Goal: Task Accomplishment & Management: Manage account settings

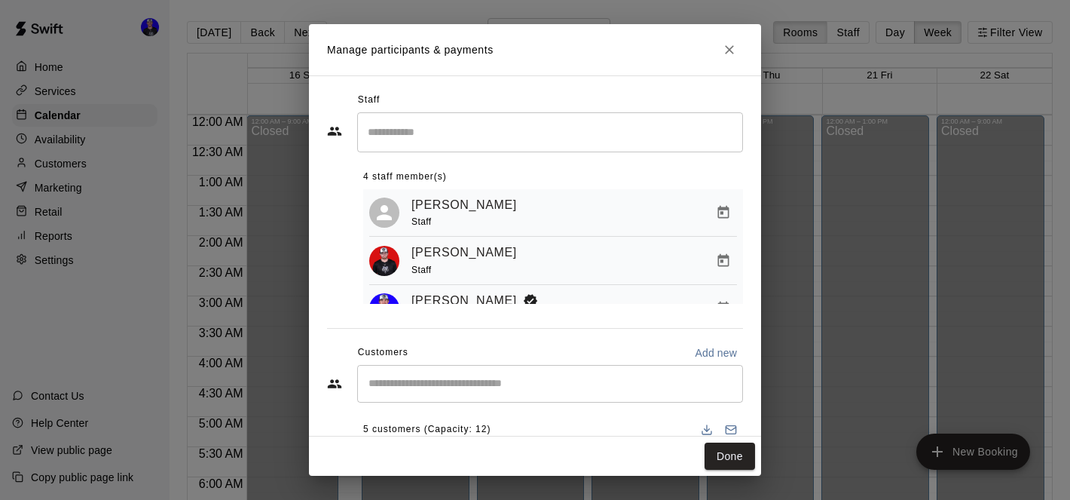
scroll to position [124, 0]
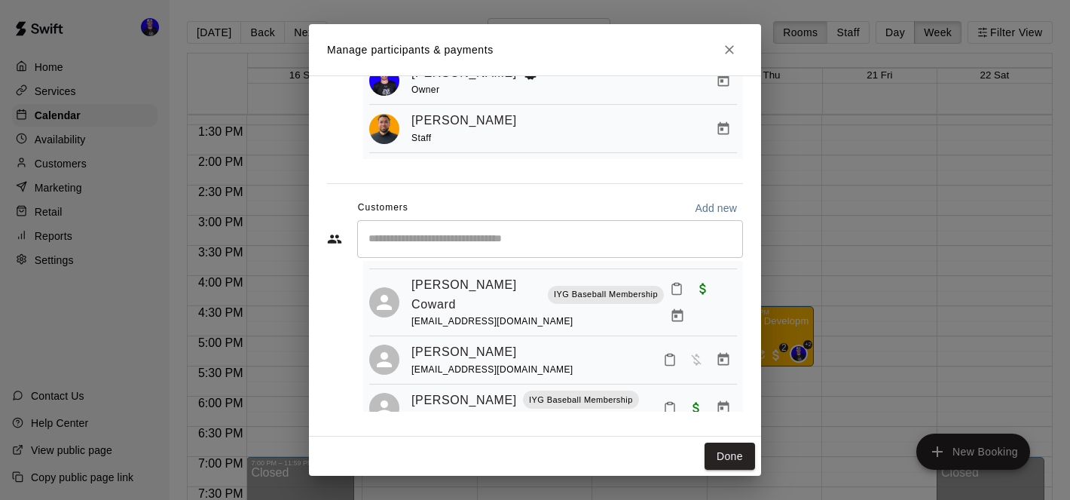
click at [972, 162] on div "Manage participants & payments Staff ​ 4 staff member(s) Joe Hurowitz Staff Nic…" at bounding box center [535, 250] width 1070 height 500
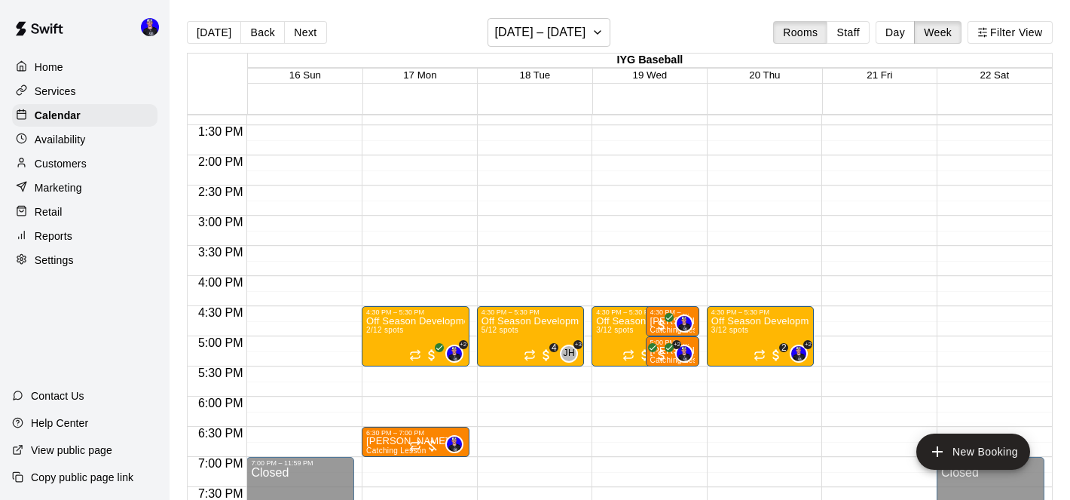
click at [60, 90] on p "Services" at bounding box center [55, 91] width 41 height 15
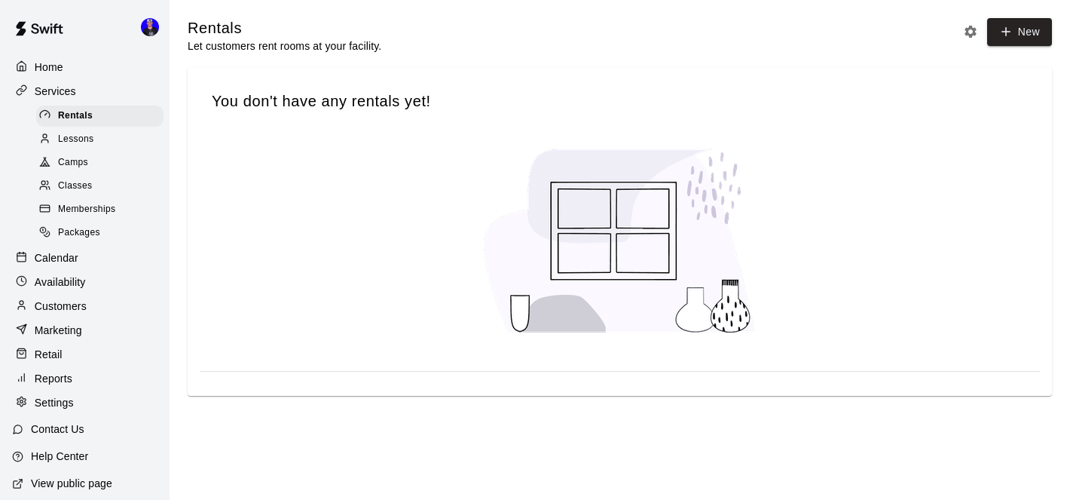
click at [77, 161] on span "Camps" at bounding box center [73, 162] width 30 height 15
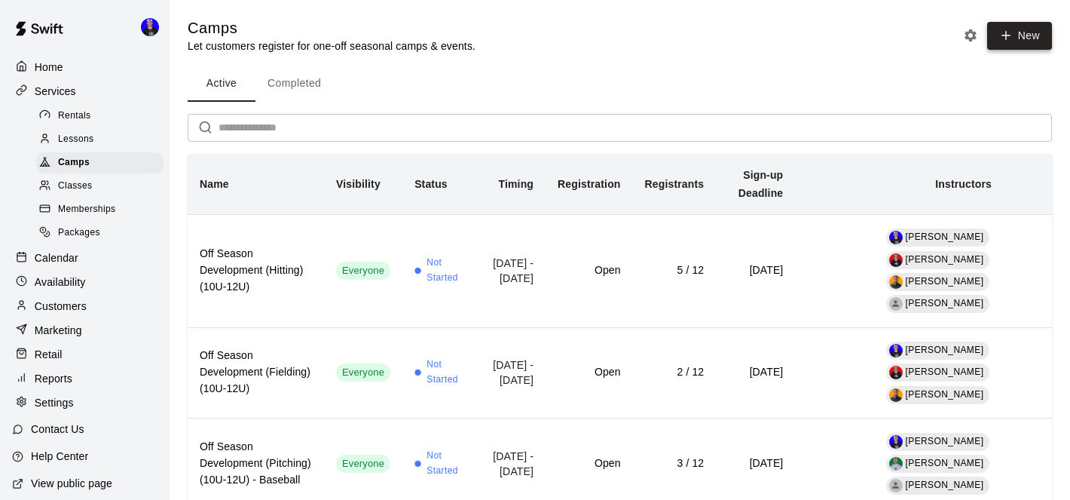
click at [1009, 38] on icon "button" at bounding box center [1007, 36] width 14 height 14
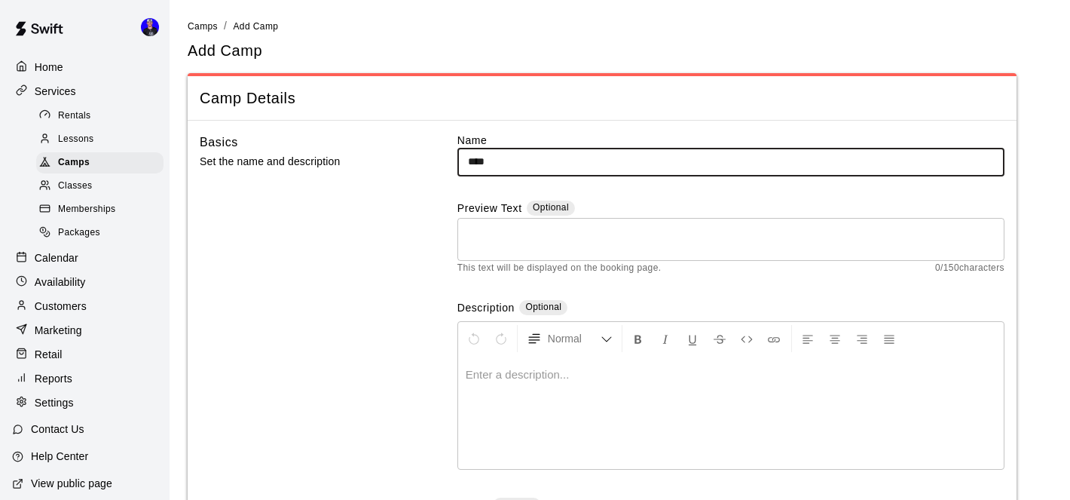
type input "**********"
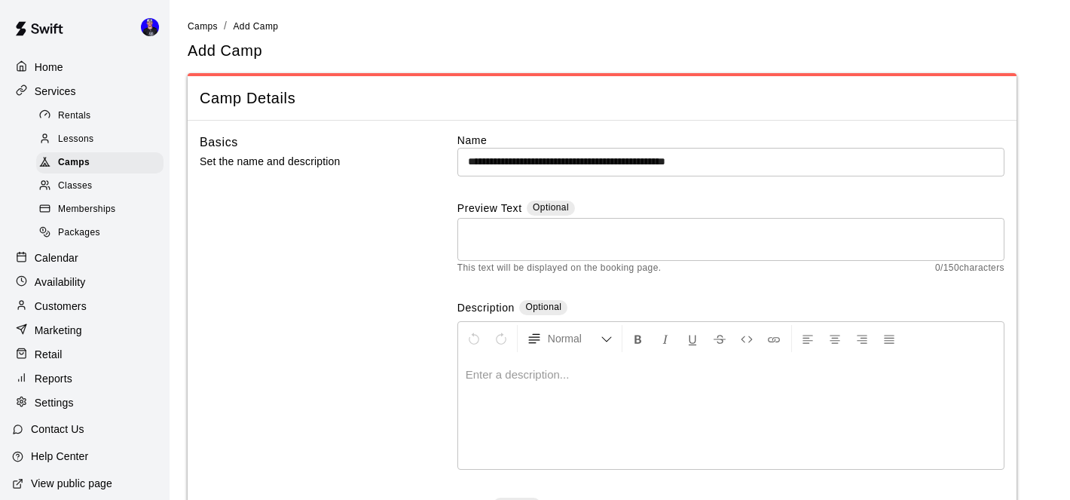
click at [556, 378] on p at bounding box center [731, 374] width 531 height 15
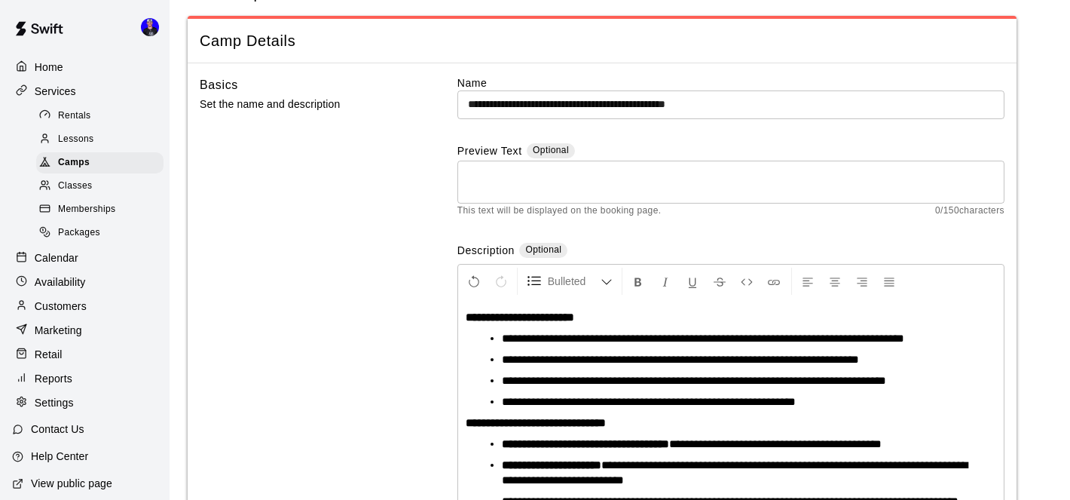
scroll to position [58, 0]
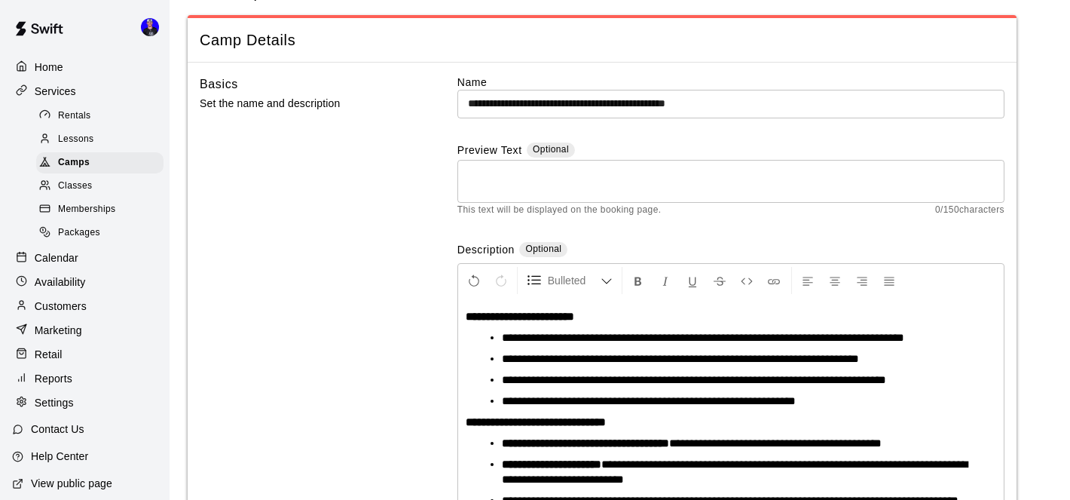
click at [466, 314] on strong "**********" at bounding box center [520, 316] width 109 height 11
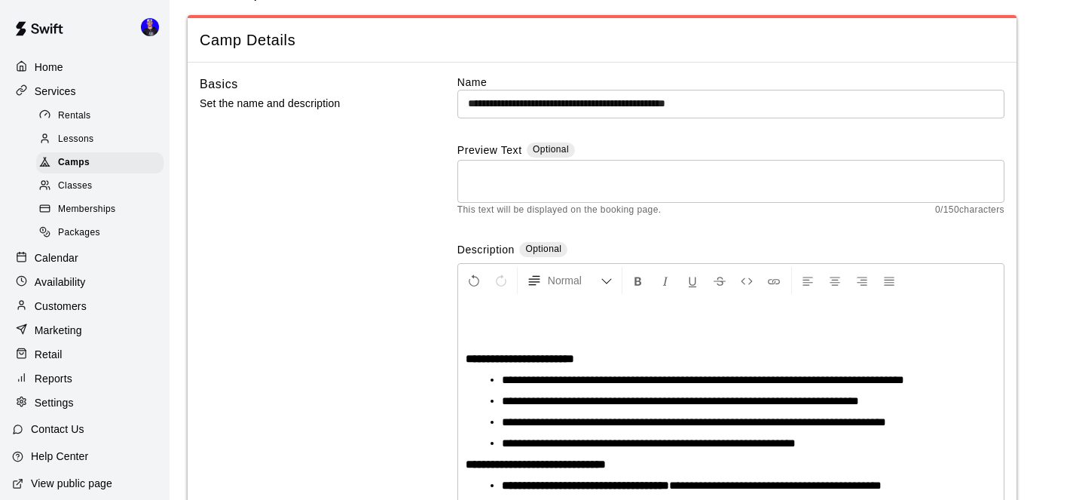
click at [470, 315] on p at bounding box center [731, 316] width 531 height 15
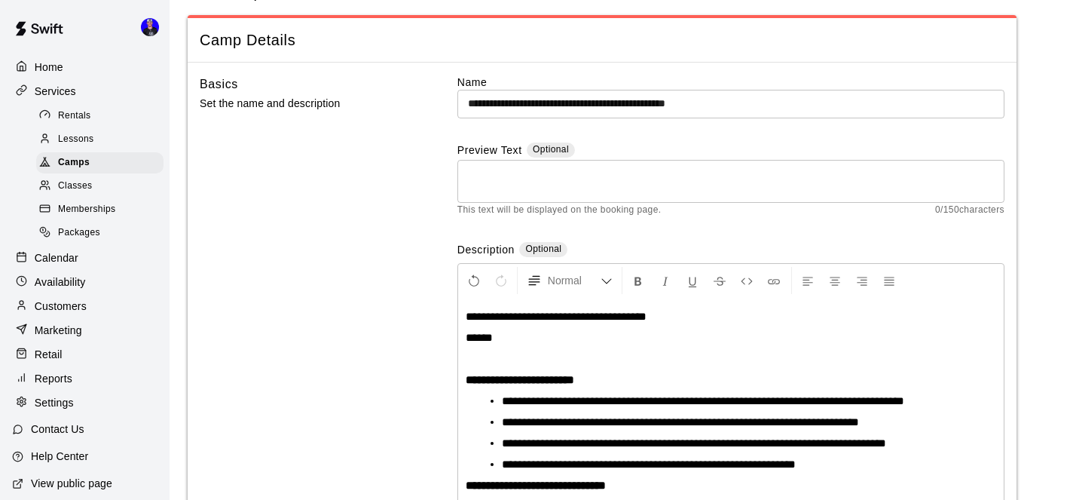
click at [467, 319] on span "**********" at bounding box center [556, 316] width 181 height 11
click at [467, 312] on span "**********" at bounding box center [570, 316] width 208 height 11
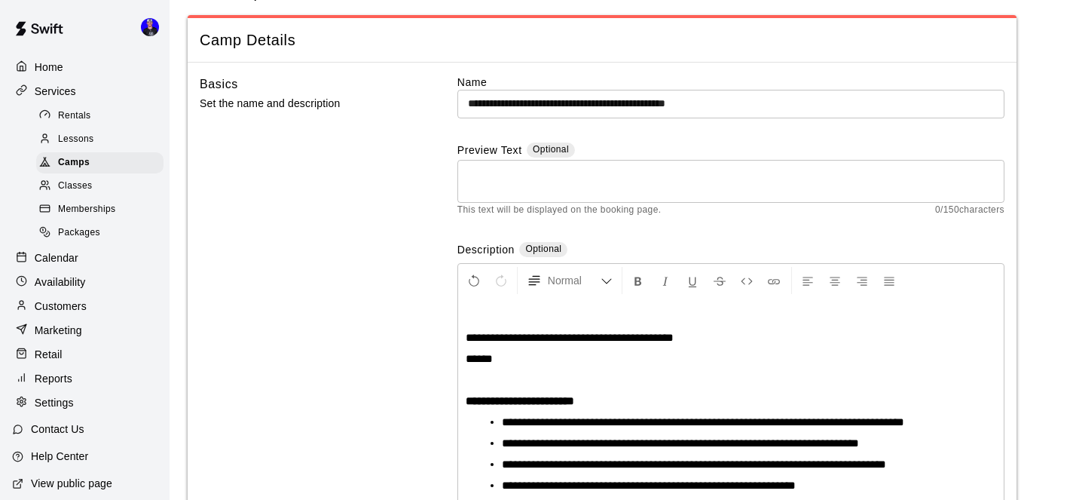
click at [467, 323] on div "**********" at bounding box center [731, 454] width 546 height 312
click at [473, 321] on p at bounding box center [731, 316] width 531 height 15
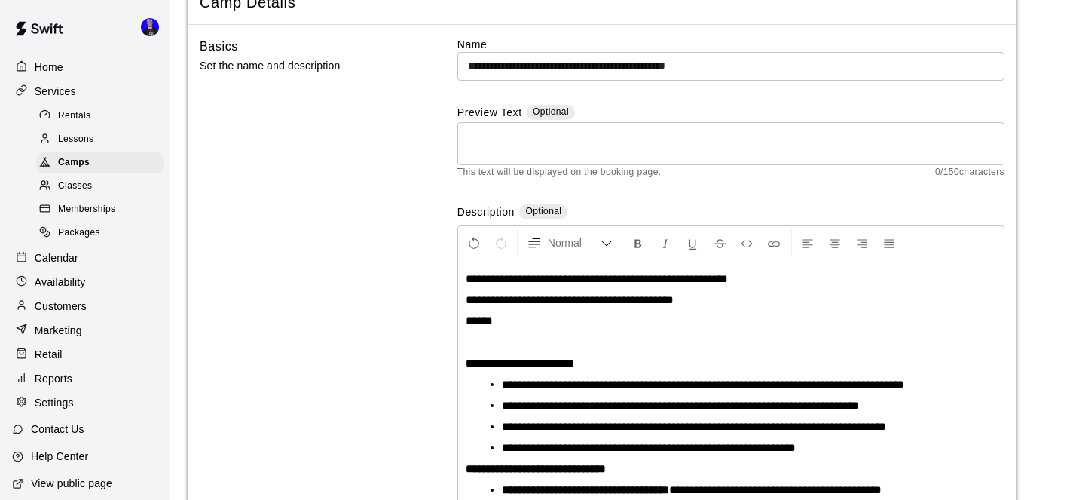
scroll to position [99, 0]
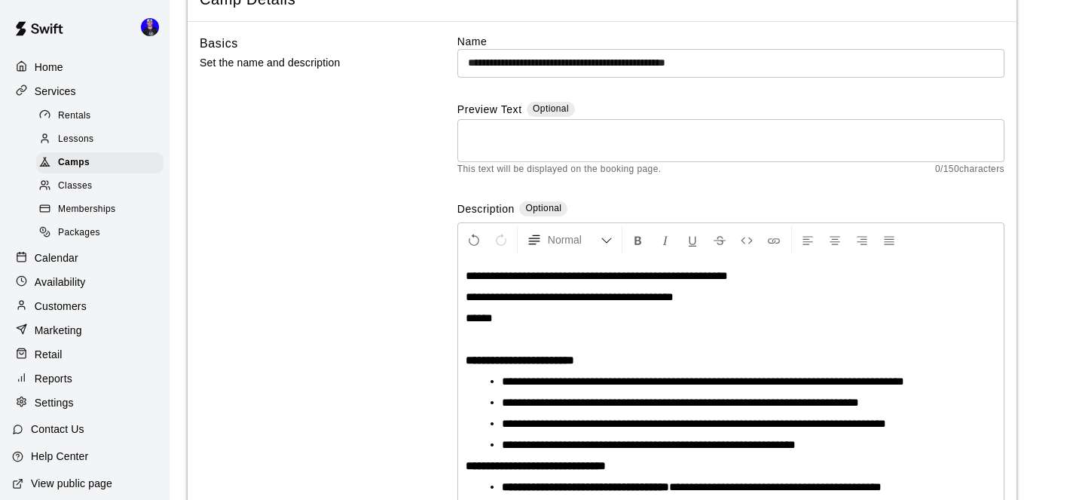
click at [545, 326] on div "**********" at bounding box center [731, 413] width 546 height 312
click at [545, 321] on p "*****" at bounding box center [731, 318] width 531 height 15
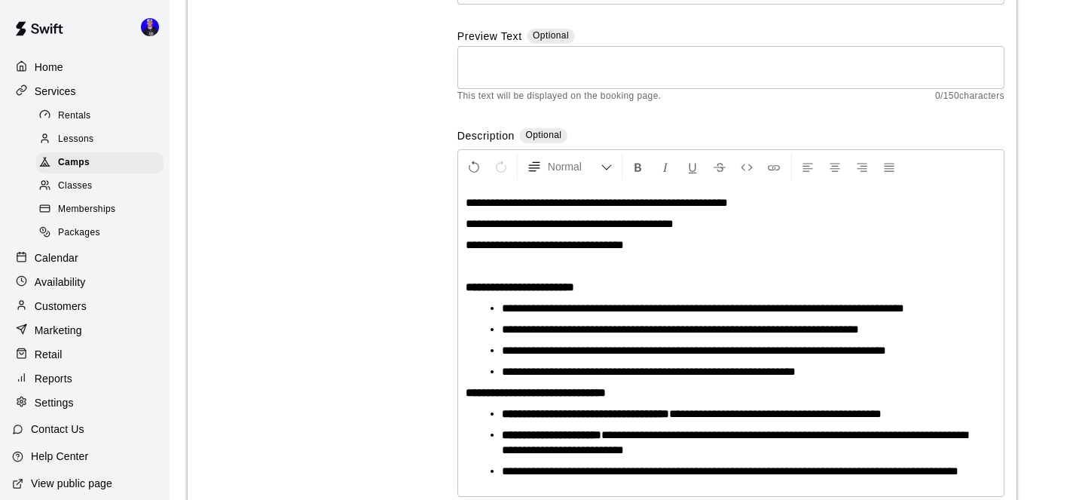
scroll to position [203, 0]
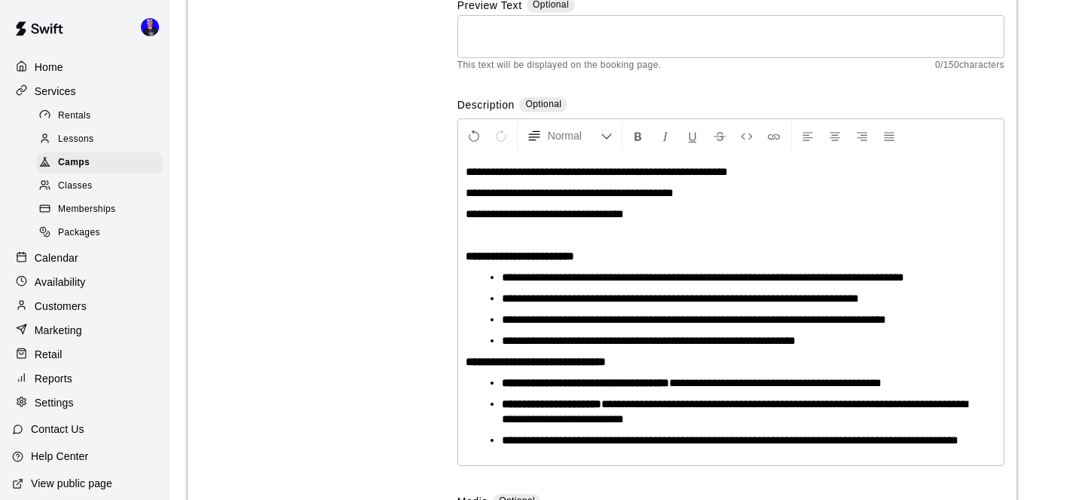
click at [516, 216] on span "**********" at bounding box center [545, 213] width 158 height 11
click at [595, 215] on span "**********" at bounding box center [545, 213] width 158 height 11
click at [514, 219] on span "**********" at bounding box center [545, 213] width 158 height 11
click at [598, 214] on span "**********" at bounding box center [545, 213] width 158 height 11
click at [634, 243] on div "**********" at bounding box center [731, 309] width 546 height 312
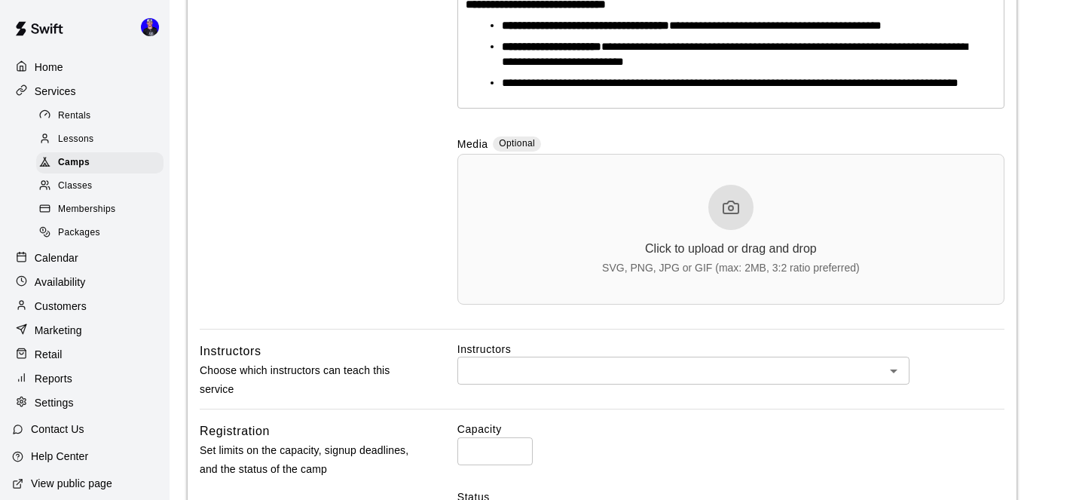
scroll to position [562, 0]
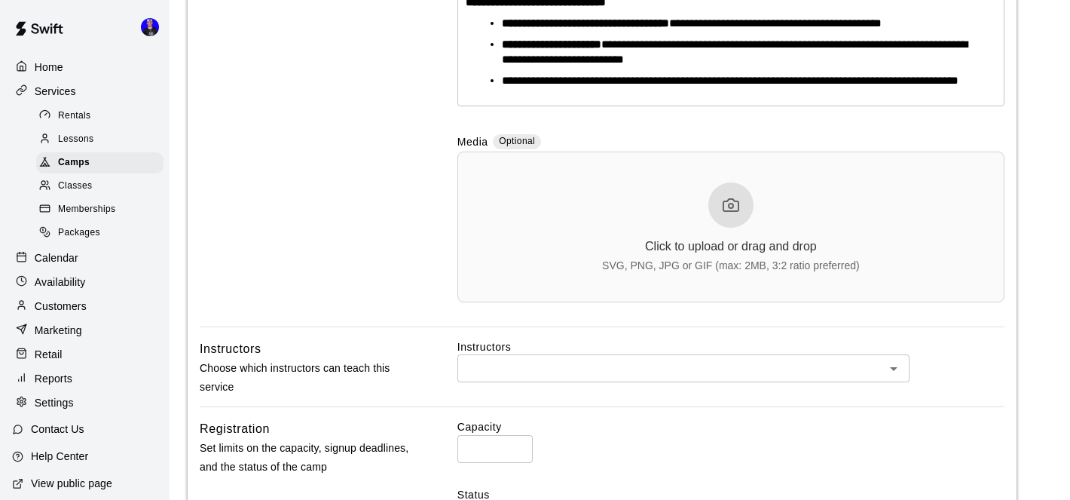
click at [730, 214] on icon at bounding box center [731, 205] width 18 height 18
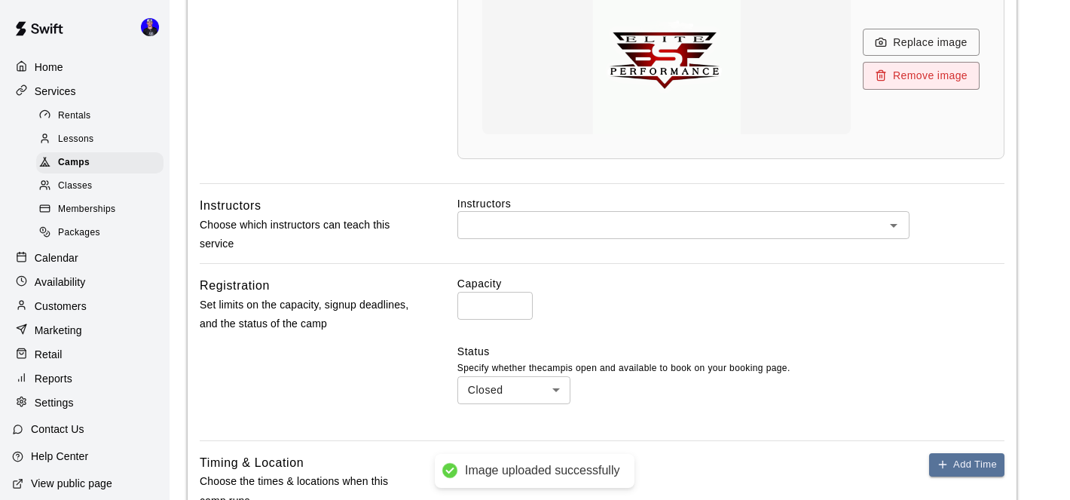
scroll to position [782, 0]
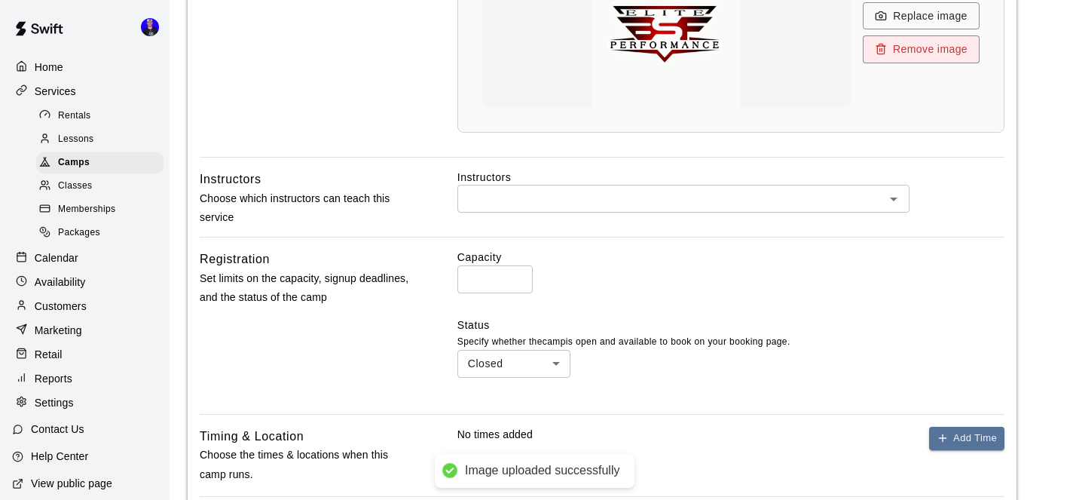
click at [561, 208] on input "text" at bounding box center [671, 198] width 418 height 19
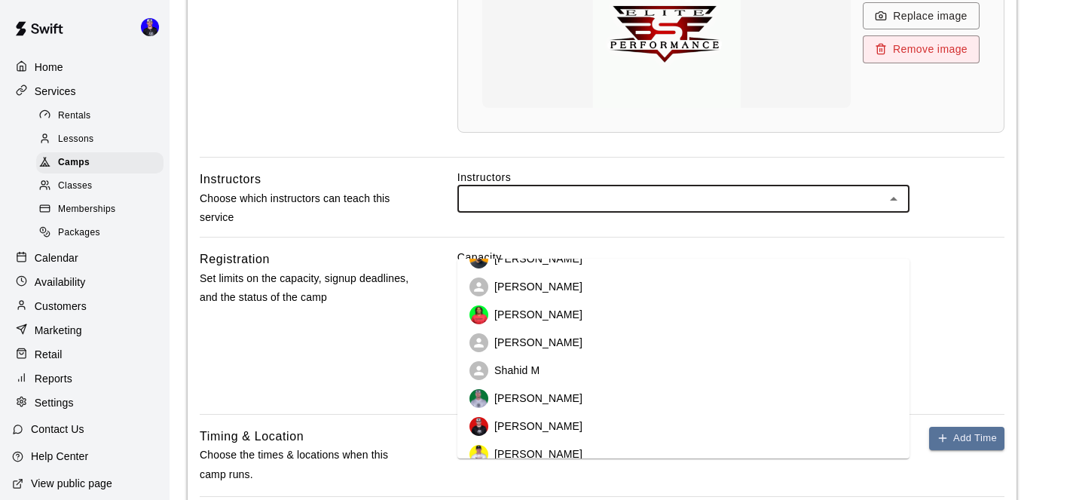
scroll to position [147, 0]
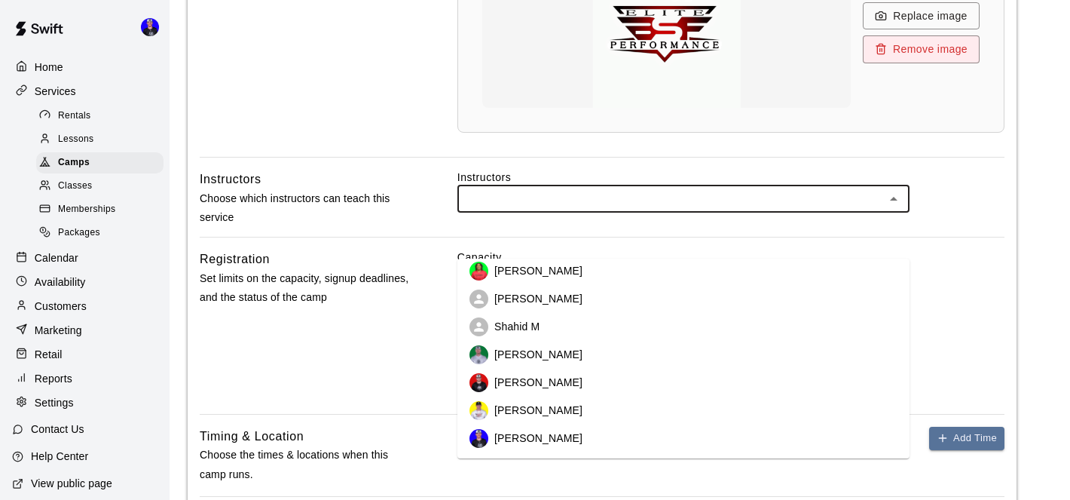
click at [552, 404] on p "[PERSON_NAME]" at bounding box center [538, 410] width 88 height 15
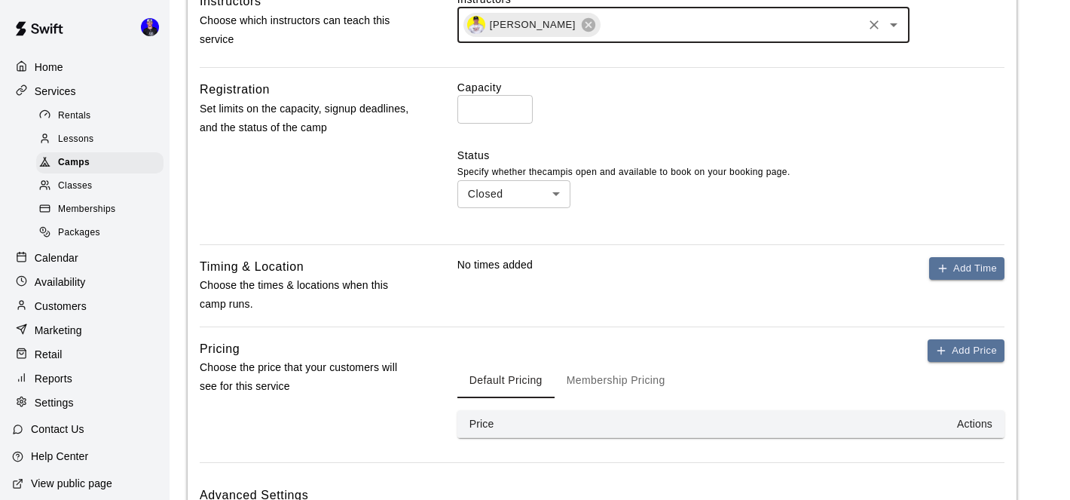
scroll to position [972, 0]
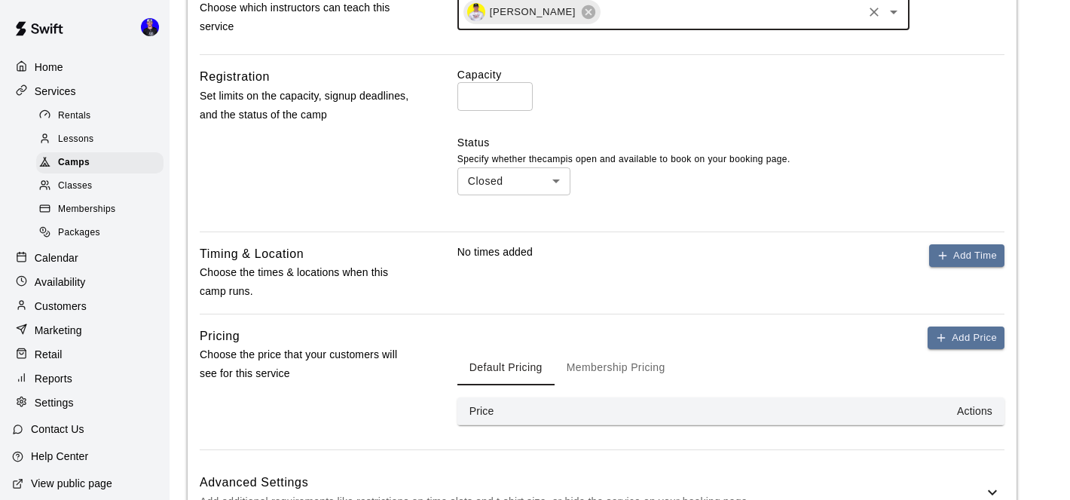
click at [485, 110] on input "*" at bounding box center [495, 96] width 75 height 28
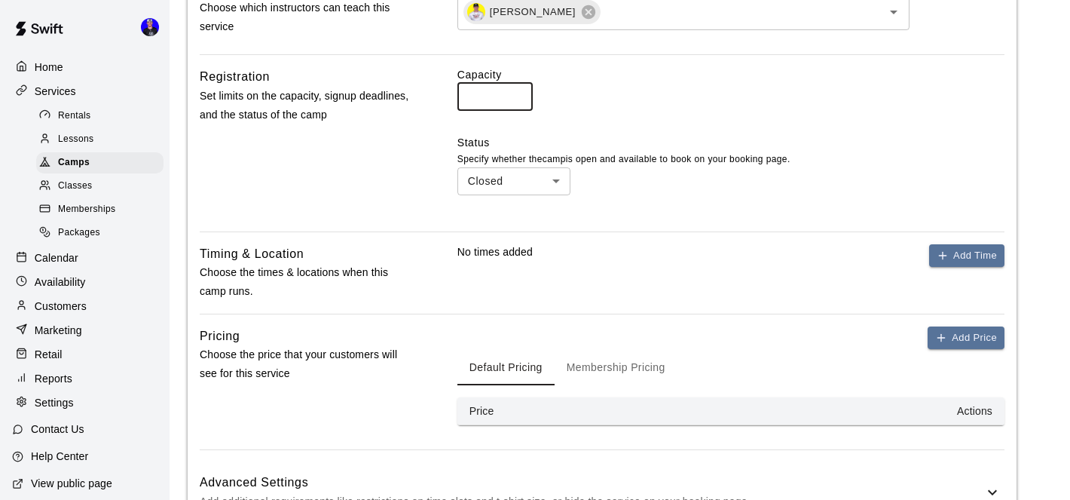
type input "**"
click at [751, 82] on label "Capacity" at bounding box center [731, 74] width 547 height 15
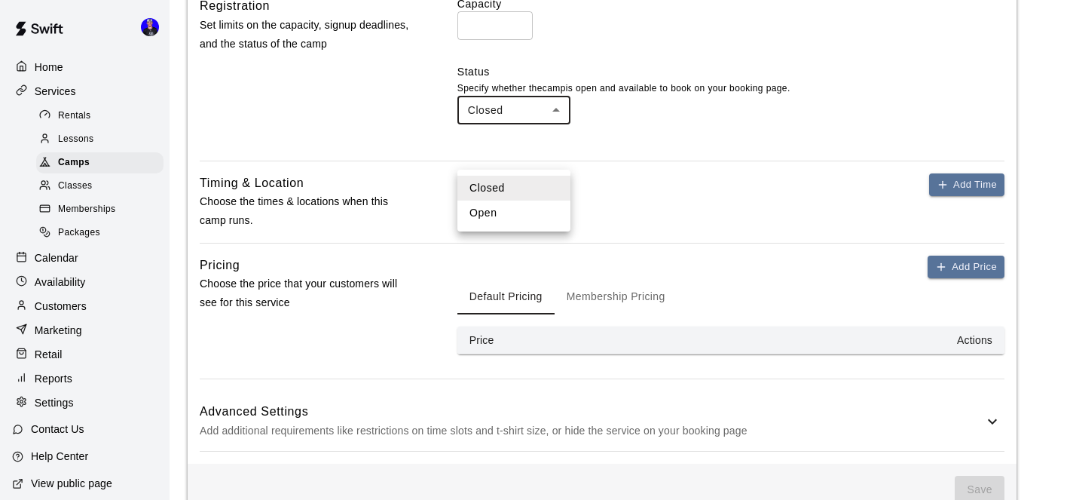
click at [528, 210] on li "Open" at bounding box center [514, 213] width 113 height 25
type input "****"
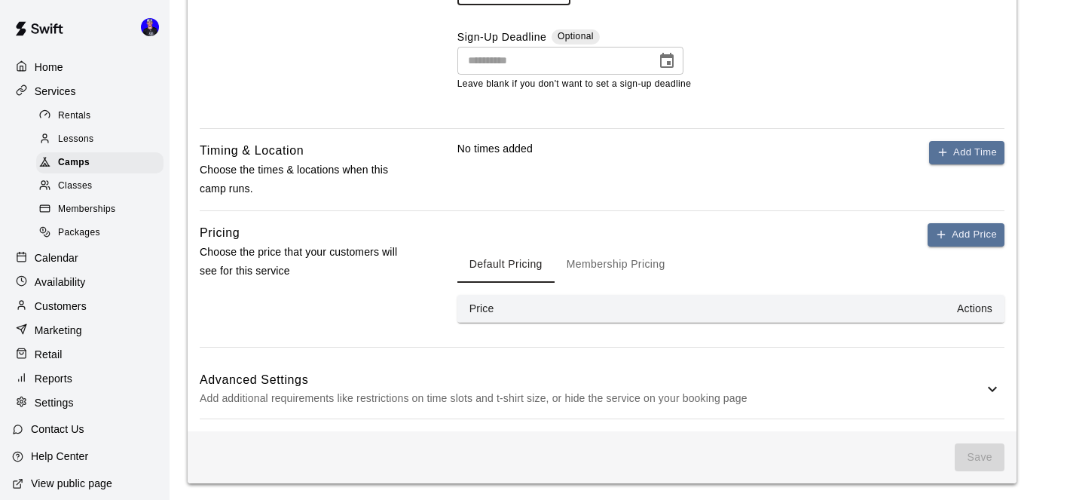
scroll to position [1179, 0]
click at [962, 163] on button "Add Time" at bounding box center [966, 150] width 75 height 23
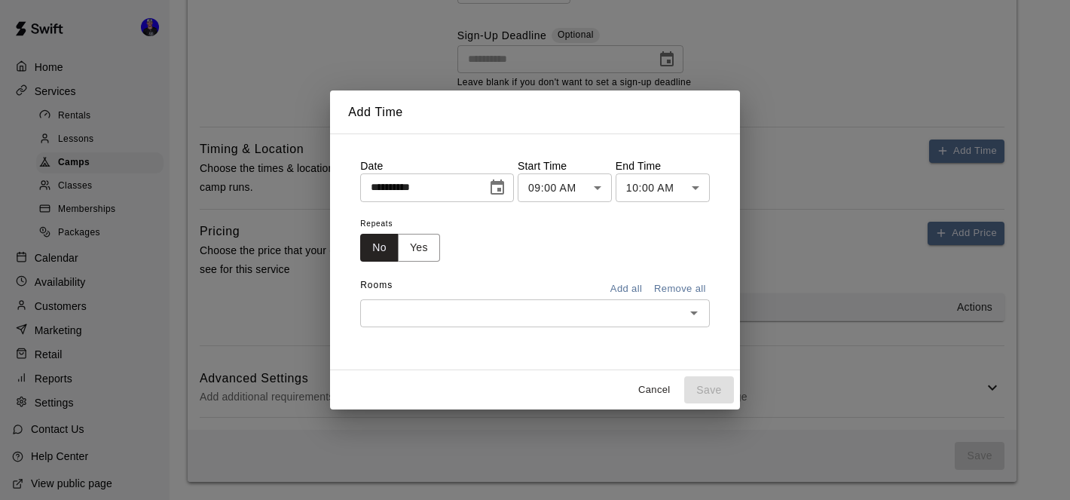
click at [503, 190] on icon "Choose date, selected date is Oct 13, 2025" at bounding box center [498, 186] width 14 height 15
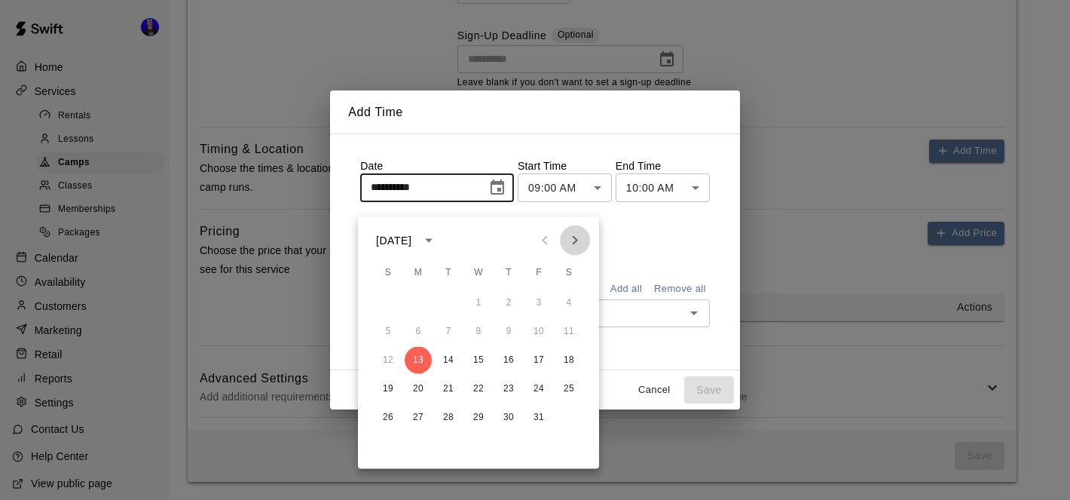
click at [578, 231] on icon "Next month" at bounding box center [575, 240] width 18 height 18
click at [420, 347] on button "10" at bounding box center [418, 360] width 27 height 27
type input "**********"
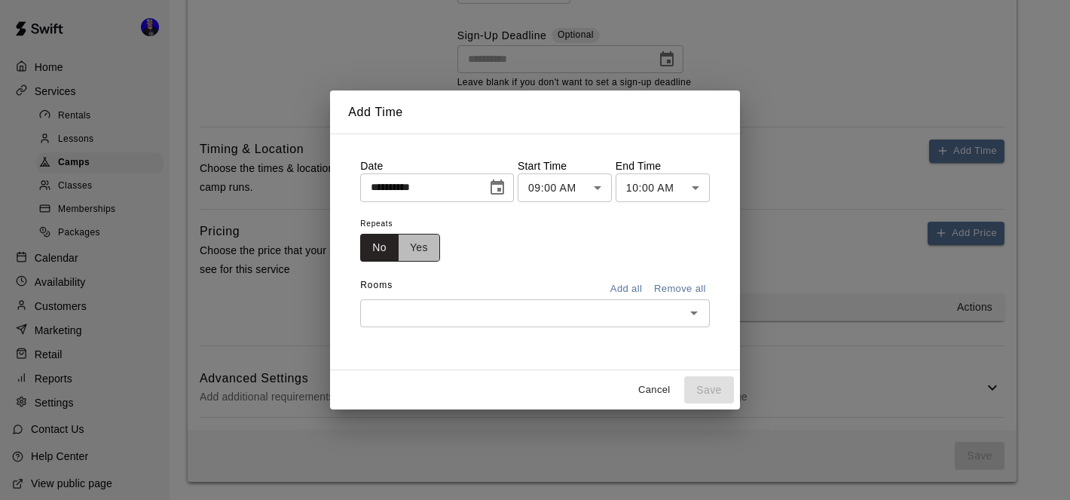
click at [417, 247] on button "Yes" at bounding box center [419, 248] width 42 height 28
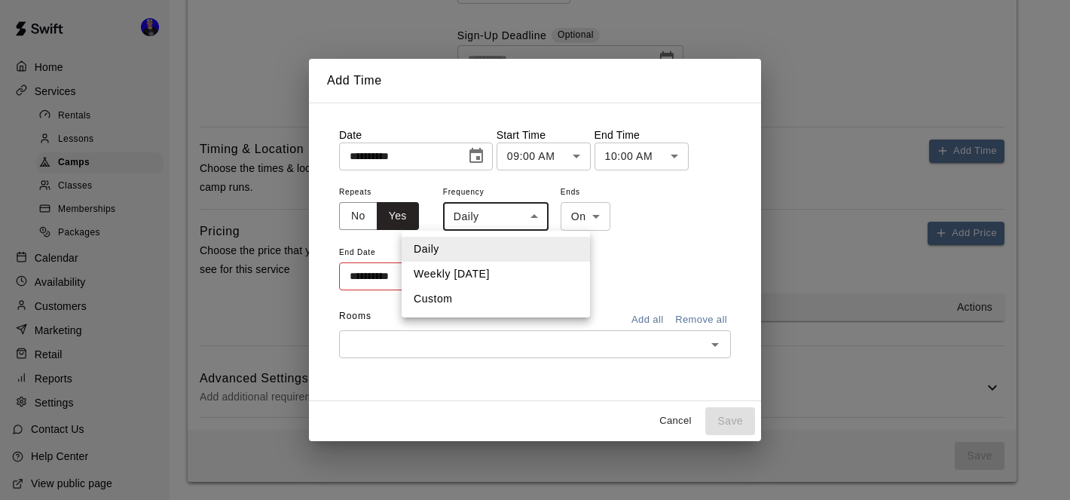
click at [491, 299] on li "Custom" at bounding box center [496, 298] width 188 height 25
type input "******"
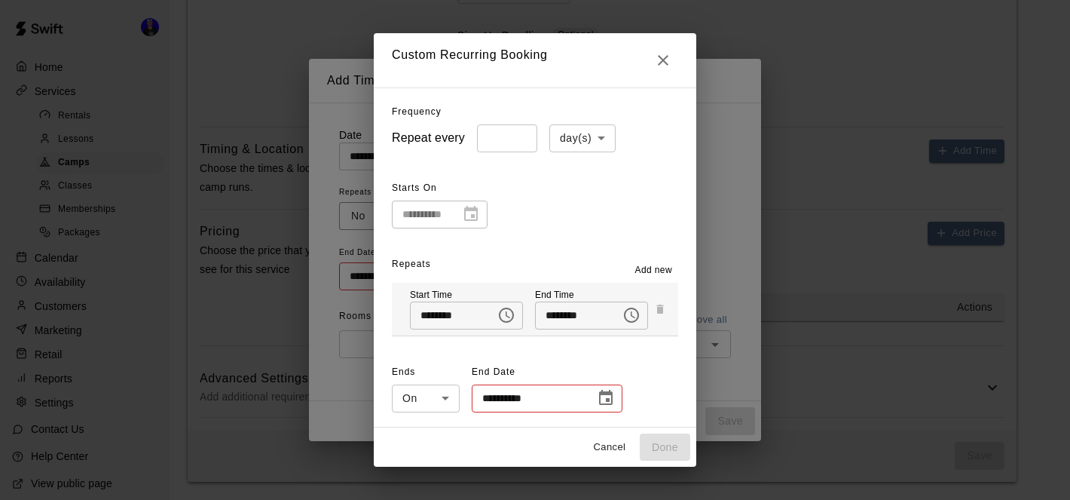
click at [583, 197] on li "week(s)" at bounding box center [583, 195] width 66 height 25
type input "******"
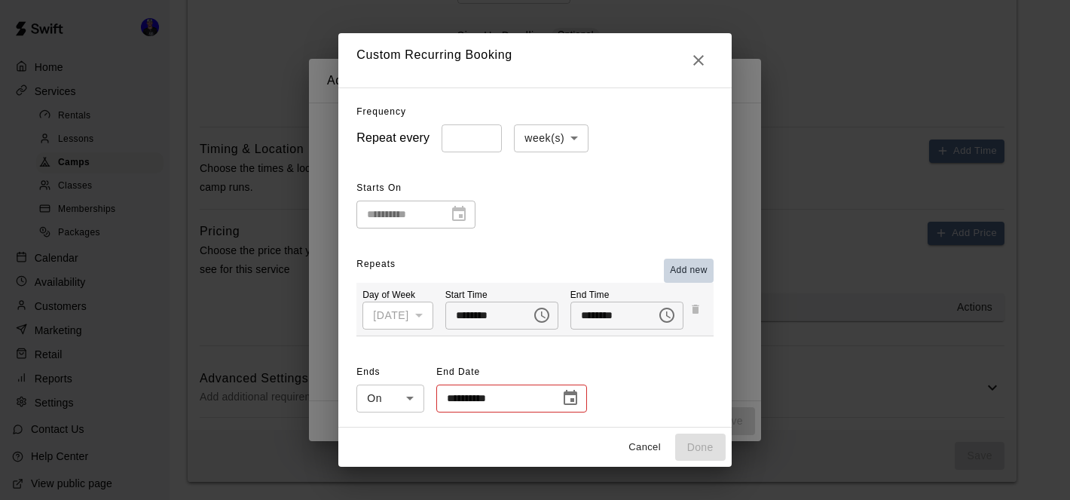
click at [698, 274] on span "Add new" at bounding box center [689, 270] width 38 height 15
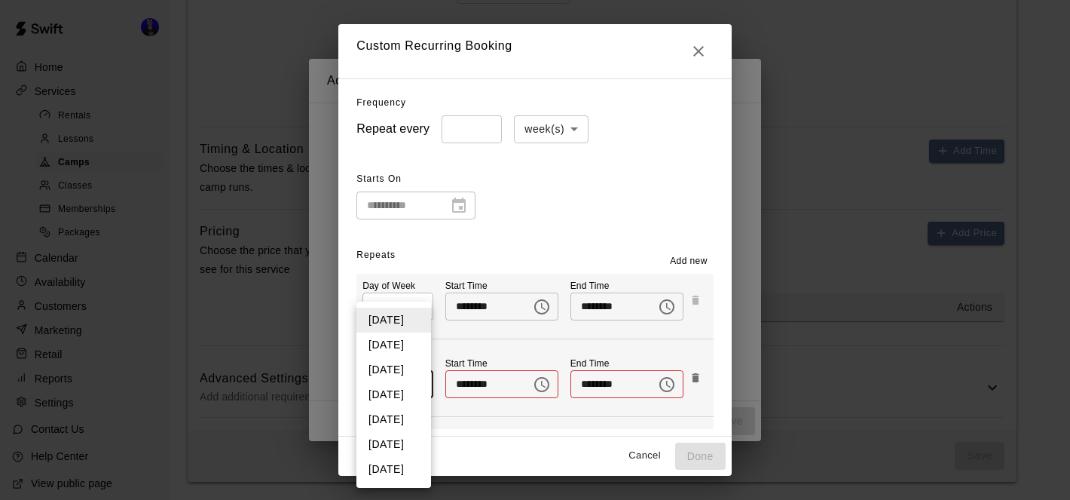
click at [415, 371] on li "Wednesday" at bounding box center [394, 369] width 75 height 25
type input "*"
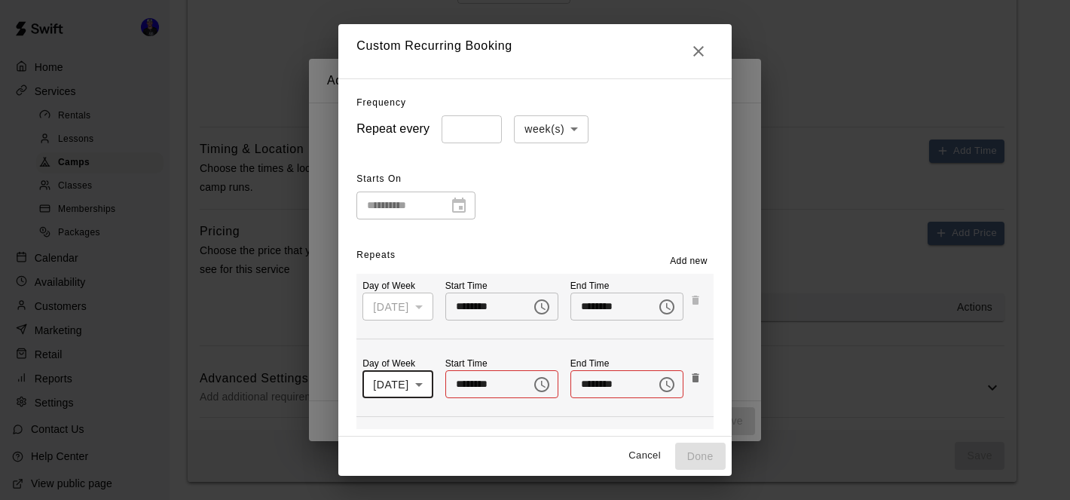
click at [458, 306] on input "********" at bounding box center [482, 306] width 75 height 28
type input "********"
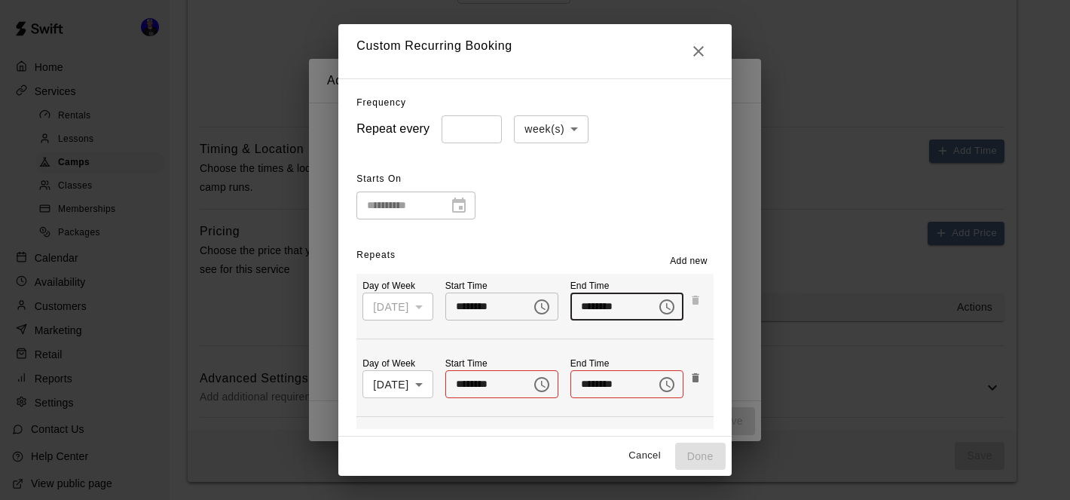
click at [473, 388] on input "********" at bounding box center [482, 384] width 75 height 28
type input "********"
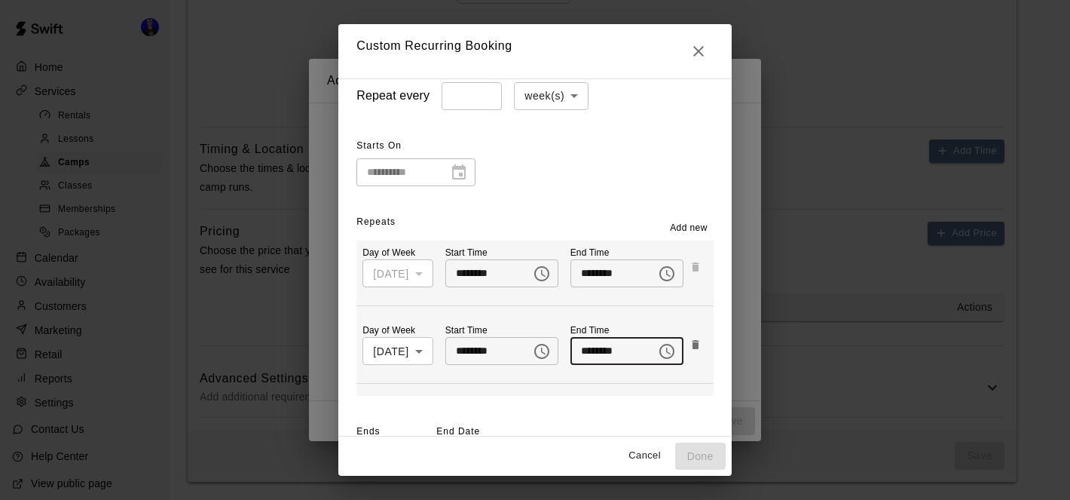
scroll to position [84, 0]
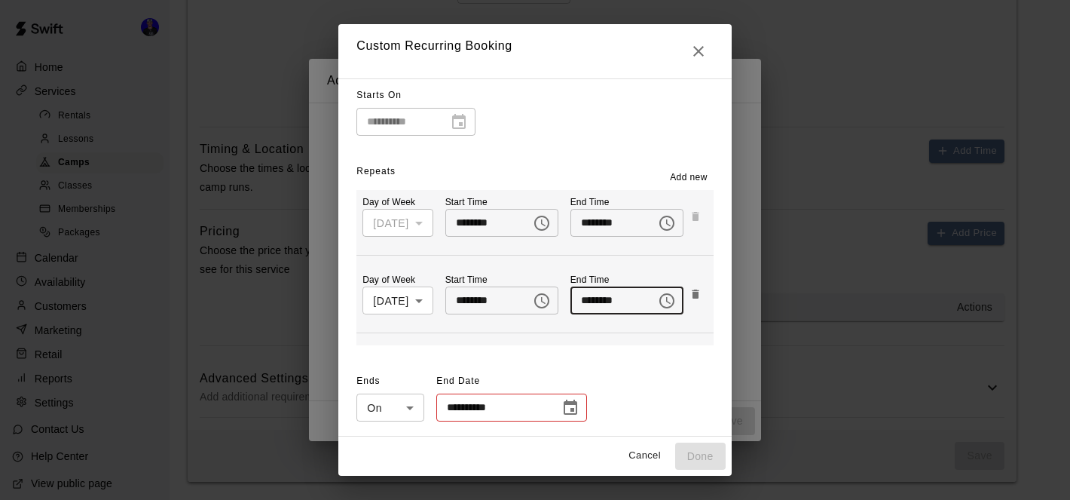
type input "********"
click at [556, 409] on button "Choose date" at bounding box center [571, 408] width 30 height 30
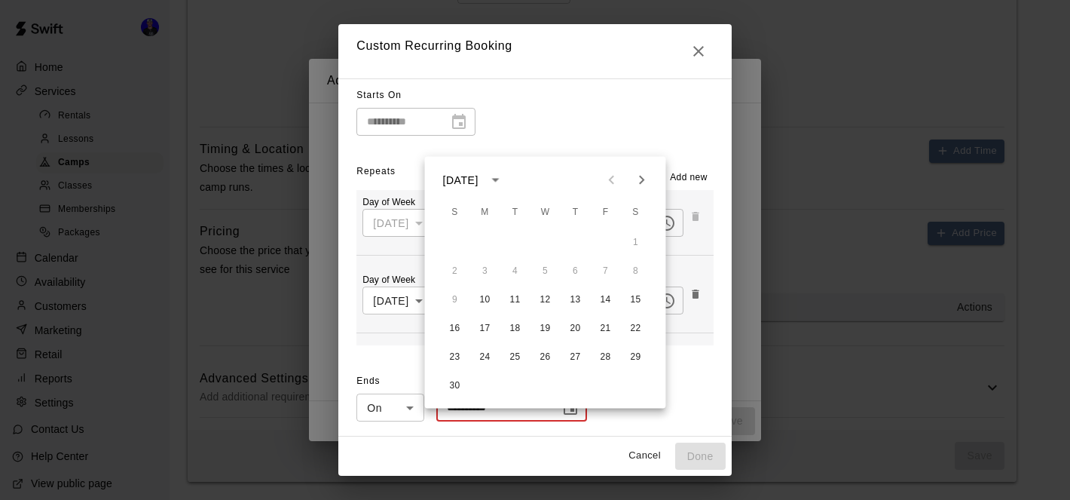
click at [647, 171] on icon "Next month" at bounding box center [642, 180] width 18 height 18
click at [545, 258] on button "10" at bounding box center [545, 271] width 27 height 27
type input "**********"
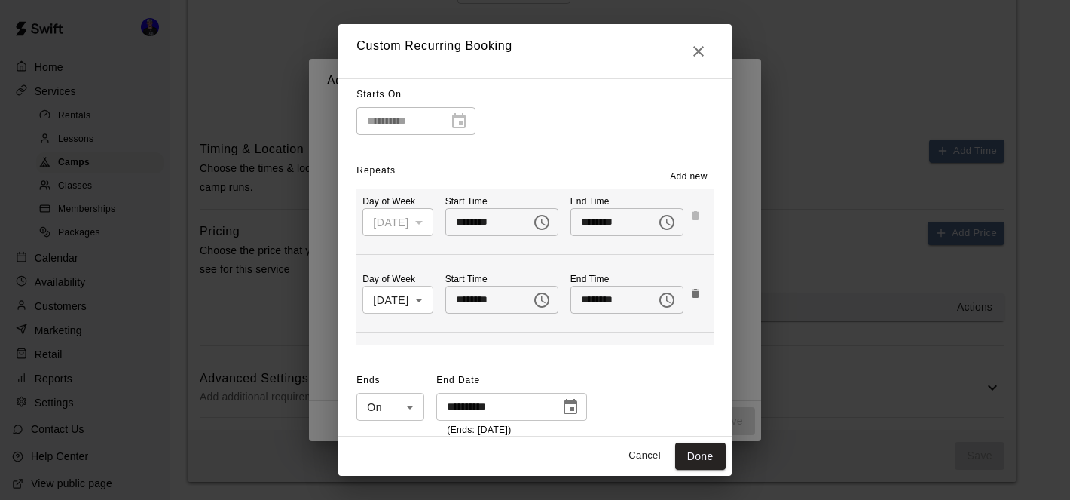
scroll to position [100, 0]
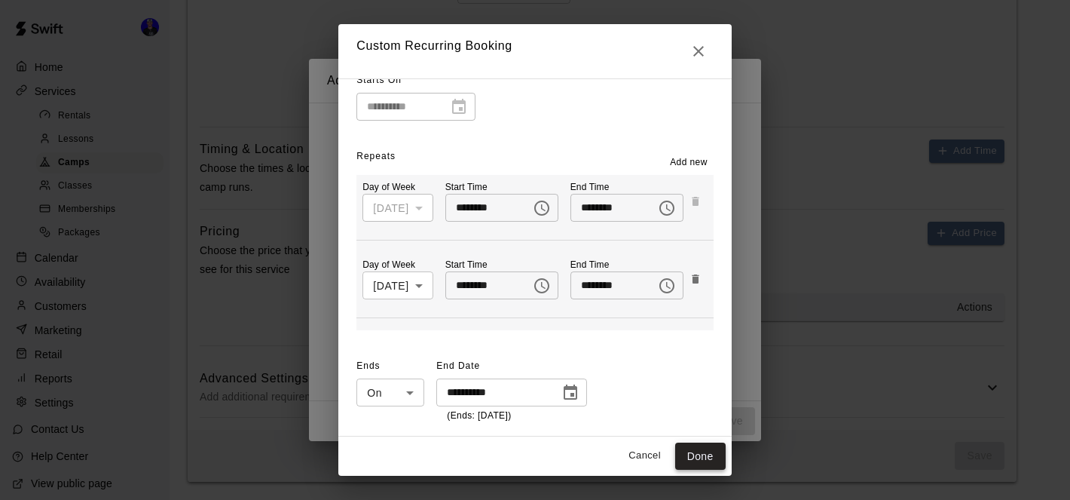
click at [715, 455] on button "Done" at bounding box center [700, 456] width 51 height 28
type input "********"
type input "**********"
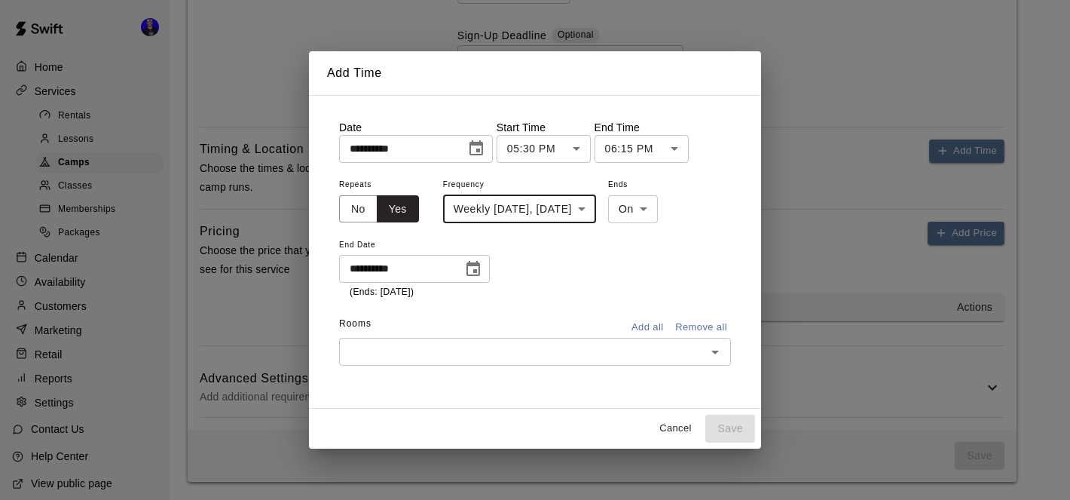
click at [706, 356] on icon "Open" at bounding box center [715, 352] width 18 height 18
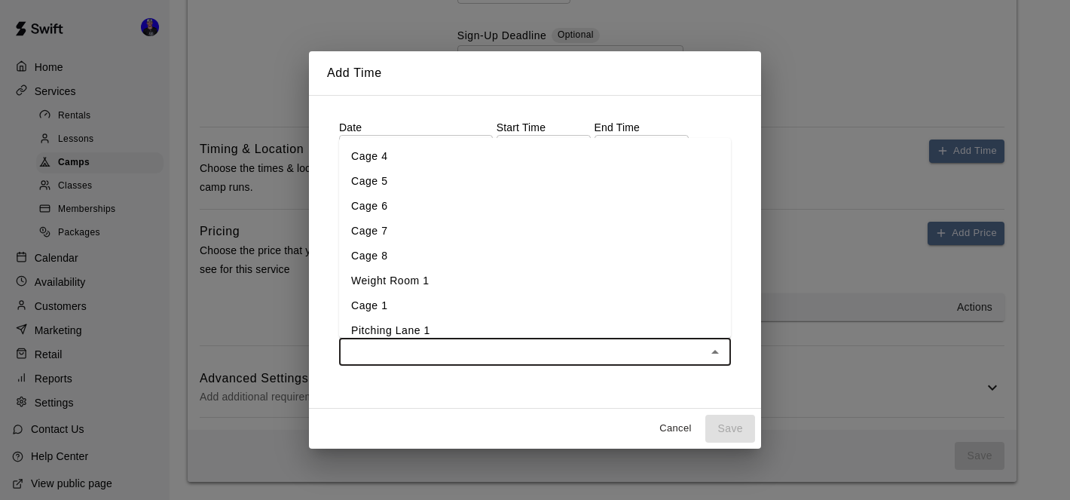
click at [495, 284] on li "Weight Room 1" at bounding box center [535, 280] width 392 height 25
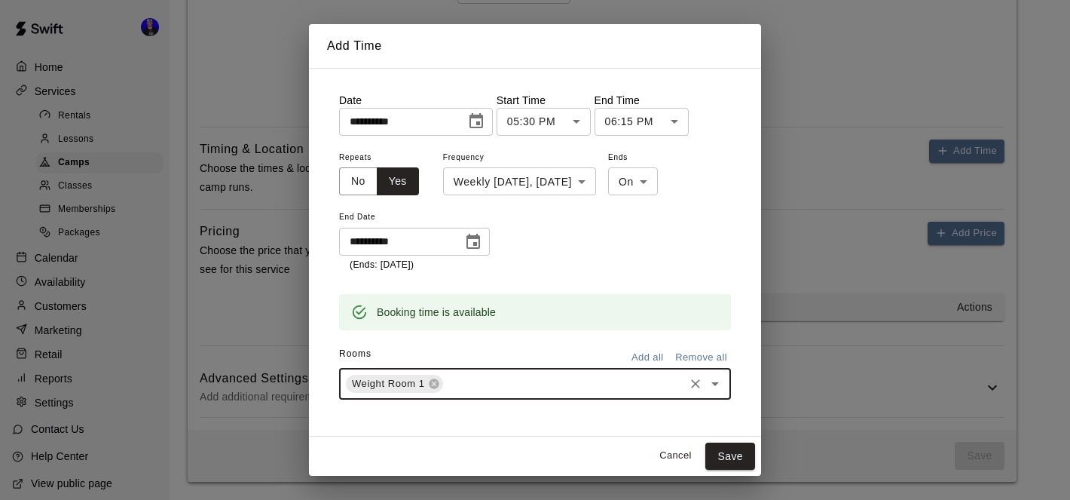
scroll to position [6, 0]
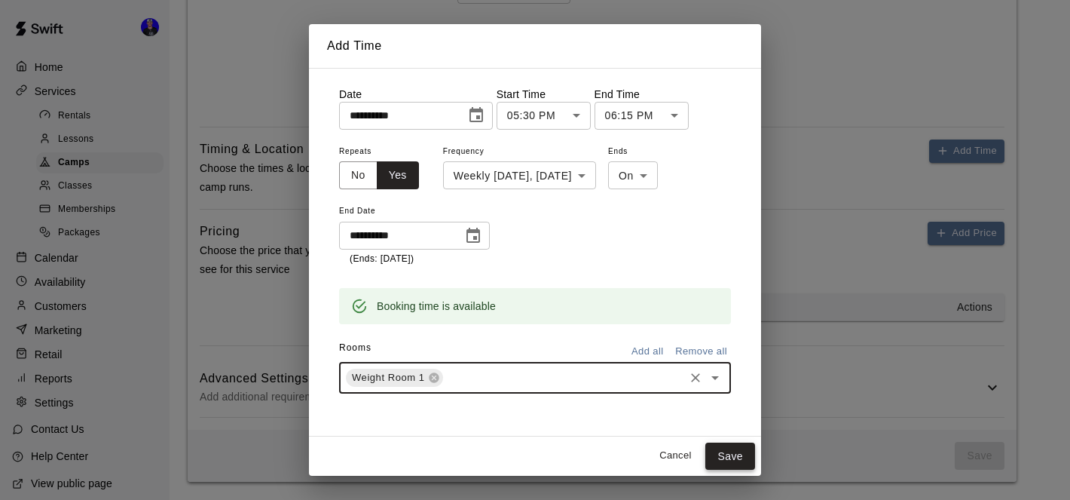
click at [724, 451] on button "Save" at bounding box center [731, 456] width 50 height 28
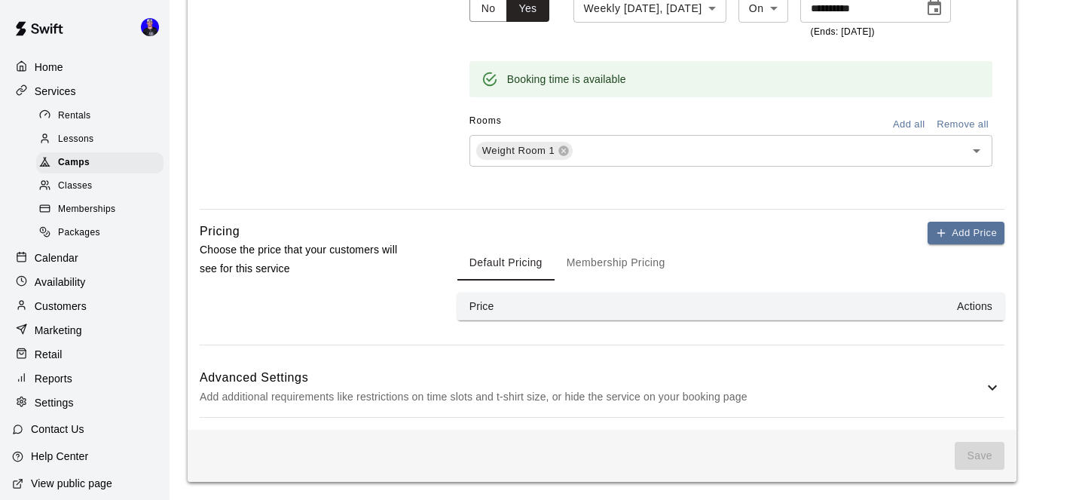
scroll to position [1538, 0]
click at [942, 232] on icon "button" at bounding box center [941, 233] width 12 height 12
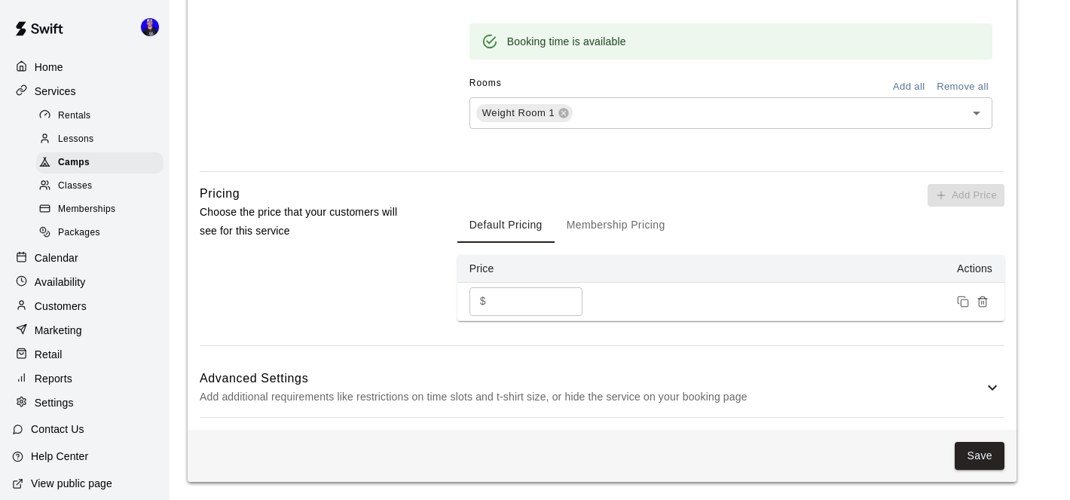
click at [507, 315] on input "*" at bounding box center [537, 301] width 90 height 28
type input "**"
click at [595, 243] on button "Membership Pricing" at bounding box center [616, 225] width 123 height 36
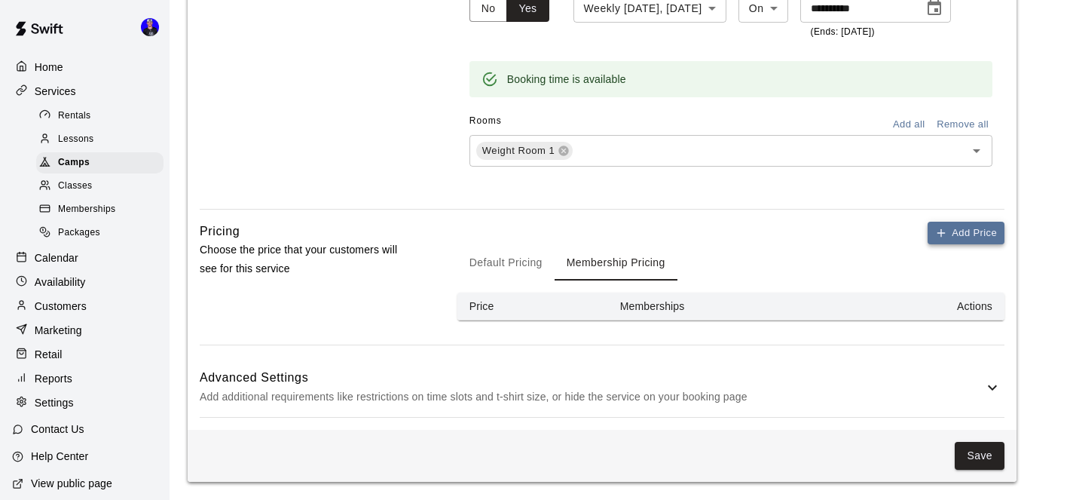
click at [944, 231] on icon "button" at bounding box center [941, 233] width 12 height 12
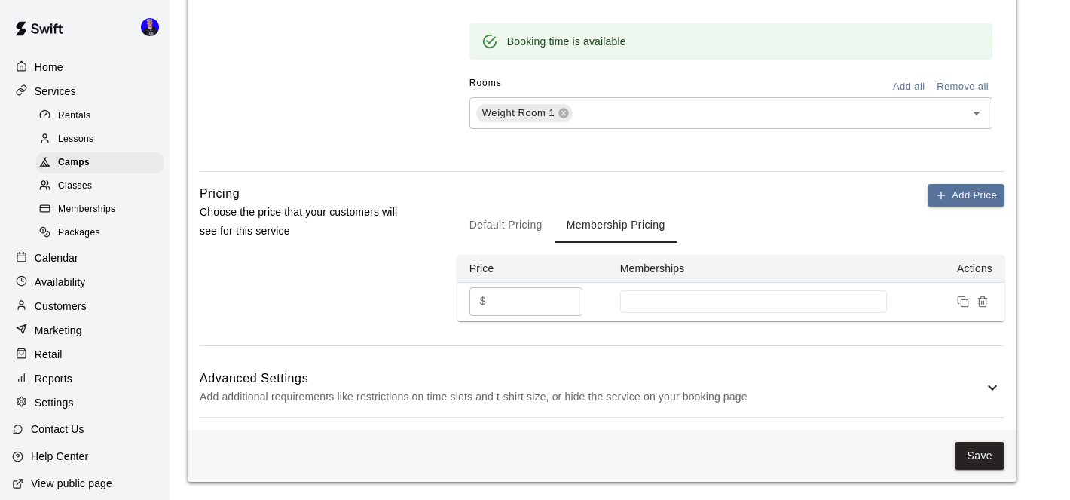
click at [509, 315] on input "*" at bounding box center [537, 301] width 90 height 28
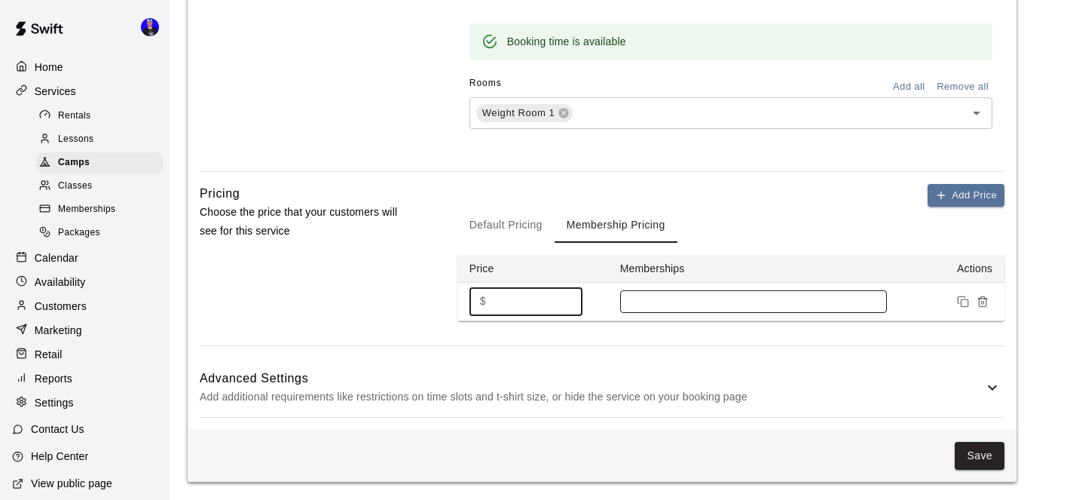
type input "**"
click at [730, 308] on input at bounding box center [754, 301] width 252 height 12
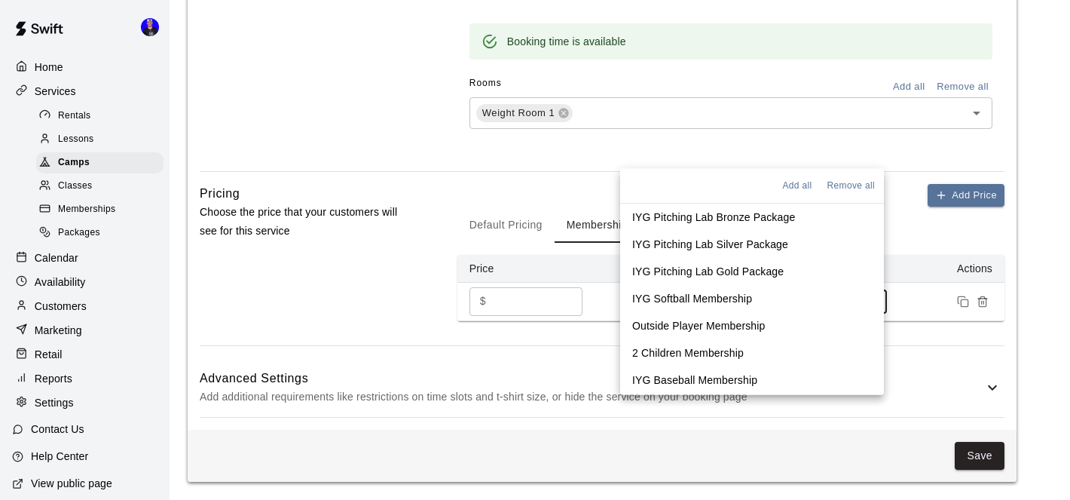
click at [736, 291] on p "IYG Softball Membership" at bounding box center [692, 298] width 120 height 15
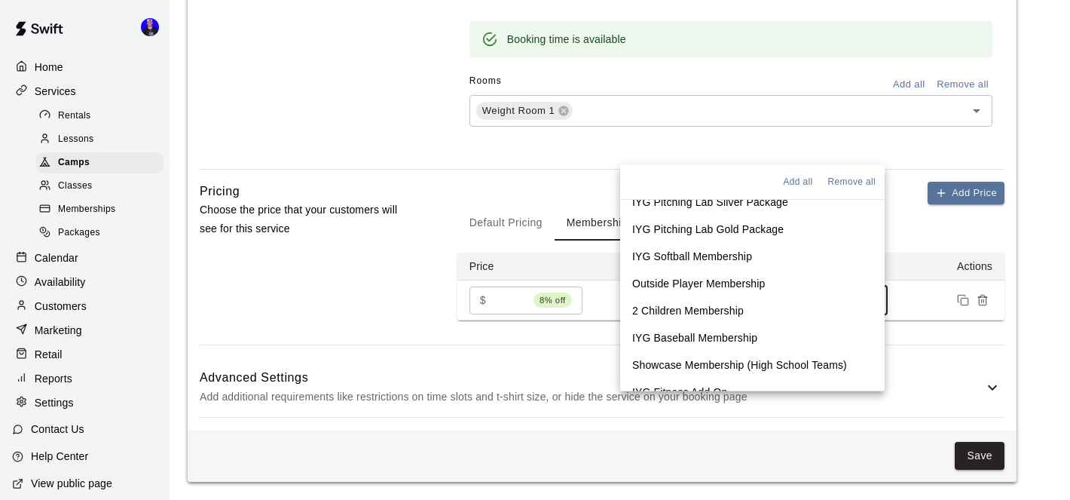
scroll to position [49, 0]
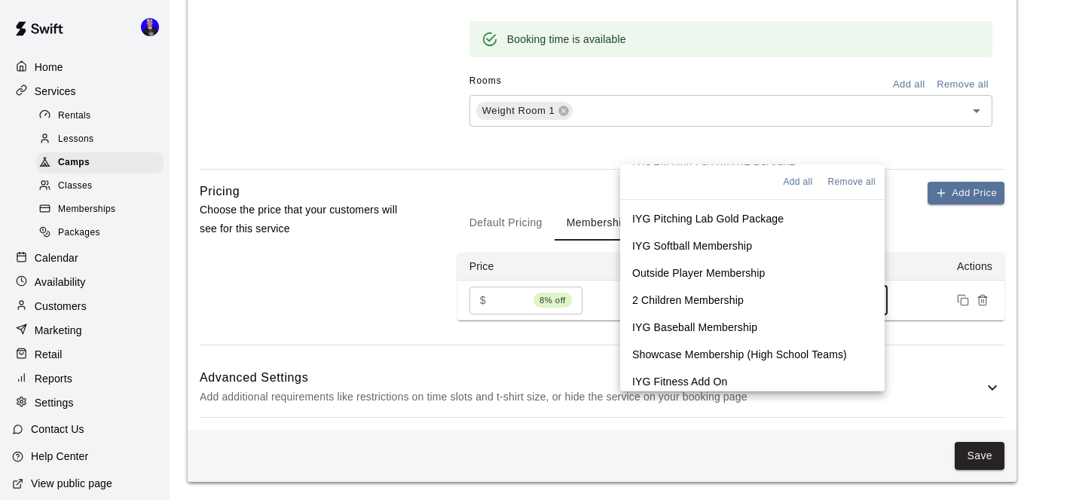
click at [740, 265] on p "Outside Player Membership" at bounding box center [698, 272] width 133 height 15
click at [740, 292] on p "2 Children Membership" at bounding box center [688, 299] width 112 height 15
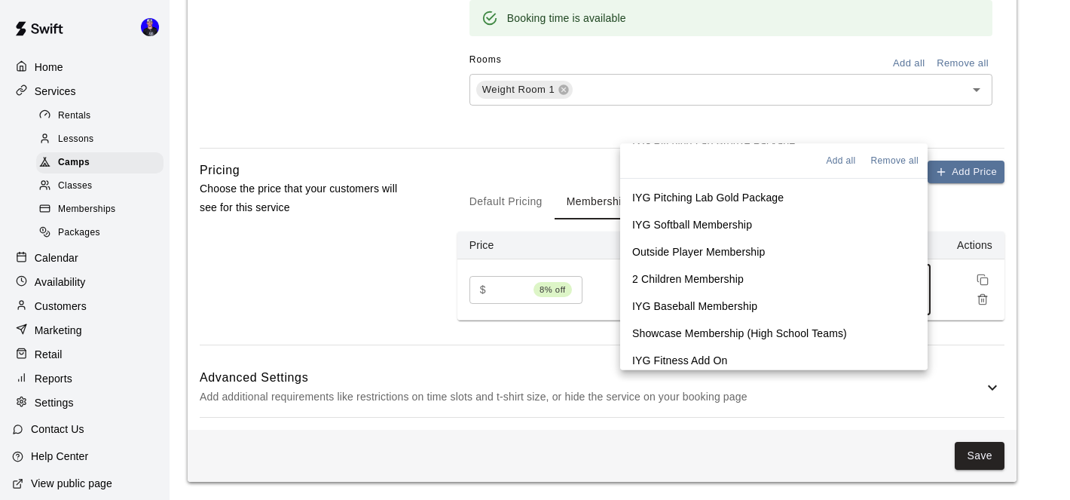
click at [745, 299] on p "IYG Baseball Membership" at bounding box center [694, 306] width 125 height 15
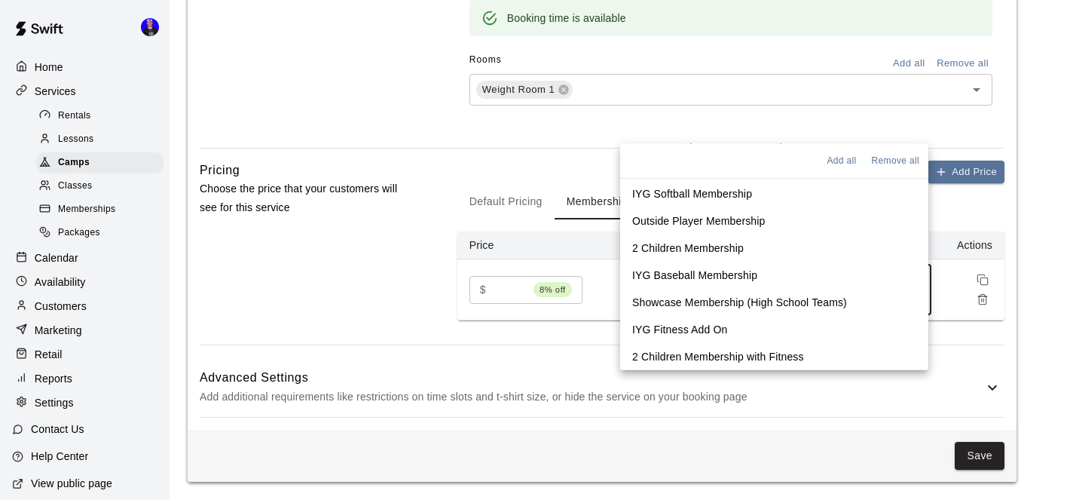
click at [738, 349] on p "2 Children Membership with Fitness" at bounding box center [718, 356] width 172 height 15
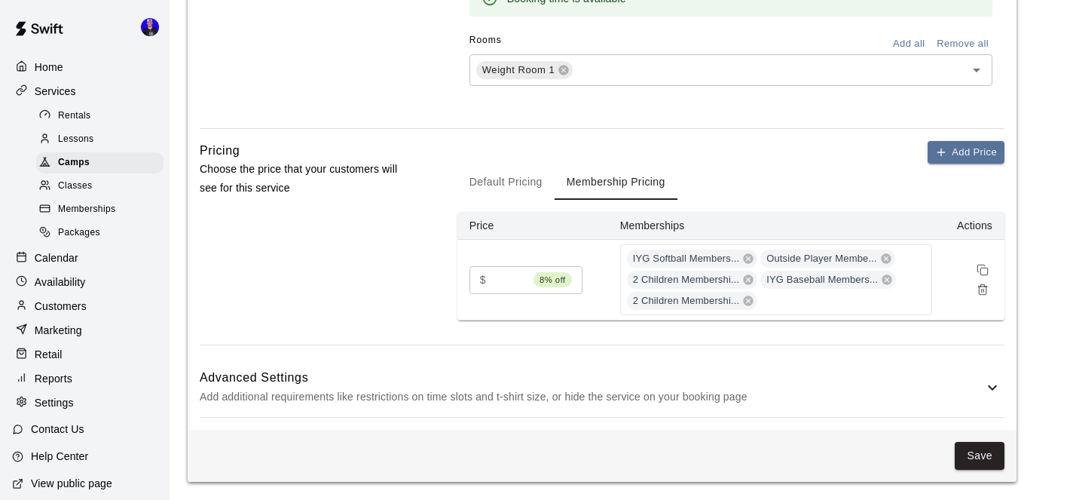
click at [975, 454] on button "Save" at bounding box center [980, 456] width 50 height 28
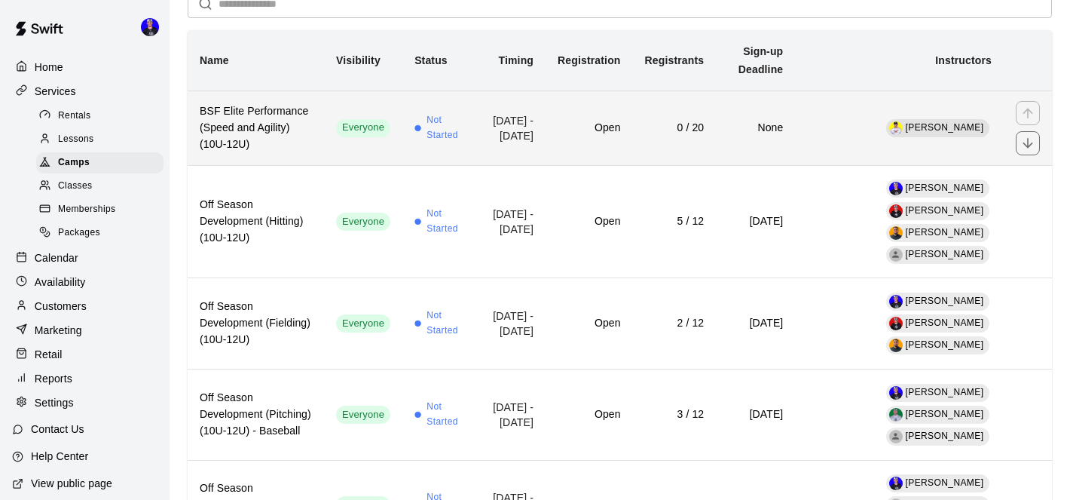
scroll to position [100, 0]
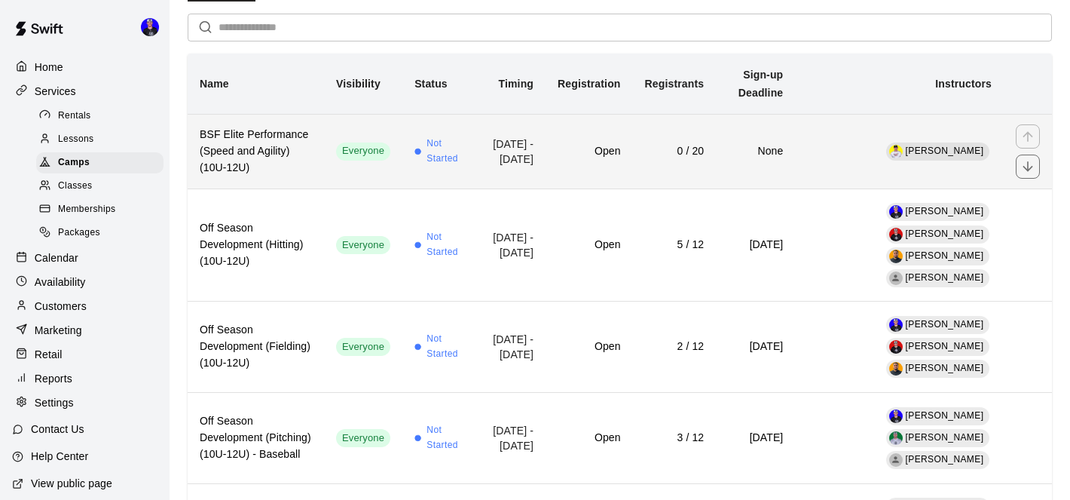
click at [281, 149] on h6 "BSF Elite Performance (Speed and Agility) (10U-12U)" at bounding box center [256, 152] width 112 height 50
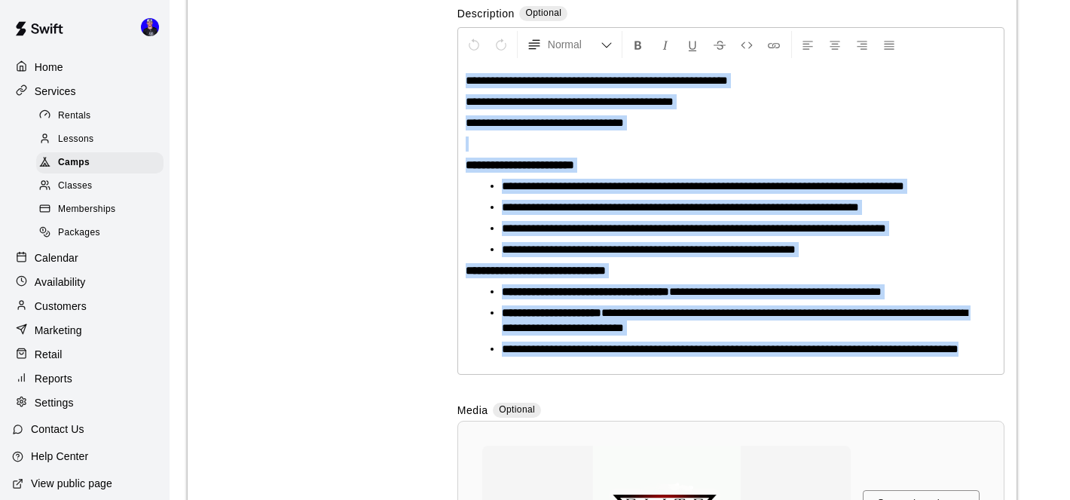
scroll to position [348, 0]
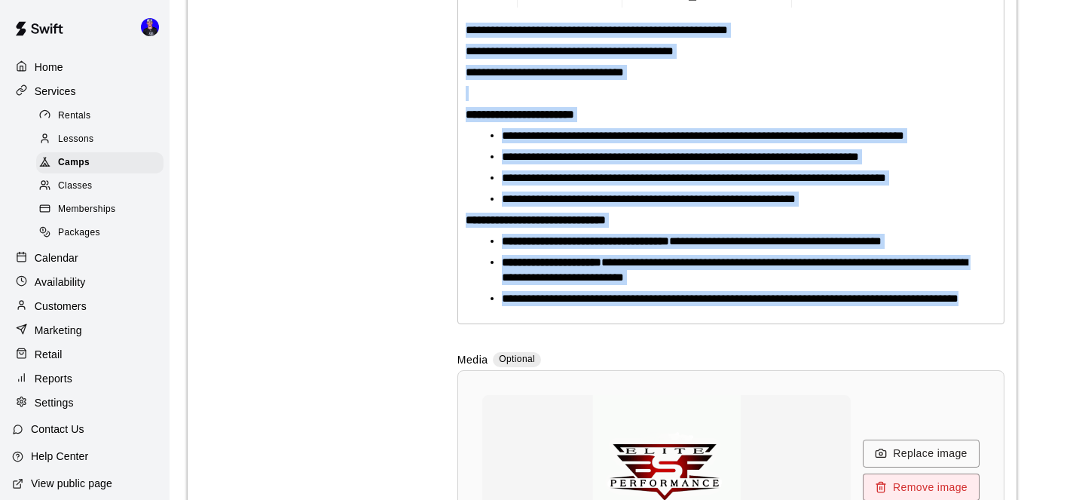
drag, startPoint x: 465, startPoint y: 179, endPoint x: 756, endPoint y: 345, distance: 335.3
click at [756, 323] on div "**********" at bounding box center [731, 167] width 546 height 312
copy div "**********"
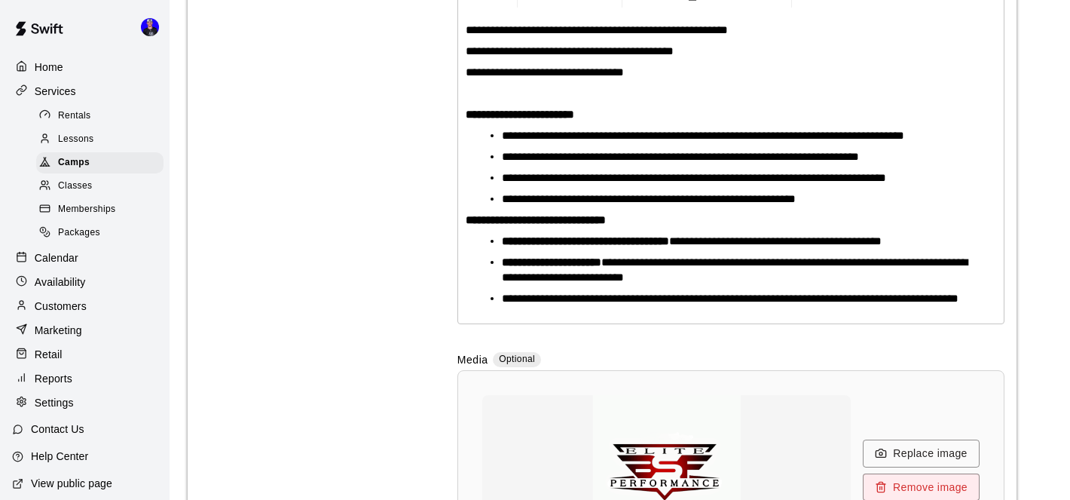
click at [371, 212] on div "Basics Set the name and description" at bounding box center [305, 192] width 210 height 806
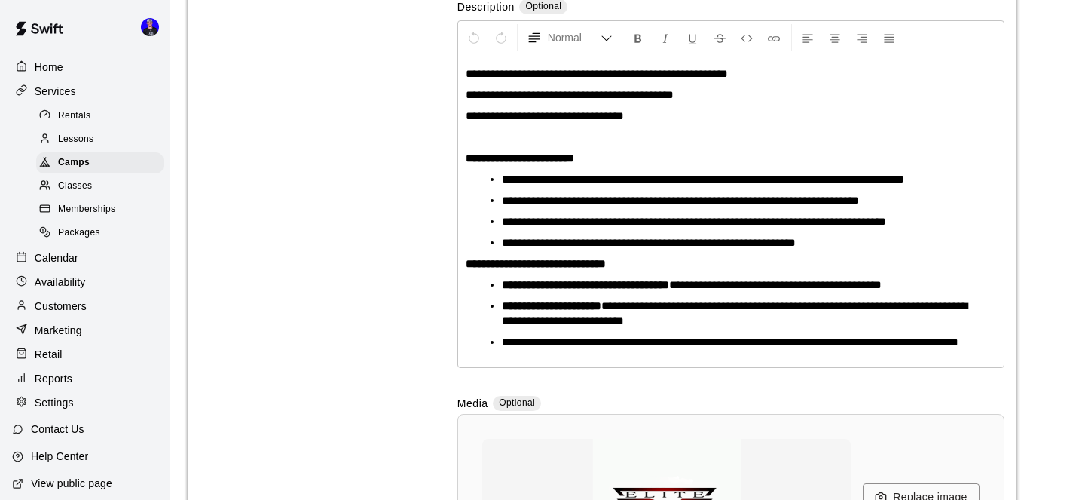
scroll to position [283, 0]
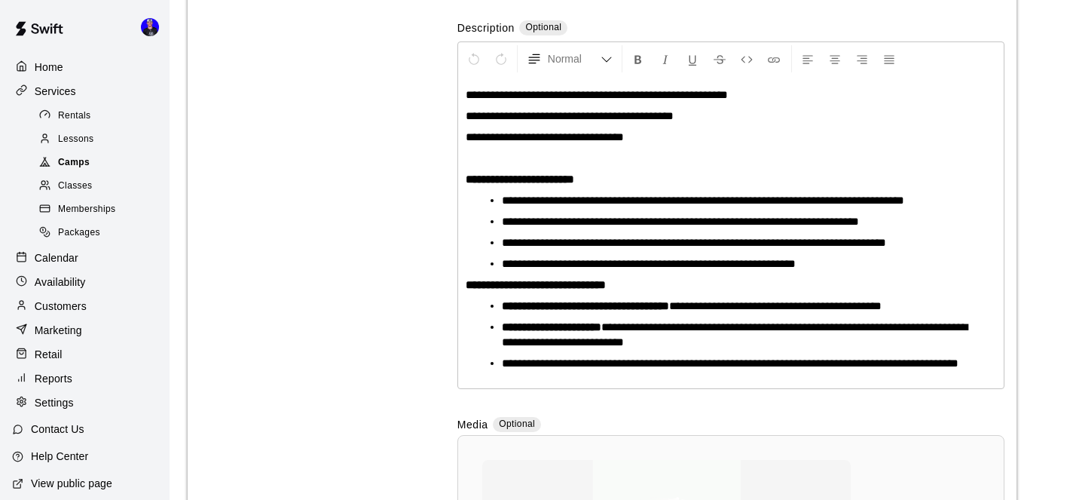
click at [81, 163] on span "Camps" at bounding box center [74, 162] width 32 height 15
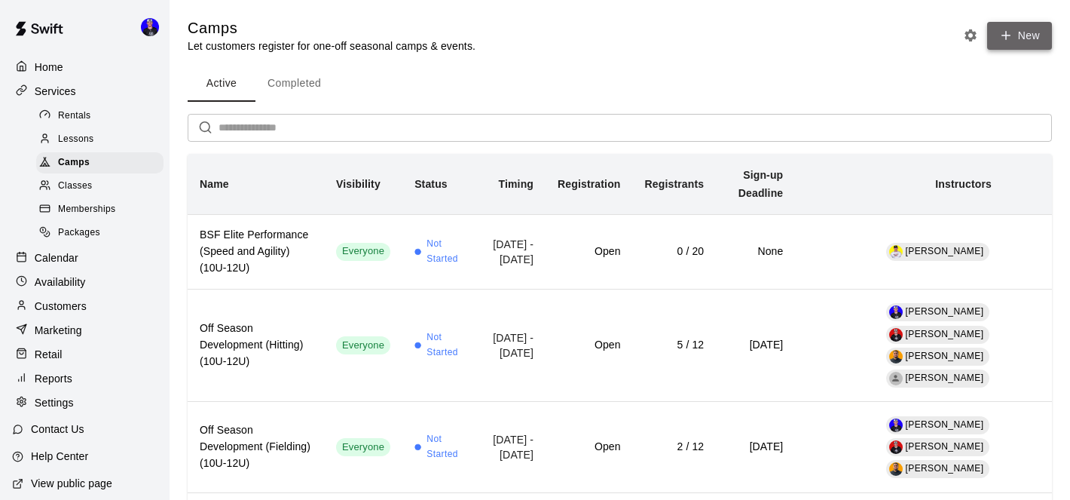
click at [1012, 41] on icon "button" at bounding box center [1007, 36] width 14 height 14
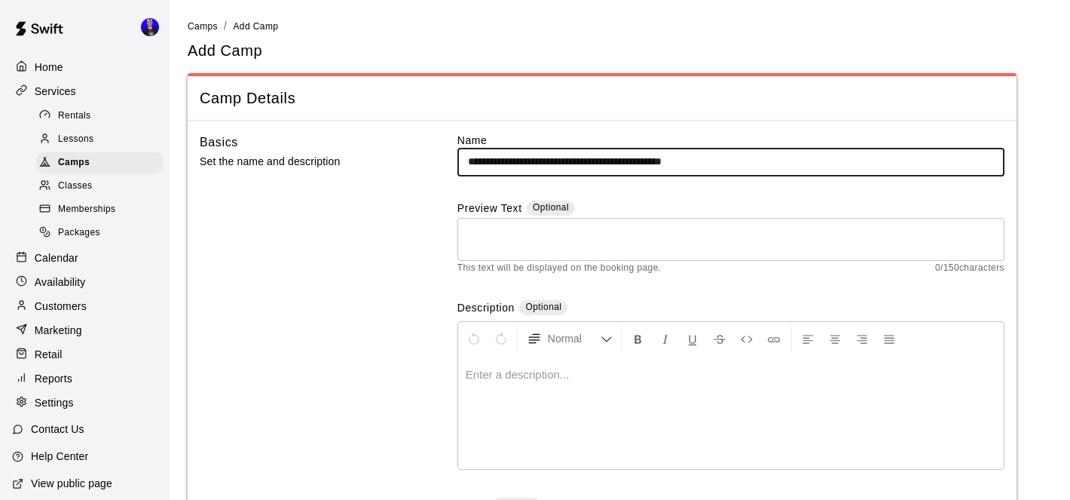
type input "**********"
click at [555, 380] on p at bounding box center [731, 374] width 531 height 15
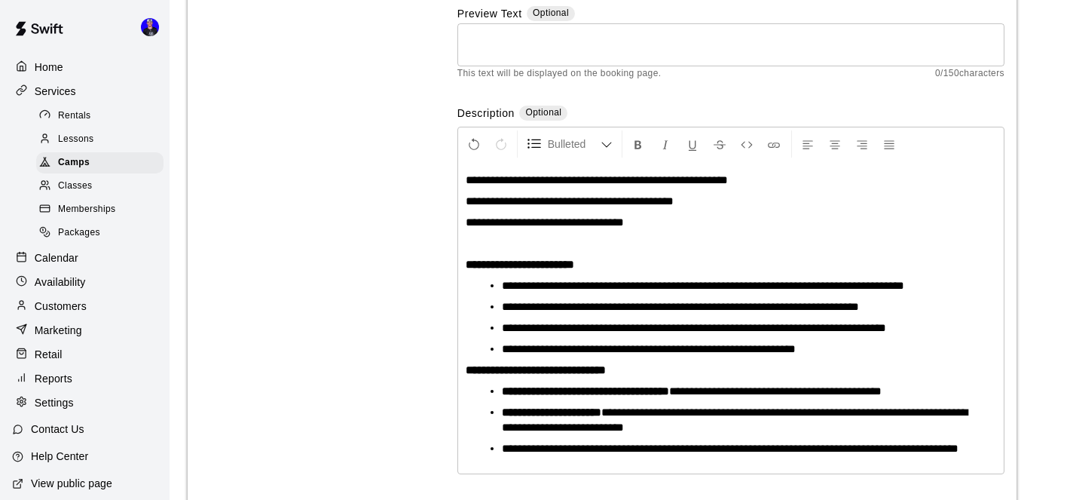
scroll to position [179, 0]
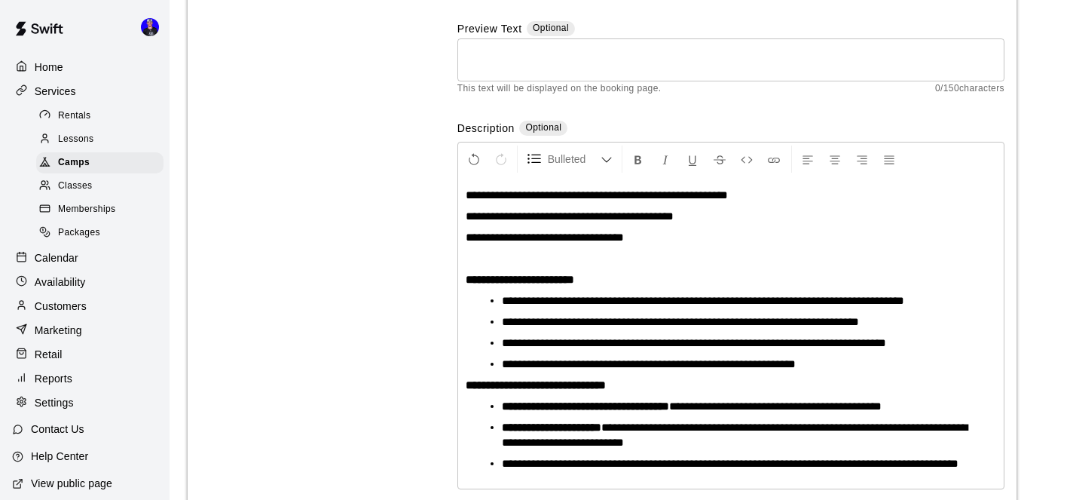
click at [527, 197] on span "**********" at bounding box center [597, 194] width 262 height 11
click at [559, 194] on span "**********" at bounding box center [597, 194] width 262 height 11
click at [532, 216] on span "**********" at bounding box center [570, 215] width 208 height 11
click at [602, 219] on span "**********" at bounding box center [572, 215] width 213 height 11
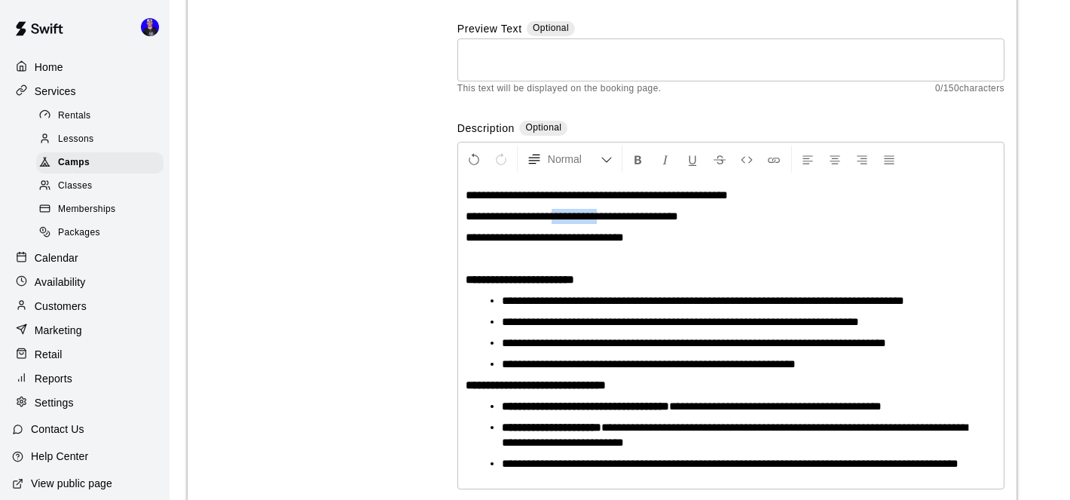
click at [602, 219] on span "**********" at bounding box center [572, 215] width 213 height 11
click at [709, 243] on p "**********" at bounding box center [731, 237] width 531 height 15
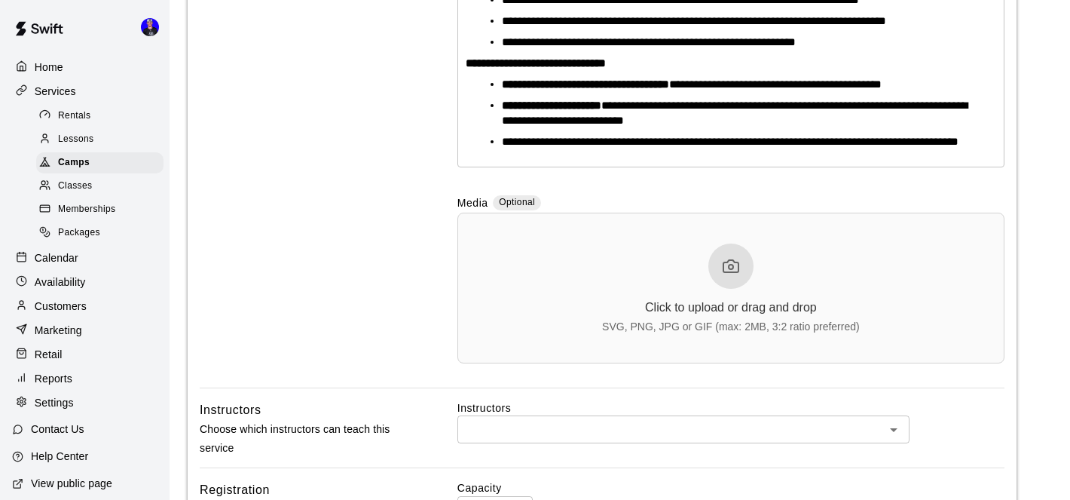
scroll to position [504, 0]
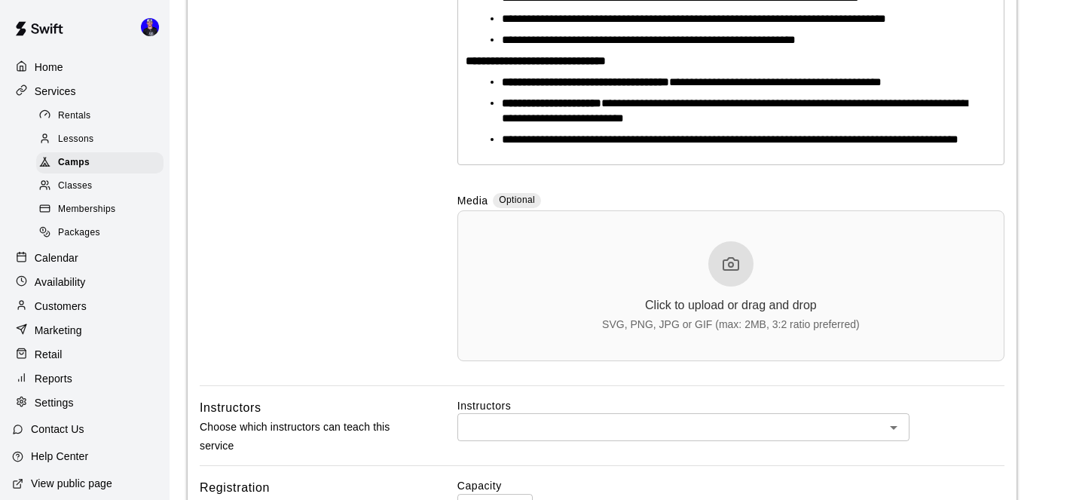
click at [719, 286] on div at bounding box center [731, 263] width 45 height 45
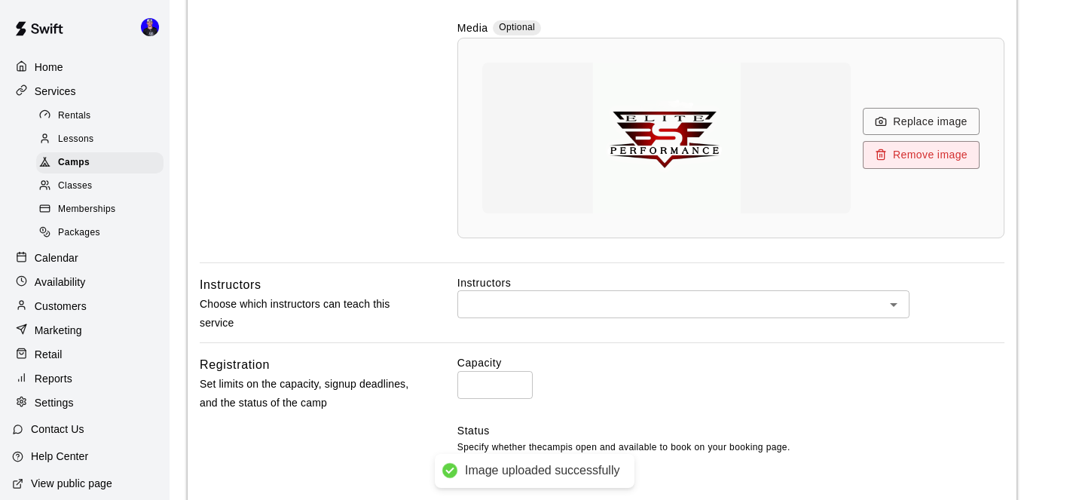
scroll to position [712, 0]
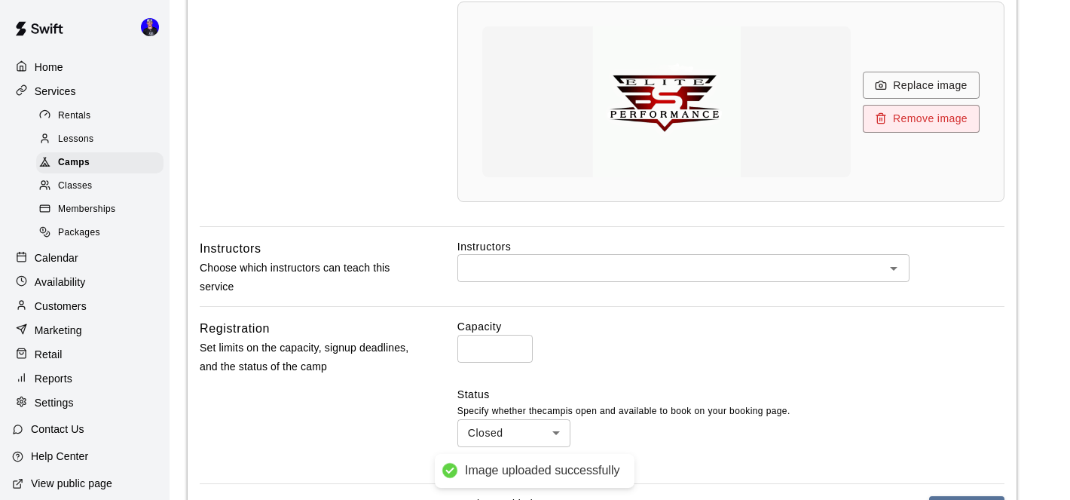
click at [543, 277] on input "text" at bounding box center [671, 268] width 418 height 19
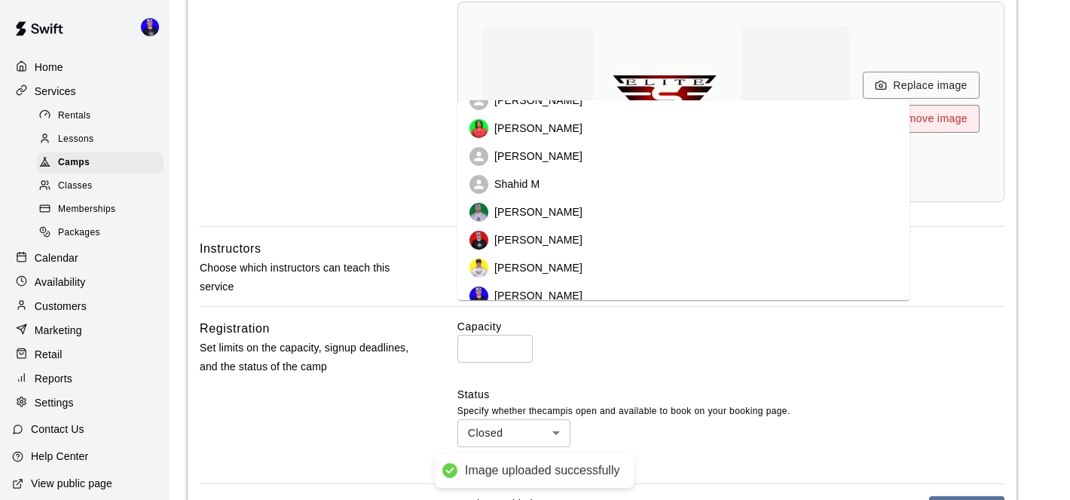
scroll to position [147, 0]
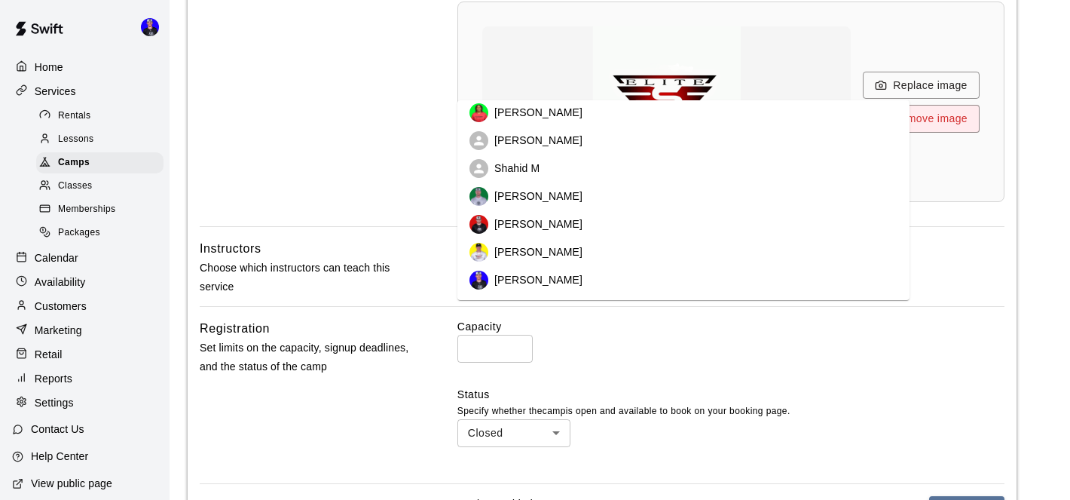
click at [559, 250] on p "[PERSON_NAME]" at bounding box center [538, 251] width 88 height 15
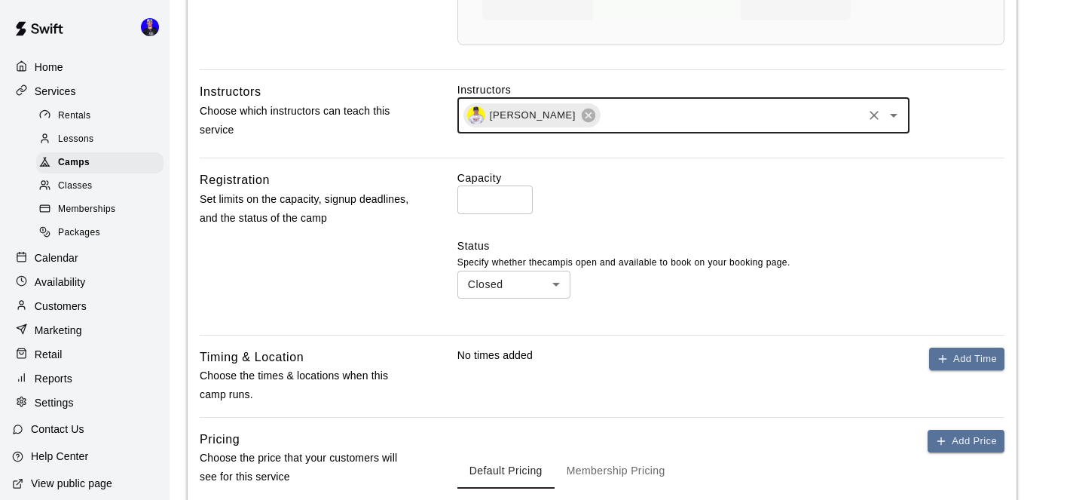
scroll to position [885, 0]
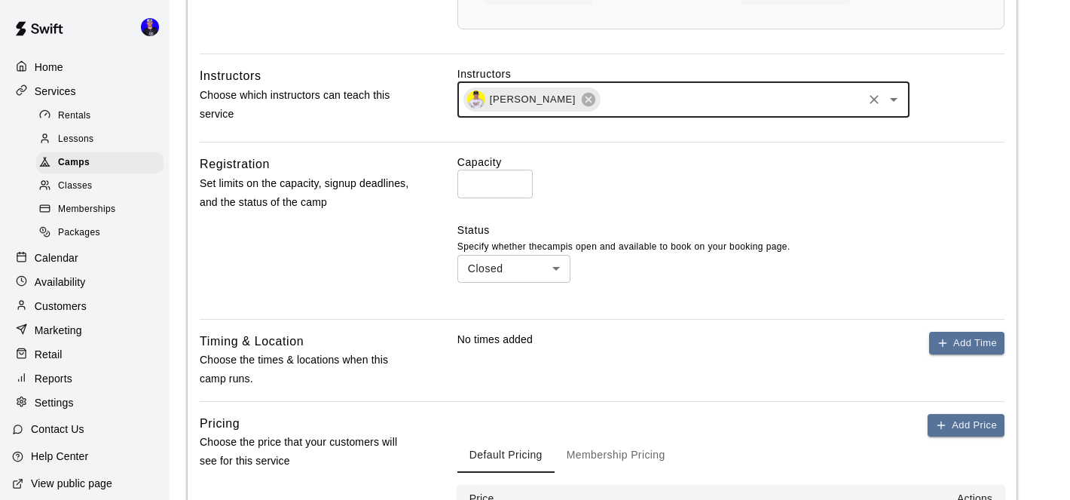
click at [472, 197] on input "*" at bounding box center [495, 184] width 75 height 28
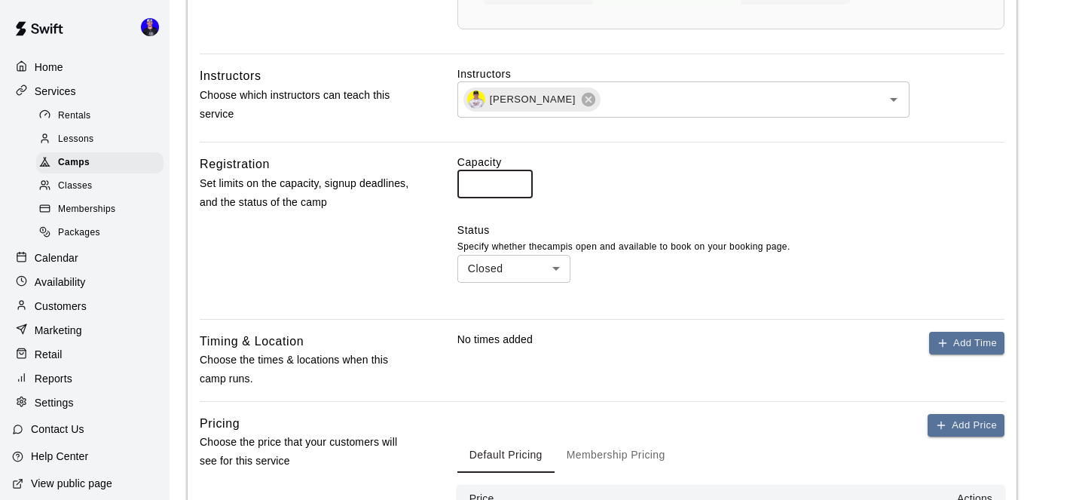
type input "**"
click at [393, 305] on div "Registration Set limits on the capacity, signup deadlines, and the status of th…" at bounding box center [305, 231] width 210 height 152
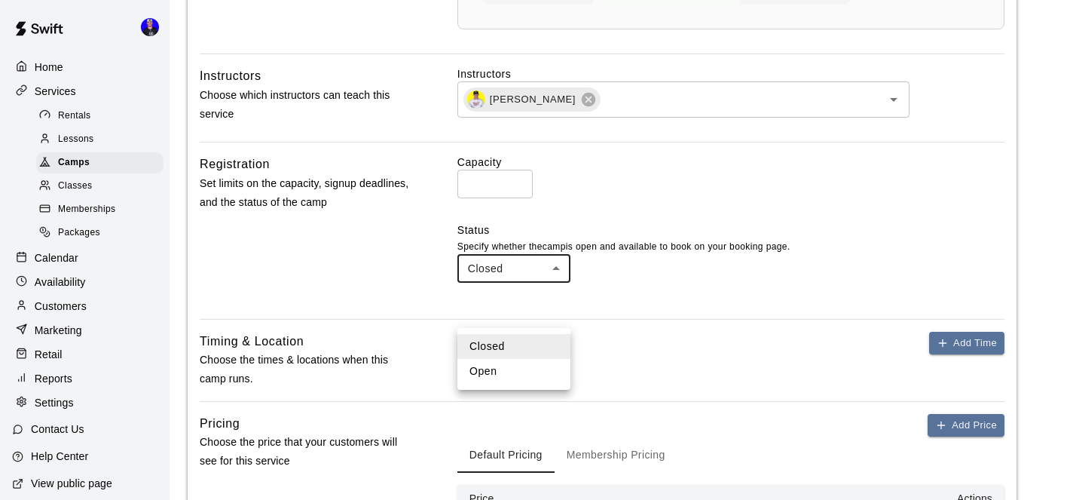
click at [501, 365] on li "Open" at bounding box center [514, 371] width 113 height 25
type input "****"
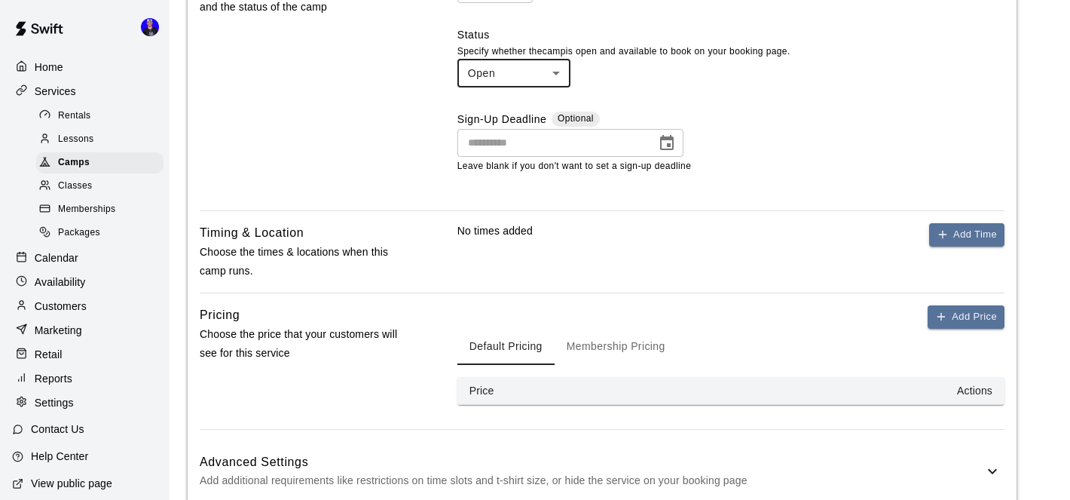
scroll to position [1096, 0]
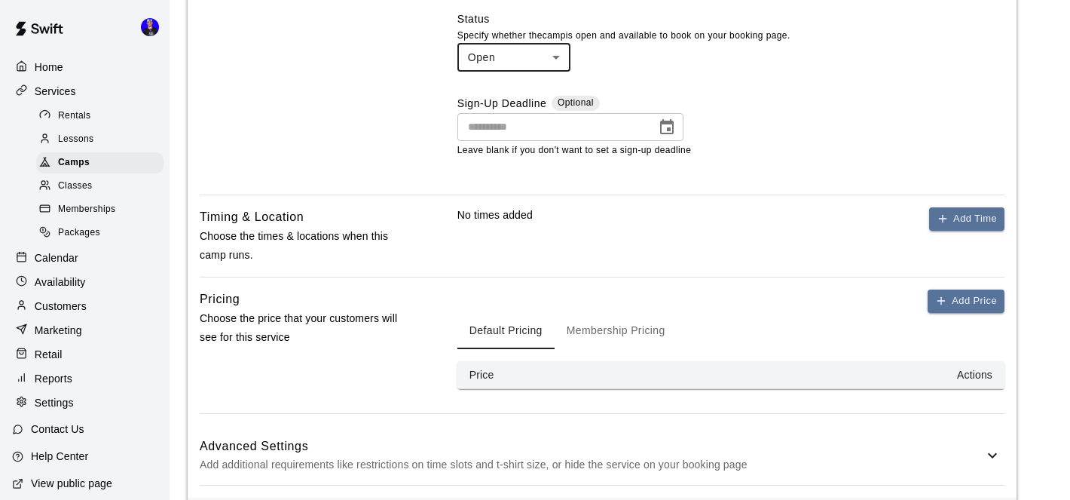
click at [664, 136] on icon "Choose date" at bounding box center [667, 127] width 18 height 18
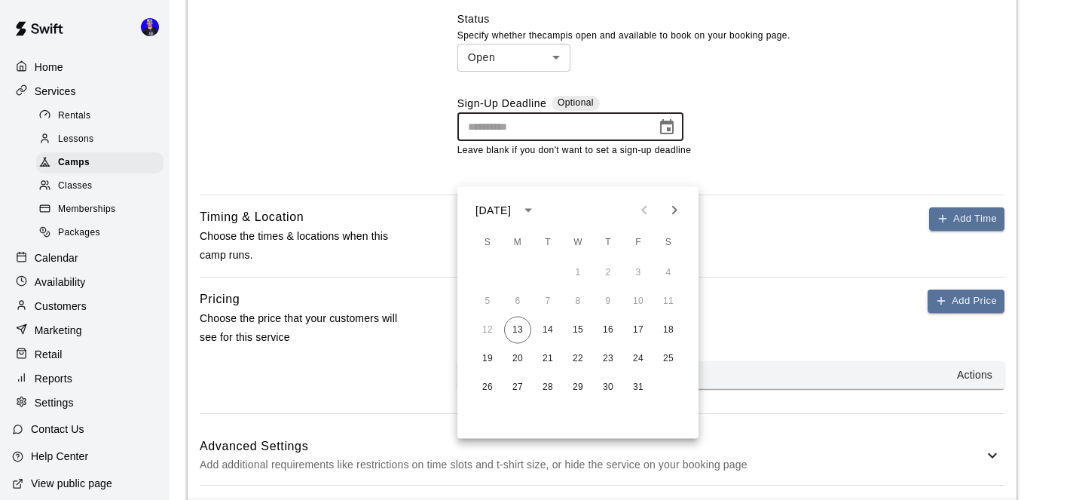
click at [675, 214] on icon "Next month" at bounding box center [675, 210] width 18 height 18
click at [490, 329] on button "9" at bounding box center [487, 330] width 27 height 27
type input "**********"
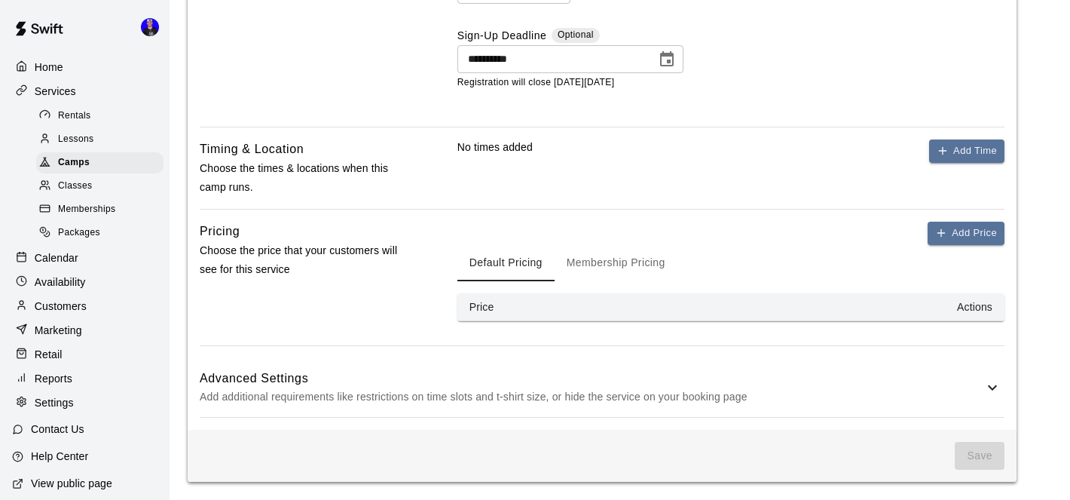
scroll to position [1206, 0]
click at [953, 157] on button "Add Time" at bounding box center [966, 150] width 75 height 23
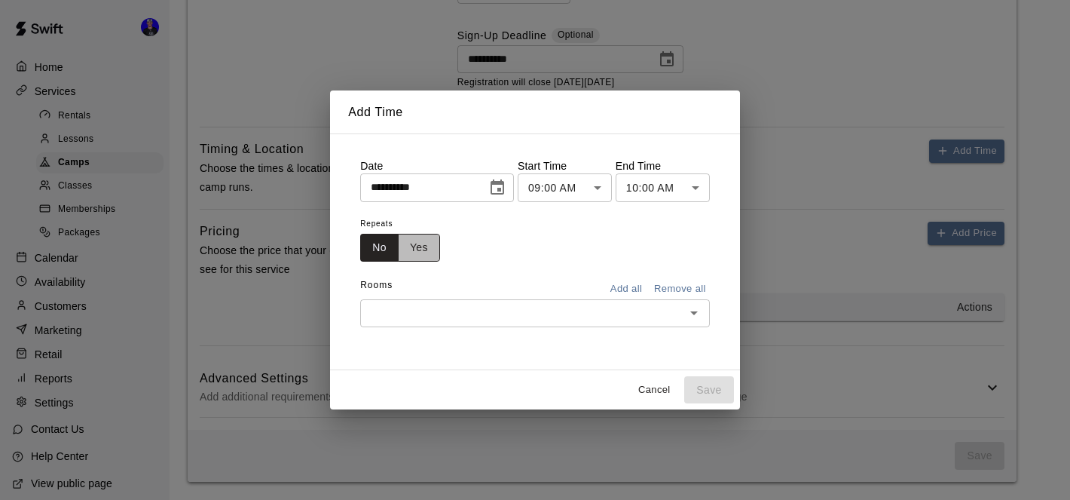
click at [427, 246] on button "Yes" at bounding box center [419, 248] width 42 height 28
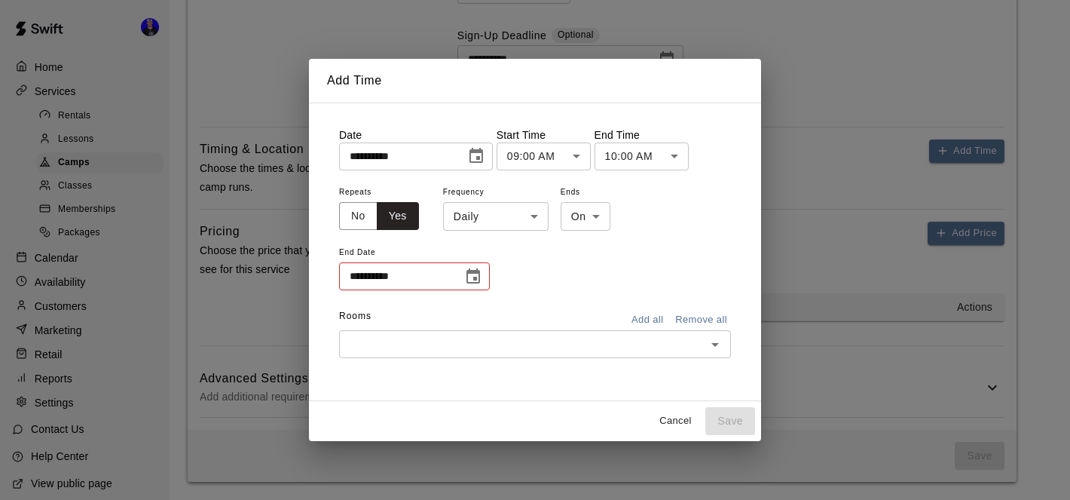
click at [474, 283] on icon "Choose date" at bounding box center [474, 275] width 14 height 15
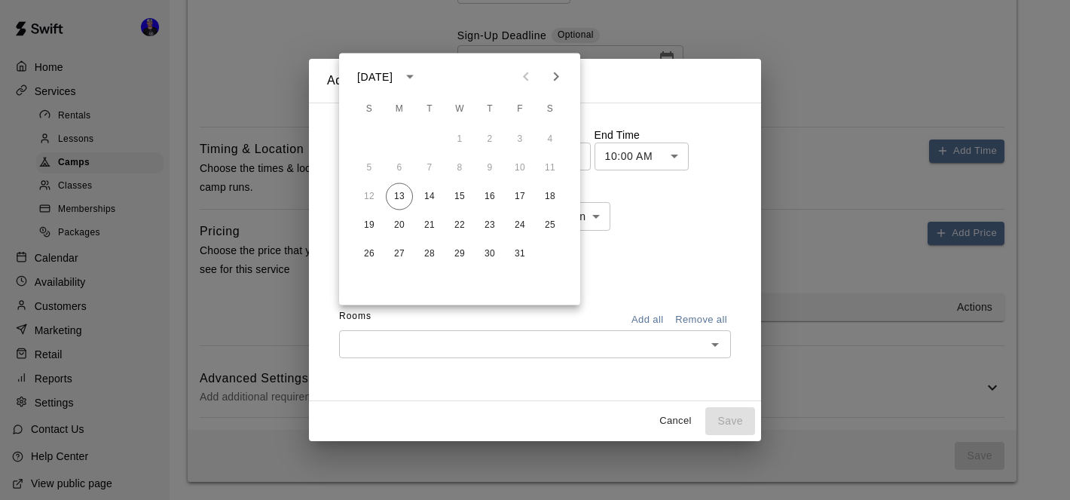
click at [554, 68] on icon "Next month" at bounding box center [556, 77] width 18 height 18
click at [628, 100] on h2 "Add Time" at bounding box center [535, 81] width 452 height 44
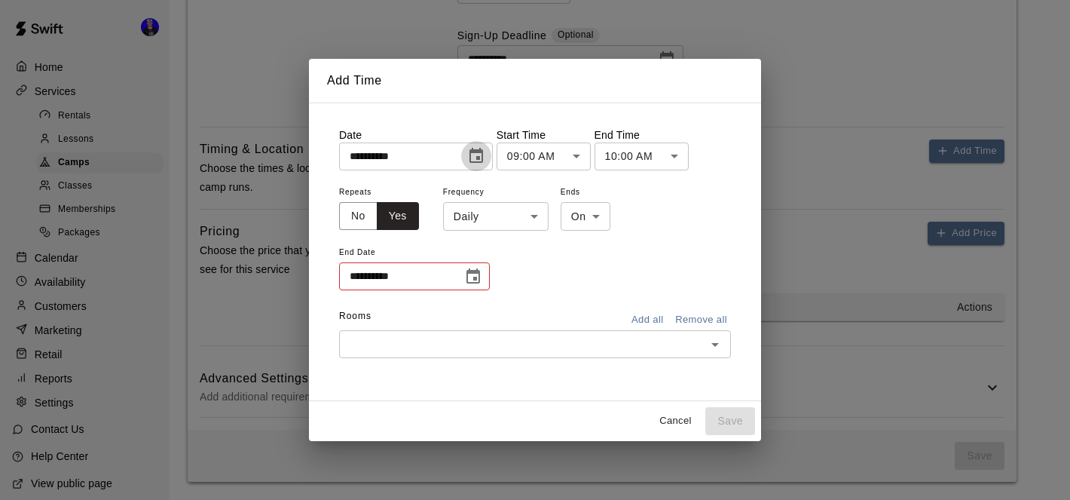
click at [482, 160] on icon "Choose date, selected date is Oct 13, 2025" at bounding box center [476, 156] width 18 height 18
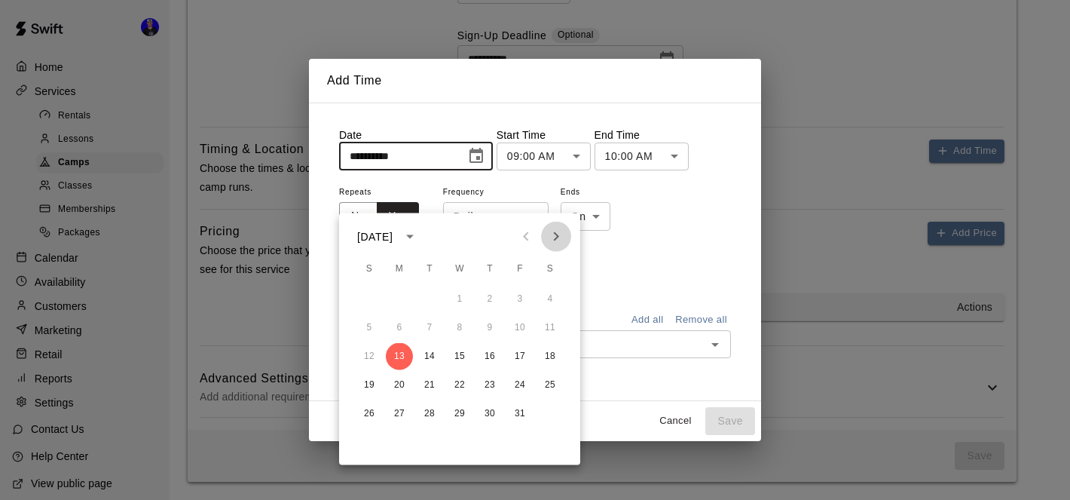
click at [565, 228] on icon "Next month" at bounding box center [556, 237] width 18 height 18
click at [461, 343] on button "12" at bounding box center [459, 356] width 27 height 27
type input "**********"
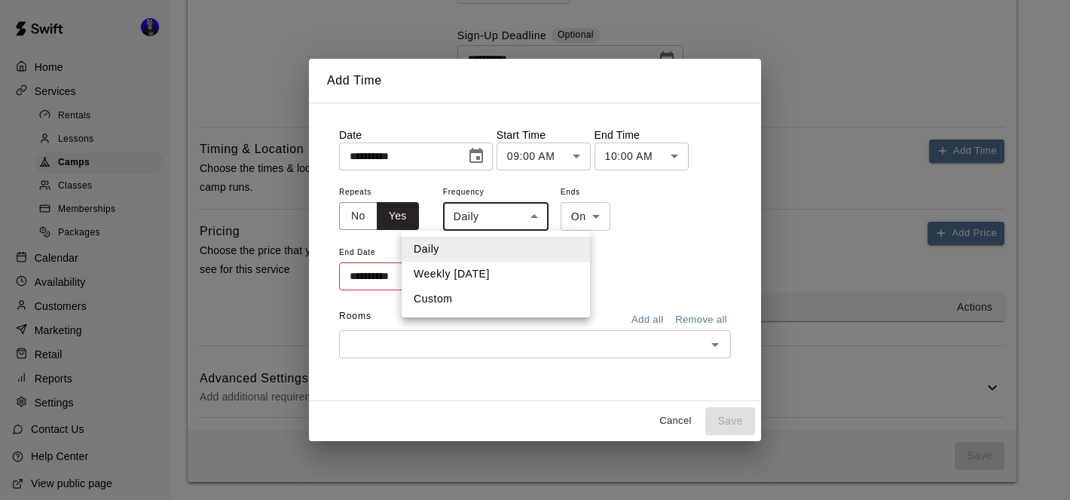
click at [500, 292] on li "Custom" at bounding box center [496, 298] width 188 height 25
type input "******"
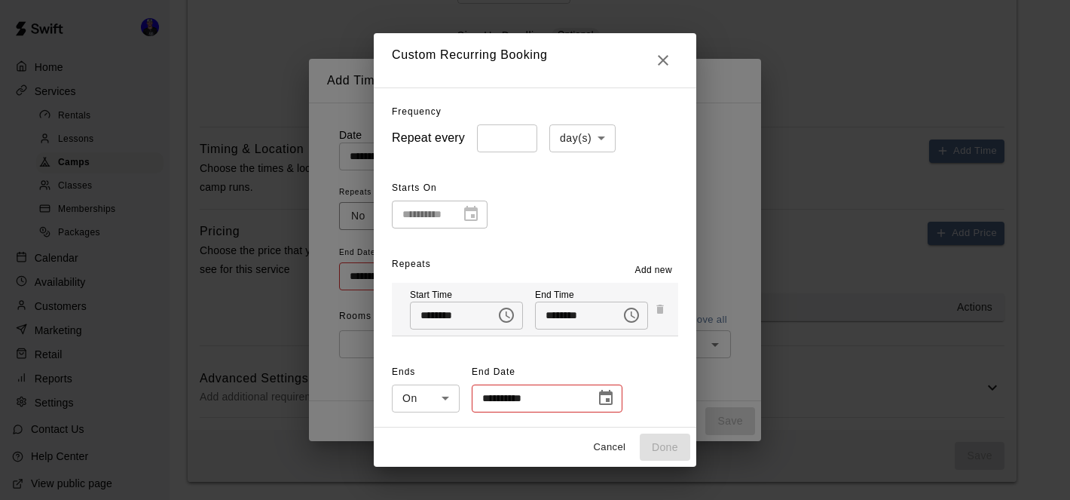
click at [587, 194] on li "week(s)" at bounding box center [583, 195] width 66 height 25
type input "******"
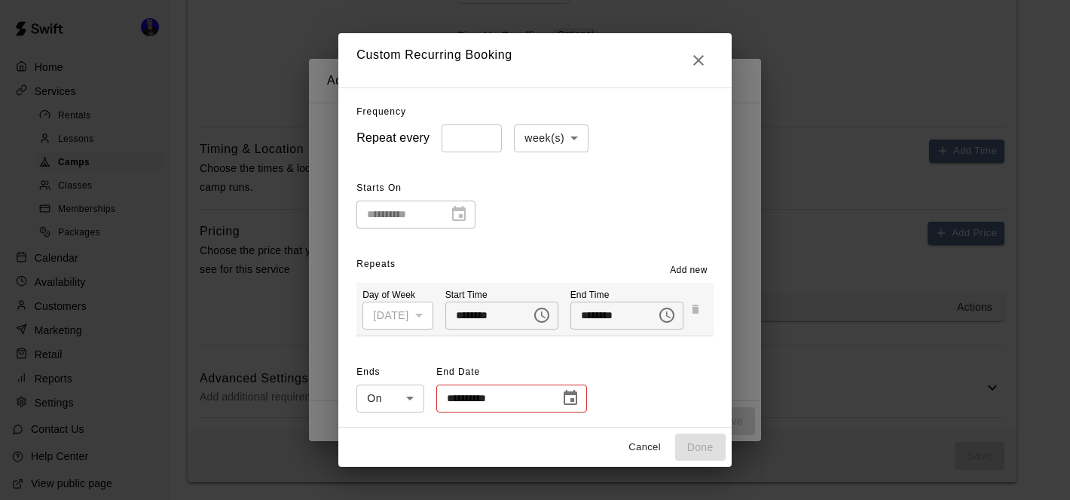
click at [526, 323] on div "******** ​" at bounding box center [501, 316] width 113 height 28
type input "********"
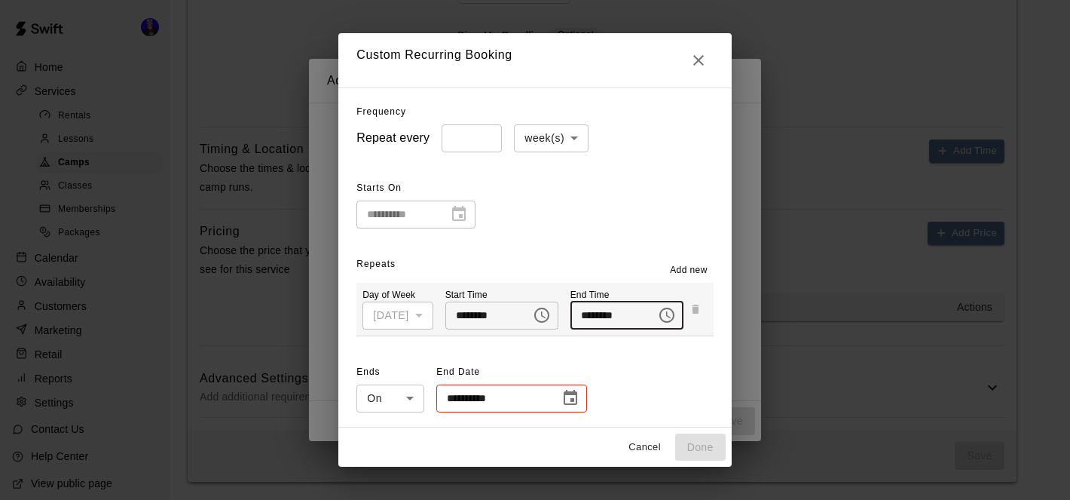
click at [692, 265] on span "Add new" at bounding box center [689, 270] width 38 height 15
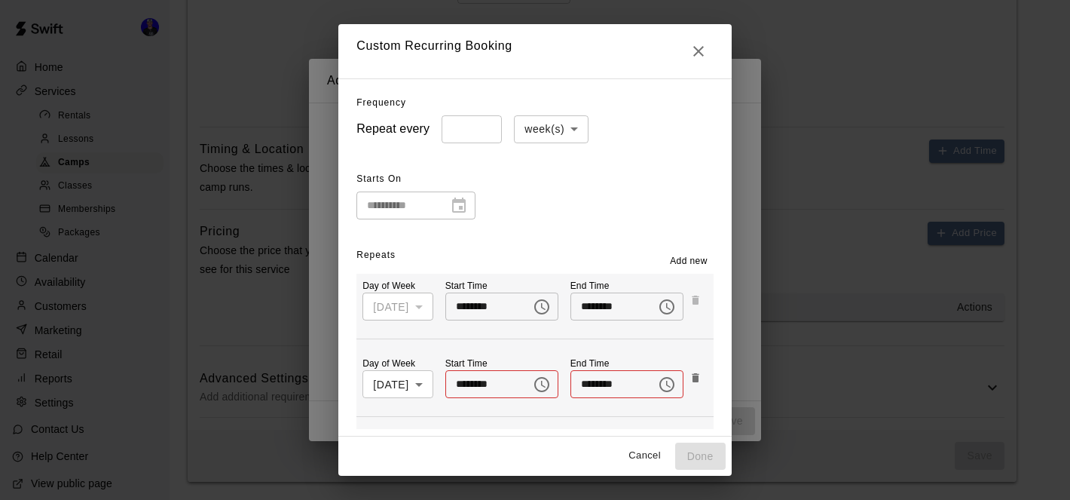
click at [461, 205] on div at bounding box center [454, 205] width 21 height 0
click at [704, 47] on icon "Close" at bounding box center [698, 51] width 11 height 11
type input "*****"
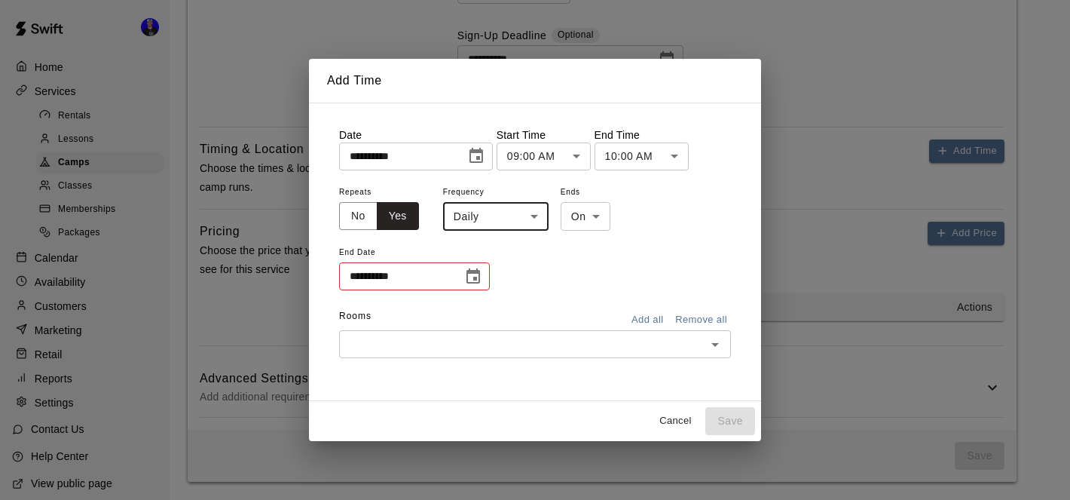
click at [482, 154] on icon "Choose date, selected date is Nov 12, 2025" at bounding box center [476, 156] width 18 height 18
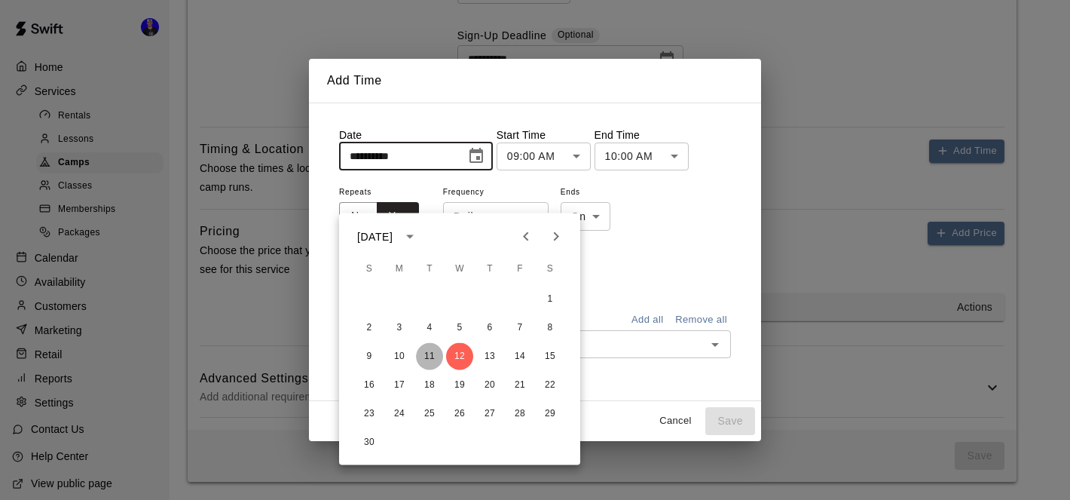
click at [433, 343] on button "11" at bounding box center [429, 356] width 27 height 27
type input "**********"
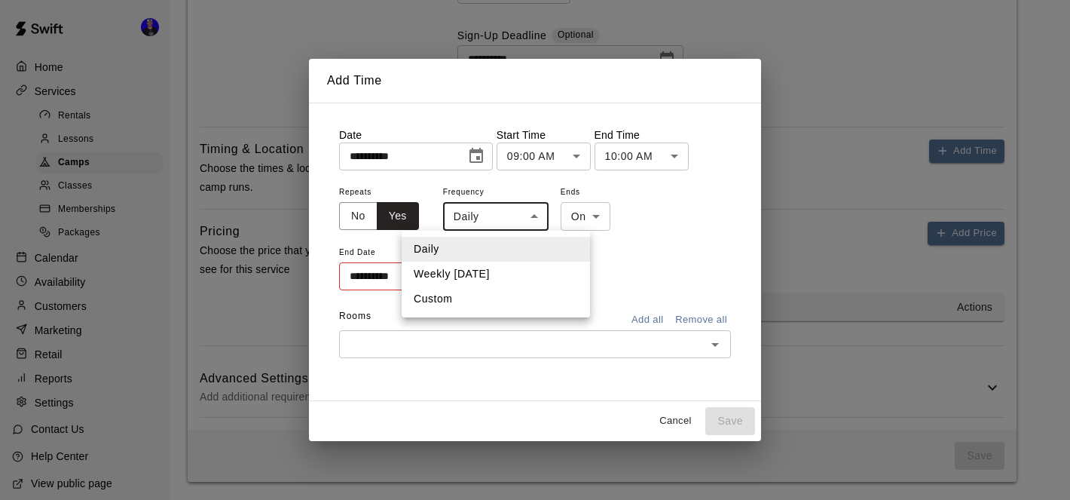
click at [476, 292] on li "Custom" at bounding box center [496, 298] width 188 height 25
type input "******"
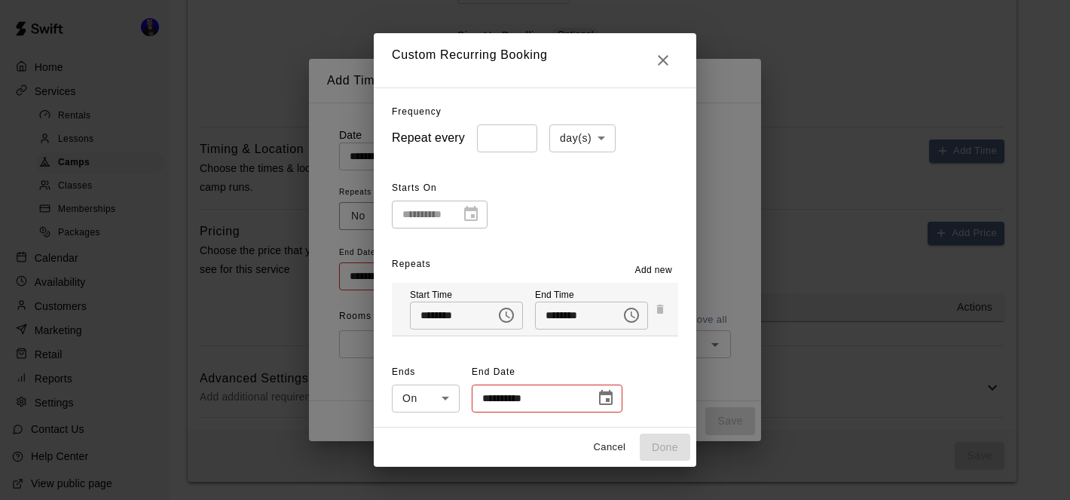
click at [576, 198] on li "week(s)" at bounding box center [583, 195] width 66 height 25
type input "******"
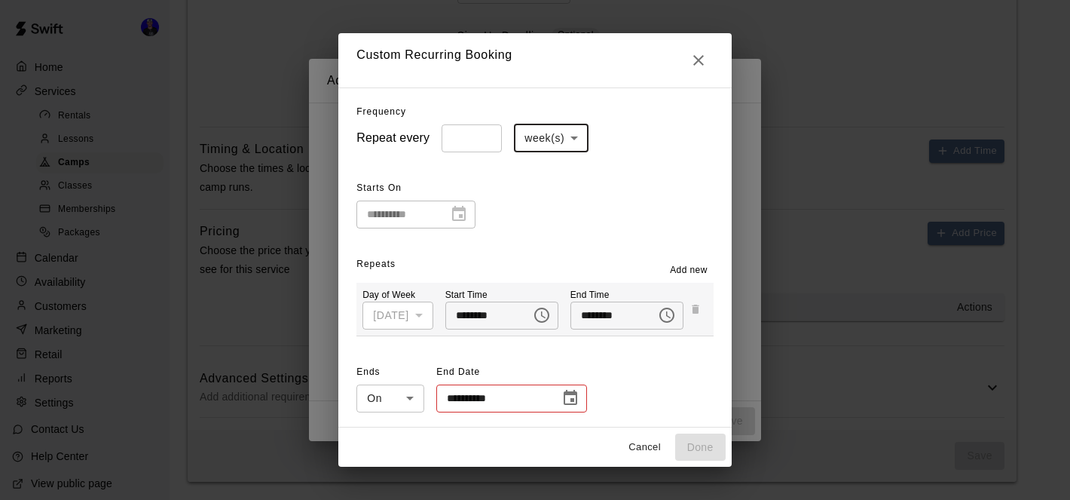
click at [419, 318] on div "Monday" at bounding box center [398, 316] width 70 height 28
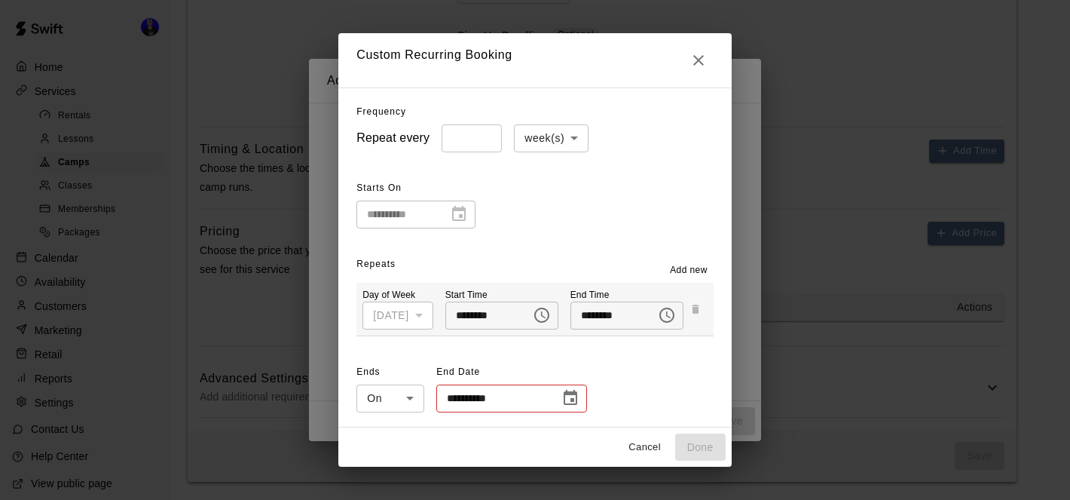
click at [419, 318] on div "Monday" at bounding box center [398, 316] width 70 height 28
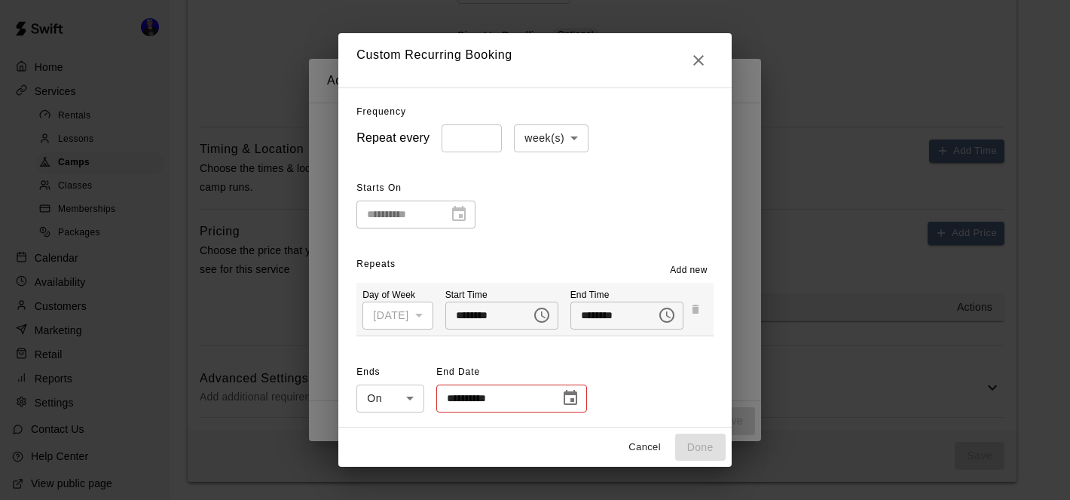
click at [419, 318] on div "Monday" at bounding box center [398, 316] width 70 height 28
click at [693, 269] on span "Add new" at bounding box center [689, 270] width 38 height 15
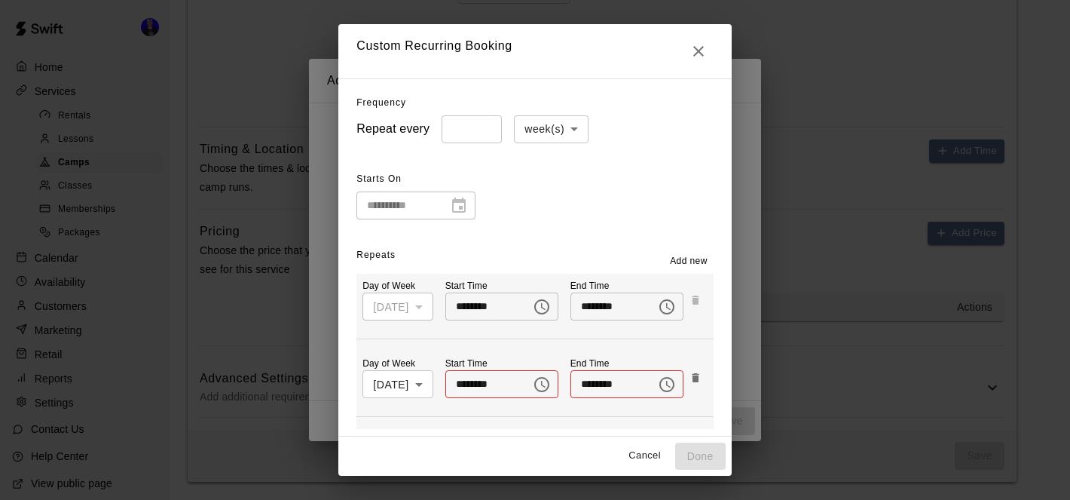
click at [700, 304] on div "Day of Week Monday * ​ Start Time ******** ​ End Time ******** ​" at bounding box center [535, 300] width 357 height 53
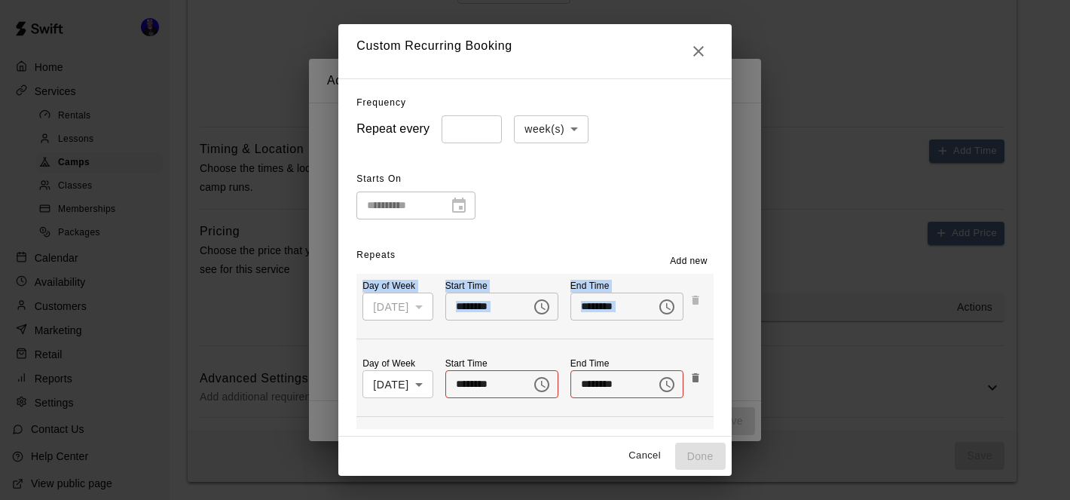
click at [700, 304] on div "Day of Week Monday * ​ Start Time ******** ​ End Time ******** ​" at bounding box center [535, 300] width 357 height 53
click at [395, 316] on div "Monday" at bounding box center [398, 306] width 70 height 28
click at [697, 39] on button "Close" at bounding box center [699, 51] width 30 height 30
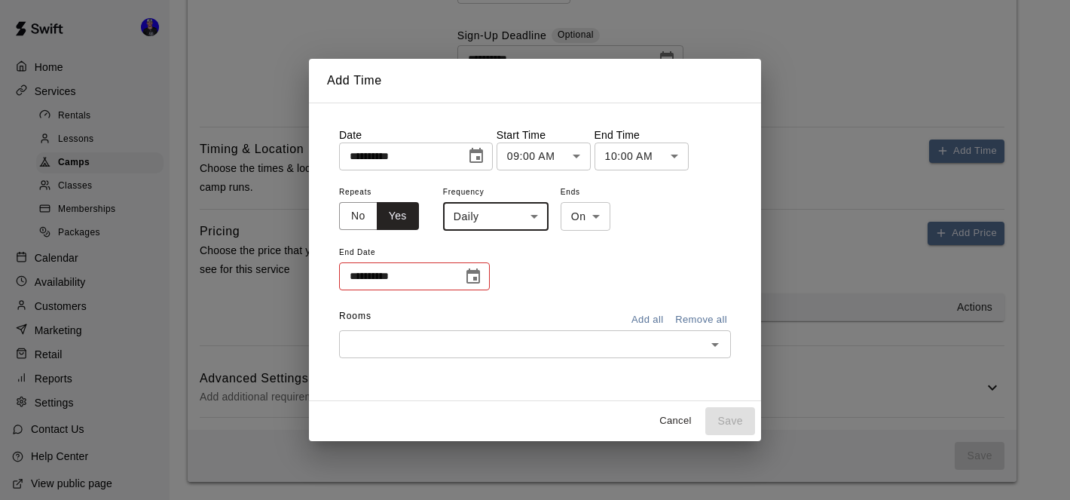
click at [480, 159] on icon "Choose date, selected date is Nov 11, 2025" at bounding box center [476, 156] width 18 height 18
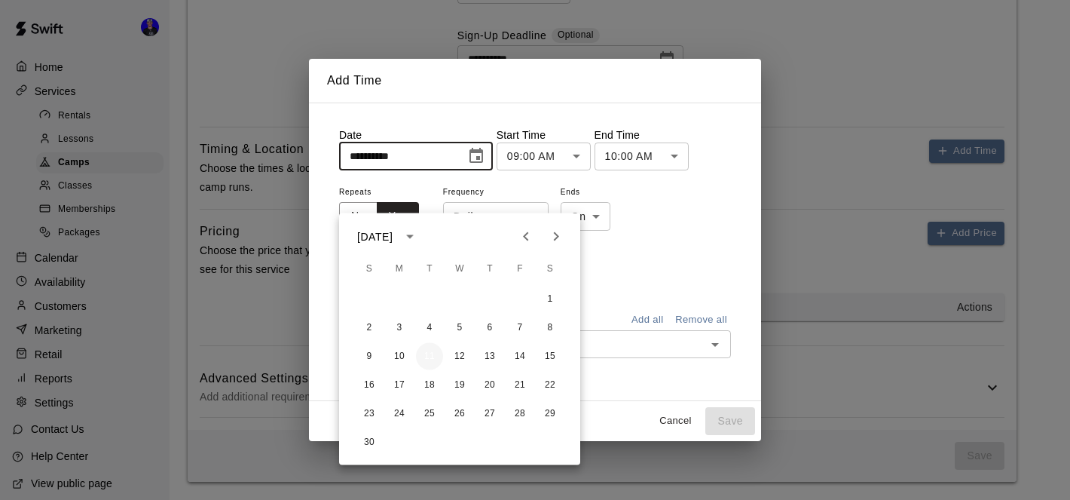
click at [432, 343] on button "11" at bounding box center [429, 356] width 27 height 27
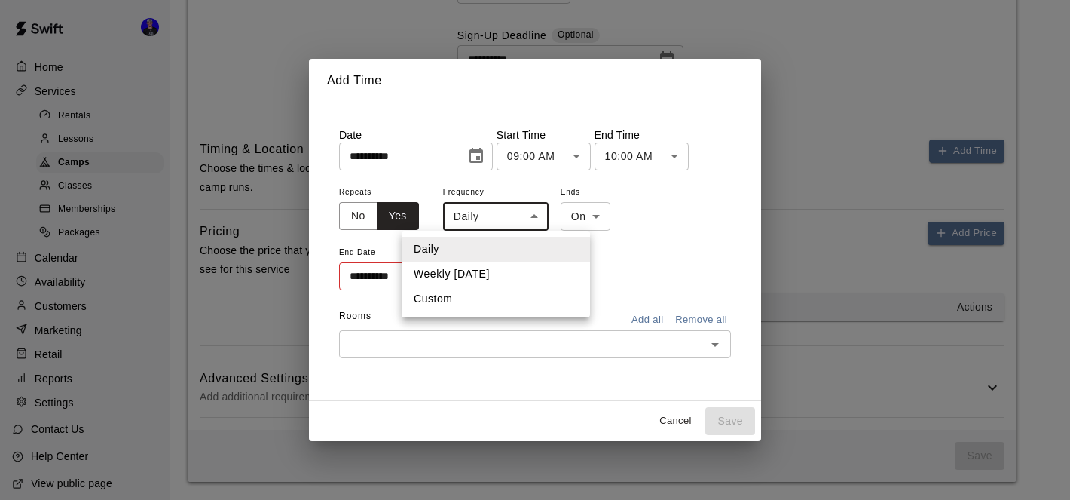
click at [504, 266] on li "Weekly on Tuesday" at bounding box center [496, 274] width 188 height 25
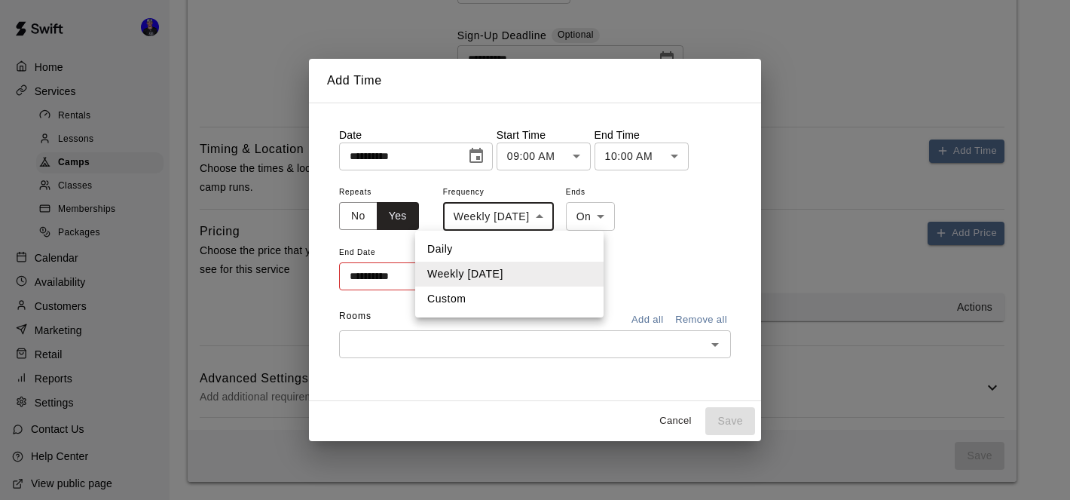
click at [507, 302] on li "Custom" at bounding box center [509, 298] width 188 height 25
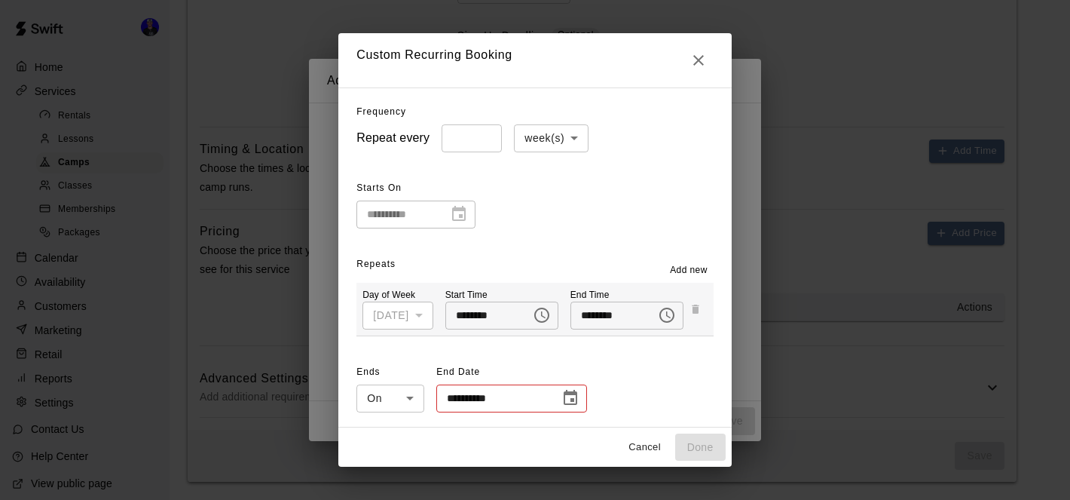
click at [421, 318] on div "Monday" at bounding box center [398, 316] width 70 height 28
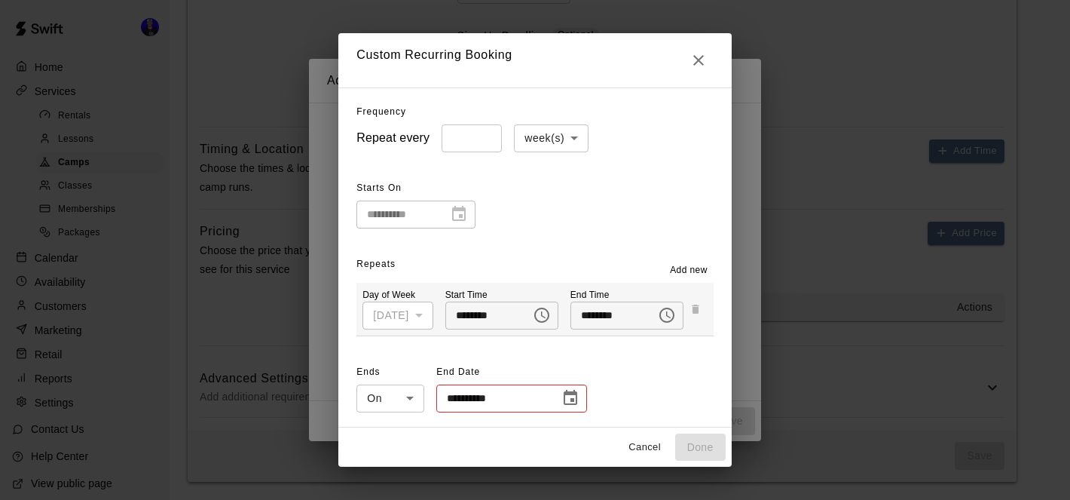
click at [421, 318] on div "Monday" at bounding box center [398, 316] width 70 height 28
click at [519, 237] on div "**********" at bounding box center [534, 257] width 393 height 340
click at [393, 318] on div "Monday" at bounding box center [398, 316] width 70 height 28
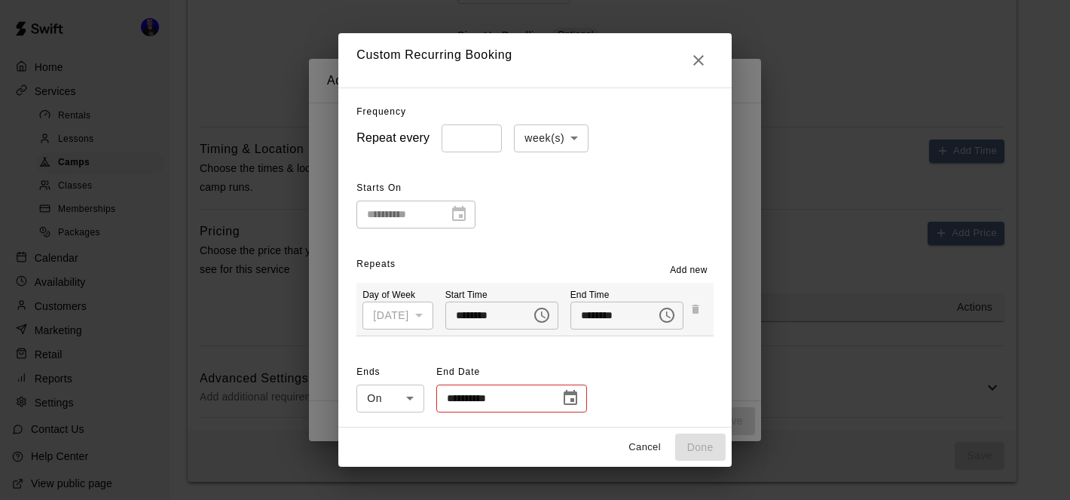
click at [393, 318] on div "Monday" at bounding box center [398, 316] width 70 height 28
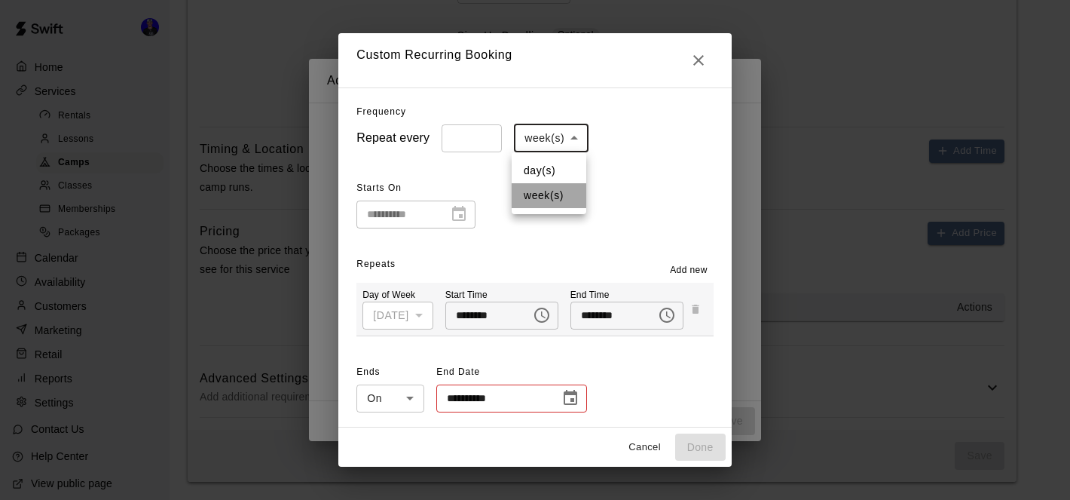
click at [553, 194] on li "week(s)" at bounding box center [549, 195] width 75 height 25
click at [693, 274] on span "Add new" at bounding box center [689, 270] width 38 height 15
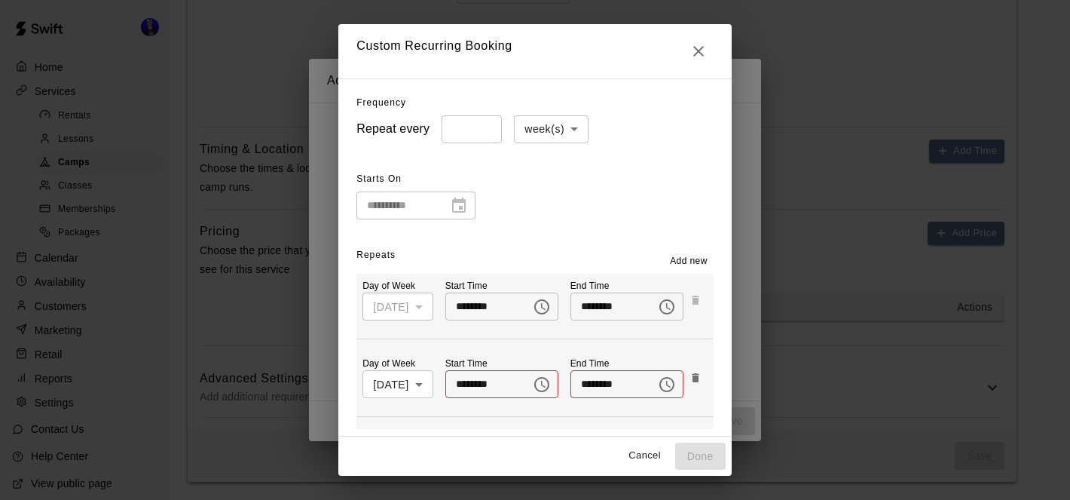
click at [695, 268] on span "Add new" at bounding box center [689, 261] width 38 height 15
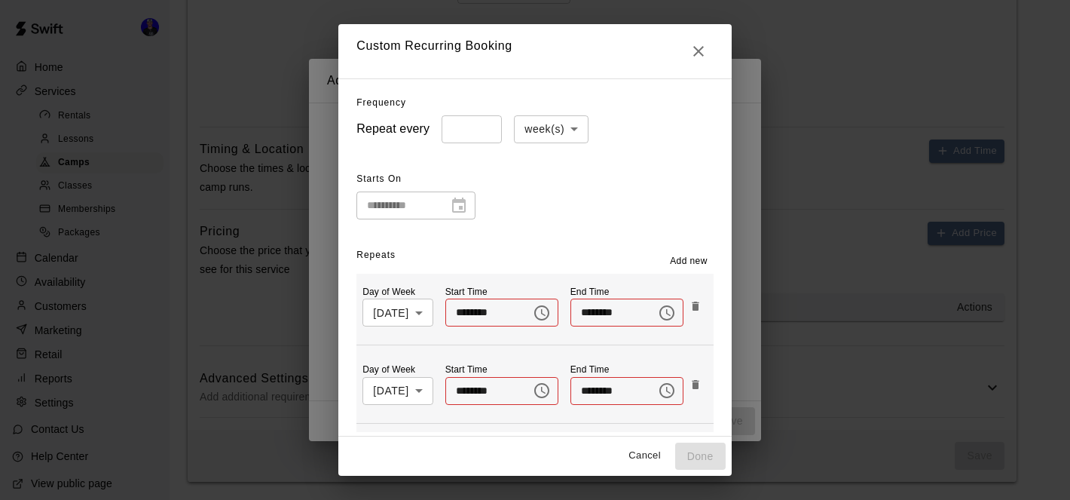
scroll to position [0, 0]
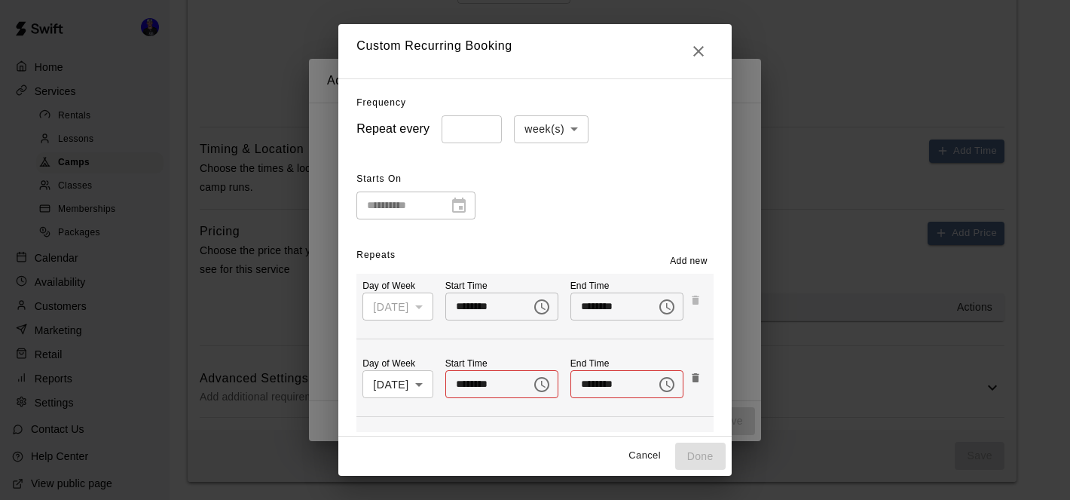
click at [417, 313] on div "Monday" at bounding box center [398, 306] width 70 height 28
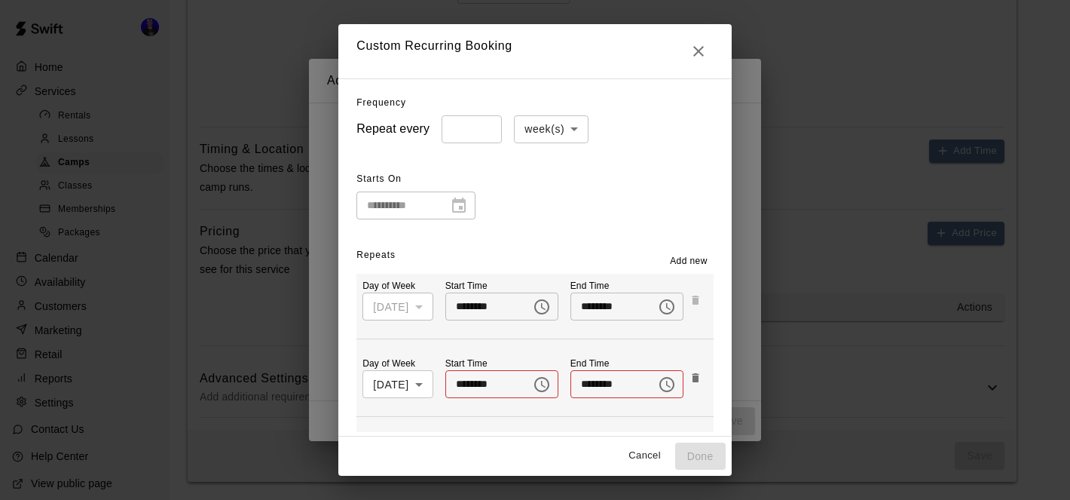
click at [648, 461] on button "Cancel" at bounding box center [645, 455] width 48 height 23
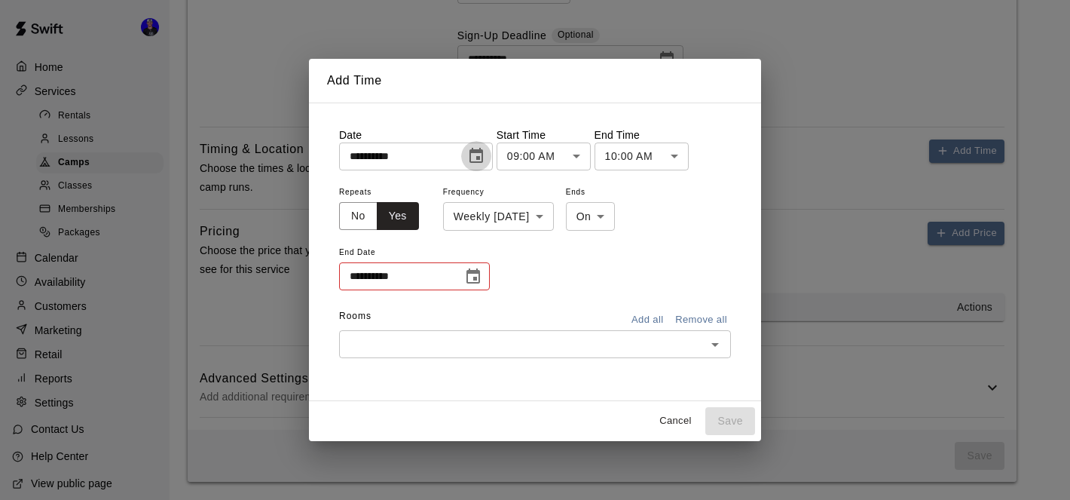
click at [479, 158] on icon "Choose date, selected date is Nov 11, 2025" at bounding box center [476, 156] width 18 height 18
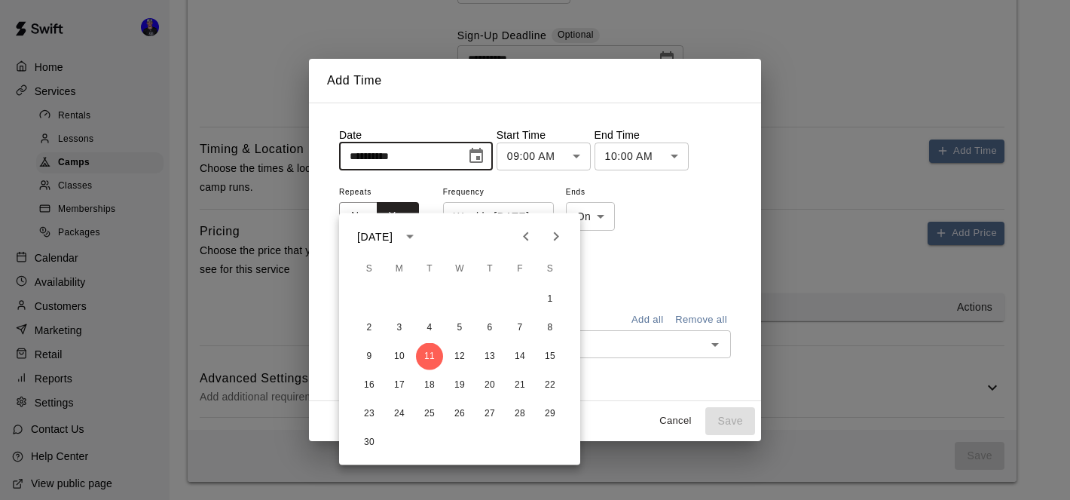
click at [544, 103] on div "**********" at bounding box center [535, 252] width 452 height 299
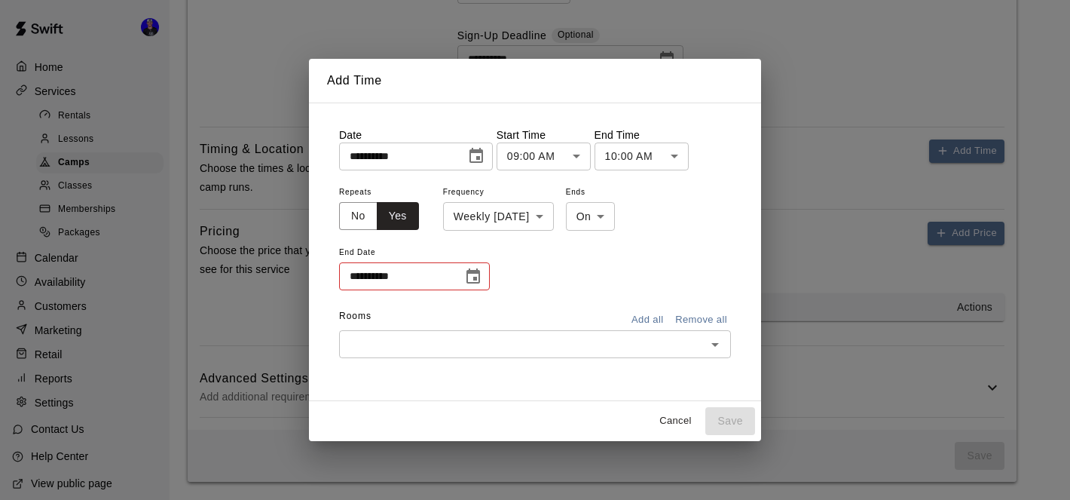
click at [472, 274] on icon "Choose date" at bounding box center [473, 277] width 18 height 18
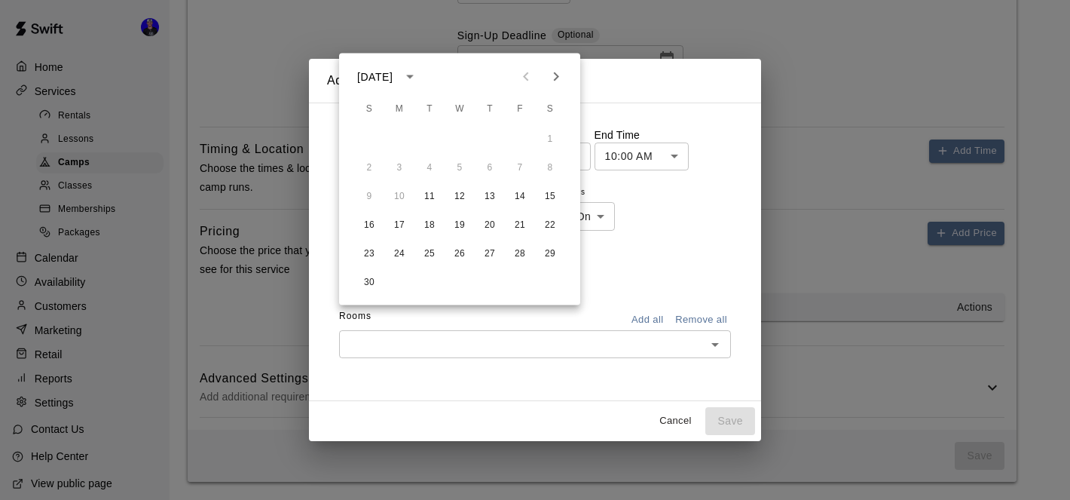
click at [620, 268] on div "**********" at bounding box center [535, 237] width 392 height 110
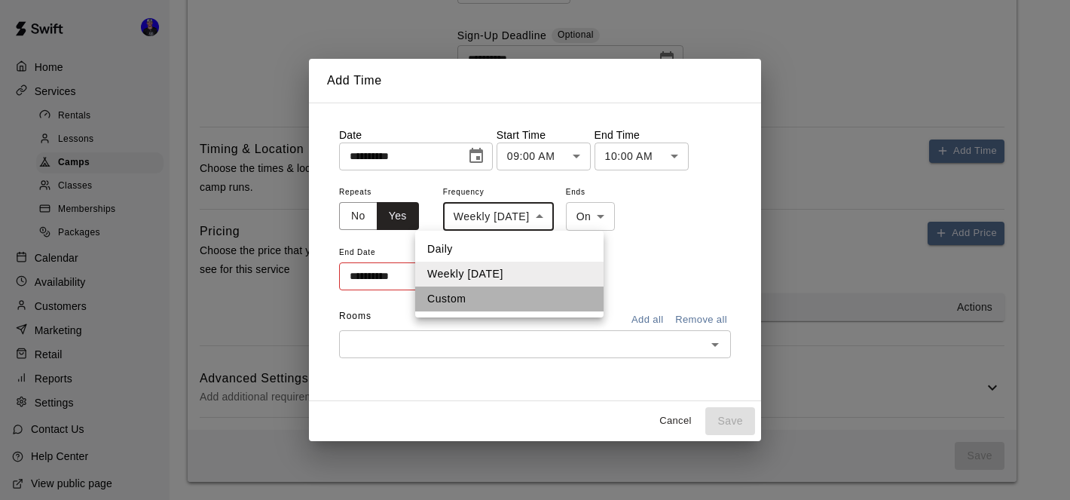
click at [508, 299] on li "Custom" at bounding box center [509, 298] width 188 height 25
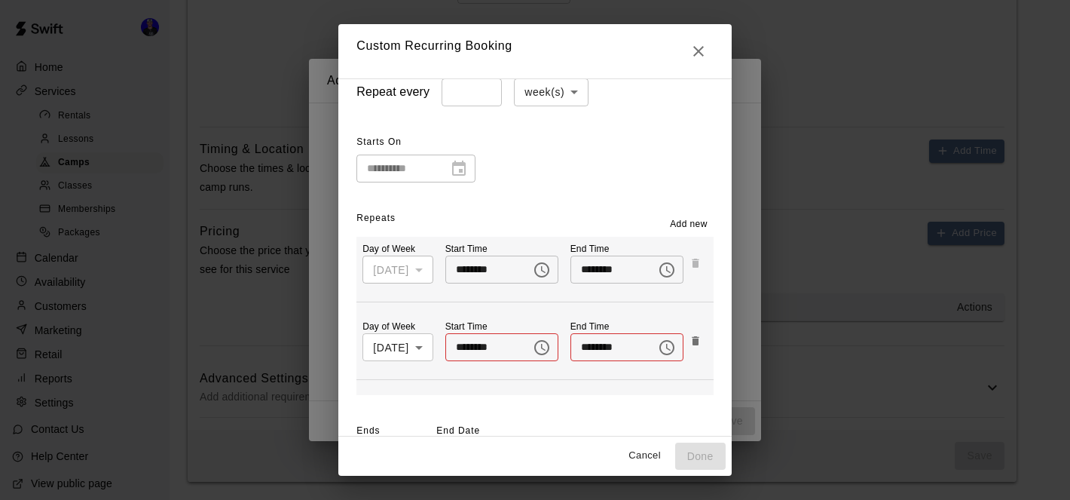
scroll to position [43, 0]
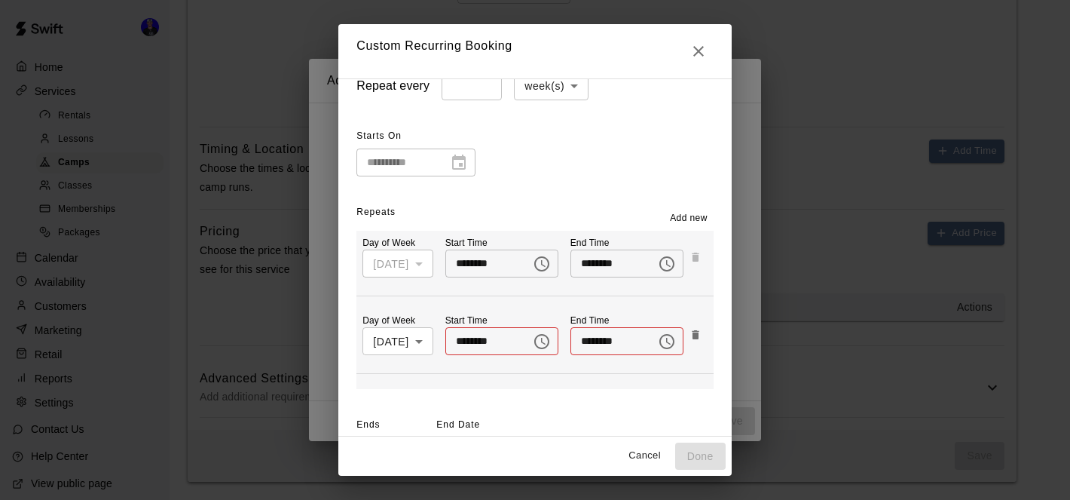
click at [461, 164] on div "**********" at bounding box center [416, 162] width 119 height 28
click at [415, 266] on div "Monday" at bounding box center [398, 264] width 70 height 28
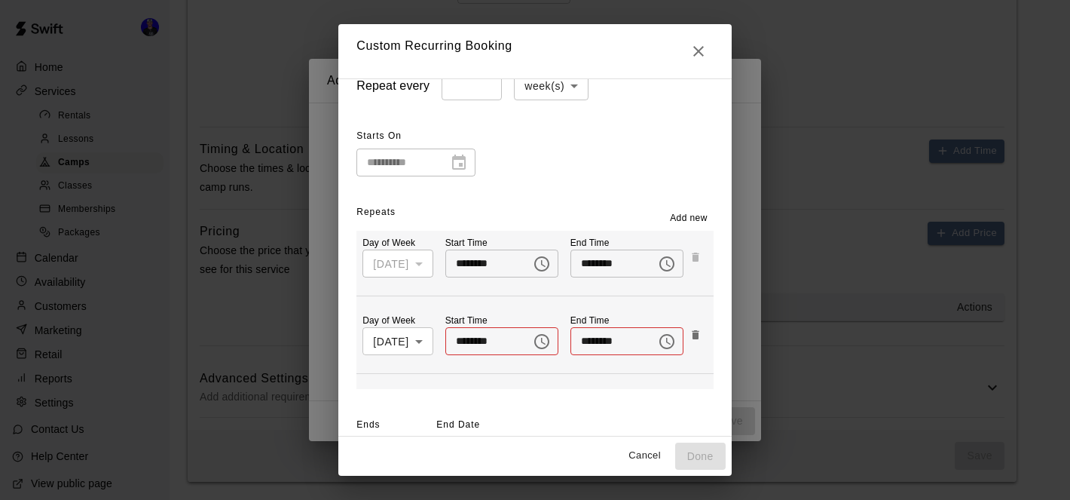
click at [415, 266] on div "Monday" at bounding box center [398, 264] width 70 height 28
click at [277, 78] on div "**********" at bounding box center [535, 250] width 1070 height 500
type input "******"
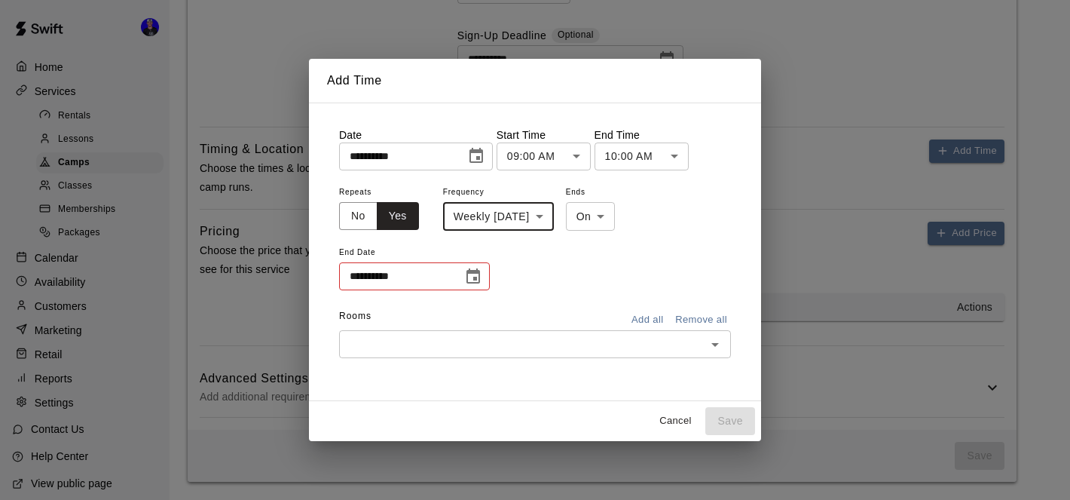
click at [677, 418] on button "Cancel" at bounding box center [675, 420] width 48 height 23
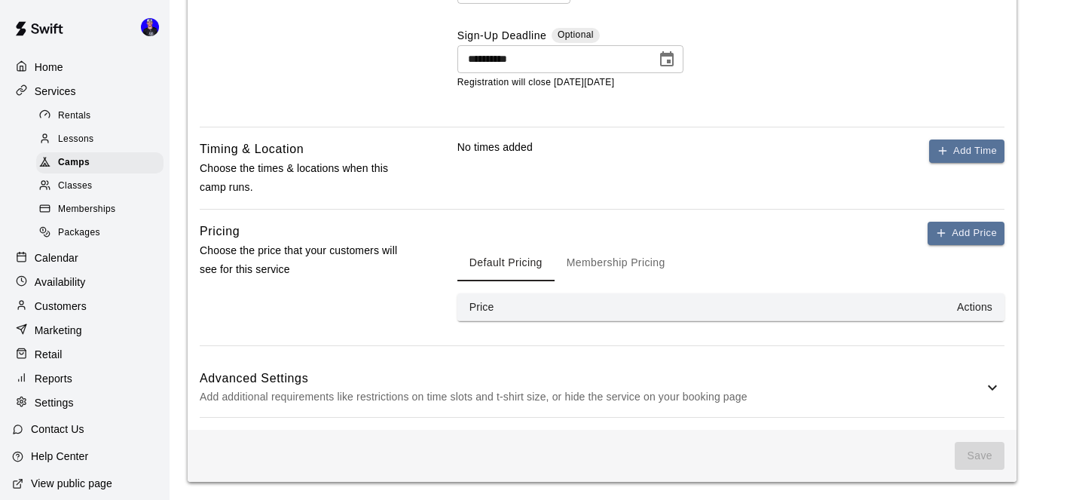
scroll to position [1089, 0]
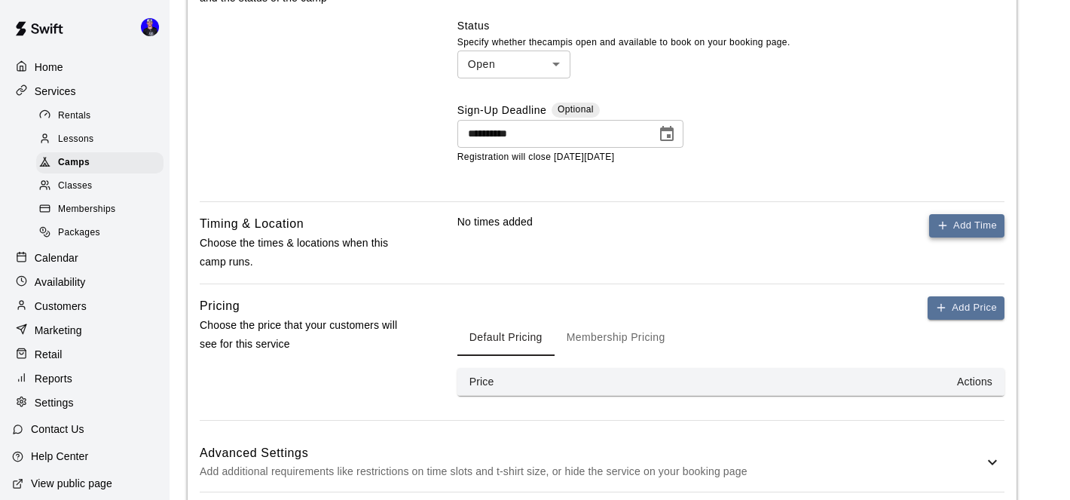
click at [965, 237] on button "Add Time" at bounding box center [966, 225] width 75 height 23
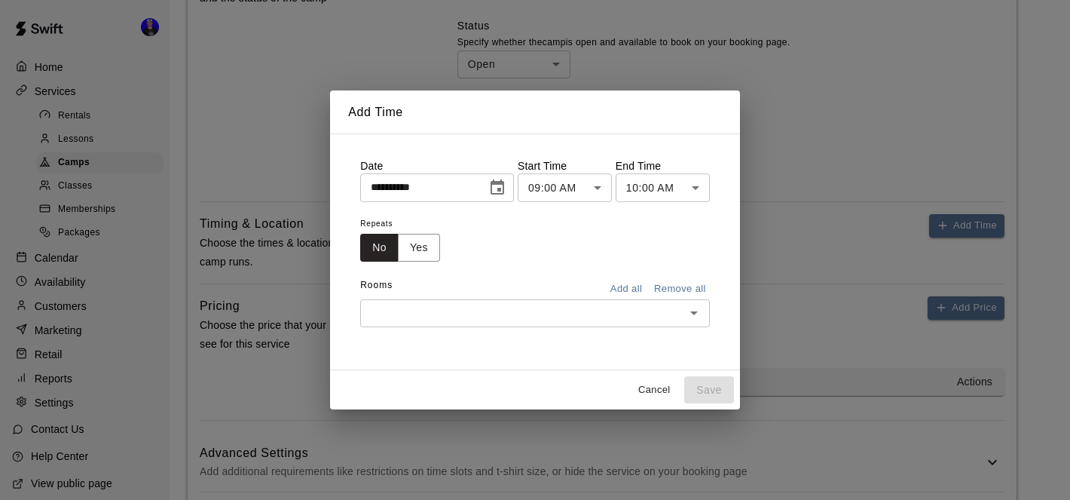
click at [804, 166] on div "**********" at bounding box center [535, 250] width 1070 height 500
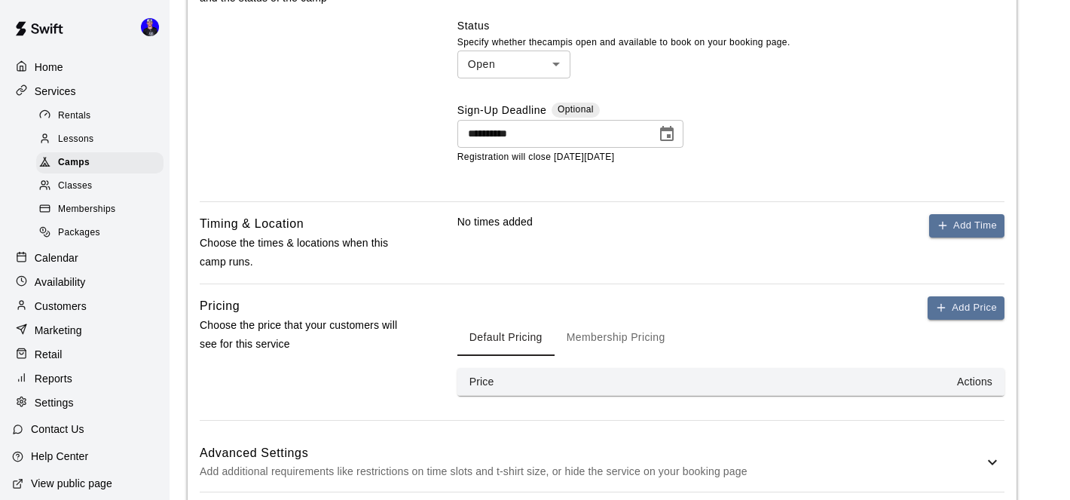
click at [669, 143] on icon "Choose date, selected date is Nov 9, 2025" at bounding box center [667, 134] width 18 height 18
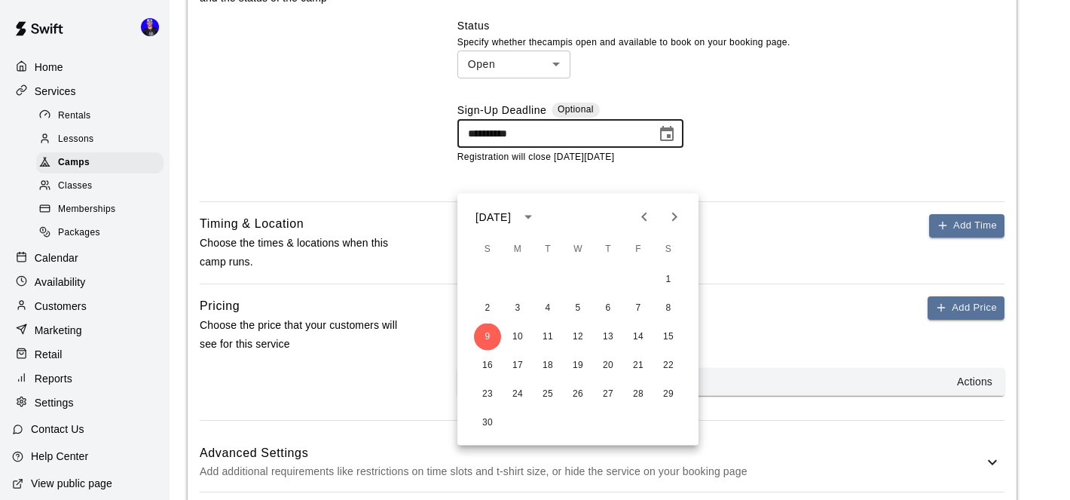
click at [804, 165] on div "**********" at bounding box center [731, 134] width 547 height 63
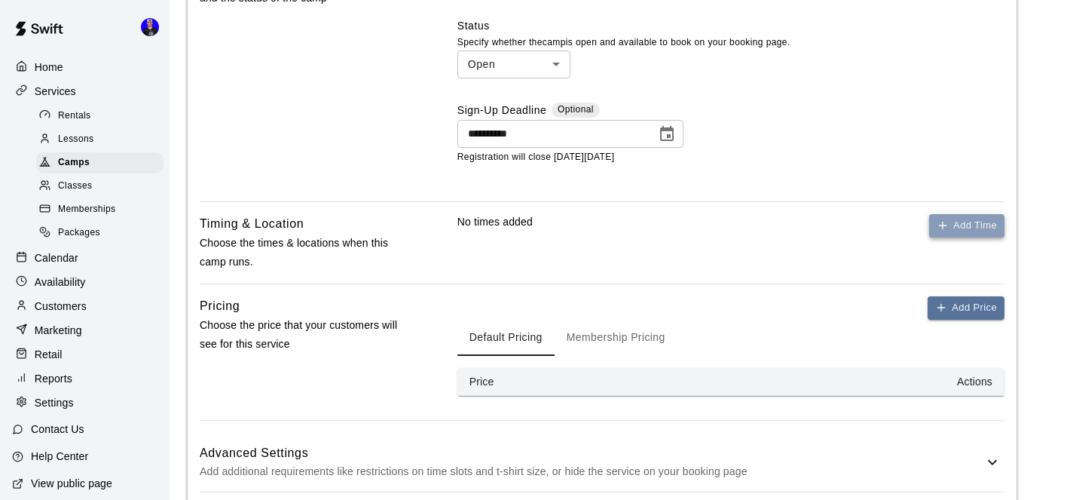
click at [948, 231] on icon "button" at bounding box center [943, 225] width 12 height 12
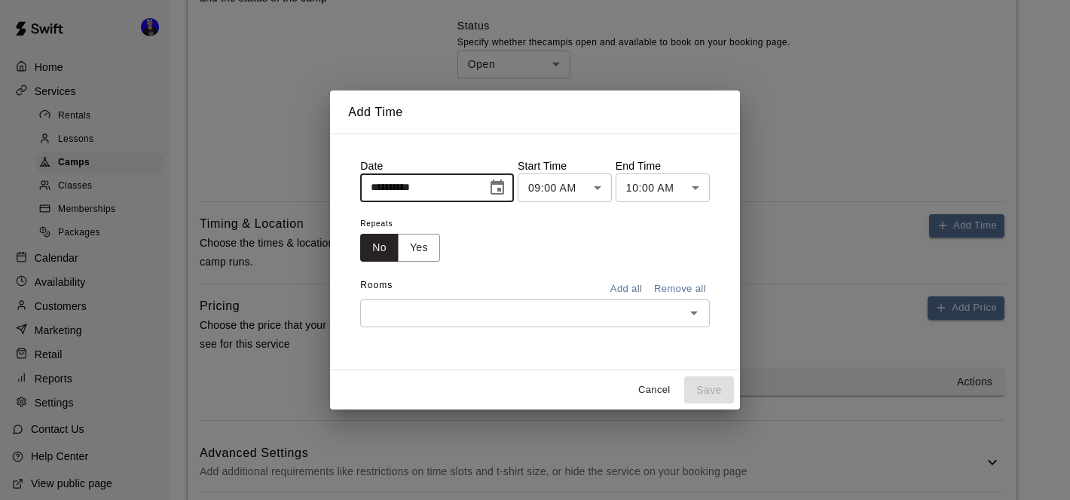
click at [464, 197] on input "**********" at bounding box center [418, 187] width 116 height 28
click at [499, 191] on icon "Choose date, selected date is Oct 13, 2025" at bounding box center [497, 188] width 18 height 18
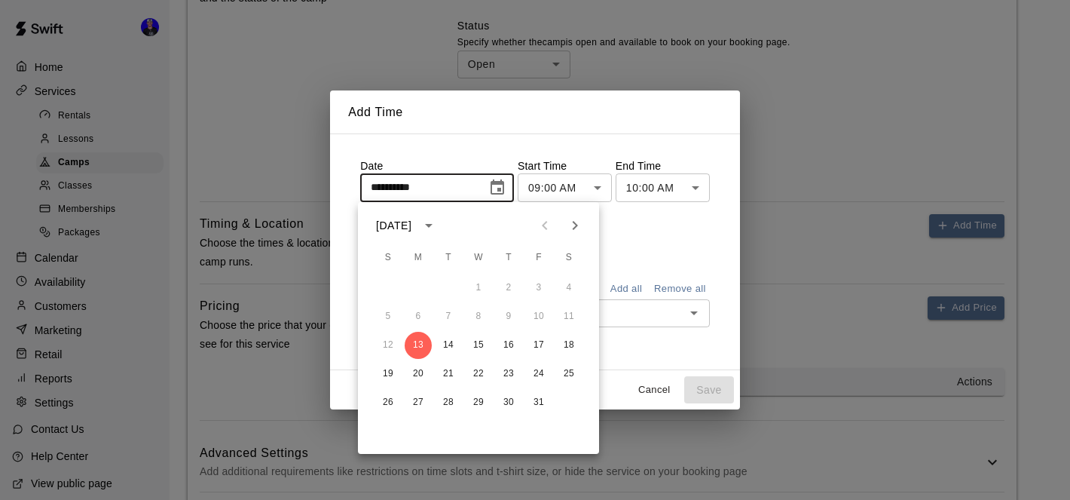
click at [577, 228] on icon "Next month" at bounding box center [575, 225] width 18 height 18
click at [444, 335] on button "11" at bounding box center [448, 345] width 27 height 27
type input "**********"
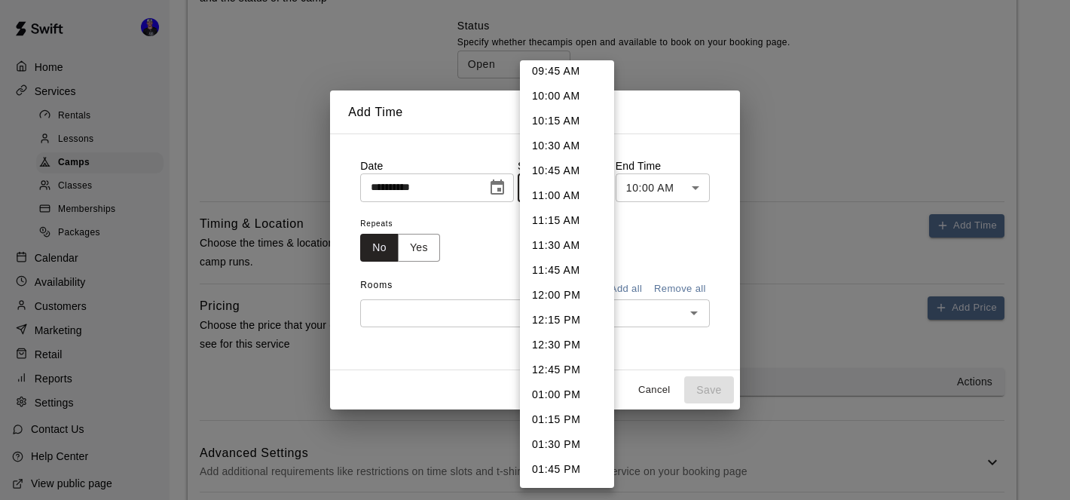
scroll to position [990, 0]
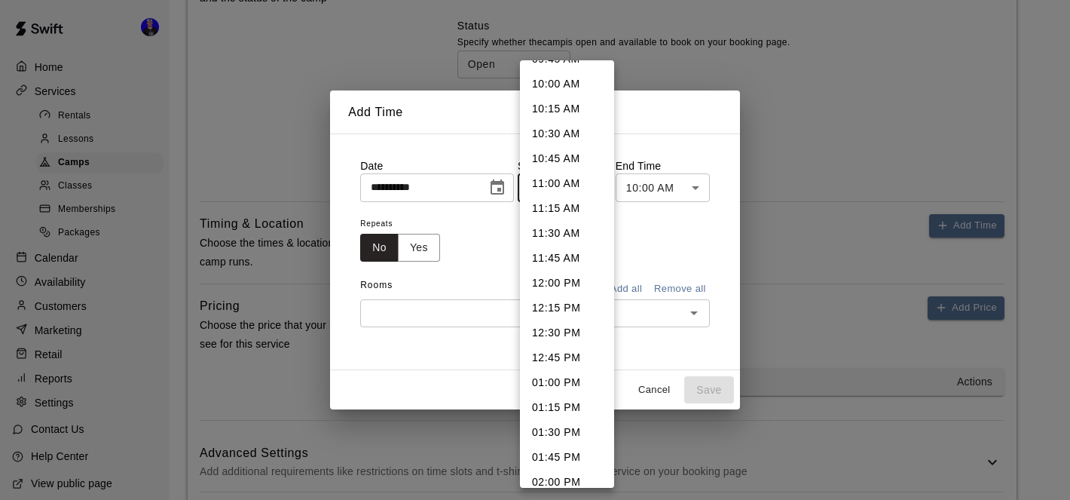
click at [644, 305] on div at bounding box center [535, 250] width 1070 height 500
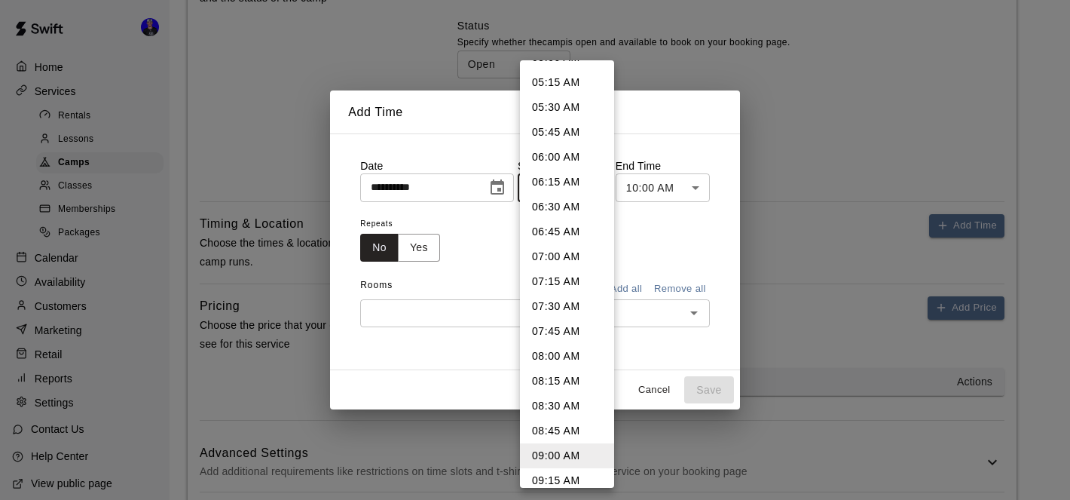
scroll to position [511, 0]
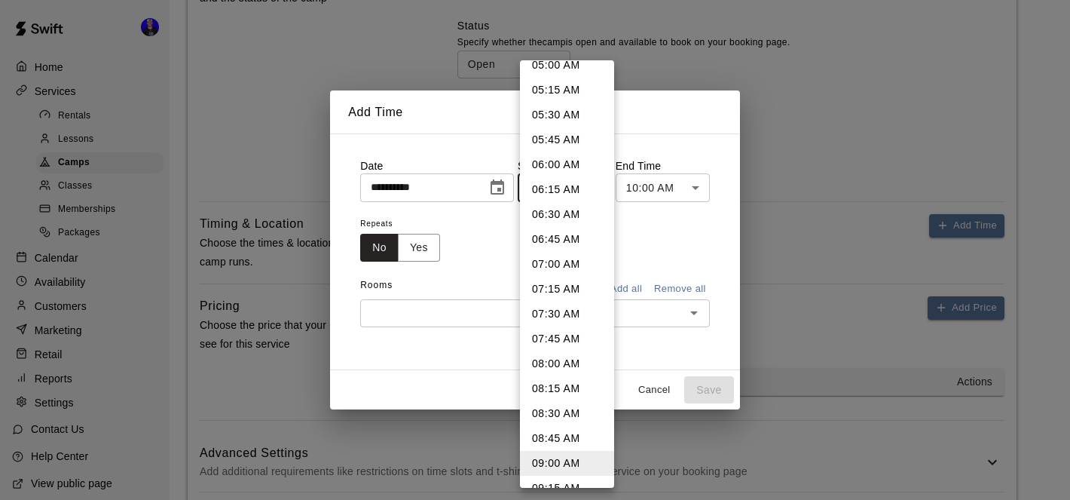
click at [565, 110] on li "05:30 AM" at bounding box center [567, 115] width 94 height 25
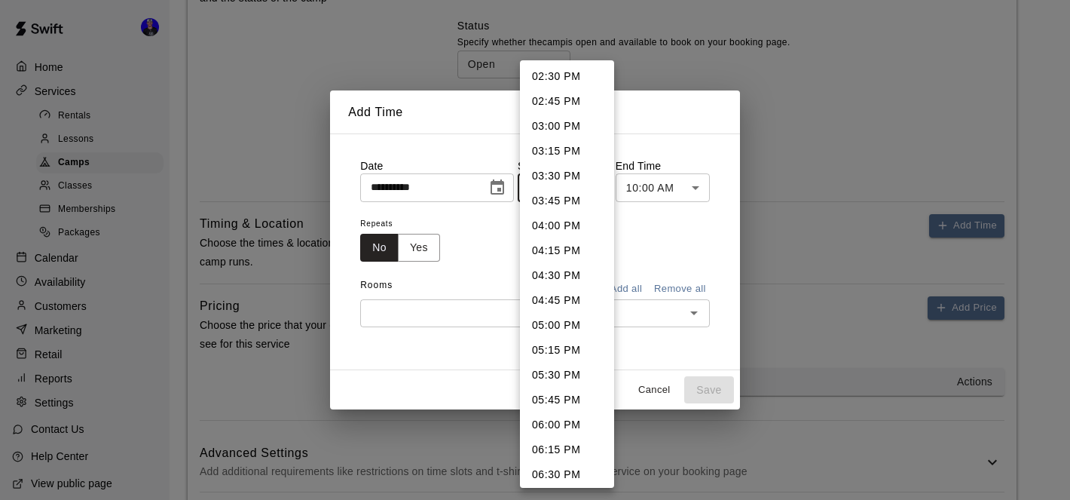
scroll to position [1453, 0]
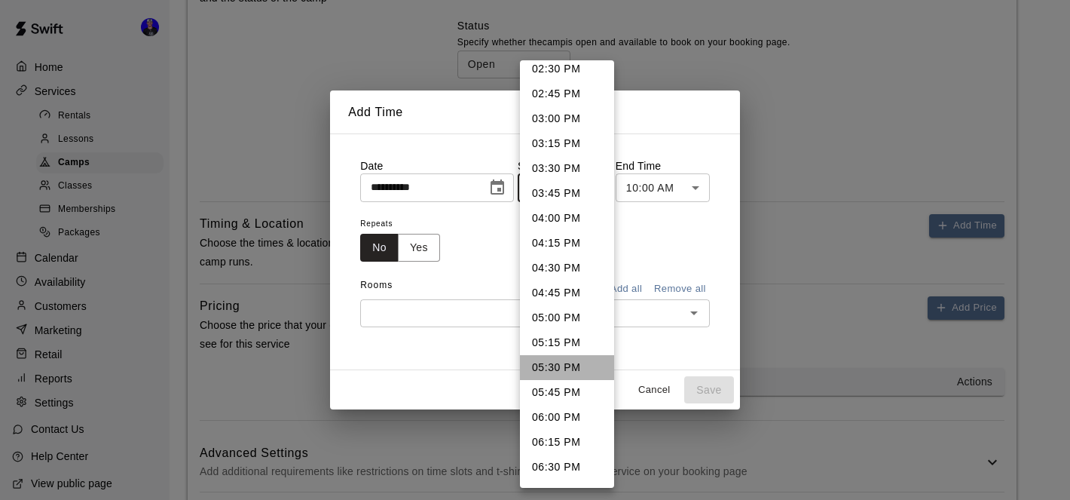
click at [559, 360] on li "05:30 PM" at bounding box center [567, 367] width 94 height 25
type input "********"
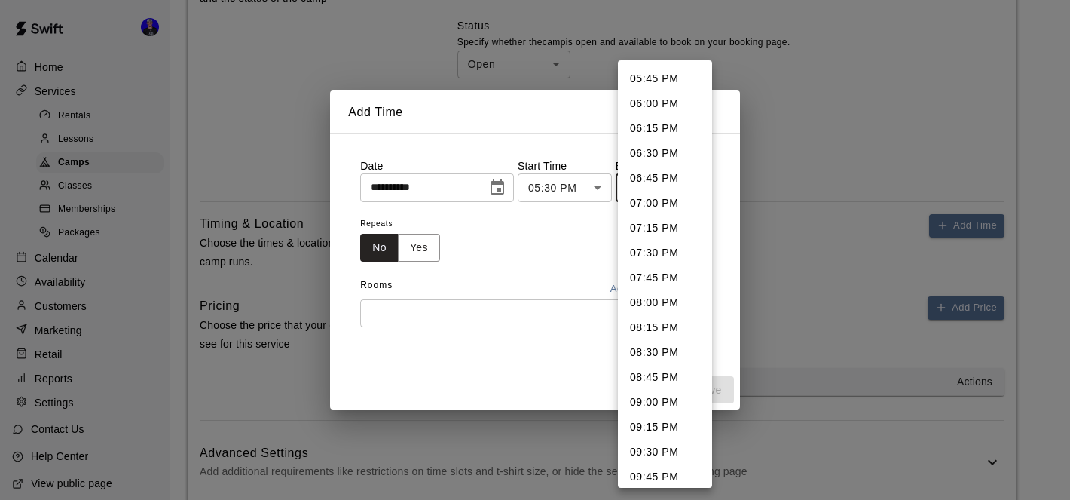
click at [667, 132] on li "06:15 PM" at bounding box center [665, 128] width 94 height 25
type input "********"
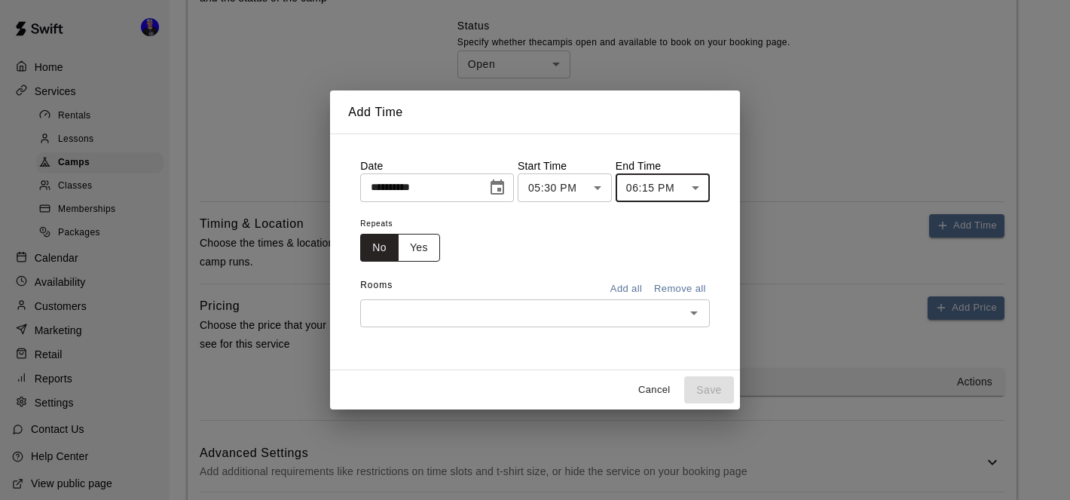
click at [420, 252] on button "Yes" at bounding box center [419, 248] width 42 height 28
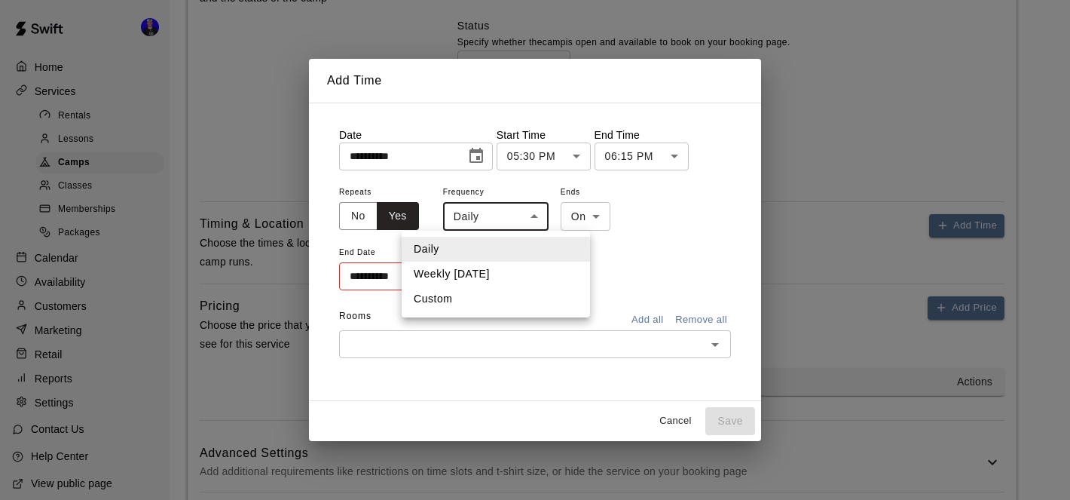
click at [492, 302] on li "Custom" at bounding box center [496, 298] width 188 height 25
type input "******"
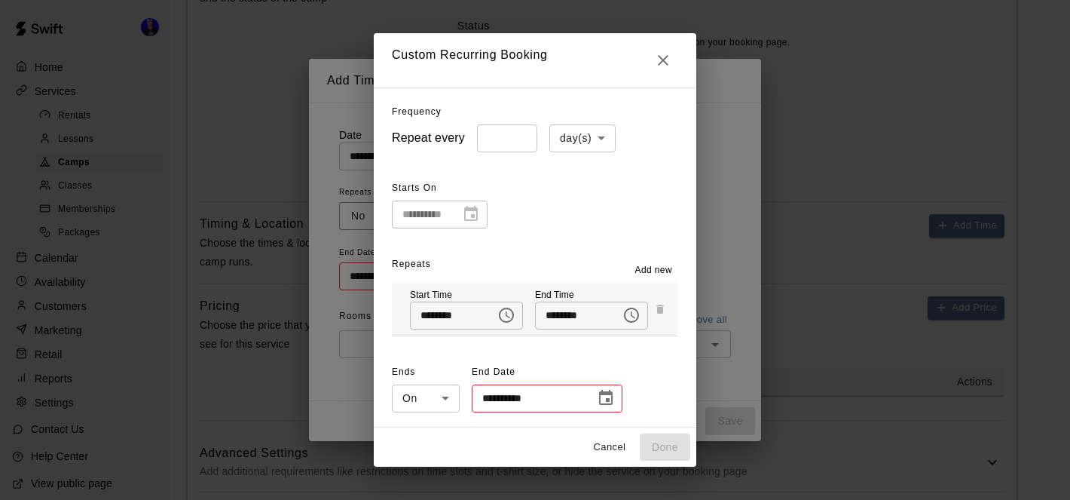
click at [589, 203] on li "week(s)" at bounding box center [583, 195] width 66 height 25
type input "******"
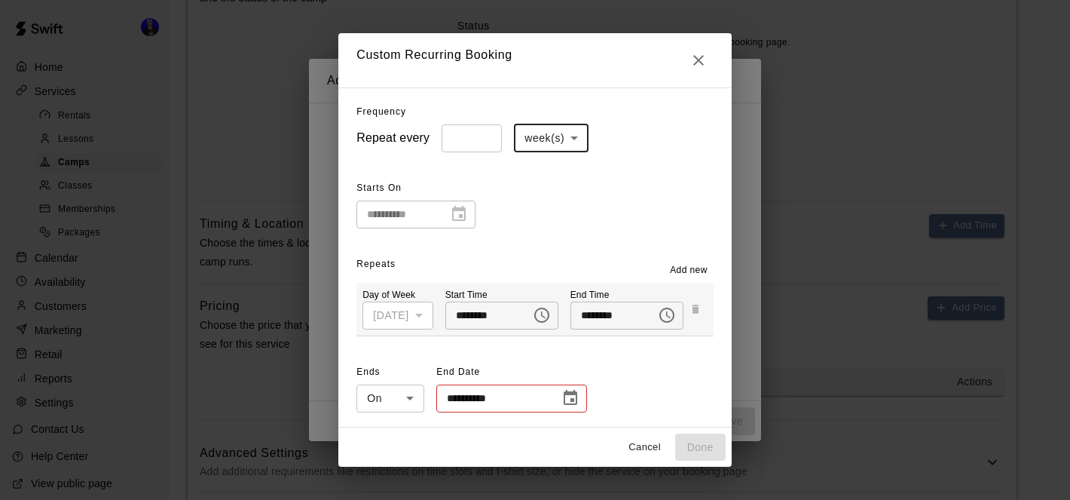
click at [687, 272] on span "Add new" at bounding box center [689, 270] width 38 height 15
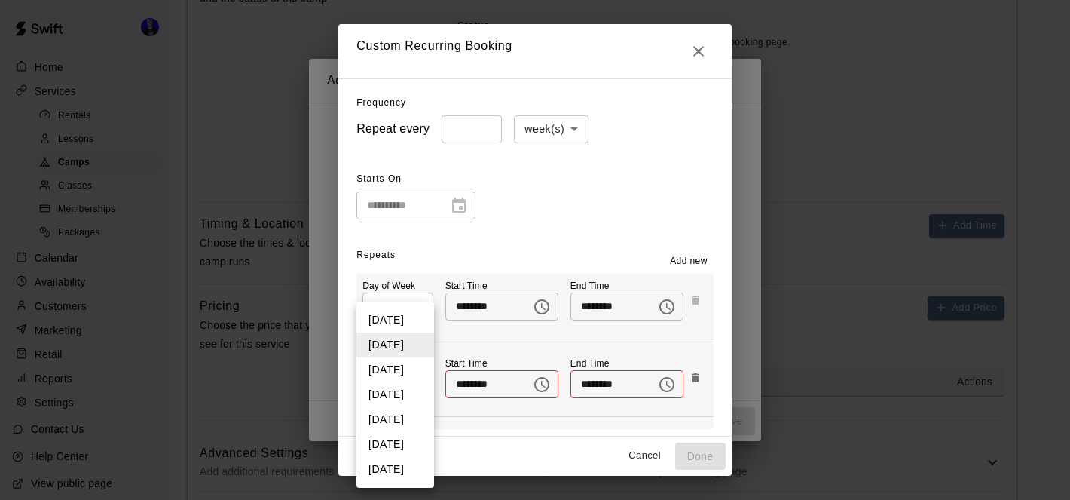
click at [402, 396] on li "Thursday" at bounding box center [396, 394] width 78 height 25
type input "*"
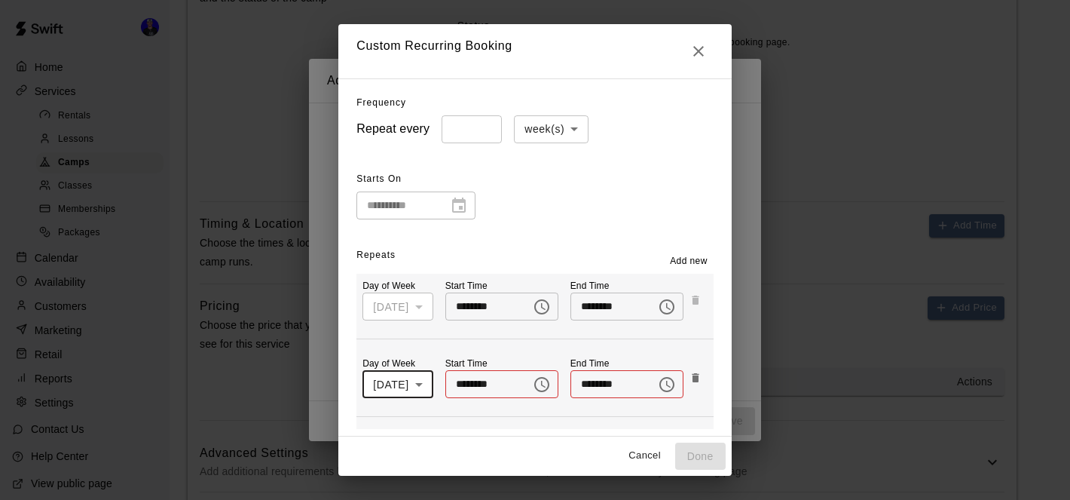
click at [466, 384] on input "********" at bounding box center [482, 384] width 75 height 28
type input "********"
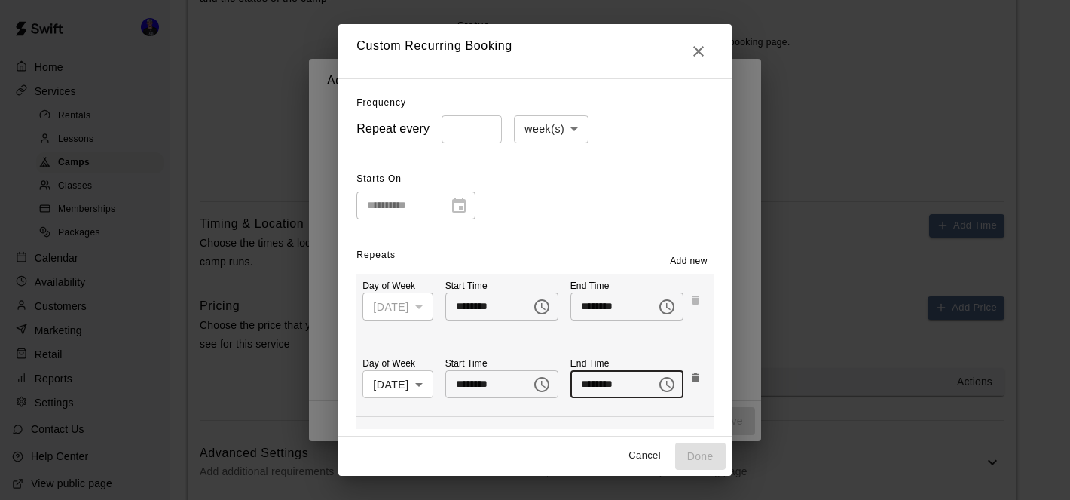
type input "********"
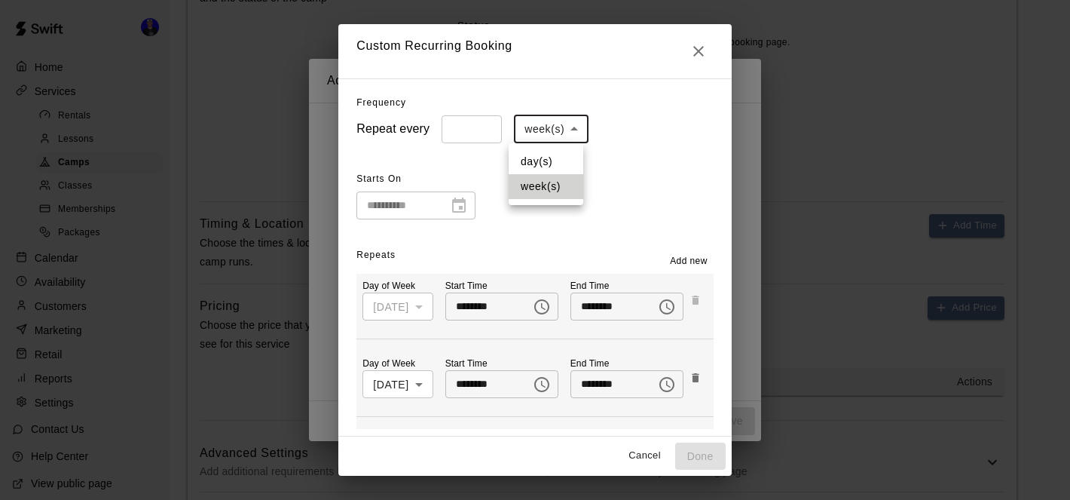
click at [511, 230] on div at bounding box center [535, 250] width 1070 height 500
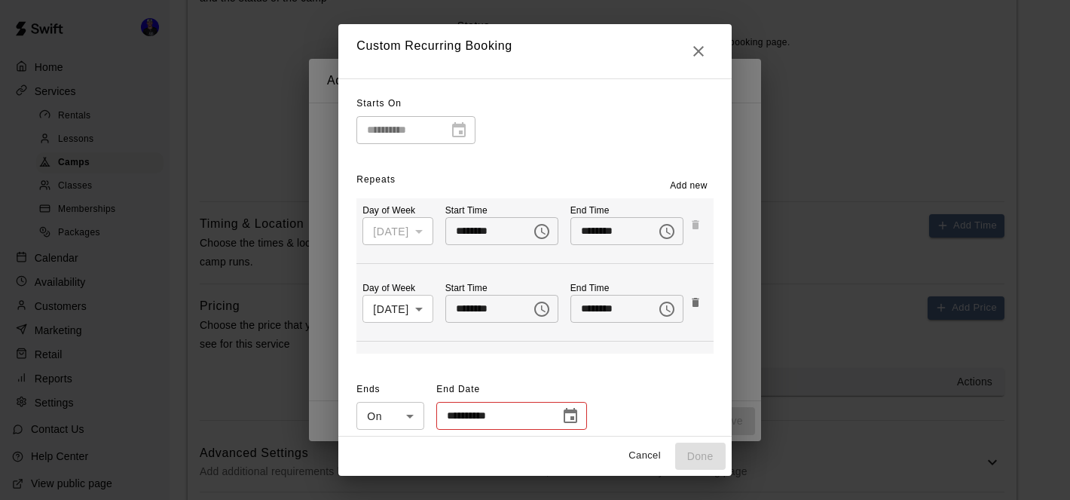
scroll to position [84, 0]
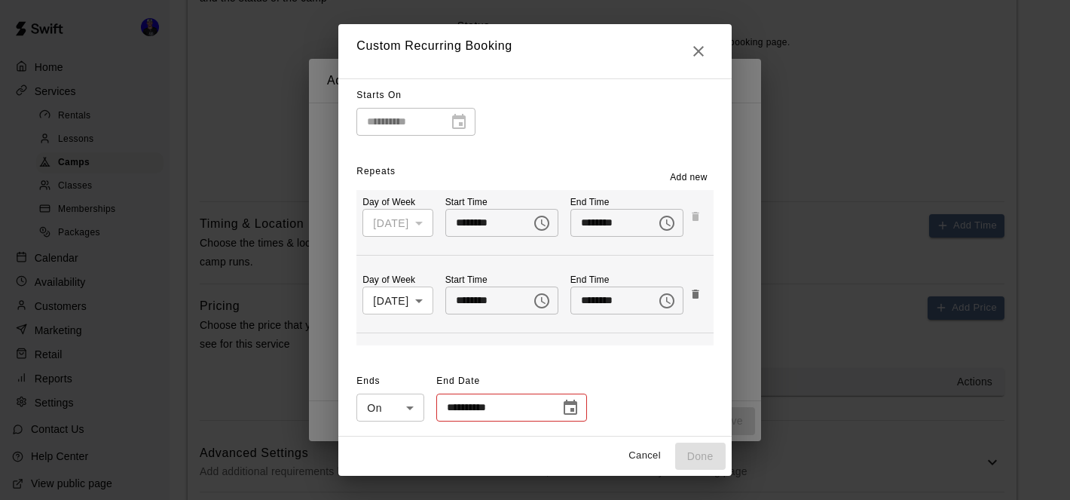
click at [571, 415] on icon "Choose date" at bounding box center [571, 408] width 18 height 18
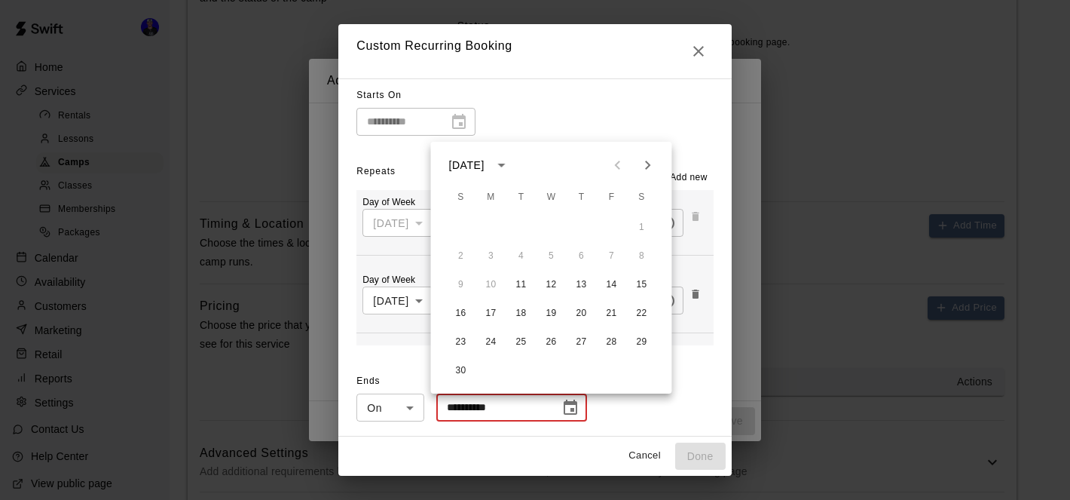
click at [645, 167] on icon "Next month" at bounding box center [648, 165] width 18 height 18
click at [552, 256] on button "10" at bounding box center [551, 256] width 27 height 27
type input "**********"
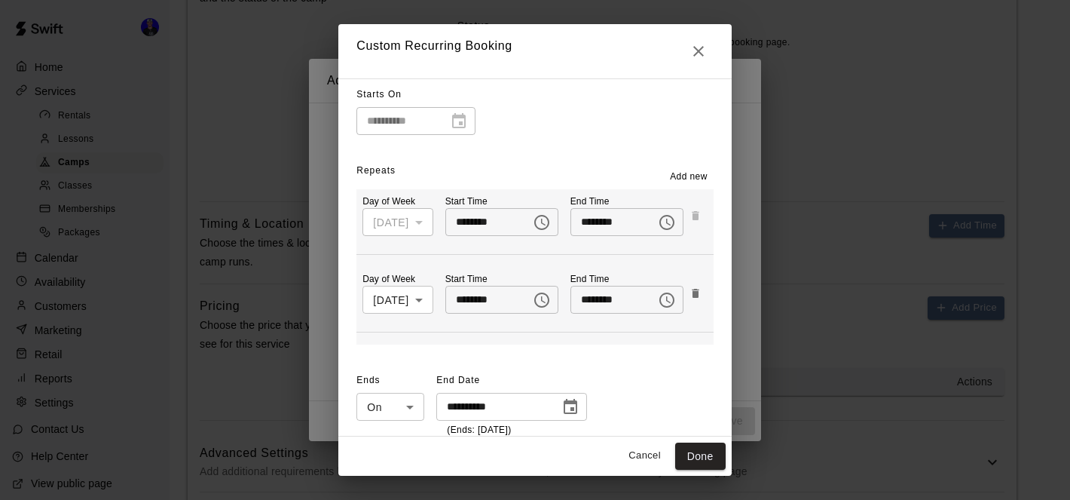
scroll to position [100, 0]
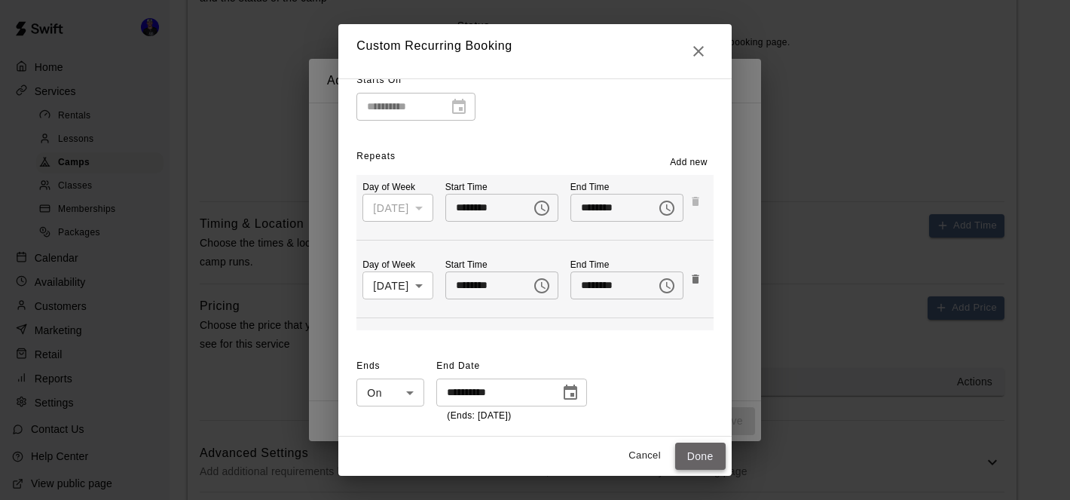
click at [702, 458] on button "Done" at bounding box center [700, 456] width 51 height 28
type input "**********"
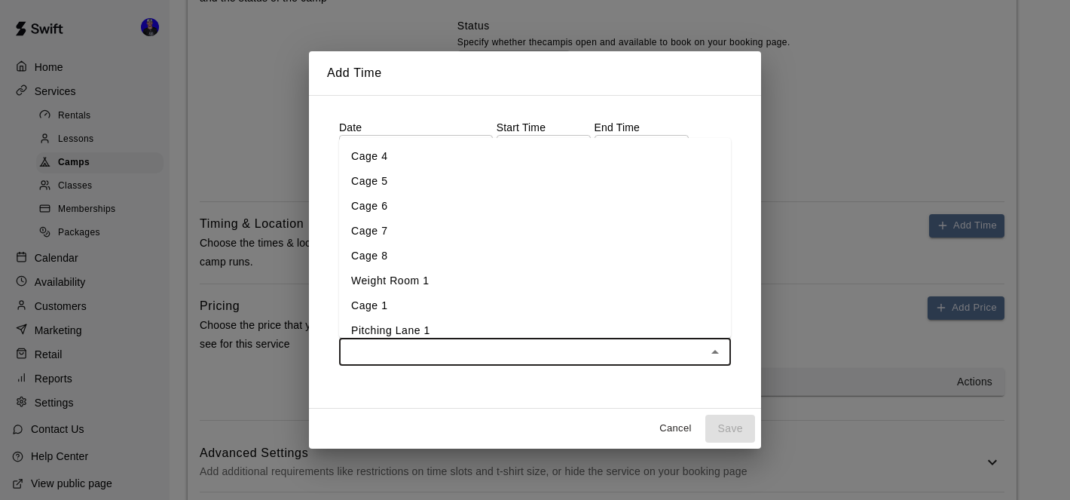
click at [552, 347] on input "text" at bounding box center [523, 351] width 358 height 19
click at [516, 288] on li "Weight Room 1" at bounding box center [535, 280] width 392 height 25
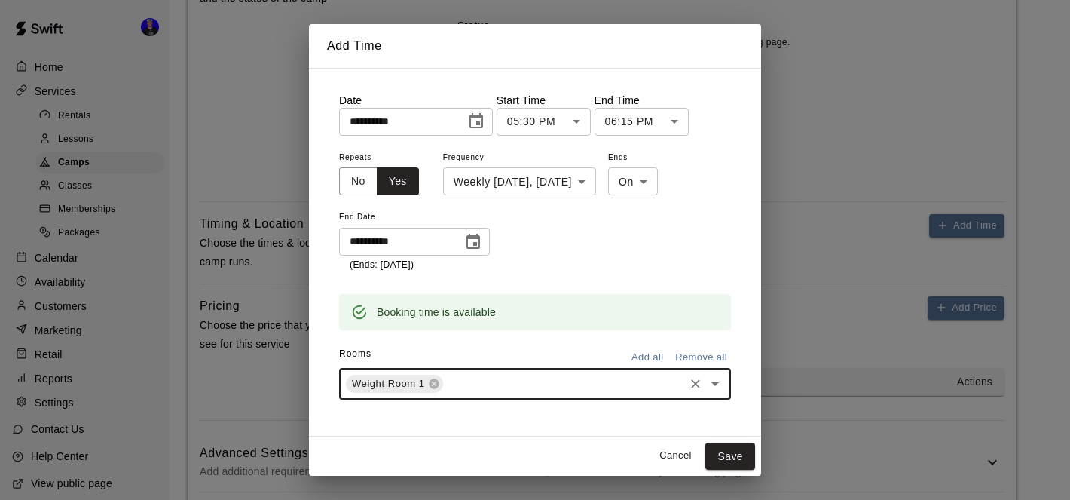
scroll to position [6, 0]
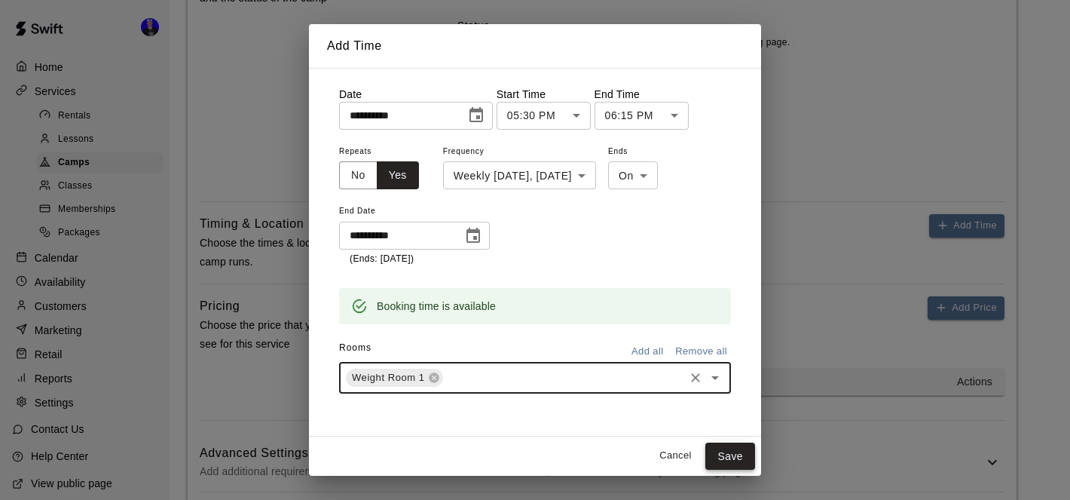
click at [720, 467] on button "Save" at bounding box center [731, 456] width 50 height 28
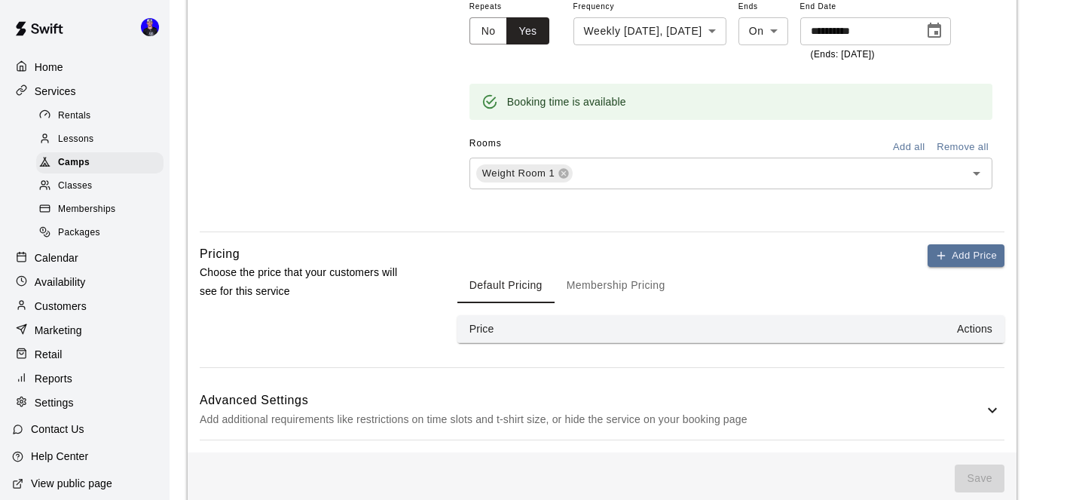
scroll to position [1478, 0]
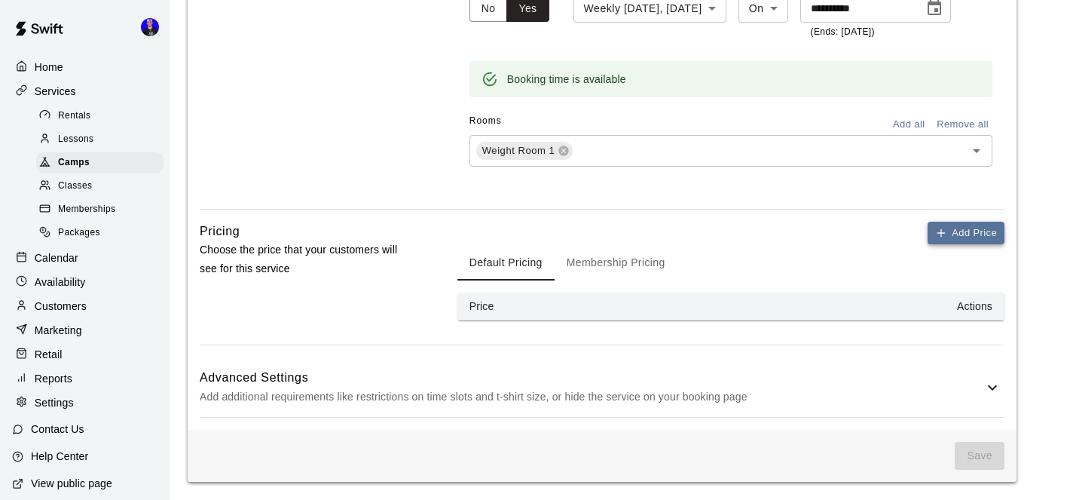
click at [955, 228] on button "Add Price" at bounding box center [966, 233] width 77 height 23
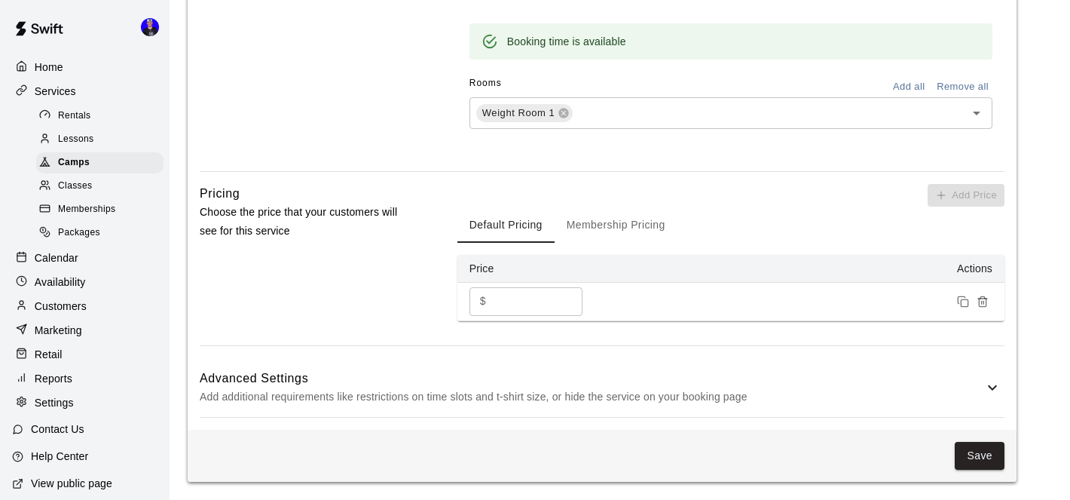
click at [527, 315] on input "*" at bounding box center [537, 301] width 90 height 28
type input "**"
click at [604, 243] on button "Membership Pricing" at bounding box center [616, 225] width 123 height 36
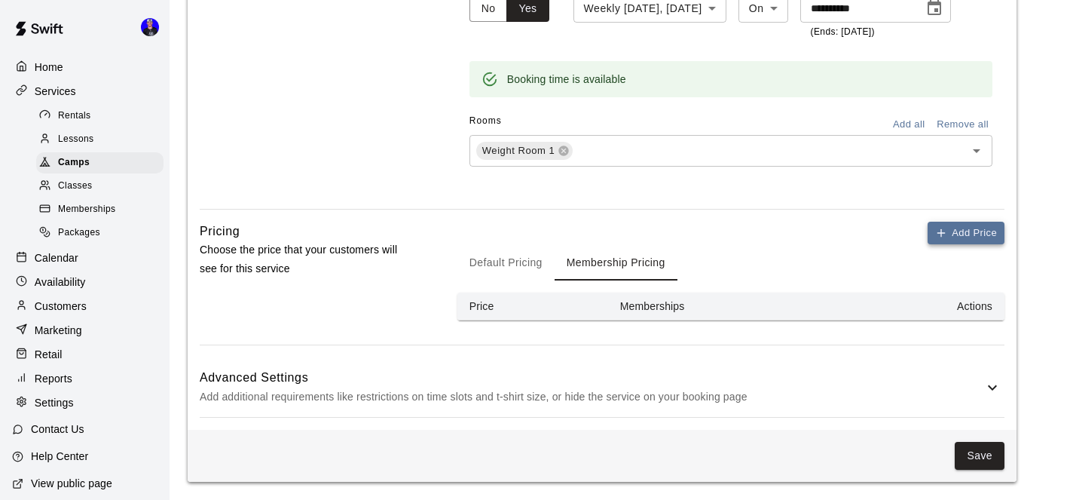
click at [955, 226] on button "Add Price" at bounding box center [966, 233] width 77 height 23
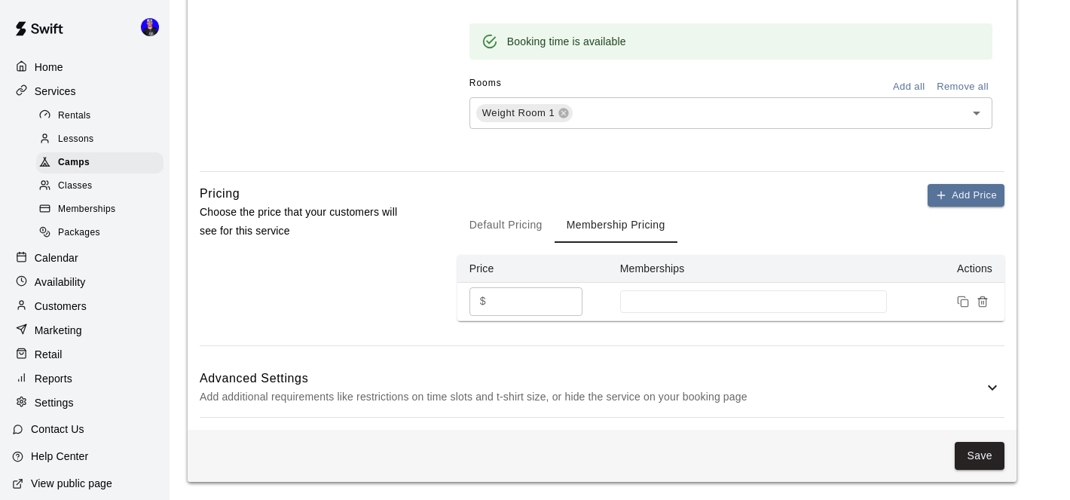
click at [515, 315] on input "*" at bounding box center [537, 301] width 90 height 28
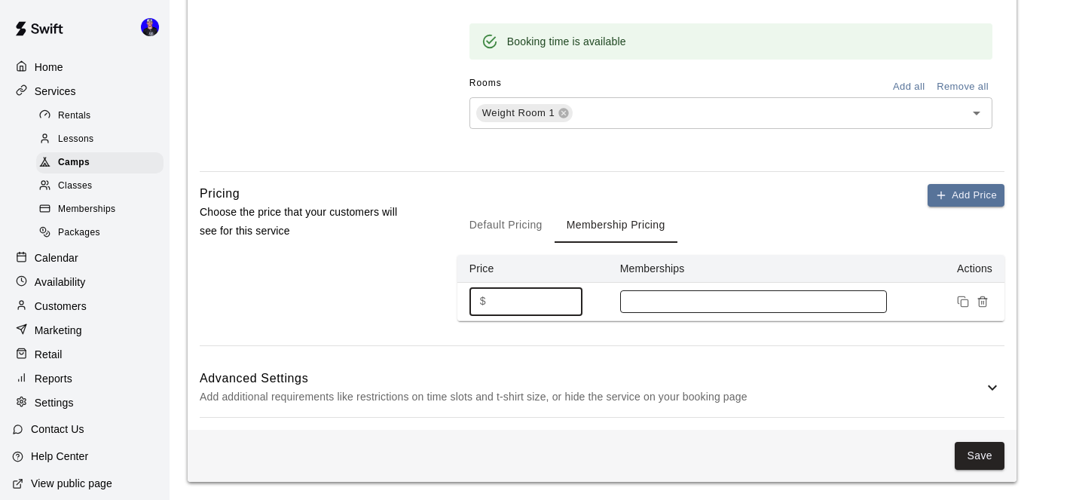
type input "**"
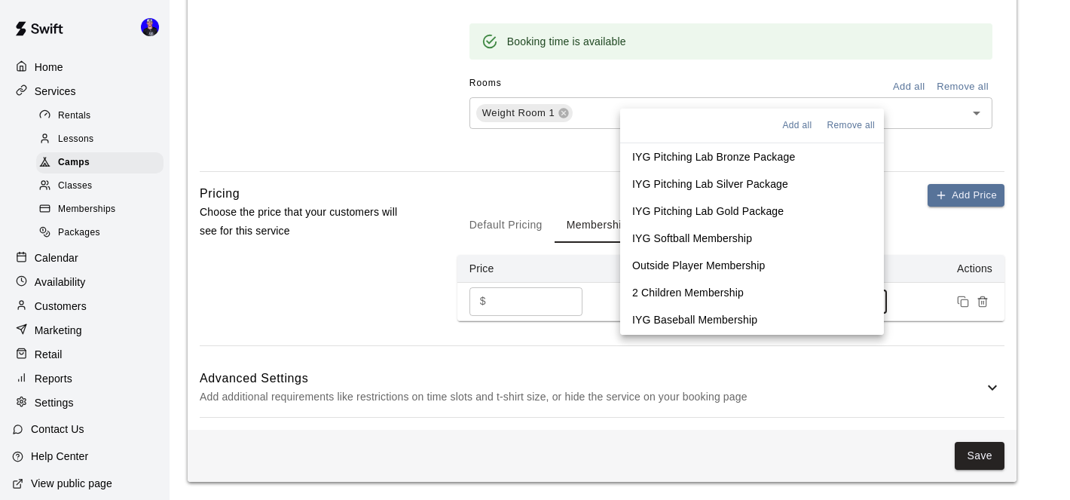
click at [717, 308] on input at bounding box center [754, 301] width 252 height 12
click at [742, 231] on p "IYG Softball Membership" at bounding box center [692, 238] width 120 height 15
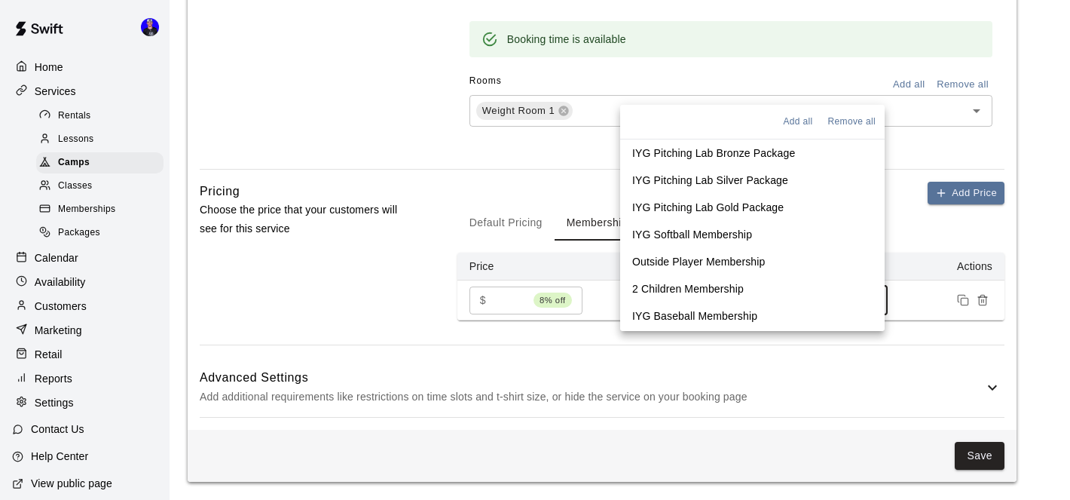
click at [736, 257] on p "Outside Player Membership" at bounding box center [698, 261] width 133 height 15
click at [733, 283] on p "2 Children Membership" at bounding box center [688, 288] width 112 height 15
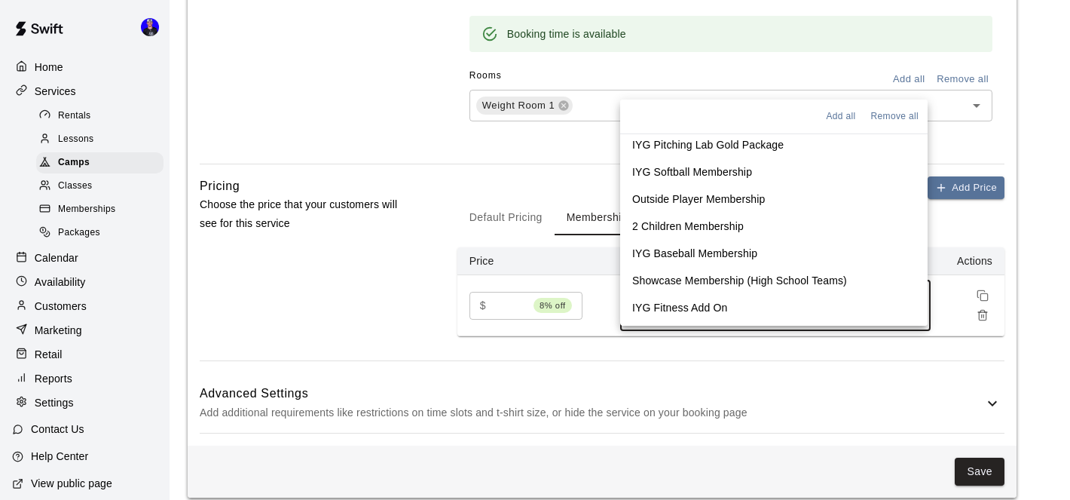
scroll to position [80, 0]
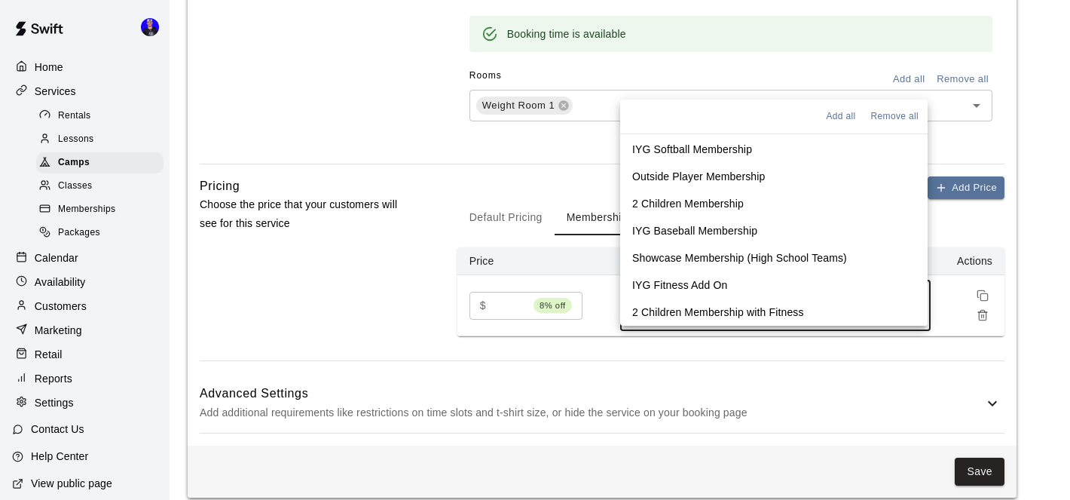
click at [738, 228] on p "IYG Baseball Membership" at bounding box center [694, 230] width 125 height 15
click at [742, 311] on p "2 Children Membership with Fitness" at bounding box center [718, 312] width 172 height 15
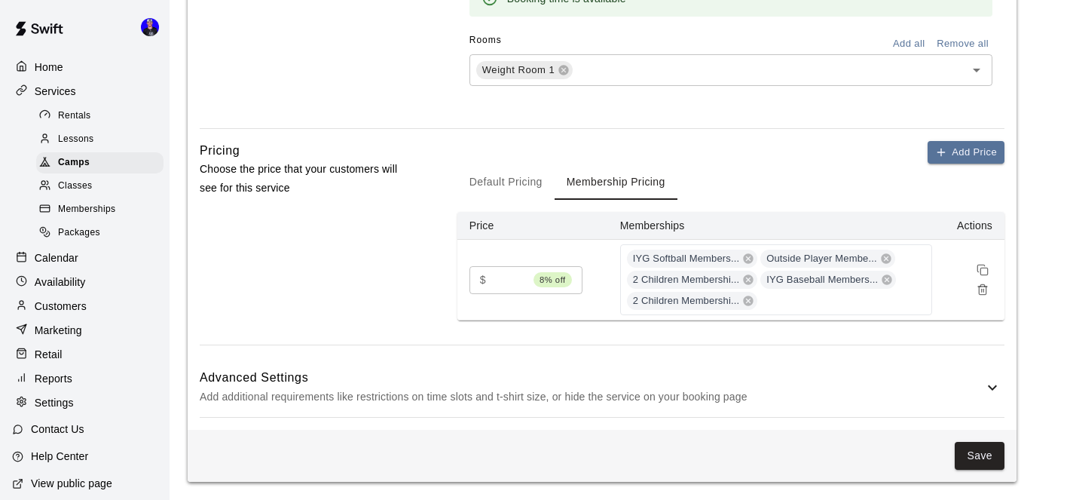
scroll to position [1559, 0]
click at [975, 447] on button "Save" at bounding box center [980, 456] width 50 height 28
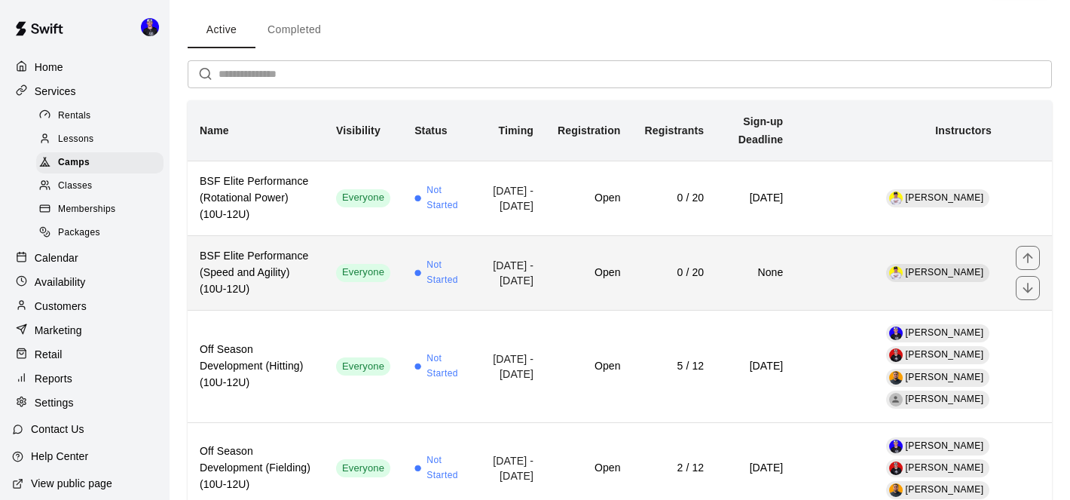
scroll to position [63, 0]
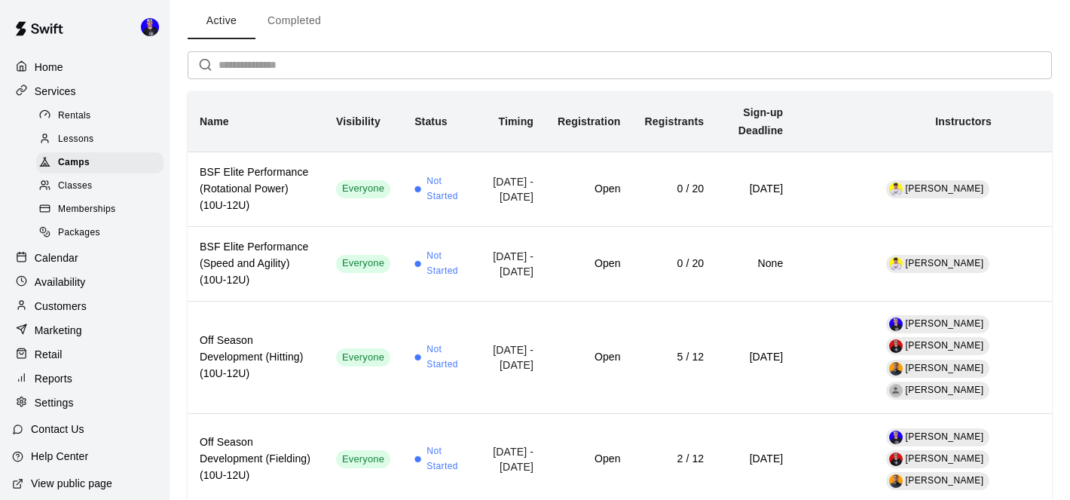
click at [69, 258] on p "Calendar" at bounding box center [57, 257] width 44 height 15
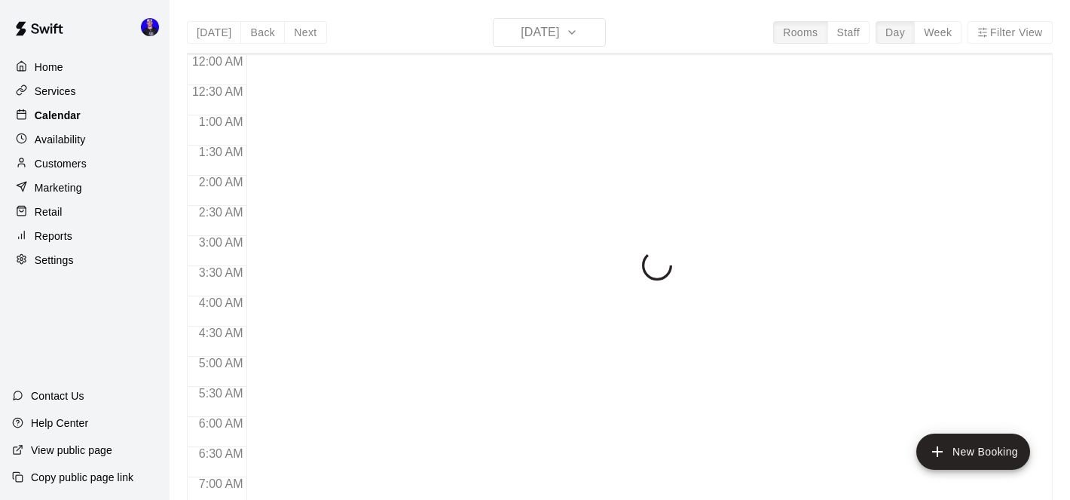
scroll to position [770, 0]
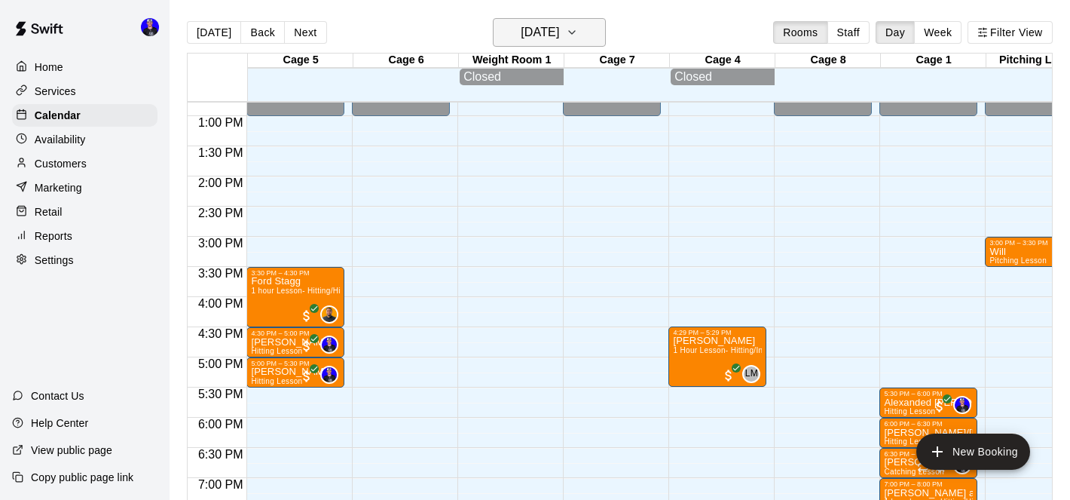
click at [558, 24] on h6 "[DATE]" at bounding box center [540, 32] width 38 height 21
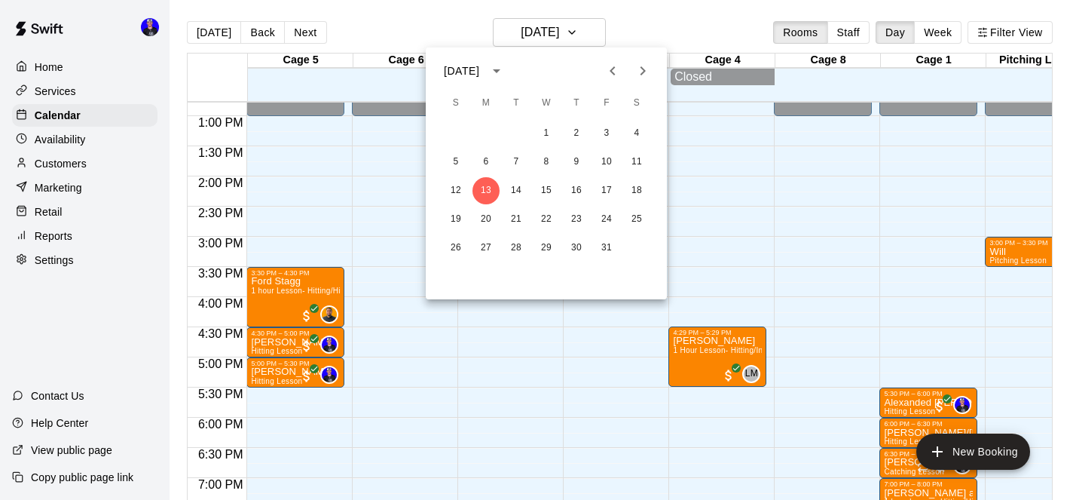
click at [646, 69] on icon "Next month" at bounding box center [643, 71] width 18 height 18
click at [616, 72] on icon "Previous month" at bounding box center [613, 71] width 18 height 18
click at [490, 189] on button "10" at bounding box center [486, 190] width 27 height 27
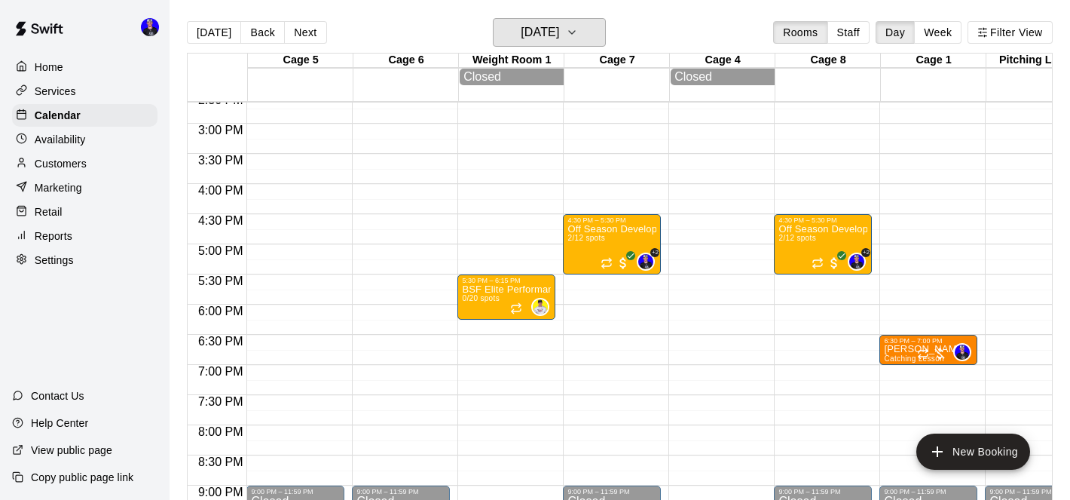
scroll to position [886, 0]
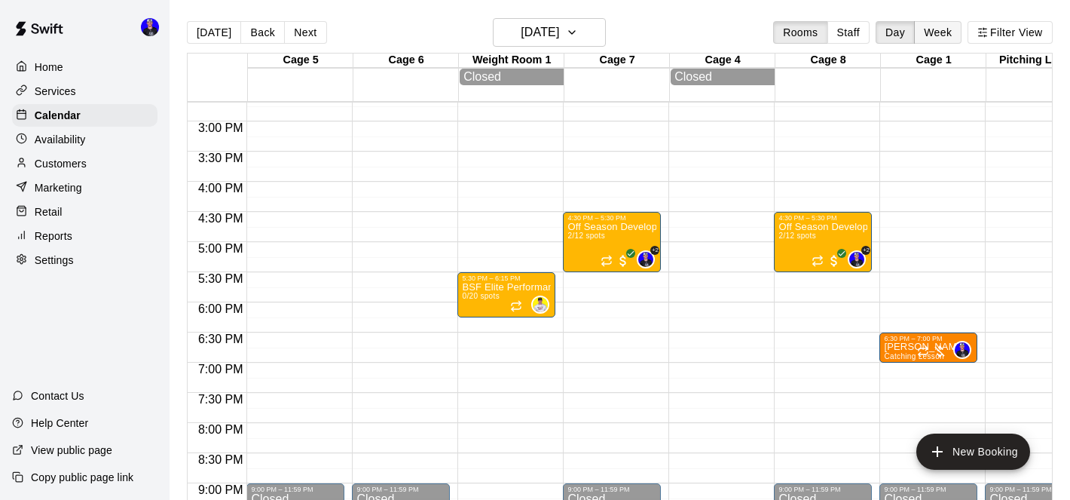
click at [930, 37] on button "Week" at bounding box center [937, 32] width 47 height 23
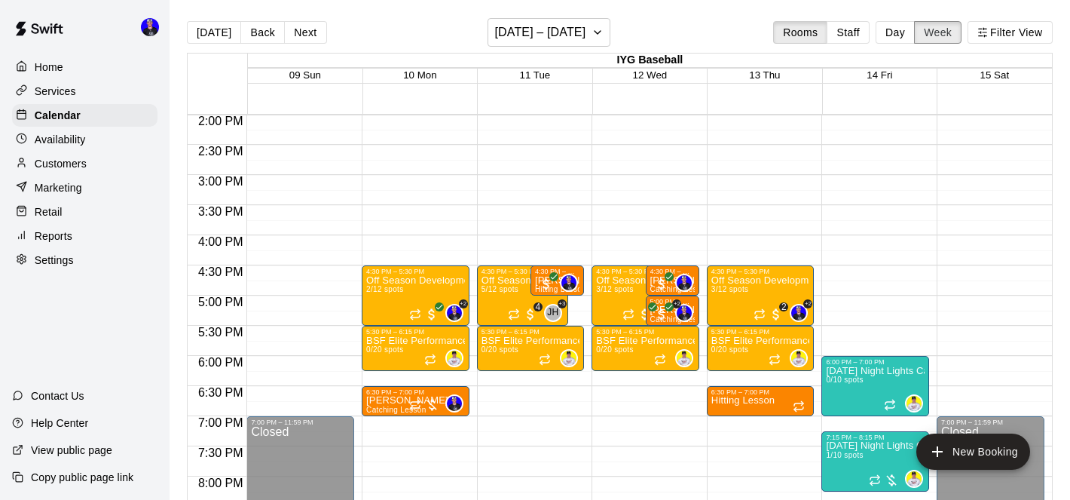
scroll to position [850, 0]
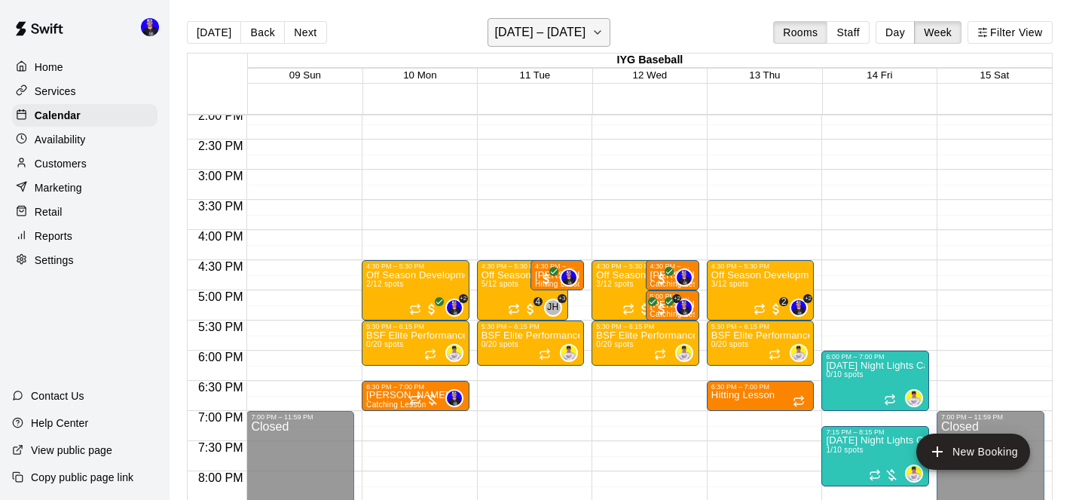
click at [563, 40] on h6 "November 09 – 15" at bounding box center [539, 32] width 91 height 21
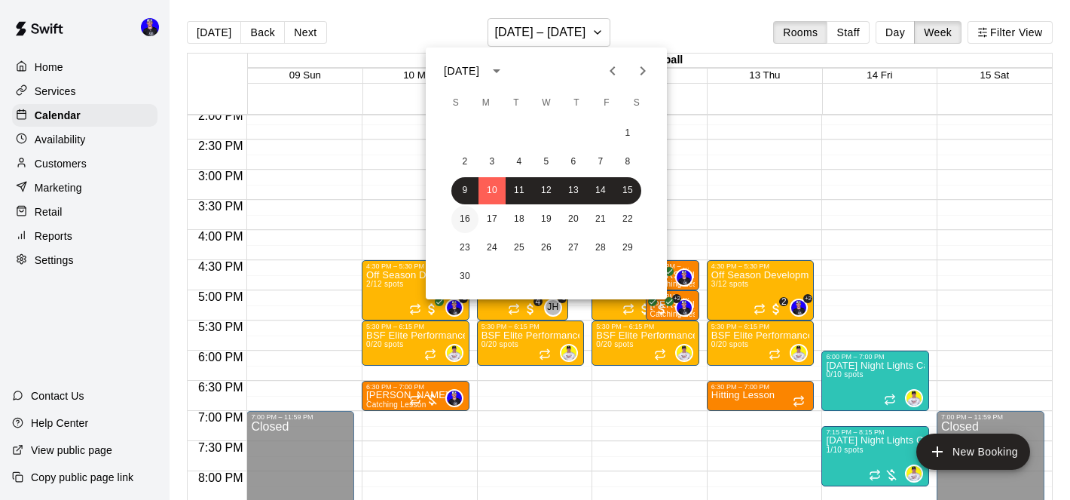
click at [468, 219] on button "16" at bounding box center [465, 219] width 27 height 27
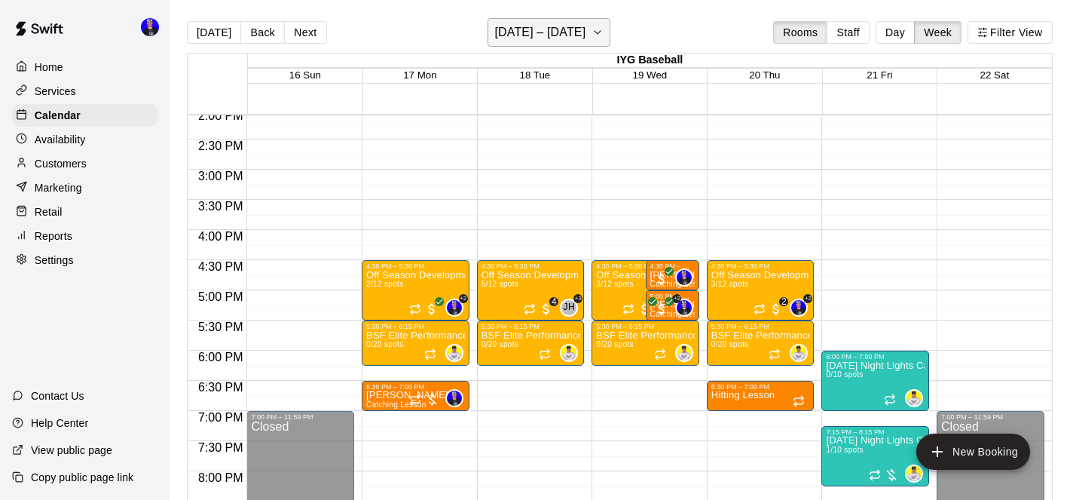
click at [526, 36] on h6 "November 16 – 22" at bounding box center [539, 32] width 91 height 21
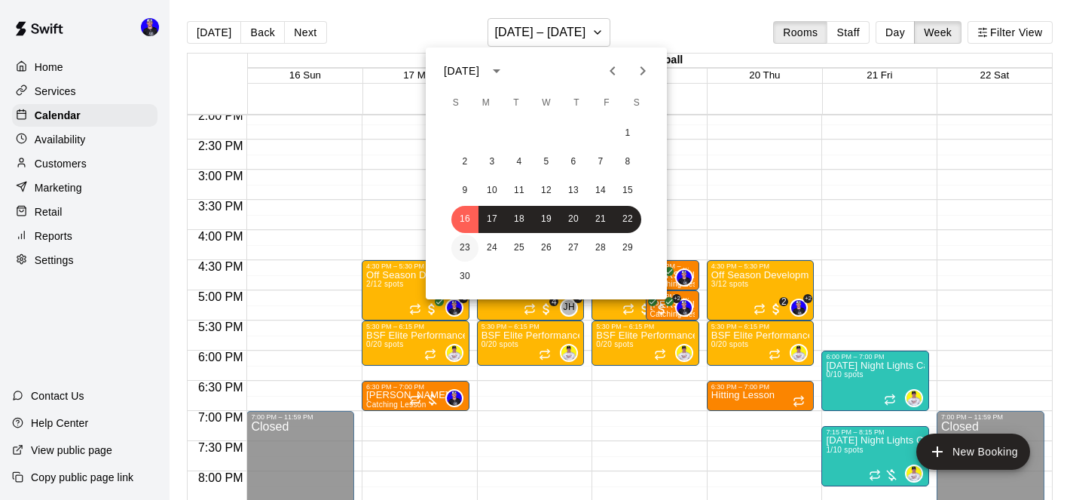
click at [461, 248] on button "23" at bounding box center [465, 247] width 27 height 27
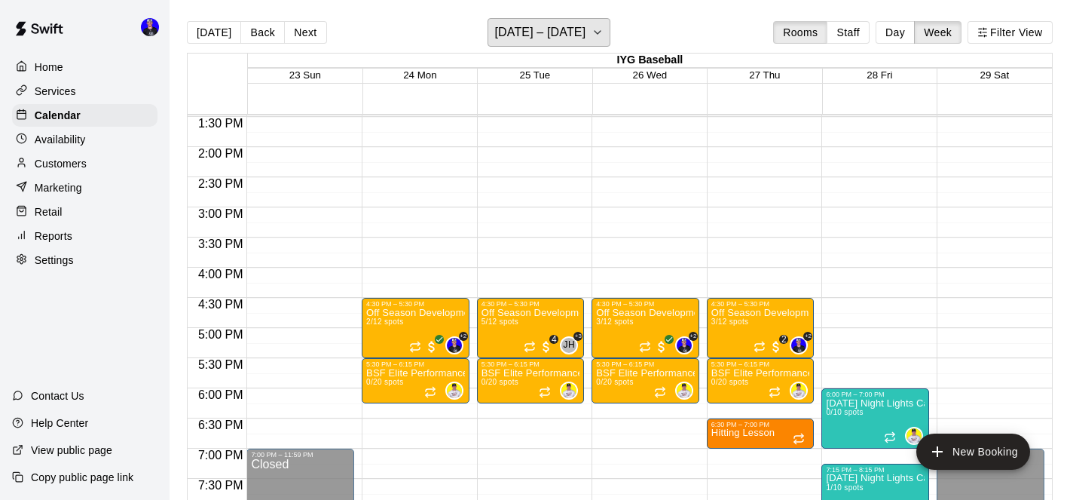
scroll to position [809, 0]
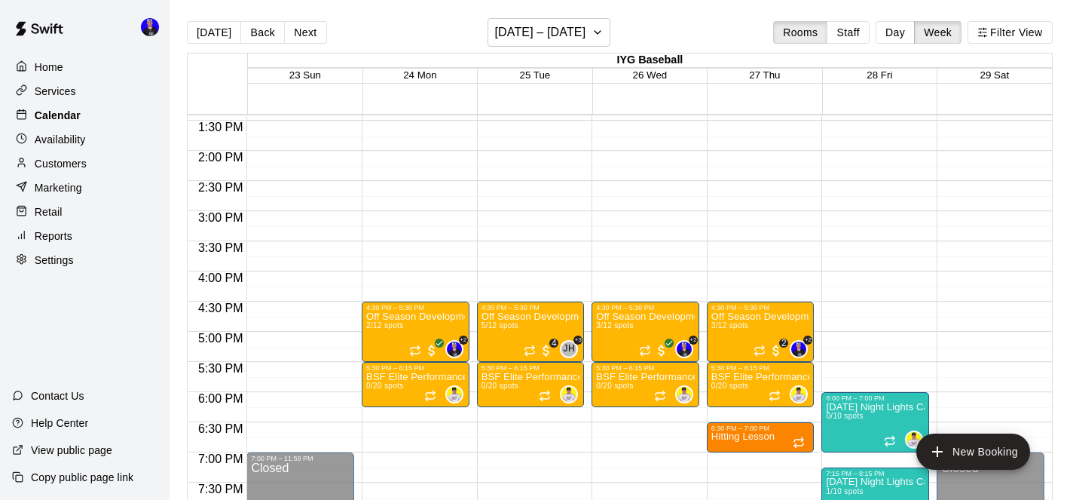
click at [71, 113] on p "Calendar" at bounding box center [58, 115] width 46 height 15
click at [61, 90] on p "Services" at bounding box center [55, 91] width 41 height 15
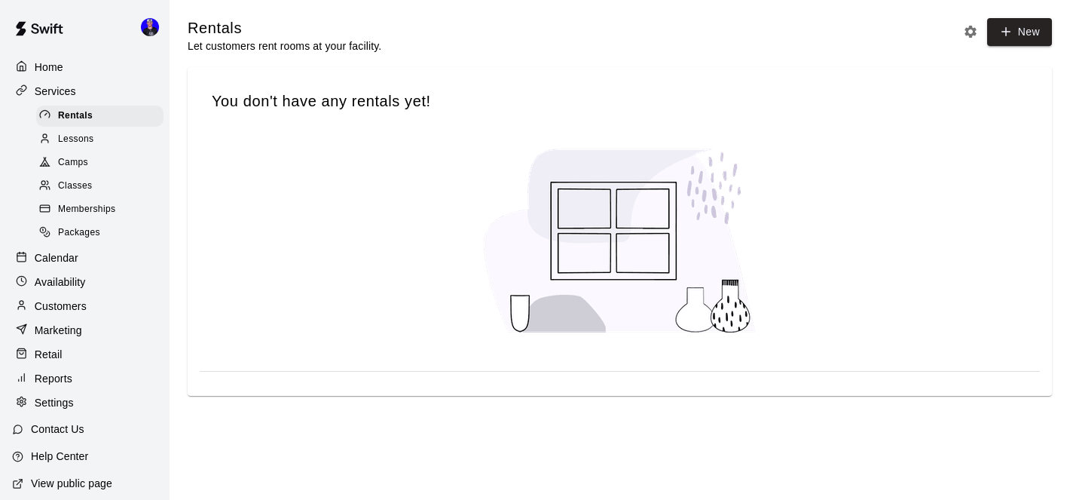
click at [75, 162] on span "Camps" at bounding box center [73, 162] width 30 height 15
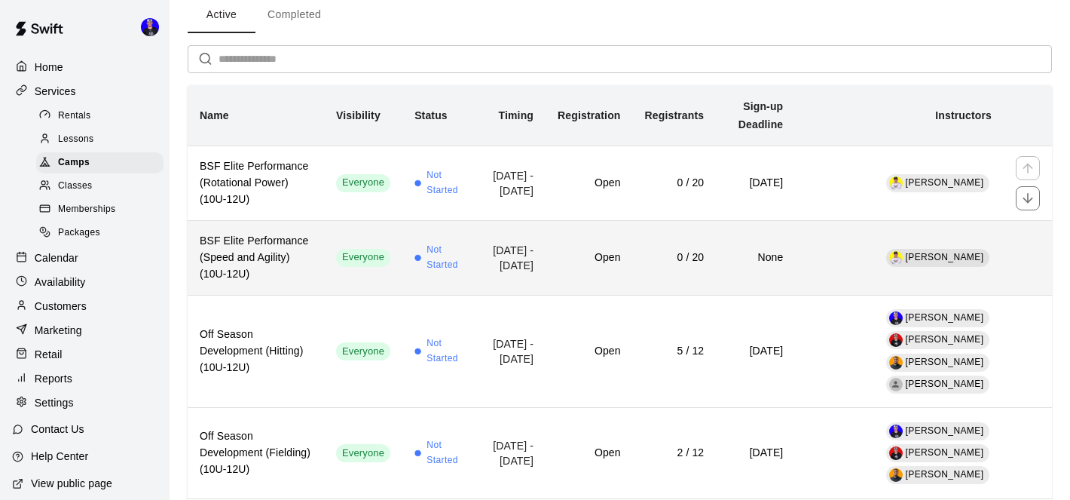
scroll to position [90, 0]
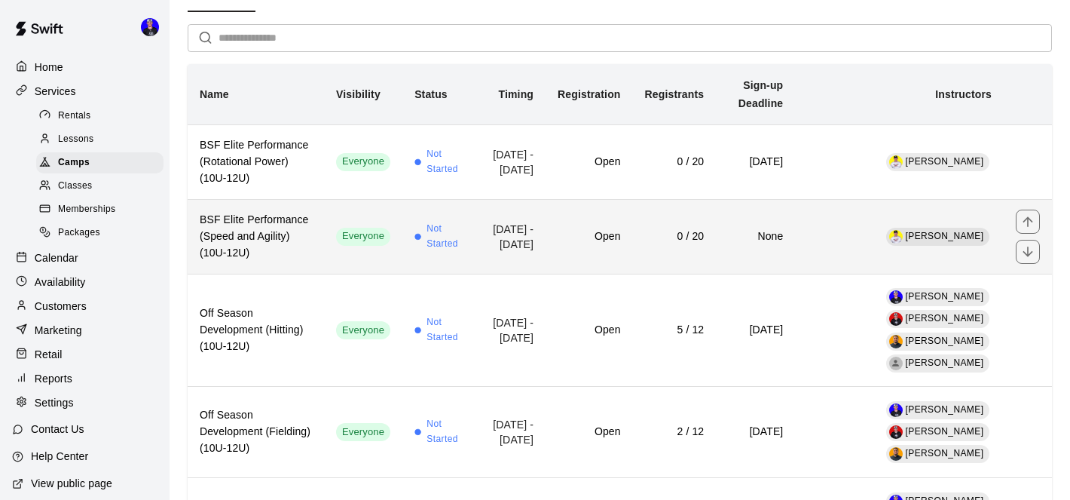
click at [484, 245] on td "Nov 10, 2025 - Dec 10, 2025" at bounding box center [510, 236] width 69 height 75
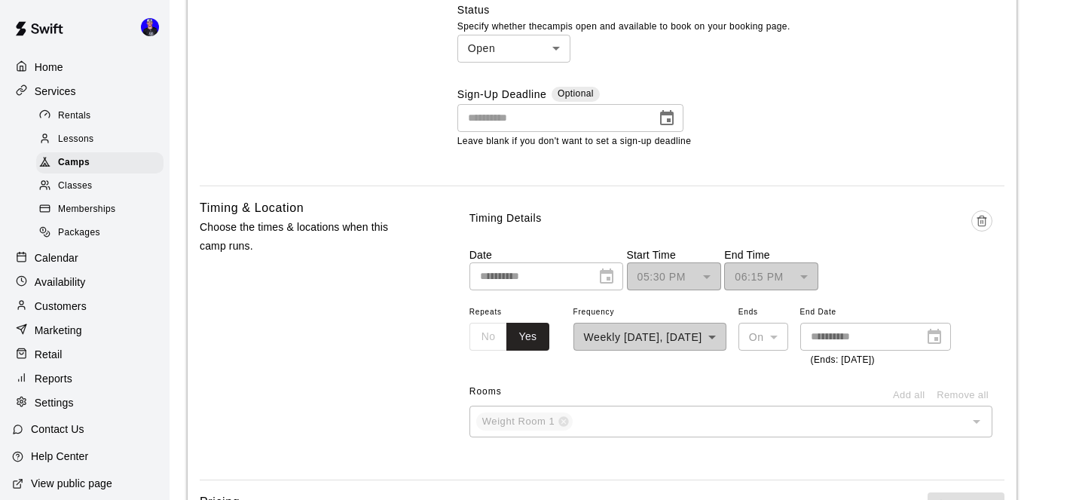
scroll to position [1113, 0]
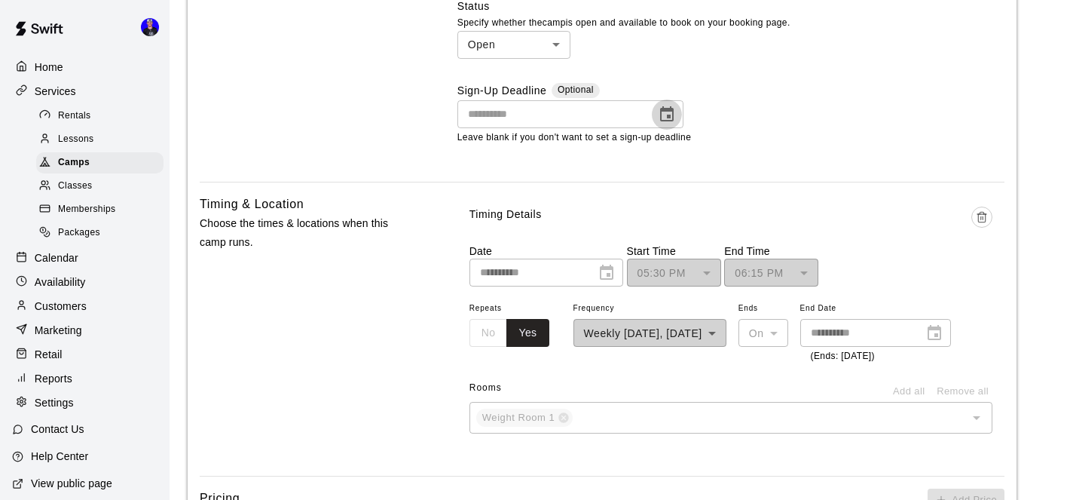
click at [669, 121] on icon "Choose date" at bounding box center [667, 113] width 14 height 15
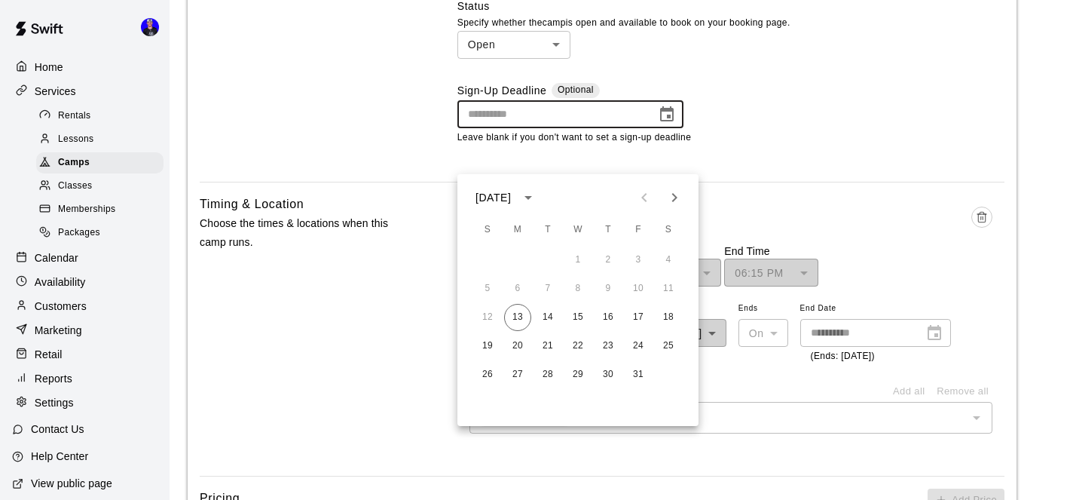
click at [678, 201] on icon "Next month" at bounding box center [675, 197] width 18 height 18
click at [486, 315] on button "9" at bounding box center [487, 317] width 27 height 27
type input "**********"
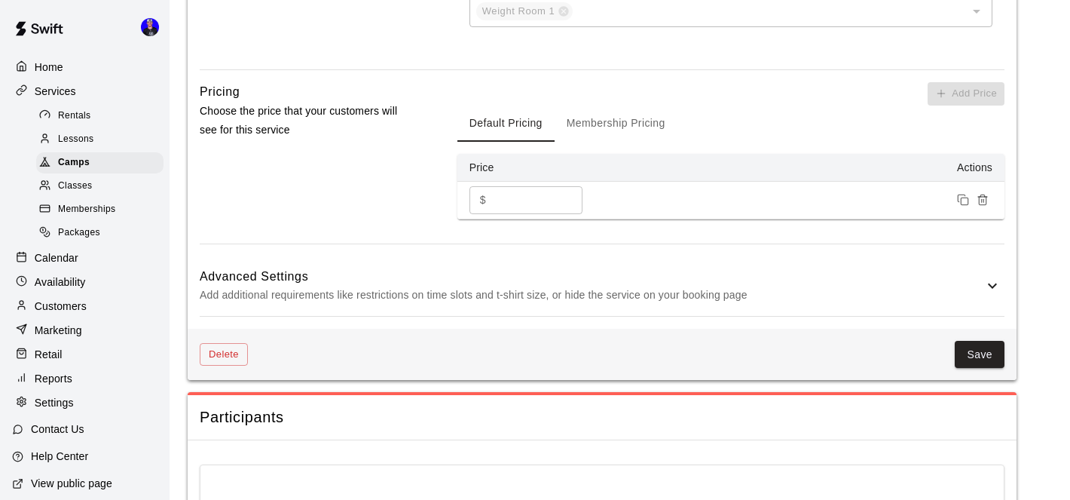
scroll to position [1618, 0]
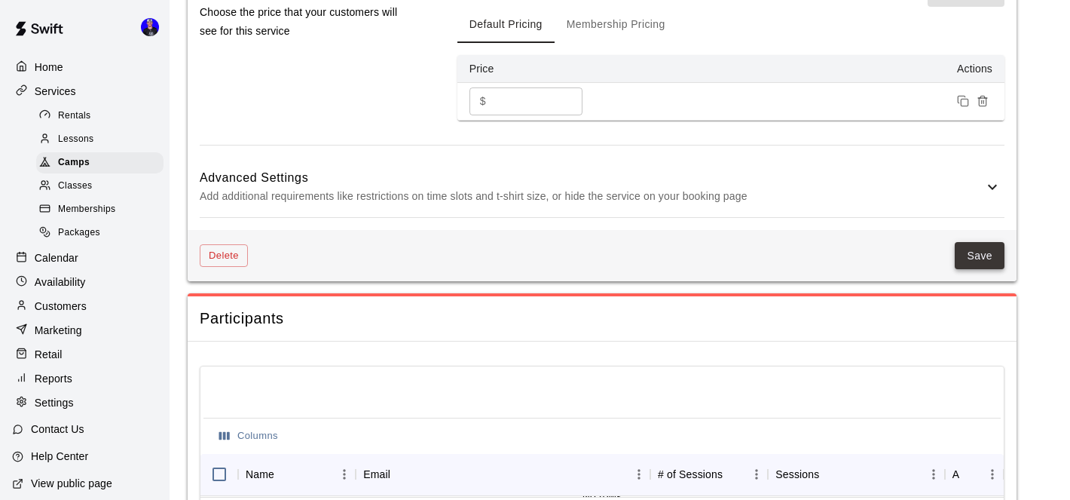
click at [975, 270] on button "Save" at bounding box center [980, 256] width 50 height 28
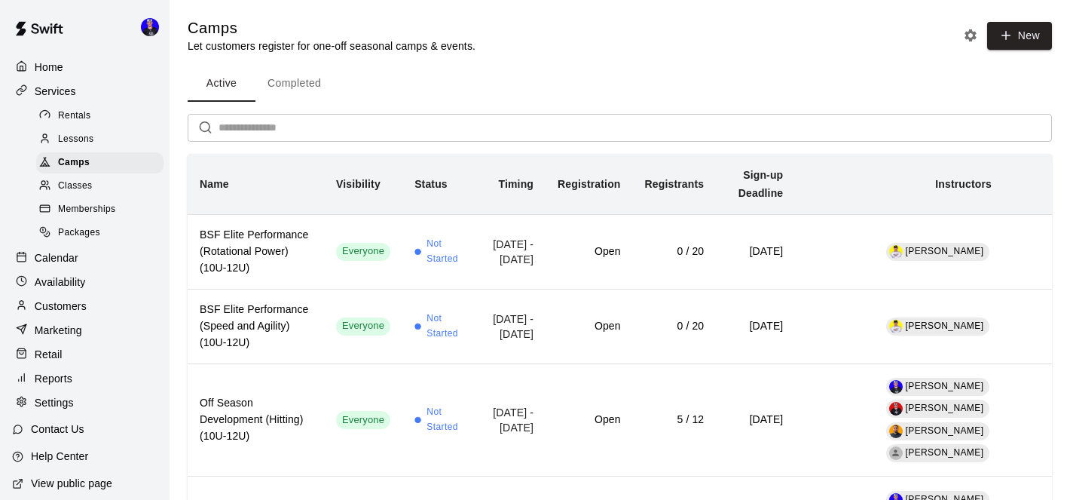
click at [75, 204] on span "Memberships" at bounding box center [86, 209] width 57 height 15
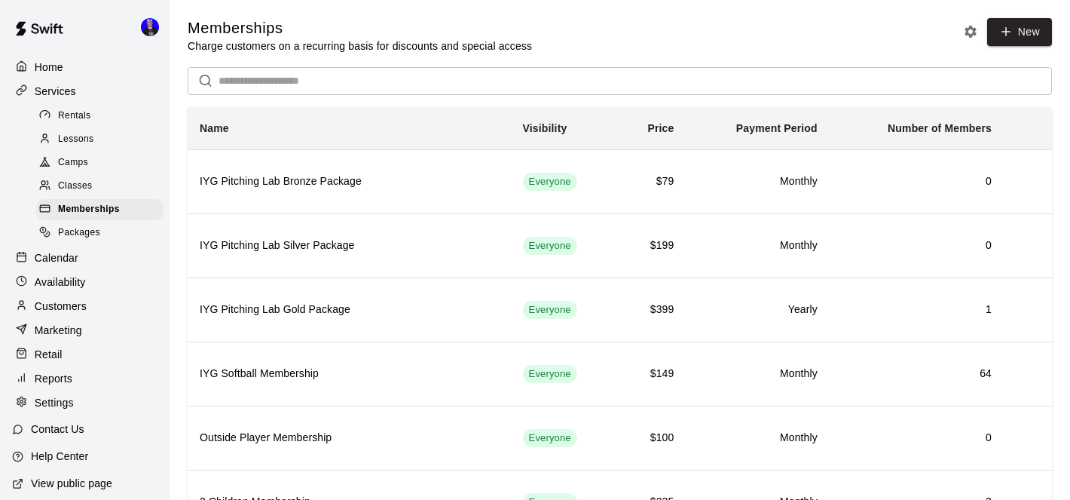
click at [75, 142] on span "Lessons" at bounding box center [76, 139] width 36 height 15
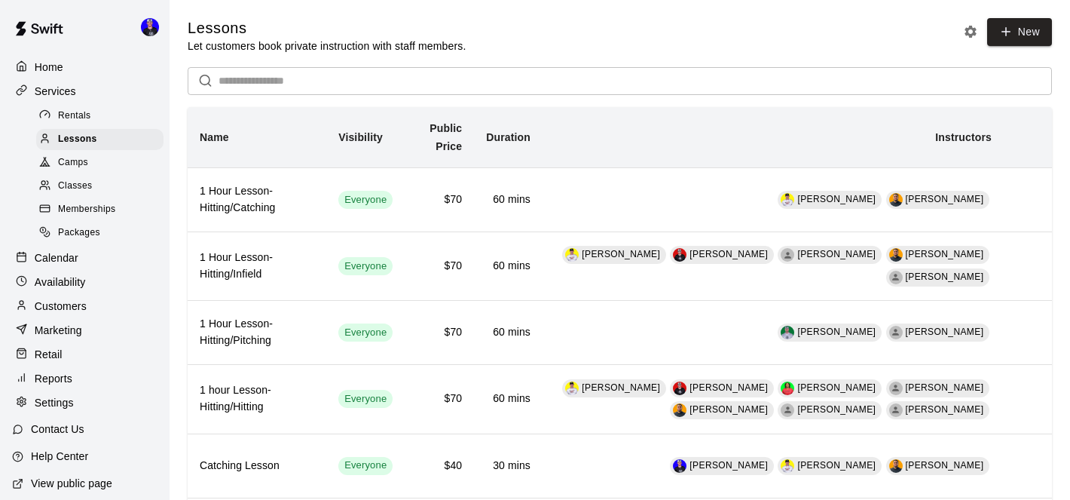
click at [63, 254] on p "Calendar" at bounding box center [57, 257] width 44 height 15
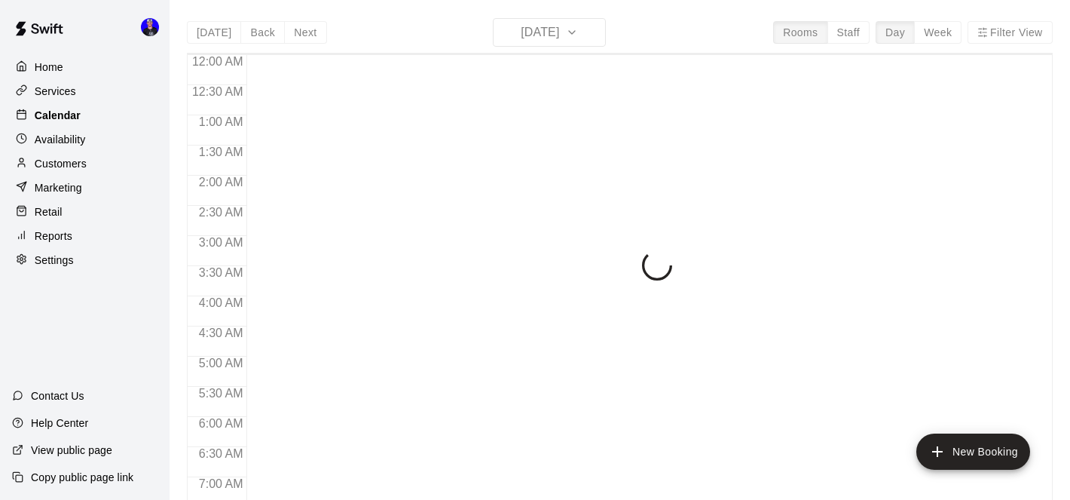
scroll to position [782, 0]
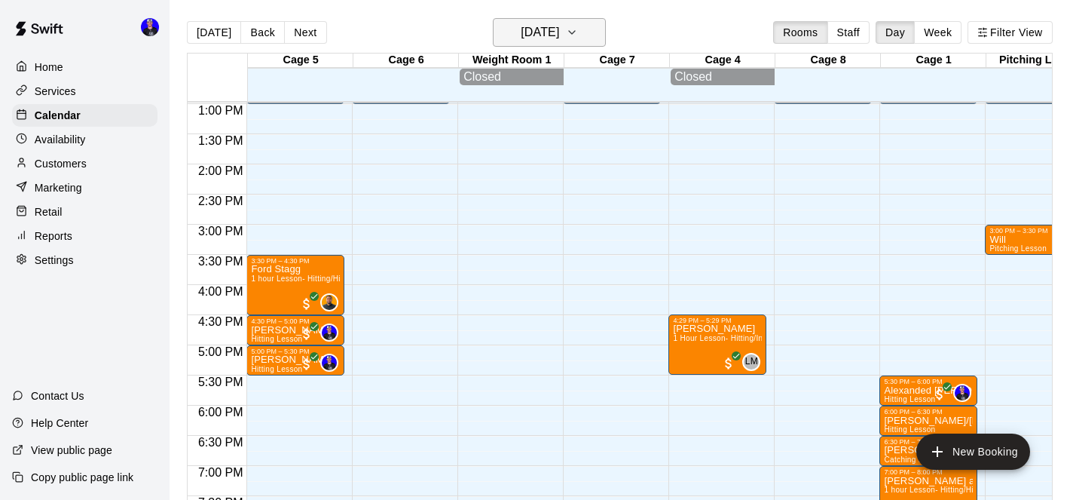
click at [559, 32] on h6 "[DATE]" at bounding box center [540, 32] width 38 height 21
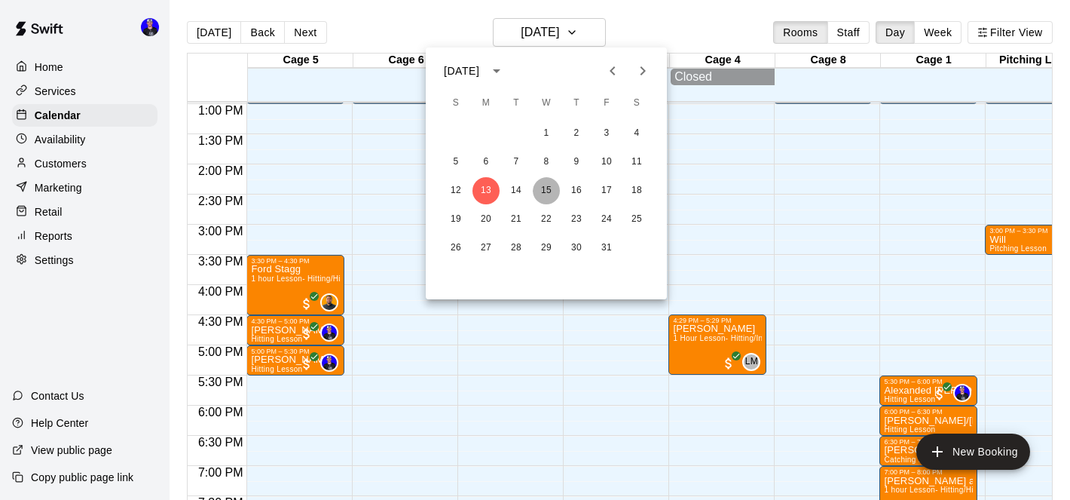
click at [547, 188] on button "15" at bounding box center [546, 190] width 27 height 27
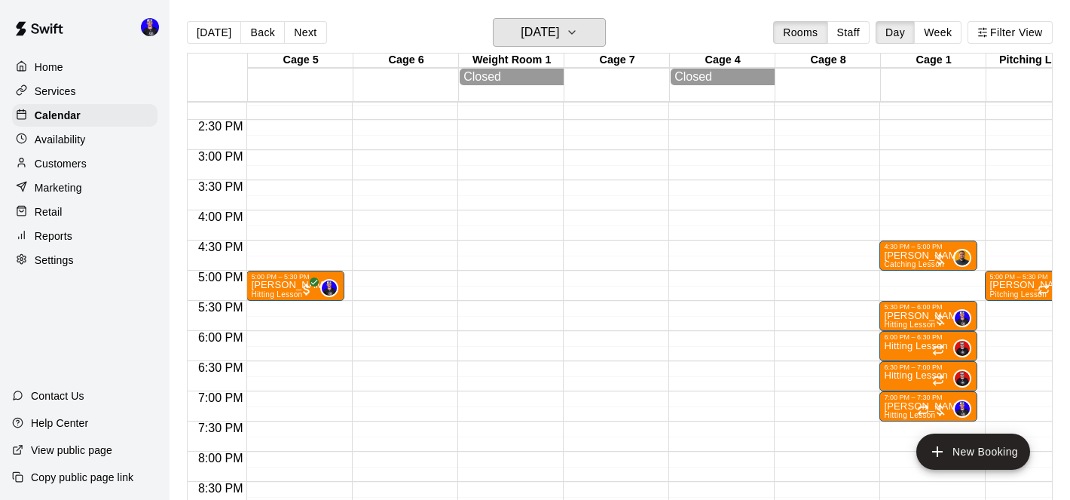
scroll to position [860, 0]
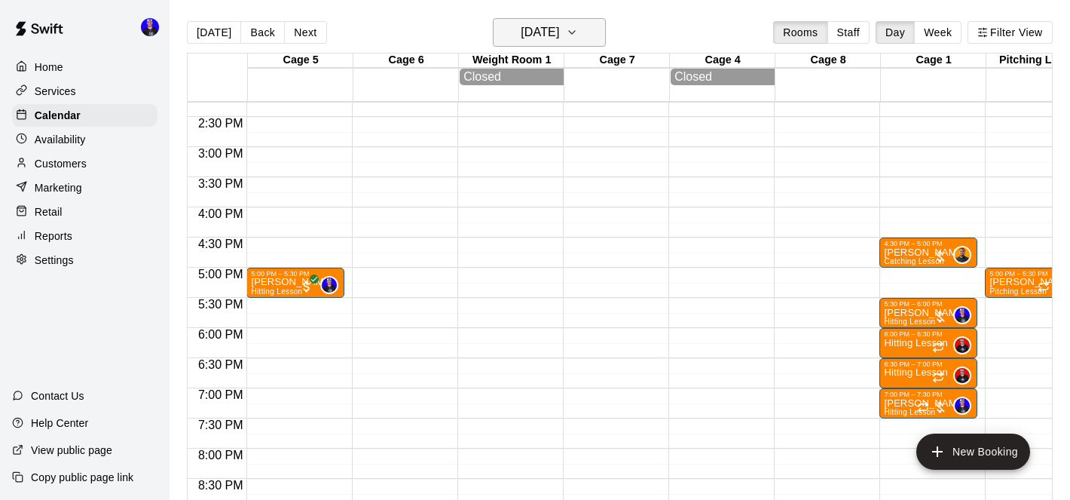
click at [590, 38] on button "Wednesday Oct 15" at bounding box center [549, 32] width 113 height 29
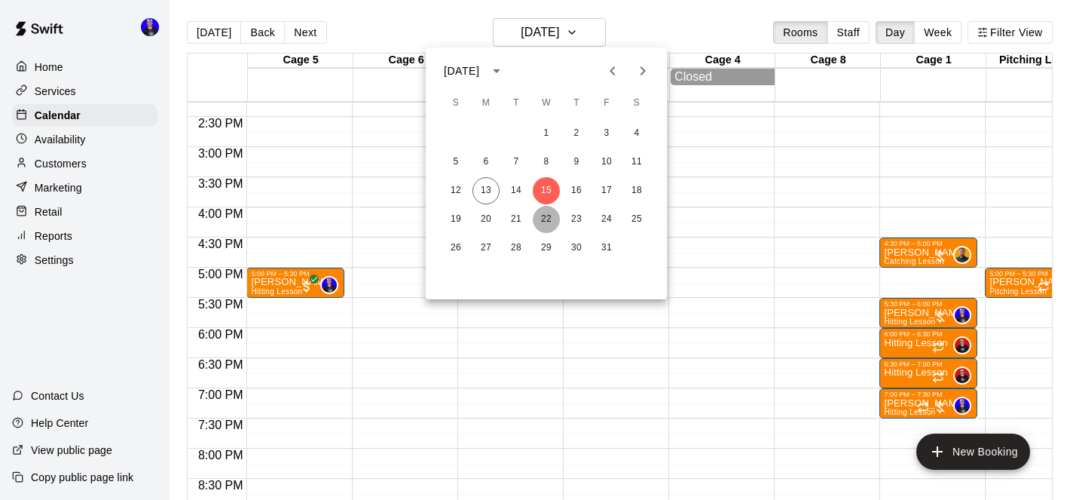
click at [546, 217] on button "22" at bounding box center [546, 219] width 27 height 27
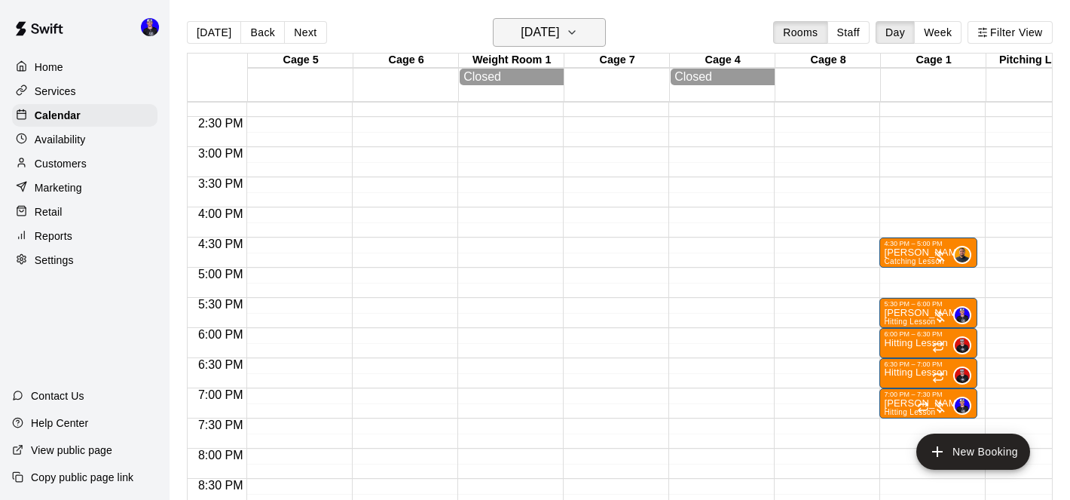
click at [540, 32] on h6 "Wednesday Oct 22" at bounding box center [540, 32] width 38 height 21
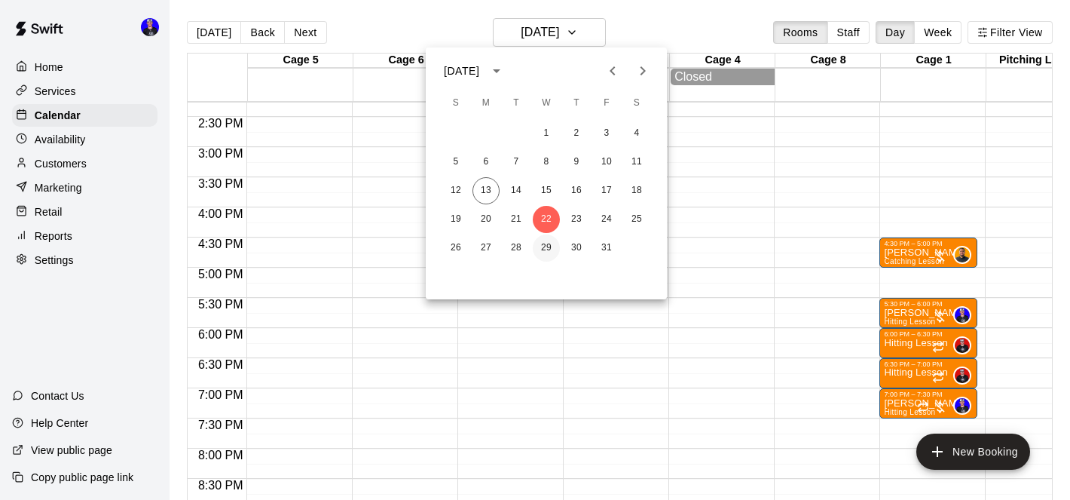
click at [543, 244] on button "29" at bounding box center [546, 247] width 27 height 27
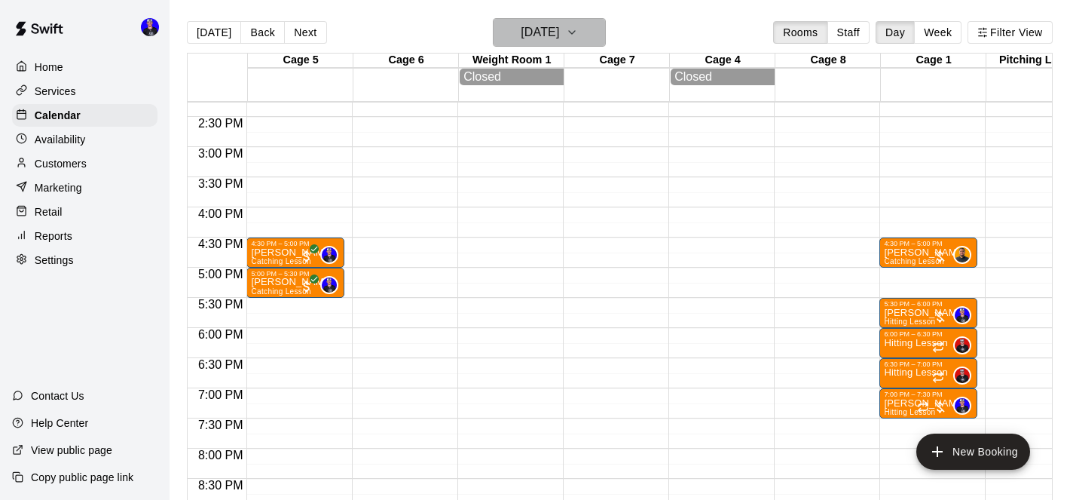
click at [559, 35] on h6 "Wednesday Oct 29" at bounding box center [540, 32] width 38 height 21
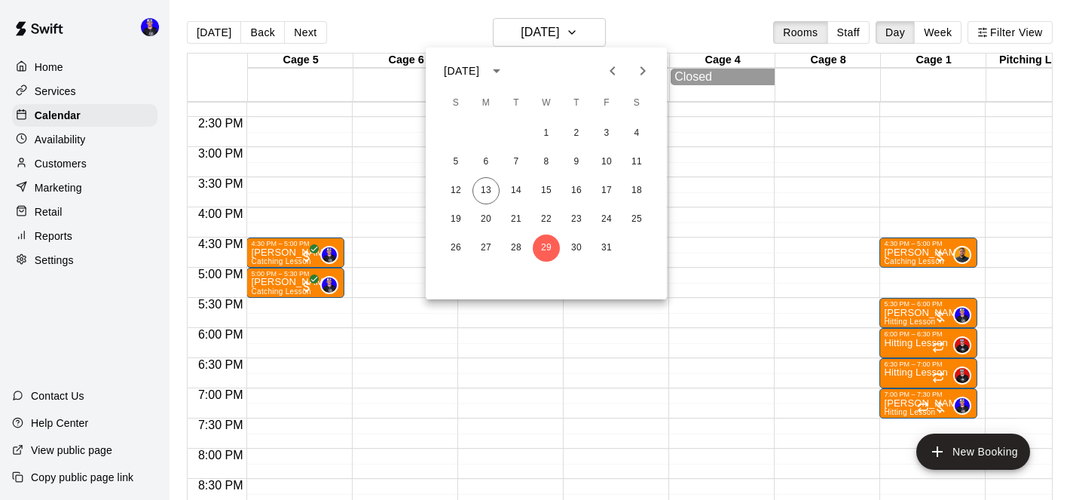
click at [639, 69] on icon "Next month" at bounding box center [643, 71] width 18 height 18
click at [543, 164] on button "5" at bounding box center [546, 161] width 27 height 27
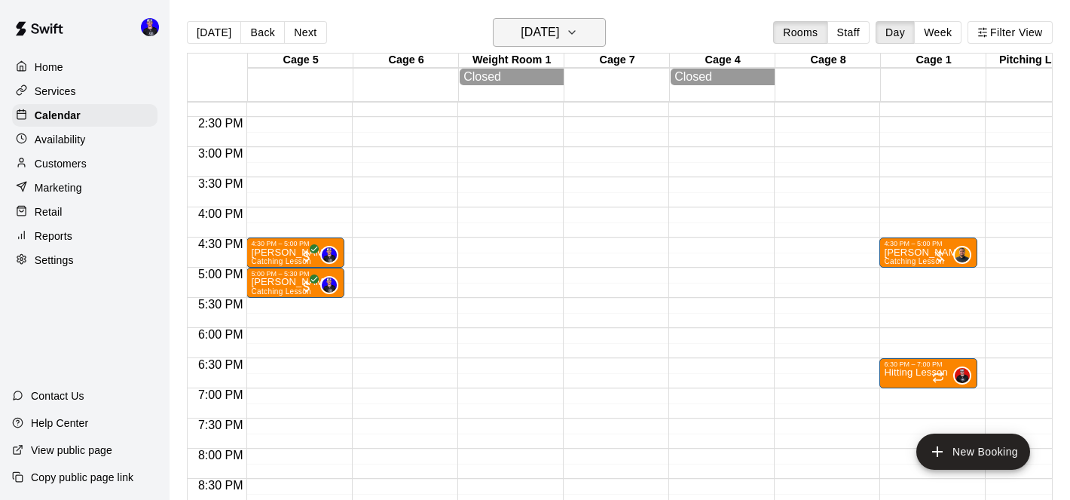
click at [554, 33] on h6 "Wednesday Nov 05" at bounding box center [540, 32] width 38 height 21
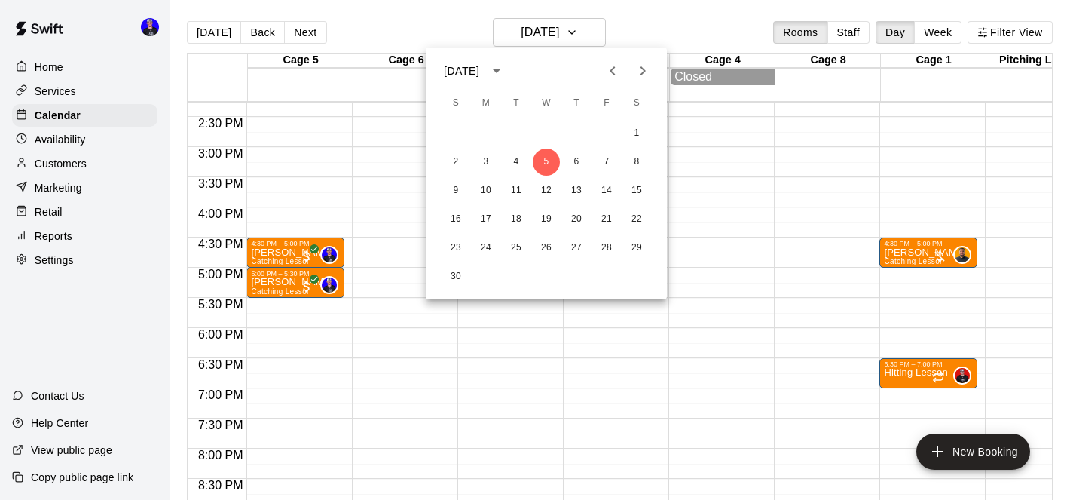
click at [615, 68] on icon "Previous month" at bounding box center [613, 71] width 18 height 18
click at [544, 188] on button "15" at bounding box center [546, 190] width 27 height 27
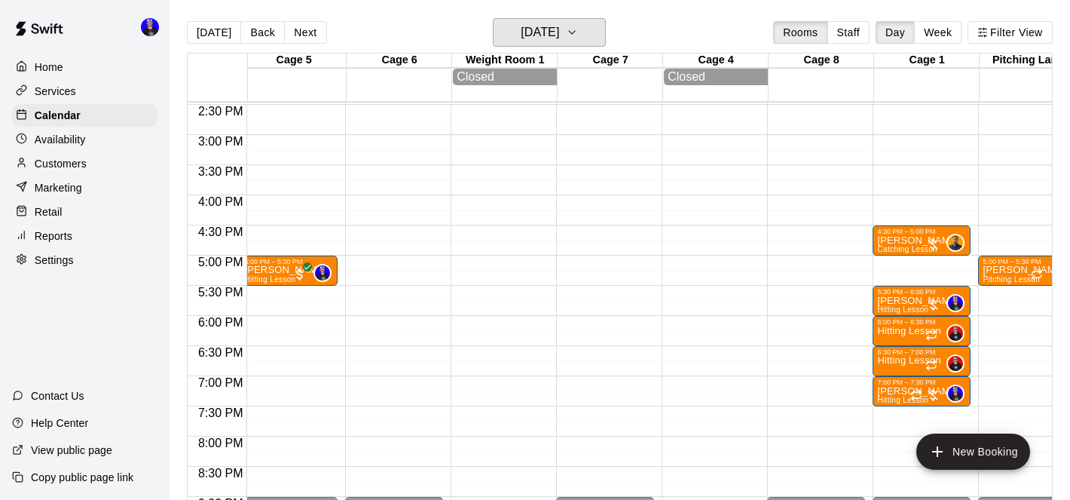
scroll to position [0, 2]
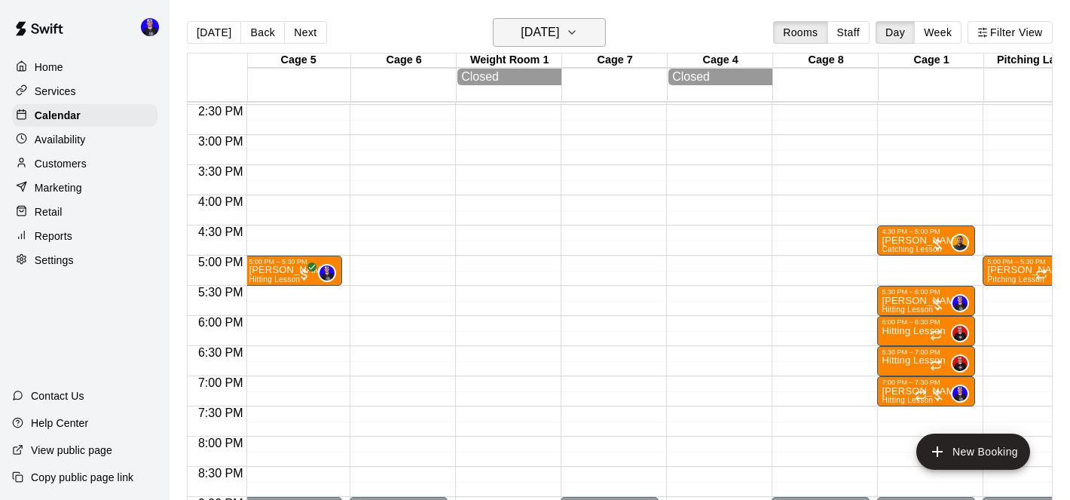
click at [559, 36] on h6 "Wednesday Oct 15" at bounding box center [540, 32] width 38 height 21
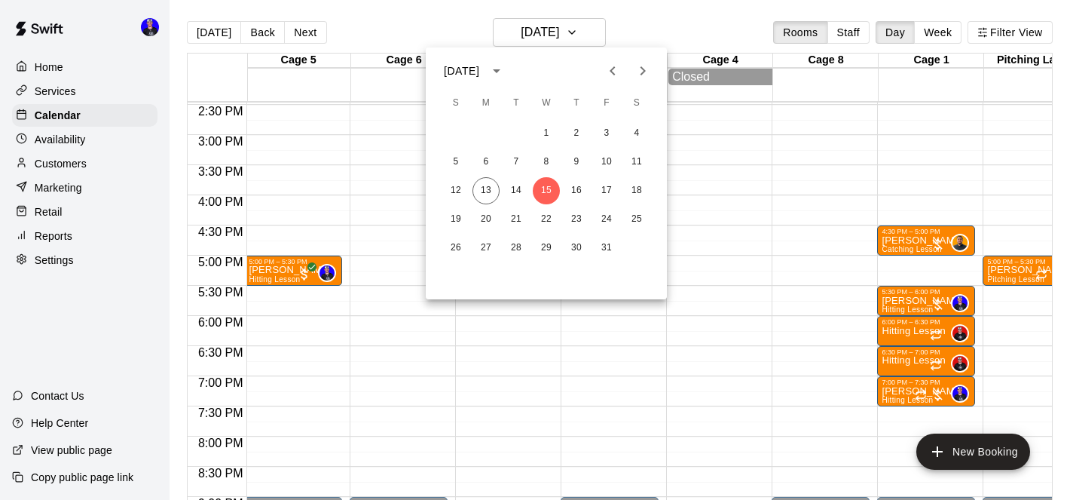
click at [647, 70] on icon "Next month" at bounding box center [643, 71] width 18 height 18
click at [613, 72] on icon "Previous month" at bounding box center [613, 71] width 18 height 18
click at [547, 213] on button "22" at bounding box center [546, 219] width 27 height 27
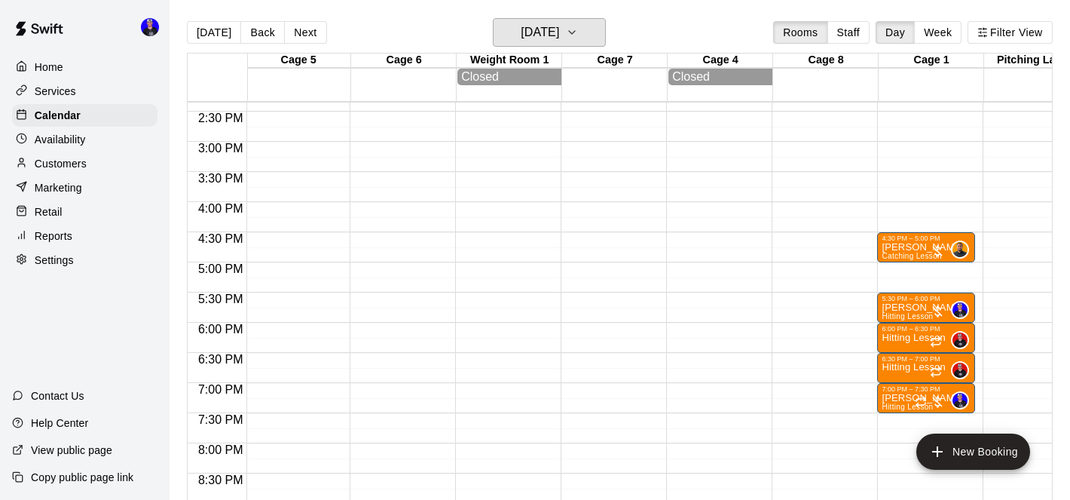
scroll to position [862, 2]
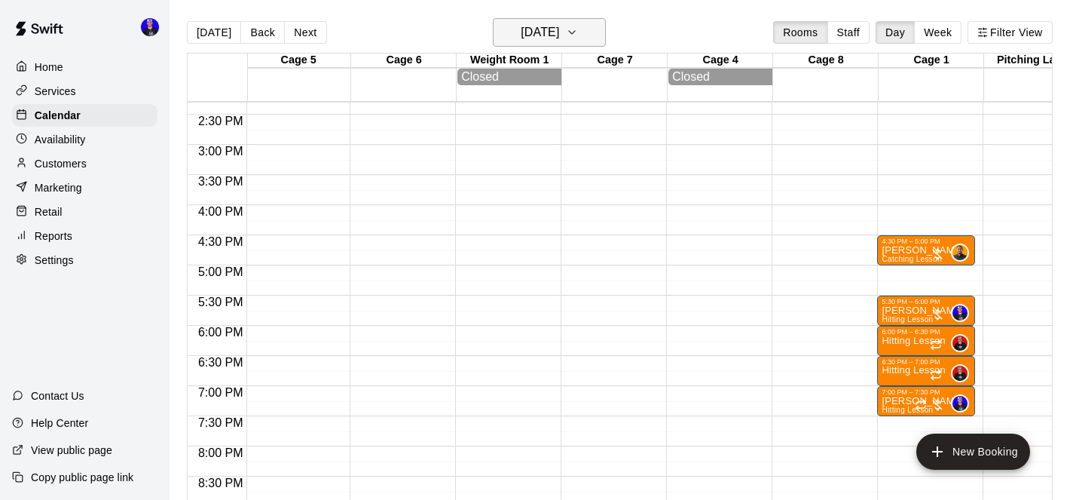
click at [522, 29] on h6 "Wednesday Oct 22" at bounding box center [540, 32] width 38 height 21
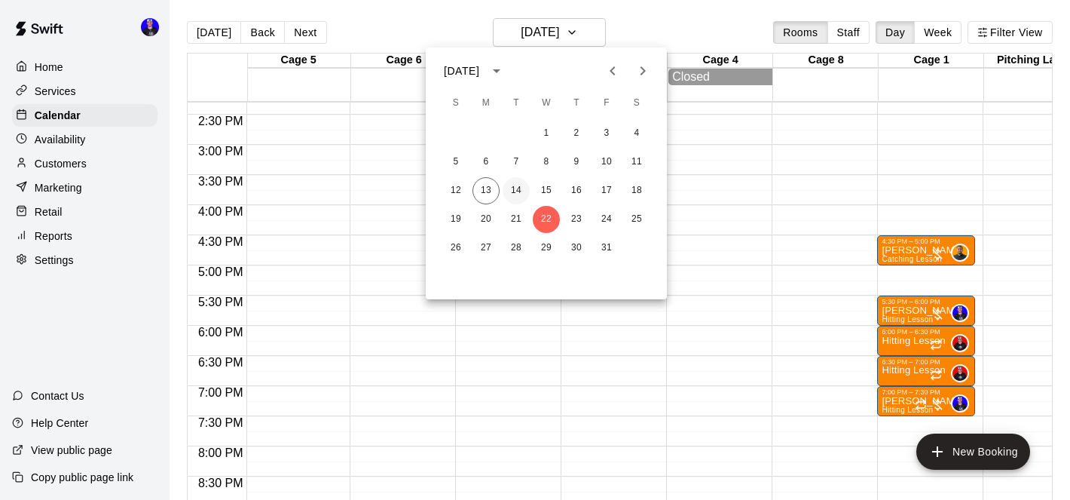
click at [517, 194] on button "14" at bounding box center [516, 190] width 27 height 27
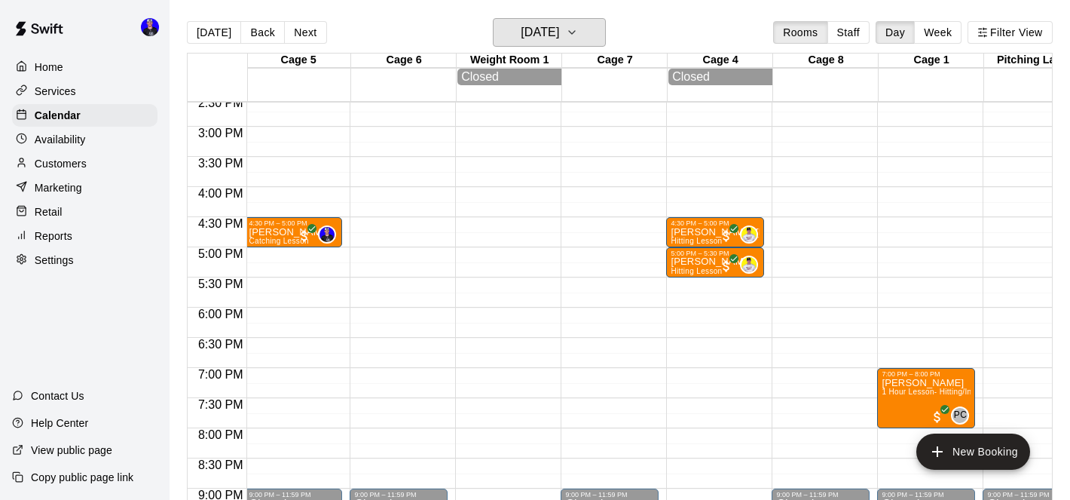
scroll to position [883, 2]
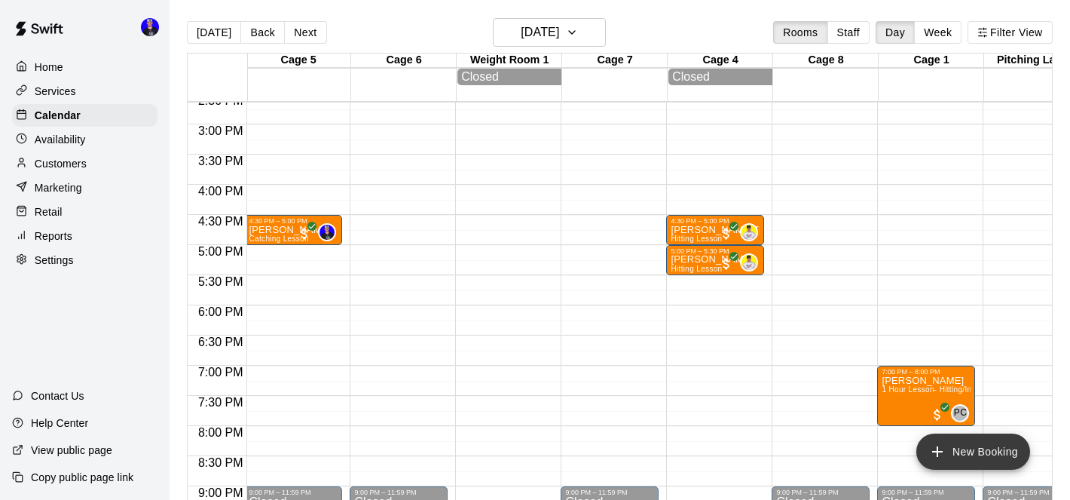
click at [962, 452] on button "New Booking" at bounding box center [974, 451] width 114 height 36
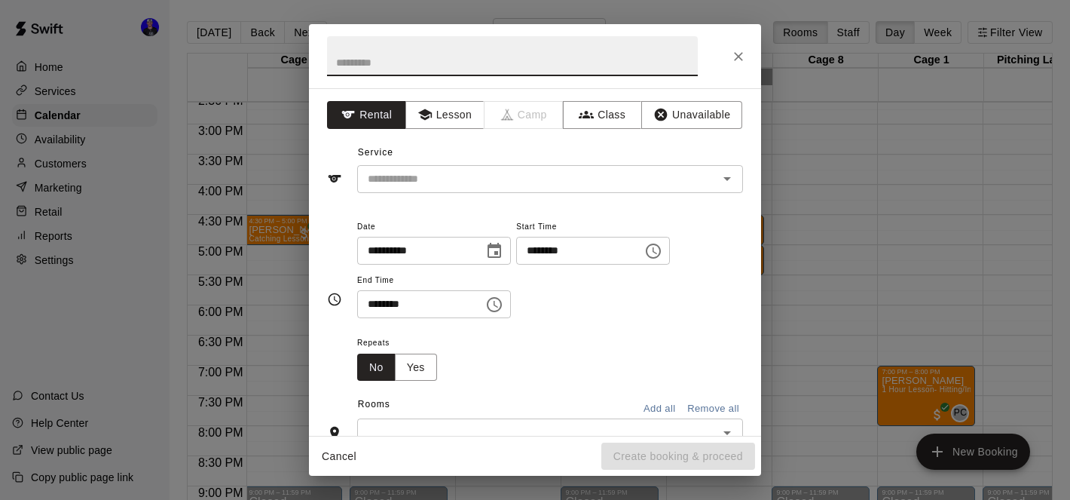
click at [522, 64] on input "text" at bounding box center [512, 56] width 371 height 40
type input "**********"
click at [441, 112] on button "Lesson" at bounding box center [445, 115] width 79 height 28
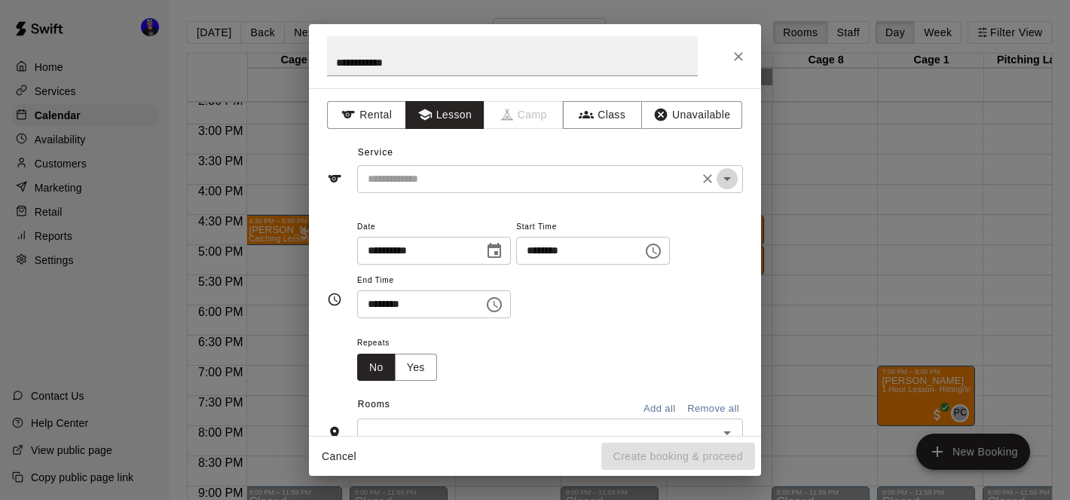
click at [724, 179] on icon "Open" at bounding box center [727, 179] width 18 height 18
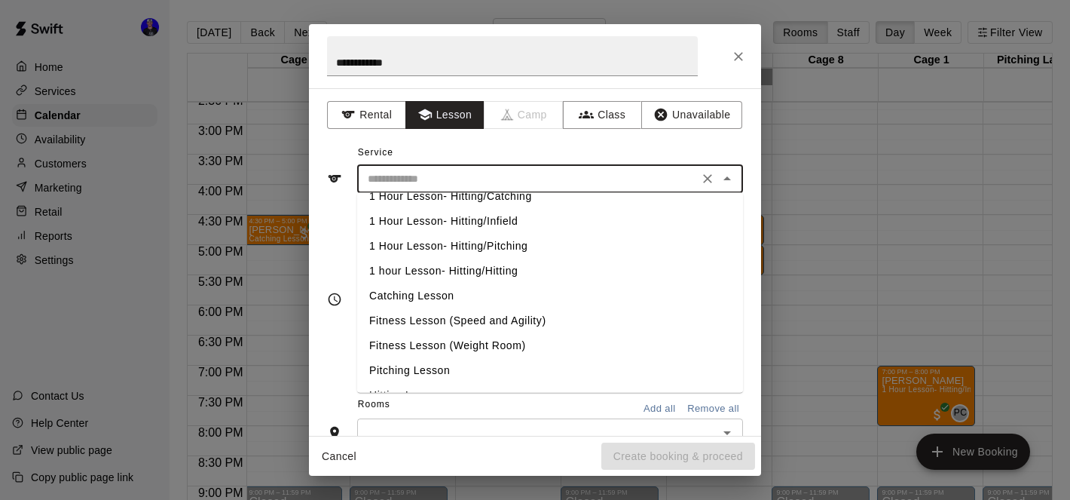
scroll to position [11, 0]
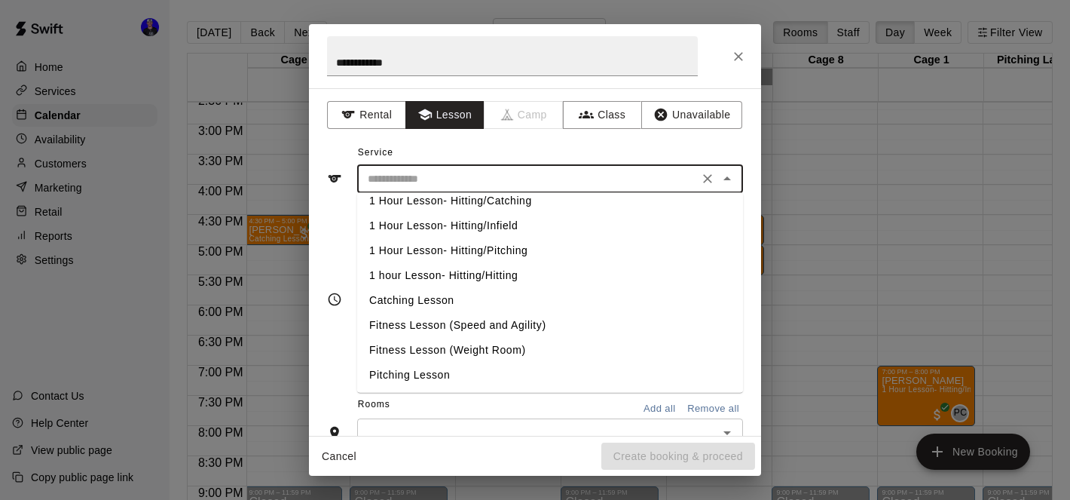
click at [482, 271] on li "1 hour Lesson- Hitting/Hitting" at bounding box center [550, 275] width 386 height 25
type input "**********"
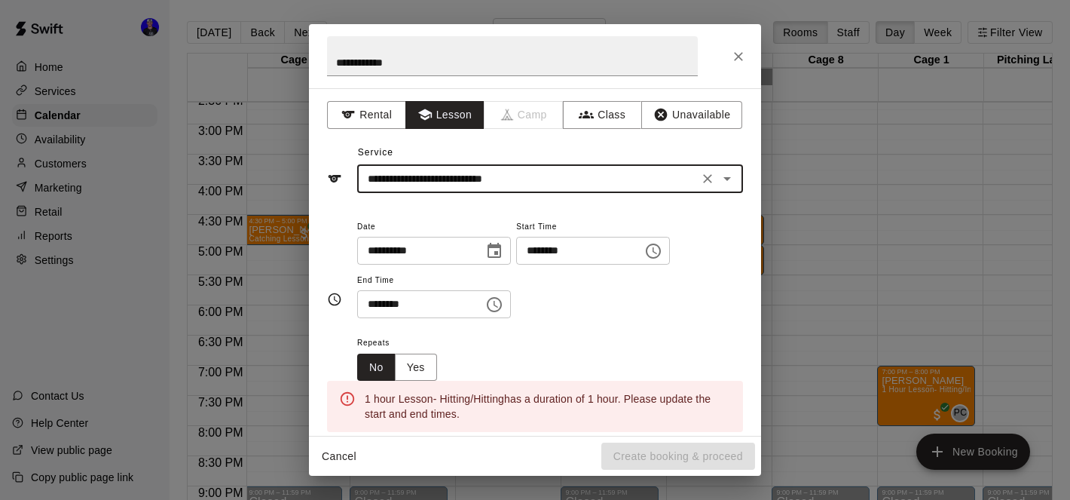
click at [535, 250] on input "********" at bounding box center [574, 251] width 116 height 28
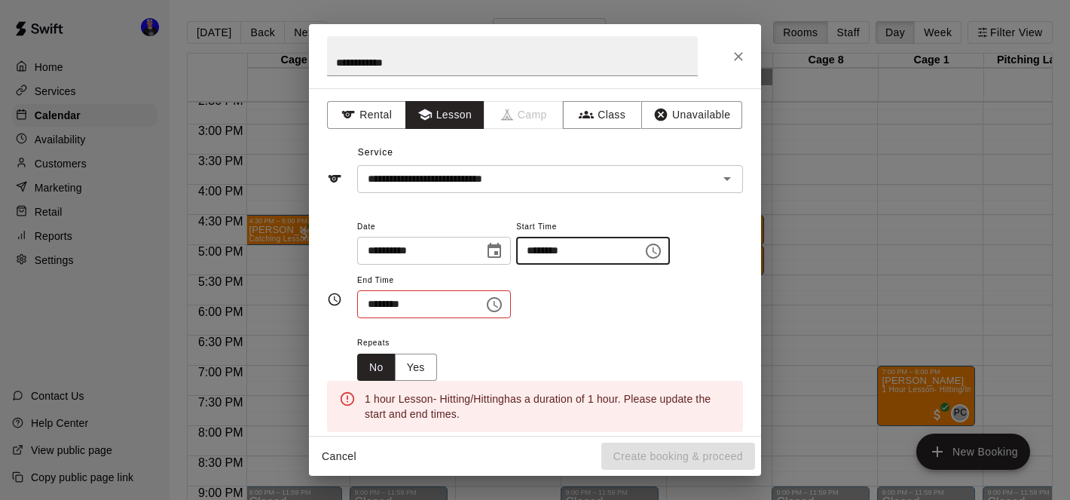
type input "********"
click at [375, 305] on input "********" at bounding box center [415, 304] width 116 height 28
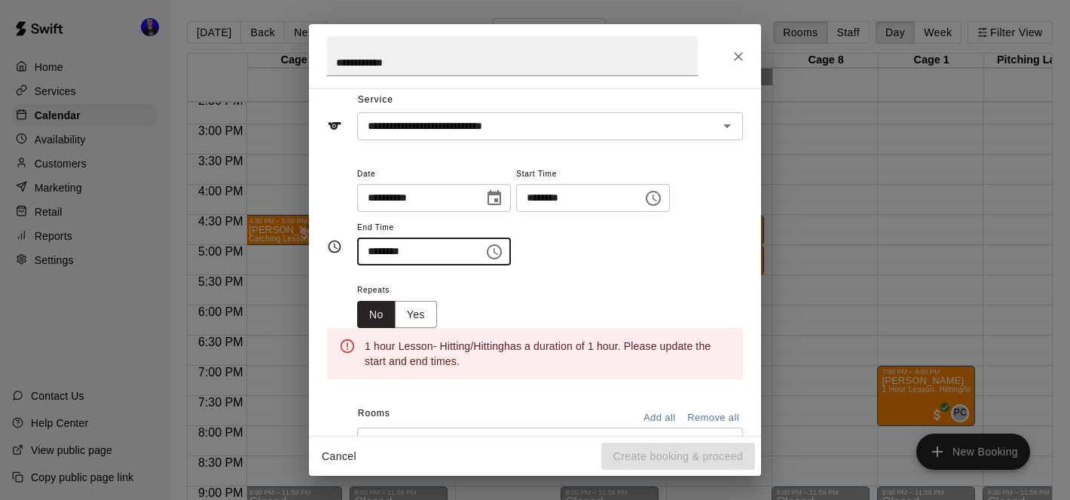
scroll to position [51, 0]
click at [375, 255] on input "********" at bounding box center [415, 254] width 116 height 28
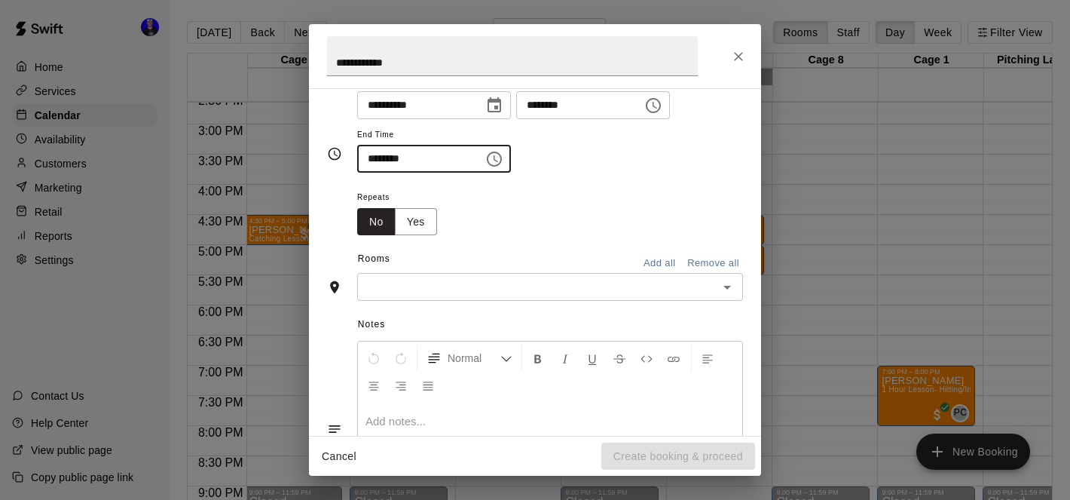
scroll to position [194, 0]
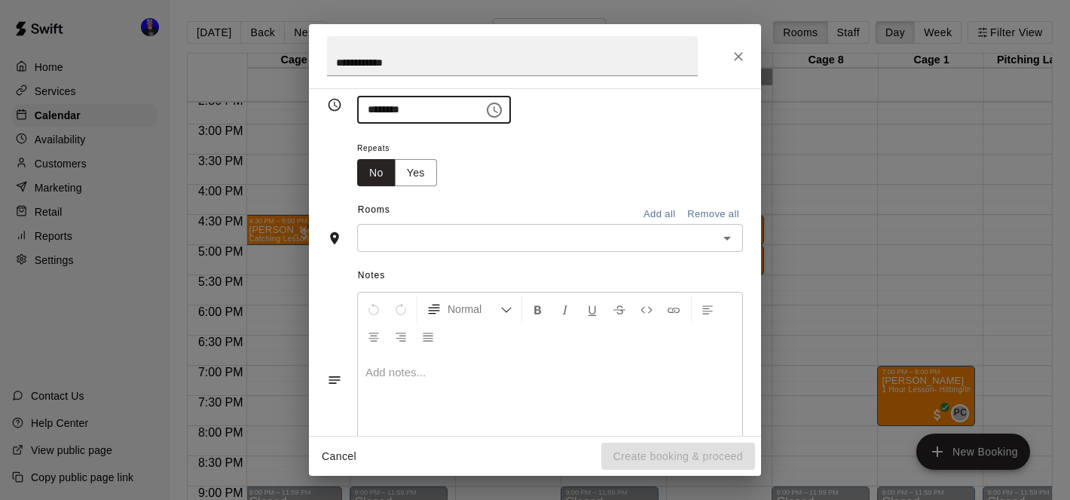
type input "********"
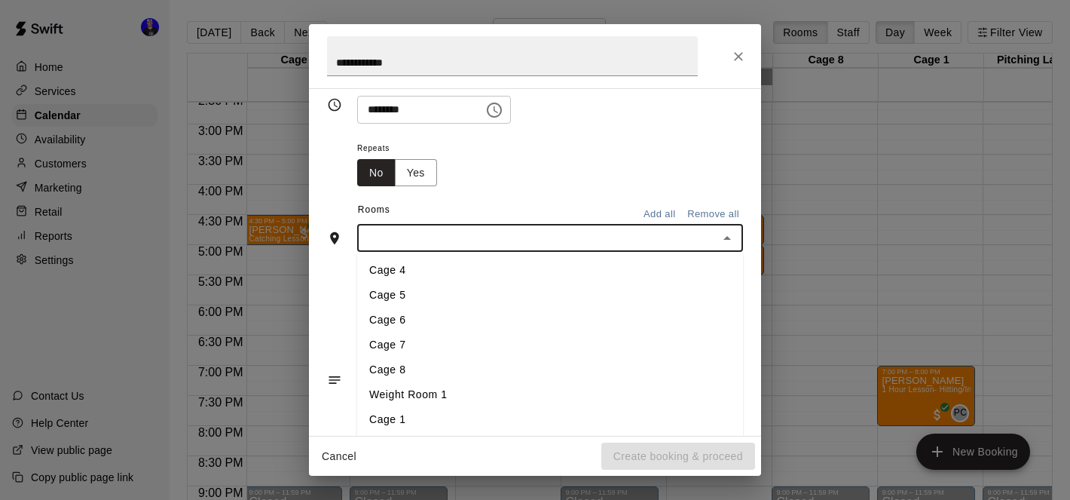
click at [578, 246] on input "text" at bounding box center [538, 237] width 352 height 19
click at [461, 415] on li "Cage 1" at bounding box center [550, 419] width 386 height 25
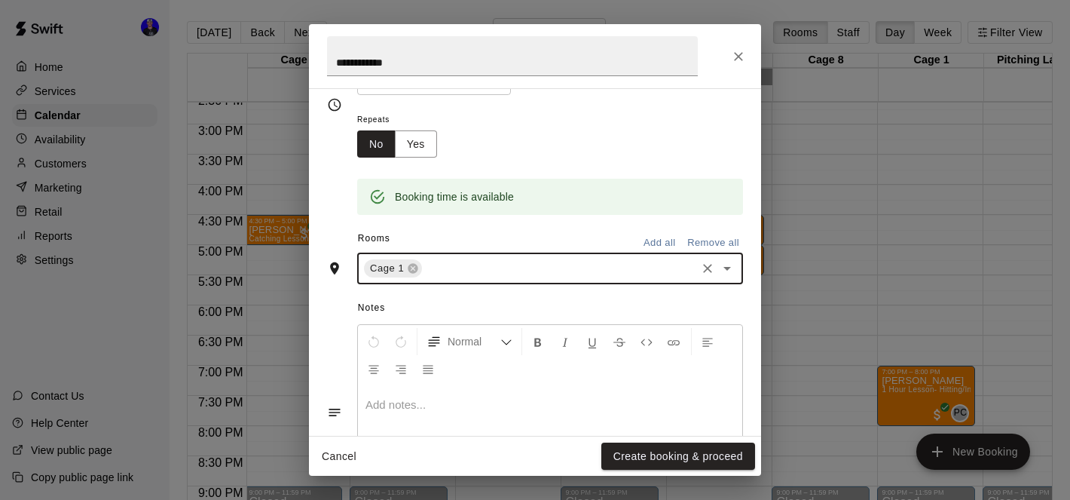
scroll to position [315, 0]
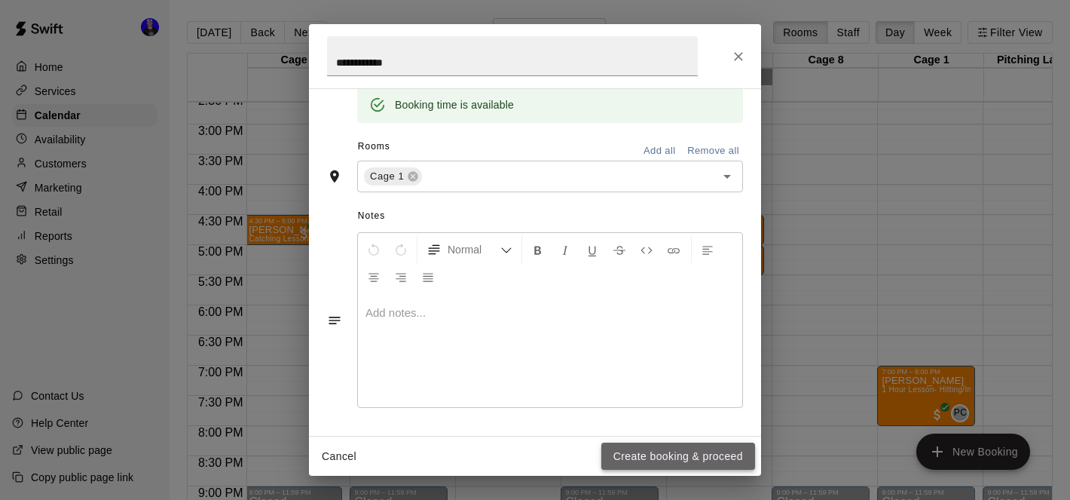
click at [664, 454] on button "Create booking & proceed" at bounding box center [679, 456] width 154 height 28
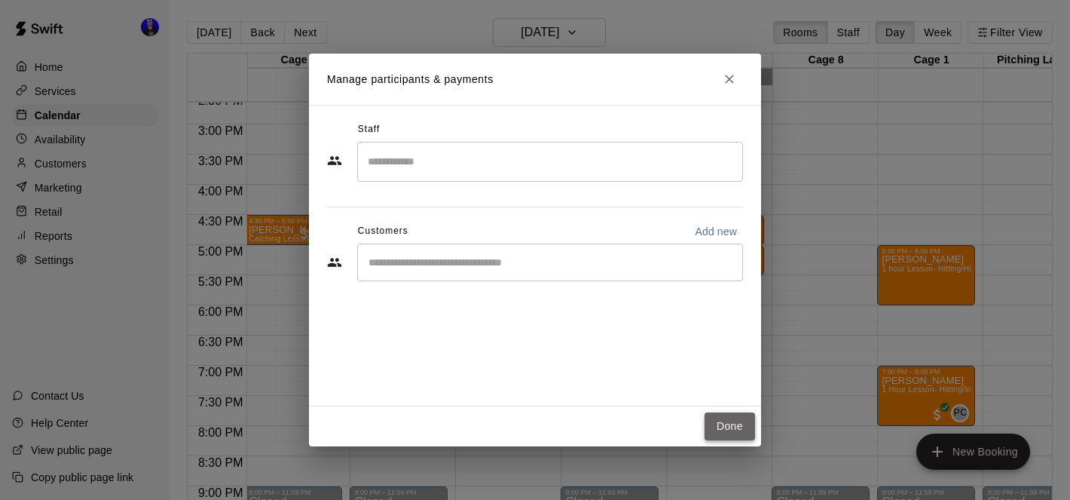
click at [733, 434] on button "Done" at bounding box center [730, 426] width 51 height 28
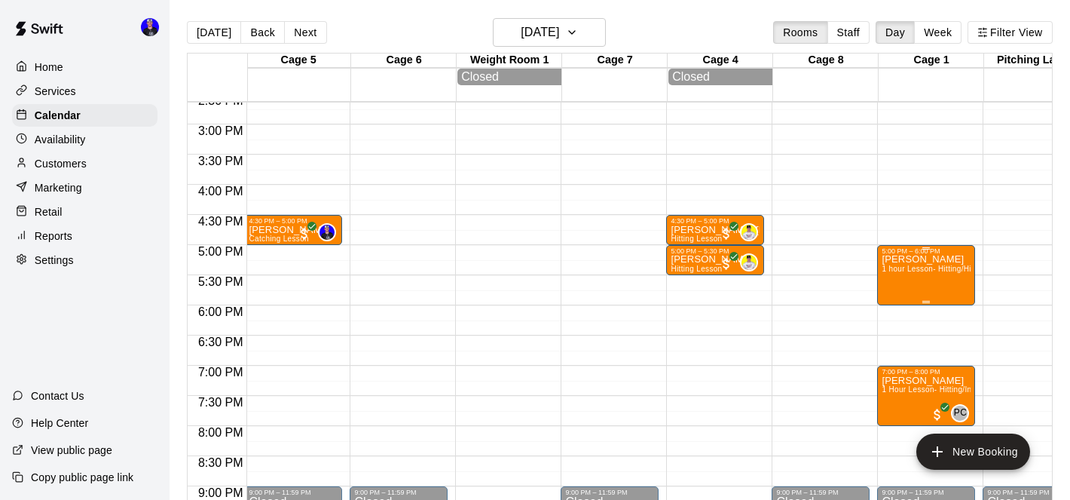
click at [918, 273] on span "1 hour Lesson- Hitting/Hitting" at bounding box center [934, 269] width 105 height 8
click at [893, 286] on icon "edit" at bounding box center [898, 282] width 14 height 14
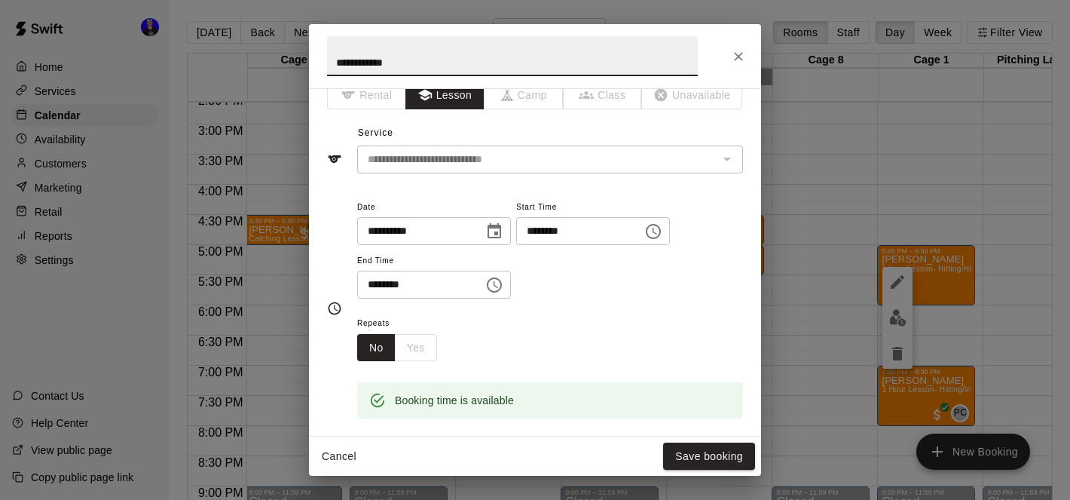
scroll to position [5, 0]
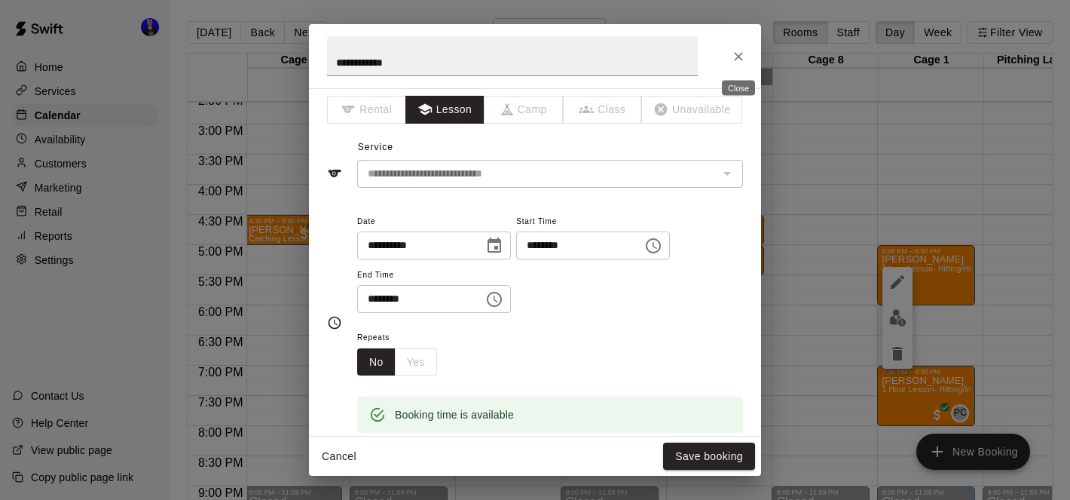
click at [737, 51] on icon "Close" at bounding box center [738, 56] width 15 height 15
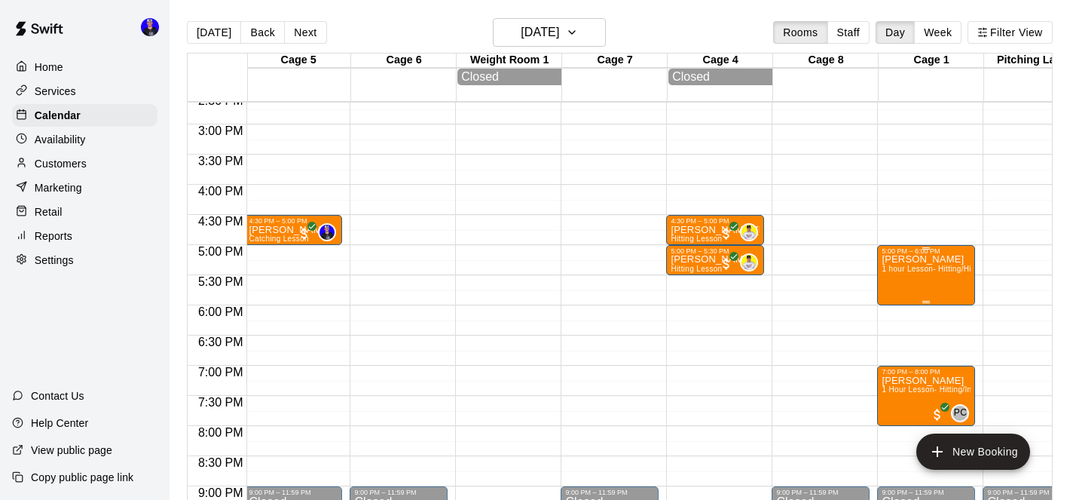
click at [936, 271] on span "1 hour Lesson- Hitting/Hitting" at bounding box center [934, 269] width 105 height 8
click at [896, 351] on icon "delete" at bounding box center [897, 354] width 11 height 14
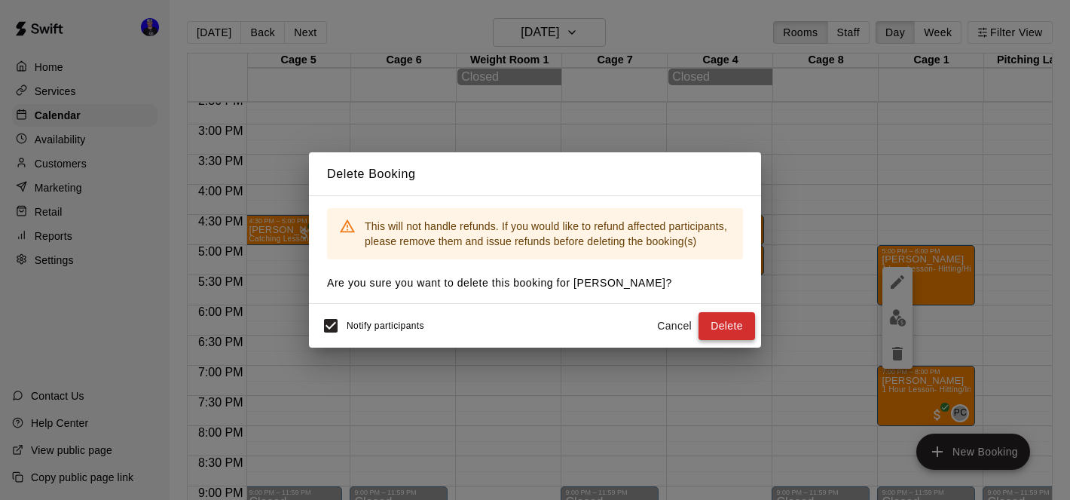
click at [732, 322] on button "Delete" at bounding box center [727, 326] width 57 height 28
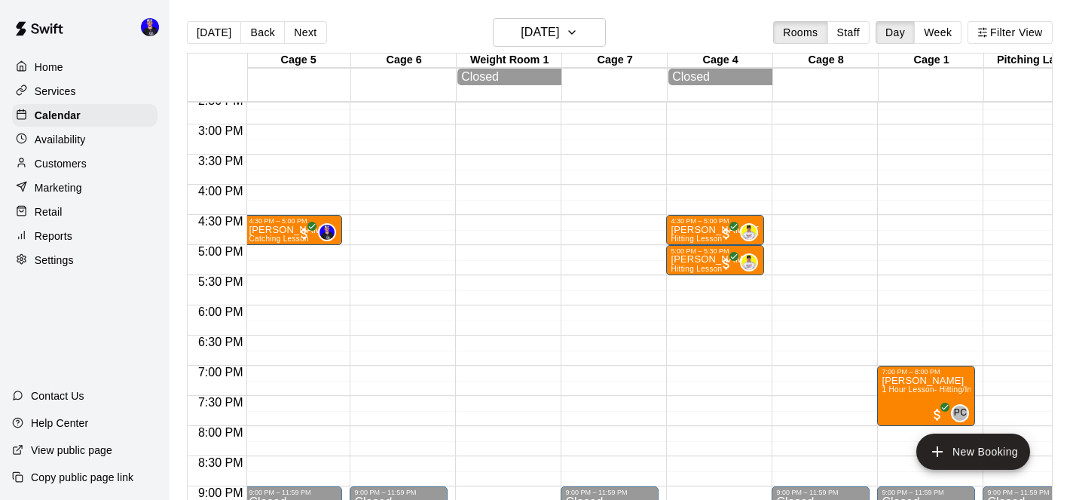
click at [998, 455] on button "New Booking" at bounding box center [974, 451] width 114 height 36
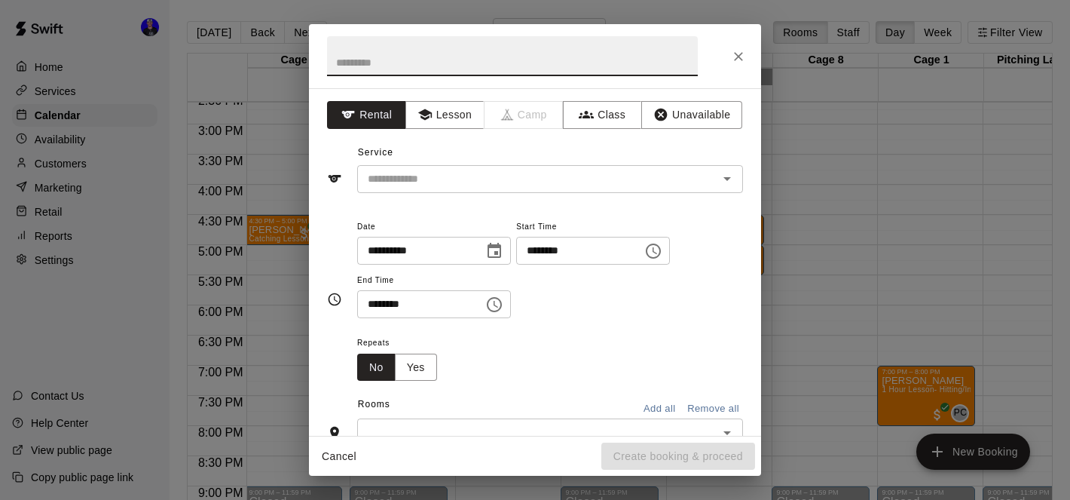
click at [575, 69] on input "text" at bounding box center [512, 56] width 371 height 40
type input "**********"
click at [454, 118] on button "Lesson" at bounding box center [445, 115] width 79 height 28
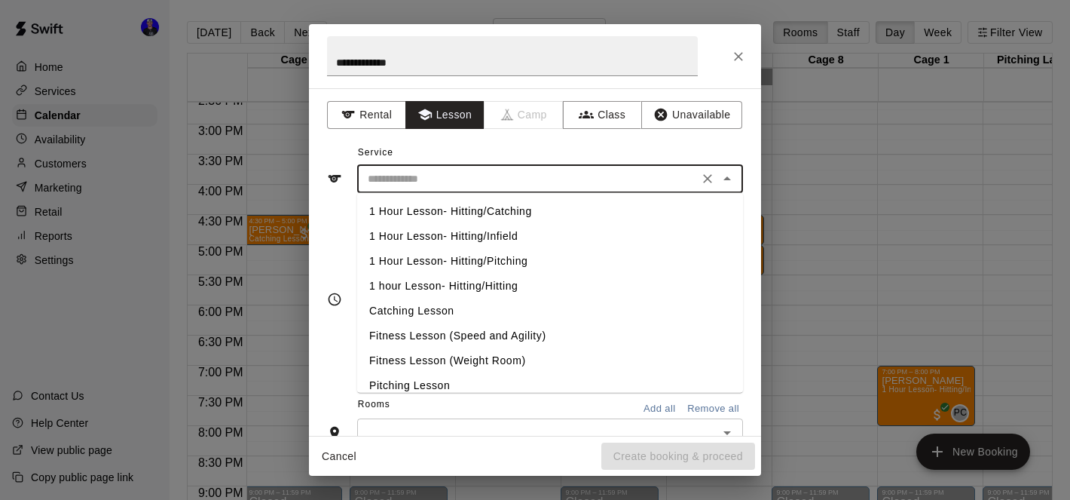
click at [520, 171] on input "text" at bounding box center [528, 179] width 332 height 19
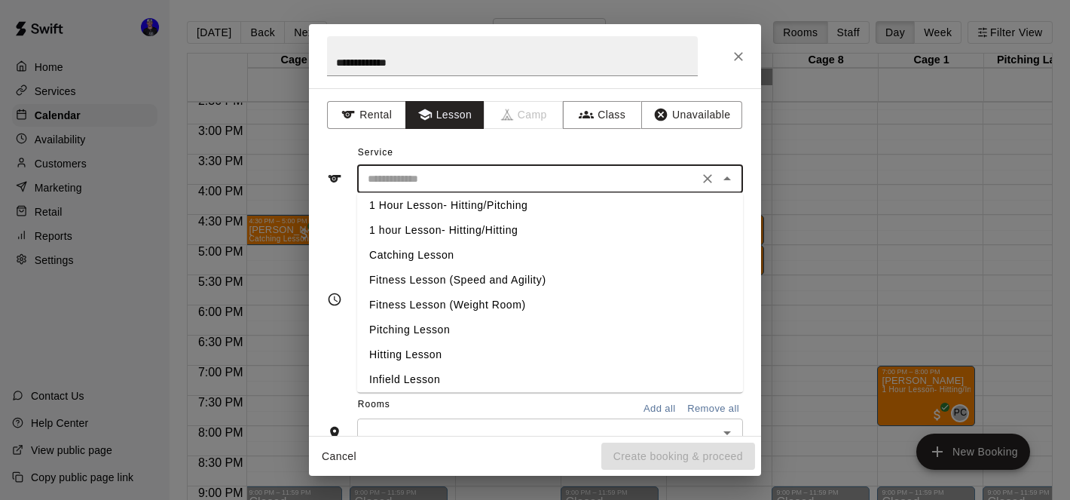
scroll to position [61, 0]
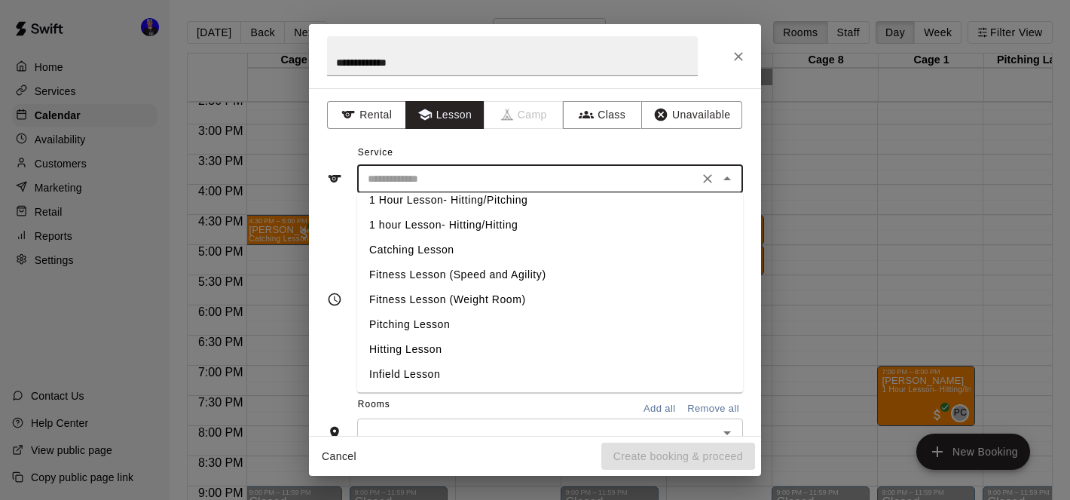
click at [474, 354] on li "Hitting Lesson" at bounding box center [550, 349] width 386 height 25
type input "**********"
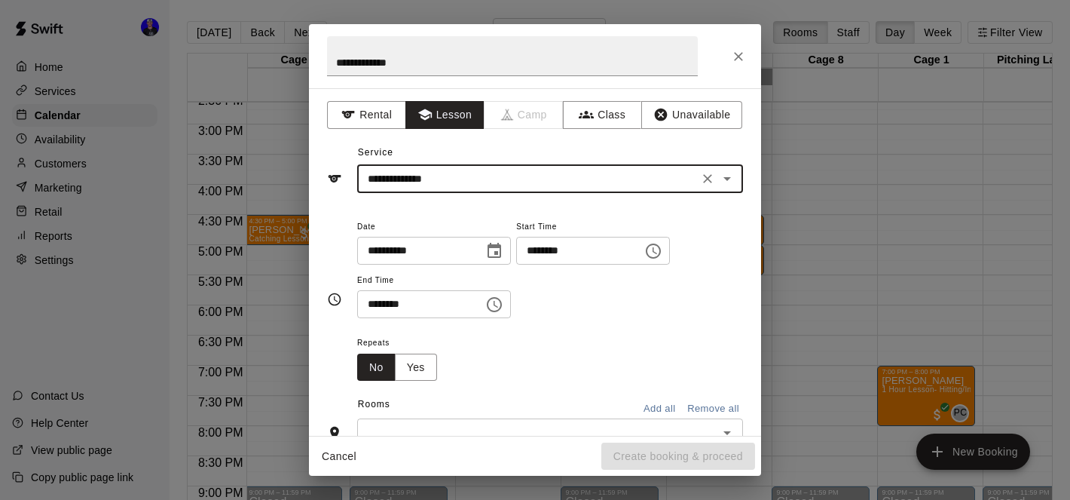
click at [540, 254] on input "********" at bounding box center [574, 251] width 116 height 28
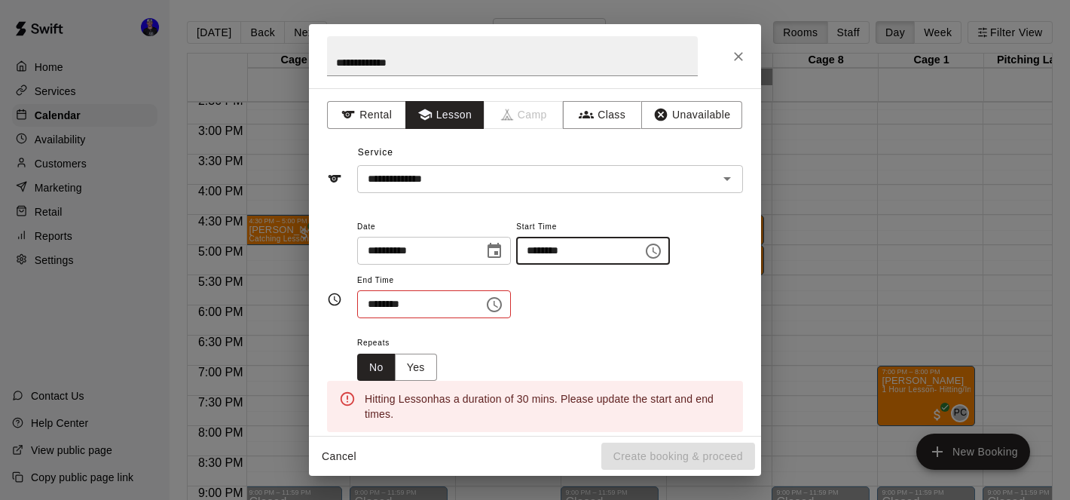
type input "********"
click at [375, 305] on input "********" at bounding box center [415, 304] width 116 height 28
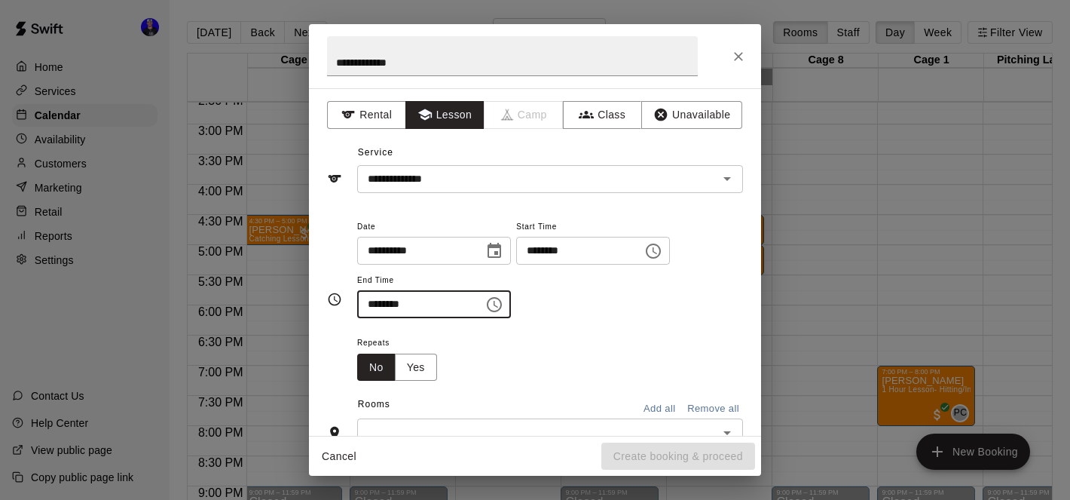
type input "********"
click at [584, 323] on div "**********" at bounding box center [550, 275] width 386 height 117
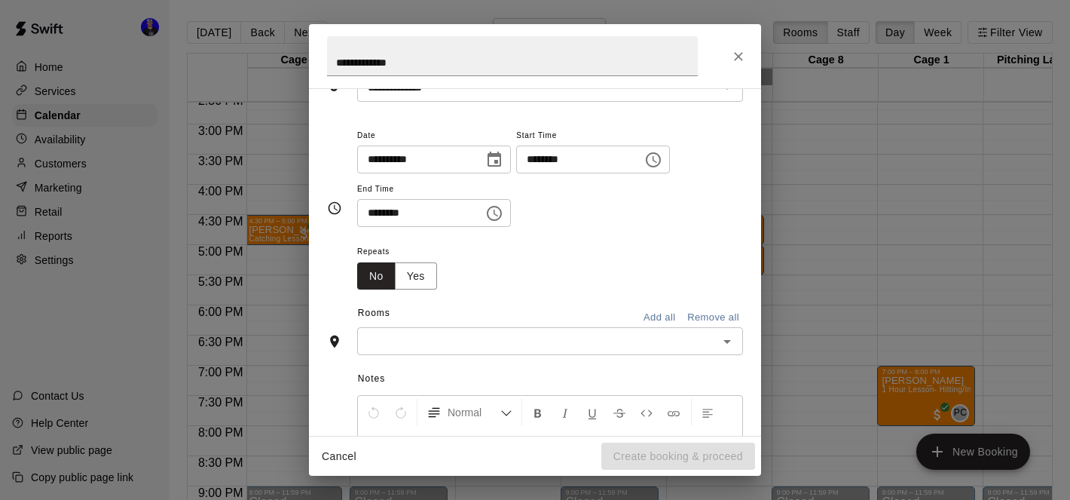
scroll to position [153, 0]
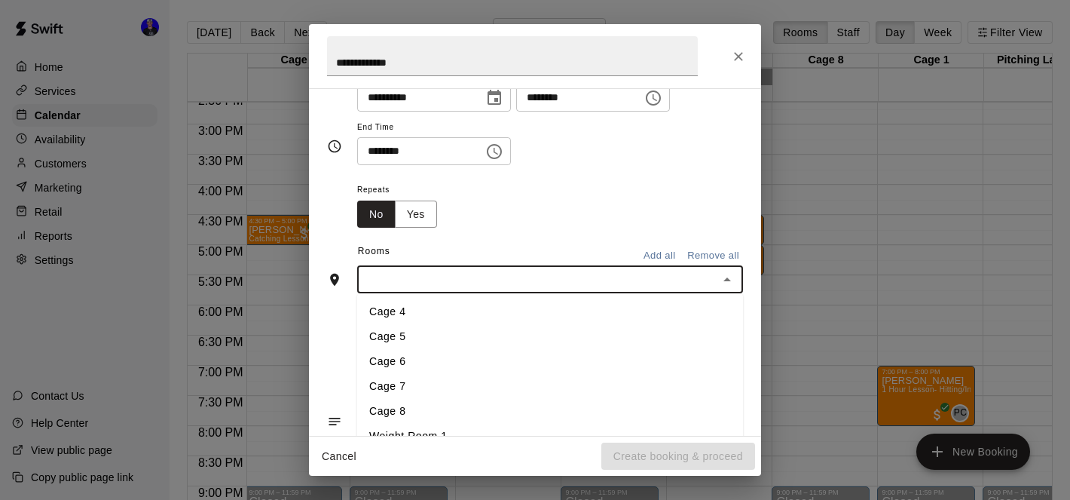
click at [538, 280] on input "text" at bounding box center [538, 279] width 352 height 19
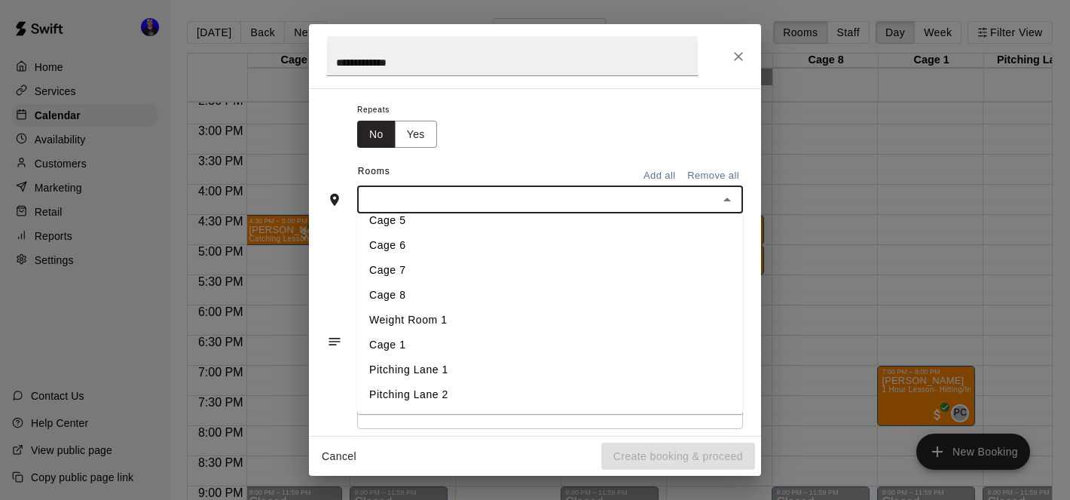
scroll to position [236, 0]
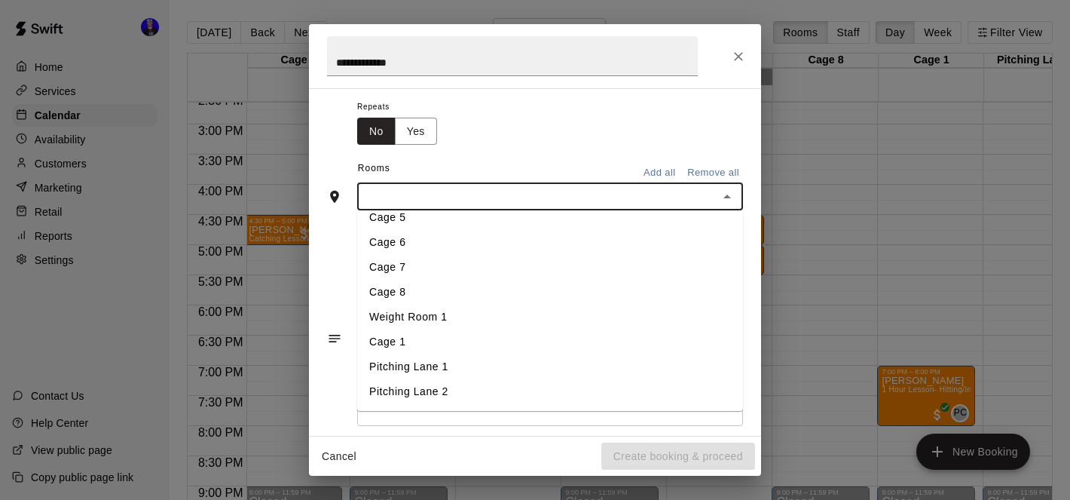
click at [469, 277] on li "Cage 7" at bounding box center [550, 267] width 386 height 25
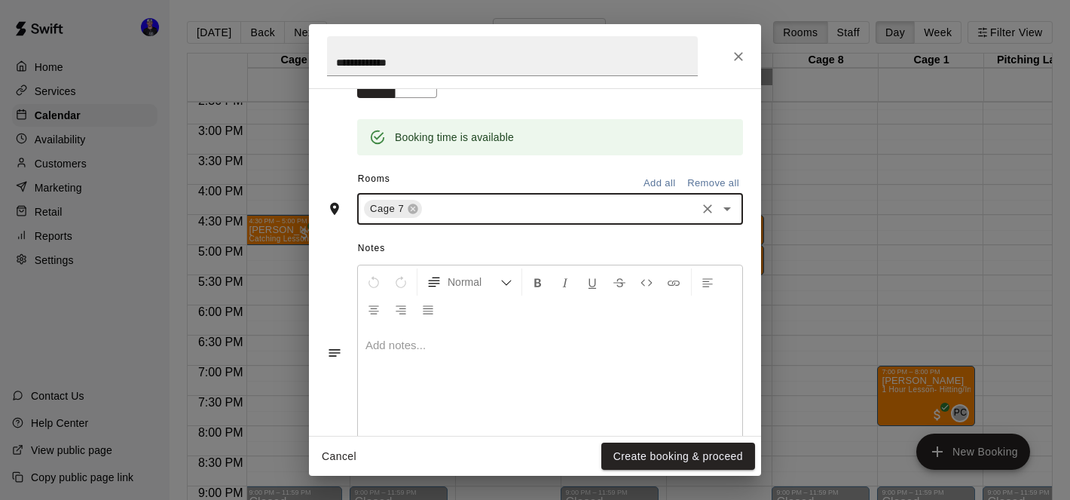
scroll to position [315, 0]
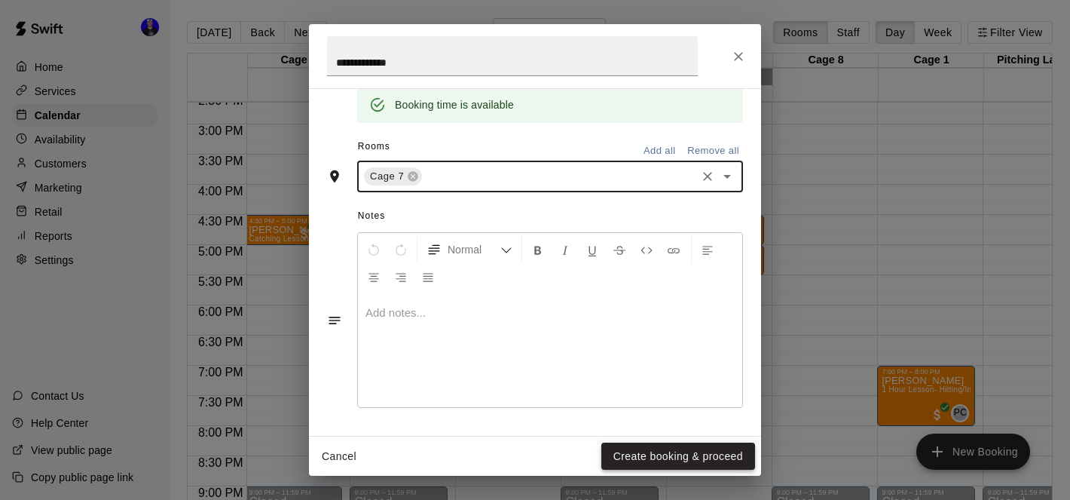
click at [690, 458] on button "Create booking & proceed" at bounding box center [679, 456] width 154 height 28
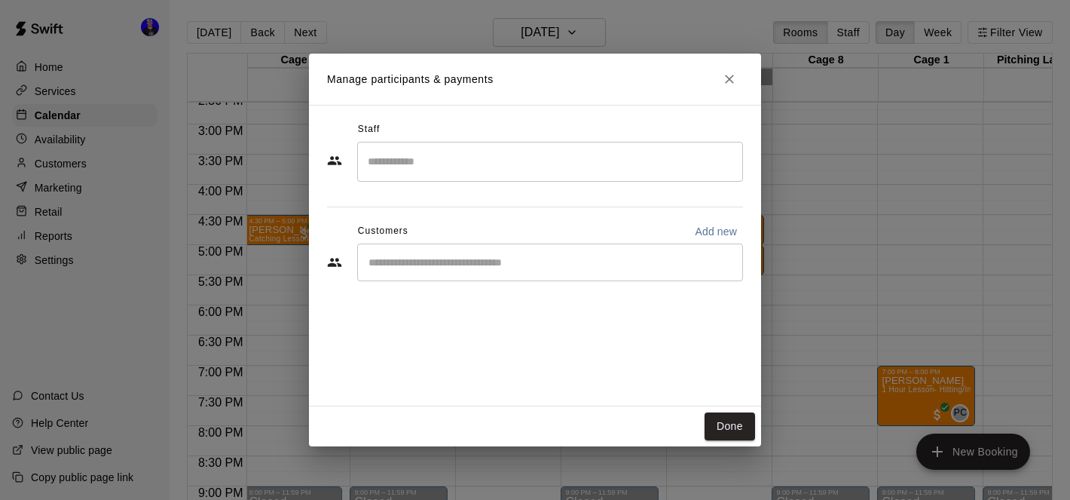
click at [557, 167] on input "Search staff" at bounding box center [550, 161] width 372 height 26
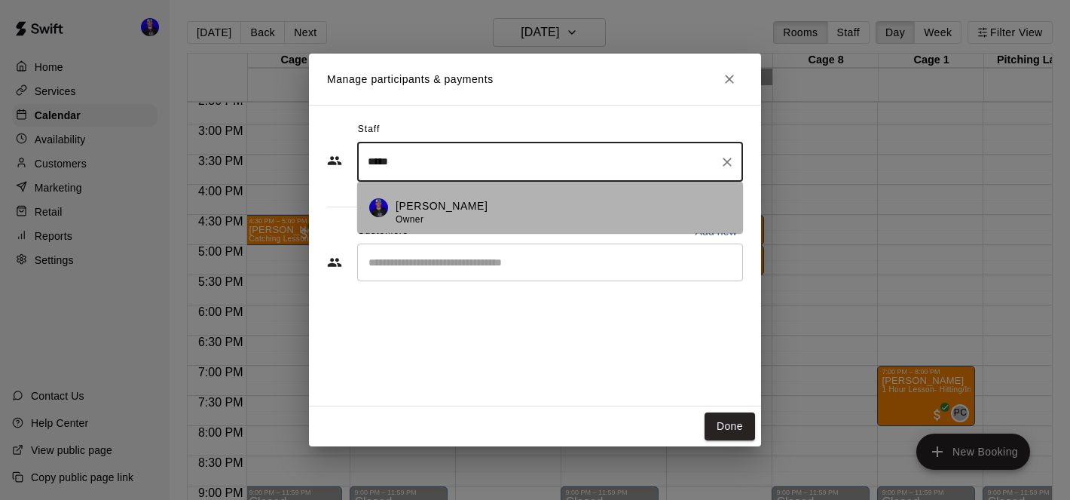
click at [444, 206] on p "[PERSON_NAME]" at bounding box center [442, 206] width 92 height 16
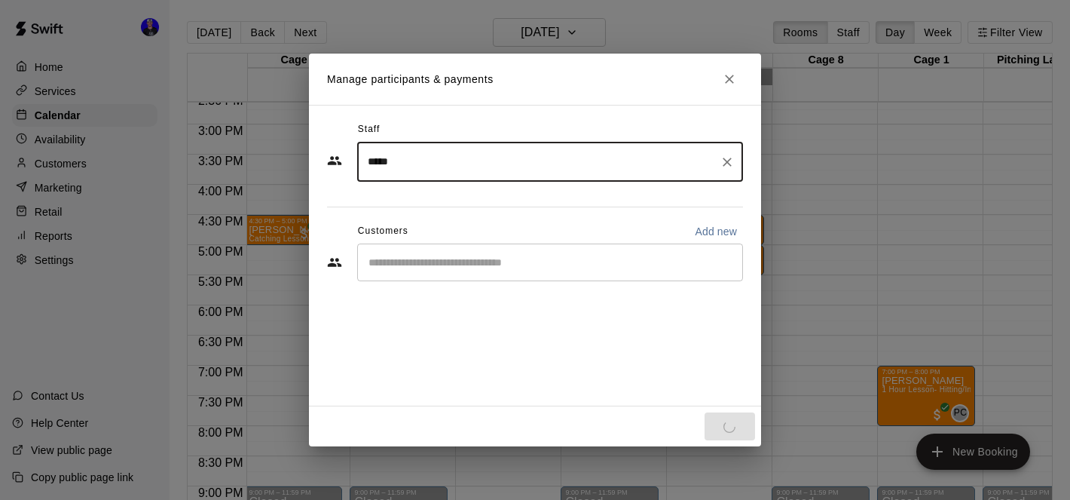
type input "*****"
click at [587, 262] on input "Start typing to search customers..." at bounding box center [550, 262] width 372 height 15
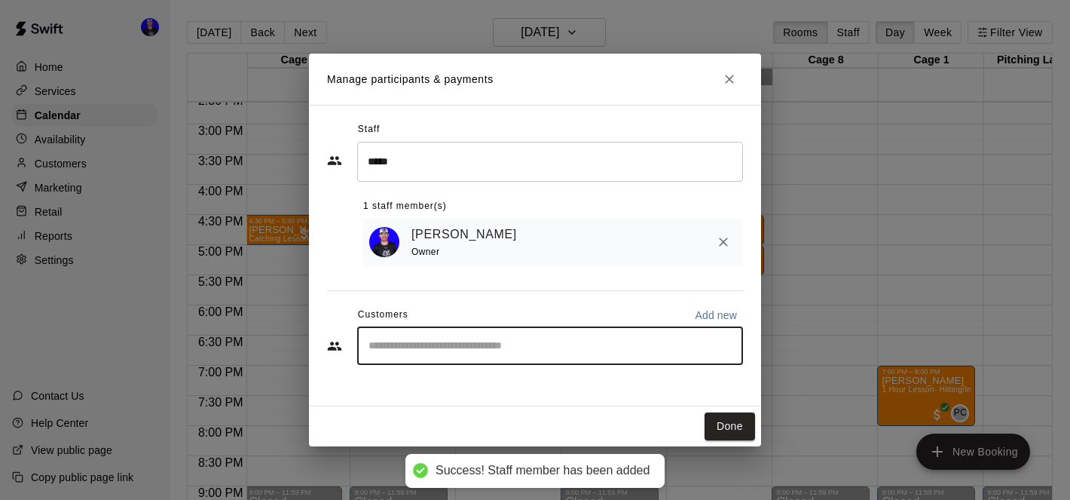
click at [543, 356] on div "​" at bounding box center [550, 346] width 386 height 38
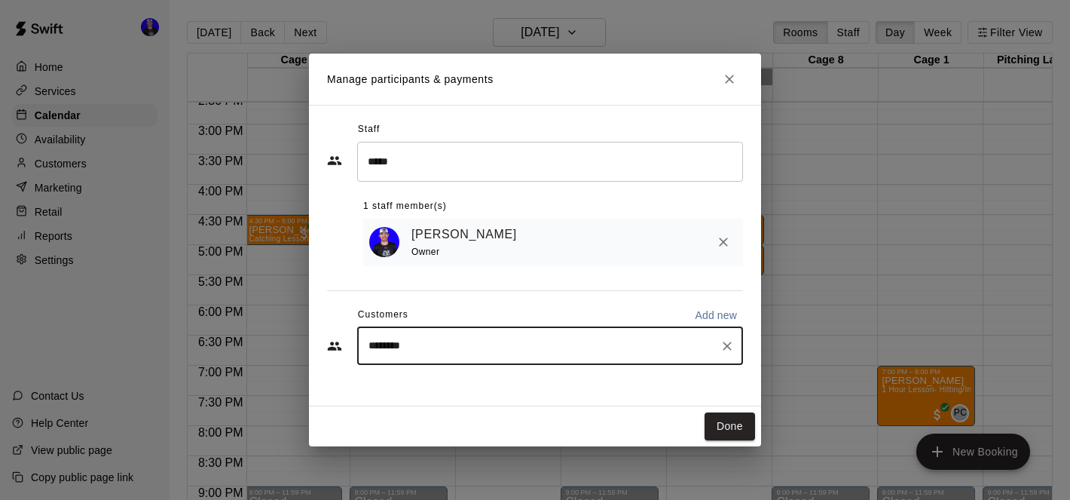
type input "*********"
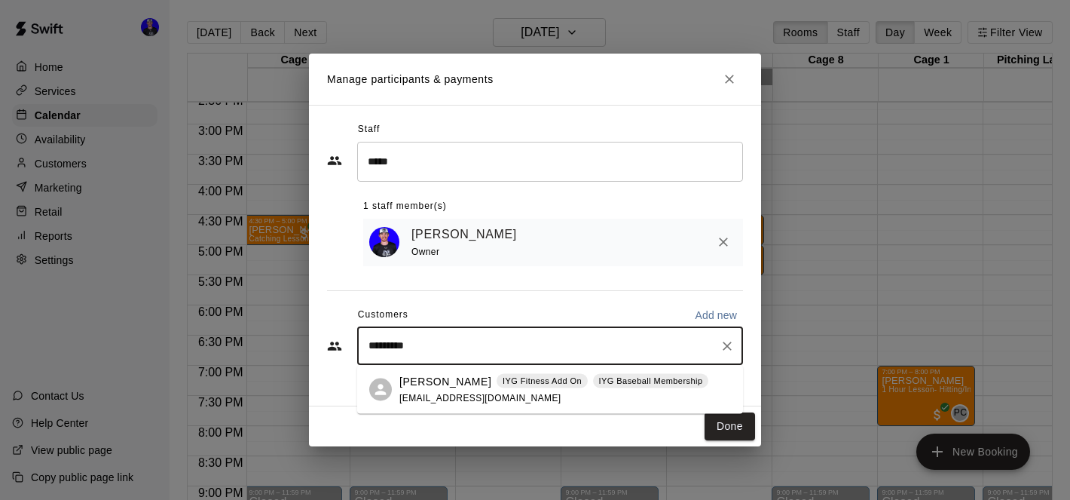
click at [443, 387] on p "Brittanie Scott" at bounding box center [446, 381] width 92 height 16
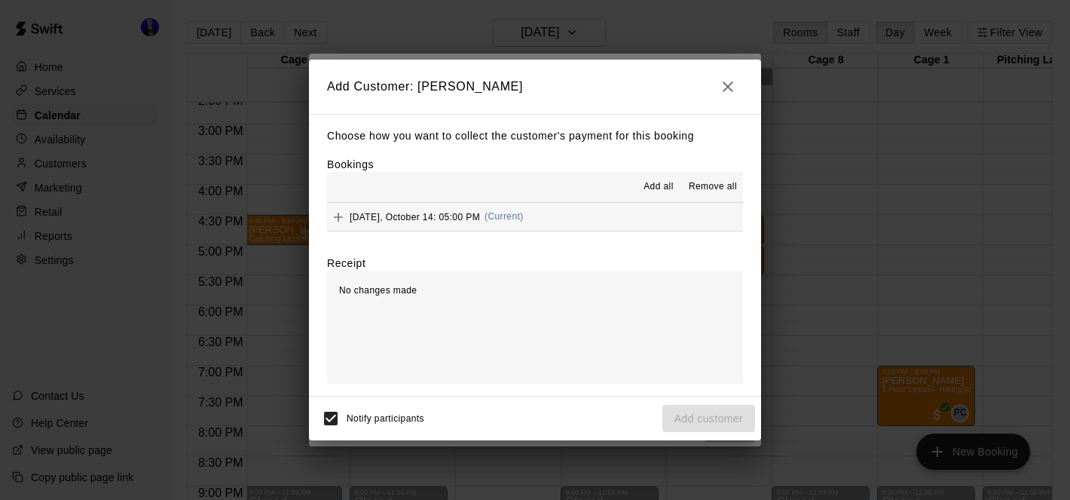
click at [655, 187] on span "Add all" at bounding box center [659, 186] width 30 height 15
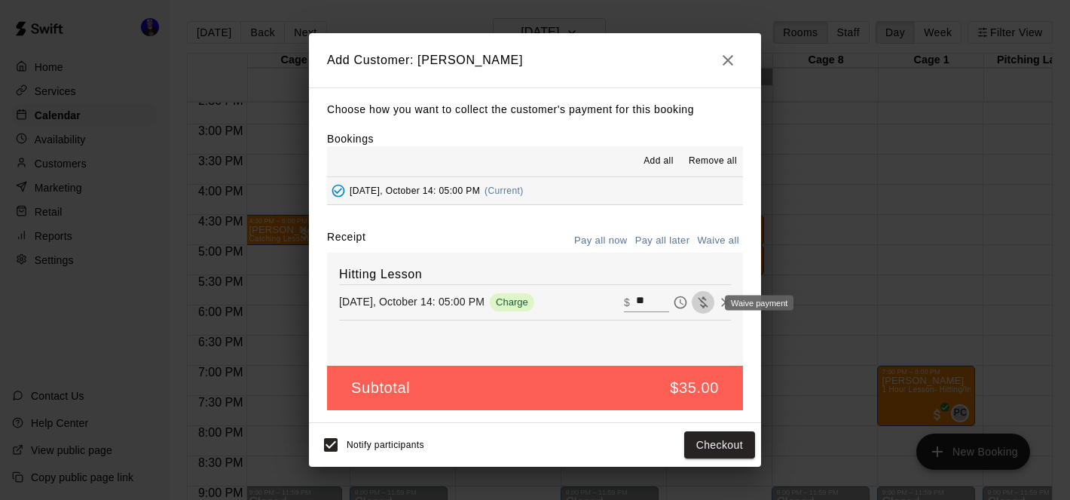
click at [702, 300] on icon "Waive payment" at bounding box center [703, 301] width 10 height 11
type input "*"
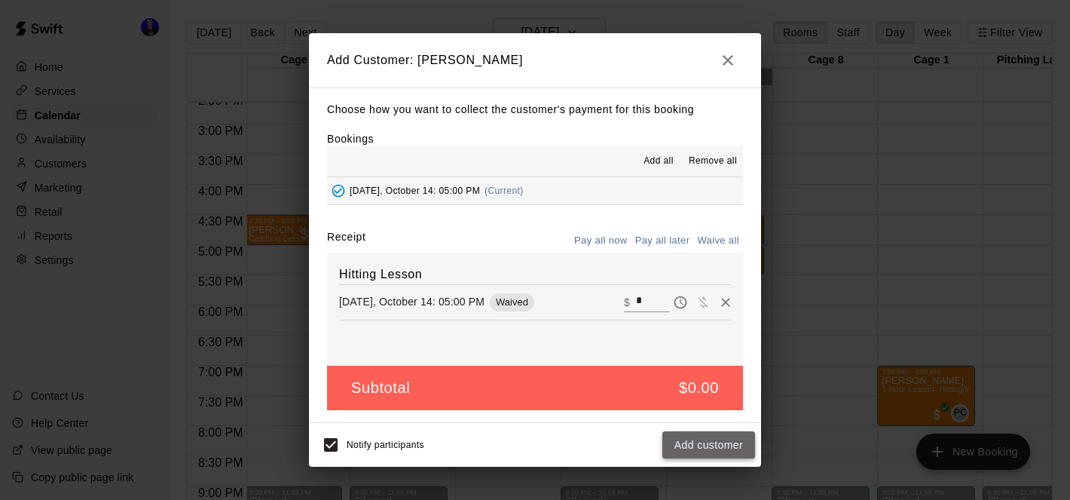
click at [705, 448] on button "Add customer" at bounding box center [709, 445] width 93 height 28
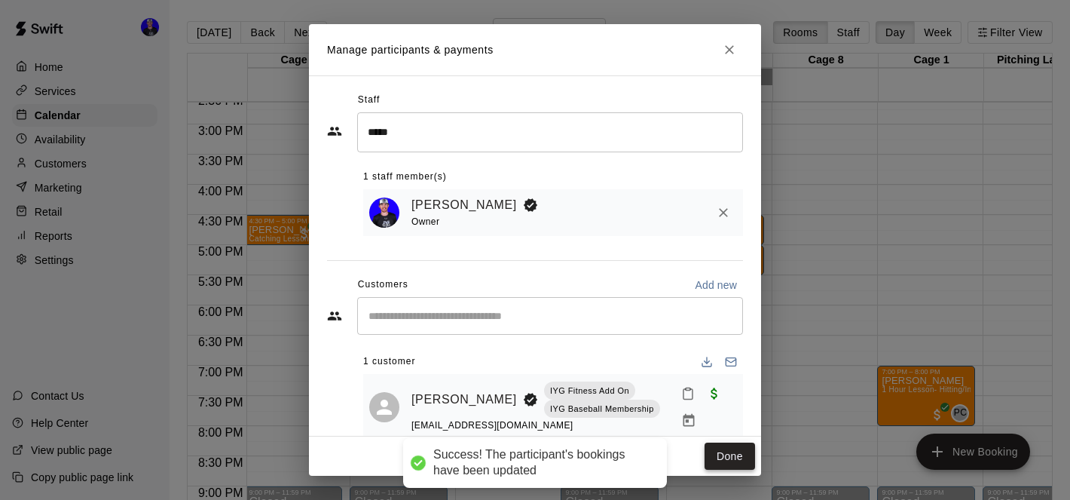
click at [726, 453] on button "Done" at bounding box center [730, 456] width 51 height 28
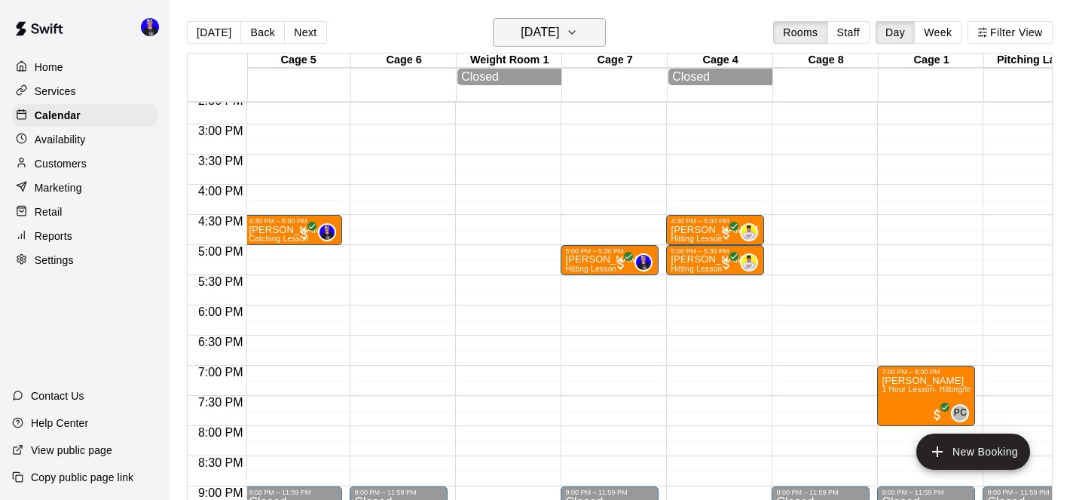
click at [559, 36] on h6 "Tuesday Oct 14" at bounding box center [540, 32] width 38 height 21
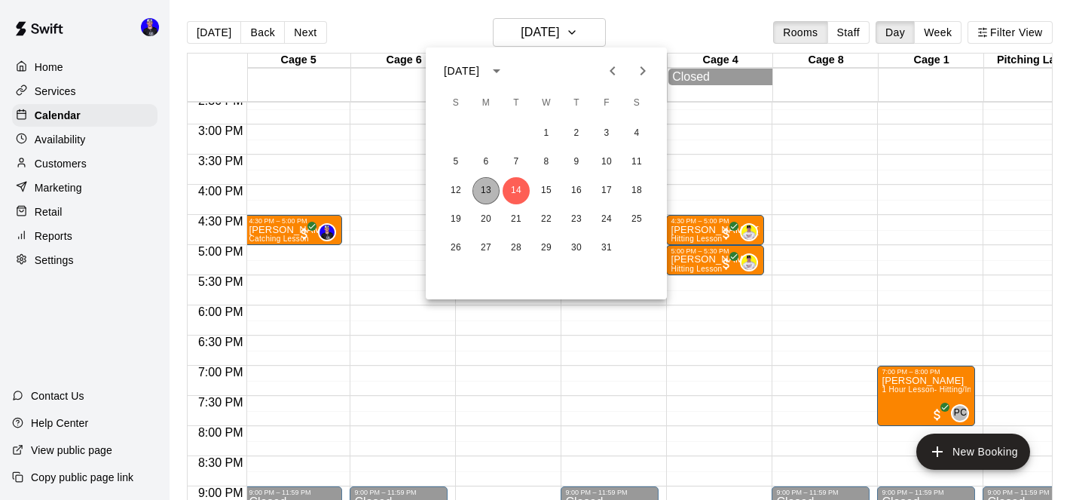
click at [485, 186] on button "13" at bounding box center [486, 190] width 27 height 27
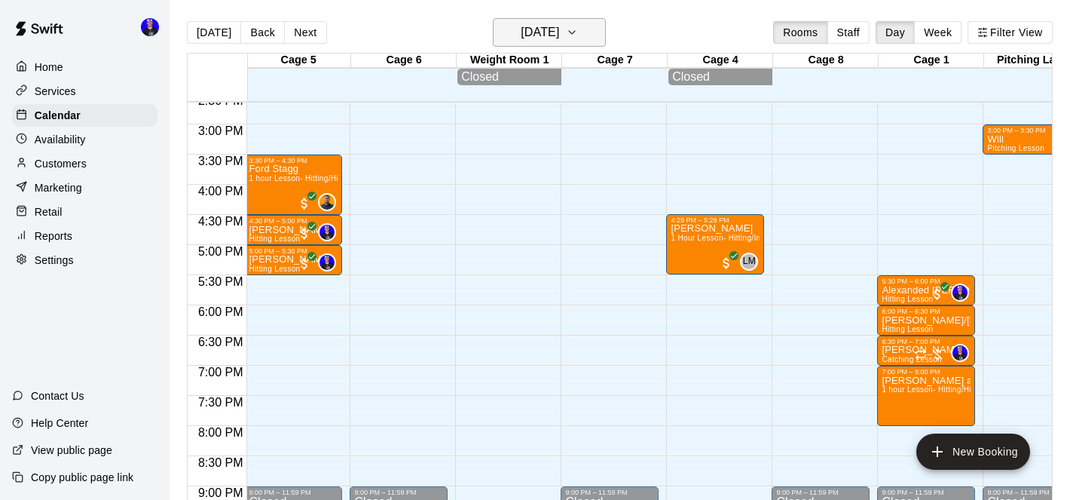
click at [551, 33] on h6 "[DATE]" at bounding box center [540, 32] width 38 height 21
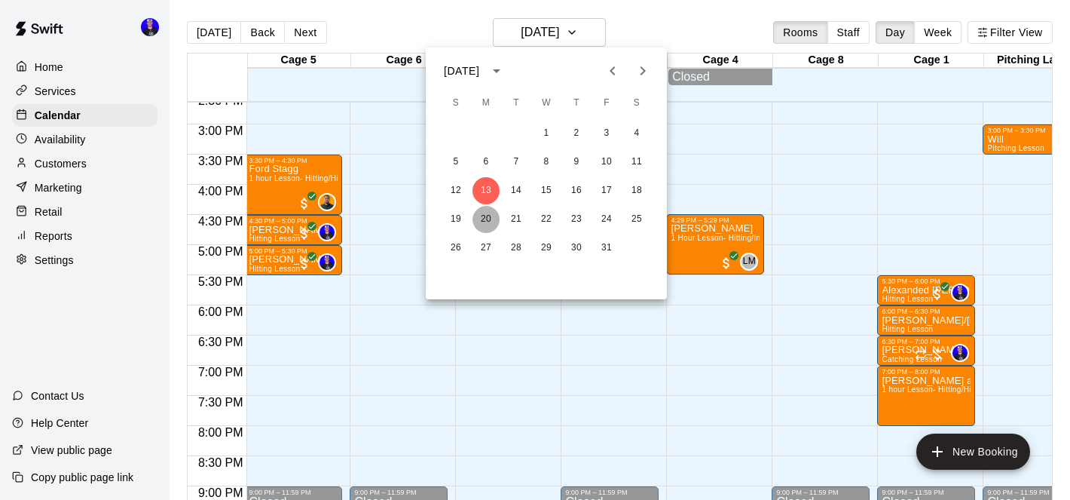
click at [480, 218] on button "20" at bounding box center [486, 219] width 27 height 27
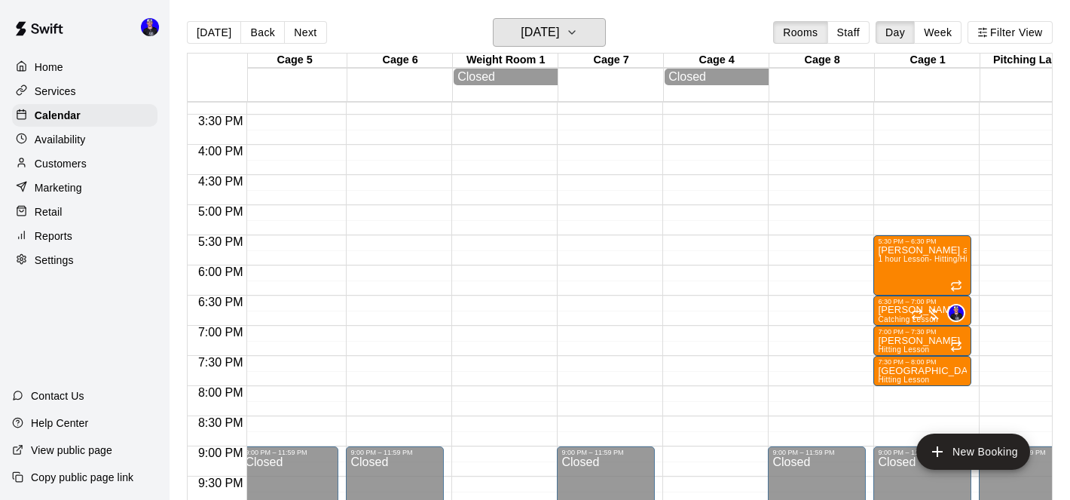
scroll to position [0, 0]
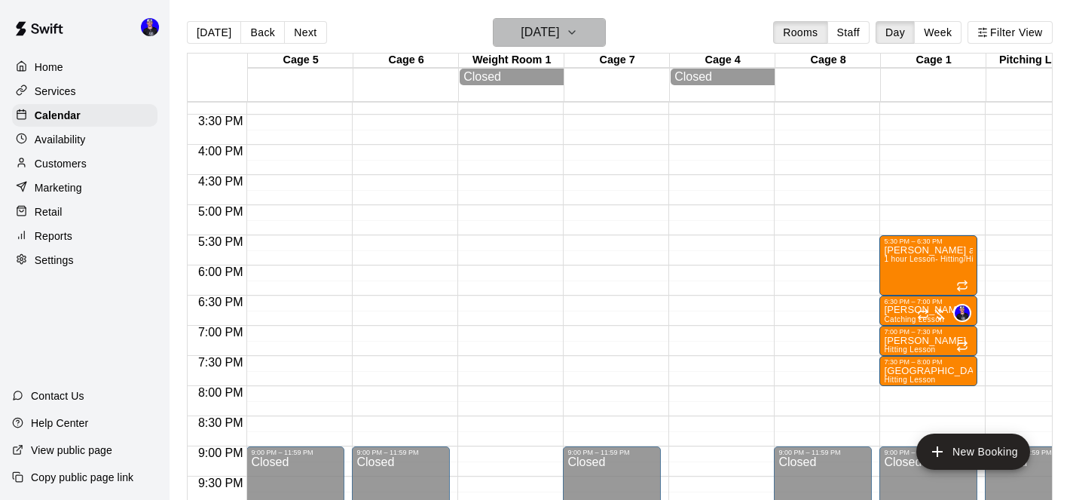
click at [550, 39] on h6 "Monday Oct 20" at bounding box center [540, 32] width 38 height 21
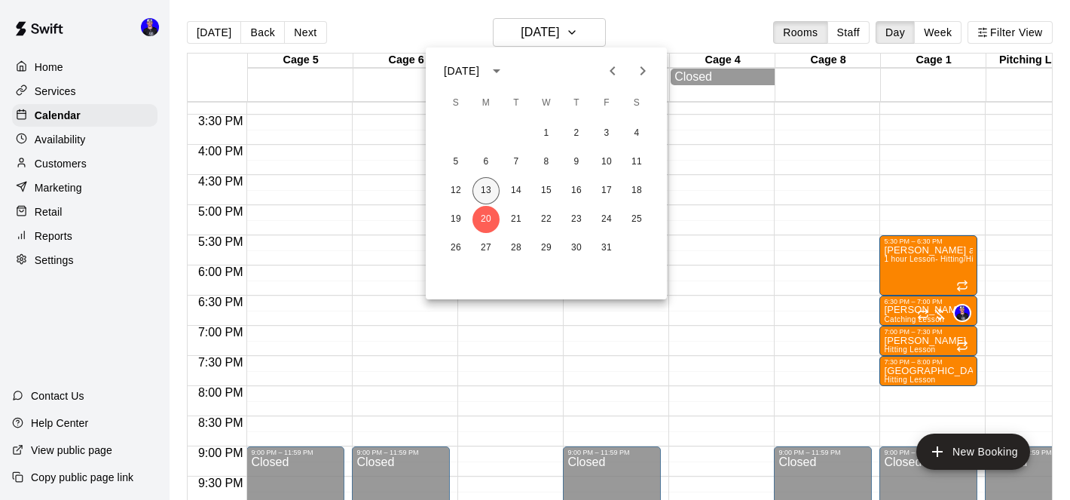
click at [489, 190] on button "13" at bounding box center [486, 190] width 27 height 27
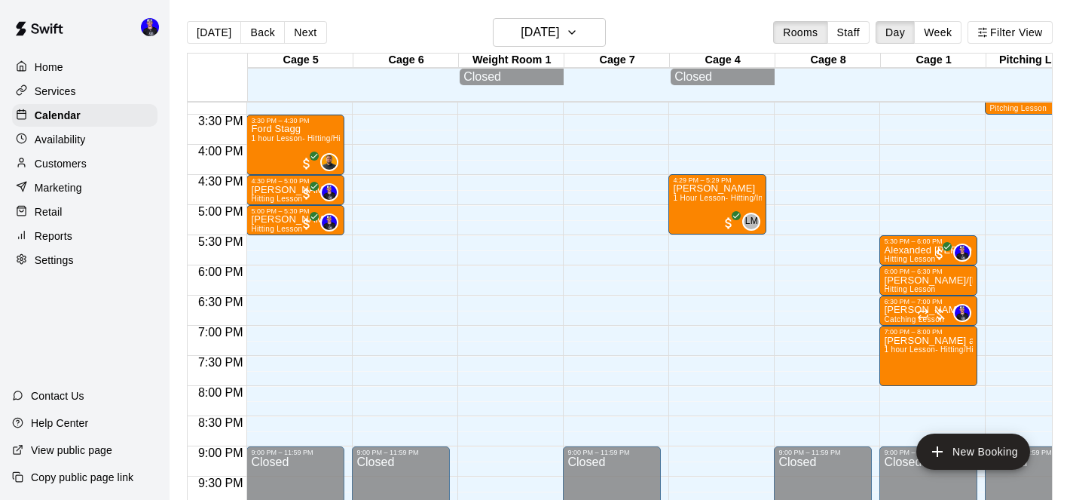
click at [70, 89] on p "Services" at bounding box center [55, 91] width 41 height 15
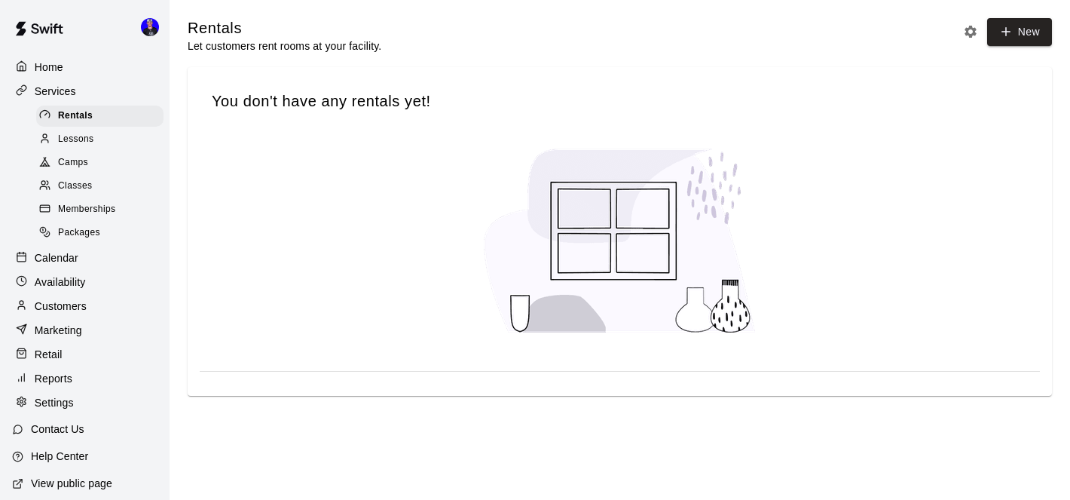
click at [77, 143] on span "Lessons" at bounding box center [76, 139] width 36 height 15
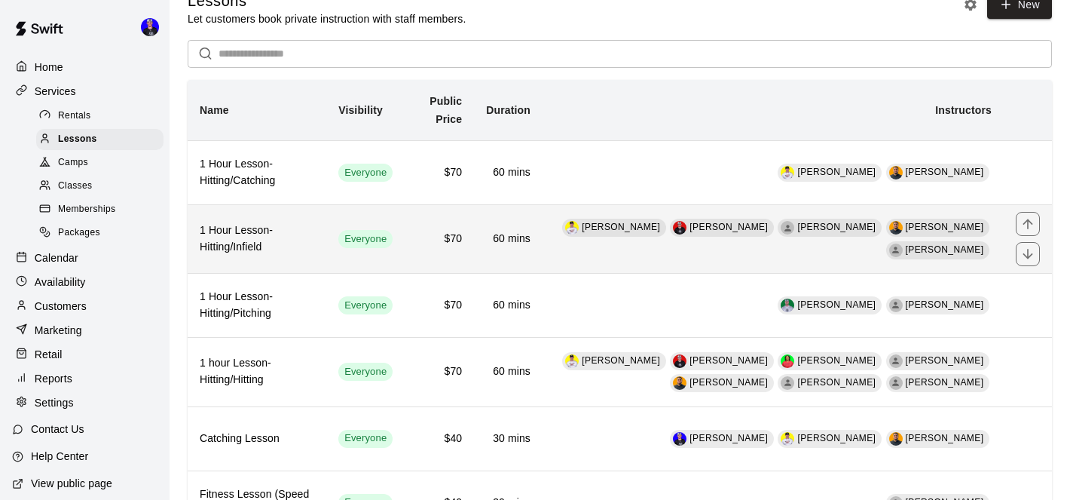
scroll to position [29, 0]
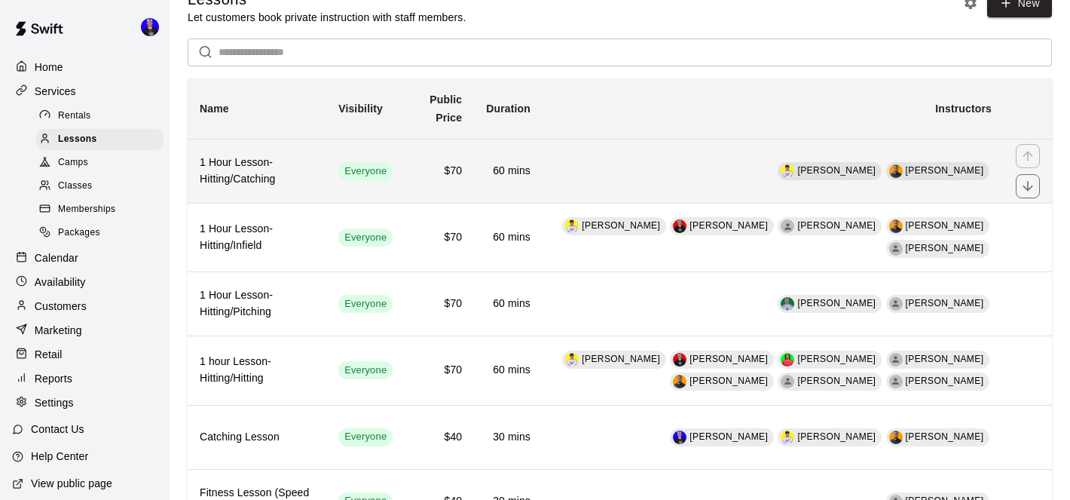
click at [640, 169] on td "Justin Richard Eliezer Zambrano" at bounding box center [773, 171] width 461 height 64
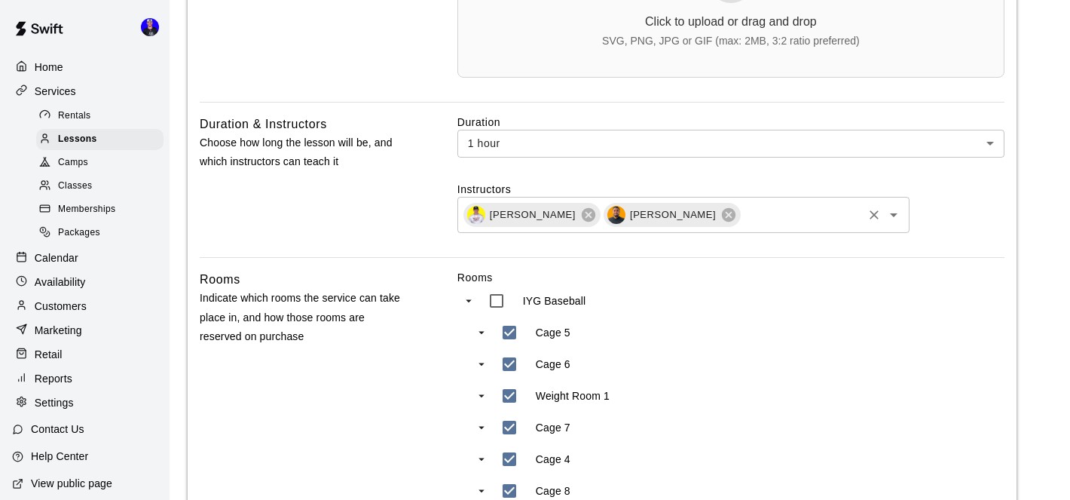
scroll to position [594, 0]
click at [722, 218] on icon at bounding box center [729, 214] width 14 height 14
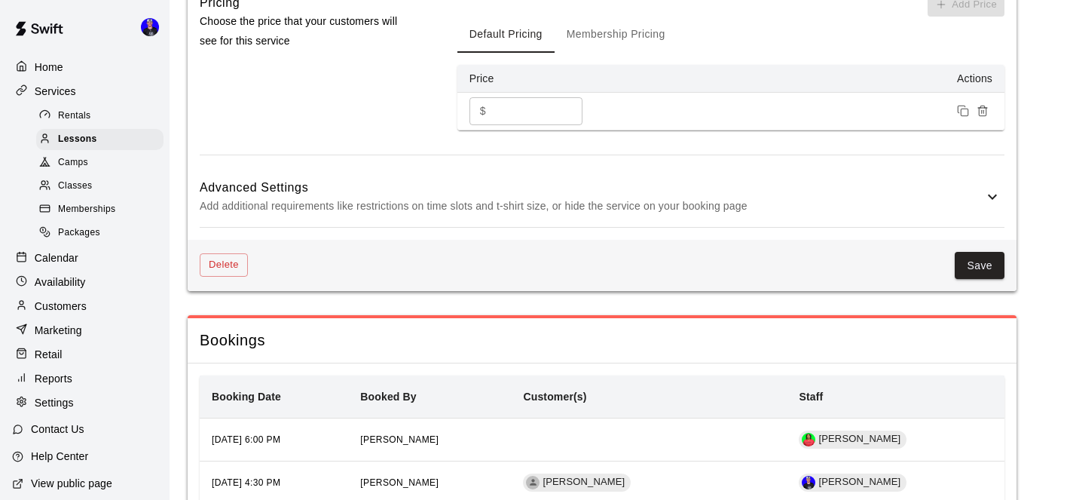
scroll to position [1343, 0]
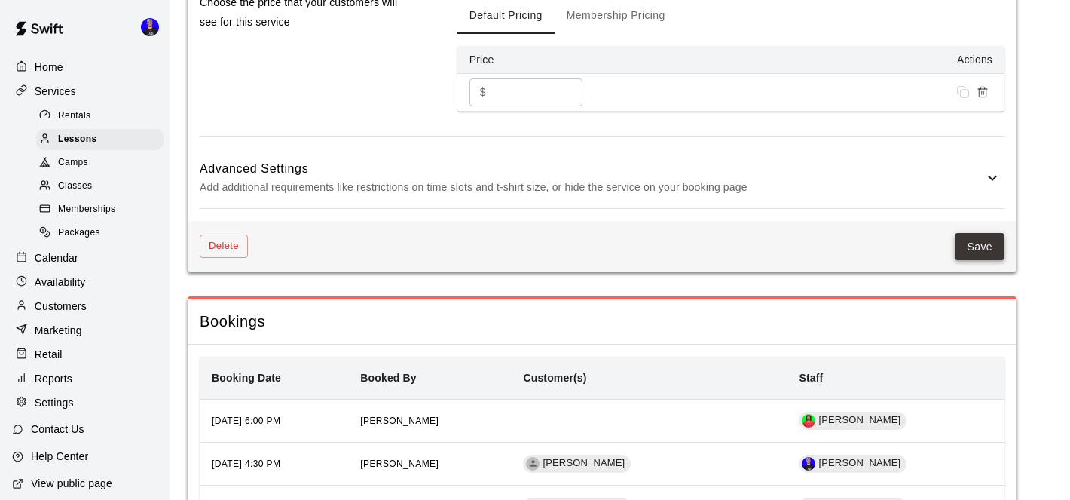
click at [972, 240] on button "Save" at bounding box center [980, 247] width 50 height 28
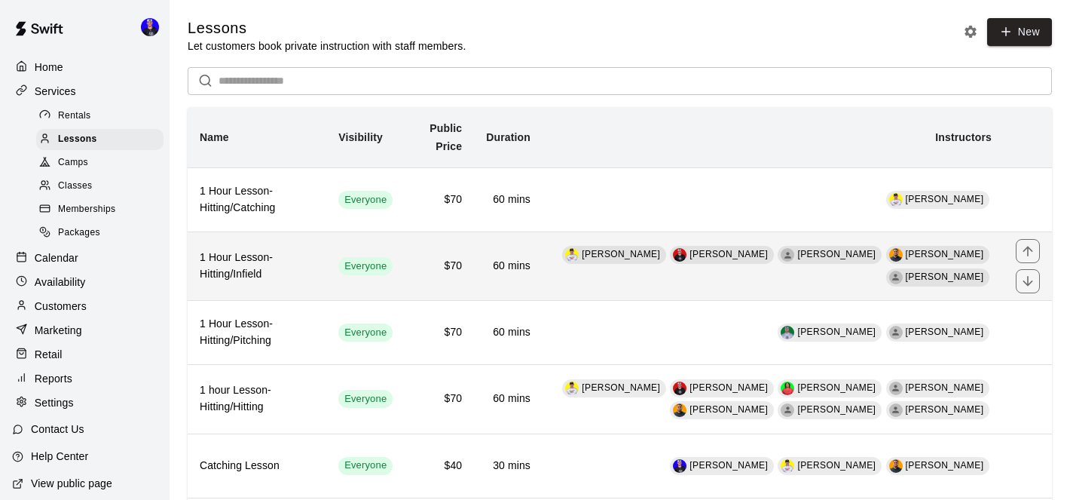
click at [614, 279] on td "Justin Richard Nick Evans Paker Cutright Eliezer Zambrano Lauren Murphy" at bounding box center [773, 265] width 461 height 69
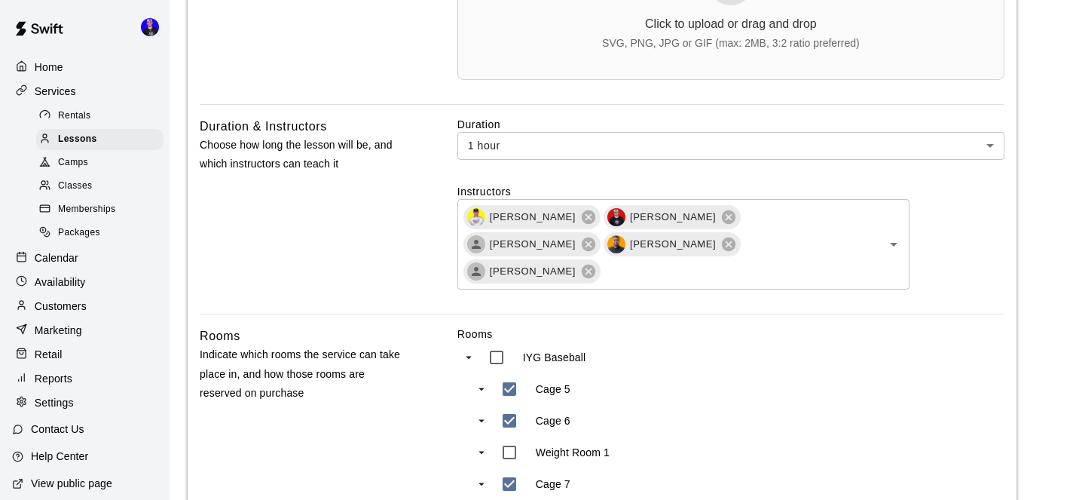
scroll to position [641, 0]
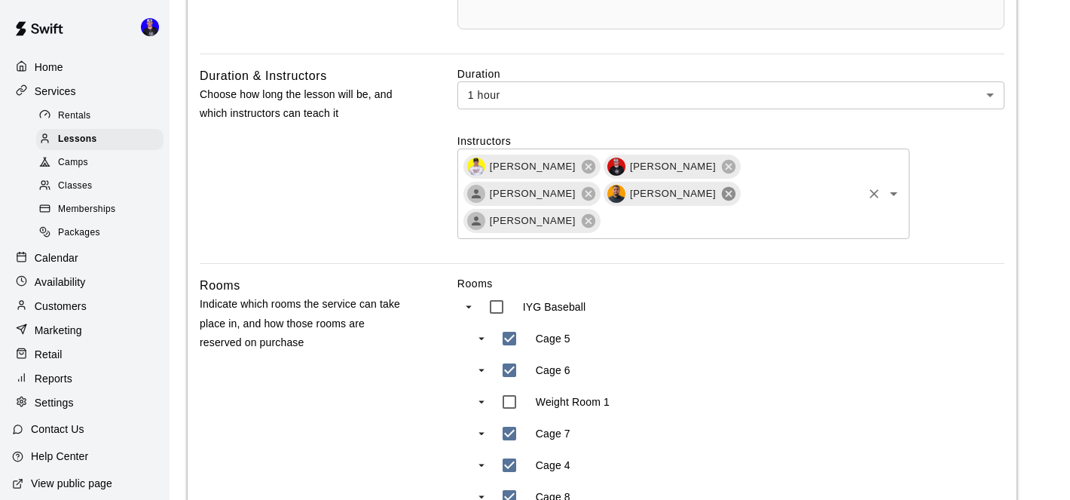
click at [722, 197] on icon at bounding box center [729, 194] width 14 height 14
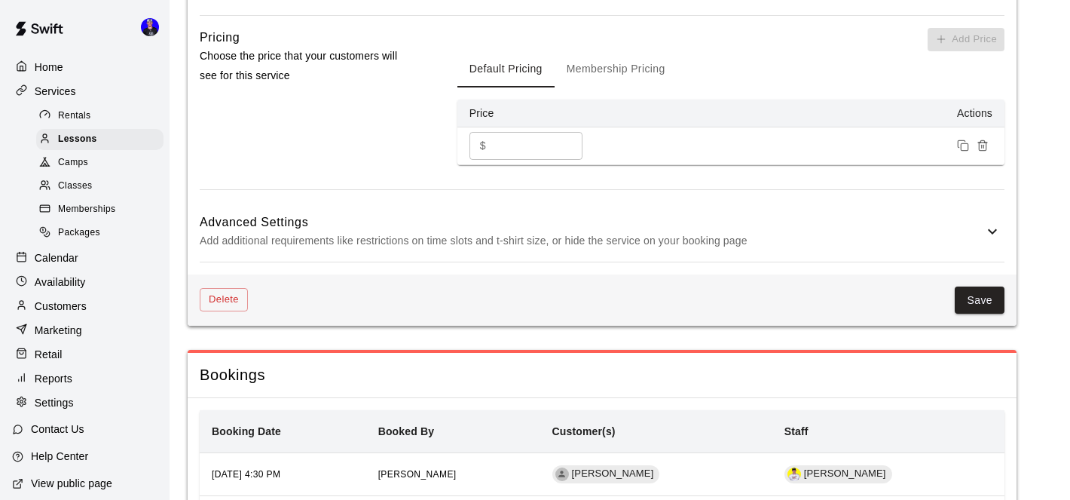
scroll to position [1325, 0]
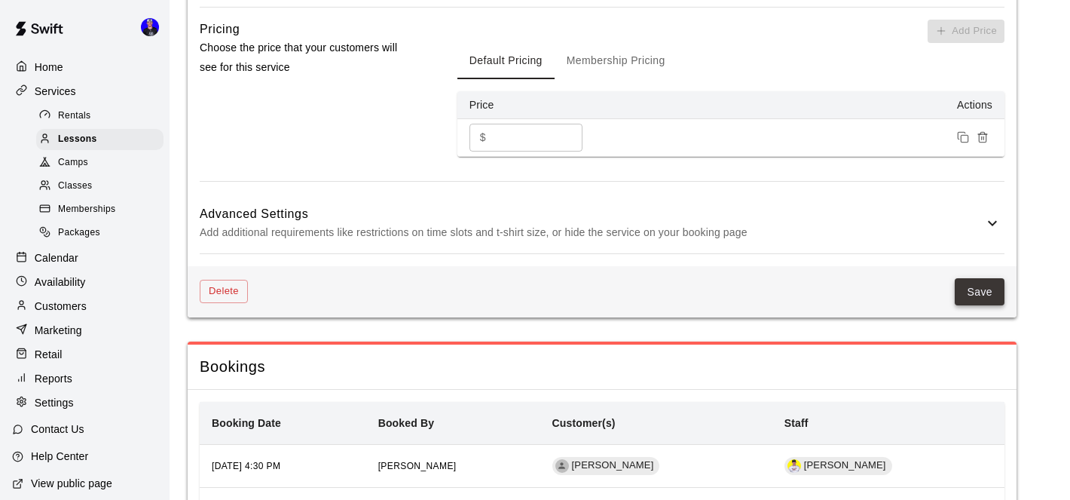
click at [977, 286] on button "Save" at bounding box center [980, 292] width 50 height 28
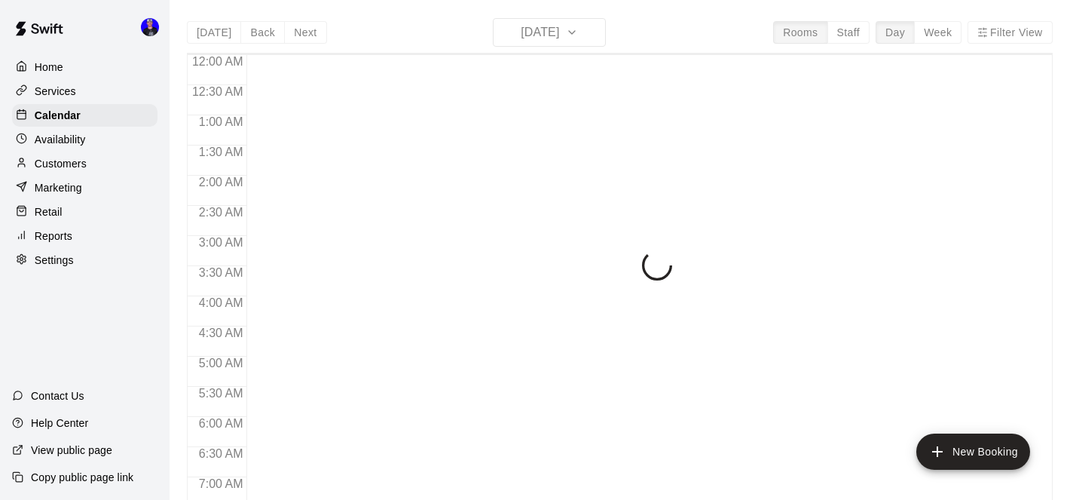
scroll to position [843, 0]
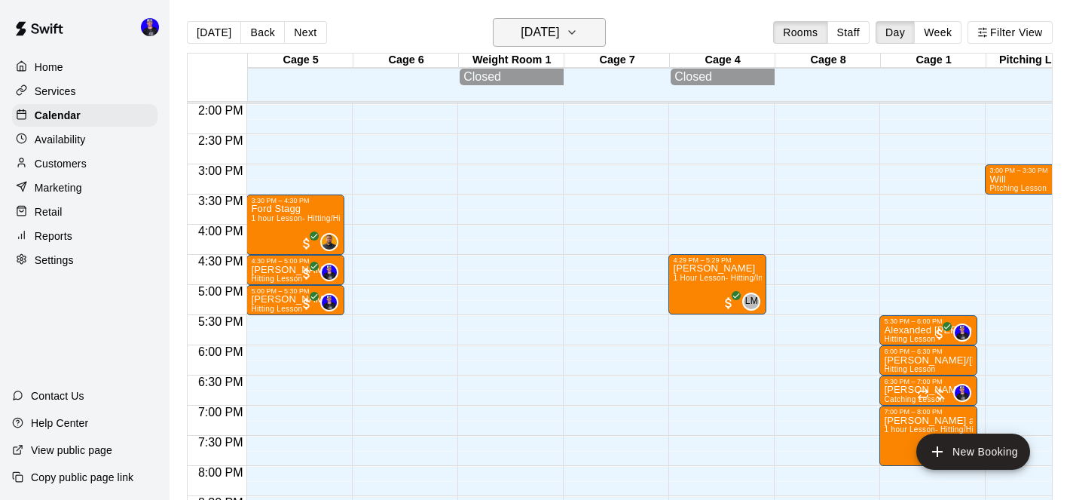
click at [556, 35] on h6 "[DATE]" at bounding box center [540, 32] width 38 height 21
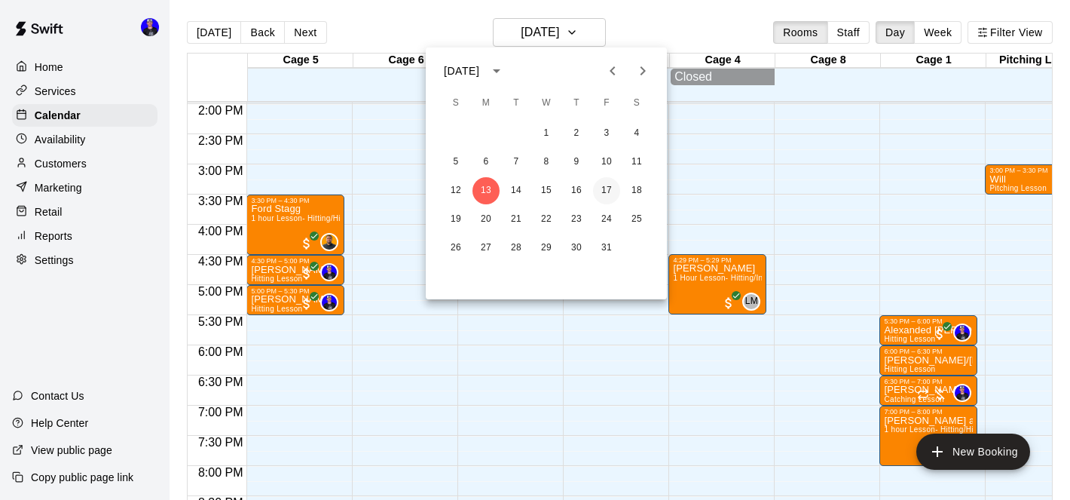
click at [605, 189] on button "17" at bounding box center [606, 190] width 27 height 27
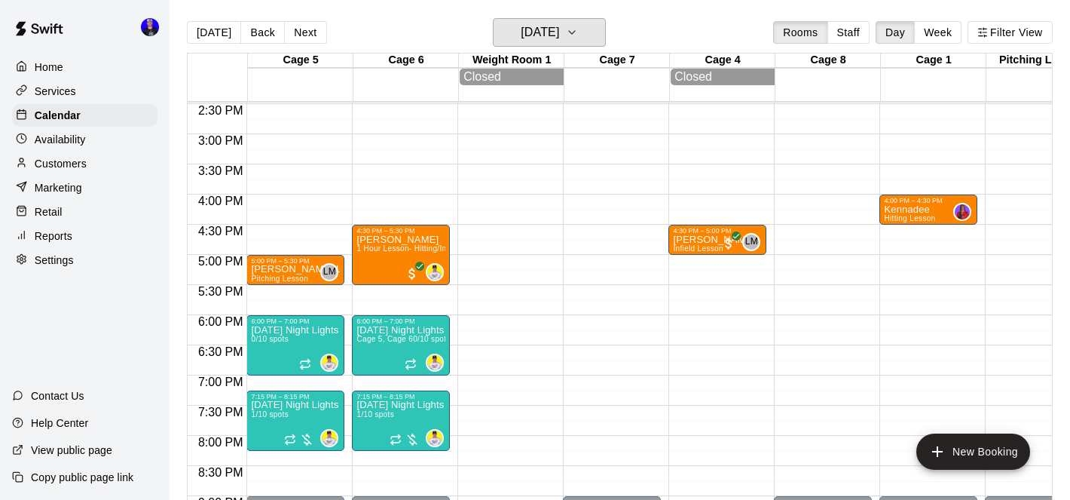
scroll to position [874, 0]
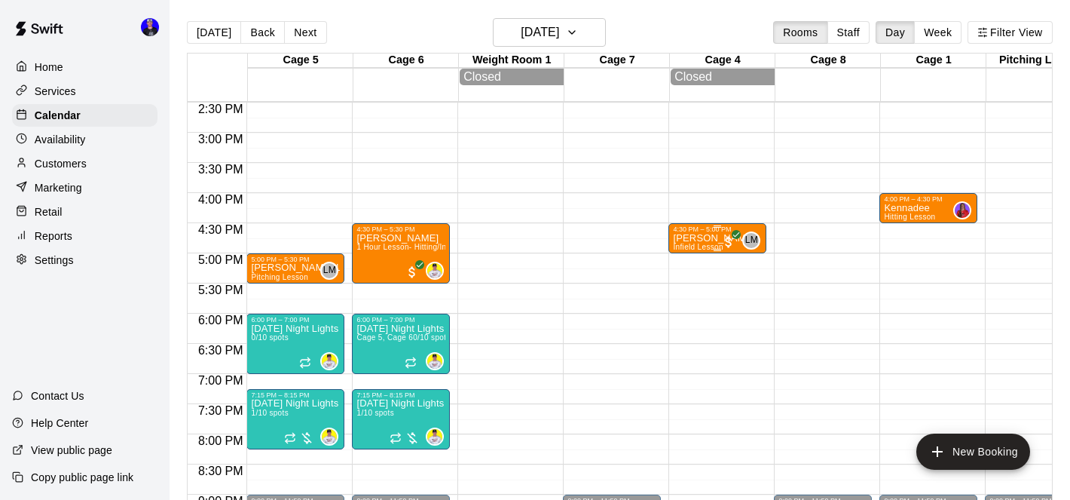
click at [697, 238] on p "[PERSON_NAME]" at bounding box center [714, 238] width 82 height 0
click at [797, 266] on div at bounding box center [535, 250] width 1070 height 500
click at [701, 238] on p "[PERSON_NAME]" at bounding box center [714, 238] width 82 height 0
click at [687, 326] on icon "delete" at bounding box center [689, 327] width 11 height 14
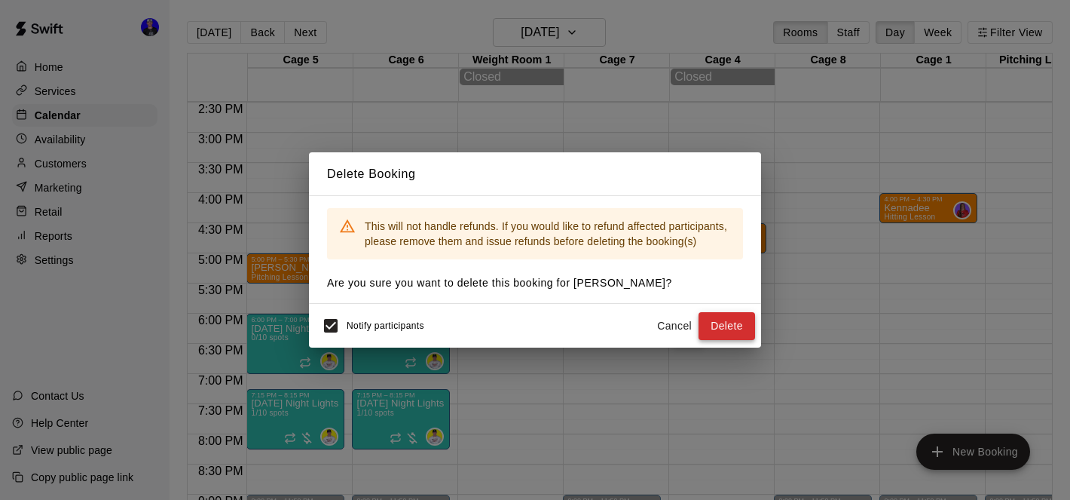
click at [716, 323] on button "Delete" at bounding box center [727, 326] width 57 height 28
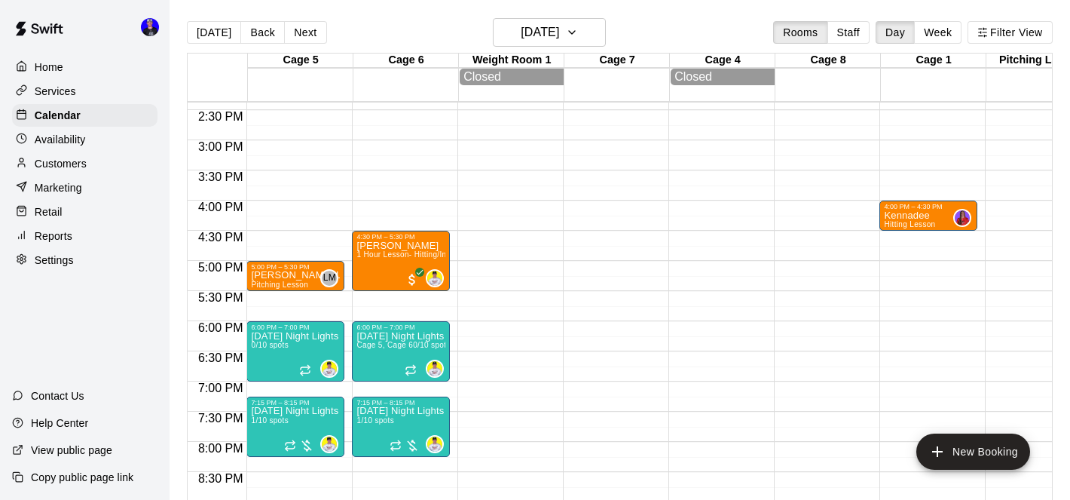
scroll to position [876, 0]
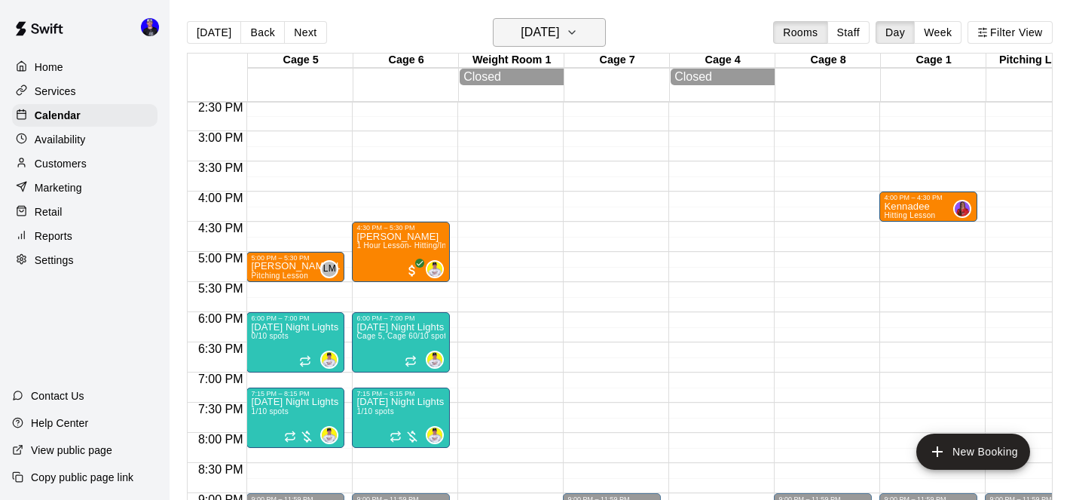
click at [547, 29] on h6 "[DATE]" at bounding box center [540, 32] width 38 height 21
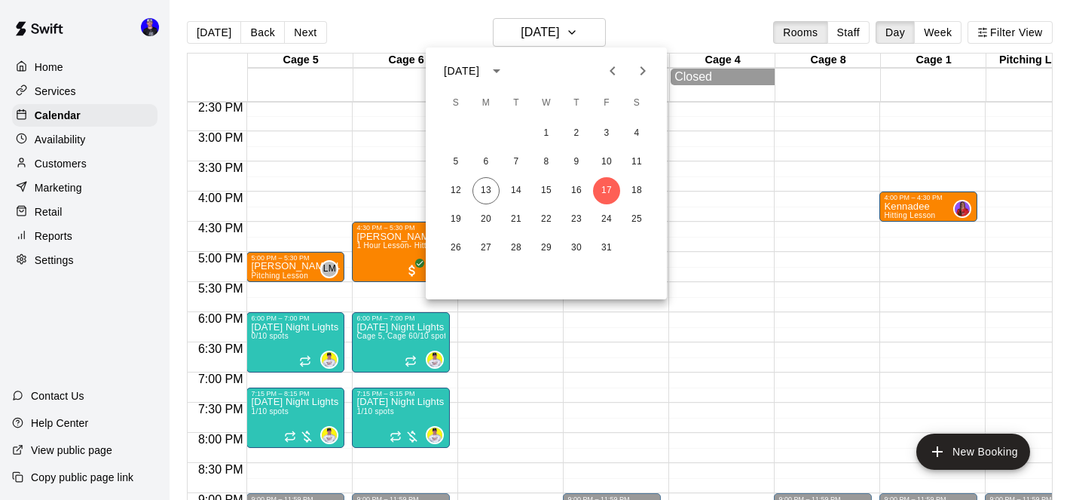
click at [614, 70] on icon "Previous month" at bounding box center [613, 71] width 18 height 18
click at [482, 194] on button "15" at bounding box center [486, 190] width 27 height 27
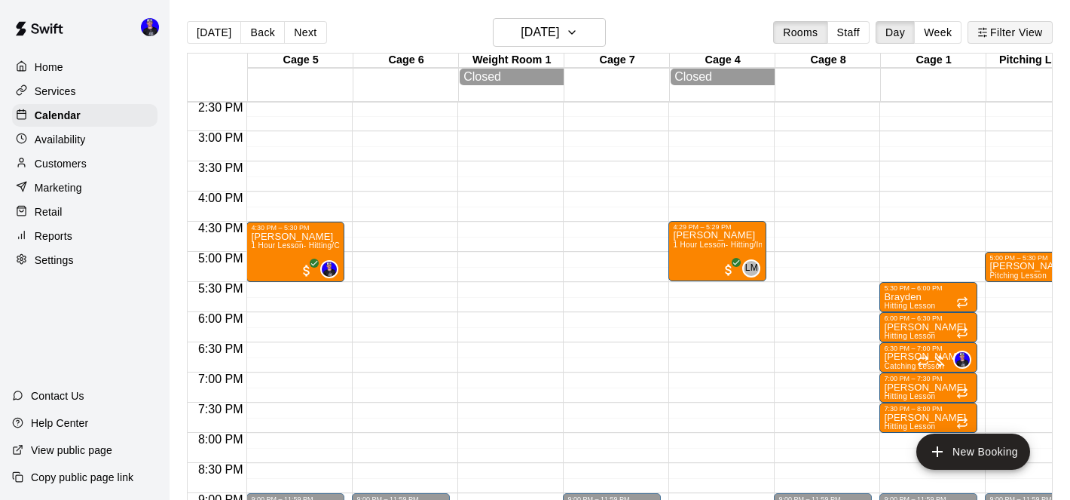
click at [1011, 24] on button "Filter View" at bounding box center [1010, 32] width 84 height 23
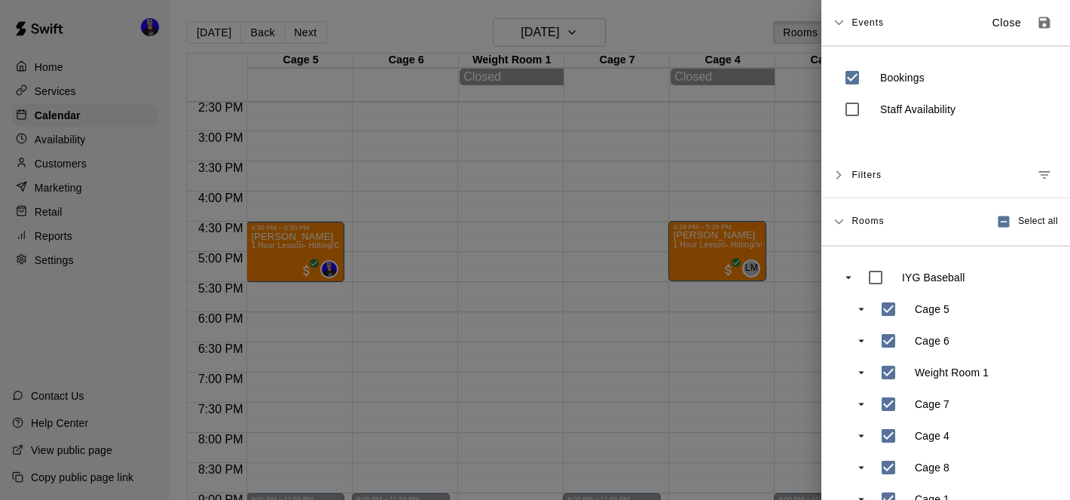
click at [1042, 167] on icon "Manage filters" at bounding box center [1044, 174] width 15 height 15
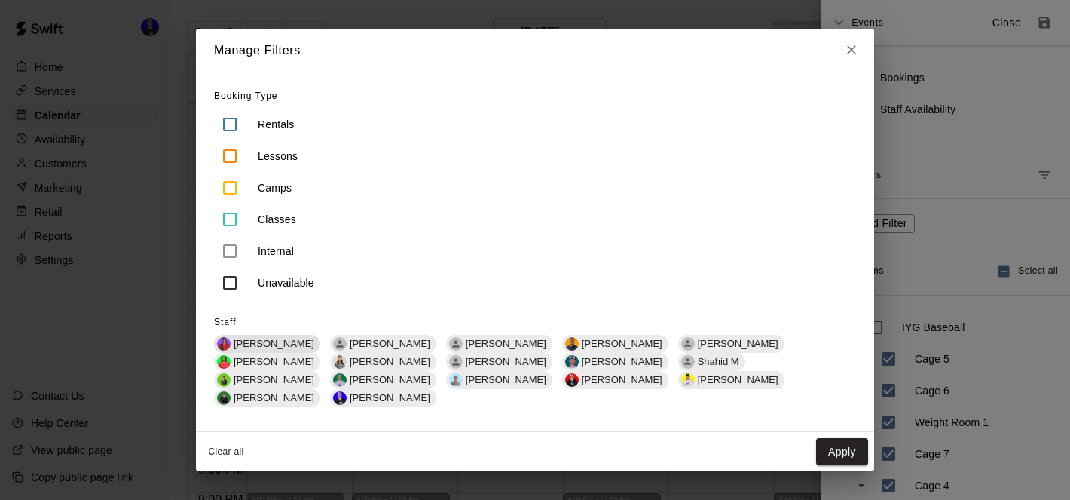
click at [262, 349] on span "[PERSON_NAME]" at bounding box center [274, 343] width 93 height 11
click at [847, 438] on button "Apply" at bounding box center [842, 452] width 52 height 28
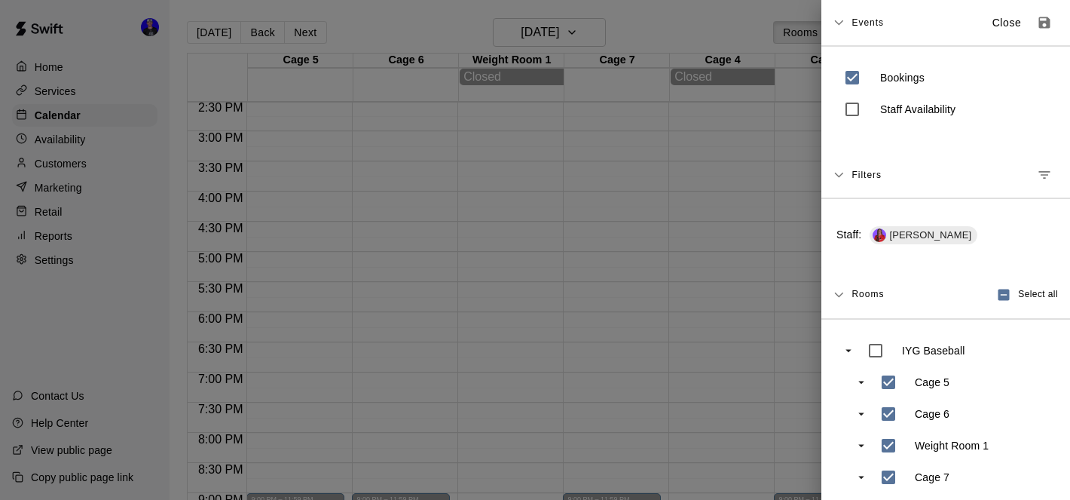
click at [676, 109] on div at bounding box center [535, 250] width 1070 height 500
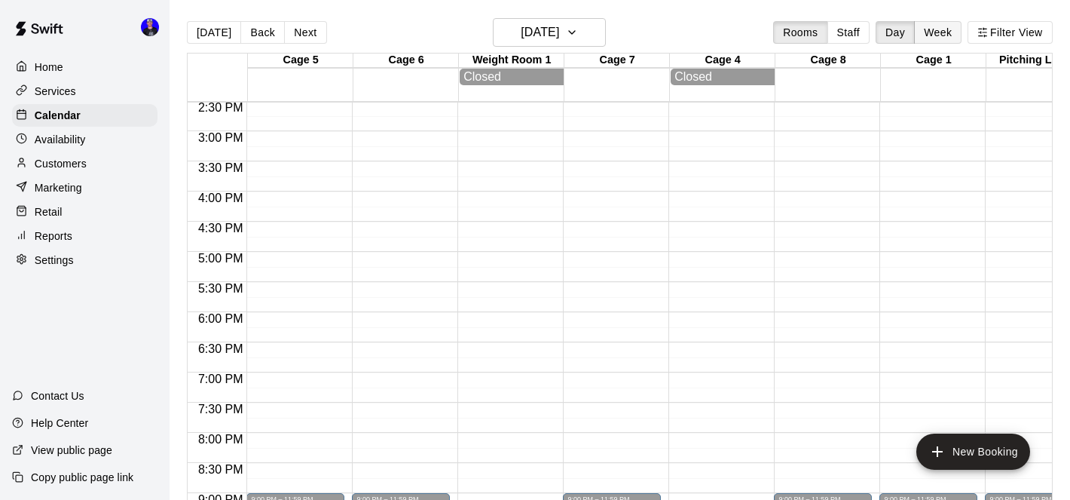
click at [934, 29] on button "Week" at bounding box center [937, 32] width 47 height 23
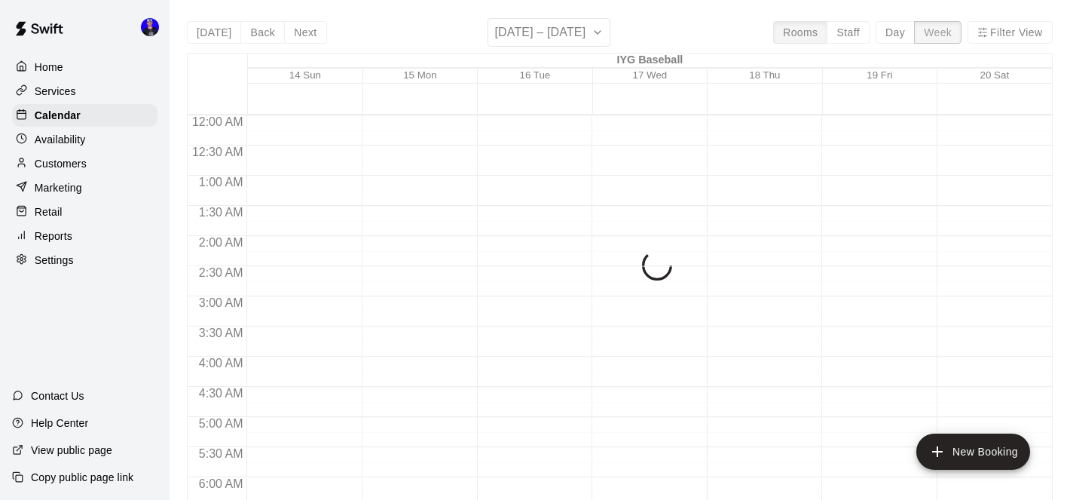
scroll to position [847, 0]
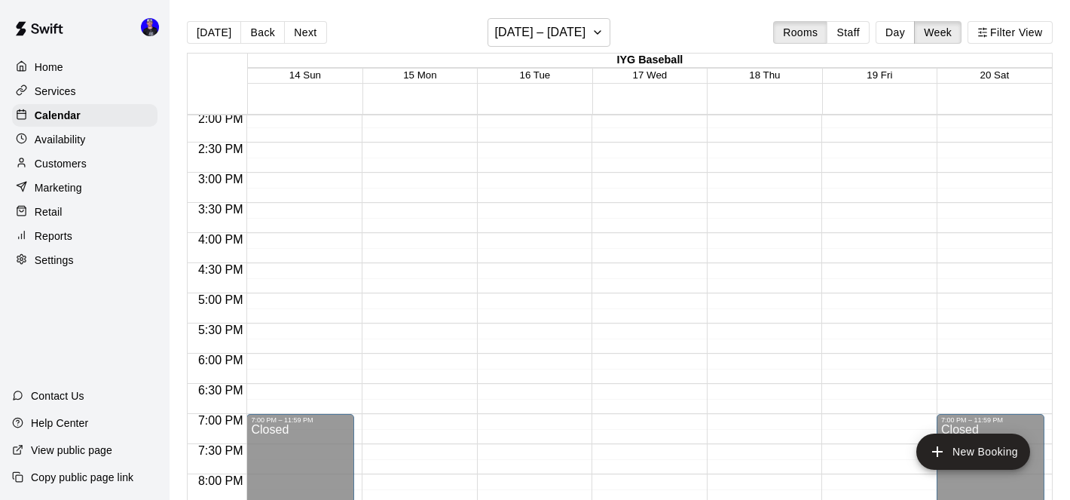
click at [586, 17] on main "[DATE] Back Next [DATE] – [DATE] Rooms Staff Day Week Filter View IYG Baseball …" at bounding box center [620, 262] width 901 height 524
click at [577, 38] on h6 "[DATE] – [DATE]" at bounding box center [539, 32] width 91 height 21
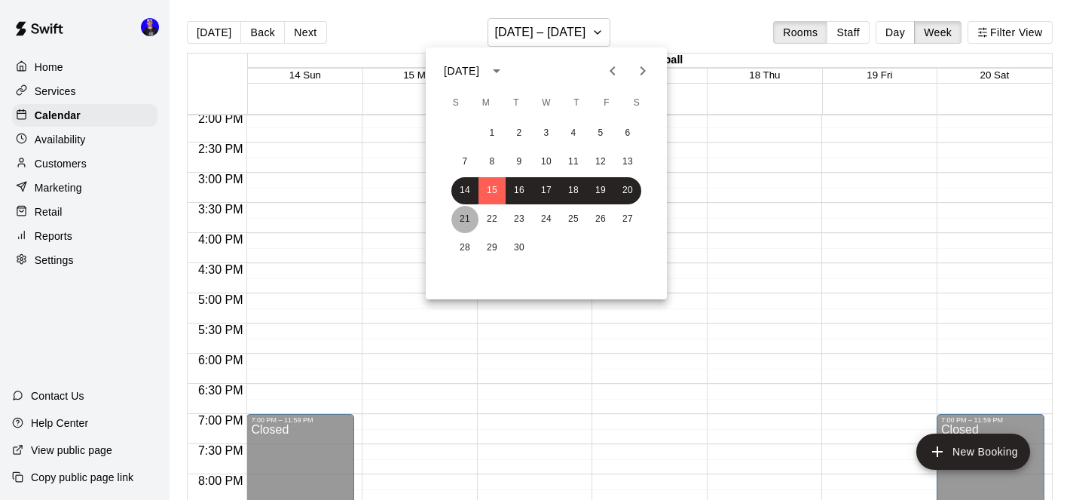
click at [472, 220] on button "21" at bounding box center [465, 219] width 27 height 27
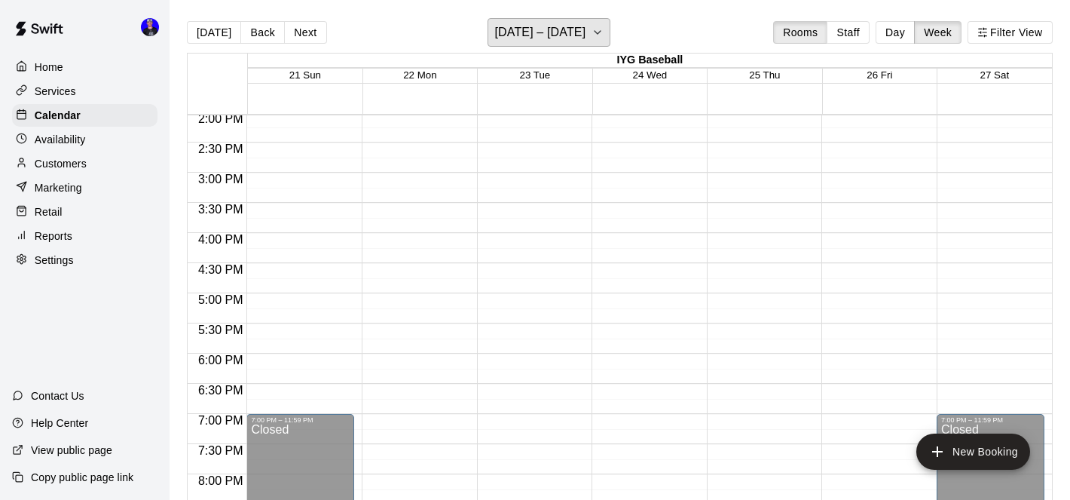
click at [560, 32] on h6 "[DATE] – [DATE]" at bounding box center [539, 32] width 91 height 21
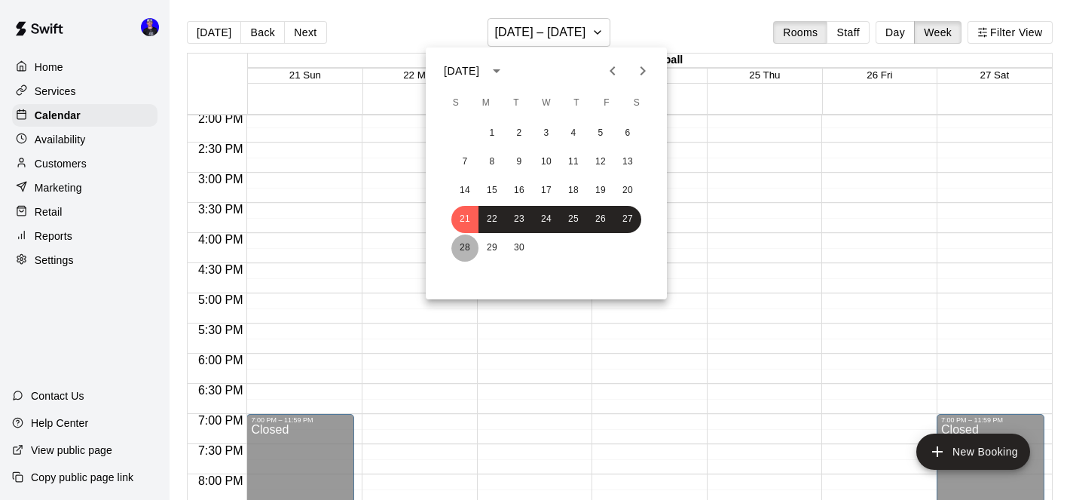
click at [468, 244] on button "28" at bounding box center [465, 247] width 27 height 27
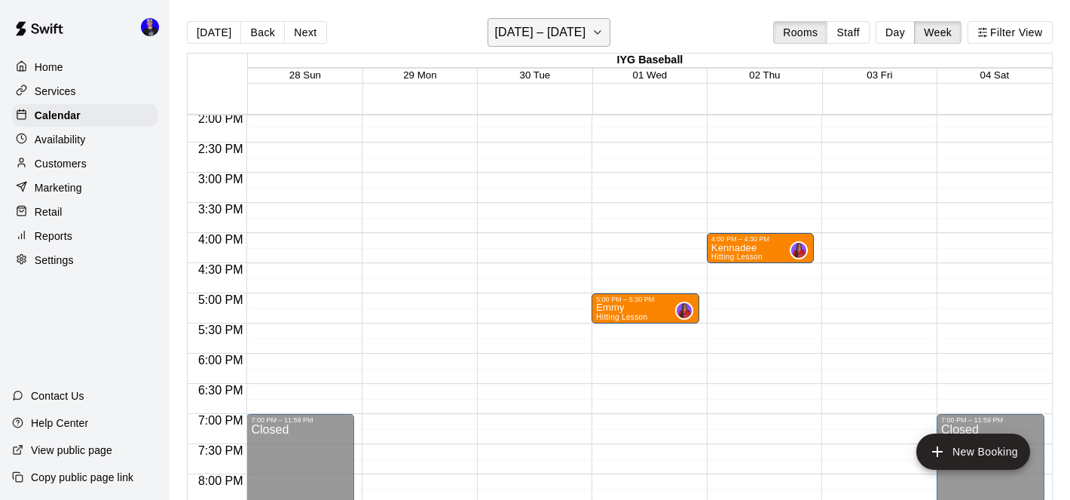
click at [572, 36] on h6 "[DATE] – [DATE]" at bounding box center [539, 32] width 91 height 21
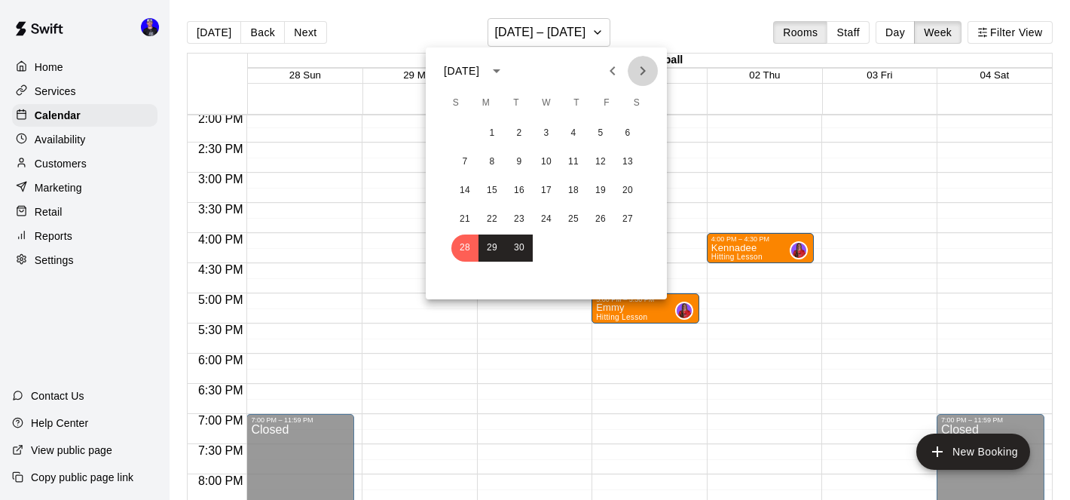
click at [648, 66] on icon "Next month" at bounding box center [643, 71] width 18 height 18
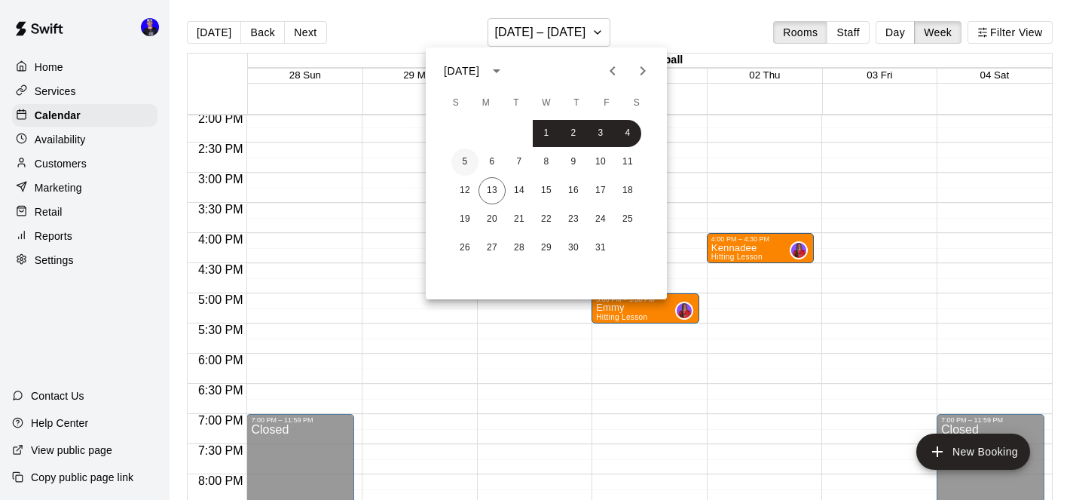
click at [464, 159] on button "5" at bounding box center [465, 161] width 27 height 27
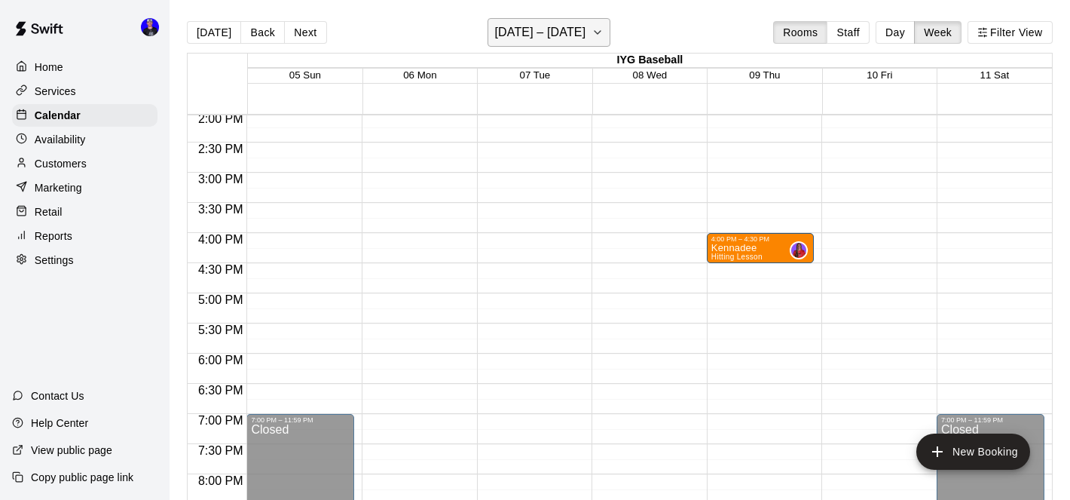
click at [561, 30] on h6 "[DATE] – [DATE]" at bounding box center [539, 32] width 91 height 21
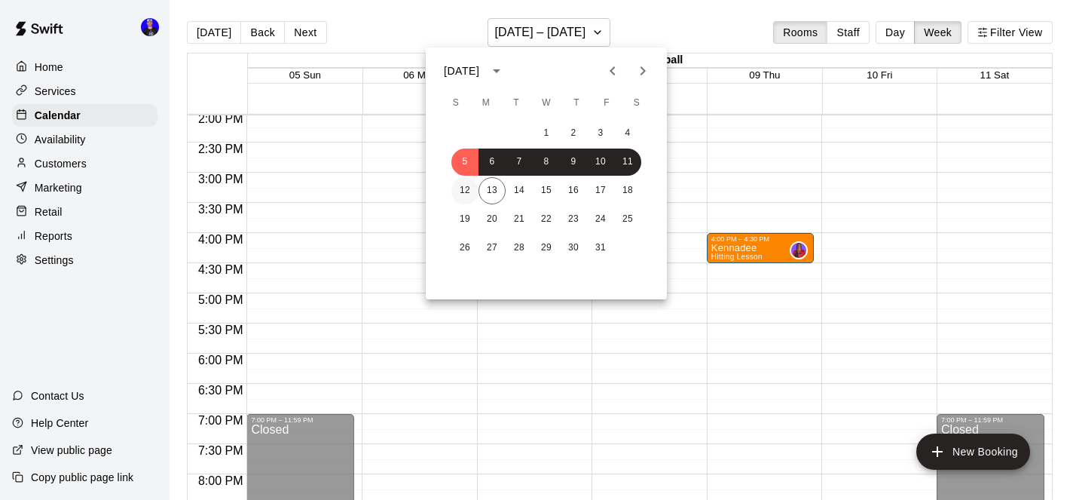
click at [470, 187] on button "12" at bounding box center [465, 190] width 27 height 27
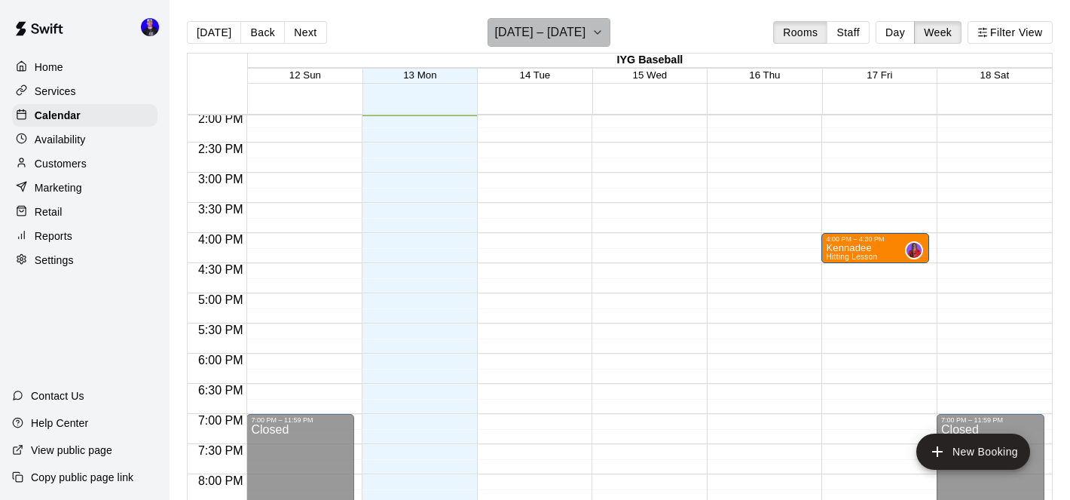
click at [553, 33] on h6 "[DATE] – [DATE]" at bounding box center [539, 32] width 91 height 21
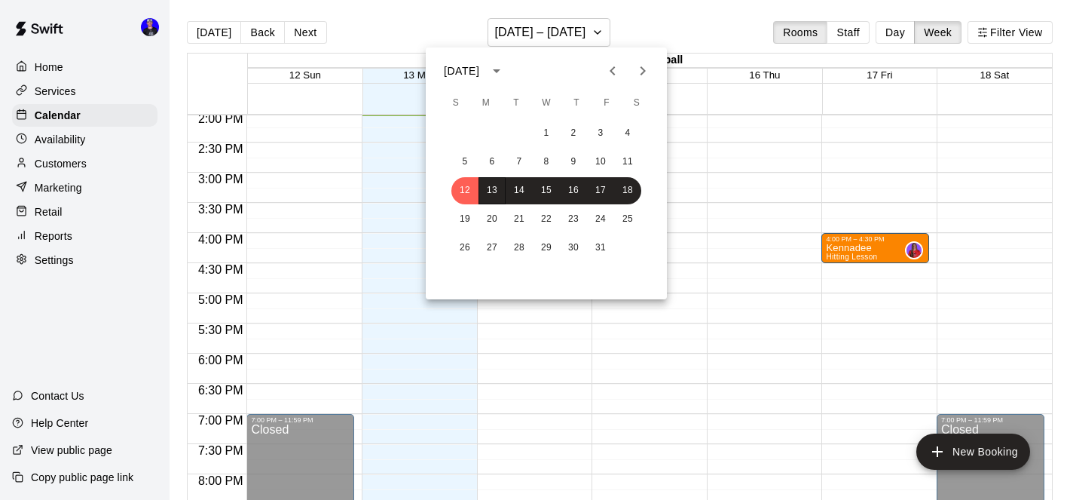
click at [612, 72] on icon "Previous month" at bounding box center [612, 70] width 5 height 9
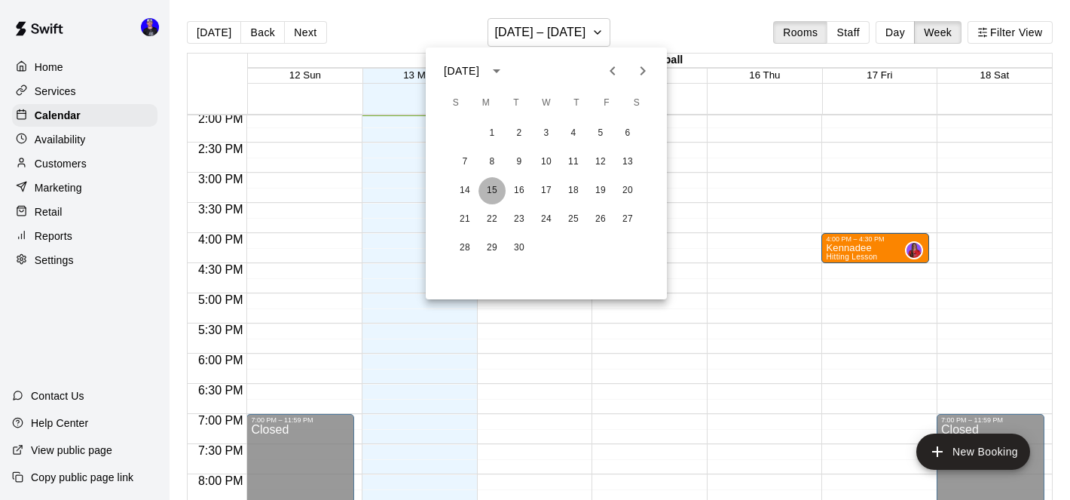
click at [489, 190] on button "15" at bounding box center [492, 190] width 27 height 27
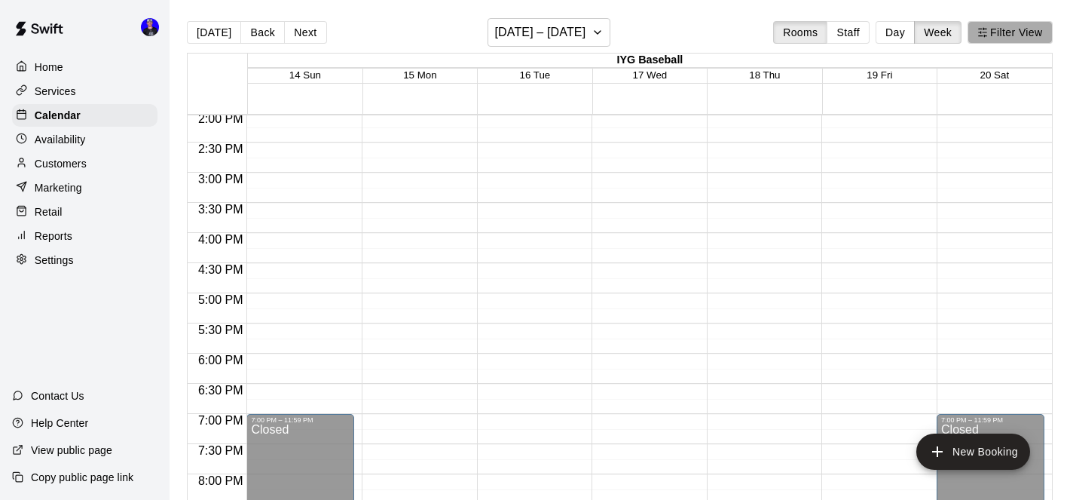
click at [1005, 23] on button "Filter View" at bounding box center [1010, 32] width 84 height 23
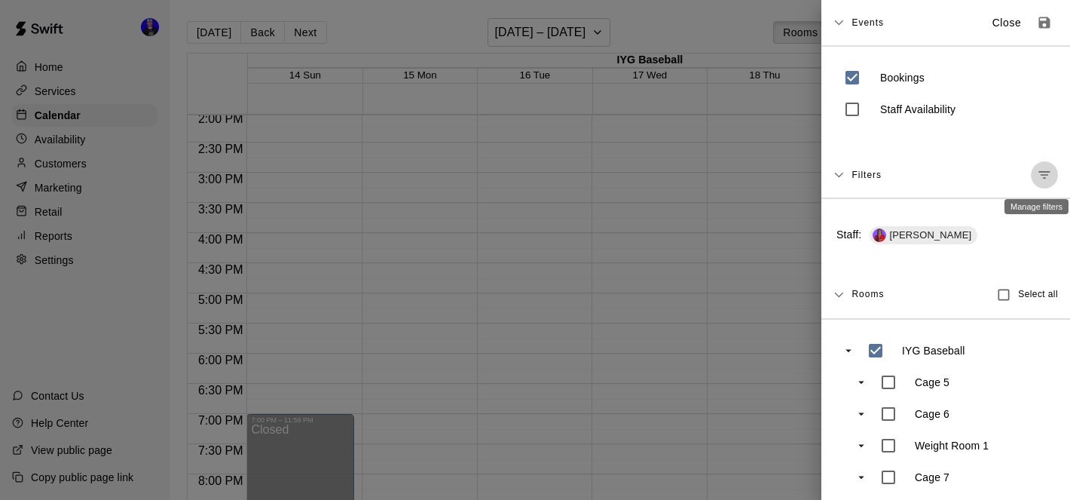
click at [1040, 174] on icon "Manage filters" at bounding box center [1044, 174] width 15 height 15
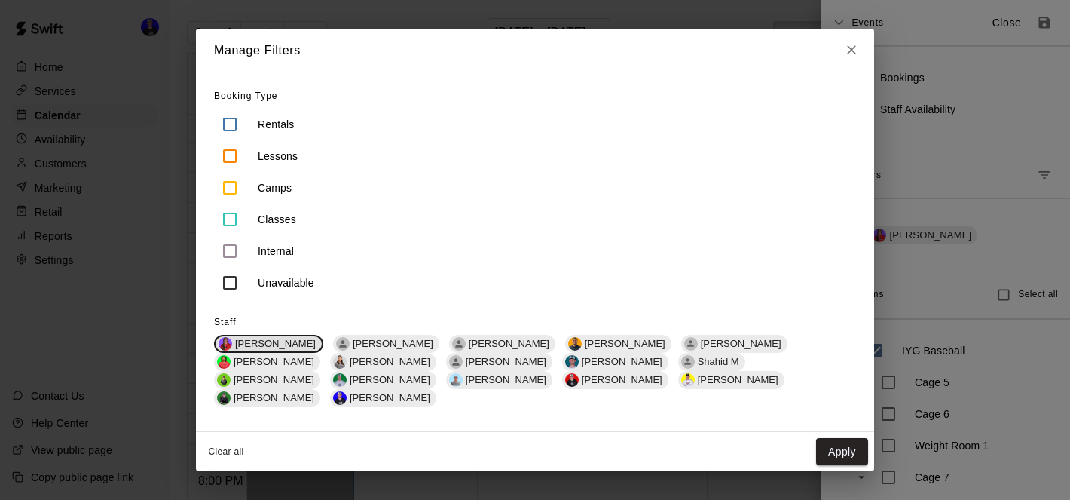
click at [263, 349] on span "[PERSON_NAME]" at bounding box center [275, 343] width 93 height 11
click at [347, 349] on span "[PERSON_NAME]" at bounding box center [390, 343] width 93 height 11
click at [837, 438] on button "Apply" at bounding box center [842, 452] width 52 height 28
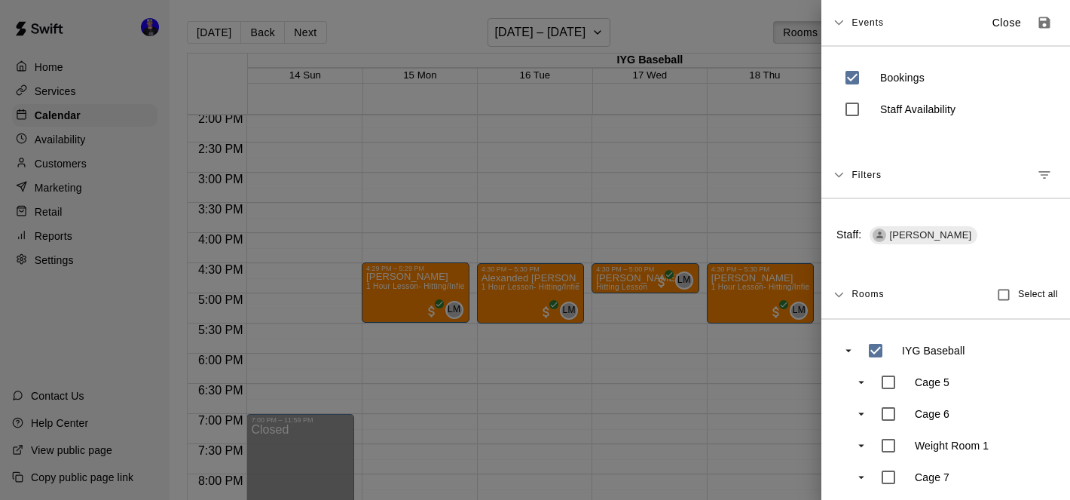
click at [668, 200] on div at bounding box center [535, 250] width 1070 height 500
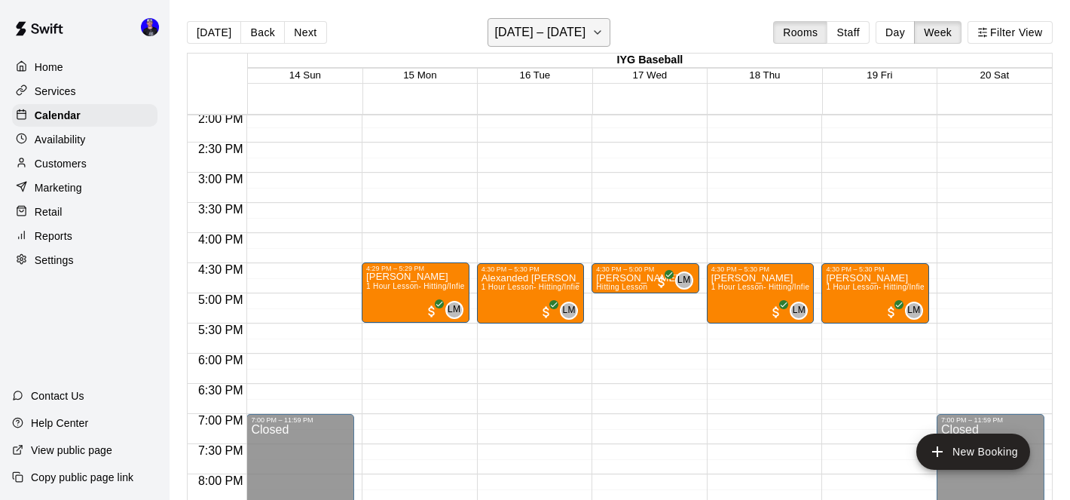
click at [574, 28] on h6 "[DATE] – [DATE]" at bounding box center [539, 32] width 91 height 21
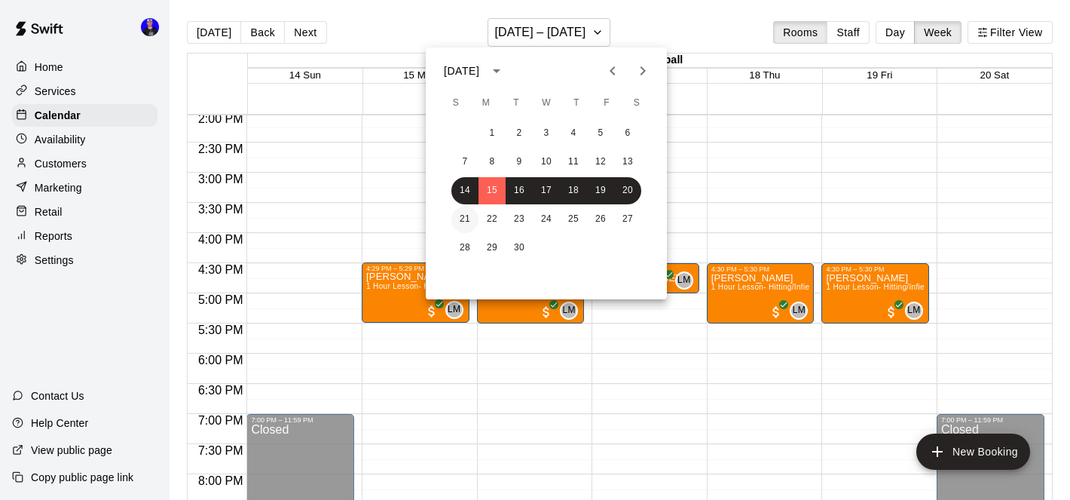
click at [473, 215] on button "21" at bounding box center [465, 219] width 27 height 27
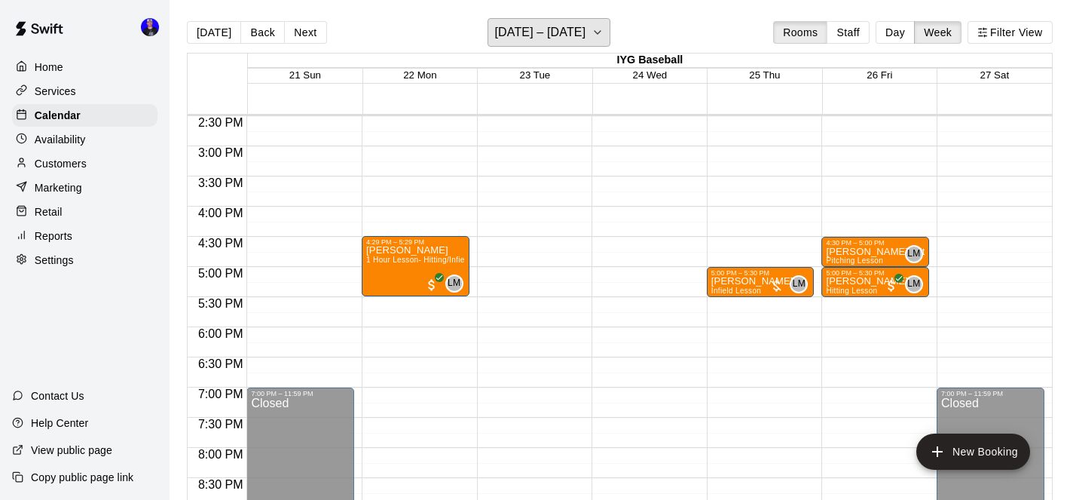
scroll to position [874, 0]
click at [555, 15] on main "[DATE] Back Next [DATE] – [DATE] Rooms Staff Day Week Filter View IYG Baseball …" at bounding box center [620, 262] width 901 height 524
click at [556, 29] on h6 "[DATE] – [DATE]" at bounding box center [539, 32] width 91 height 21
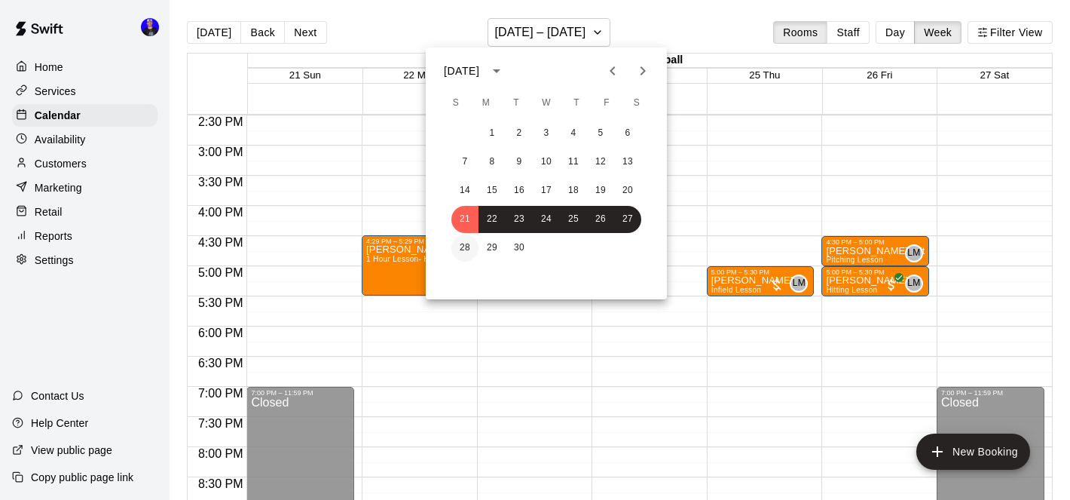
click at [465, 245] on button "28" at bounding box center [465, 247] width 27 height 27
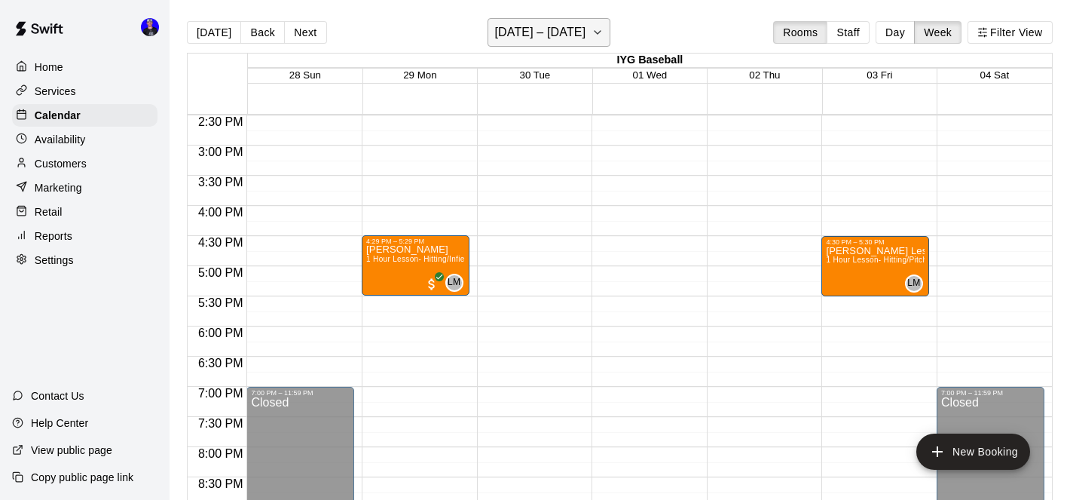
click at [561, 25] on h6 "[DATE] – [DATE]" at bounding box center [539, 32] width 91 height 21
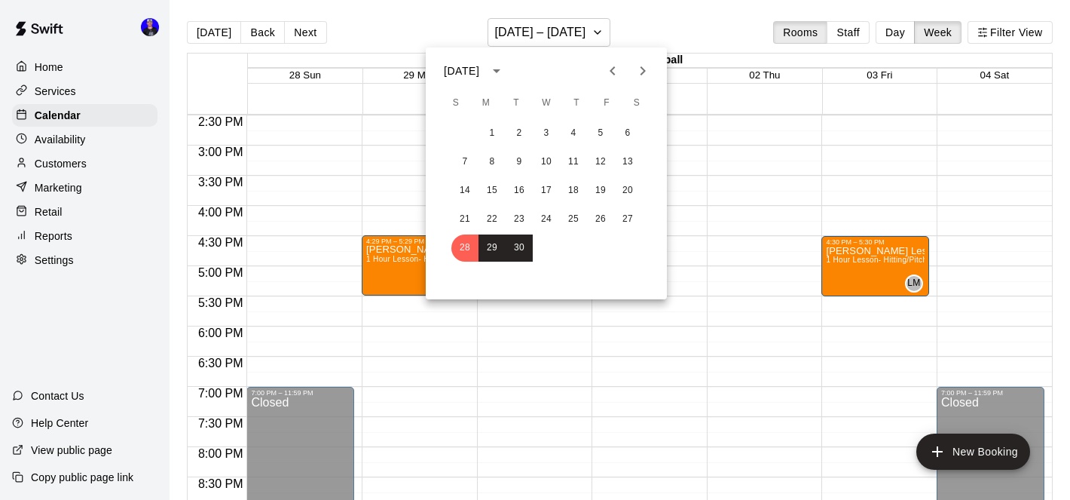
click at [641, 71] on icon "Next month" at bounding box center [643, 71] width 18 height 18
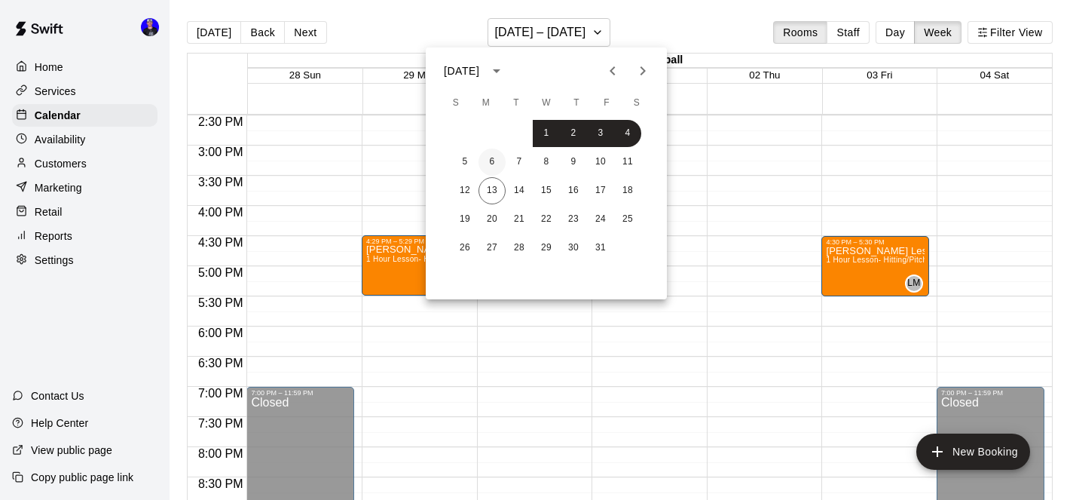
click at [482, 161] on button "6" at bounding box center [492, 161] width 27 height 27
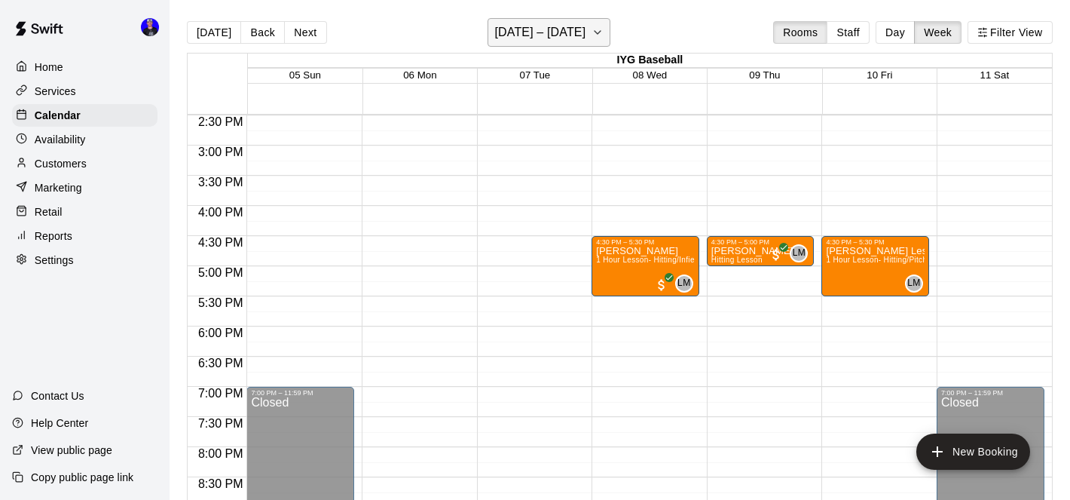
click at [575, 30] on h6 "[DATE] – [DATE]" at bounding box center [539, 32] width 91 height 21
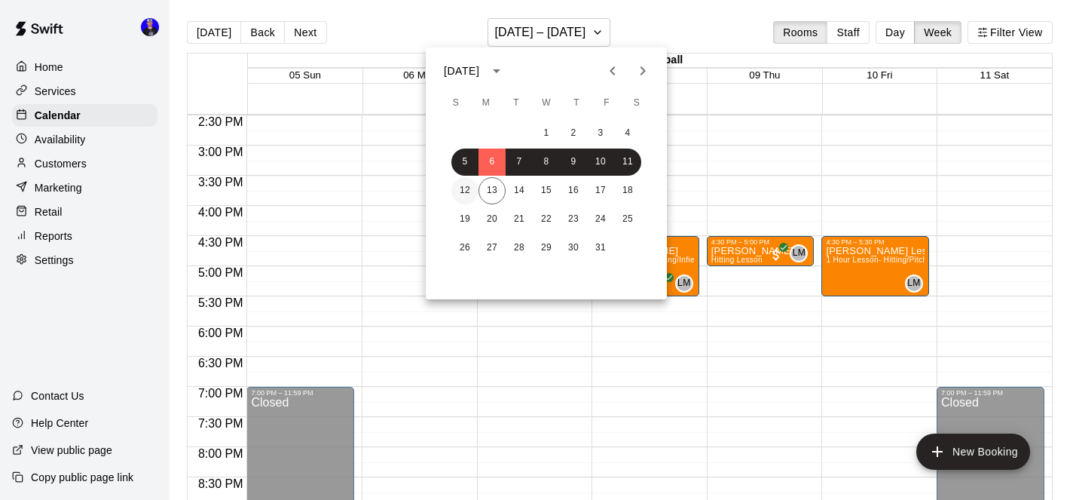
click at [470, 190] on button "12" at bounding box center [465, 190] width 27 height 27
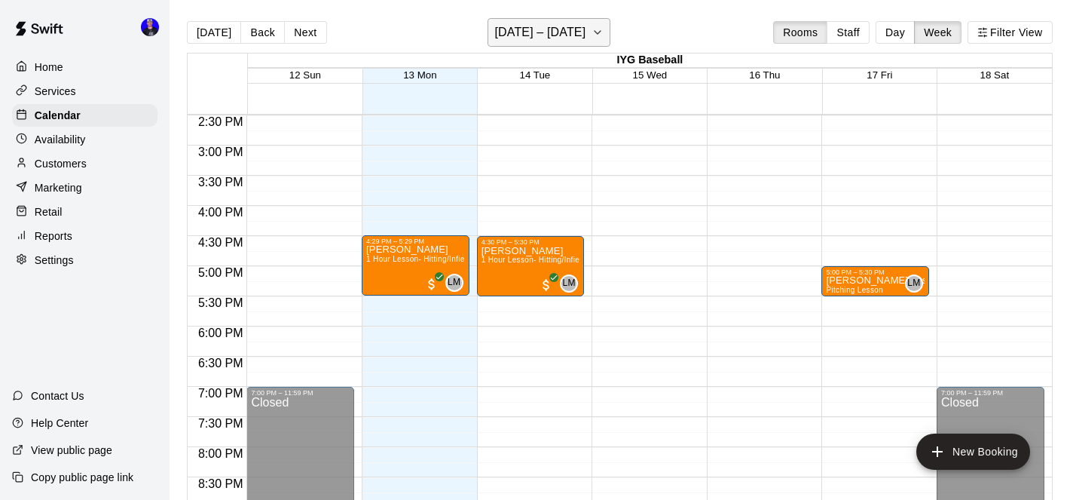
click at [553, 26] on h6 "[DATE] – [DATE]" at bounding box center [539, 32] width 91 height 21
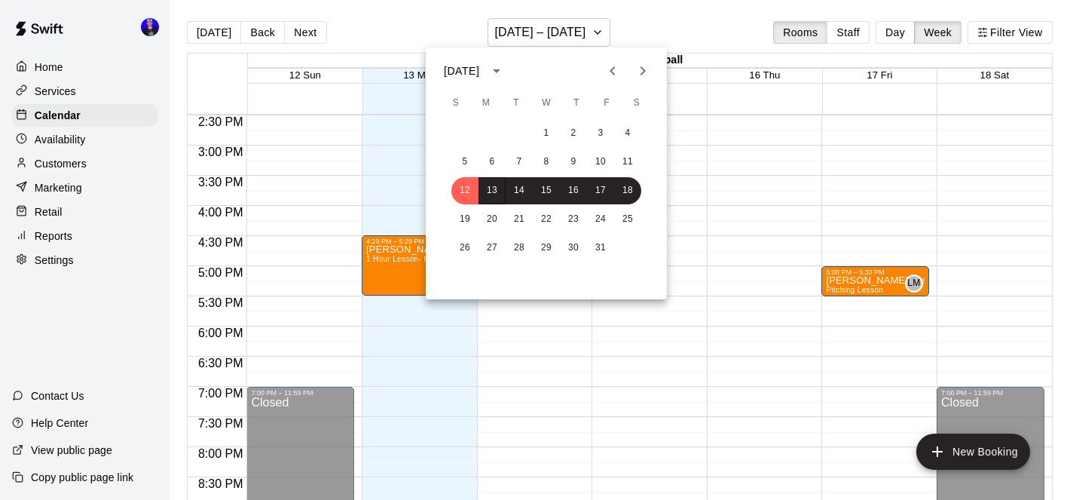
click at [617, 71] on icon "Previous month" at bounding box center [613, 71] width 18 height 18
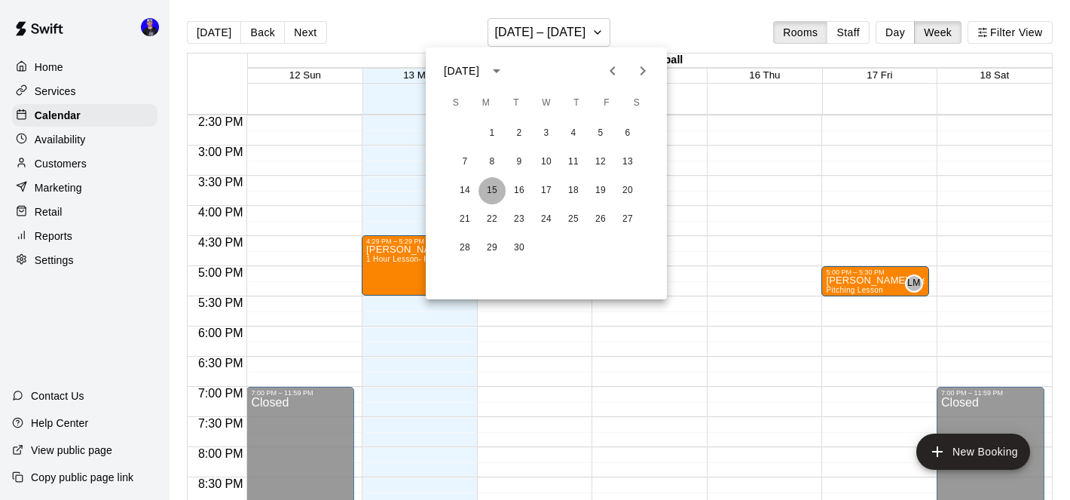
click at [491, 191] on button "15" at bounding box center [492, 190] width 27 height 27
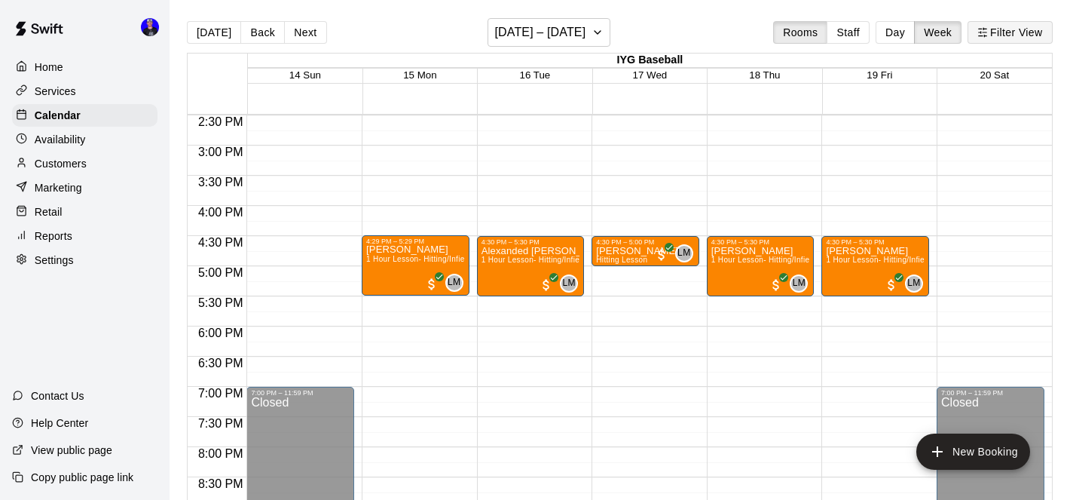
click at [1008, 33] on button "Filter View" at bounding box center [1010, 32] width 84 height 23
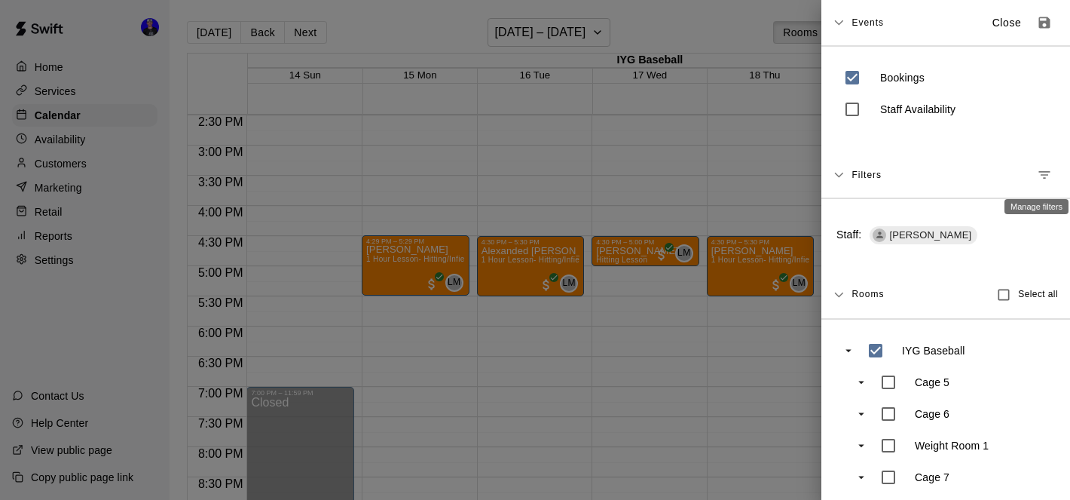
click at [1037, 175] on icon "Manage filters" at bounding box center [1044, 174] width 15 height 15
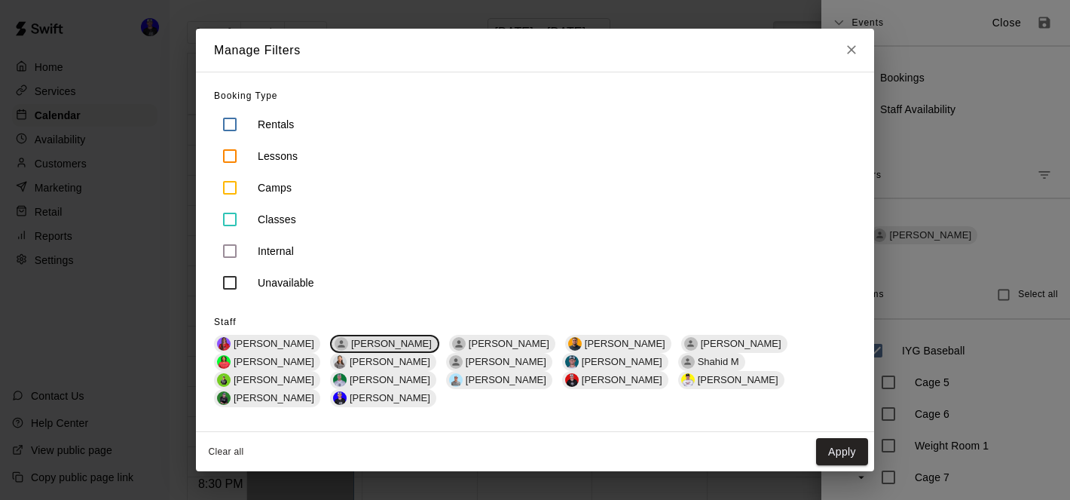
click at [366, 343] on div "[PERSON_NAME]" at bounding box center [384, 344] width 109 height 18
click at [460, 349] on span "[PERSON_NAME]" at bounding box center [506, 343] width 93 height 11
click at [835, 438] on button "Apply" at bounding box center [842, 452] width 52 height 28
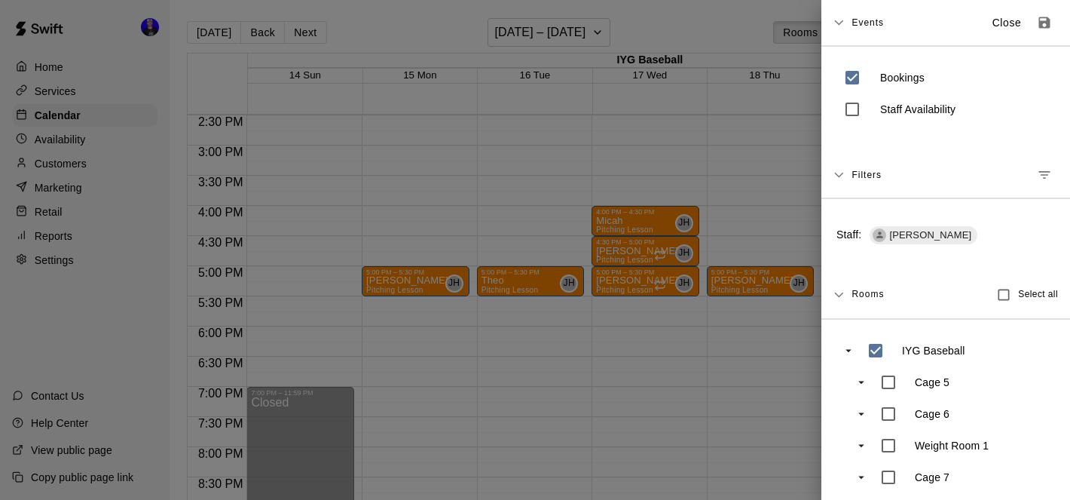
click at [474, 243] on div at bounding box center [535, 250] width 1070 height 500
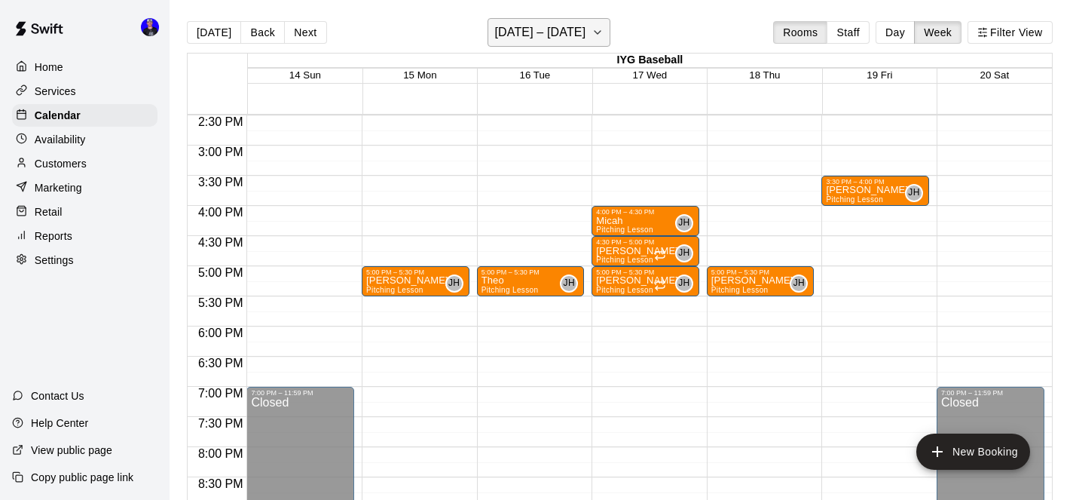
click at [565, 38] on h6 "[DATE] – [DATE]" at bounding box center [539, 32] width 91 height 21
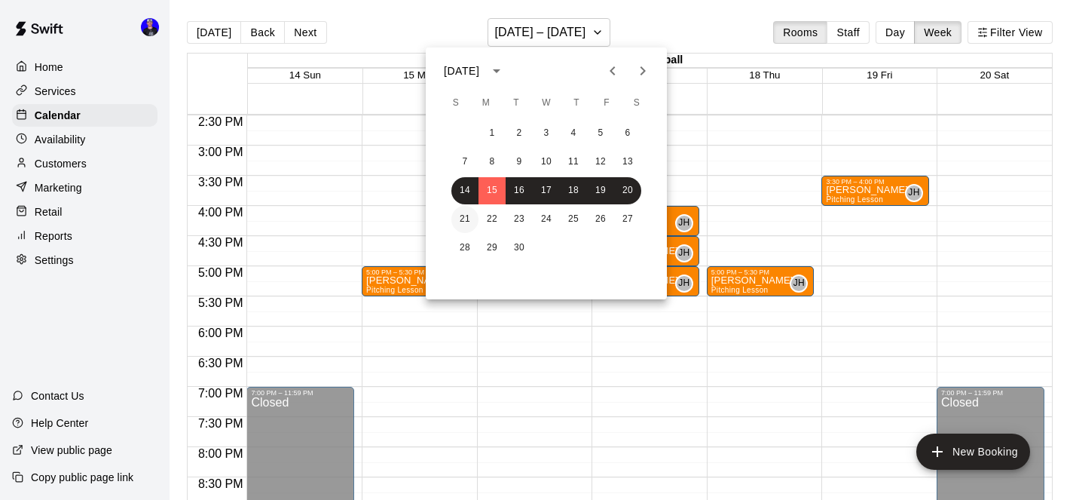
click at [467, 217] on button "21" at bounding box center [465, 219] width 27 height 27
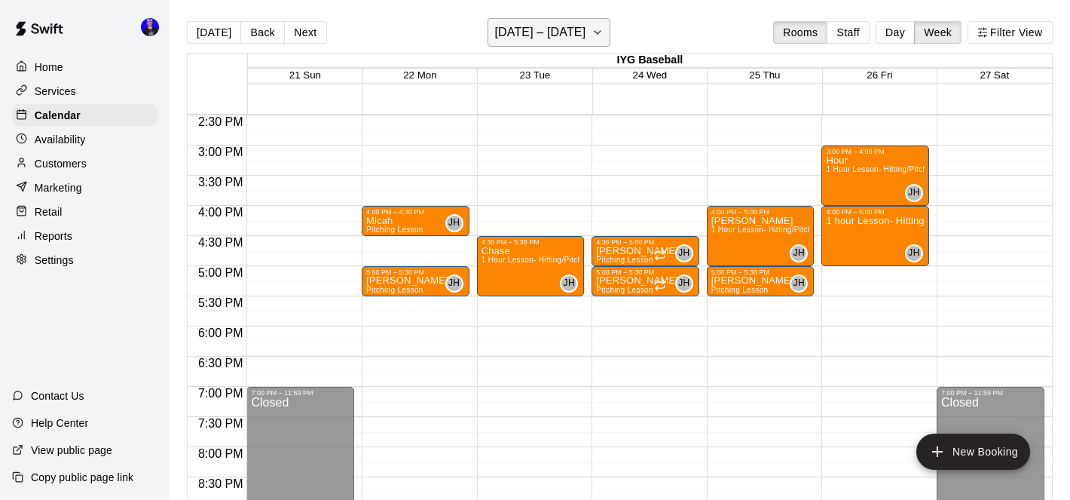
click at [574, 33] on h6 "[DATE] – [DATE]" at bounding box center [539, 32] width 91 height 21
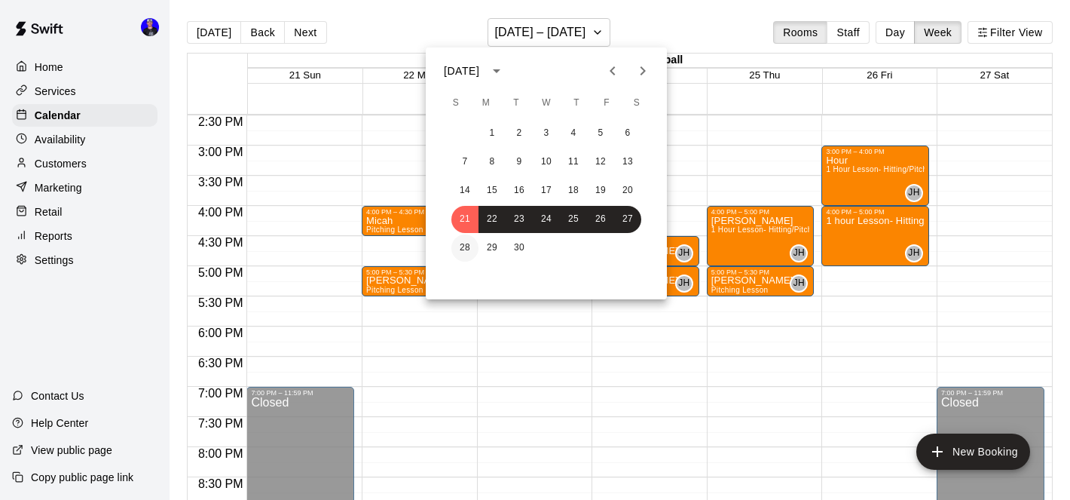
click at [465, 243] on button "28" at bounding box center [465, 247] width 27 height 27
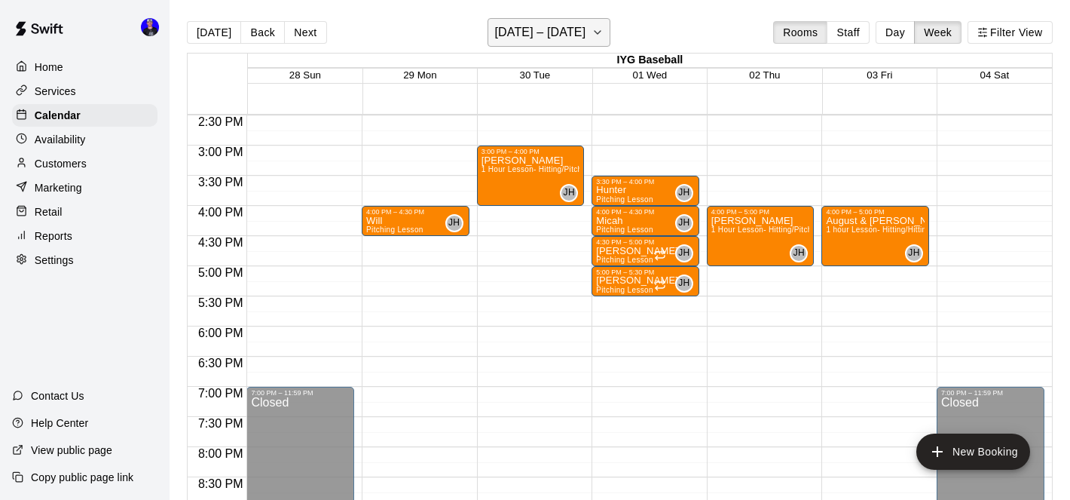
click at [583, 22] on h6 "[DATE] – [DATE]" at bounding box center [539, 32] width 91 height 21
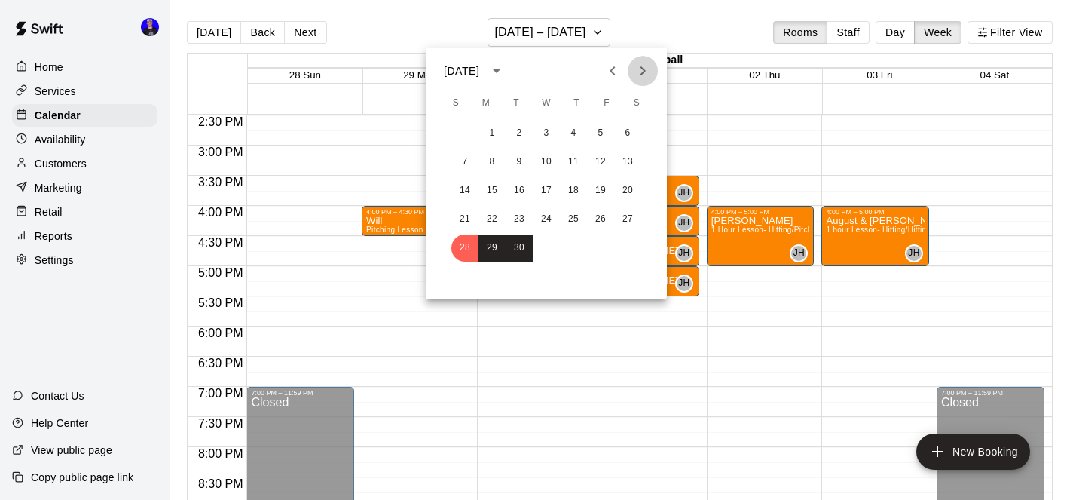
click at [638, 78] on icon "Next month" at bounding box center [643, 71] width 18 height 18
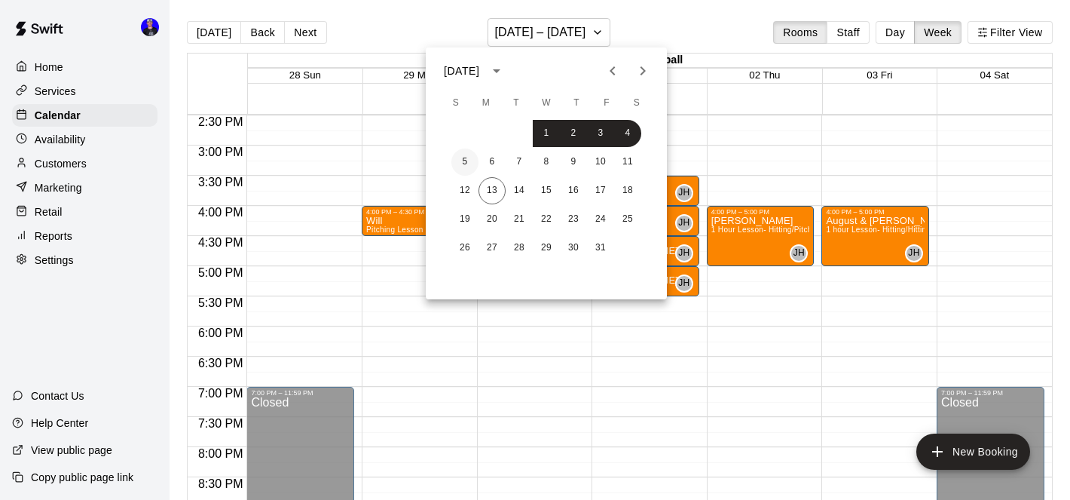
click at [467, 162] on button "5" at bounding box center [465, 161] width 27 height 27
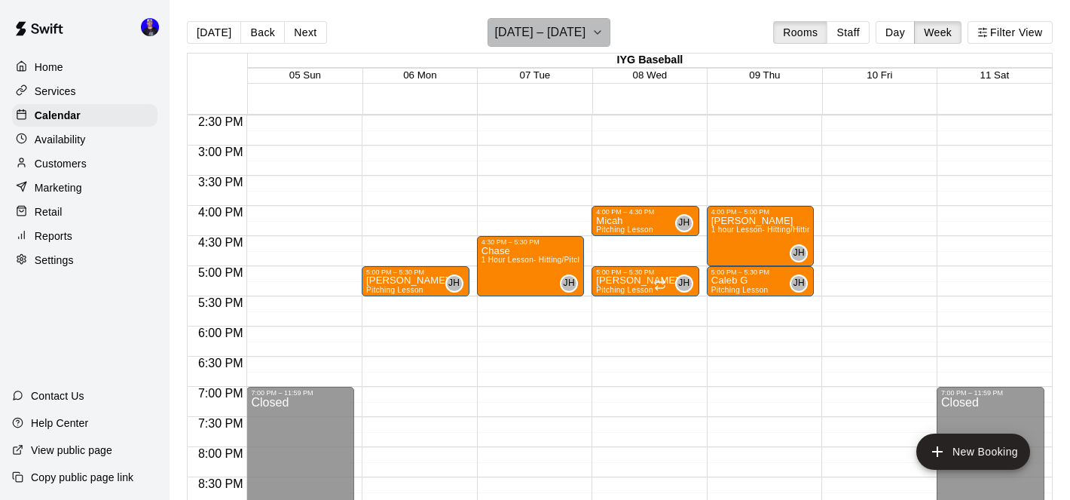
click at [564, 30] on h6 "[DATE] – [DATE]" at bounding box center [539, 32] width 91 height 21
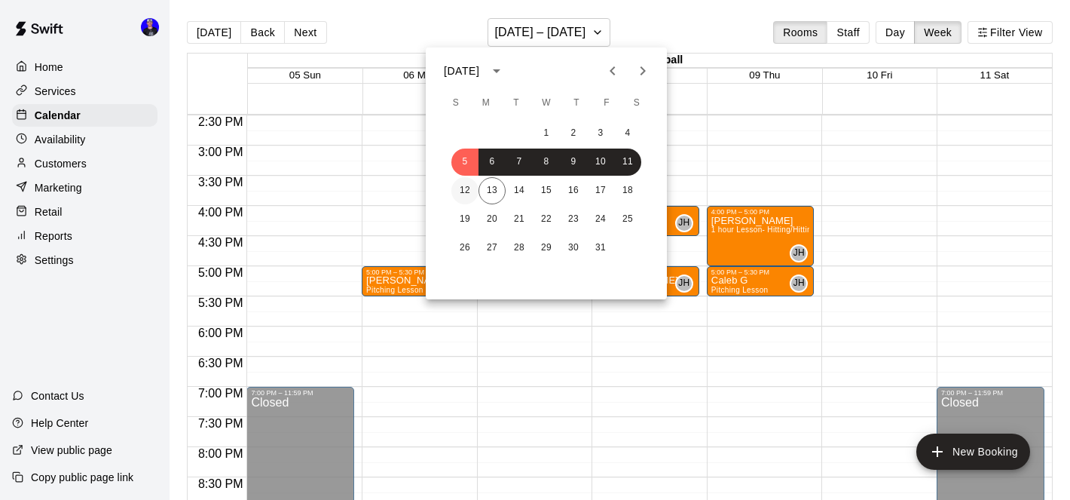
click at [468, 191] on button "12" at bounding box center [465, 190] width 27 height 27
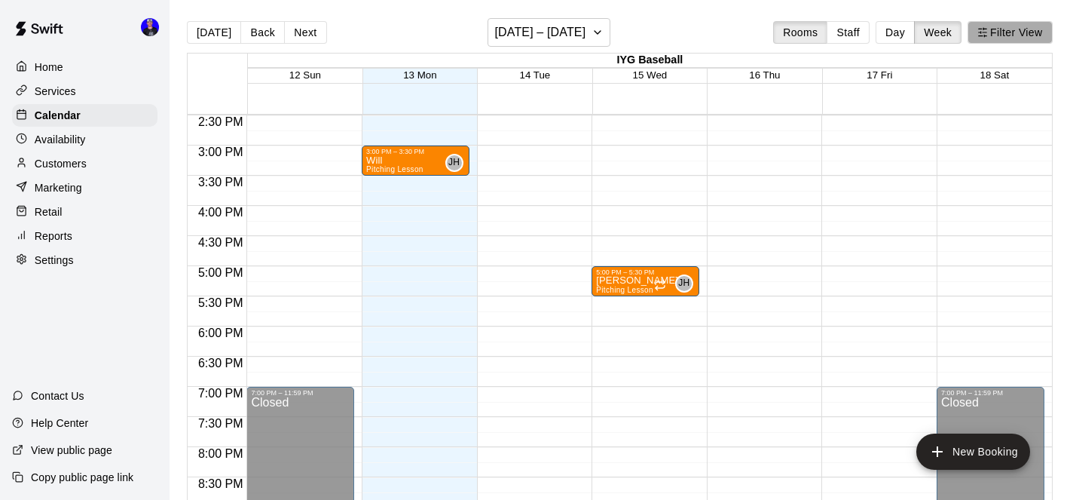
click at [996, 36] on button "Filter View" at bounding box center [1010, 32] width 84 height 23
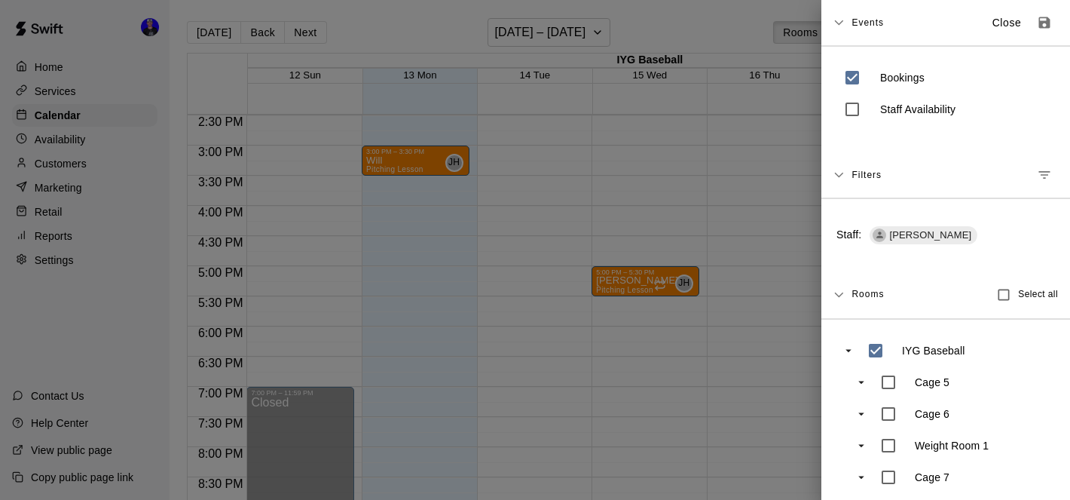
click at [1043, 173] on icon "Manage filters" at bounding box center [1044, 174] width 15 height 15
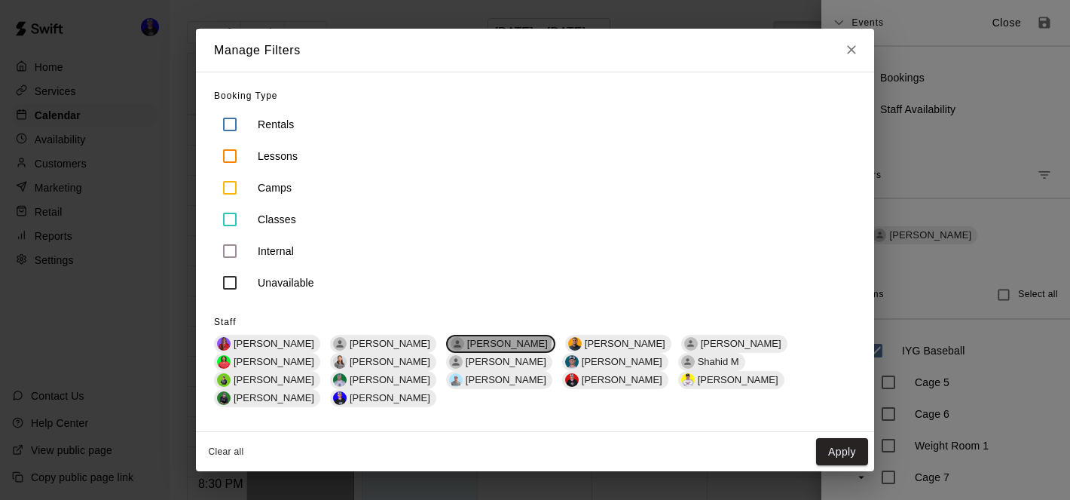
click at [461, 349] on span "[PERSON_NAME]" at bounding box center [507, 343] width 93 height 11
click at [692, 349] on span "[PERSON_NAME]" at bounding box center [738, 343] width 93 height 11
click at [837, 448] on button "Apply" at bounding box center [842, 452] width 52 height 28
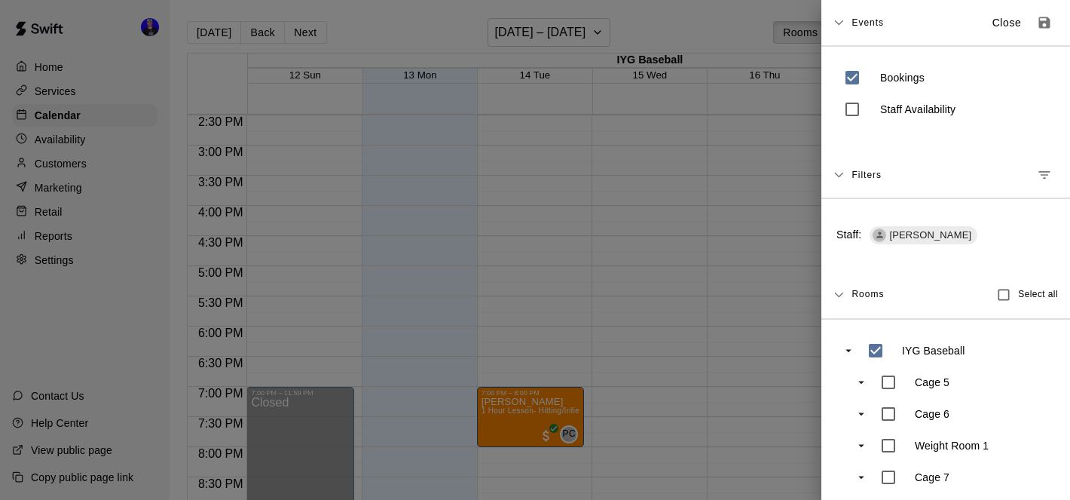
click at [655, 105] on div at bounding box center [535, 250] width 1070 height 500
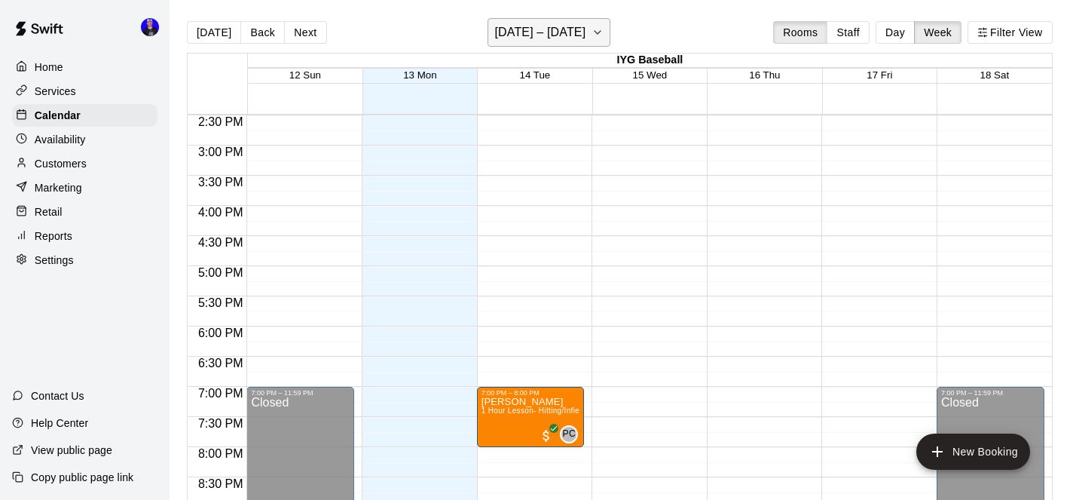
click at [576, 32] on h6 "[DATE] – [DATE]" at bounding box center [539, 32] width 91 height 21
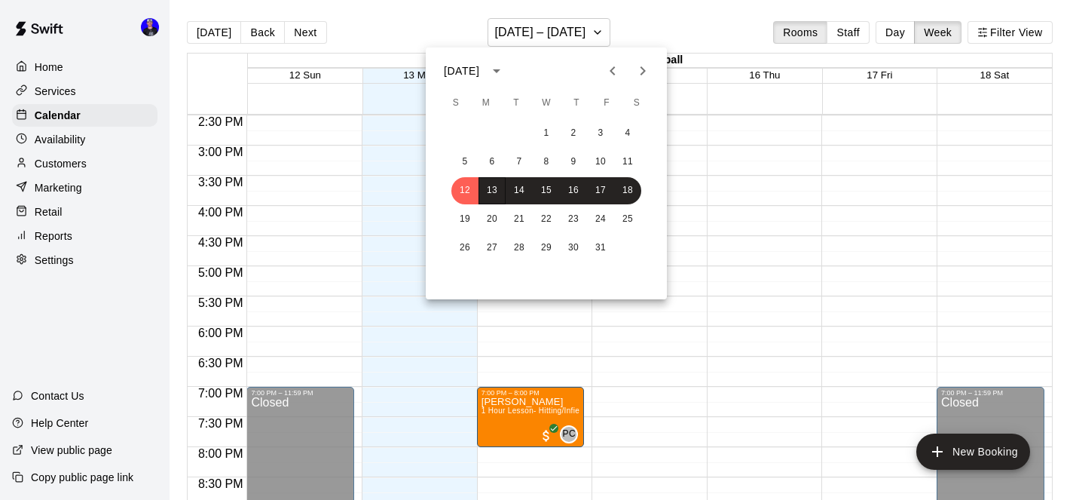
click at [610, 69] on icon "Previous month" at bounding box center [613, 71] width 18 height 18
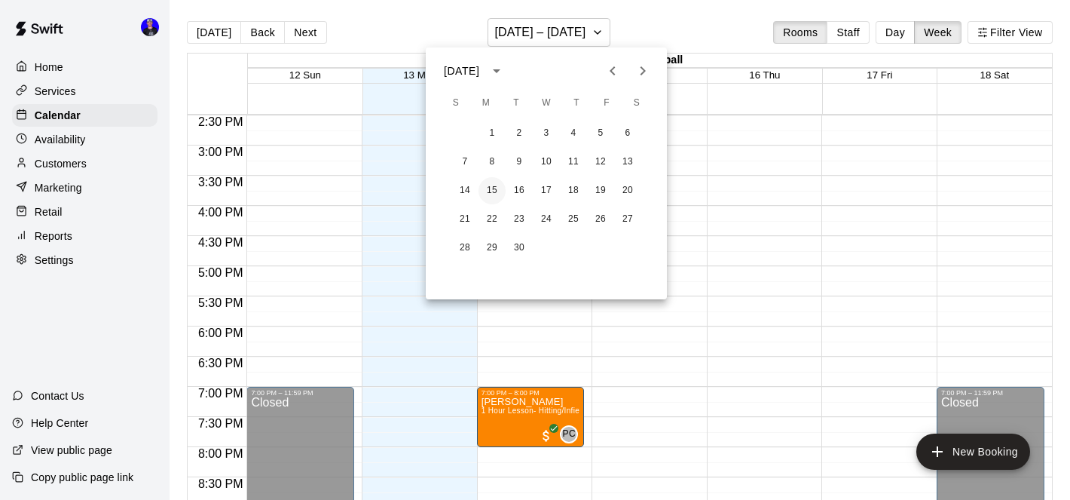
click at [487, 188] on button "15" at bounding box center [492, 190] width 27 height 27
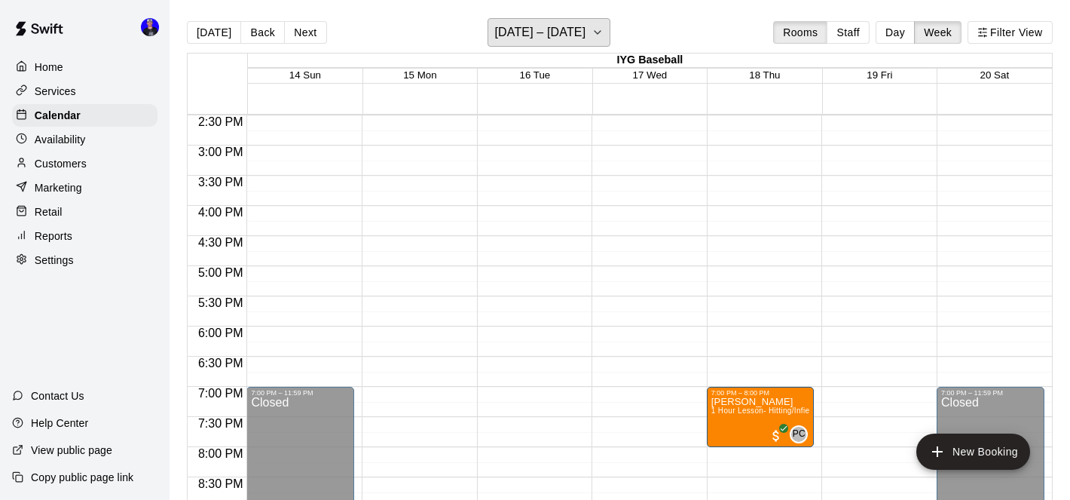
scroll to position [902, 0]
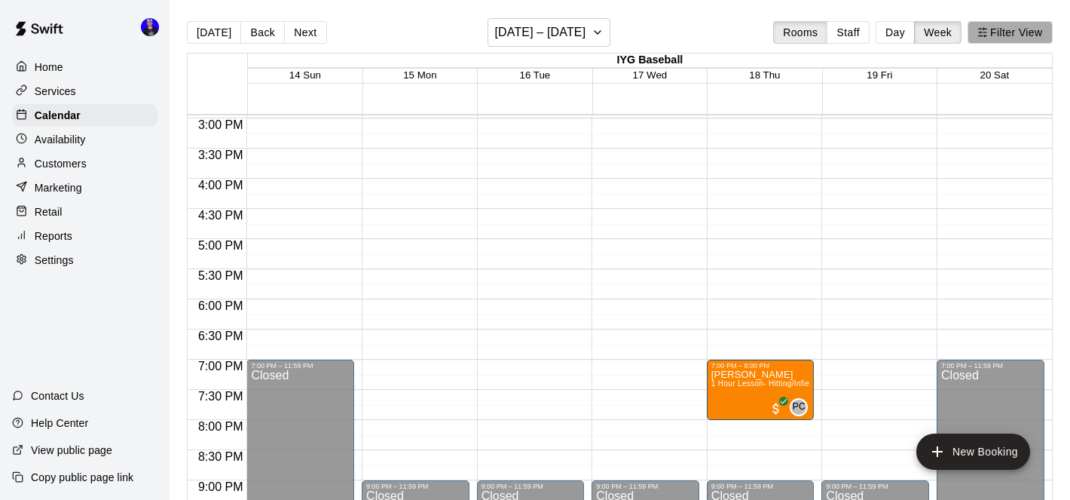
click at [987, 35] on icon "button" at bounding box center [983, 32] width 11 height 11
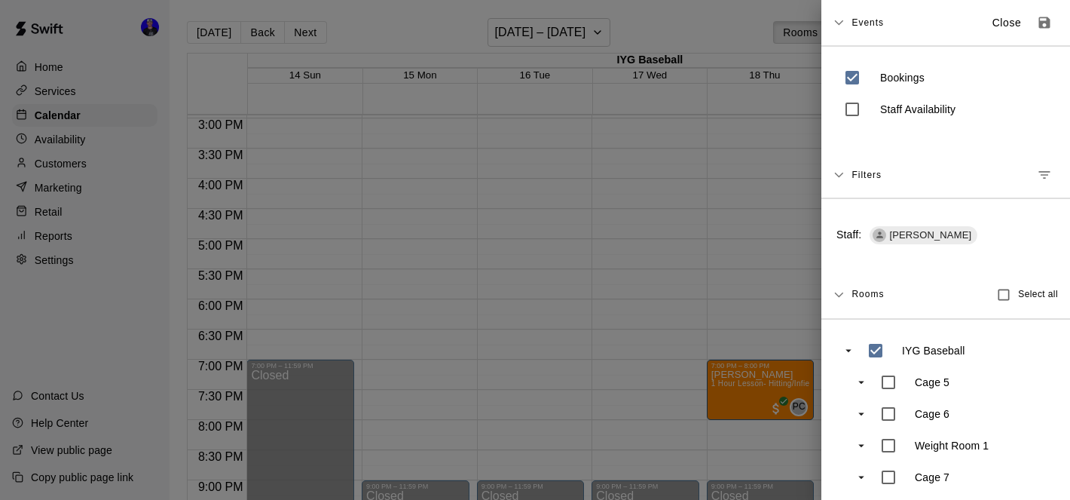
click at [689, 144] on div at bounding box center [535, 250] width 1070 height 500
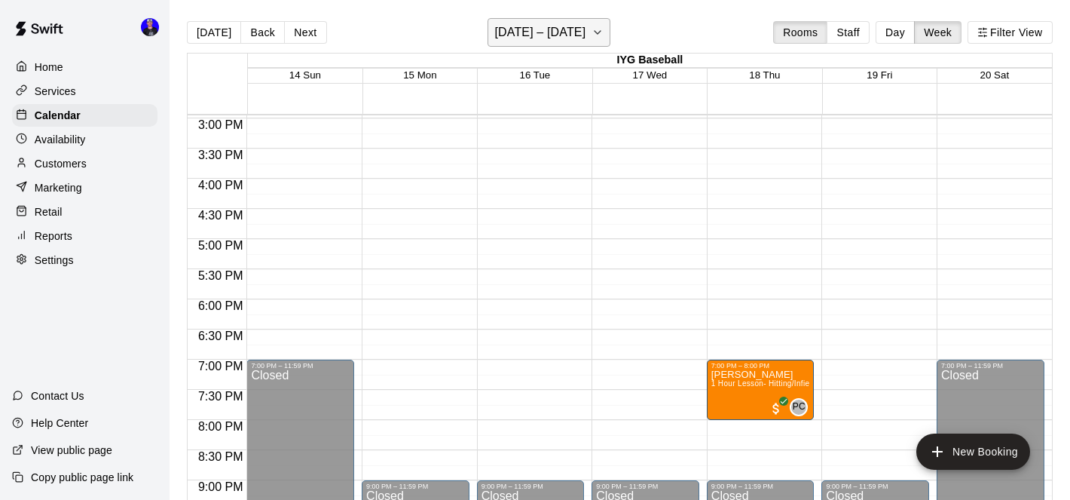
click at [595, 31] on button "[DATE] – [DATE]" at bounding box center [549, 32] width 123 height 29
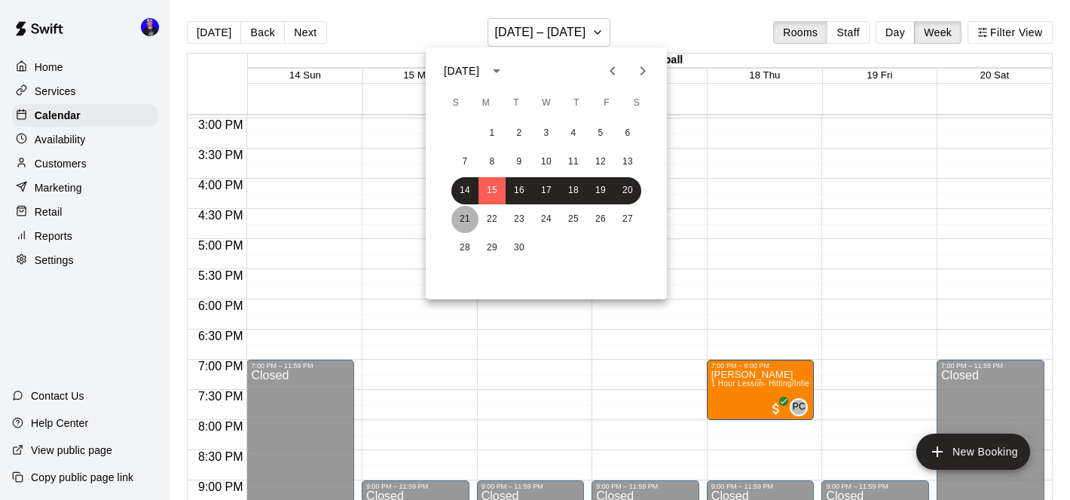
click at [465, 213] on button "21" at bounding box center [465, 219] width 27 height 27
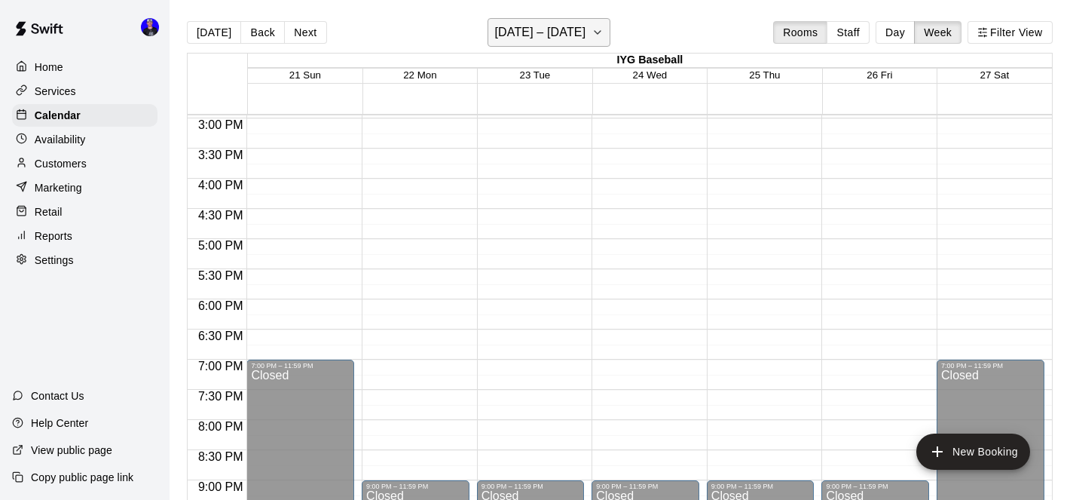
click at [540, 36] on h6 "[DATE] – [DATE]" at bounding box center [539, 32] width 91 height 21
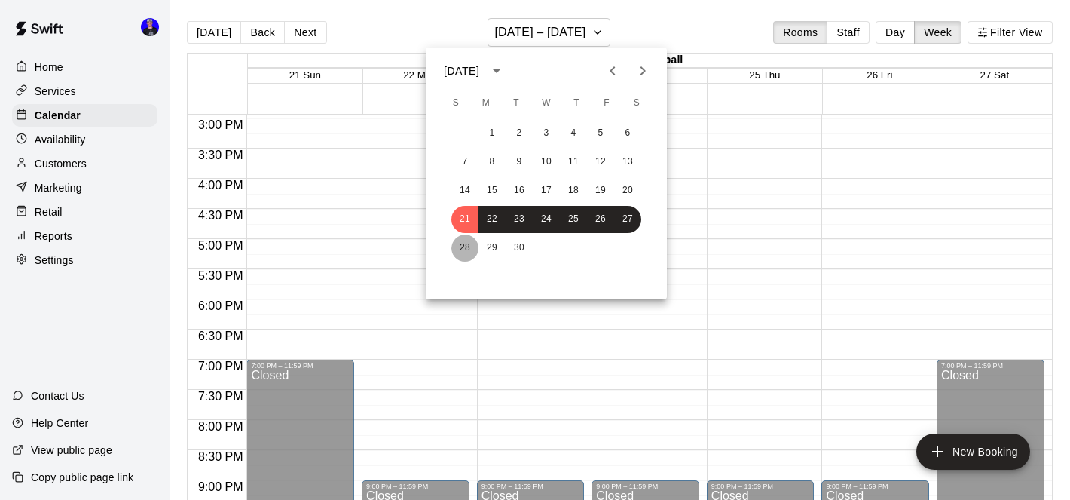
click at [463, 242] on button "28" at bounding box center [465, 247] width 27 height 27
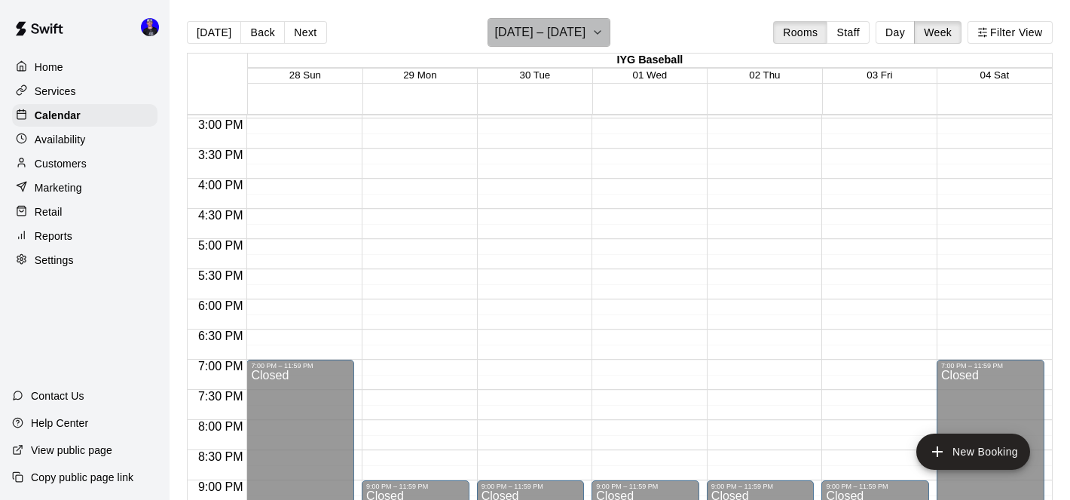
click at [569, 32] on h6 "[DATE] – [DATE]" at bounding box center [539, 32] width 91 height 21
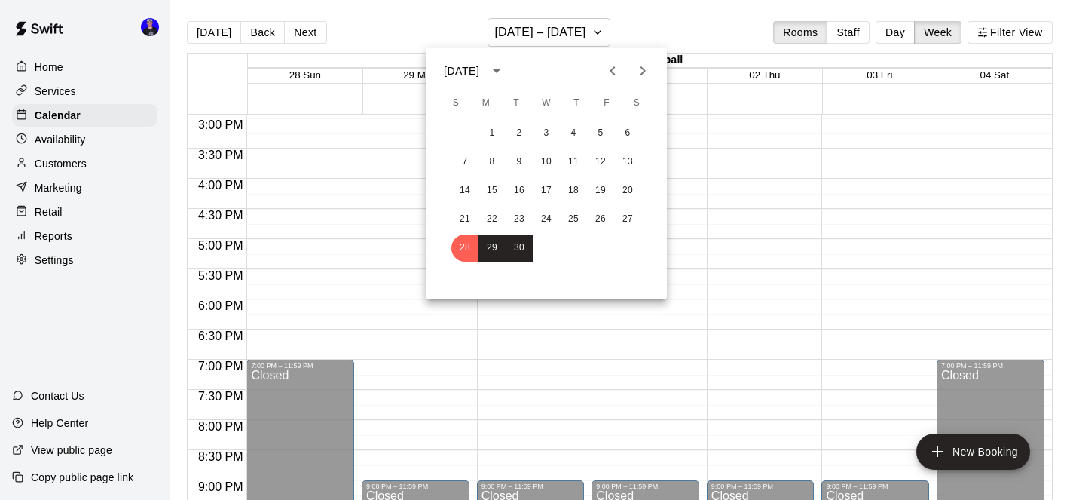
click at [713, 185] on div at bounding box center [535, 250] width 1070 height 500
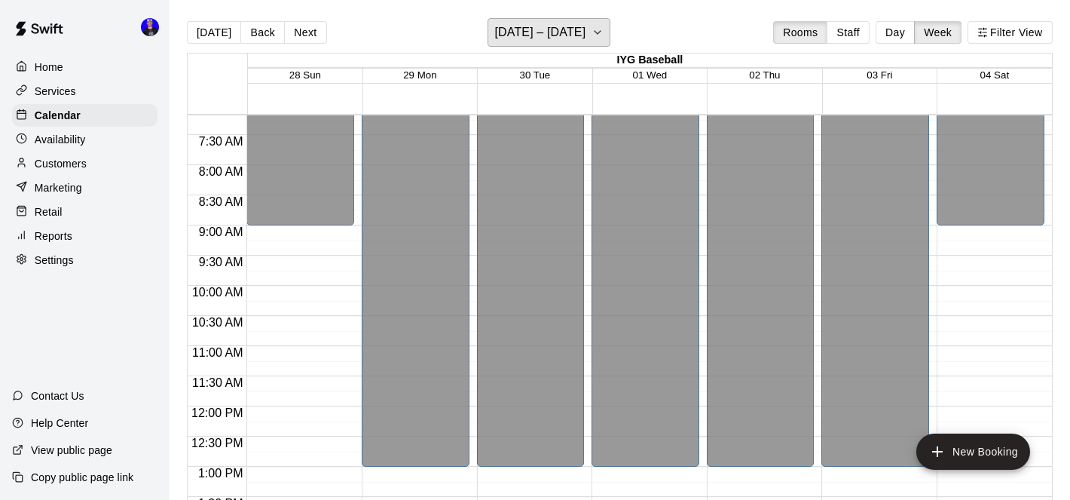
scroll to position [430, 0]
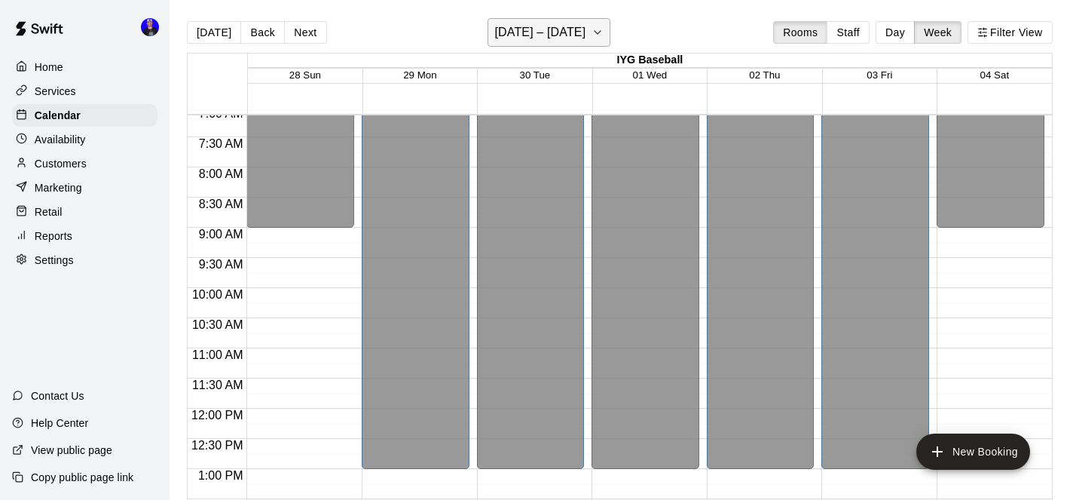
click at [586, 36] on h6 "[DATE] – [DATE]" at bounding box center [539, 32] width 91 height 21
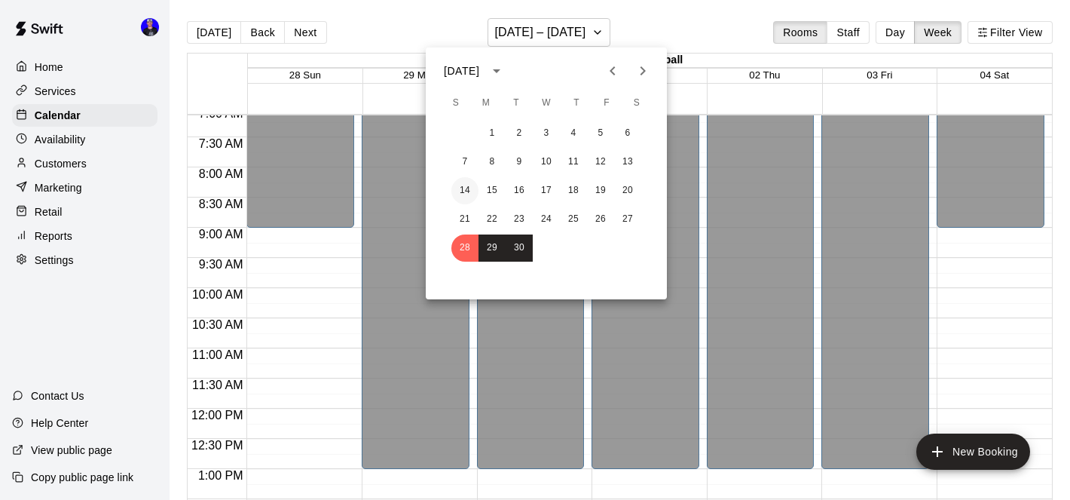
click at [470, 190] on button "14" at bounding box center [465, 190] width 27 height 27
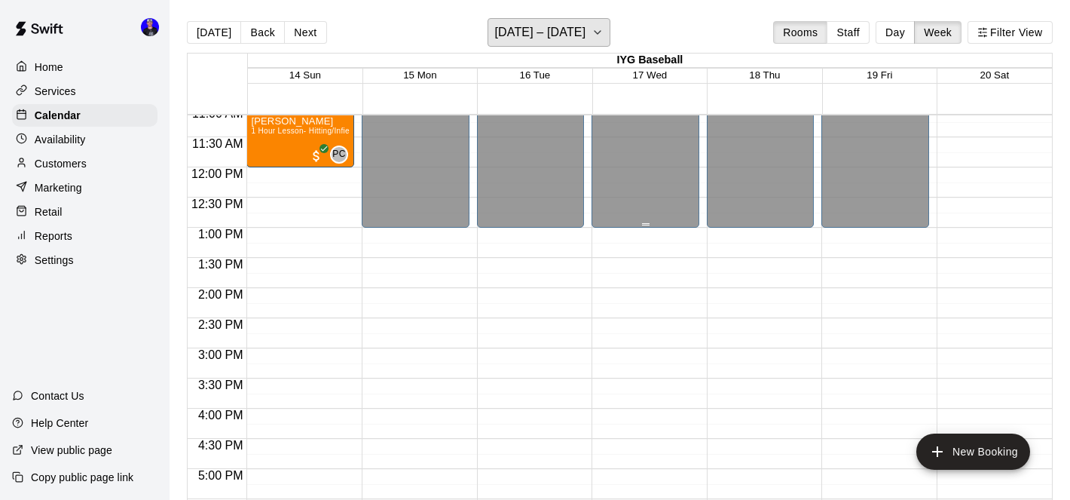
scroll to position [605, 0]
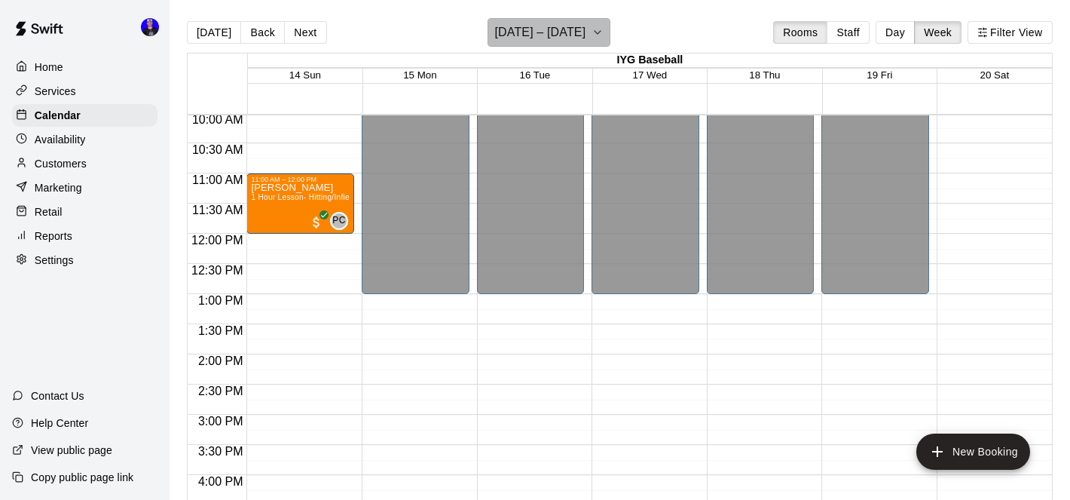
click at [577, 38] on h6 "[DATE] – [DATE]" at bounding box center [539, 32] width 91 height 21
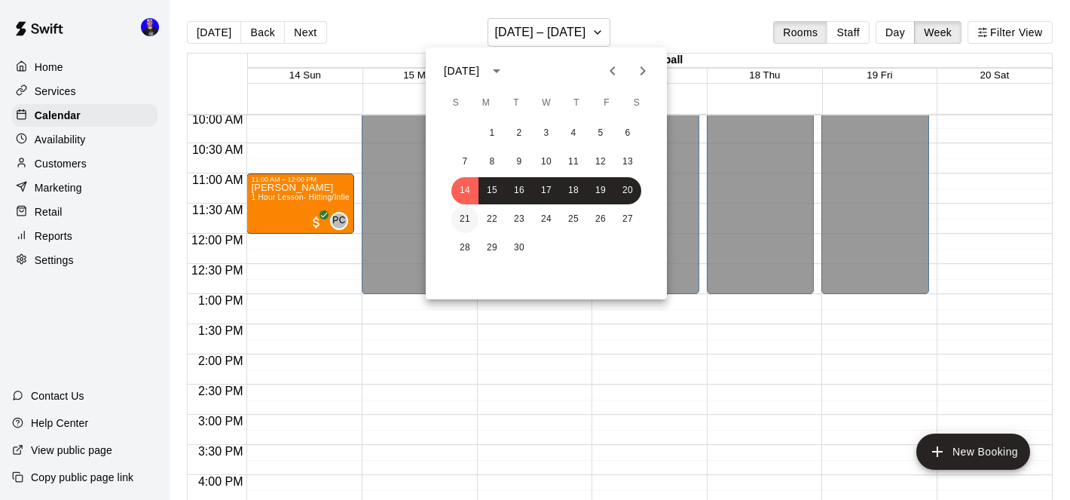
click at [466, 213] on button "21" at bounding box center [465, 219] width 27 height 27
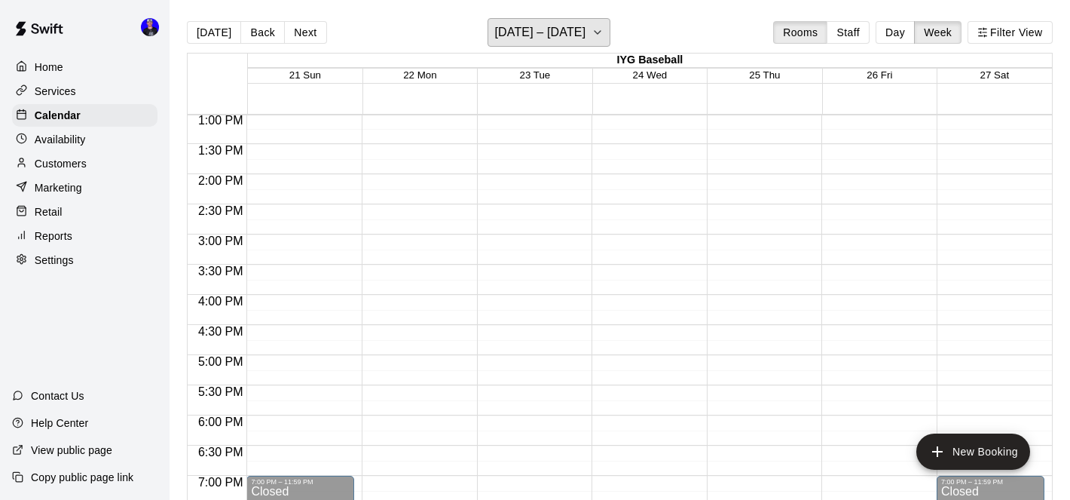
scroll to position [612, 0]
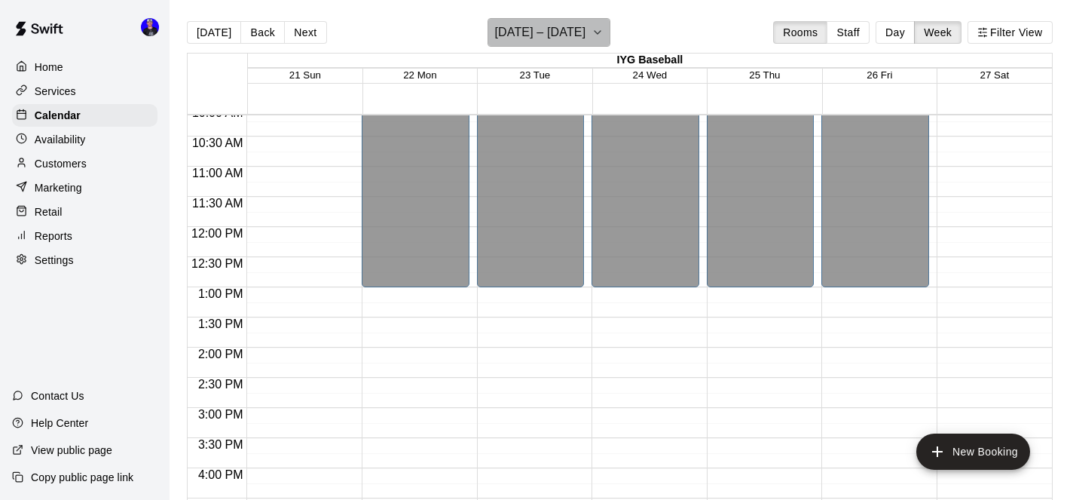
click at [571, 35] on h6 "[DATE] – [DATE]" at bounding box center [539, 32] width 91 height 21
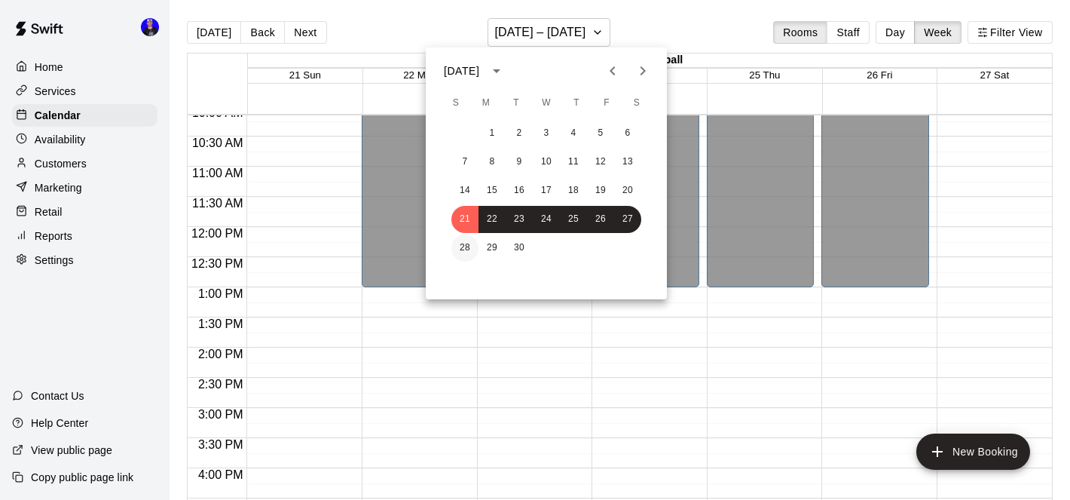
click at [462, 246] on button "28" at bounding box center [465, 247] width 27 height 27
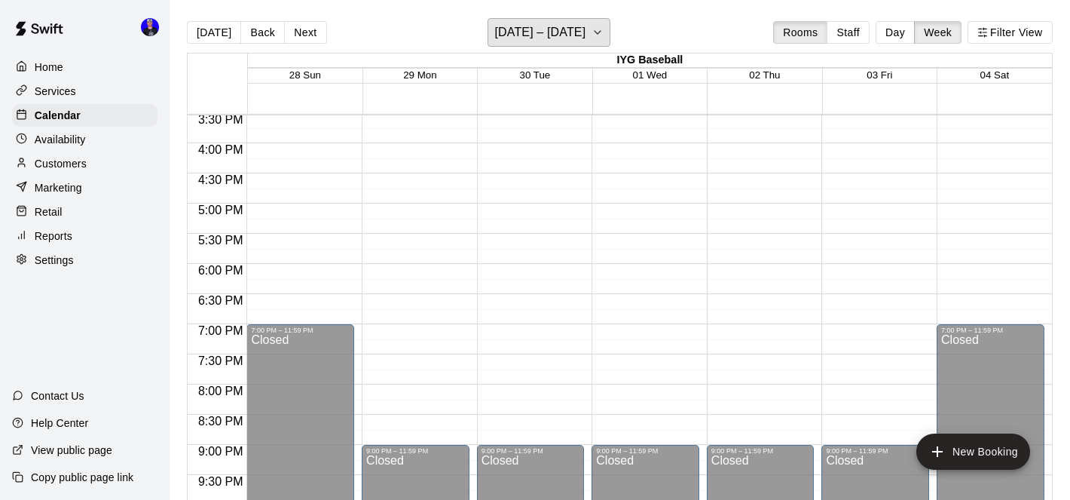
scroll to position [875, 0]
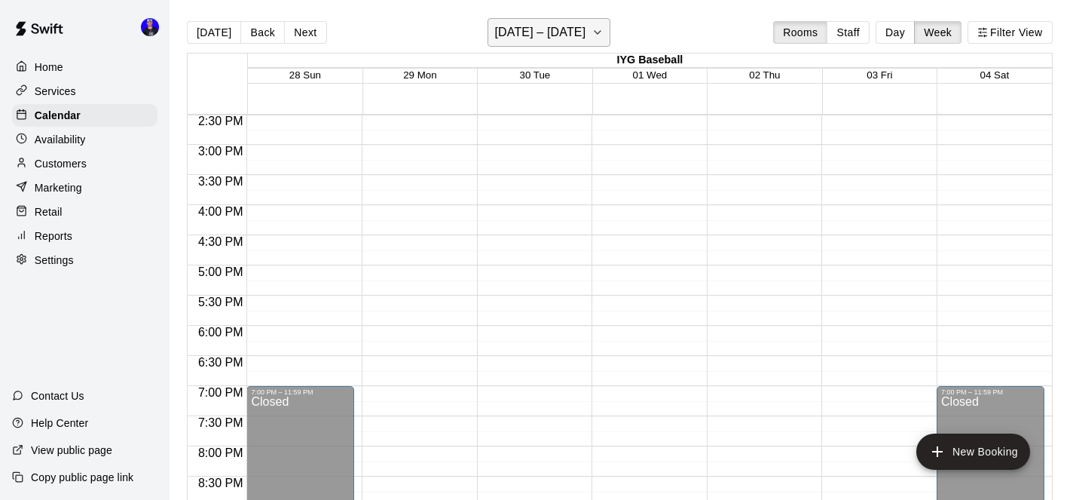
click at [598, 44] on button "[DATE] – [DATE]" at bounding box center [549, 32] width 123 height 29
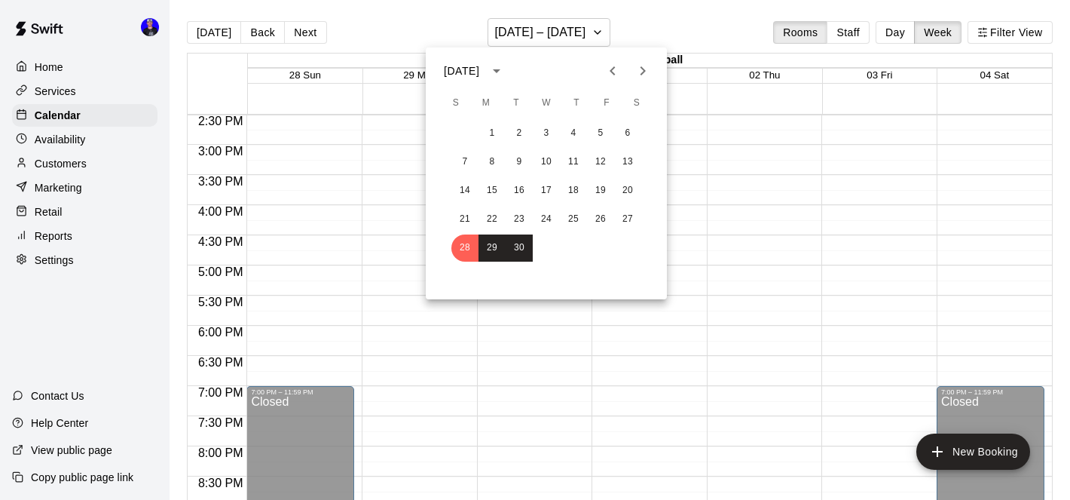
click at [641, 78] on icon "Next month" at bounding box center [643, 71] width 18 height 18
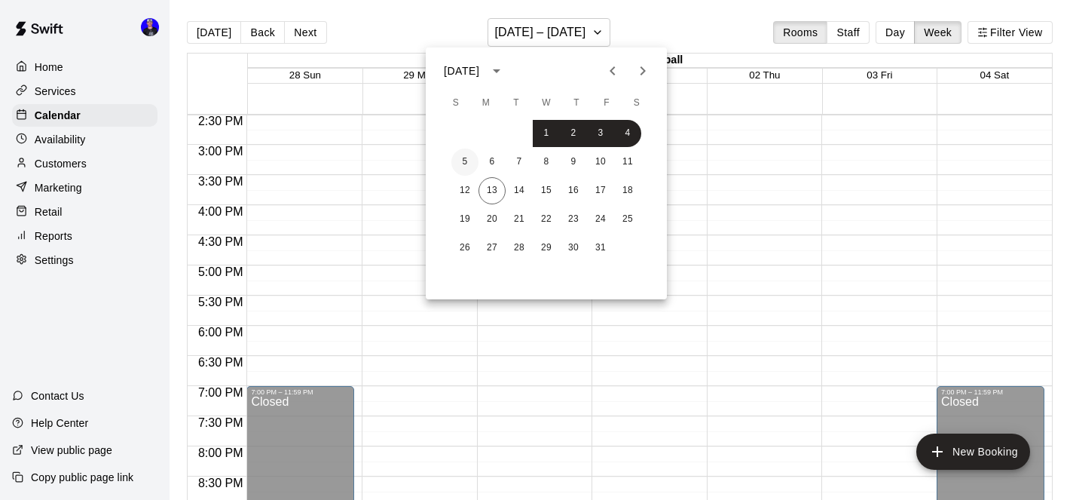
click at [467, 167] on button "5" at bounding box center [465, 161] width 27 height 27
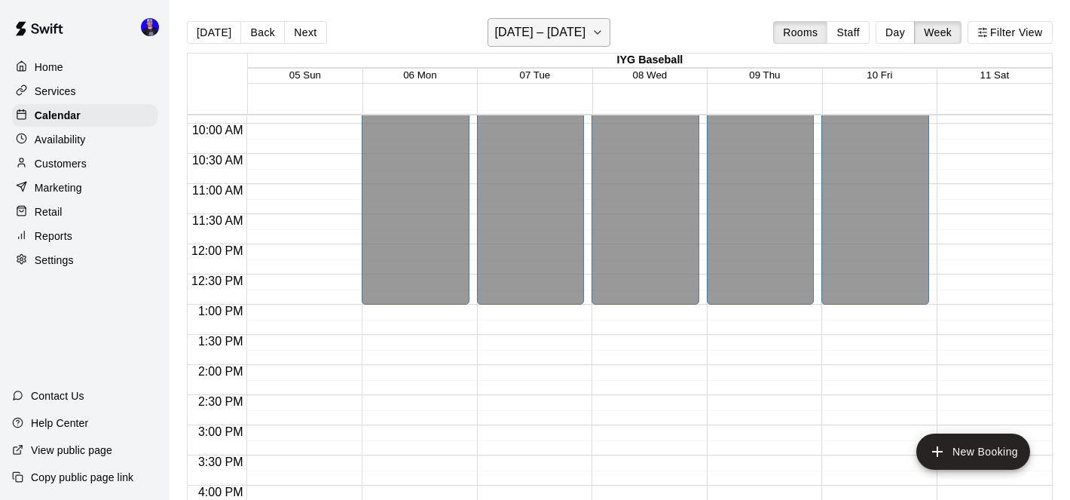
scroll to position [604, 0]
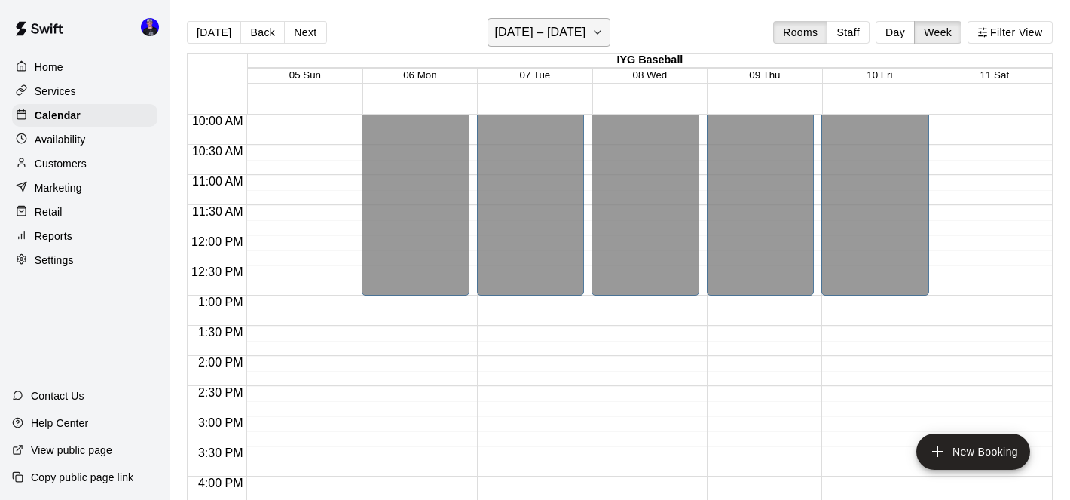
click at [576, 35] on h6 "[DATE] – [DATE]" at bounding box center [539, 32] width 91 height 21
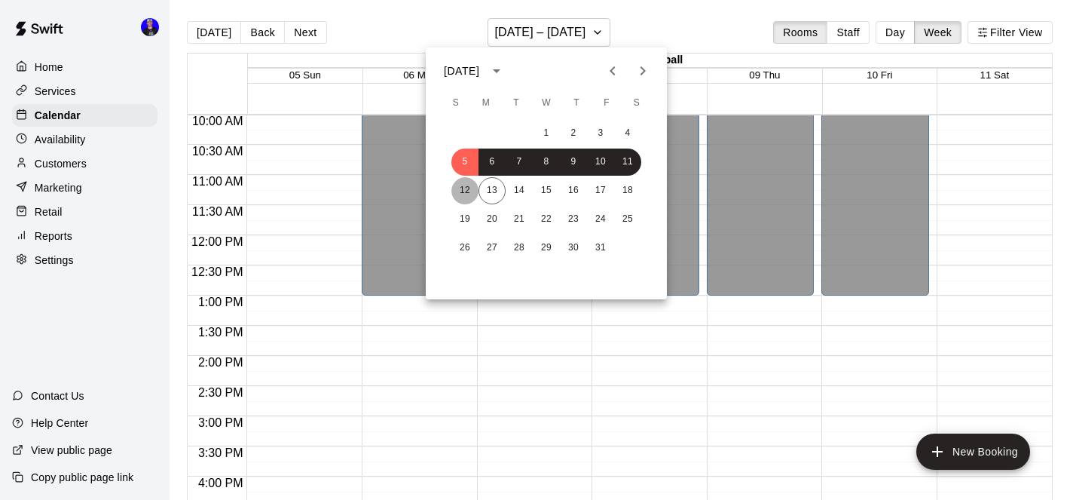
click at [462, 193] on button "12" at bounding box center [465, 190] width 27 height 27
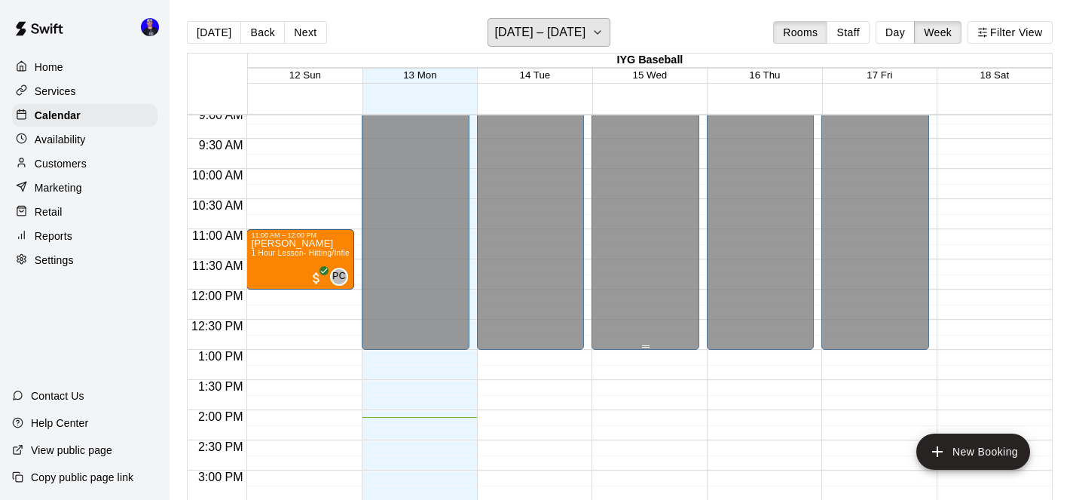
scroll to position [553, 0]
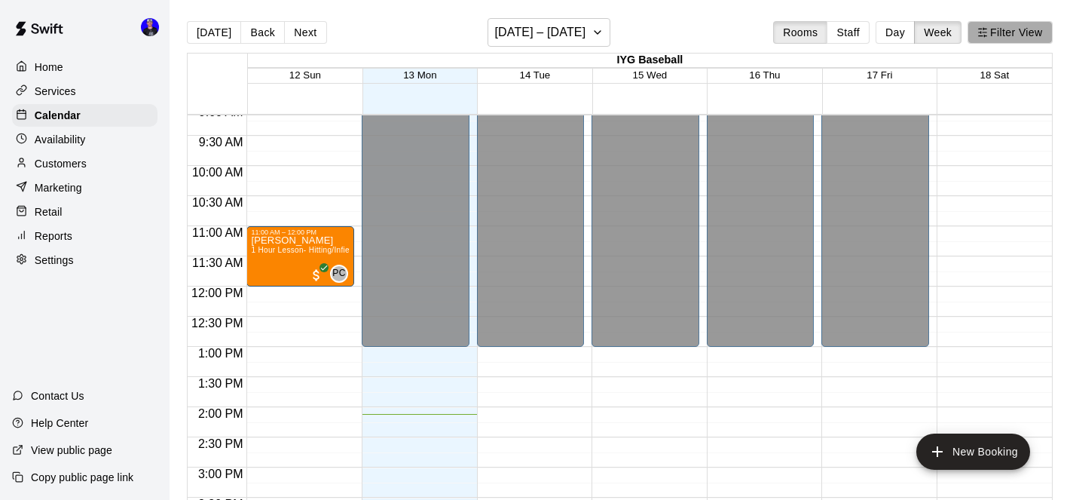
click at [1006, 37] on button "Filter View" at bounding box center [1010, 32] width 84 height 23
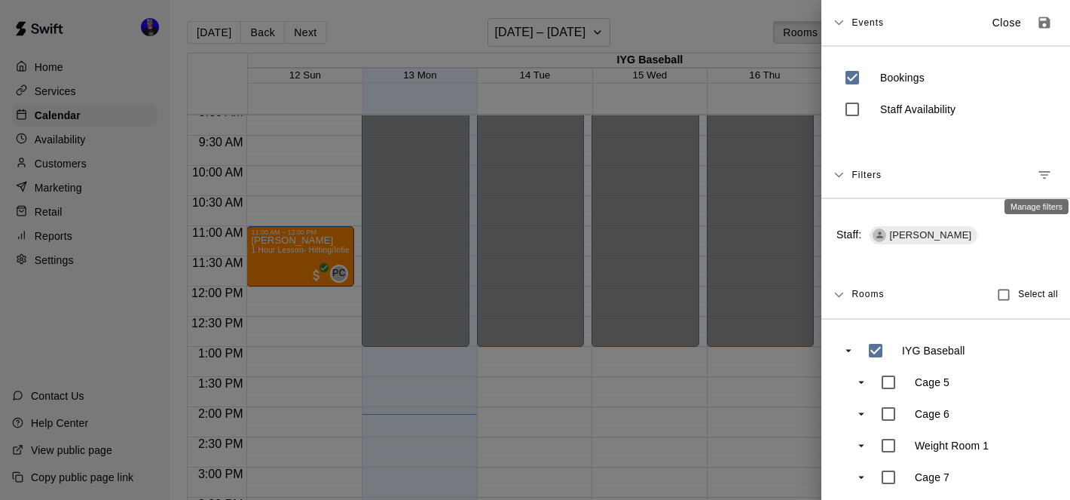
click at [1042, 176] on icon "Manage filters" at bounding box center [1044, 174] width 15 height 15
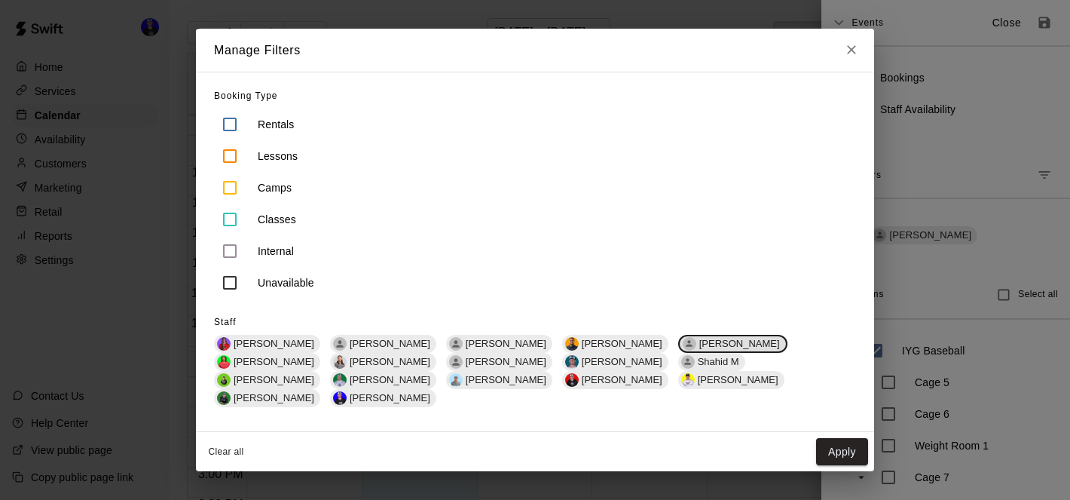
click at [693, 349] on span "[PERSON_NAME]" at bounding box center [739, 343] width 93 height 11
click at [320, 356] on span "[PERSON_NAME]" at bounding box center [274, 361] width 93 height 11
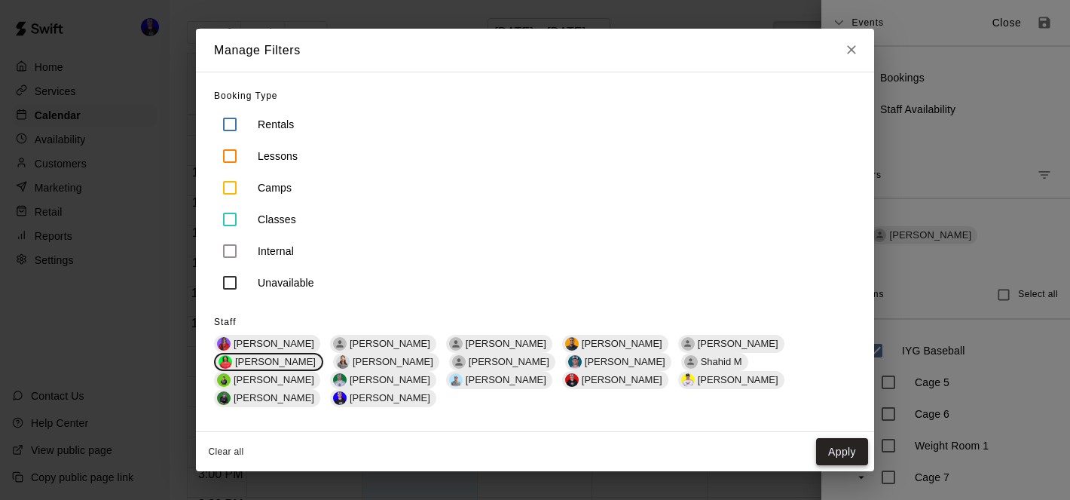
click at [830, 438] on button "Apply" at bounding box center [842, 452] width 52 height 28
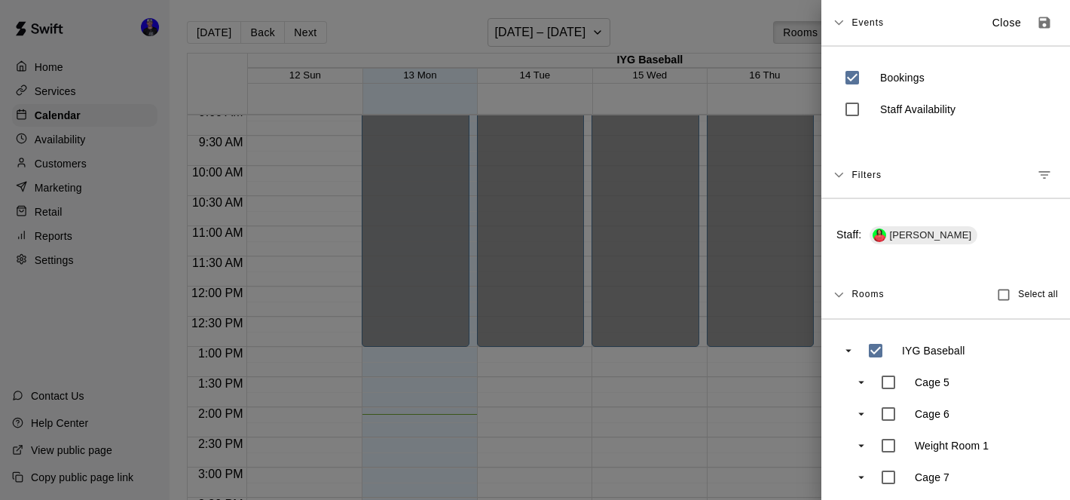
click at [581, 39] on div at bounding box center [535, 250] width 1070 height 500
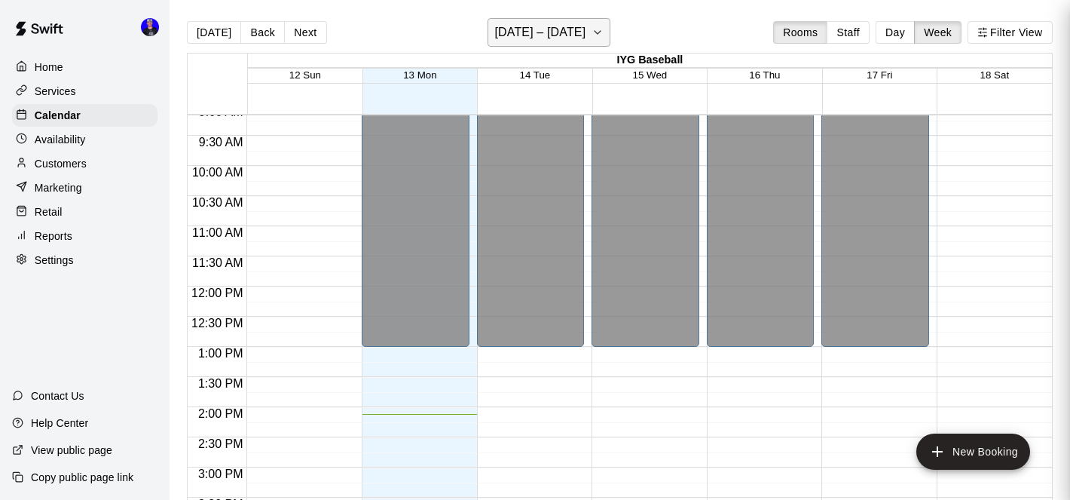
click at [570, 36] on h6 "[DATE] – [DATE]" at bounding box center [539, 32] width 91 height 21
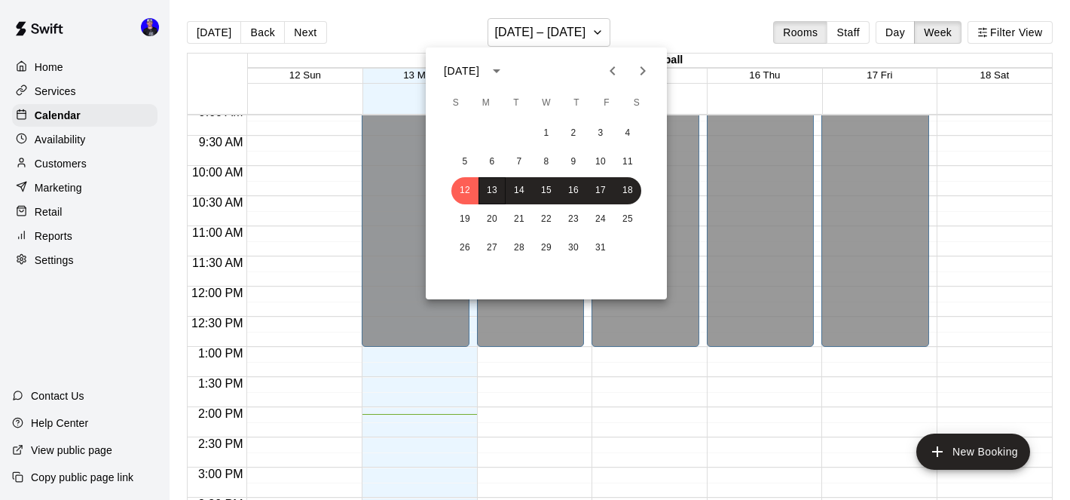
click at [628, 72] on button "Next month" at bounding box center [643, 71] width 30 height 30
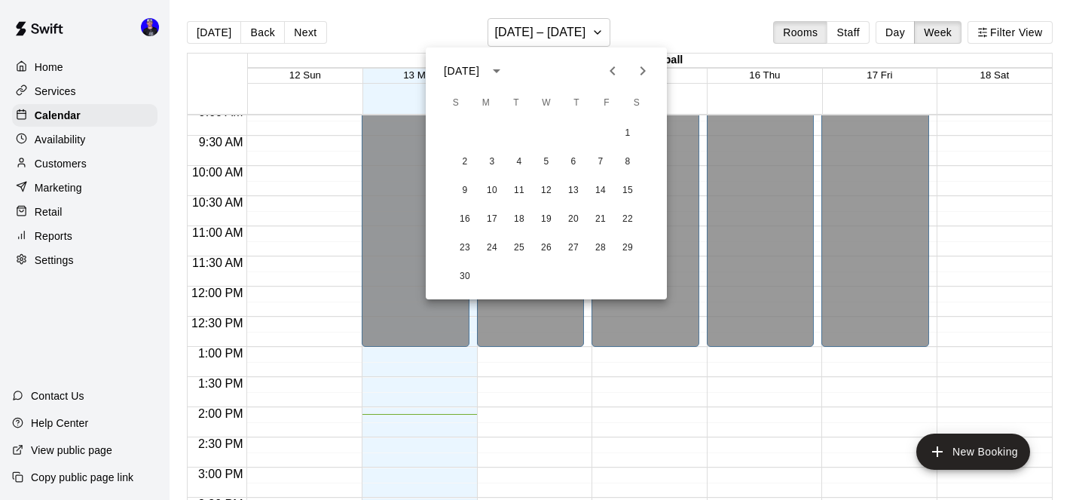
click at [609, 75] on icon "Previous month" at bounding box center [613, 71] width 18 height 18
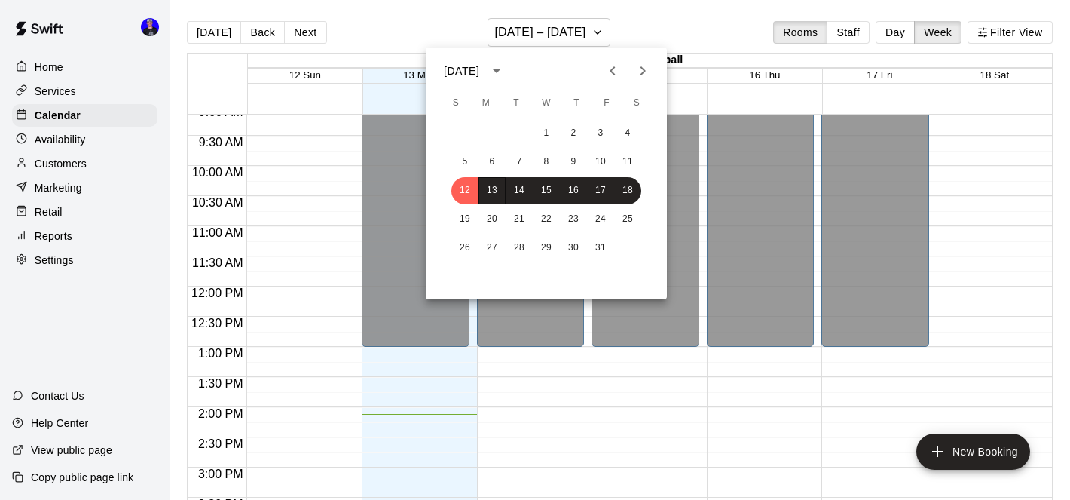
click at [609, 75] on icon "Previous month" at bounding box center [613, 71] width 18 height 18
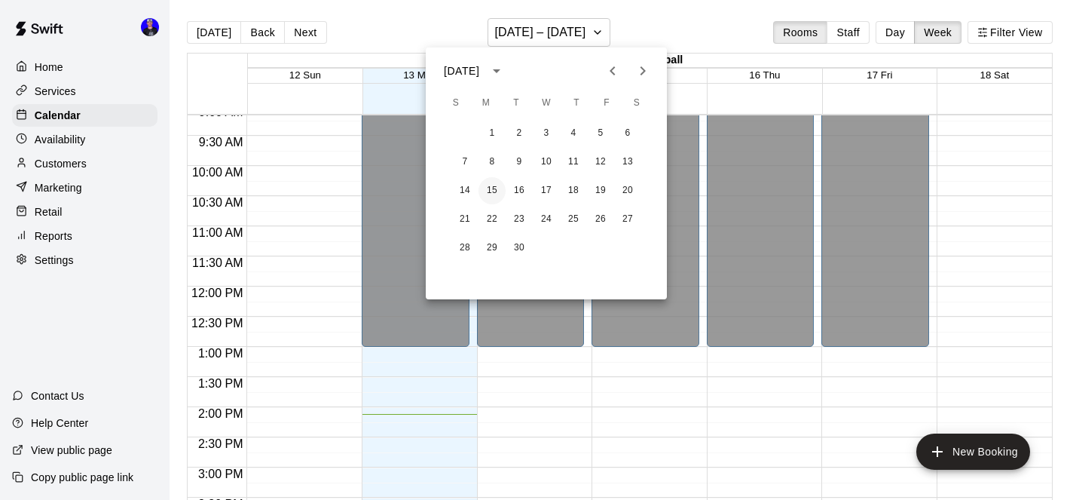
click at [488, 188] on button "15" at bounding box center [492, 190] width 27 height 27
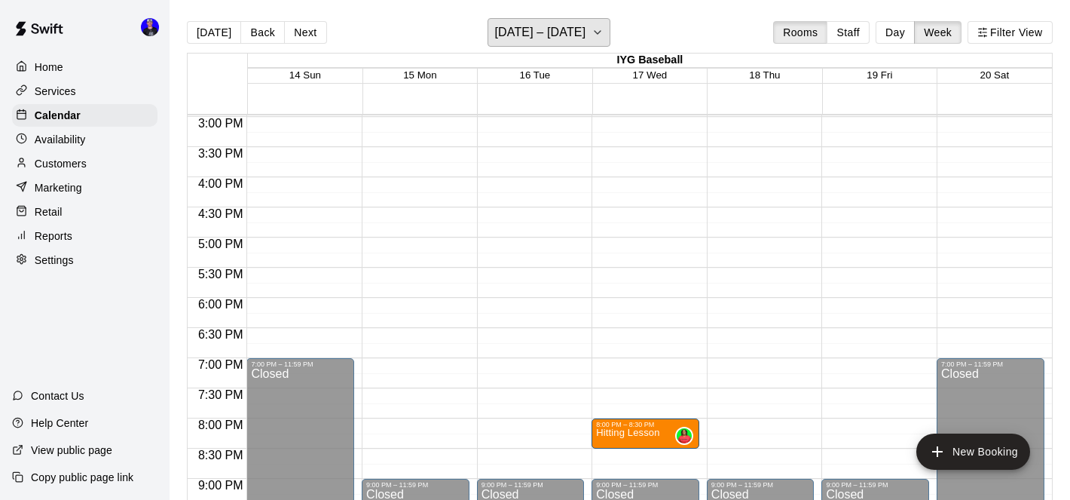
scroll to position [859, 0]
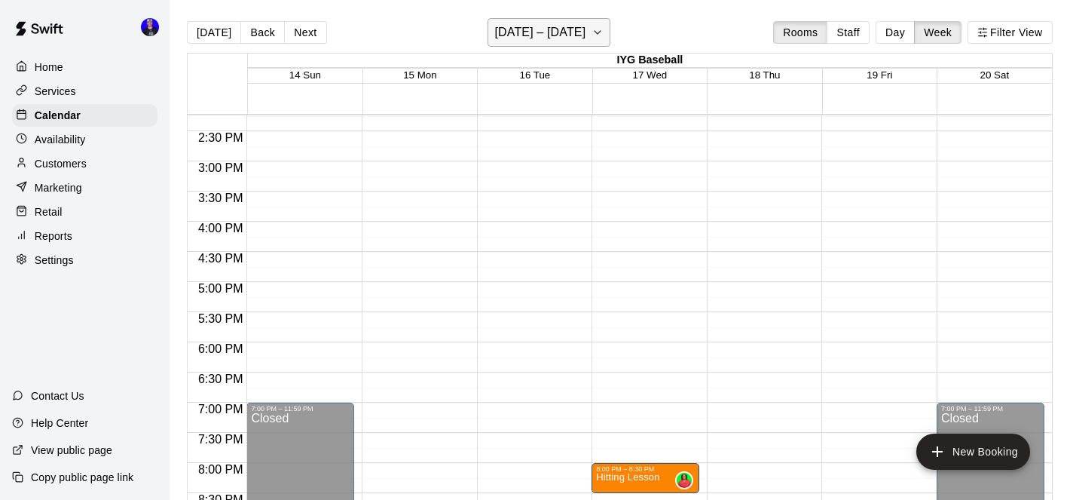
click at [586, 39] on h6 "[DATE] – [DATE]" at bounding box center [539, 32] width 91 height 21
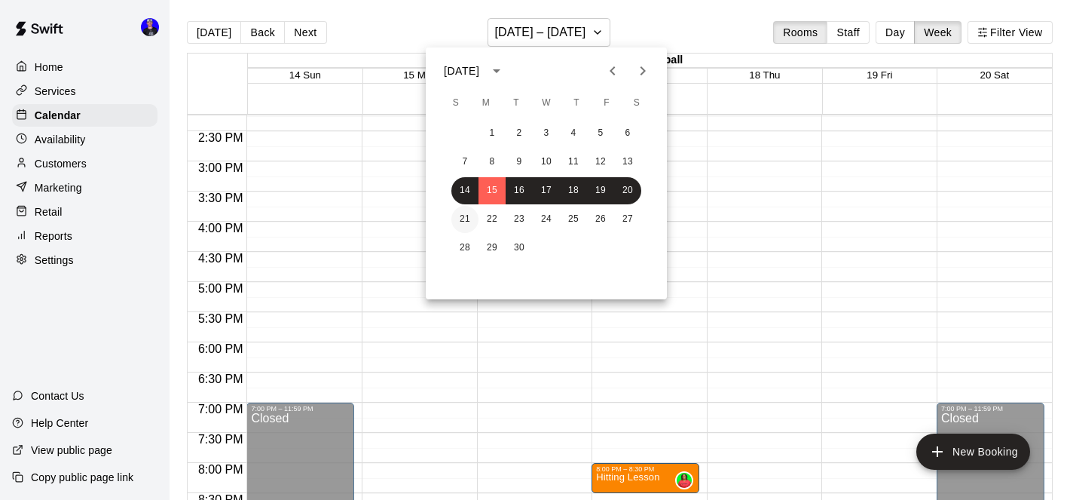
click at [467, 217] on button "21" at bounding box center [465, 219] width 27 height 27
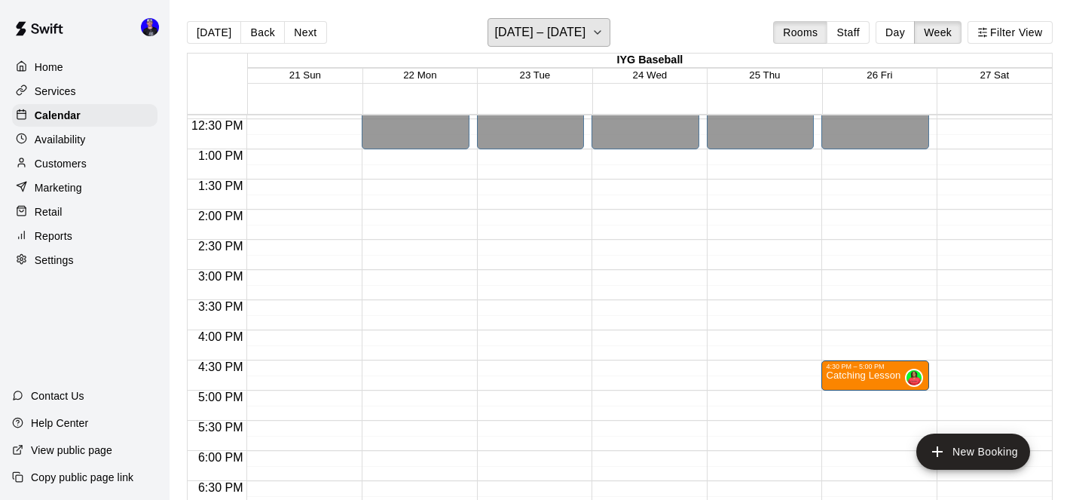
scroll to position [834, 0]
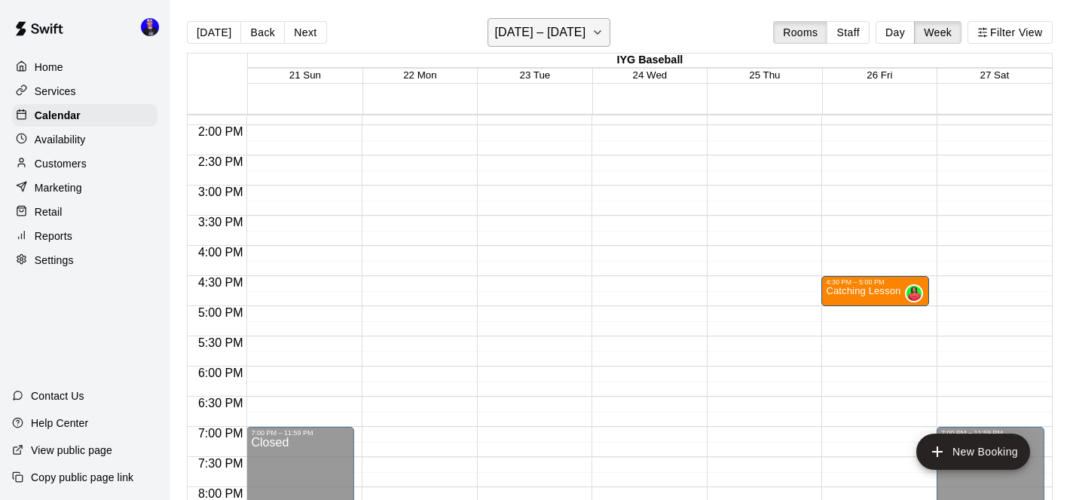
click at [580, 37] on h6 "[DATE] – [DATE]" at bounding box center [539, 32] width 91 height 21
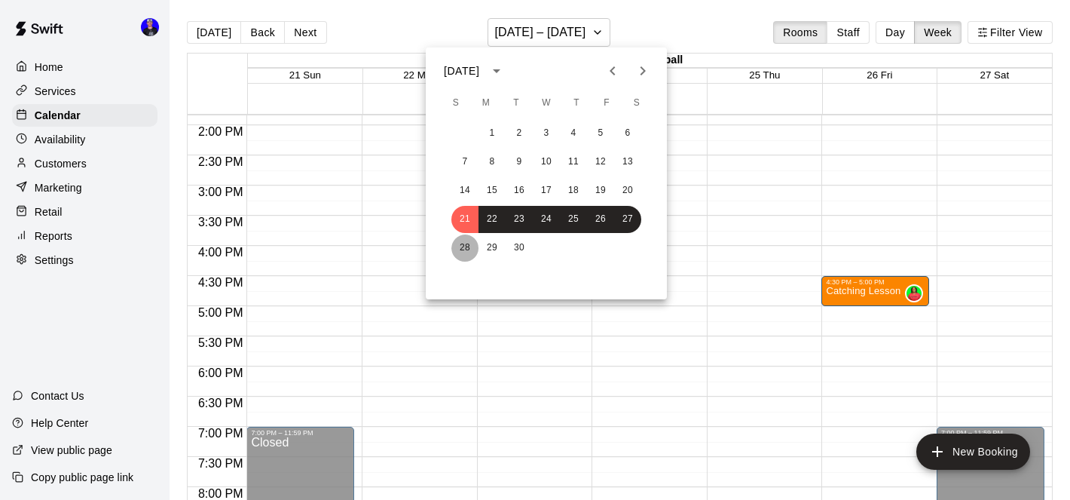
click at [467, 252] on button "28" at bounding box center [465, 247] width 27 height 27
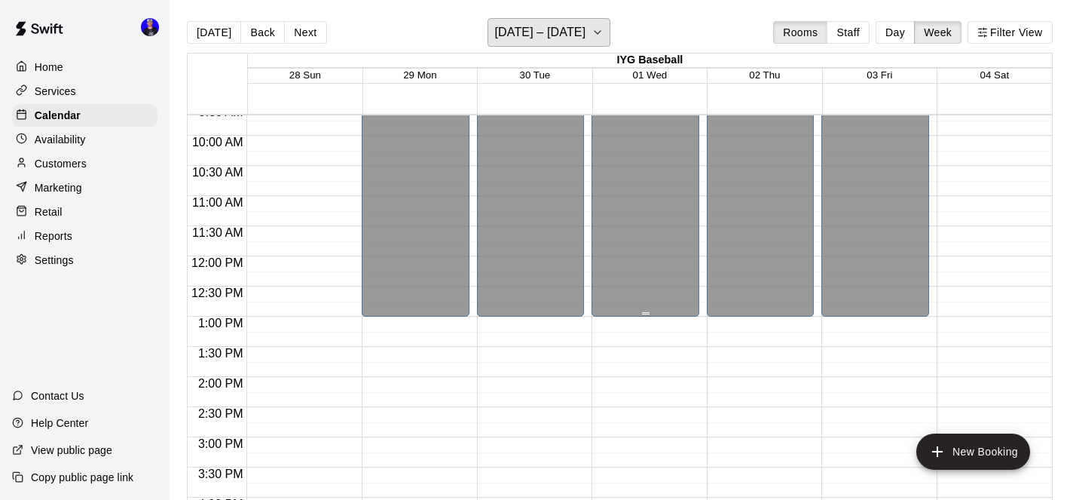
scroll to position [553, 0]
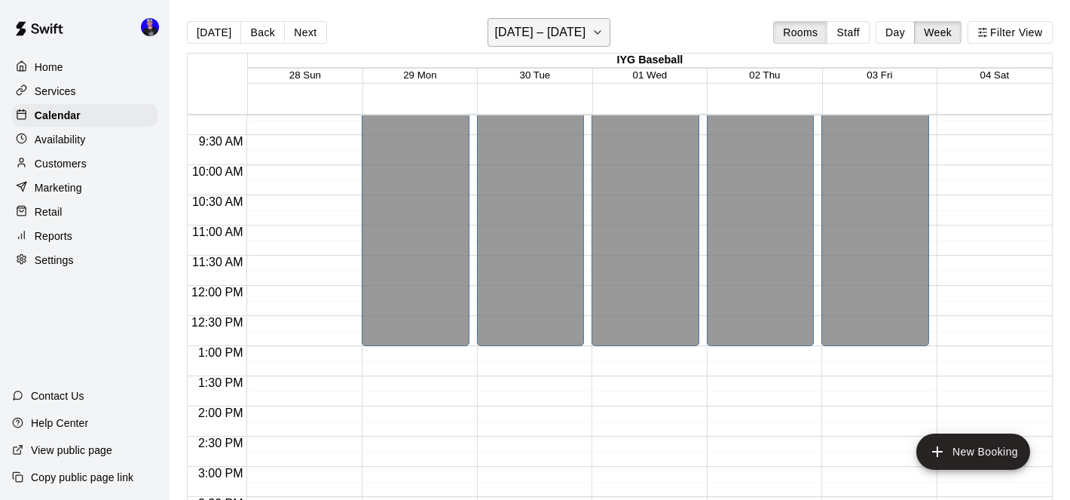
click at [586, 36] on h6 "[DATE] – [DATE]" at bounding box center [539, 32] width 91 height 21
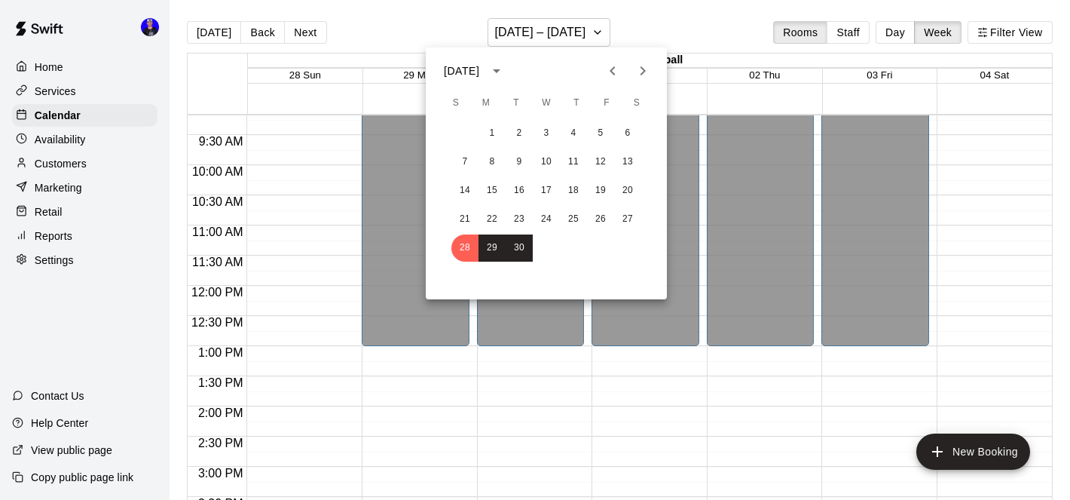
click at [643, 69] on icon "Next month" at bounding box center [643, 70] width 5 height 9
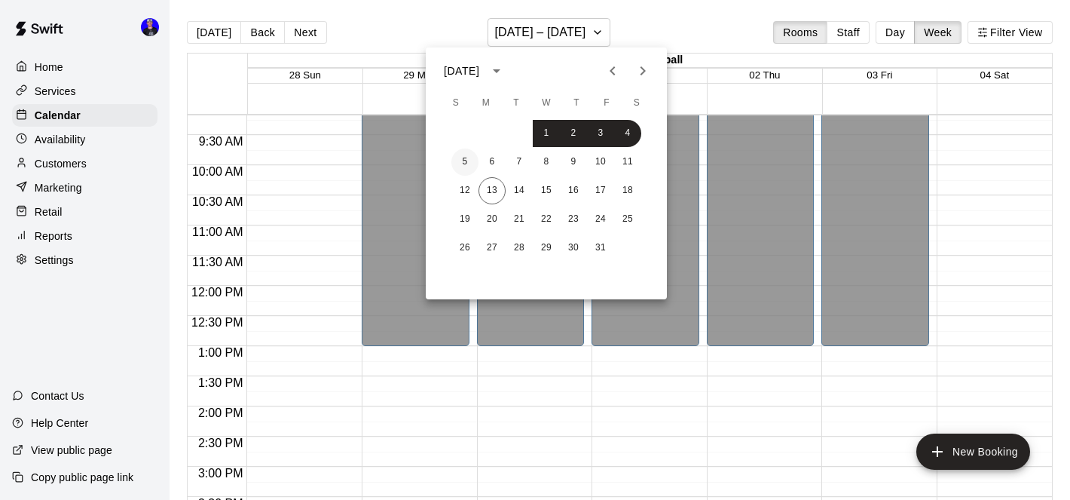
click at [464, 167] on button "5" at bounding box center [465, 161] width 27 height 27
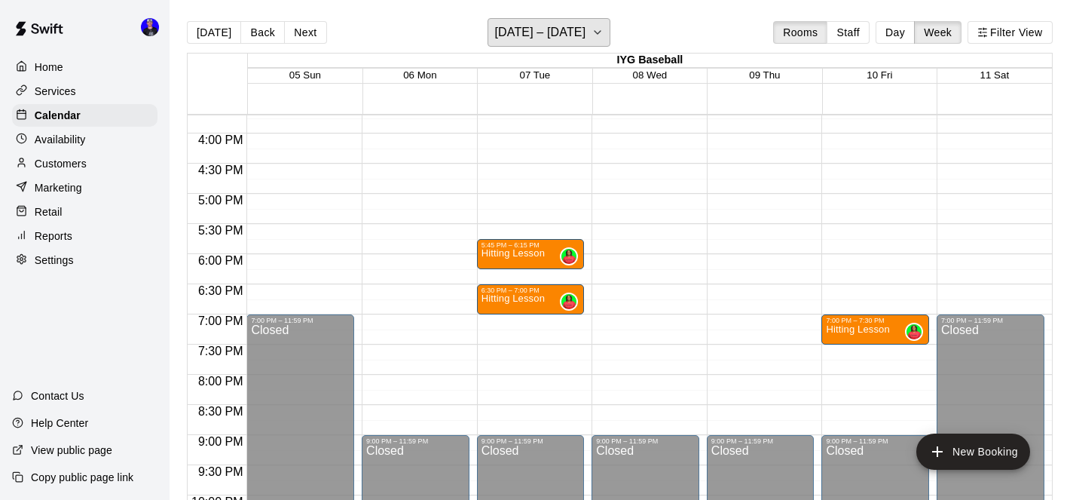
scroll to position [941, 0]
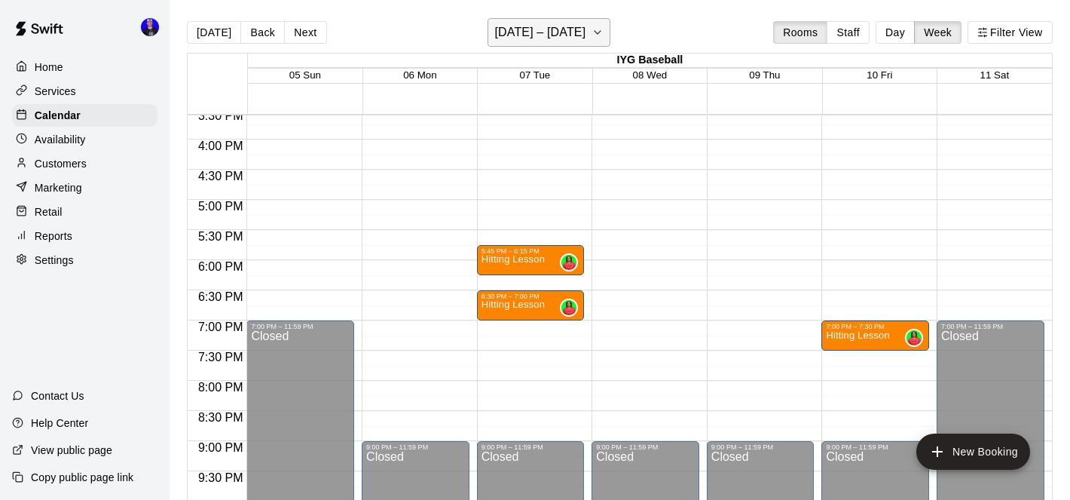
click at [559, 35] on h6 "[DATE] – [DATE]" at bounding box center [539, 32] width 91 height 21
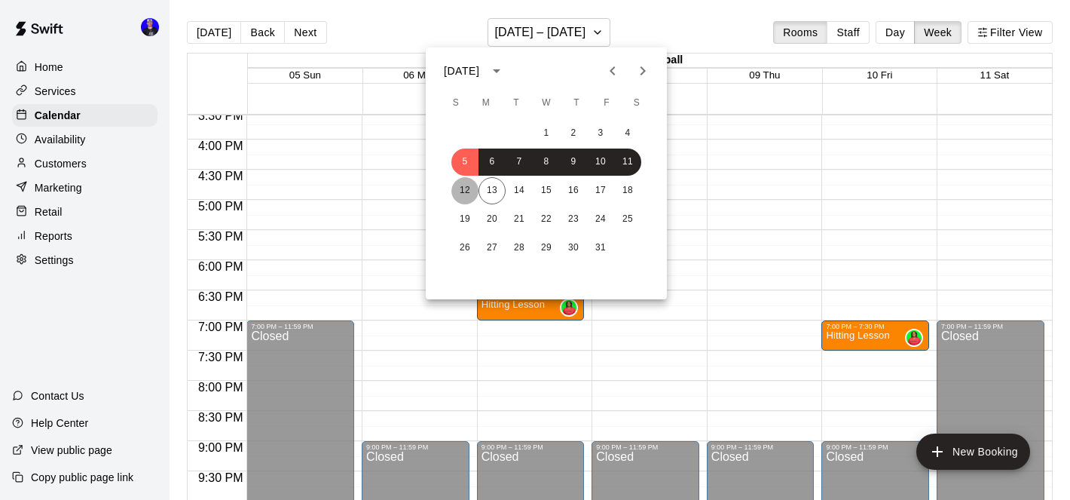
click at [468, 183] on button "12" at bounding box center [465, 190] width 27 height 27
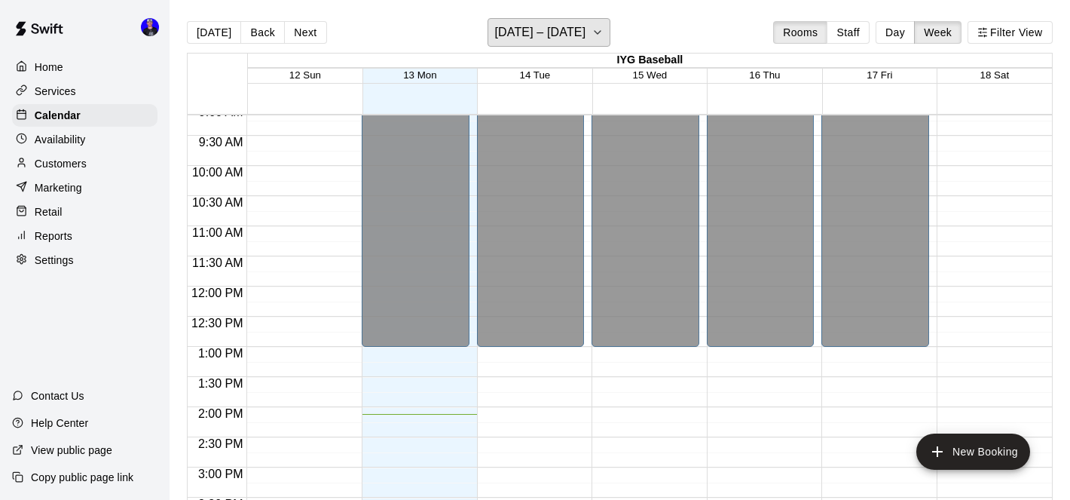
scroll to position [552, 0]
click at [1000, 29] on button "Filter View" at bounding box center [1010, 32] width 84 height 23
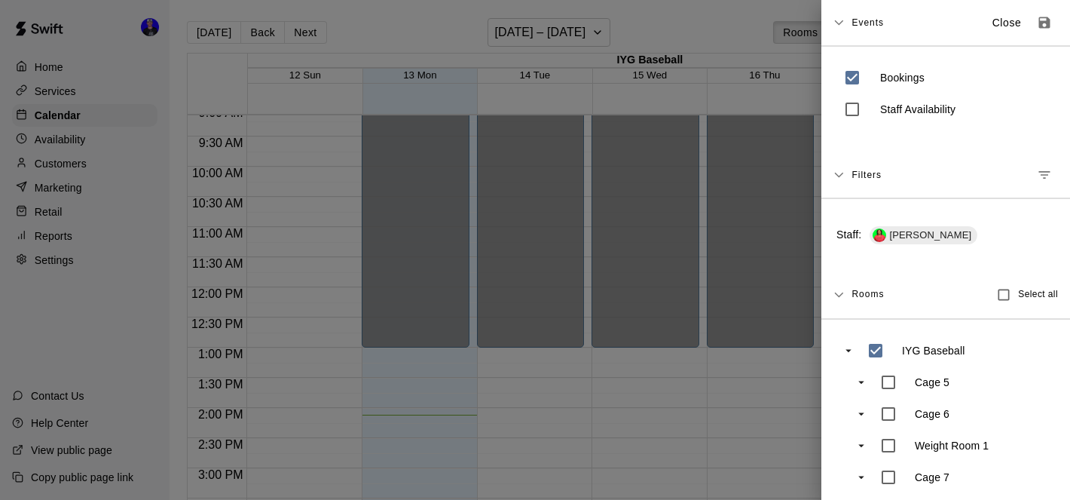
click at [1047, 173] on icon "Manage filters" at bounding box center [1044, 174] width 15 height 15
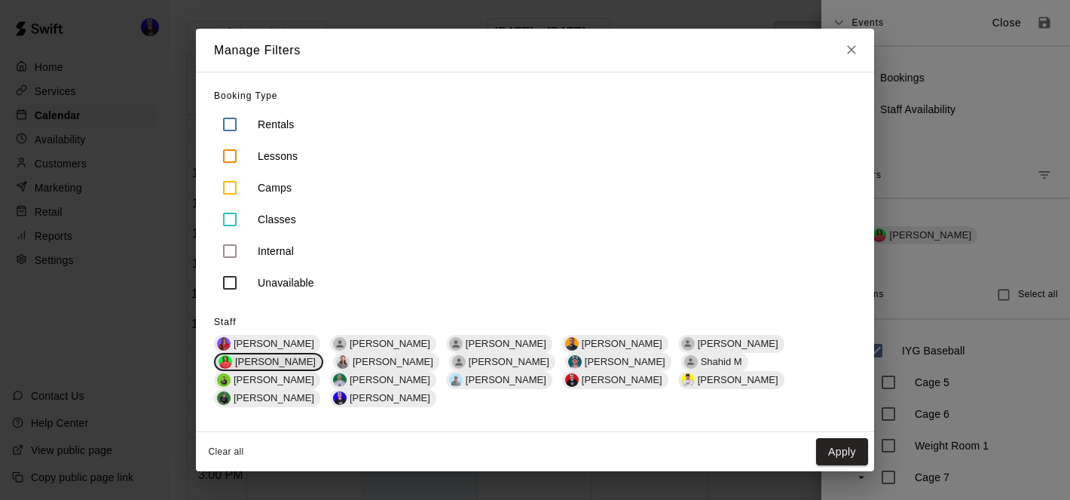
click at [322, 356] on span "[PERSON_NAME]" at bounding box center [275, 361] width 93 height 11
click at [436, 374] on span "[PERSON_NAME]" at bounding box center [390, 379] width 93 height 11
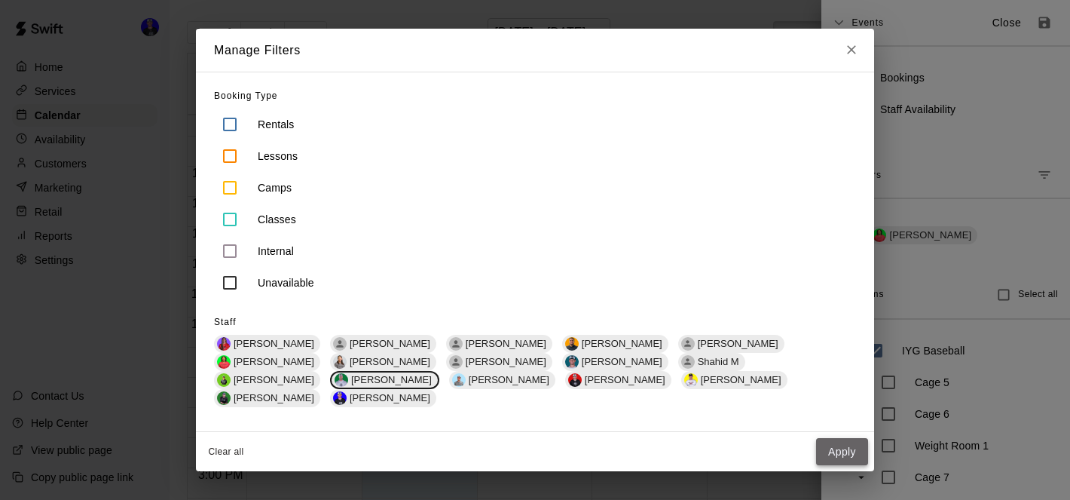
click at [830, 438] on button "Apply" at bounding box center [842, 452] width 52 height 28
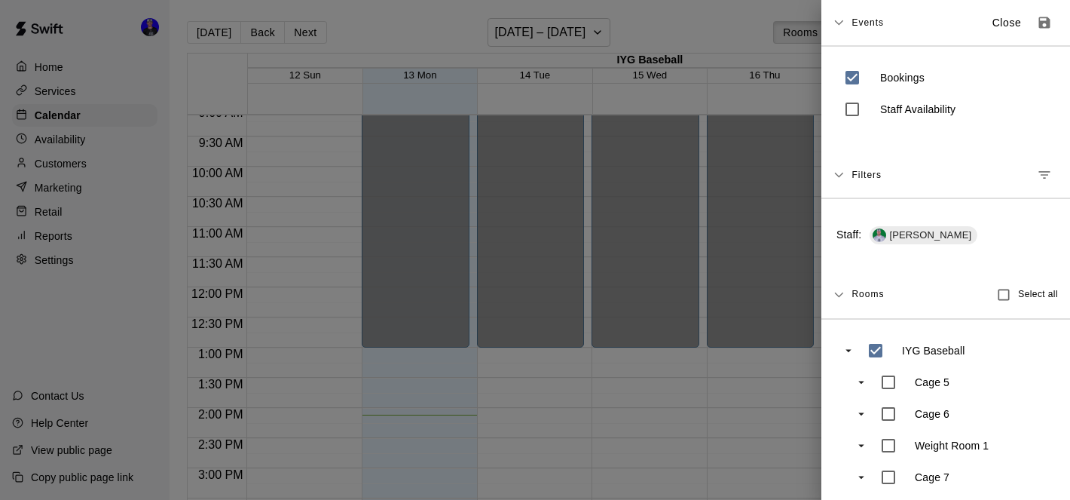
click at [573, 39] on div at bounding box center [535, 250] width 1070 height 500
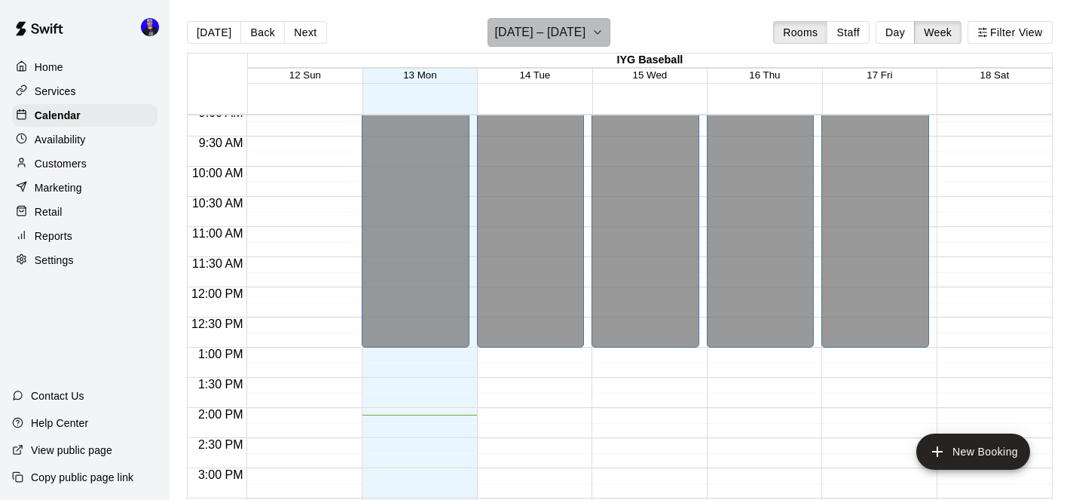
click at [573, 38] on h6 "[DATE] – [DATE]" at bounding box center [539, 32] width 91 height 21
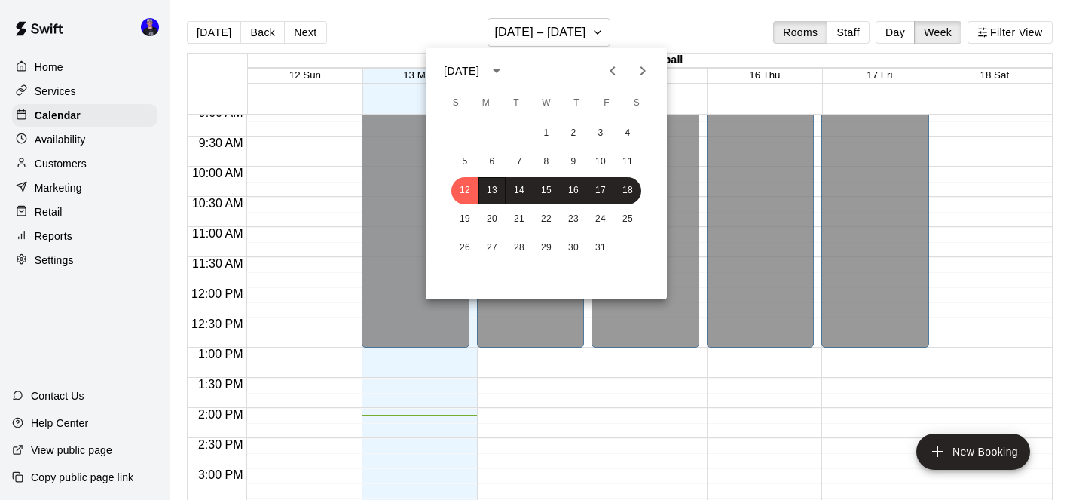
click at [614, 69] on icon "Previous month" at bounding box center [613, 71] width 18 height 18
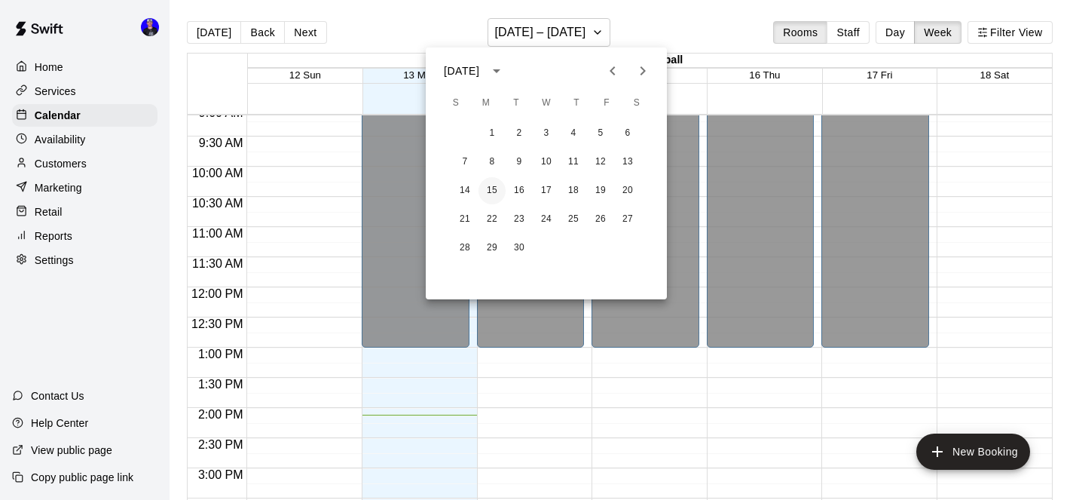
click at [492, 186] on button "15" at bounding box center [492, 190] width 27 height 27
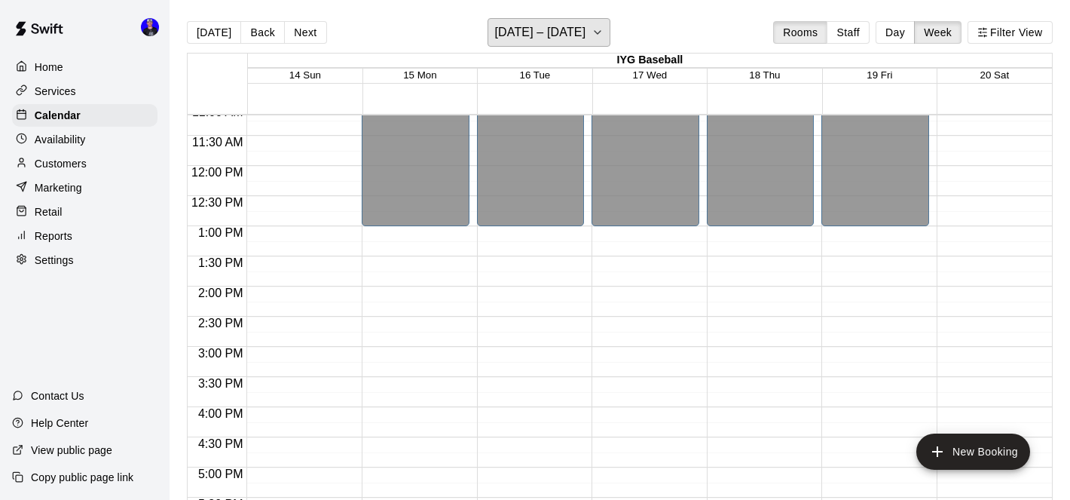
scroll to position [476, 0]
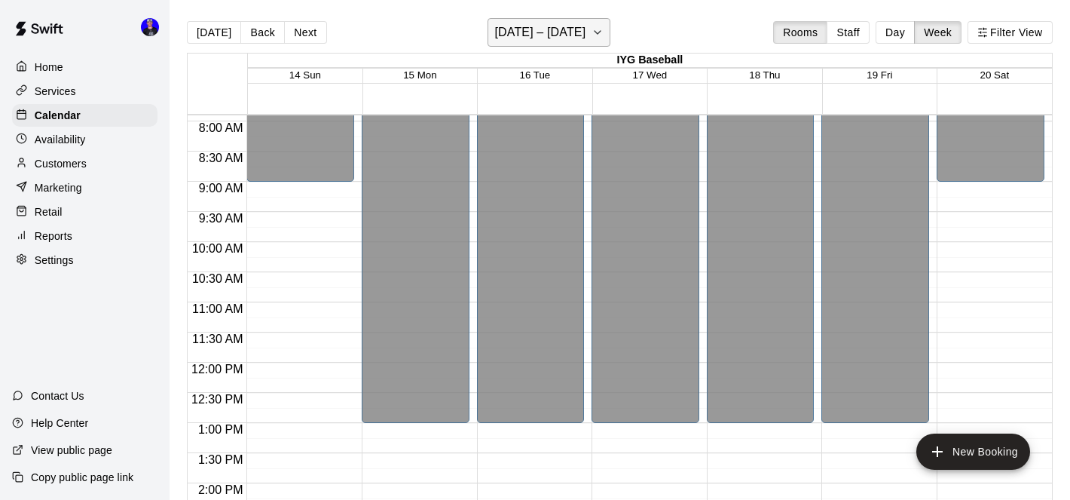
click at [570, 44] on button "[DATE] – [DATE]" at bounding box center [549, 32] width 123 height 29
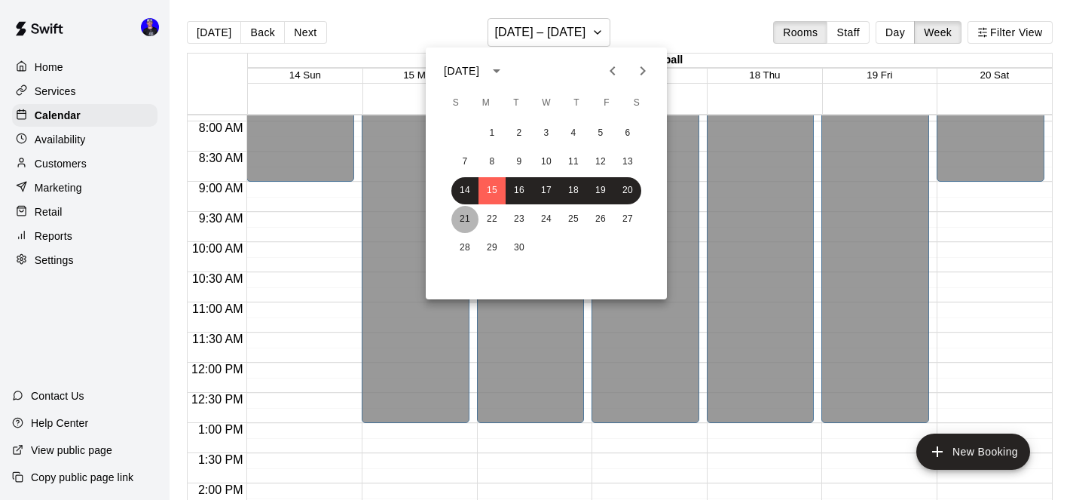
click at [464, 213] on button "21" at bounding box center [465, 219] width 27 height 27
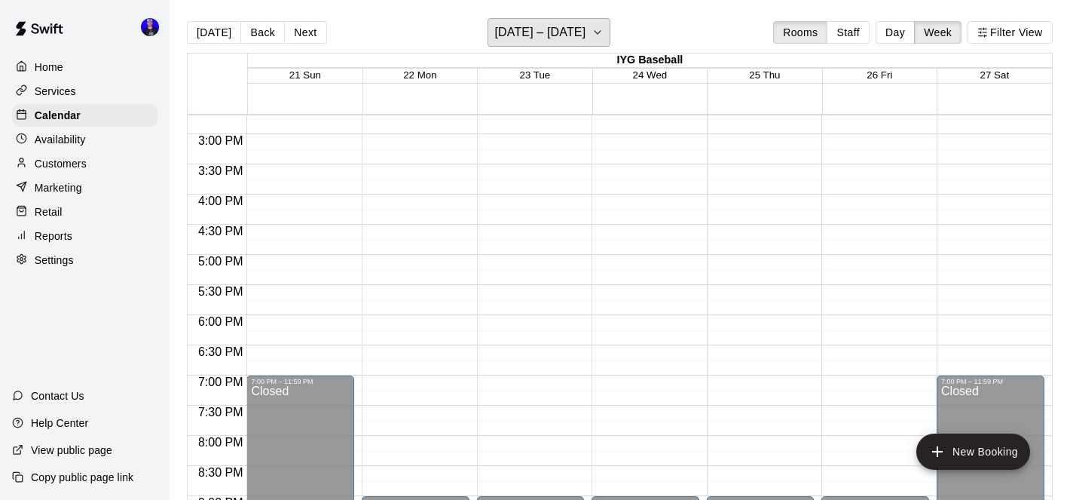
scroll to position [927, 0]
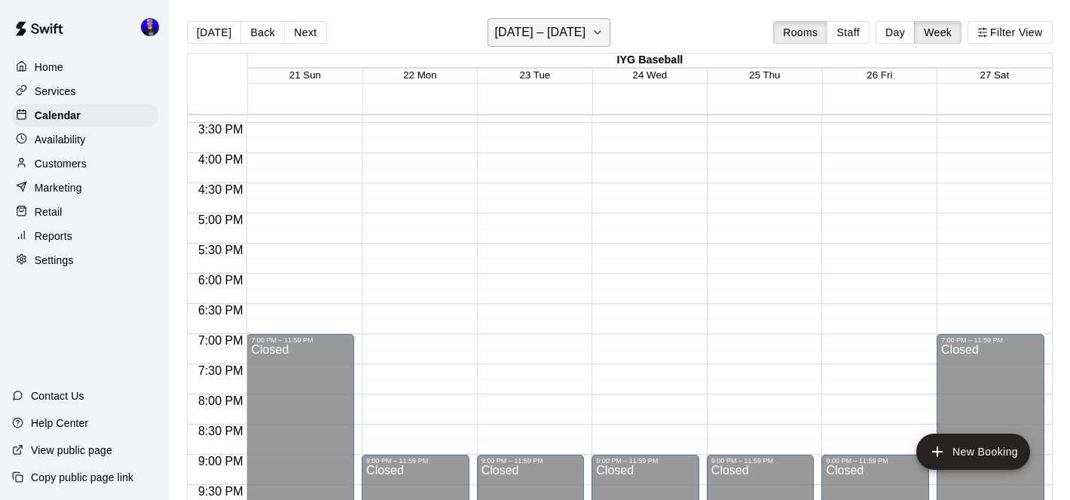
click at [555, 41] on h6 "[DATE] – [DATE]" at bounding box center [539, 32] width 91 height 21
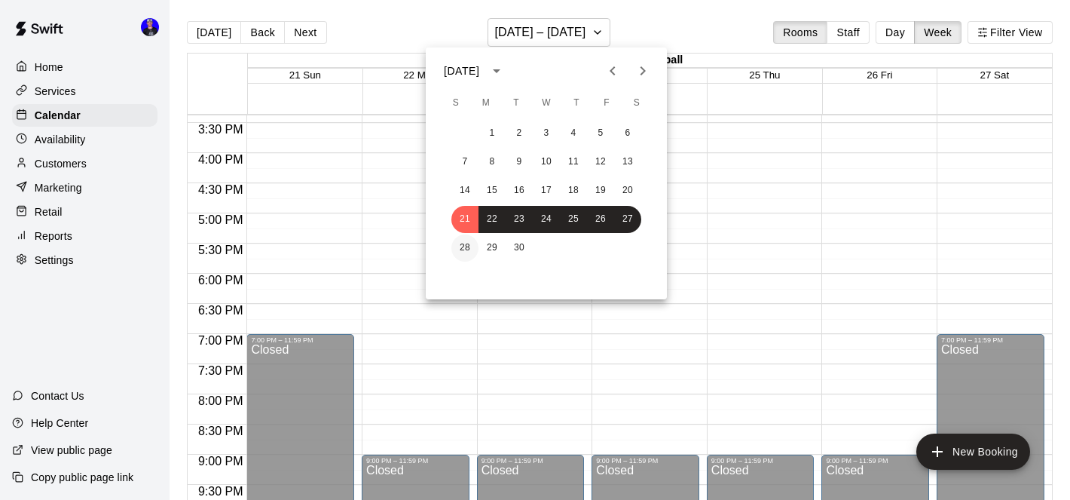
click at [466, 243] on button "28" at bounding box center [465, 247] width 27 height 27
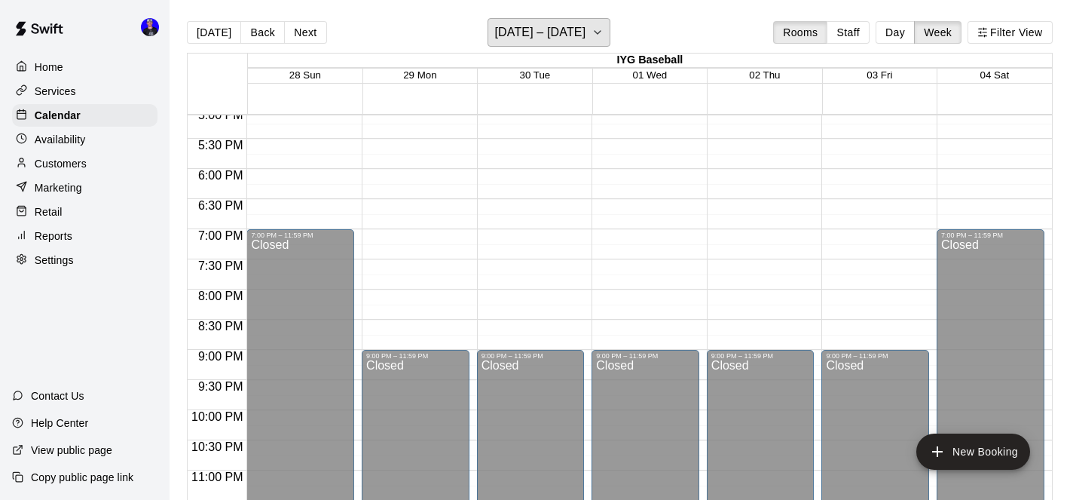
scroll to position [1046, 0]
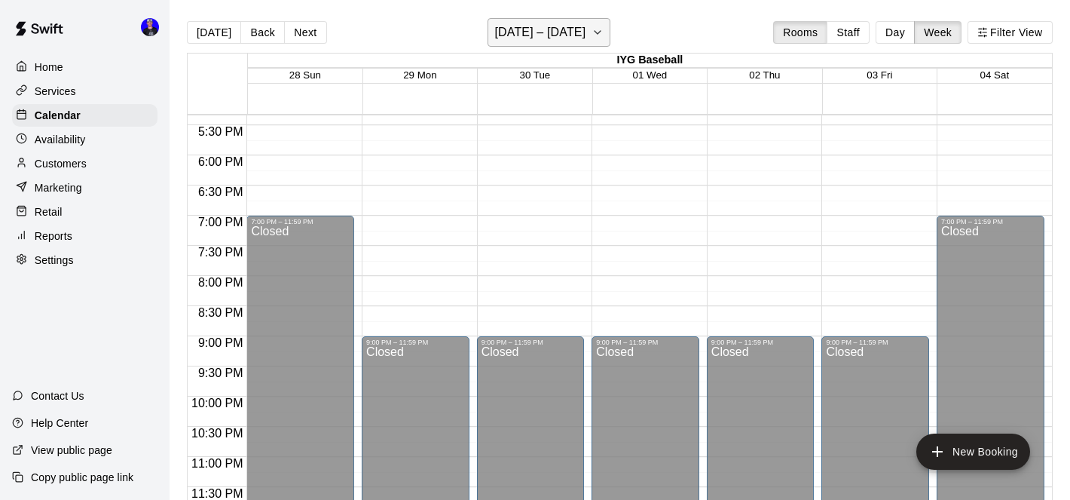
click at [545, 33] on h6 "[DATE] – [DATE]" at bounding box center [539, 32] width 91 height 21
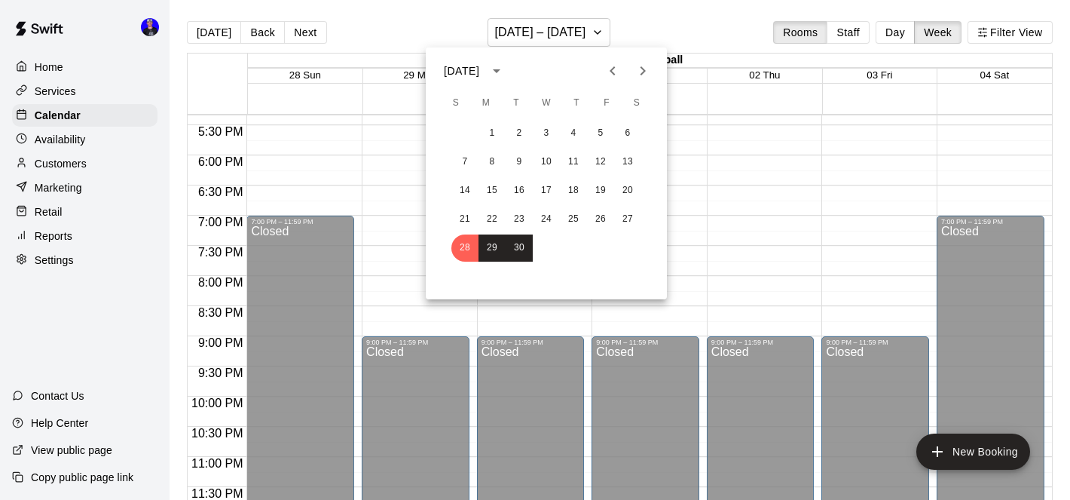
click at [640, 74] on icon "Next month" at bounding box center [643, 71] width 18 height 18
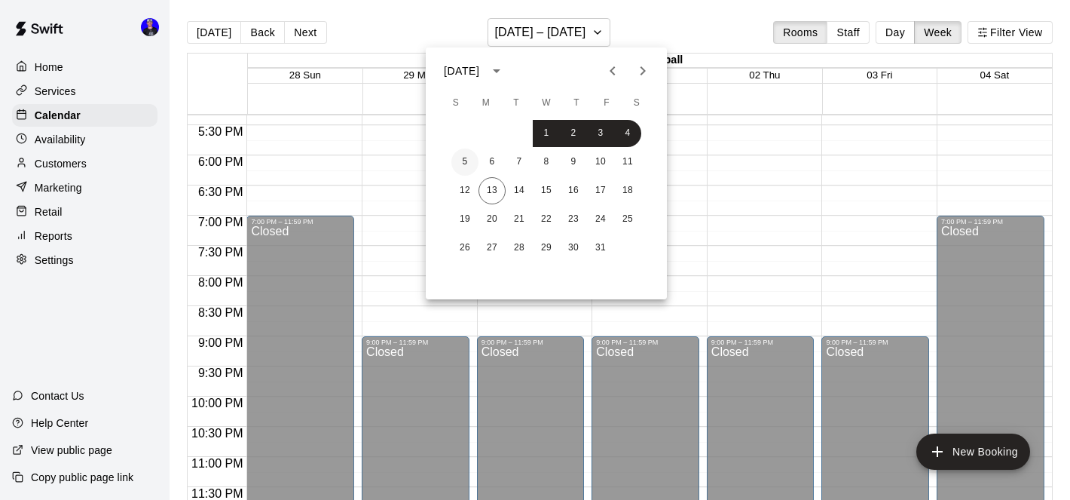
click at [460, 161] on button "5" at bounding box center [465, 161] width 27 height 27
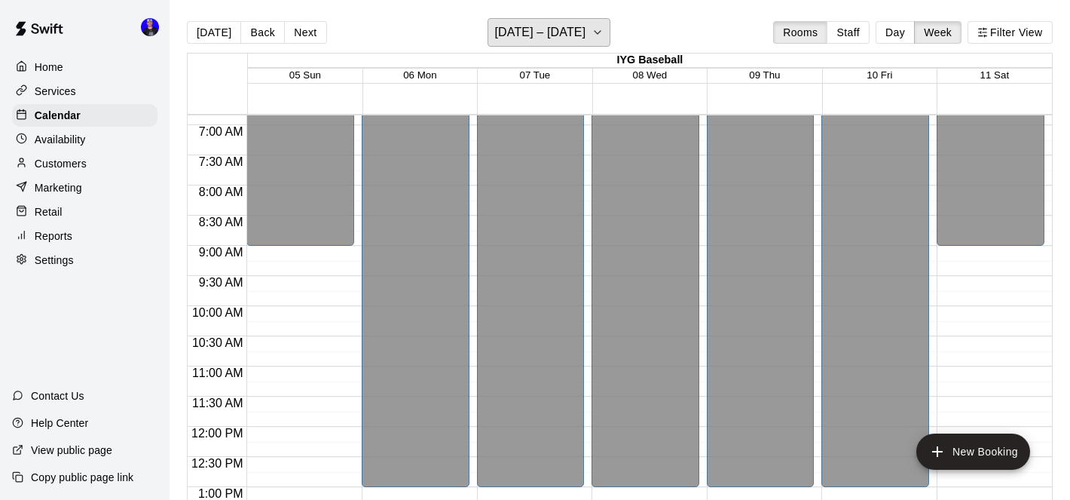
scroll to position [402, 0]
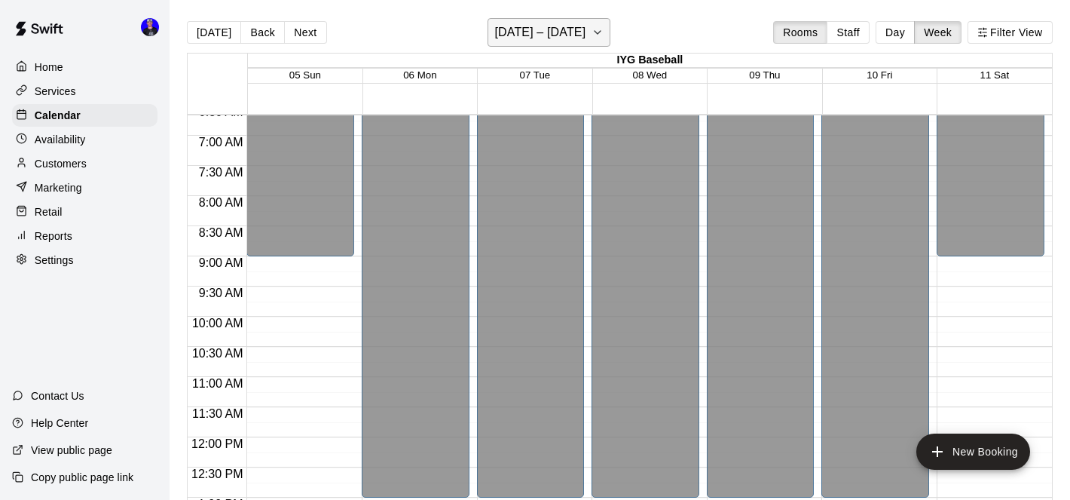
click at [577, 30] on h6 "[DATE] – [DATE]" at bounding box center [539, 32] width 91 height 21
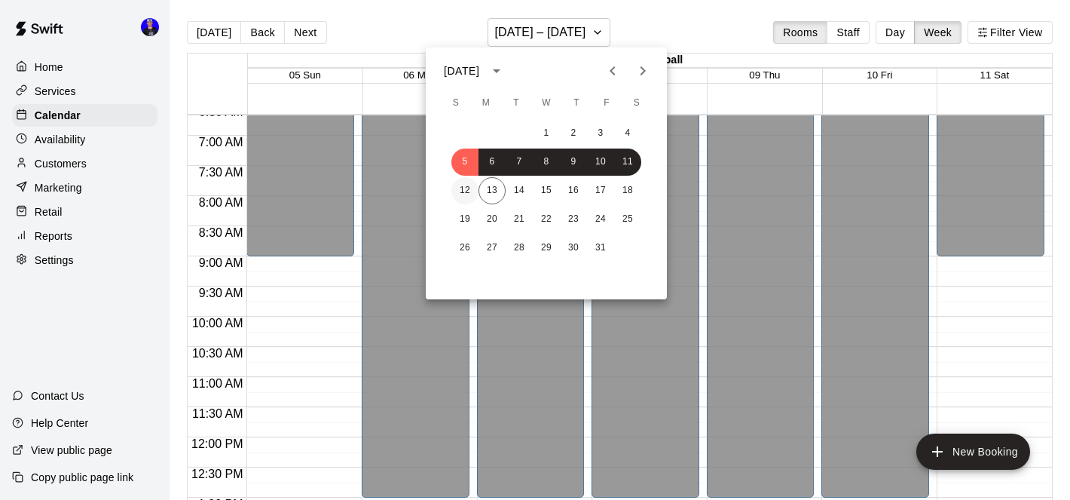
click at [470, 186] on button "12" at bounding box center [465, 190] width 27 height 27
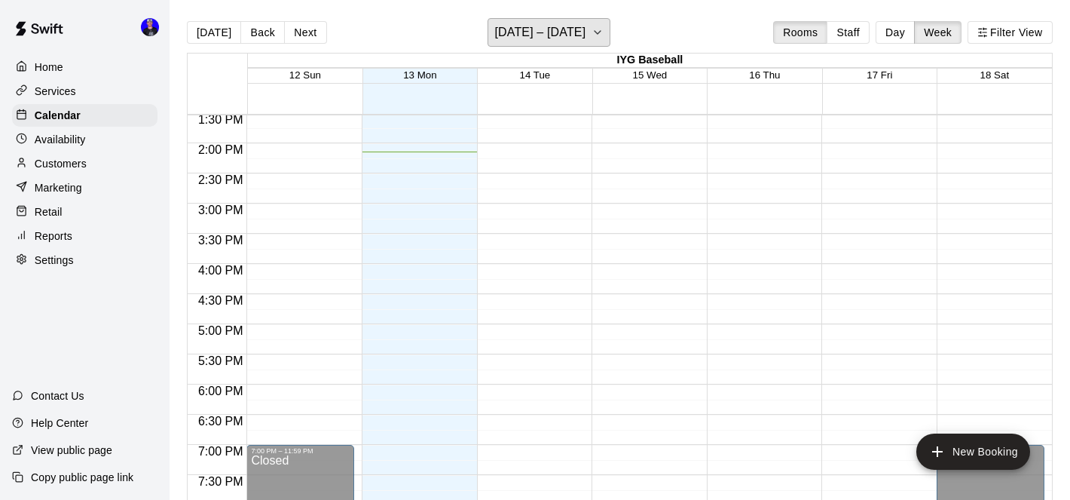
scroll to position [758, 0]
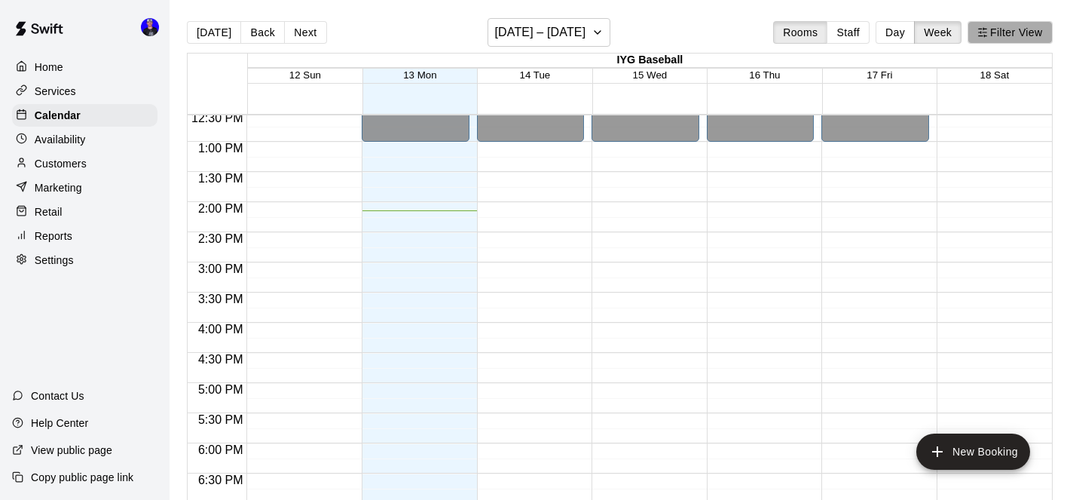
click at [1007, 37] on button "Filter View" at bounding box center [1010, 32] width 84 height 23
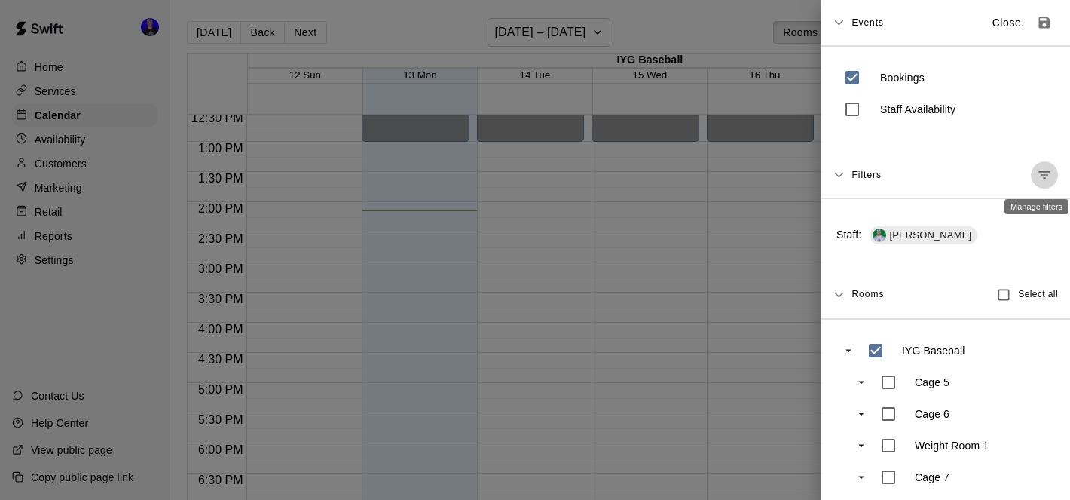
click at [1039, 174] on icon "Manage filters" at bounding box center [1044, 174] width 15 height 15
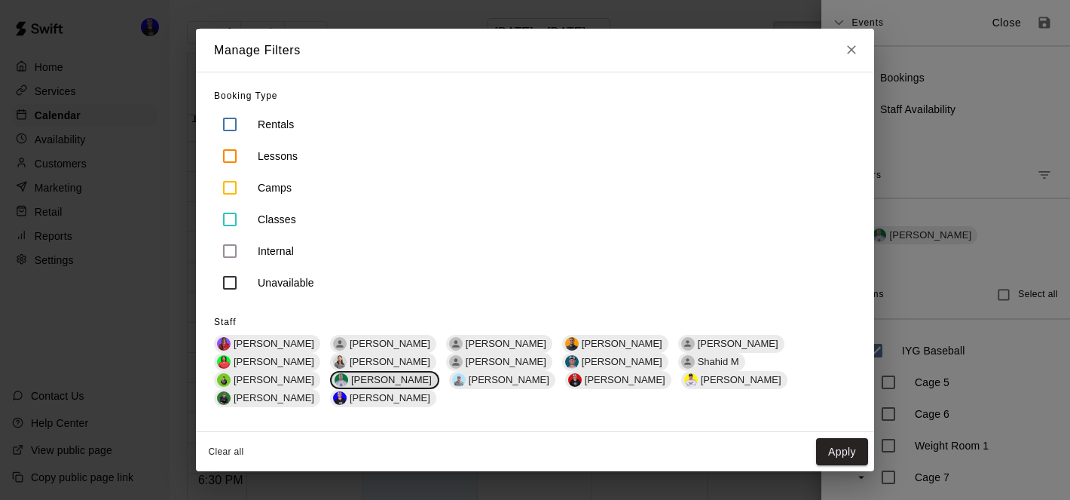
click at [438, 374] on span "[PERSON_NAME]" at bounding box center [391, 379] width 93 height 11
click at [692, 385] on span "[PERSON_NAME]" at bounding box center [738, 379] width 93 height 11
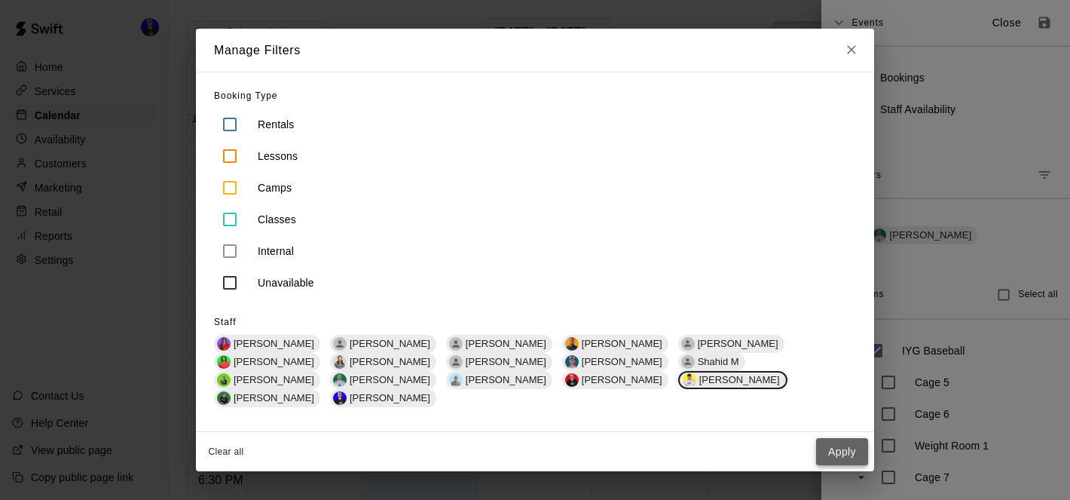
click at [855, 441] on button "Apply" at bounding box center [842, 452] width 52 height 28
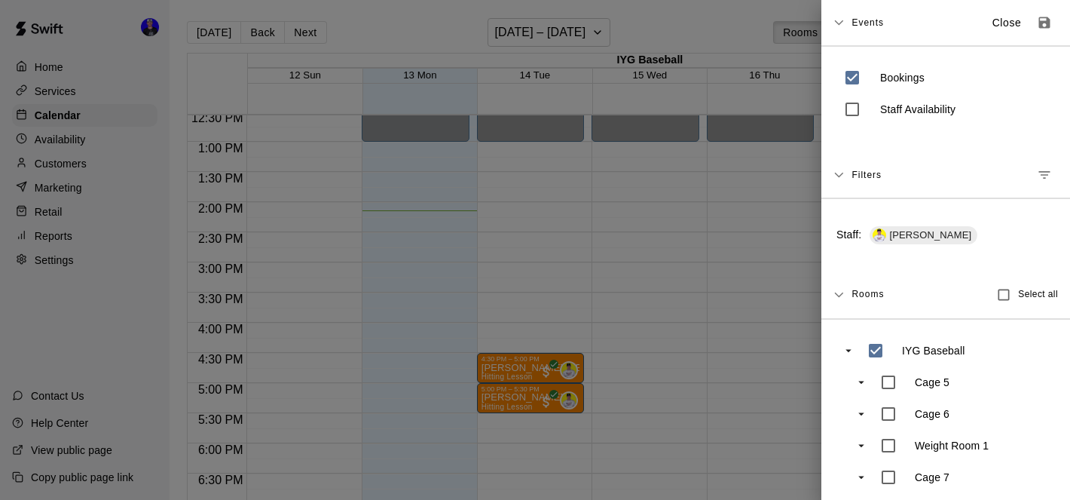
click at [613, 245] on div at bounding box center [535, 250] width 1070 height 500
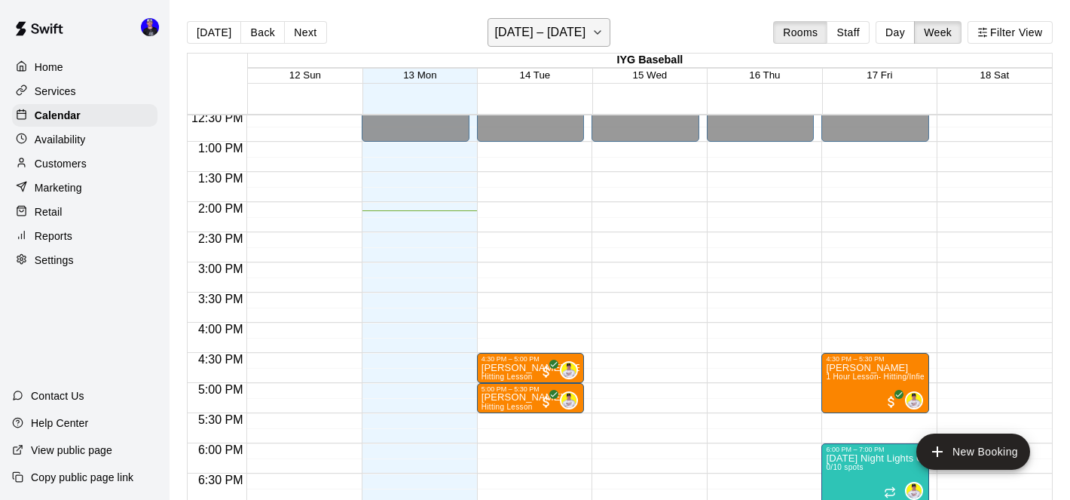
click at [576, 34] on h6 "[DATE] – [DATE]" at bounding box center [539, 32] width 91 height 21
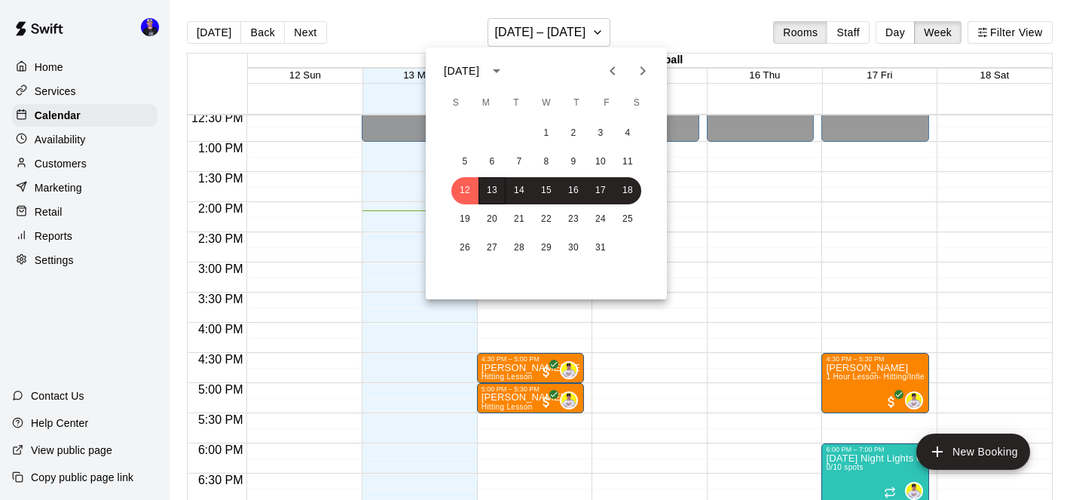
click at [612, 69] on icon "Previous month" at bounding box center [612, 70] width 5 height 9
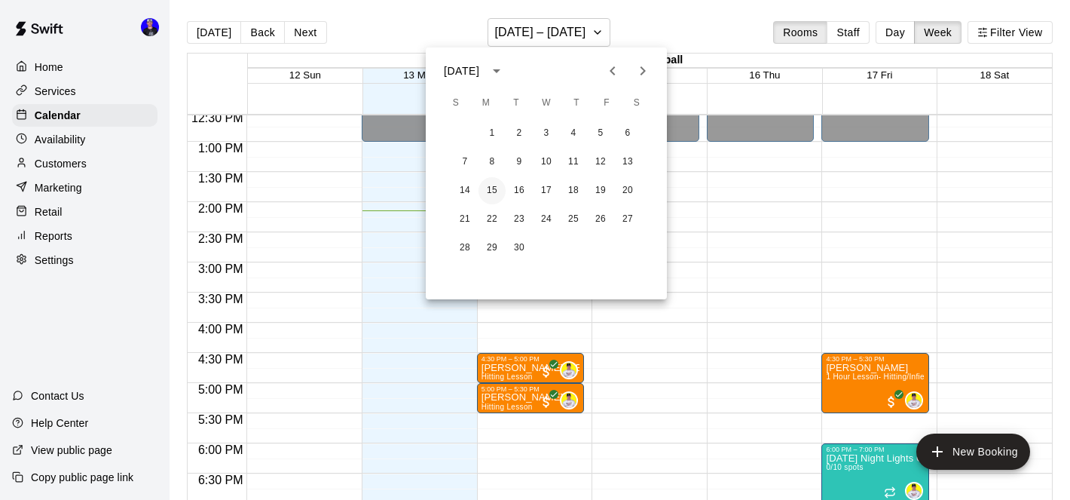
click at [491, 186] on button "15" at bounding box center [492, 190] width 27 height 27
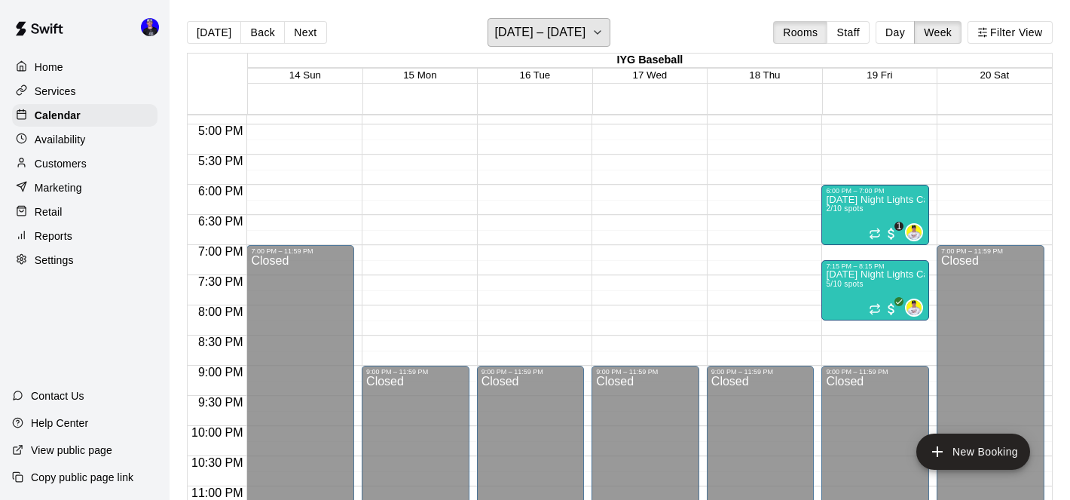
scroll to position [1018, 0]
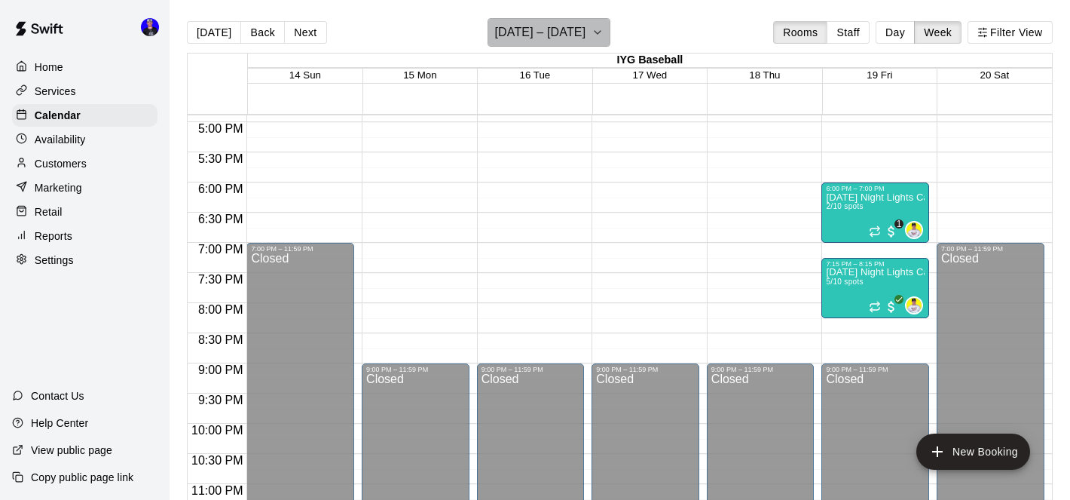
click at [563, 29] on h6 "[DATE] – [DATE]" at bounding box center [539, 32] width 91 height 21
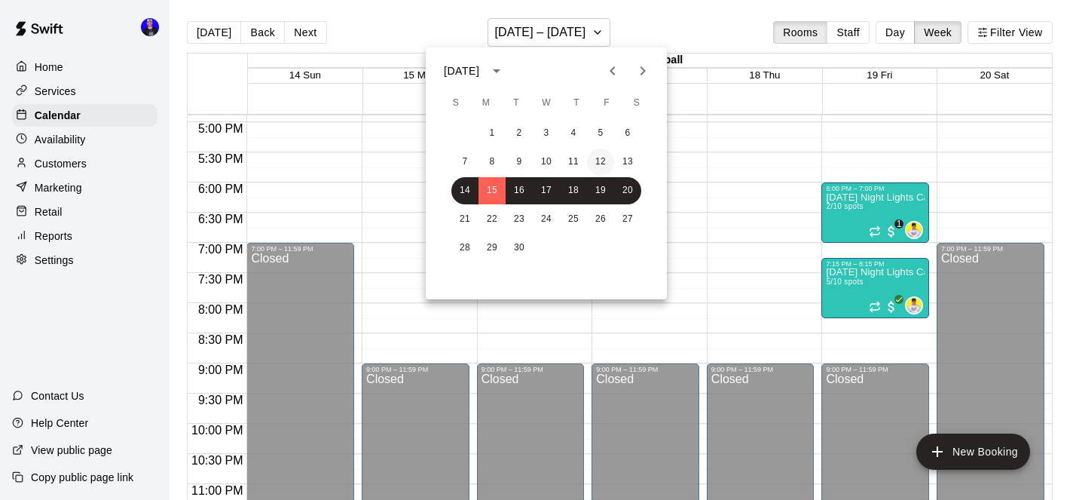
click at [605, 161] on button "12" at bounding box center [600, 161] width 27 height 27
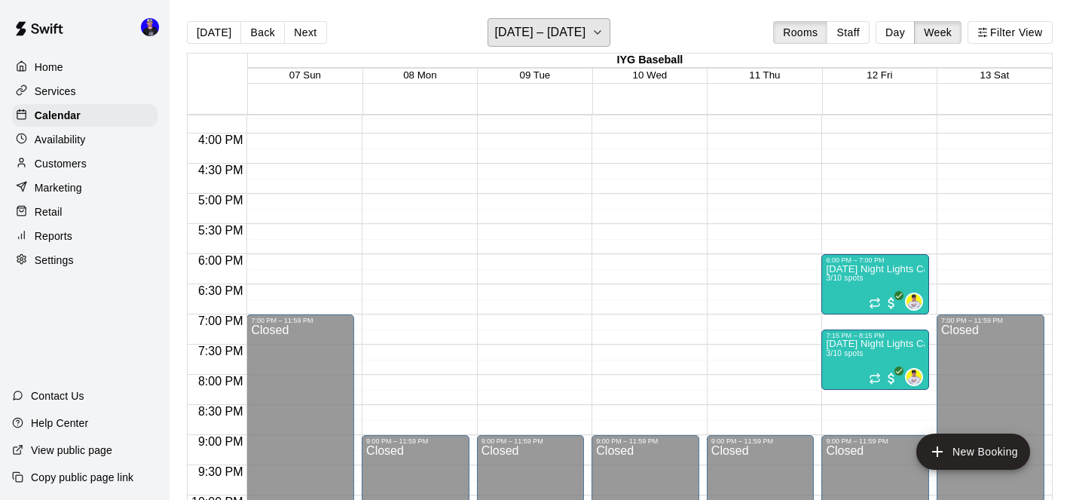
scroll to position [940, 0]
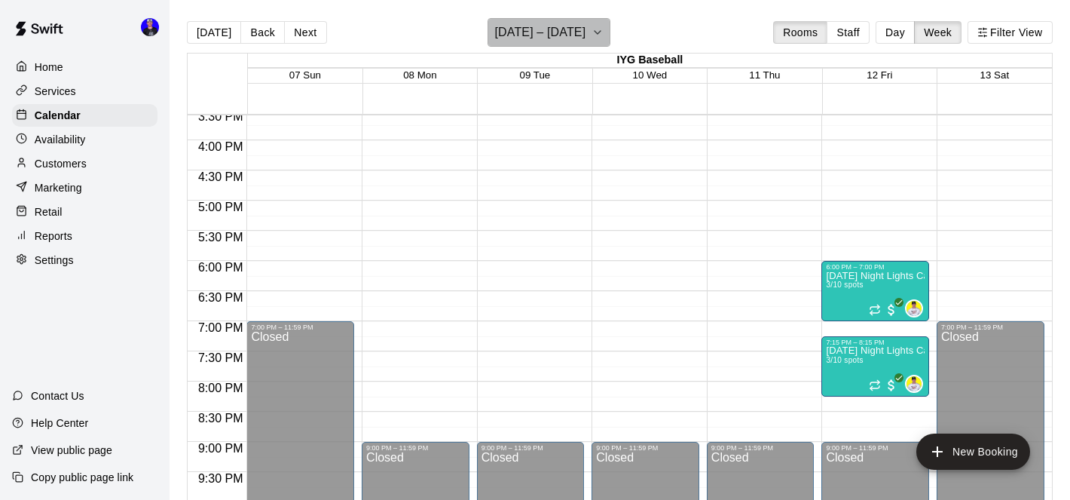
click at [567, 37] on h6 "[DATE] – [DATE]" at bounding box center [539, 32] width 91 height 21
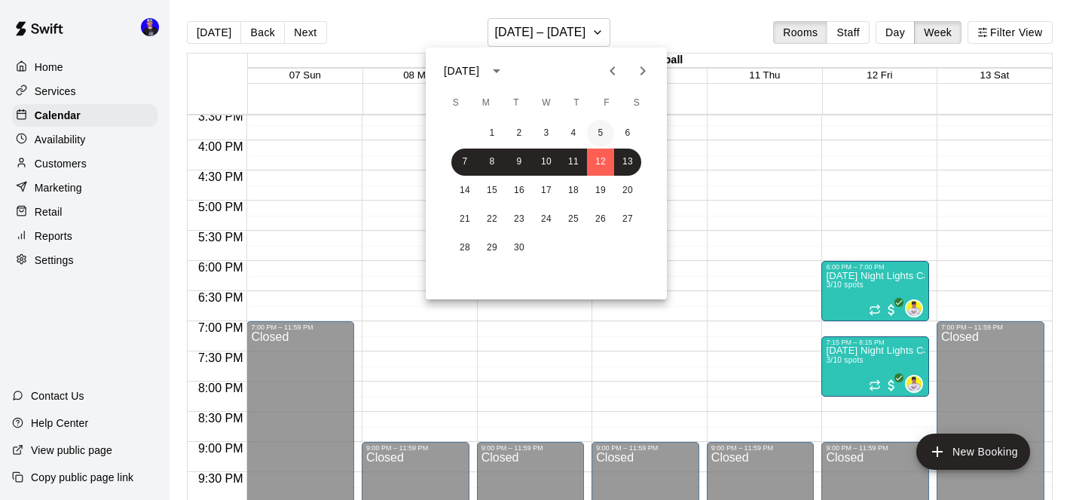
click at [602, 130] on button "5" at bounding box center [600, 133] width 27 height 27
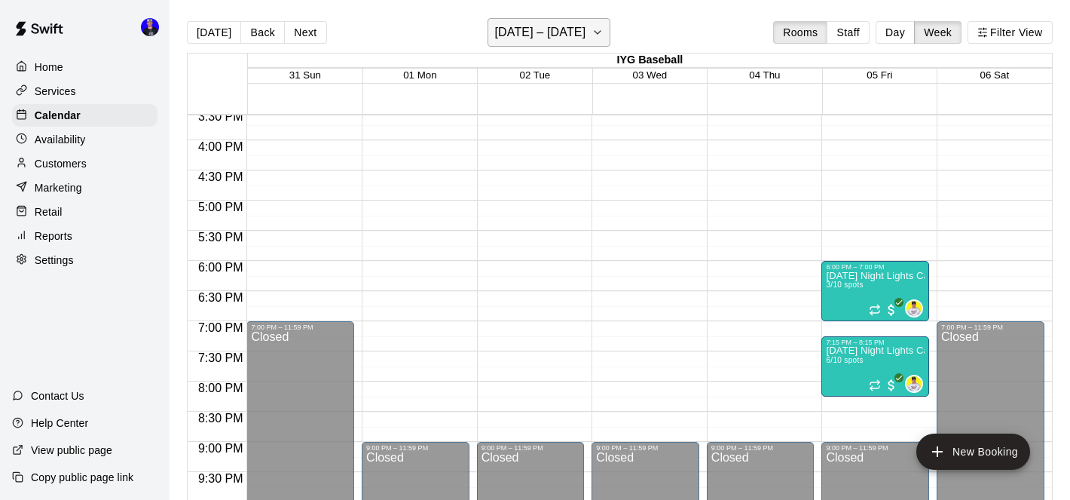
click at [534, 37] on h6 "[DATE] – [DATE]" at bounding box center [539, 32] width 91 height 21
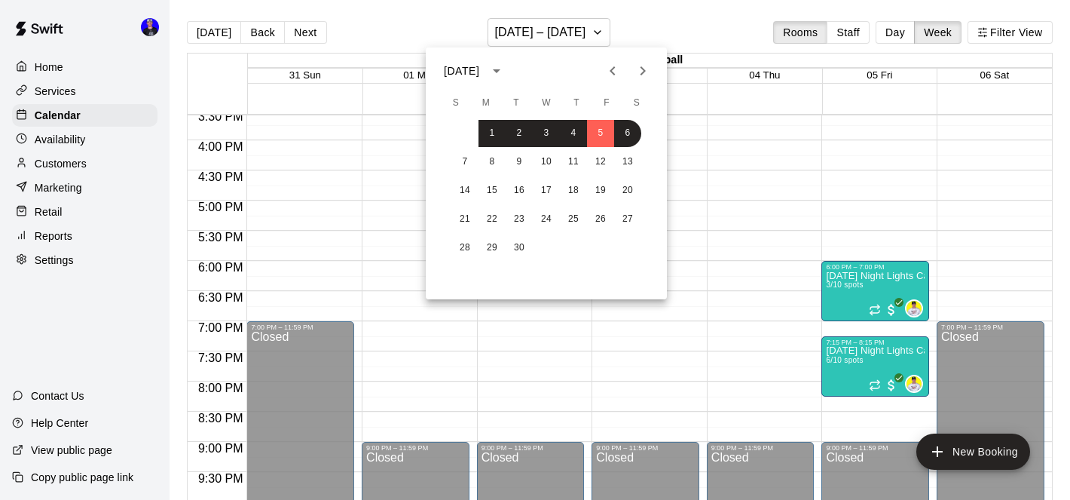
click at [610, 69] on icon "Previous month" at bounding box center [613, 71] width 18 height 18
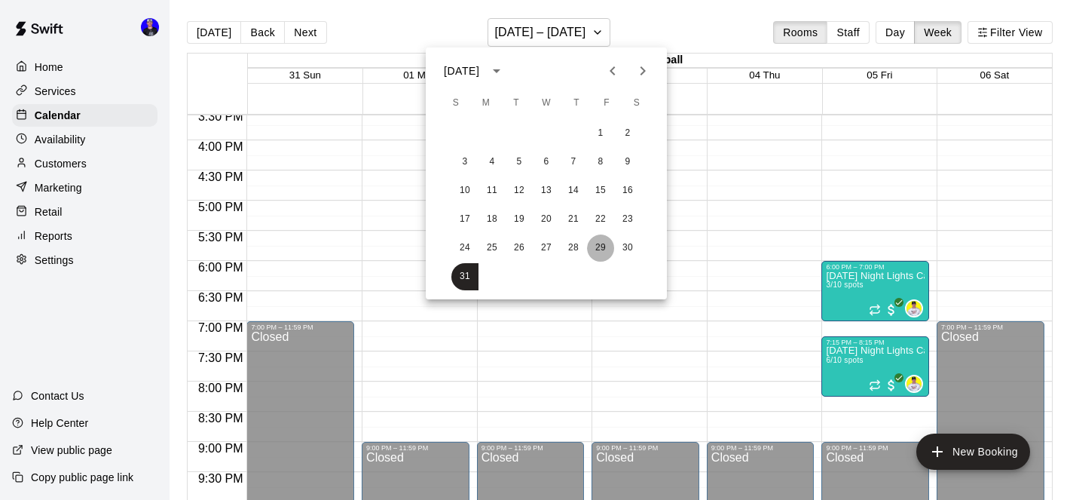
click at [600, 250] on button "29" at bounding box center [600, 247] width 27 height 27
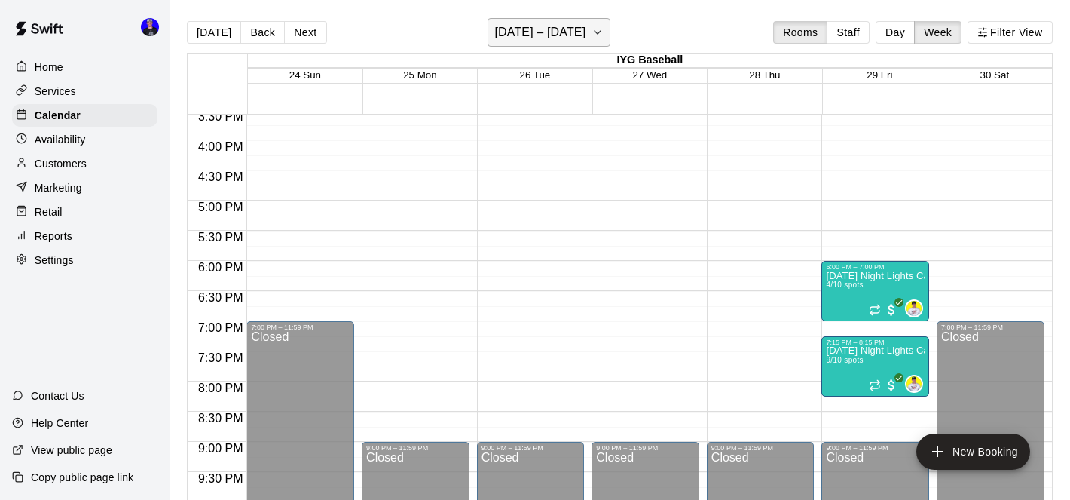
click at [571, 31] on h6 "[DATE] – [DATE]" at bounding box center [539, 32] width 91 height 21
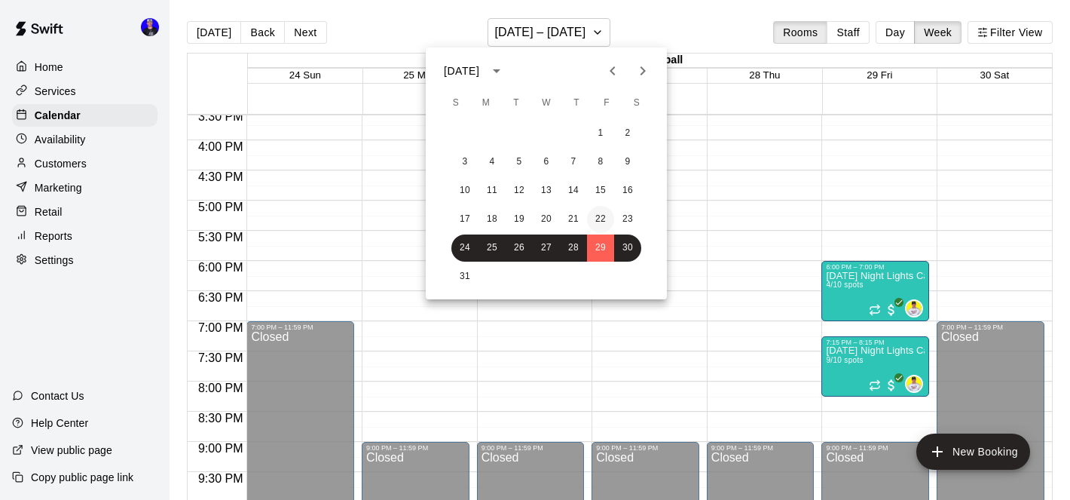
click at [605, 215] on button "22" at bounding box center [600, 219] width 27 height 27
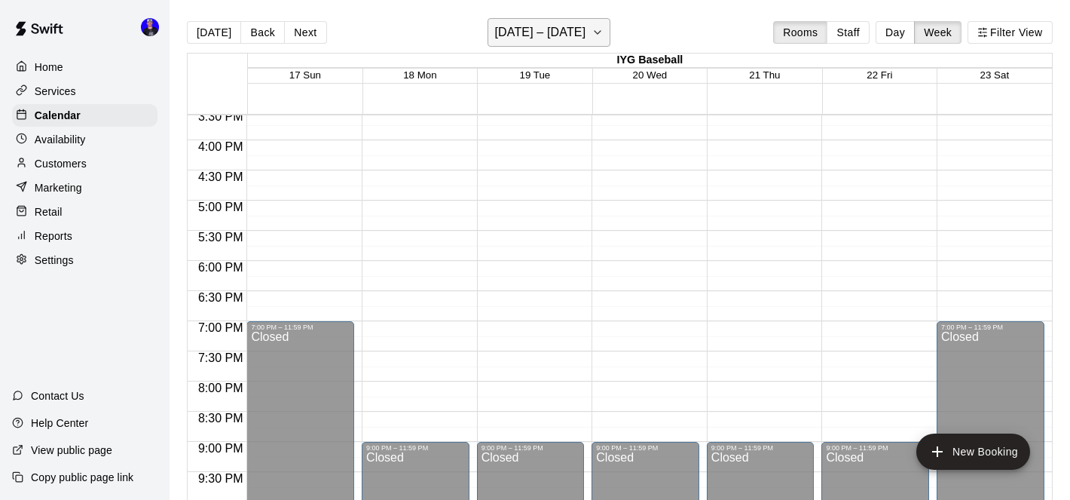
click at [578, 36] on h6 "[DATE] – [DATE]" at bounding box center [539, 32] width 91 height 21
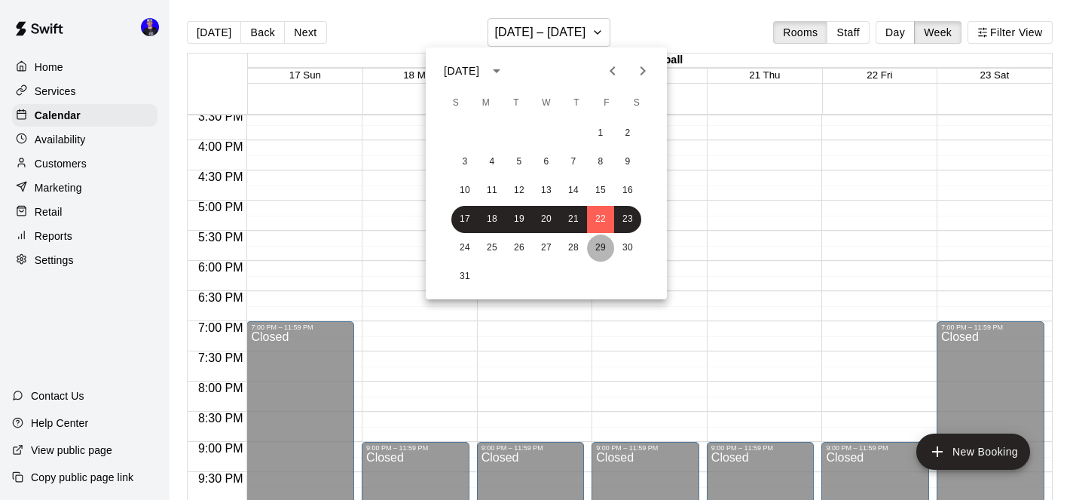
click at [603, 250] on button "29" at bounding box center [600, 247] width 27 height 27
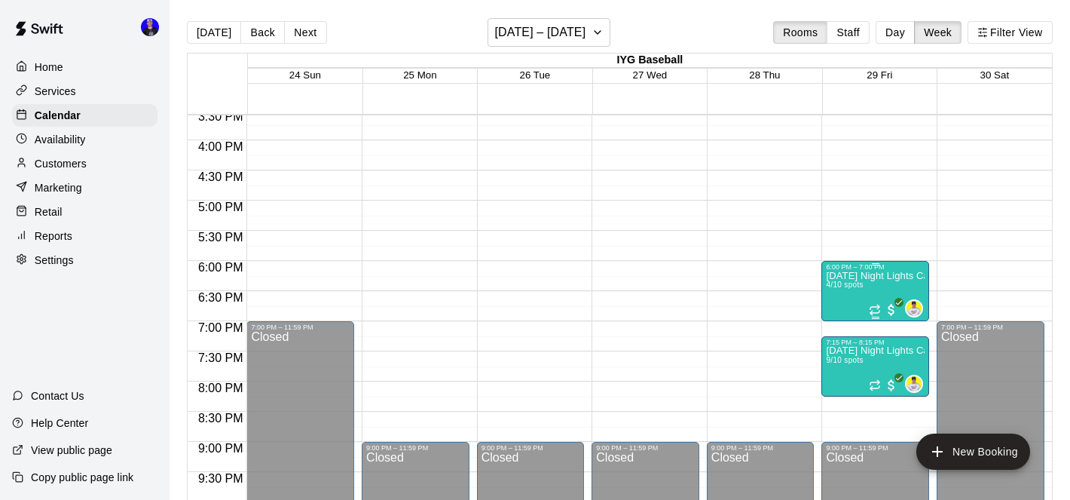
click at [847, 276] on p "[DATE] Night Lights Catching Clinic (10U-12U)" at bounding box center [875, 276] width 99 height 0
click at [837, 324] on img "edit" at bounding box center [842, 327] width 17 height 17
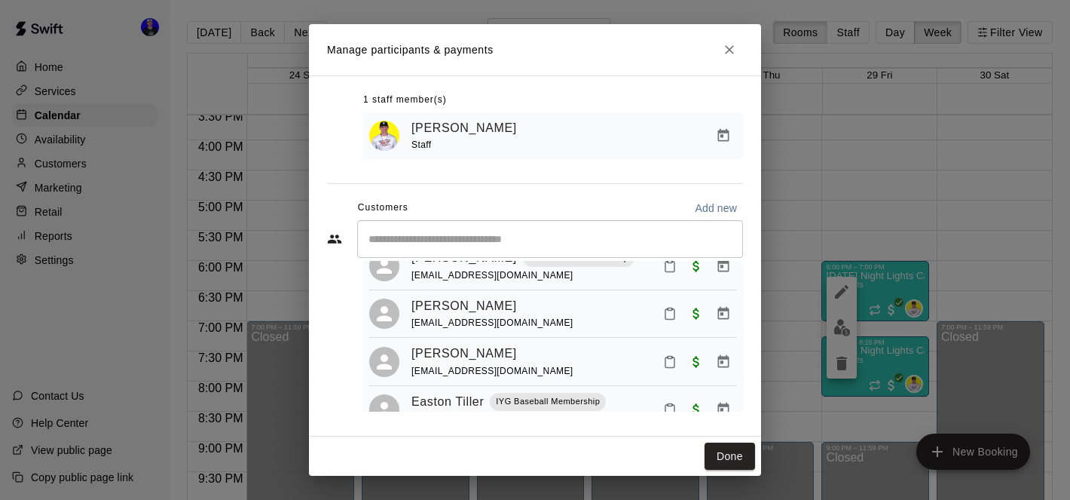
scroll to position [56, 0]
click at [120, 221] on div "Manage participants & payments Staff ​ 1 staff member(s) [PERSON_NAME] Staff Cu…" at bounding box center [535, 250] width 1070 height 500
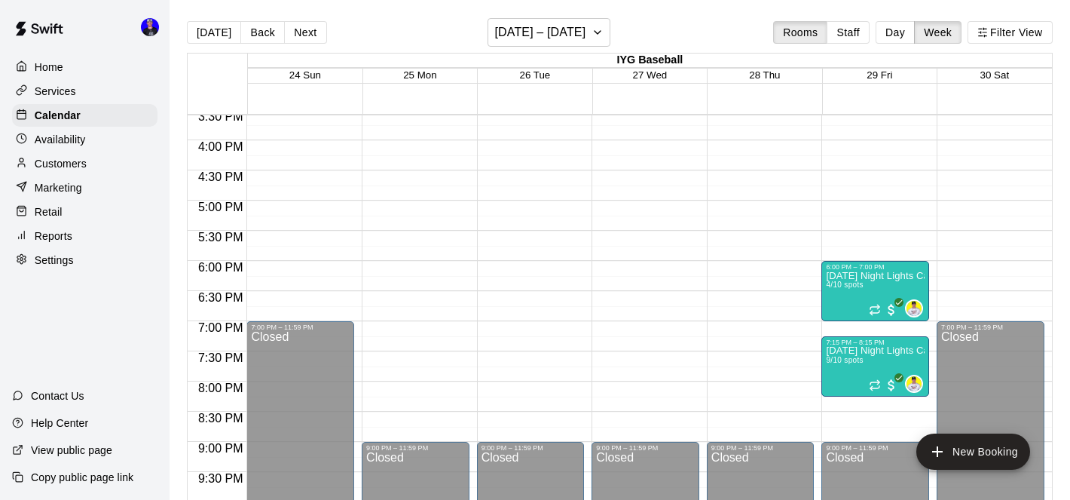
scroll to position [24, 0]
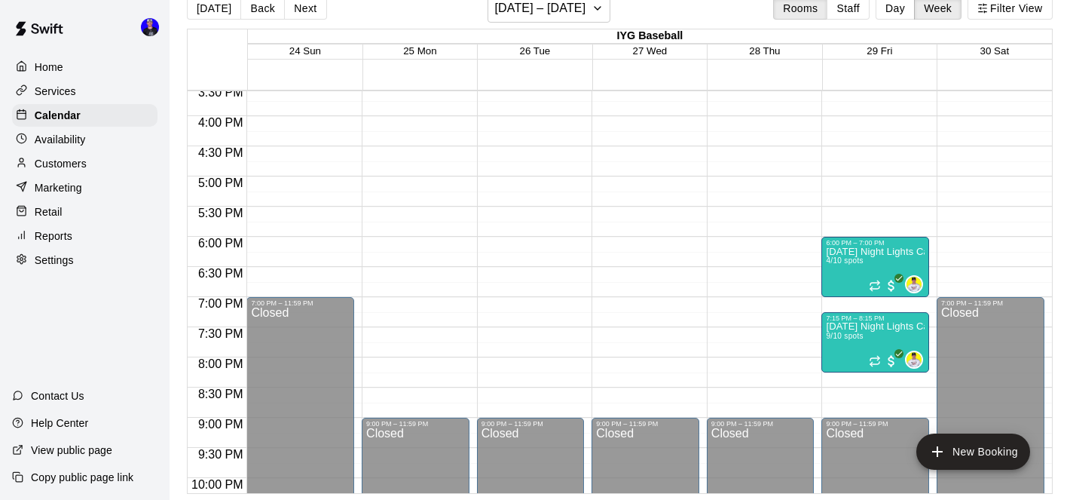
click at [84, 448] on p "View public page" at bounding box center [71, 449] width 81 height 15
click at [856, 252] on p "[DATE] Night Lights Catching Clinic (10U-12U)" at bounding box center [875, 252] width 99 height 0
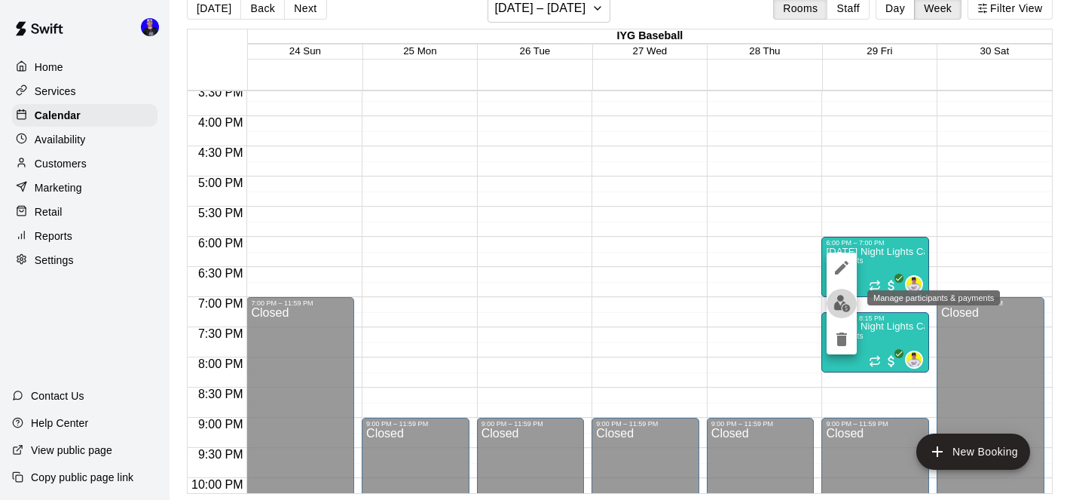
click at [843, 306] on img "edit" at bounding box center [842, 303] width 17 height 17
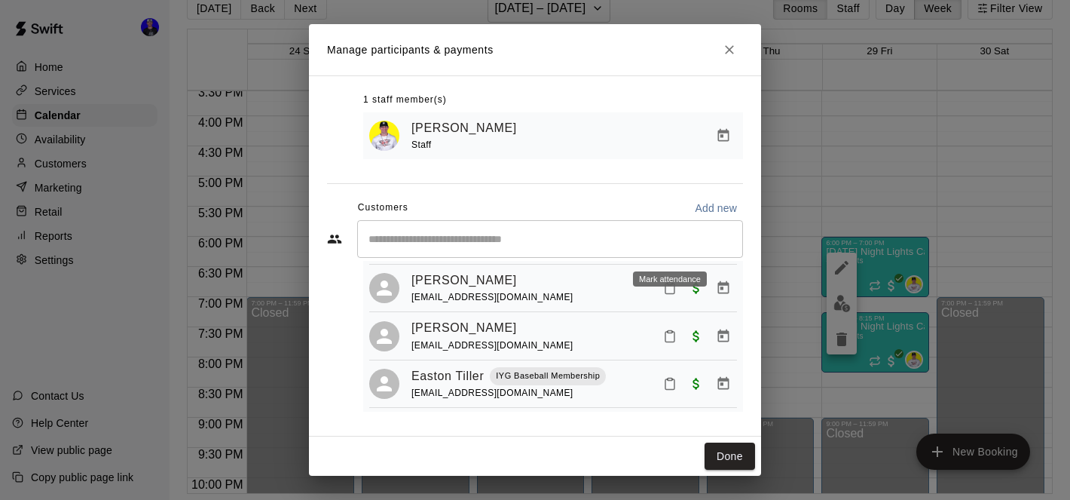
scroll to position [86, 0]
click at [730, 47] on icon "Close" at bounding box center [729, 49] width 15 height 15
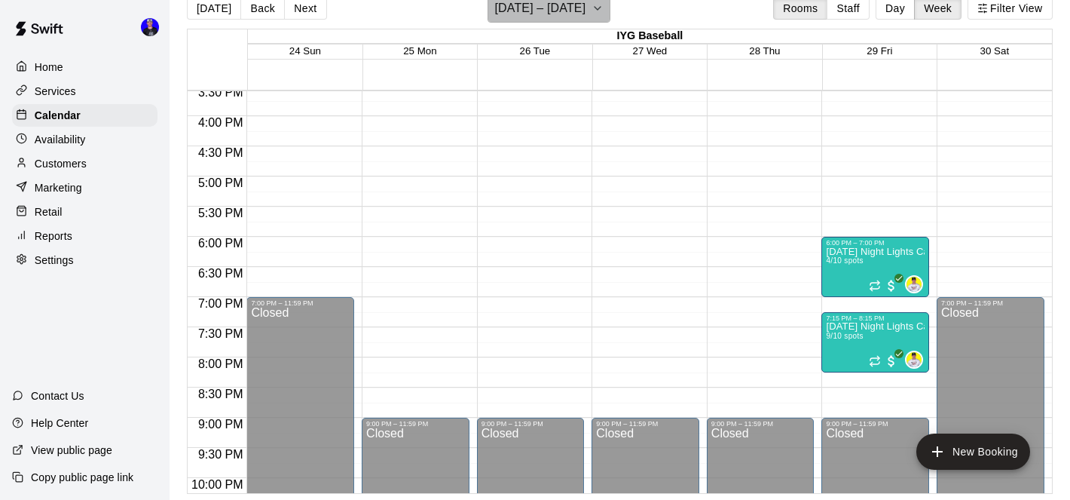
click at [575, 12] on h6 "[DATE] – [DATE]" at bounding box center [539, 8] width 91 height 21
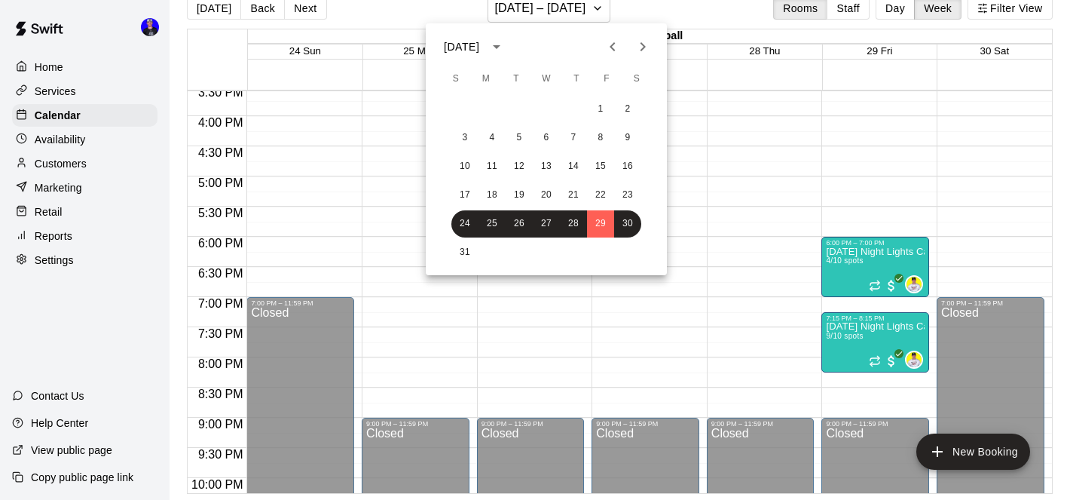
click at [638, 49] on icon "Next month" at bounding box center [643, 47] width 18 height 18
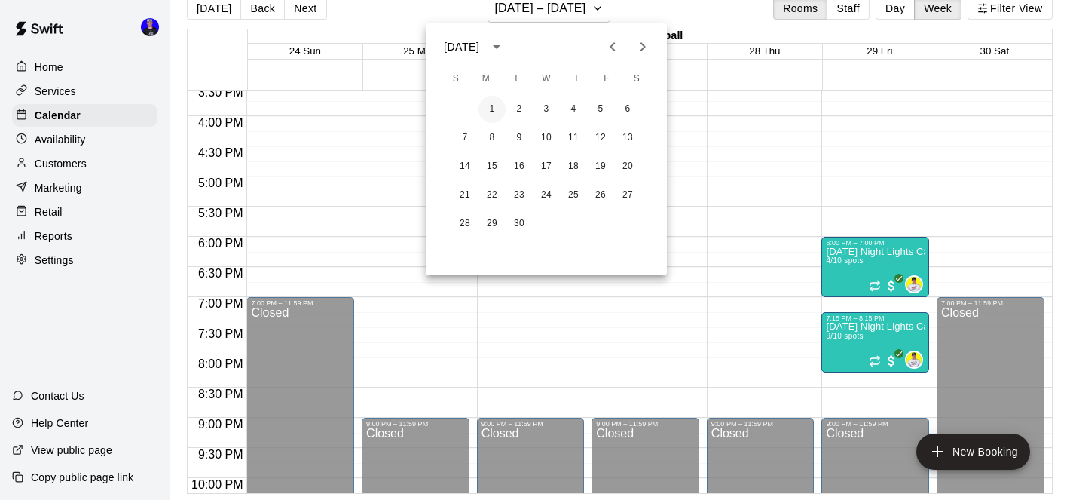
click at [485, 108] on button "1" at bounding box center [492, 109] width 27 height 27
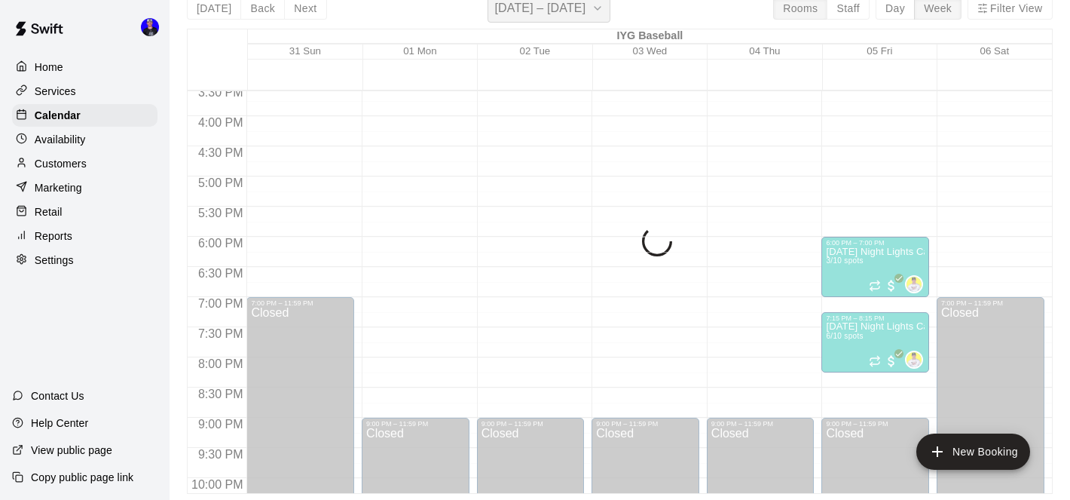
scroll to position [18, 0]
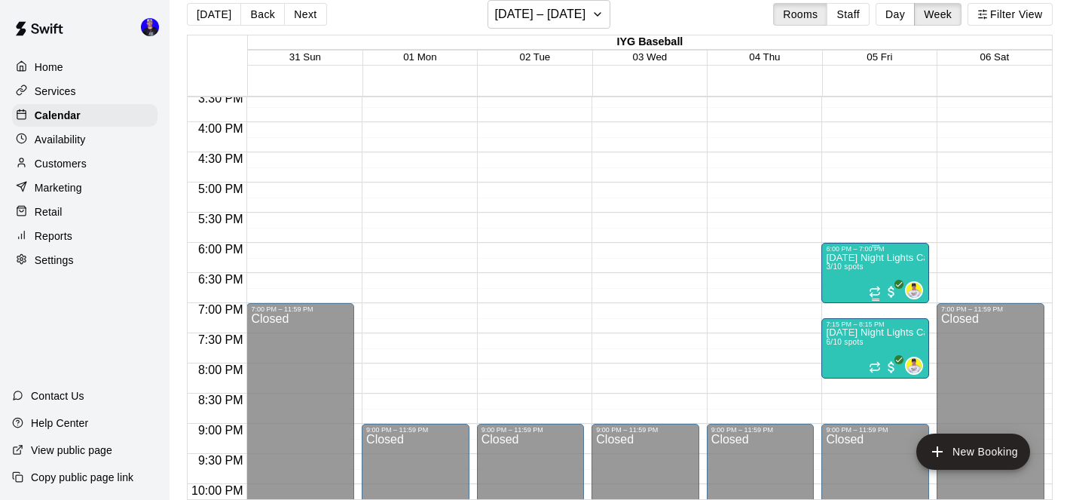
click at [833, 258] on p "[DATE] Night Lights Catching Clinic (10U-12U)" at bounding box center [875, 258] width 99 height 0
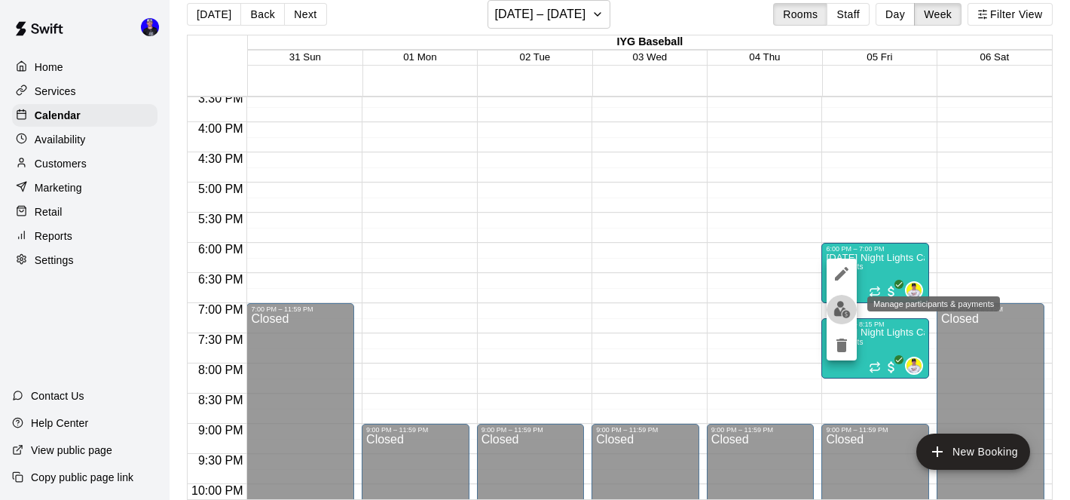
click at [835, 303] on img "edit" at bounding box center [842, 309] width 17 height 17
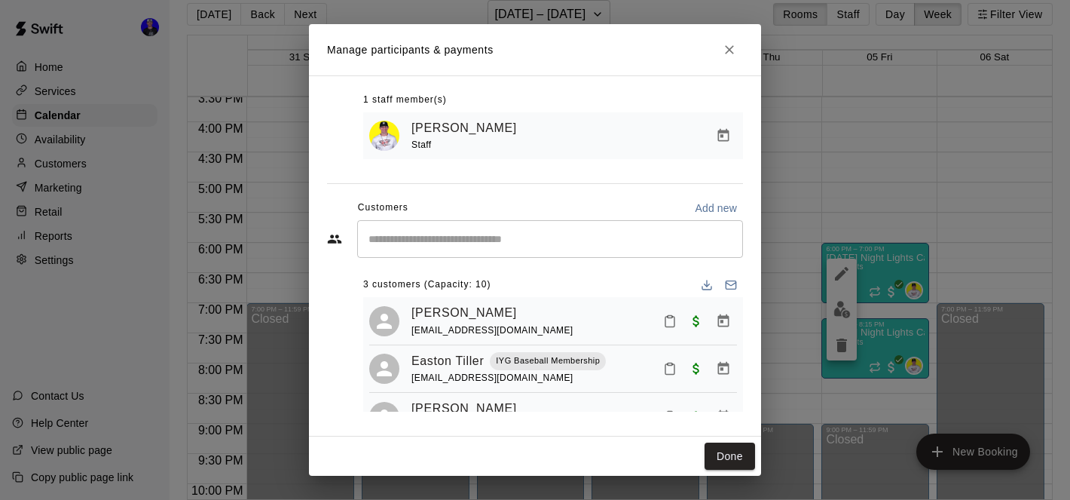
scroll to position [37, 0]
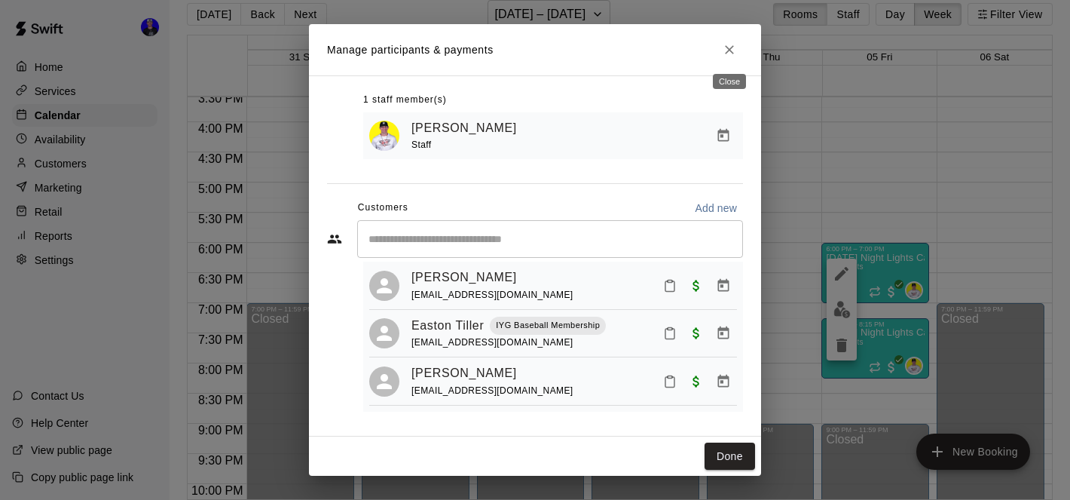
click at [730, 47] on icon "Close" at bounding box center [729, 49] width 15 height 15
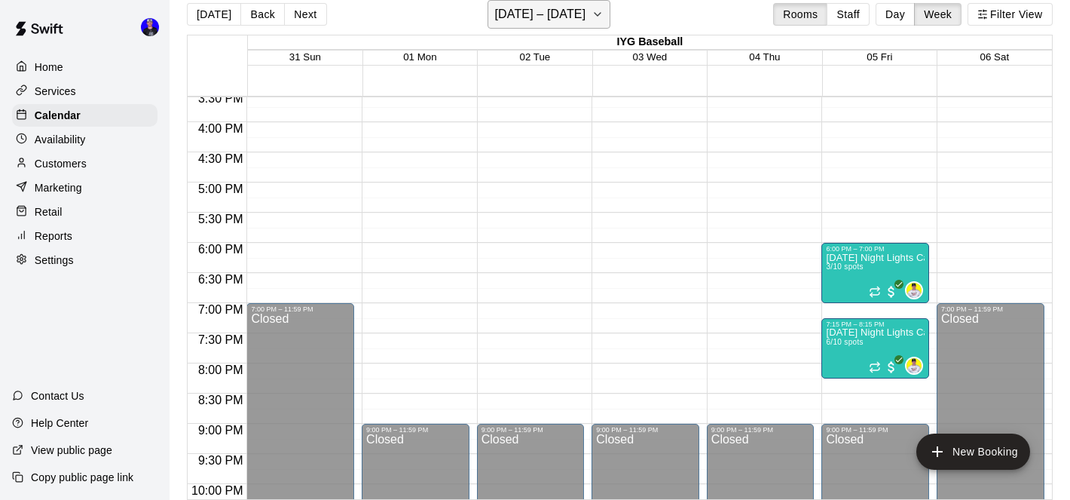
click at [586, 11] on h6 "[DATE] – [DATE]" at bounding box center [539, 14] width 91 height 21
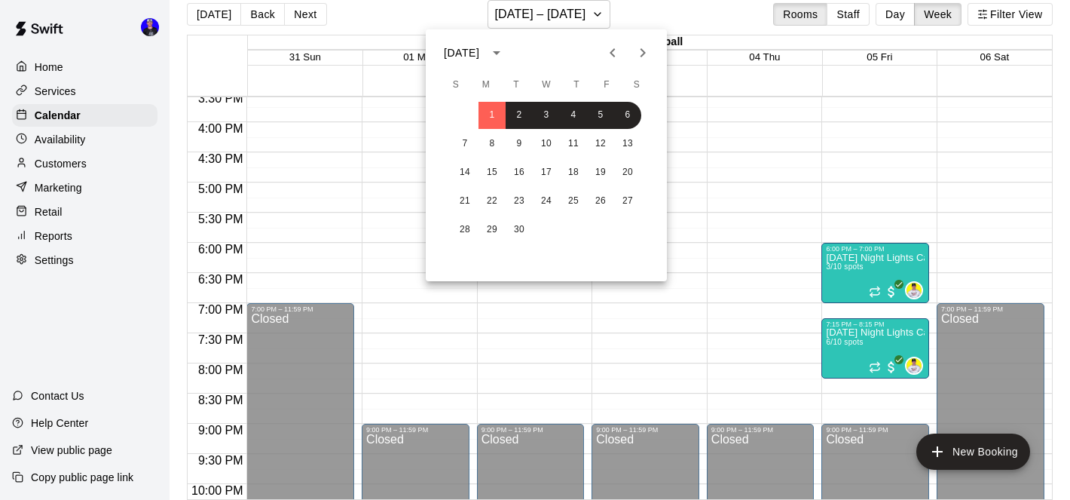
click at [610, 46] on icon "Previous month" at bounding box center [613, 53] width 18 height 18
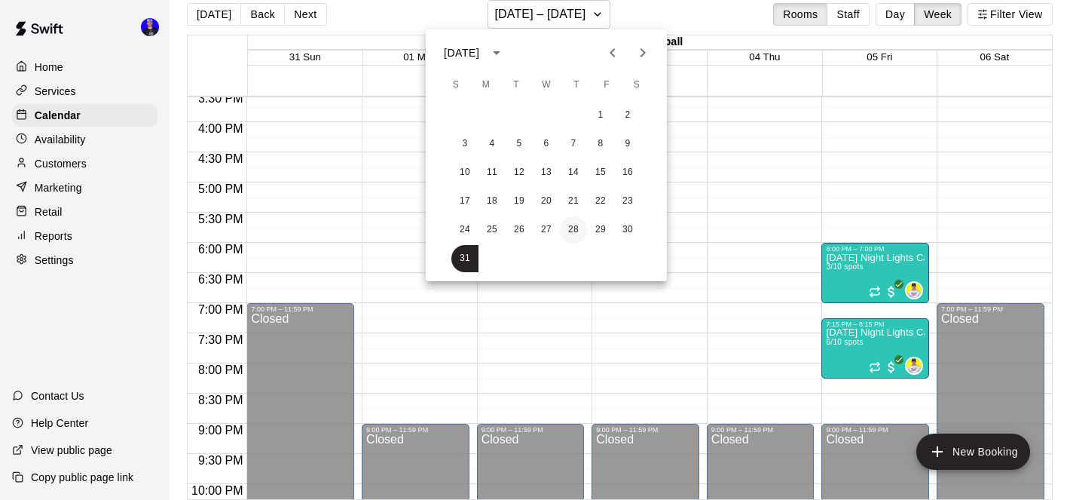
click at [579, 228] on button "28" at bounding box center [573, 229] width 27 height 27
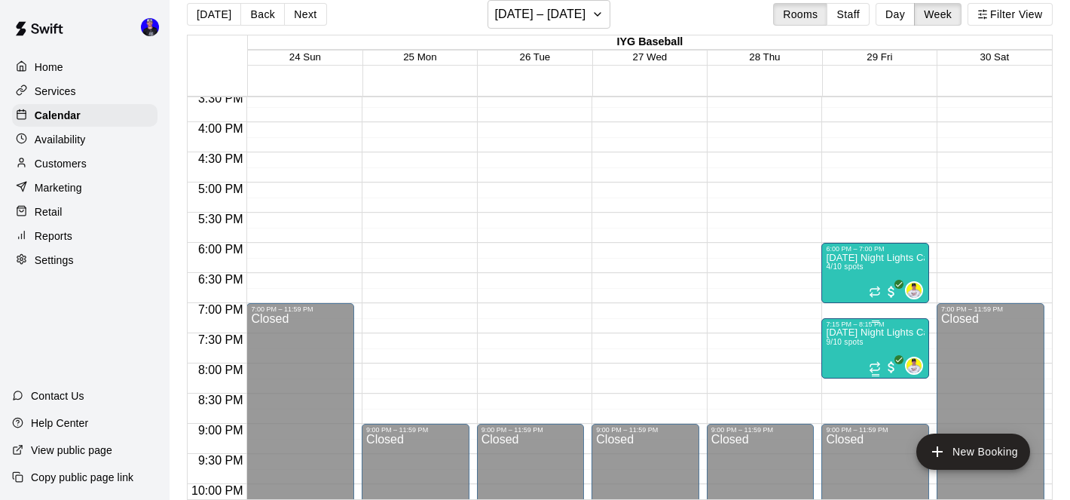
click at [837, 383] on img "edit" at bounding box center [842, 380] width 17 height 17
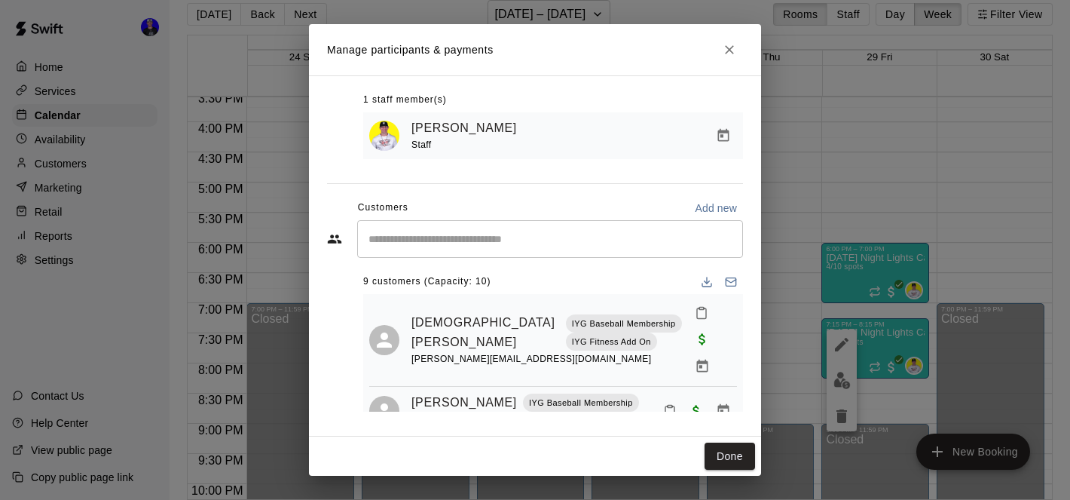
scroll to position [1, 0]
click at [733, 39] on button "Close" at bounding box center [729, 49] width 27 height 27
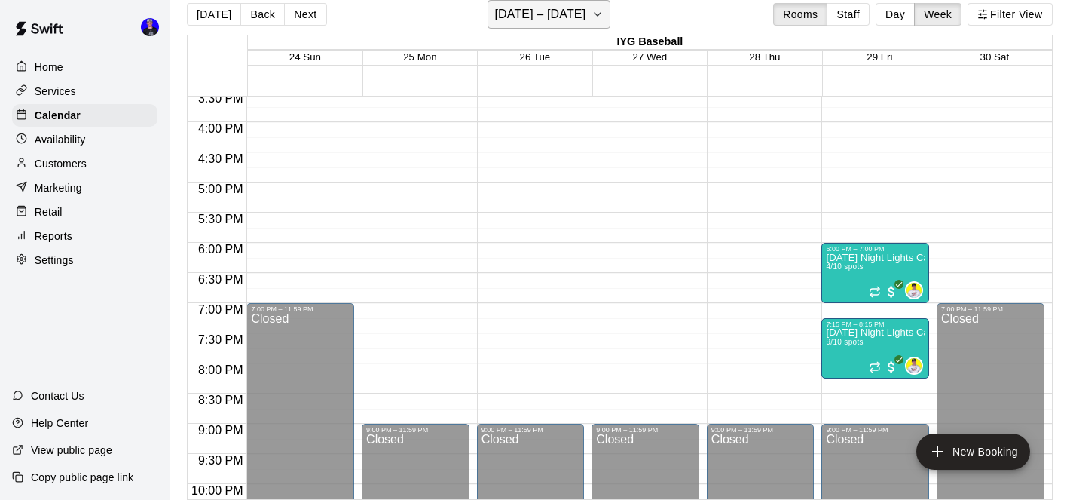
click at [577, 20] on h6 "[DATE] – [DATE]" at bounding box center [539, 14] width 91 height 21
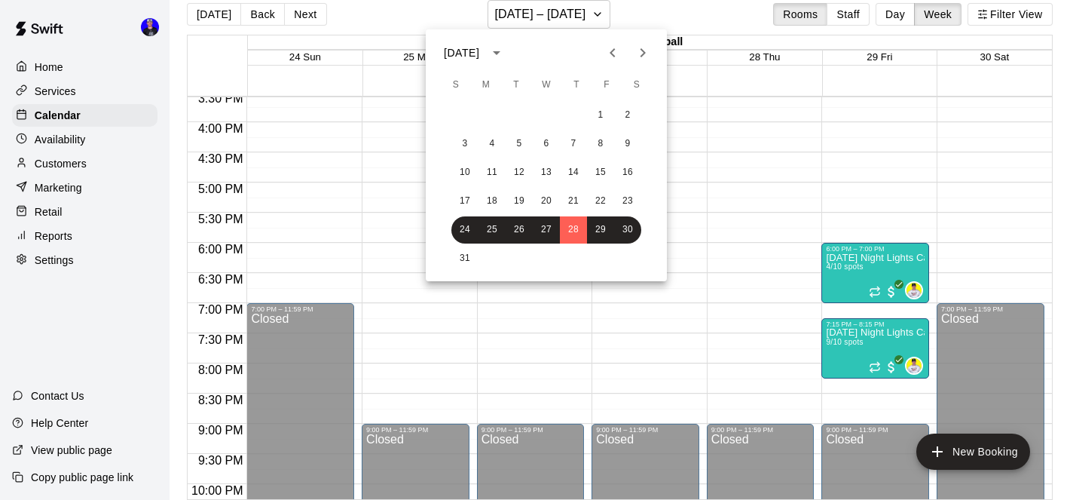
click at [639, 54] on icon "Next month" at bounding box center [643, 53] width 18 height 18
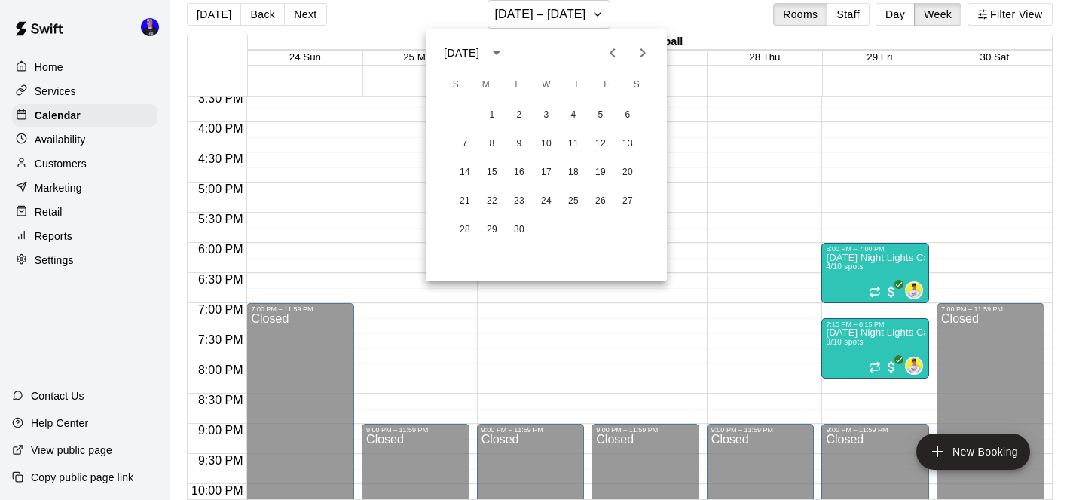
click at [617, 61] on icon "Previous month" at bounding box center [613, 53] width 18 height 18
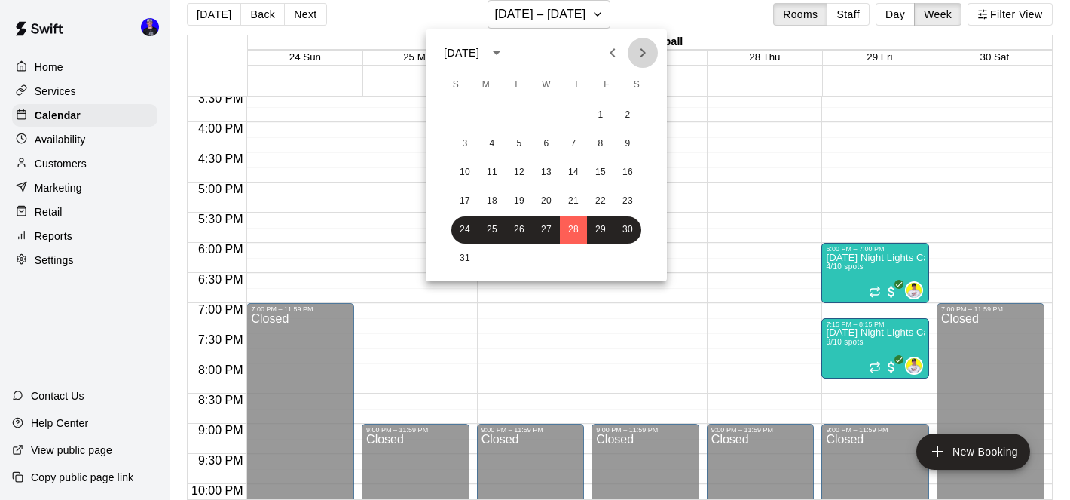
click at [631, 53] on button "Next month" at bounding box center [643, 53] width 30 height 30
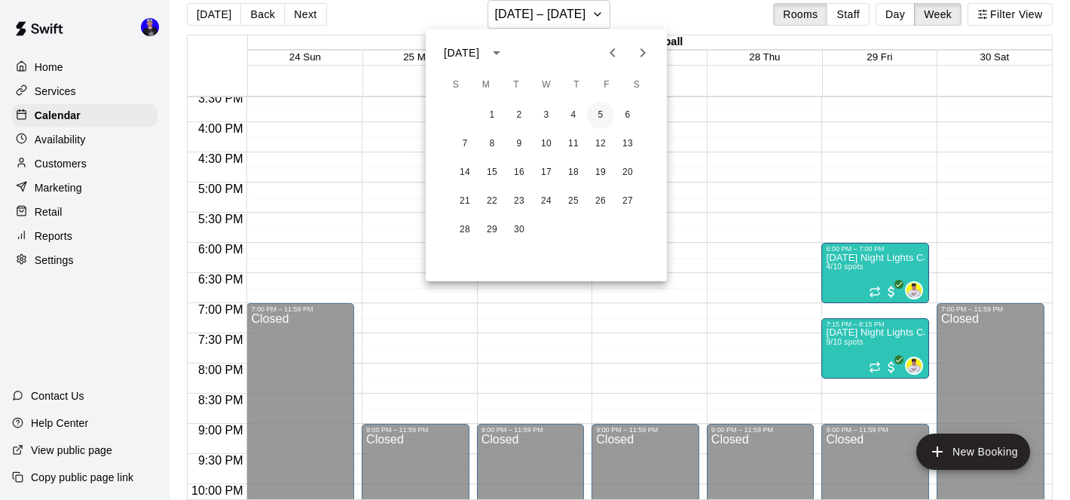
click at [600, 112] on button "5" at bounding box center [600, 115] width 27 height 27
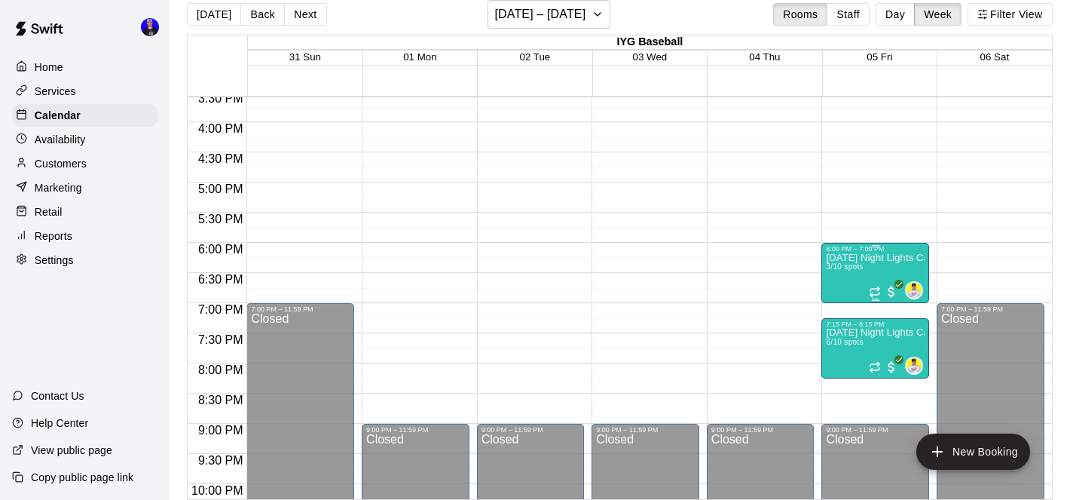
click at [845, 263] on div "[DATE] Night Lights Catching Clinic (10U-12U) 3/10 spots" at bounding box center [875, 503] width 99 height 500
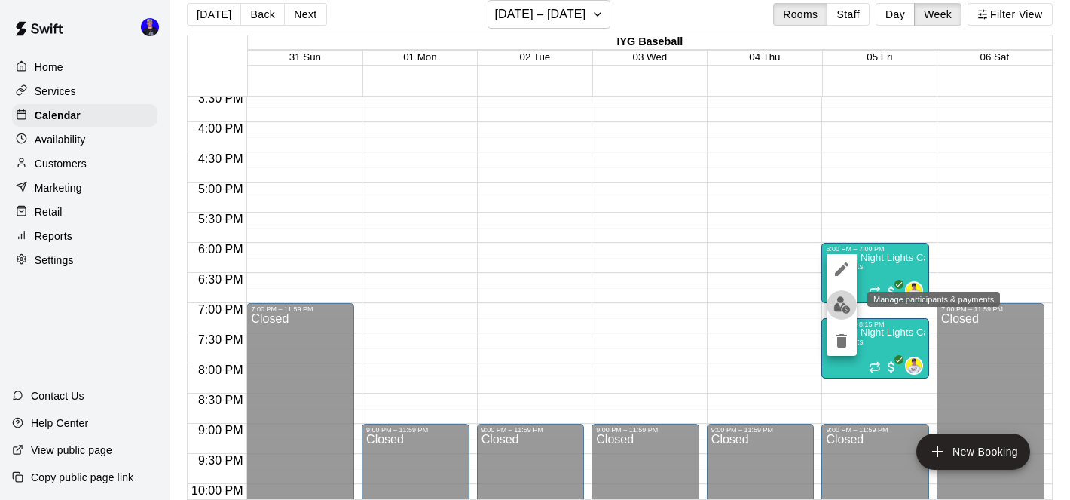
click at [840, 297] on img "edit" at bounding box center [842, 304] width 17 height 17
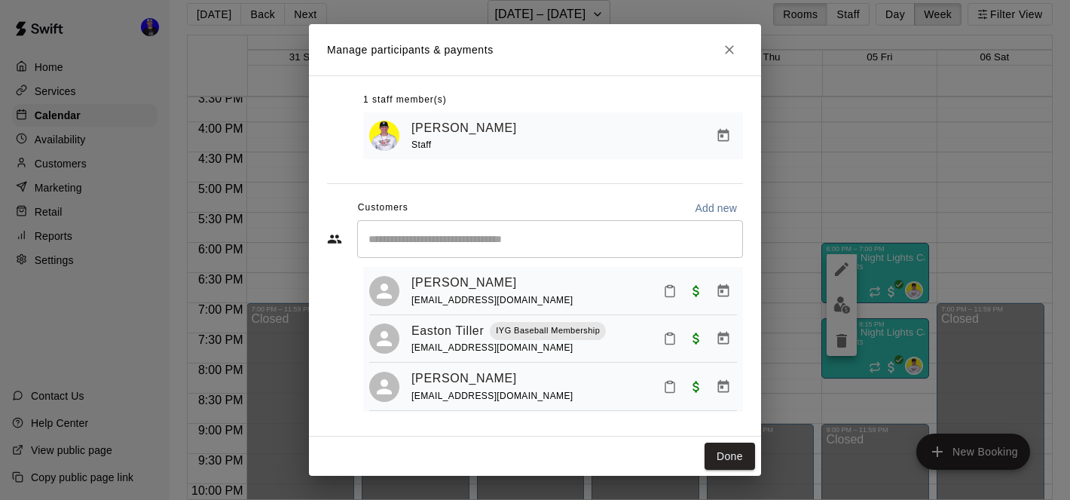
scroll to position [37, 0]
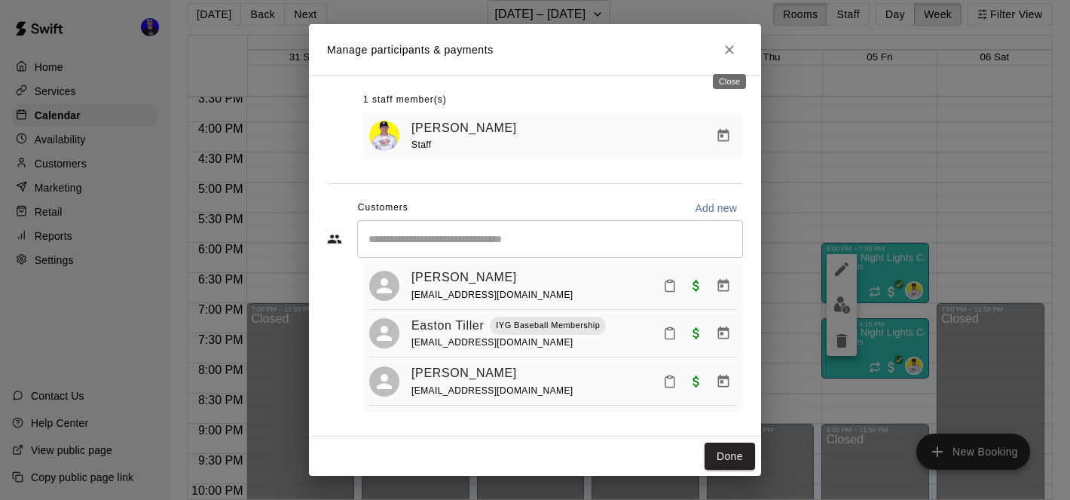
click at [732, 51] on icon "Close" at bounding box center [729, 49] width 15 height 15
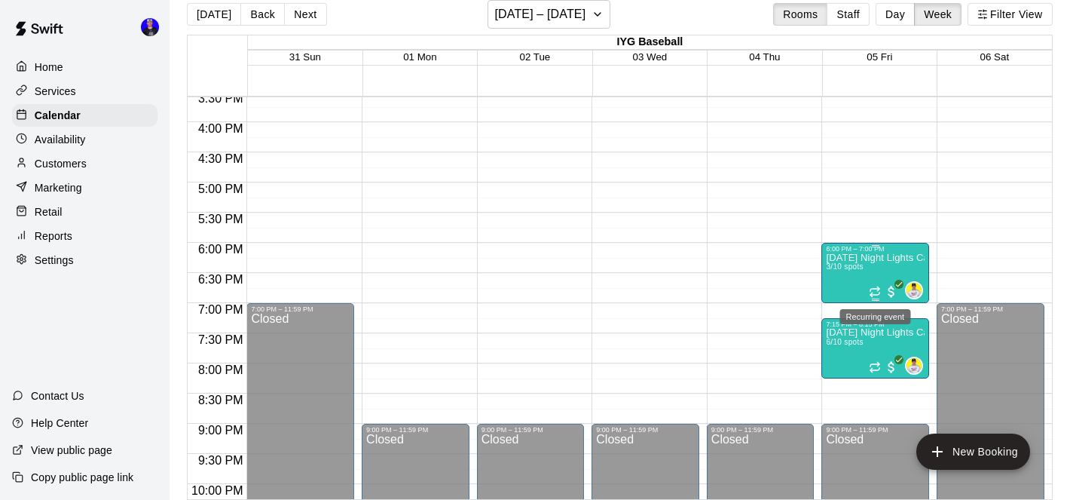
click at [851, 317] on div "Recurring event" at bounding box center [875, 316] width 71 height 15
click at [850, 330] on icon "edit" at bounding box center [856, 324] width 14 height 14
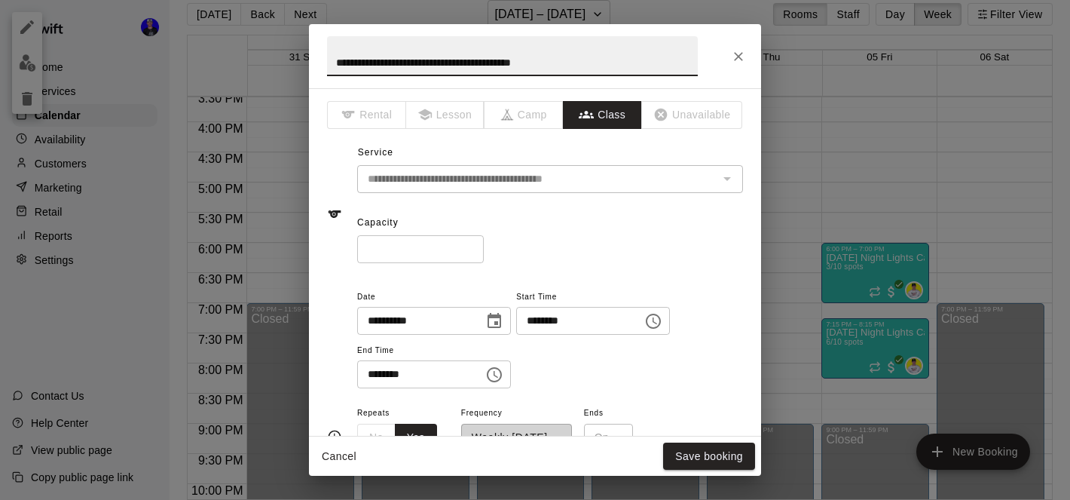
click at [739, 63] on icon "Close" at bounding box center [738, 56] width 15 height 15
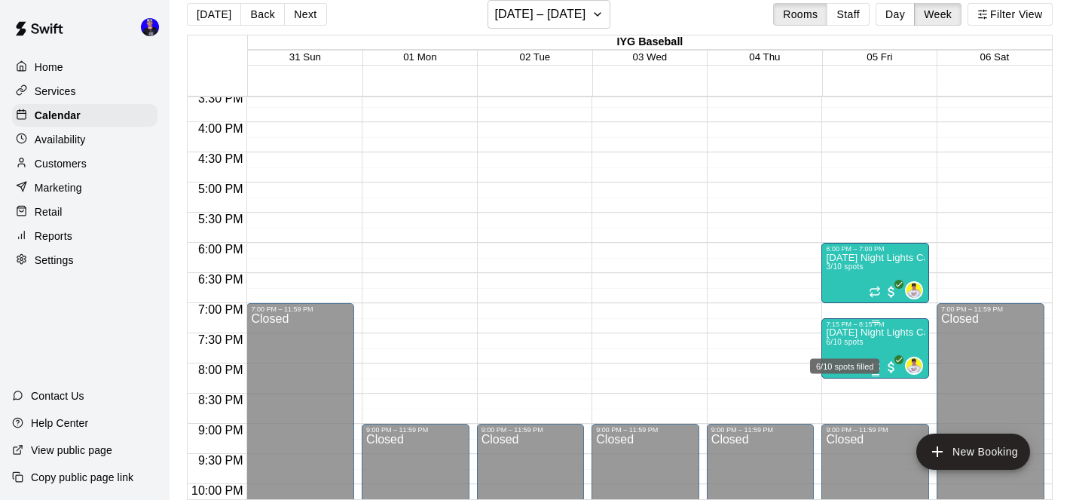
click at [853, 342] on span "6/10 spots" at bounding box center [844, 342] width 37 height 8
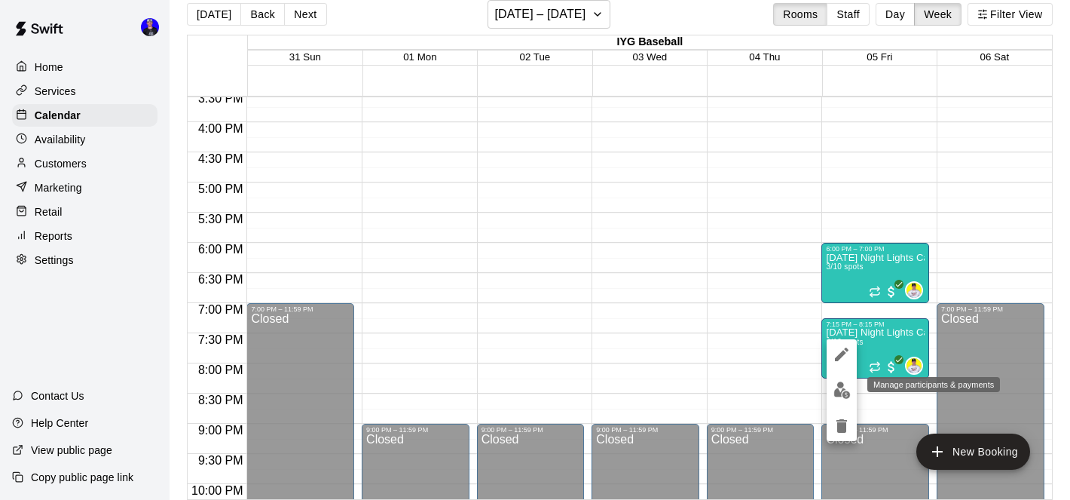
click at [837, 386] on img "edit" at bounding box center [842, 389] width 17 height 17
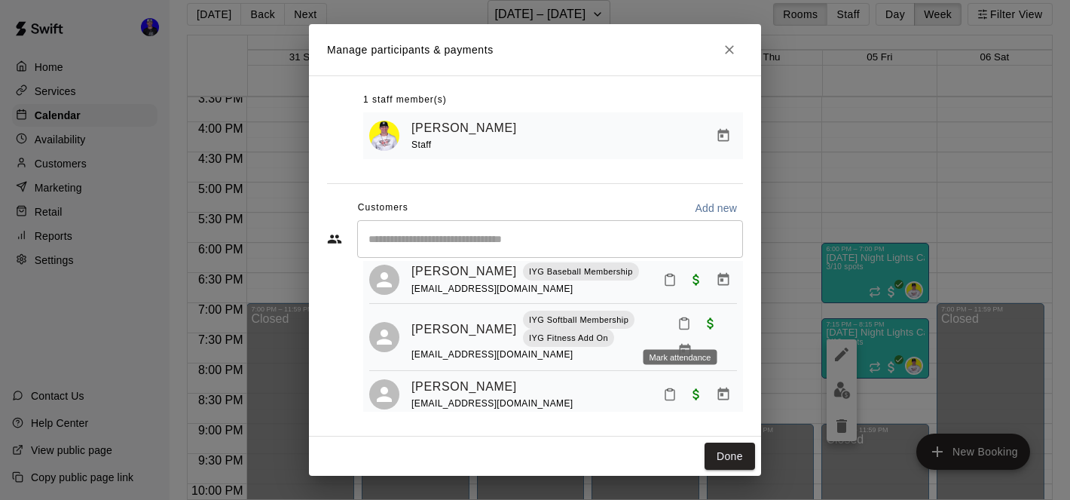
scroll to position [222, 0]
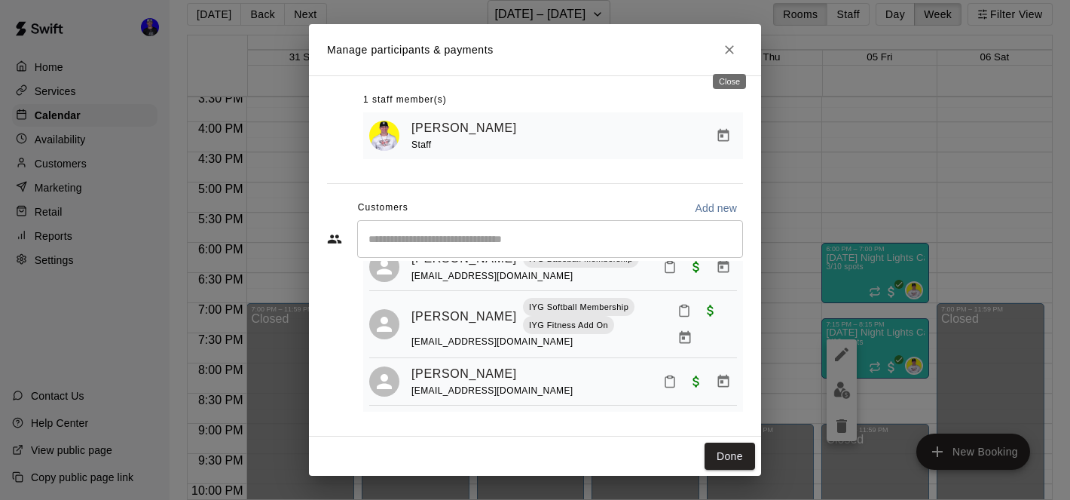
click at [727, 51] on icon "Close" at bounding box center [729, 49] width 15 height 15
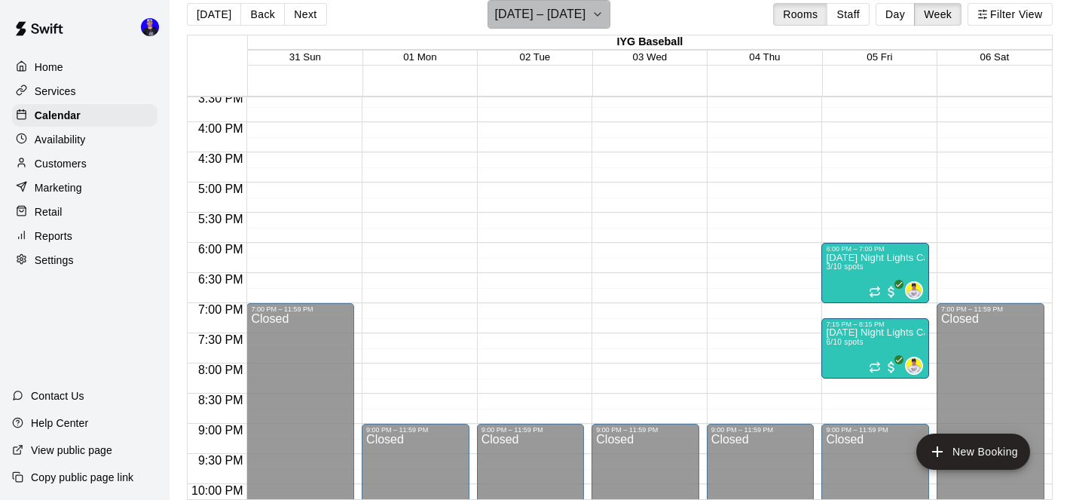
click at [611, 13] on button "[DATE] – [DATE]" at bounding box center [549, 14] width 123 height 29
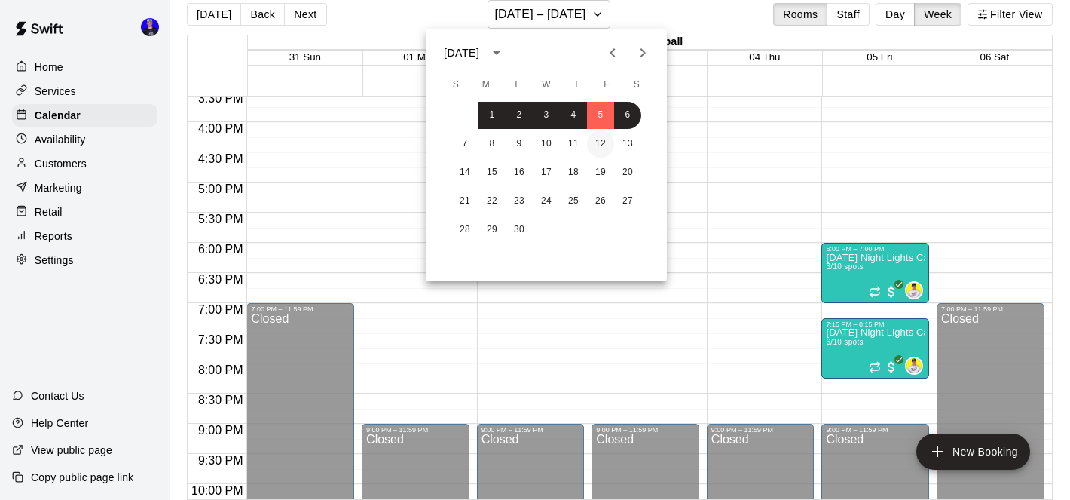
click at [599, 137] on button "12" at bounding box center [600, 143] width 27 height 27
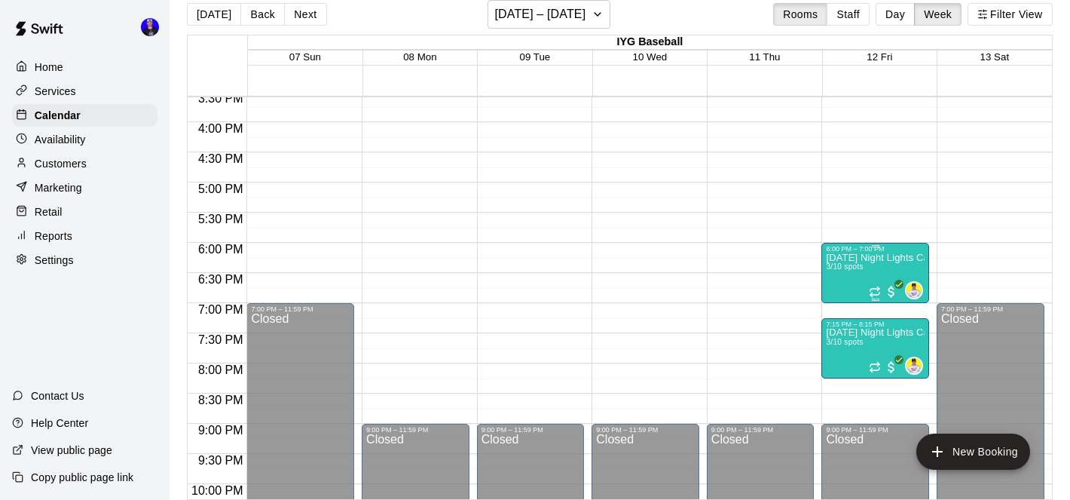
click at [843, 258] on p "[DATE] Night Lights Catching Clinic (10U-12U)" at bounding box center [875, 258] width 99 height 0
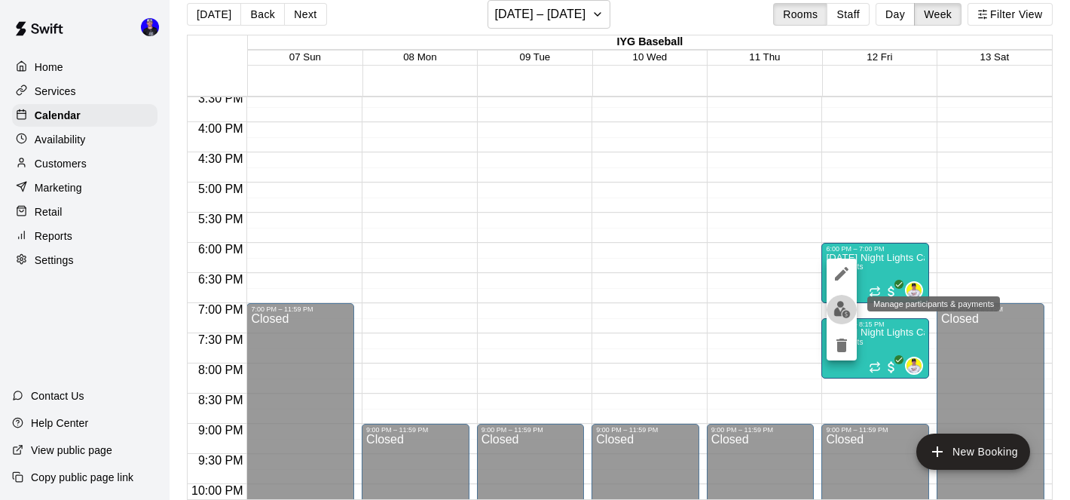
click at [836, 309] on img "edit" at bounding box center [842, 309] width 17 height 17
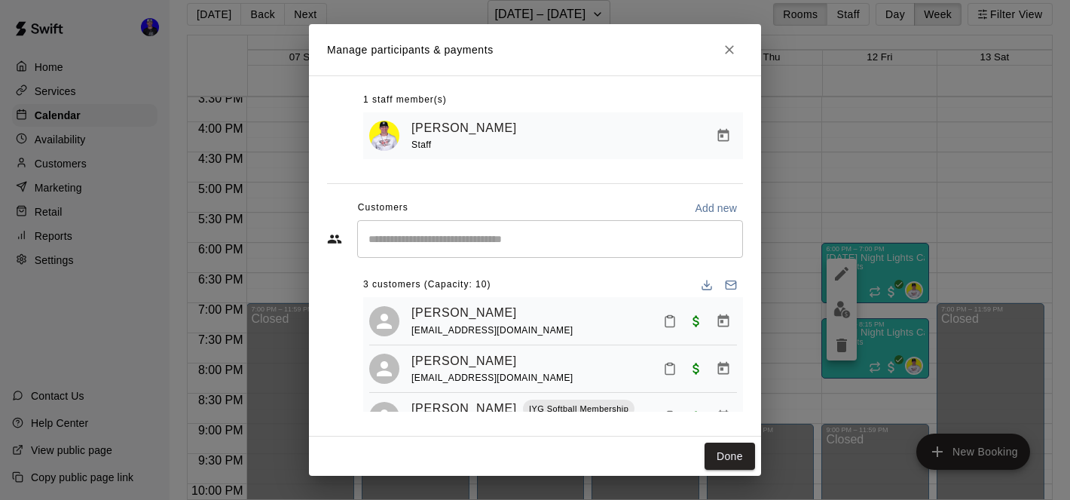
scroll to position [37, 0]
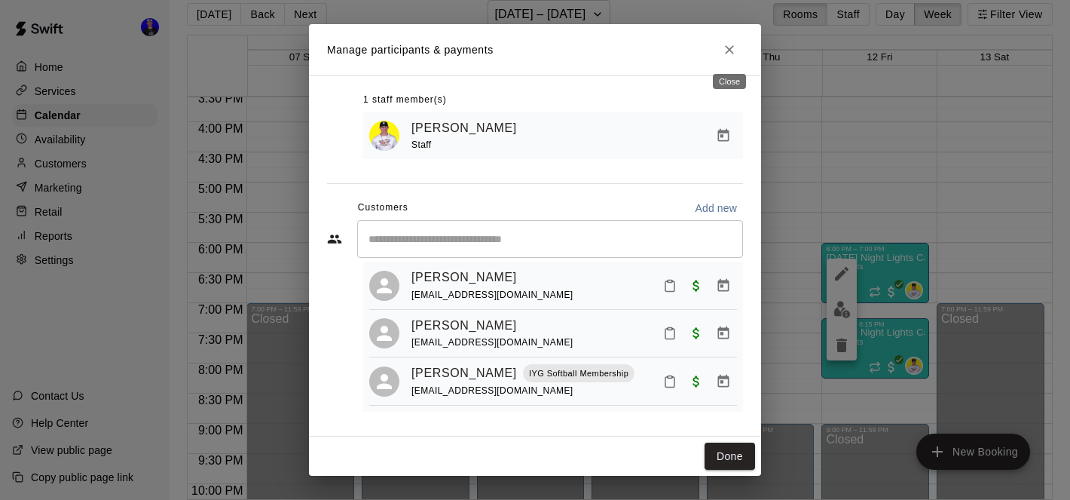
click at [733, 47] on icon "Close" at bounding box center [729, 49] width 15 height 15
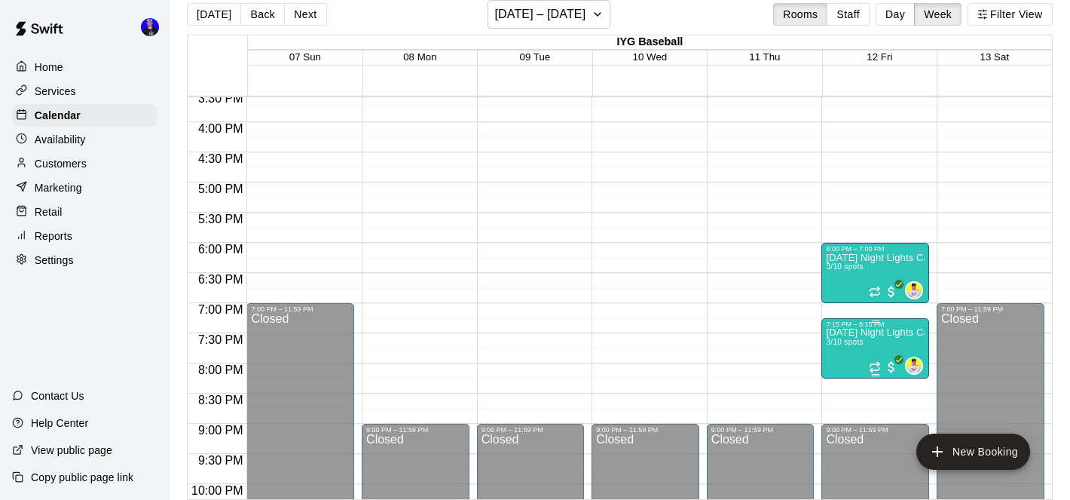
click at [850, 345] on span "3/10 spots" at bounding box center [844, 342] width 37 height 8
click at [837, 389] on img "edit" at bounding box center [842, 389] width 17 height 17
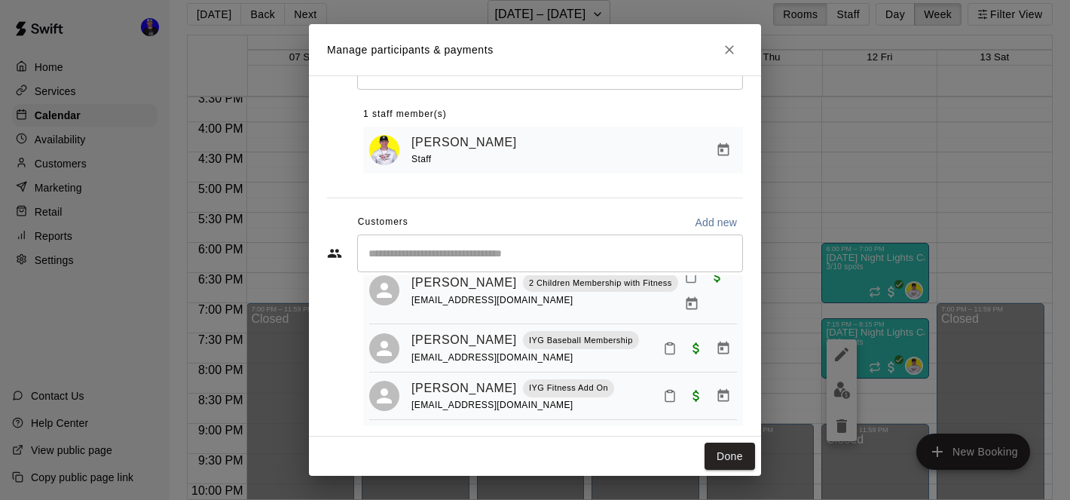
scroll to position [78, 0]
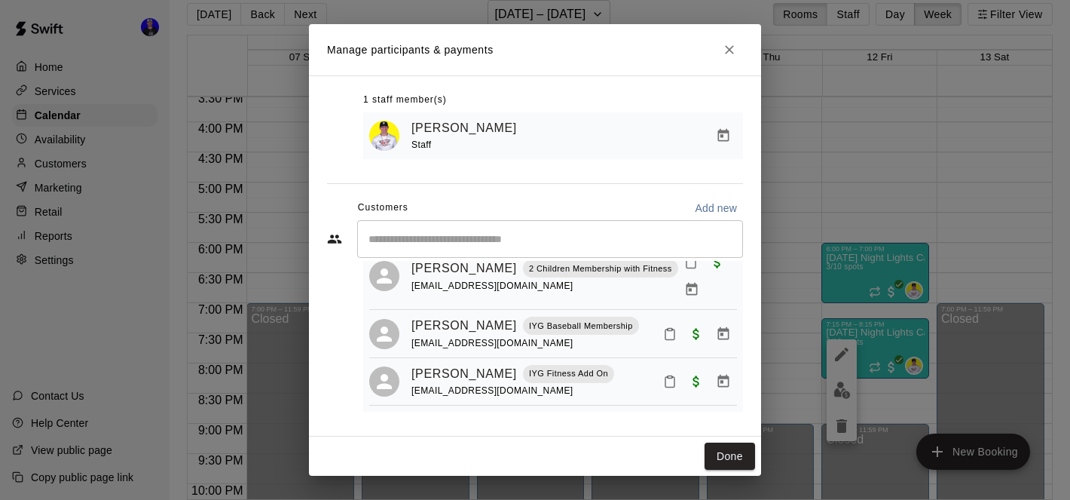
click at [727, 54] on icon "Close" at bounding box center [729, 49] width 15 height 15
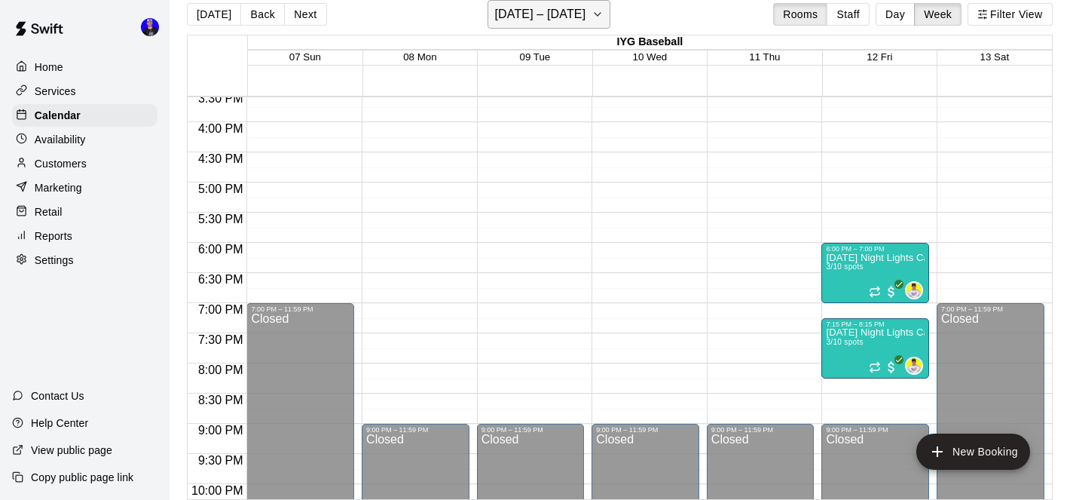
click at [583, 5] on h6 "[DATE] – [DATE]" at bounding box center [539, 14] width 91 height 21
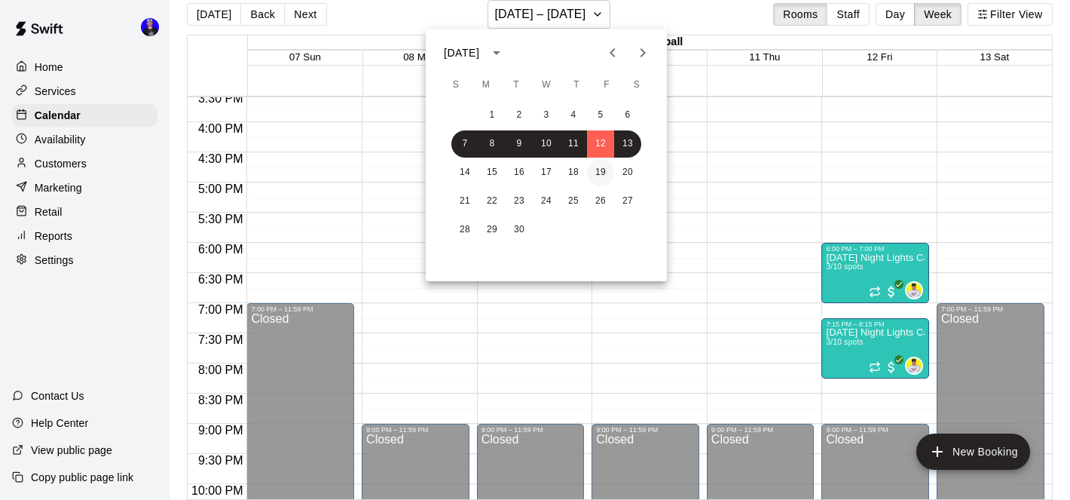
click at [600, 170] on button "19" at bounding box center [600, 172] width 27 height 27
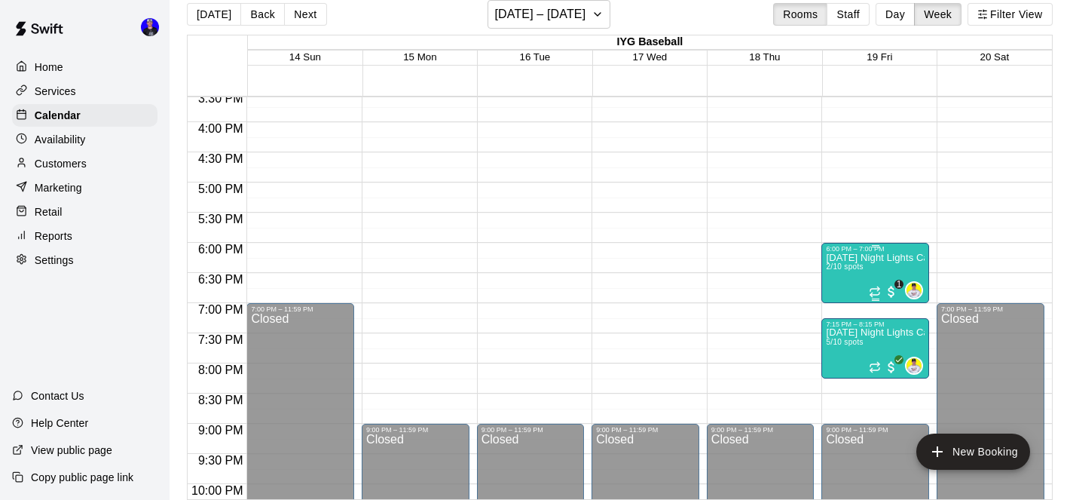
click at [853, 258] on p "[DATE] Night Lights Catching Clinic (10U-12U)" at bounding box center [875, 258] width 99 height 0
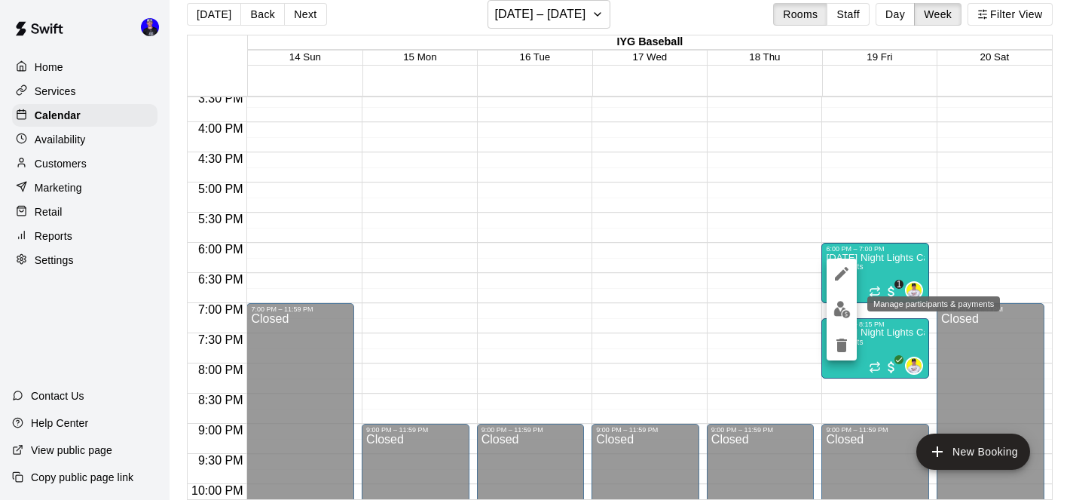
click at [847, 312] on img "edit" at bounding box center [842, 309] width 17 height 17
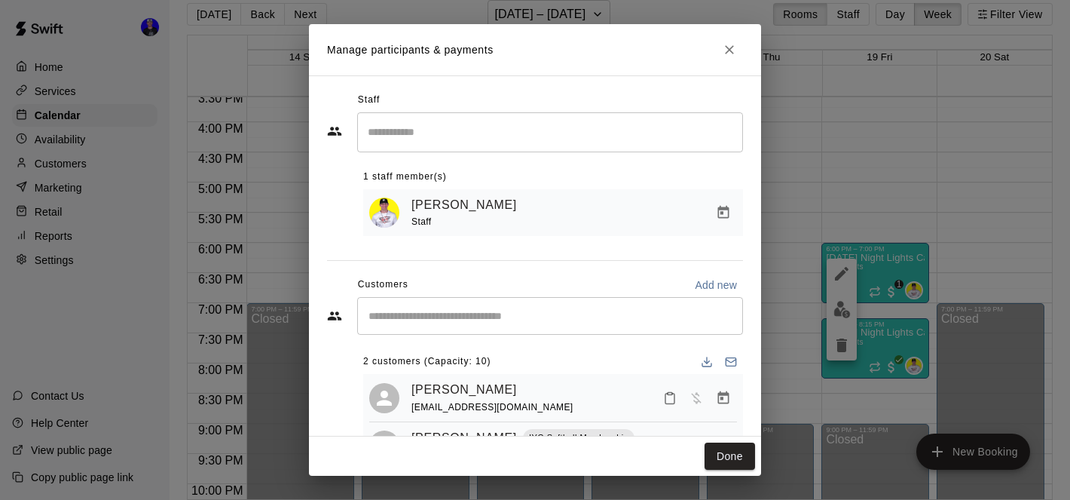
scroll to position [67, 0]
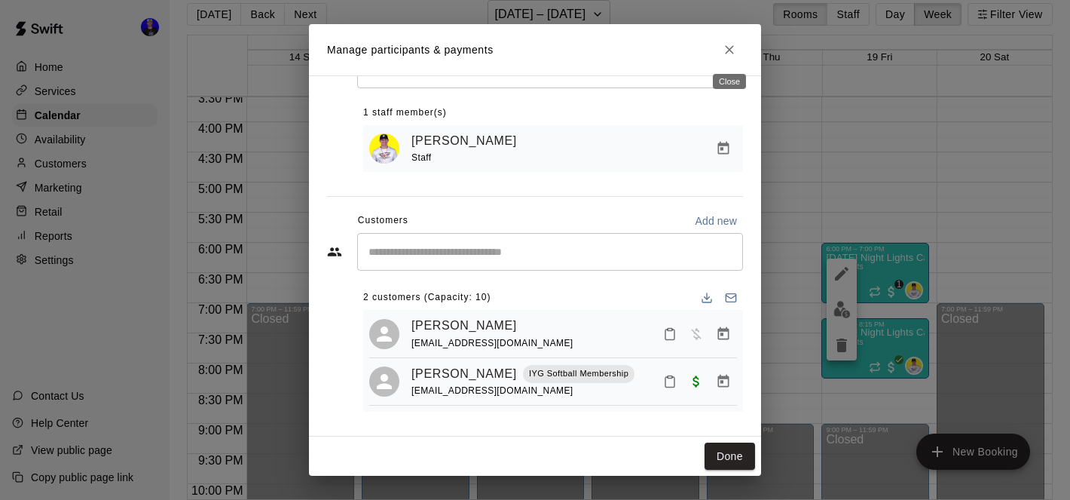
click at [727, 55] on icon "Close" at bounding box center [729, 49] width 15 height 15
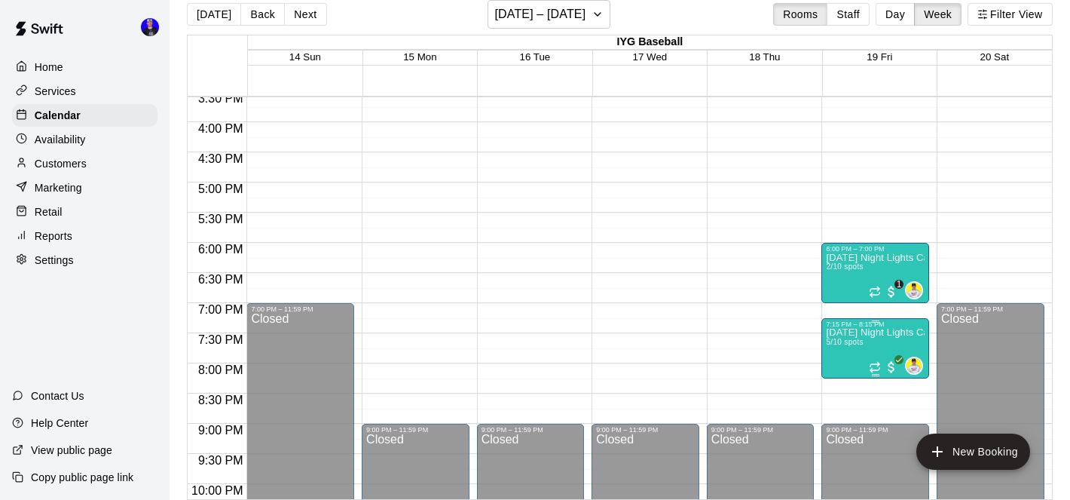
click at [840, 384] on img "edit" at bounding box center [842, 380] width 17 height 17
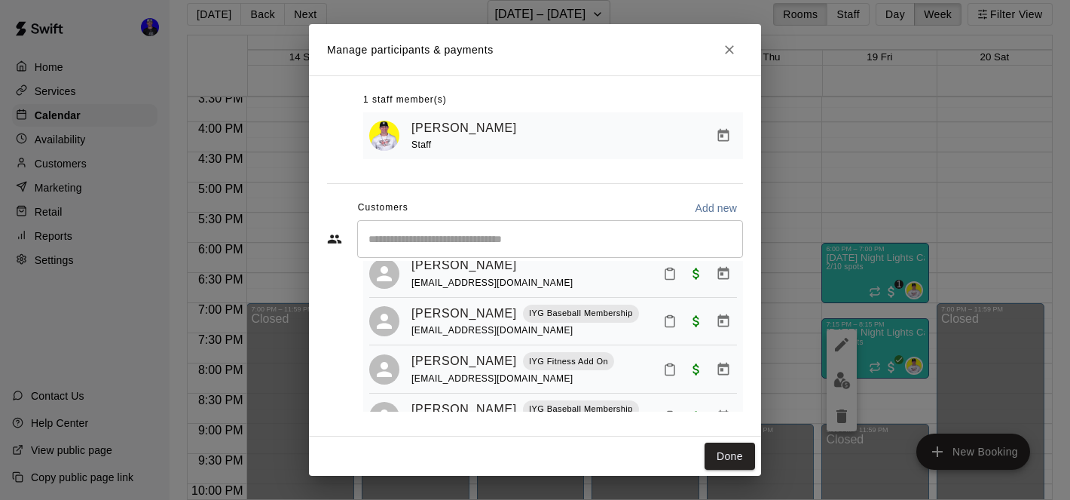
scroll to position [154, 0]
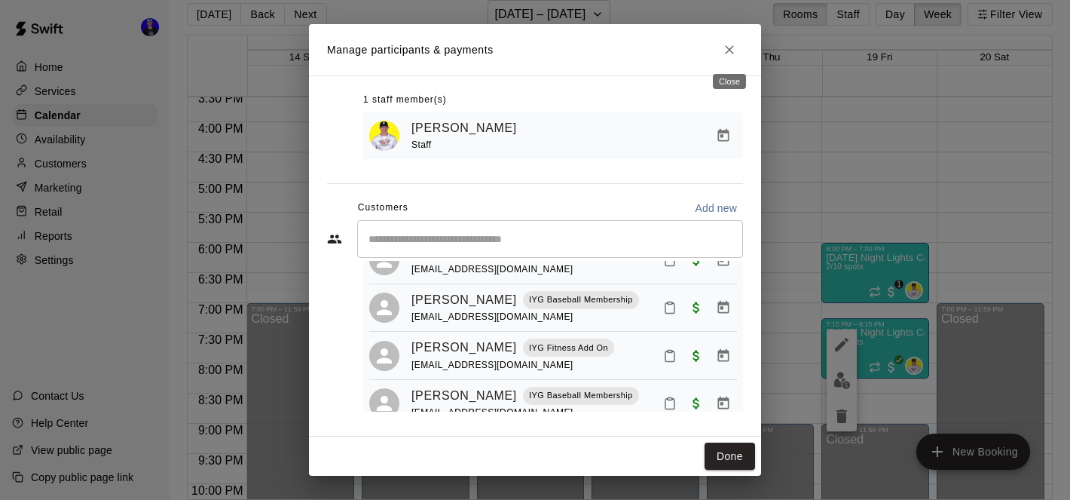
click at [731, 50] on icon "Close" at bounding box center [729, 49] width 15 height 15
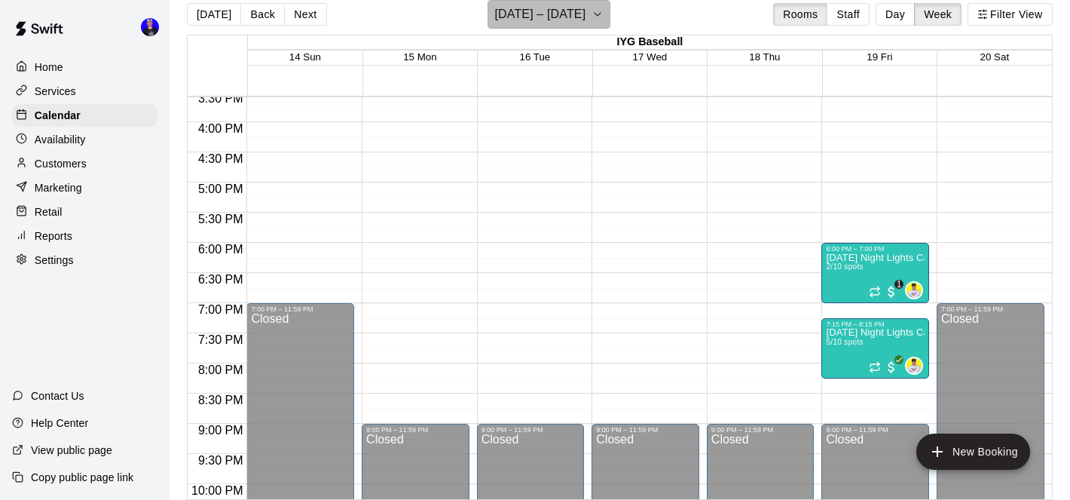
click at [586, 11] on h6 "[DATE] – [DATE]" at bounding box center [539, 14] width 91 height 21
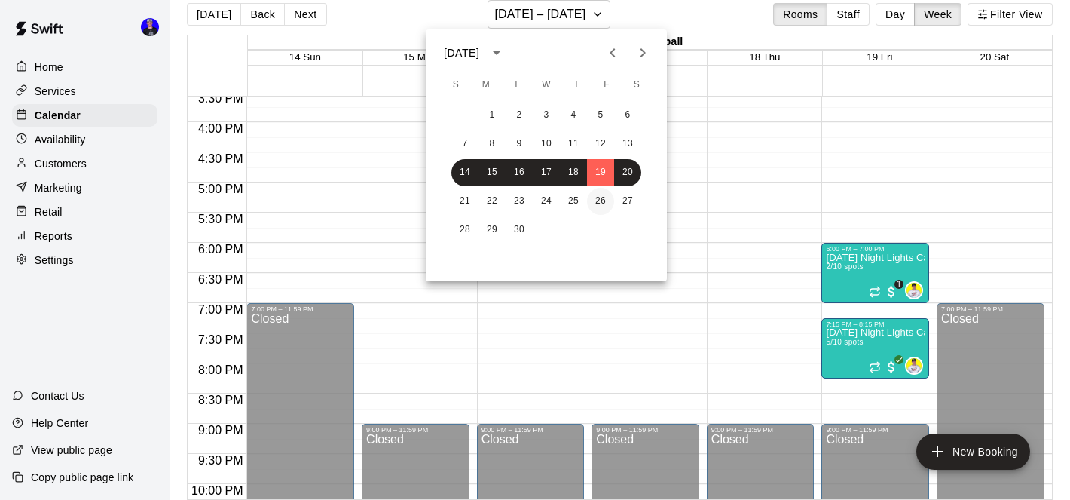
click at [603, 202] on button "26" at bounding box center [600, 201] width 27 height 27
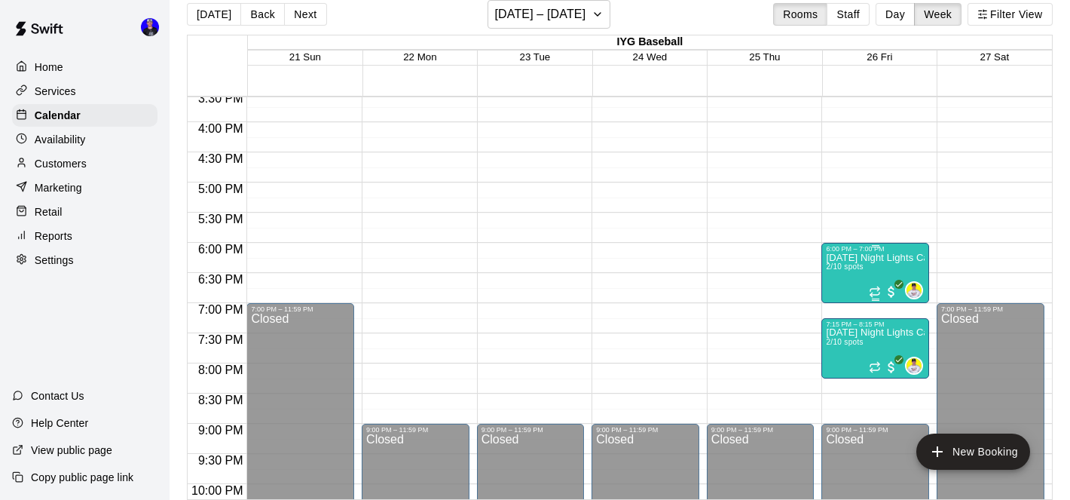
click at [859, 262] on div "[DATE] Night Lights Catching Clinic (10U-12U) 2/10 spots" at bounding box center [875, 503] width 99 height 500
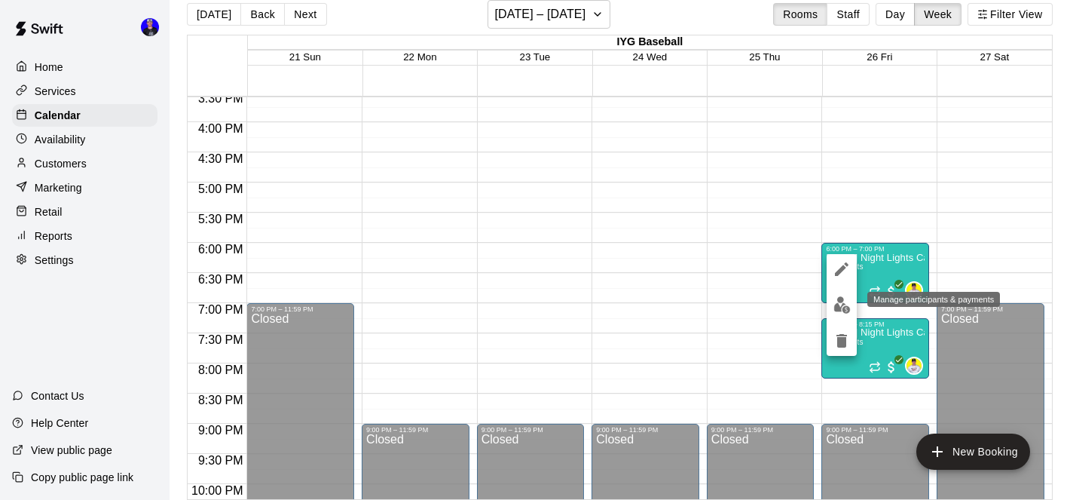
click at [841, 305] on img "edit" at bounding box center [842, 304] width 17 height 17
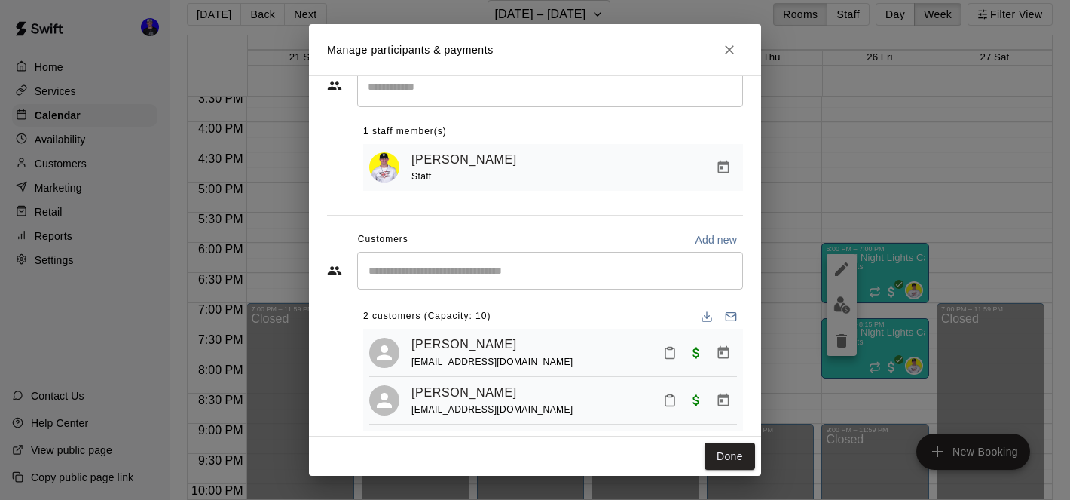
scroll to position [67, 0]
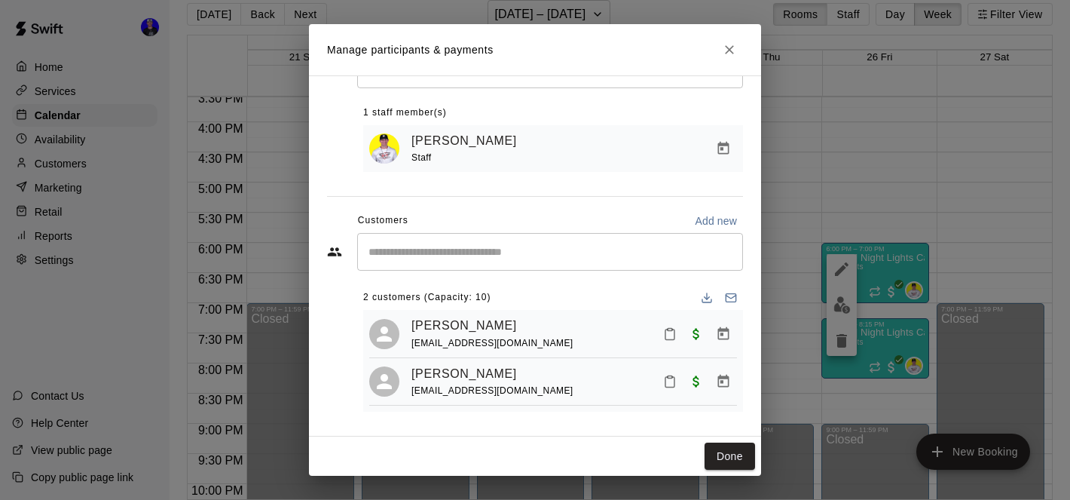
click at [728, 58] on button "Close" at bounding box center [729, 49] width 27 height 27
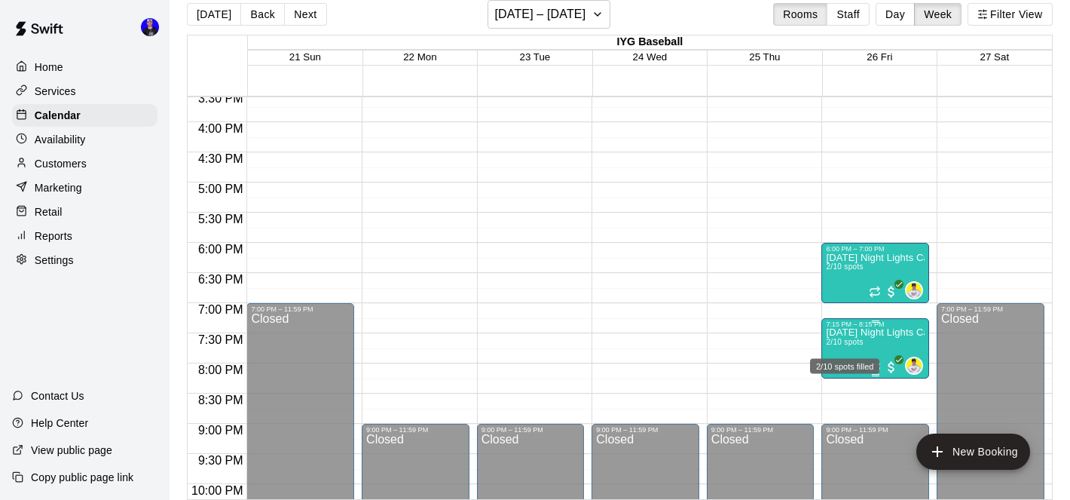
click at [855, 339] on span "2/10 spots" at bounding box center [844, 342] width 37 height 8
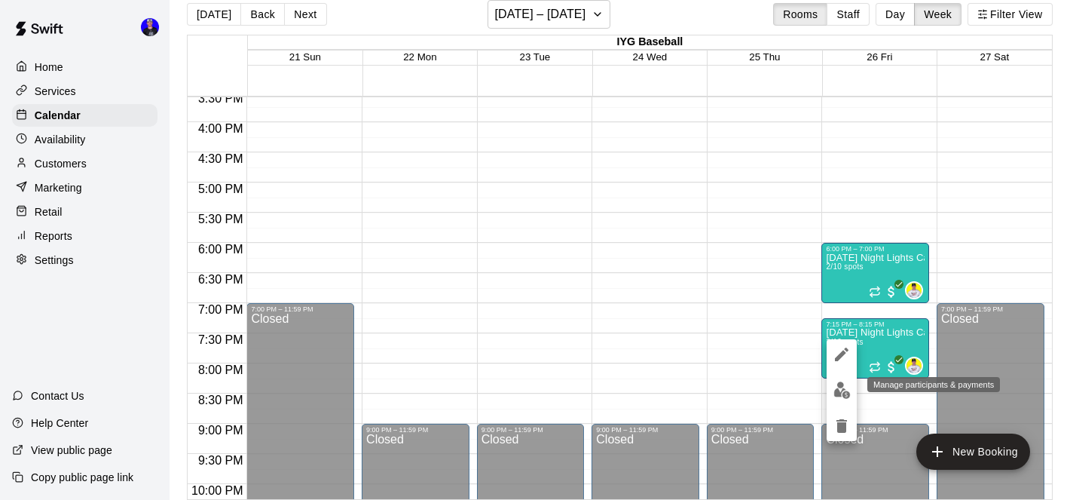
click at [838, 389] on img "edit" at bounding box center [842, 389] width 17 height 17
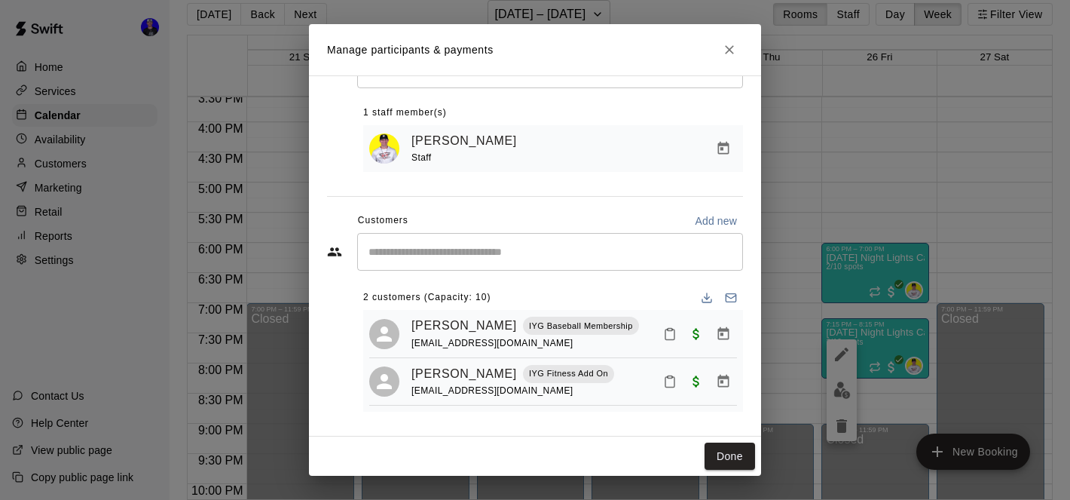
click at [729, 47] on icon "Close" at bounding box center [729, 49] width 15 height 15
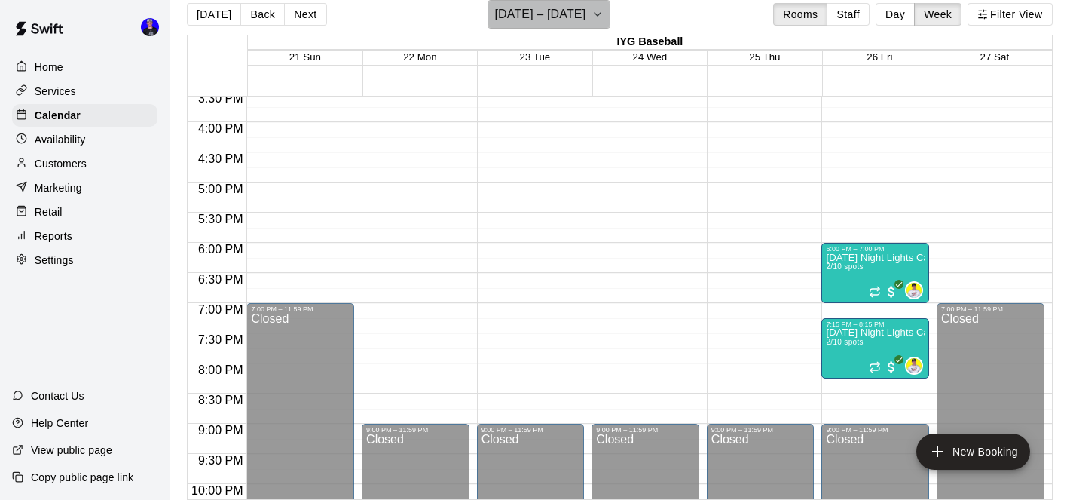
click at [586, 17] on h6 "[DATE] – [DATE]" at bounding box center [539, 14] width 91 height 21
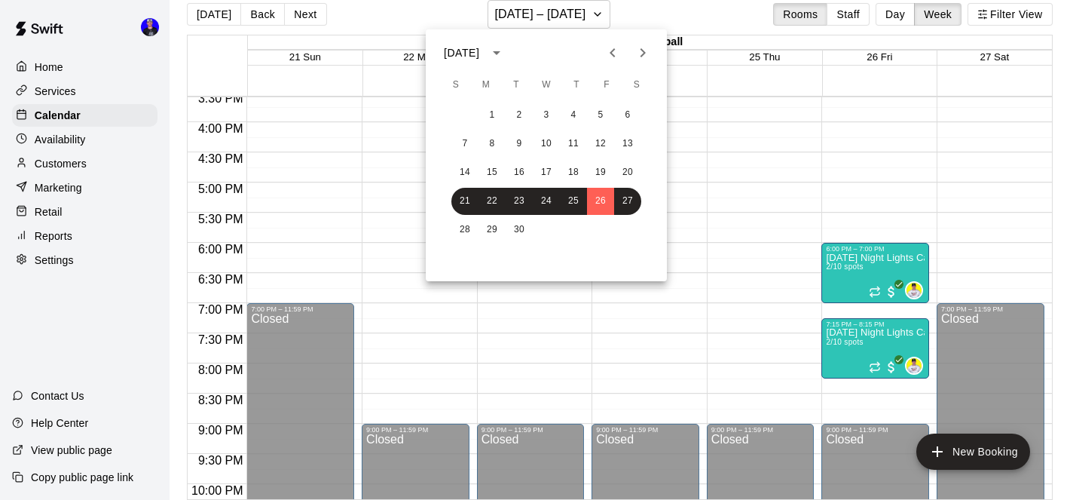
click at [644, 51] on icon "Next month" at bounding box center [643, 53] width 18 height 18
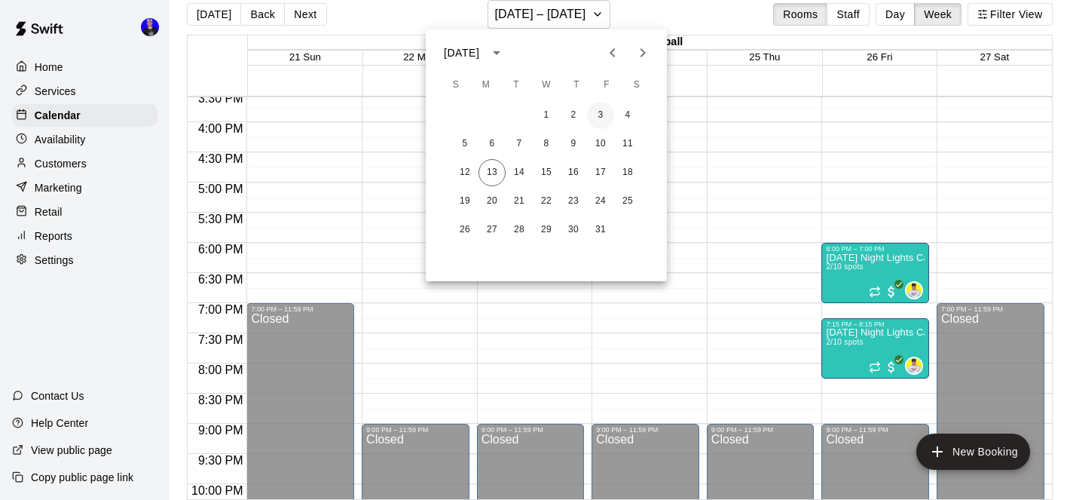
click at [594, 118] on button "3" at bounding box center [600, 115] width 27 height 27
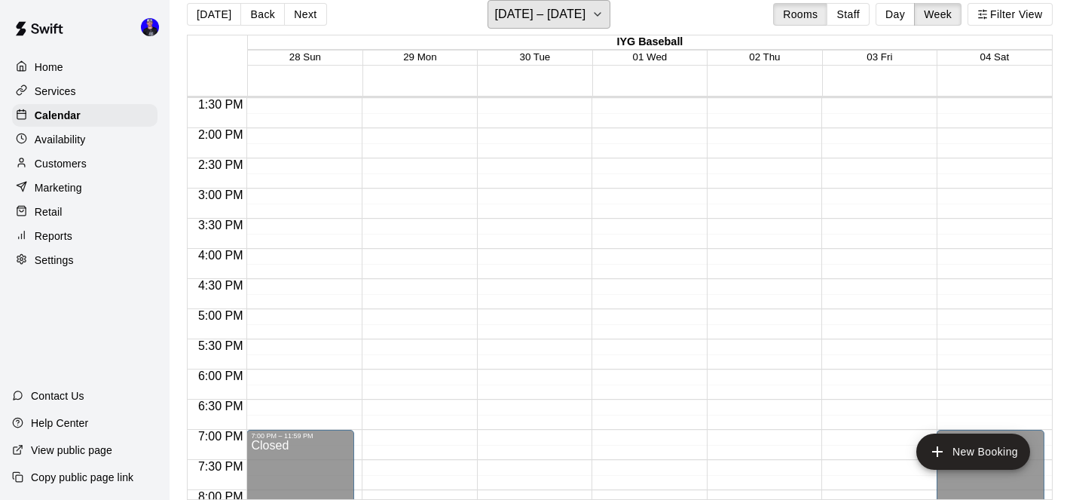
scroll to position [731, 0]
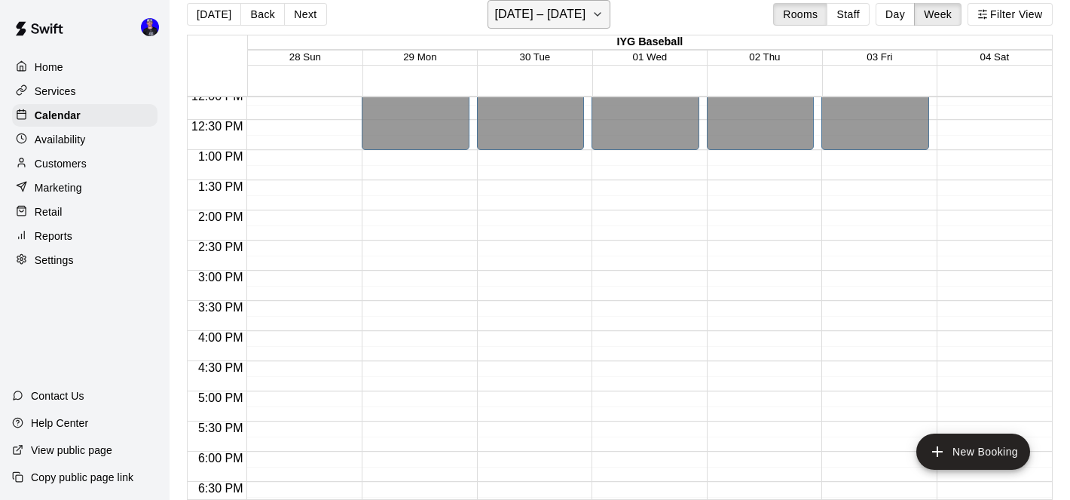
click at [586, 11] on h6 "[DATE] – [DATE]" at bounding box center [539, 14] width 91 height 21
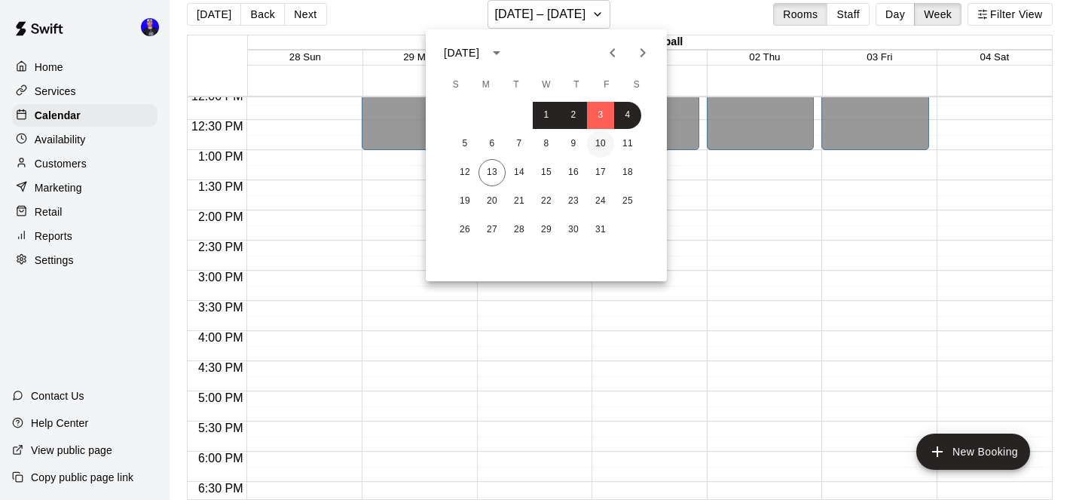
click at [603, 145] on button "10" at bounding box center [600, 143] width 27 height 27
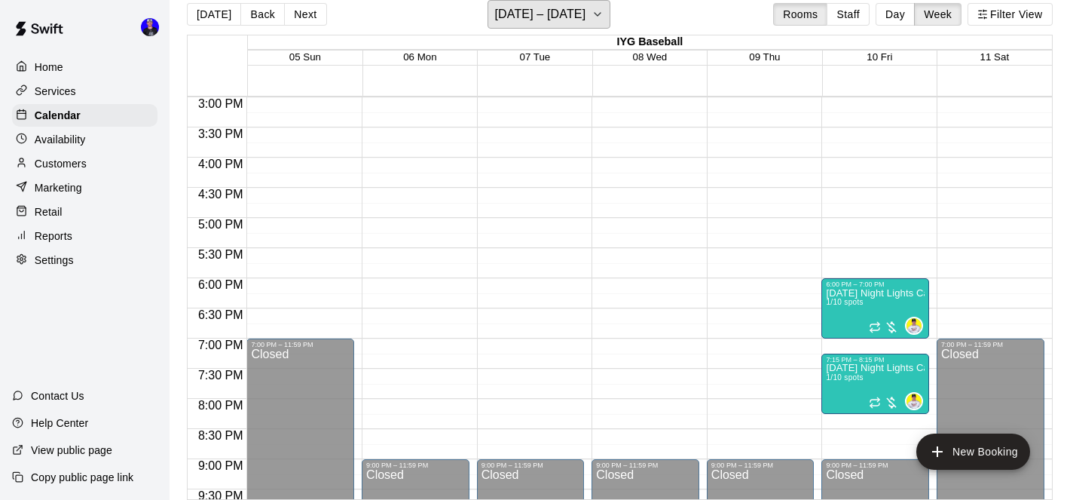
scroll to position [920, 0]
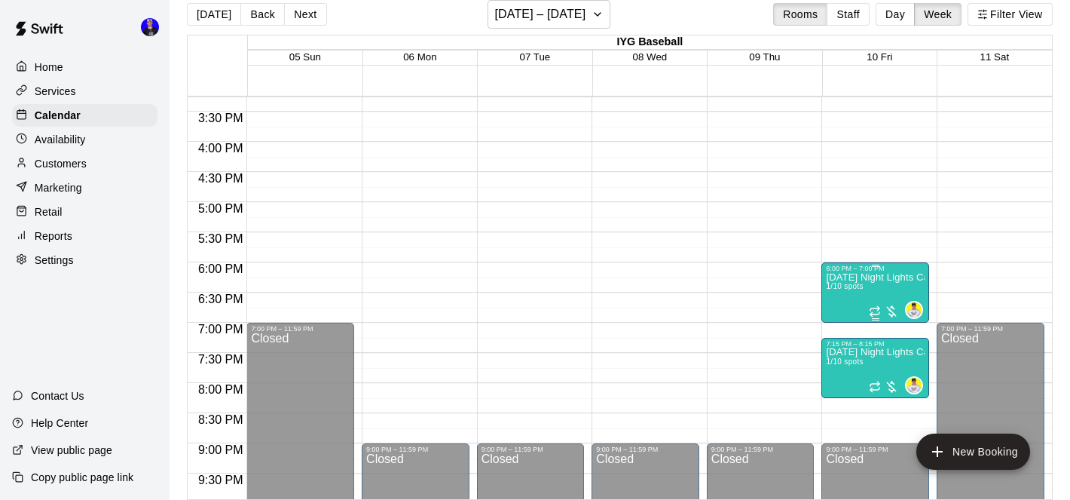
click at [829, 289] on span "1/10 spots" at bounding box center [844, 286] width 37 height 8
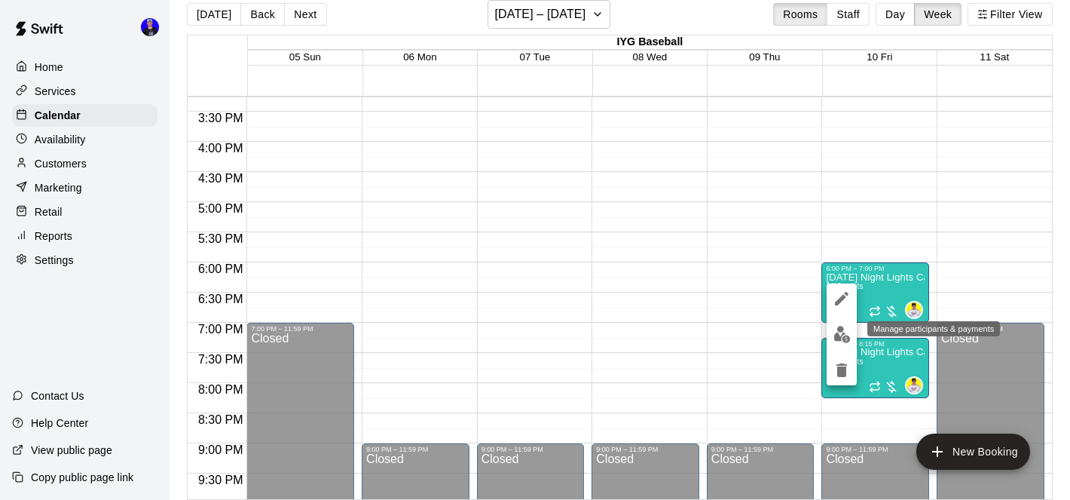
click at [830, 338] on button "edit" at bounding box center [842, 334] width 30 height 29
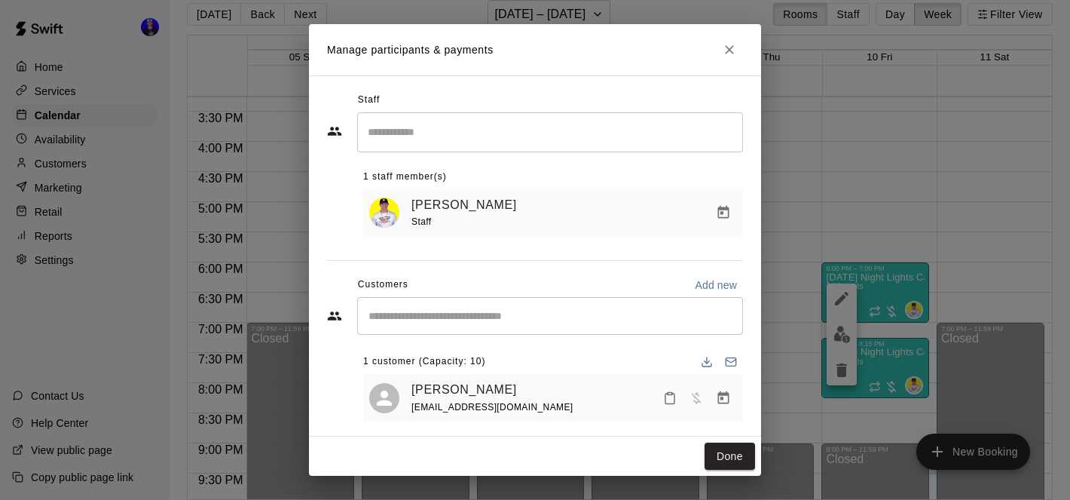
scroll to position [11, 0]
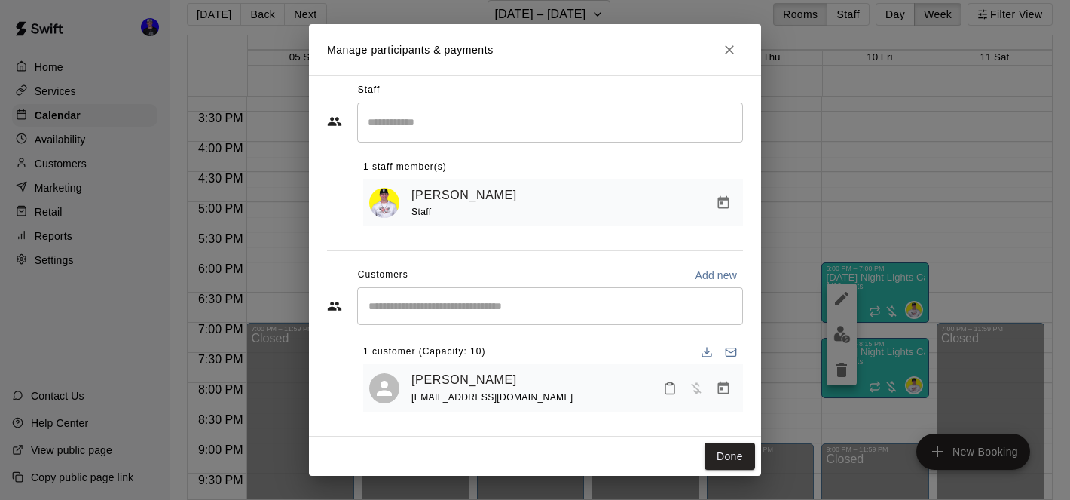
click at [729, 44] on icon "Close" at bounding box center [729, 49] width 15 height 15
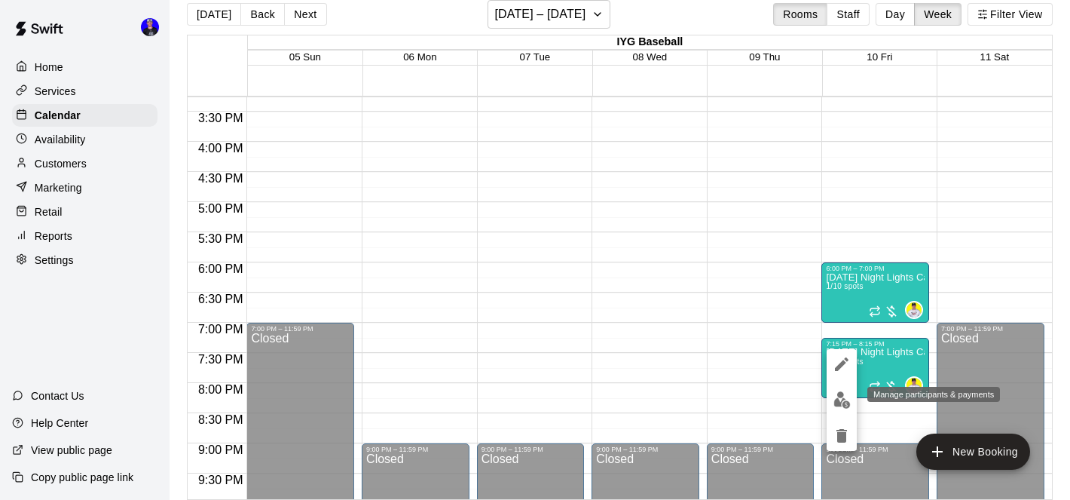
click at [837, 390] on button "edit" at bounding box center [842, 399] width 30 height 29
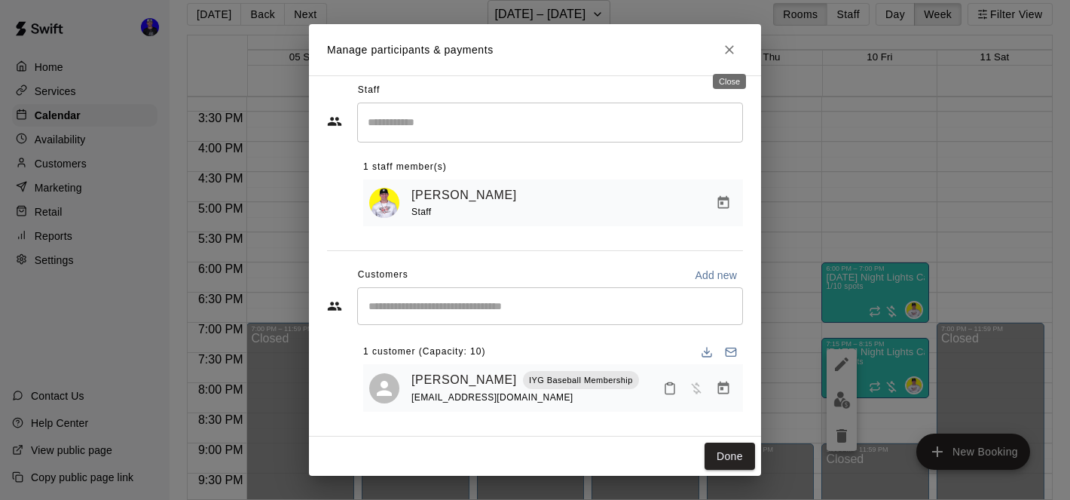
click at [734, 53] on icon "Close" at bounding box center [729, 49] width 15 height 15
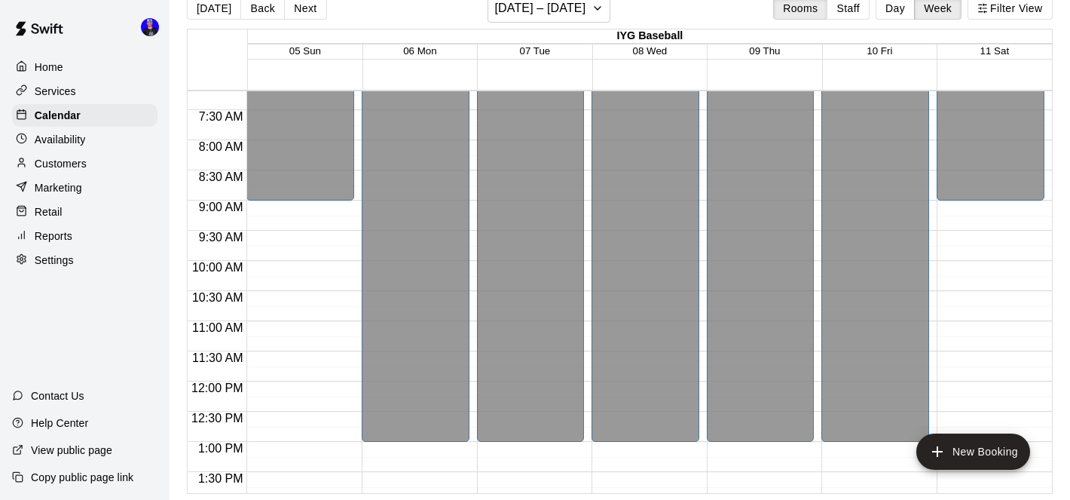
scroll to position [122, 0]
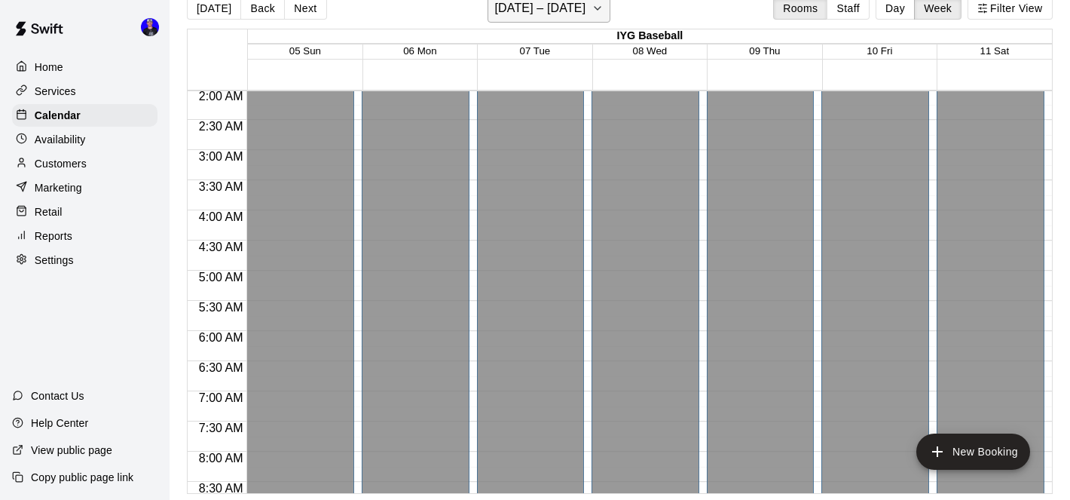
click at [556, 8] on h6 "[DATE] – [DATE]" at bounding box center [539, 8] width 91 height 21
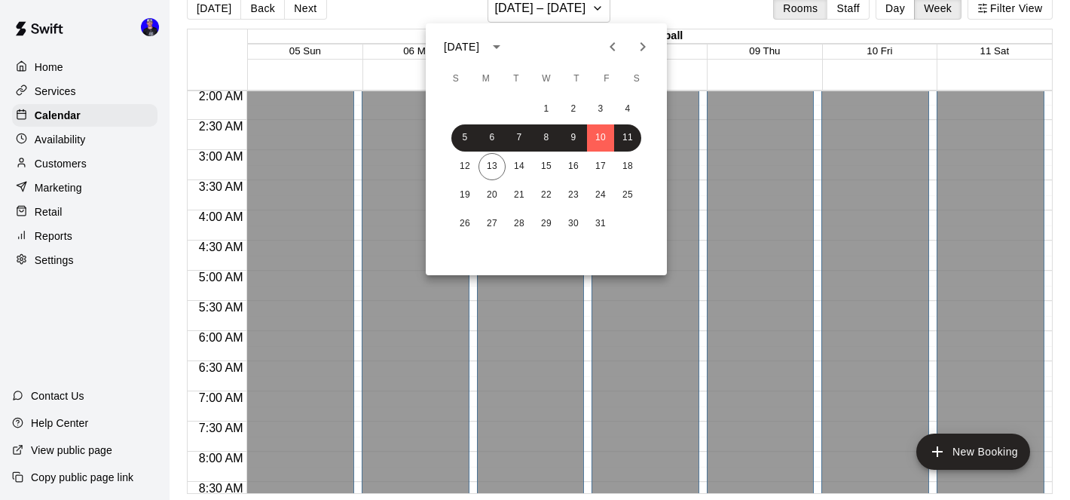
click at [610, 51] on icon "Previous month" at bounding box center [613, 47] width 18 height 18
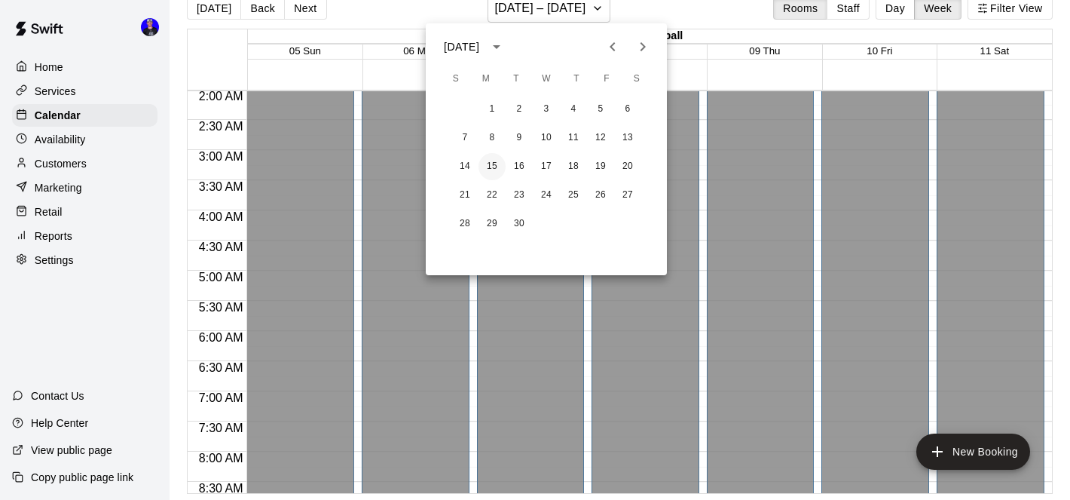
click at [479, 165] on button "15" at bounding box center [492, 166] width 27 height 27
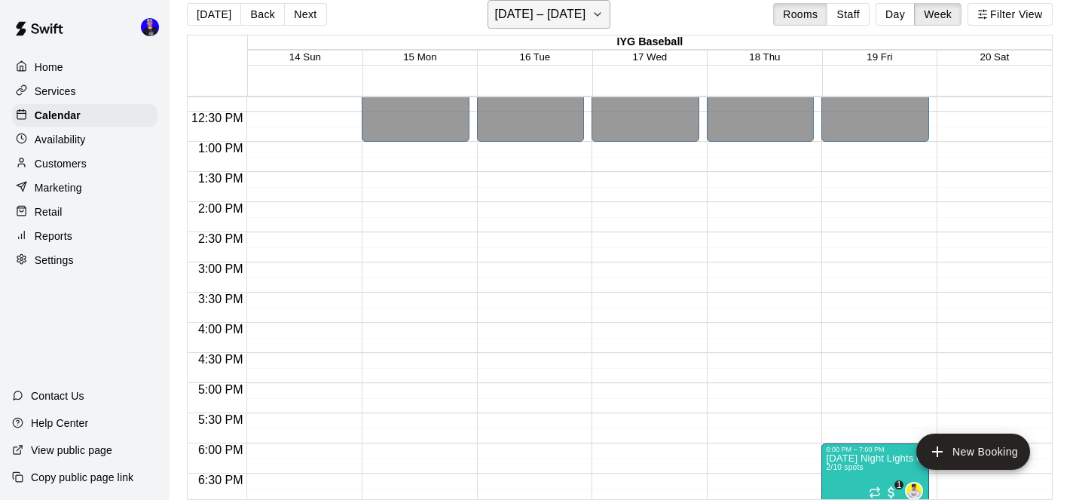
scroll to position [675, 0]
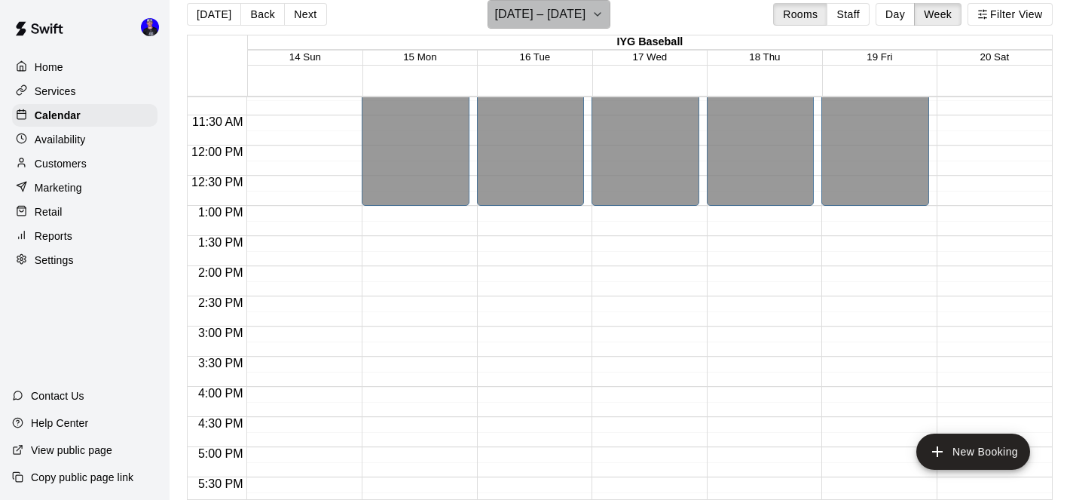
click at [559, 6] on h6 "[DATE] – [DATE]" at bounding box center [539, 14] width 91 height 21
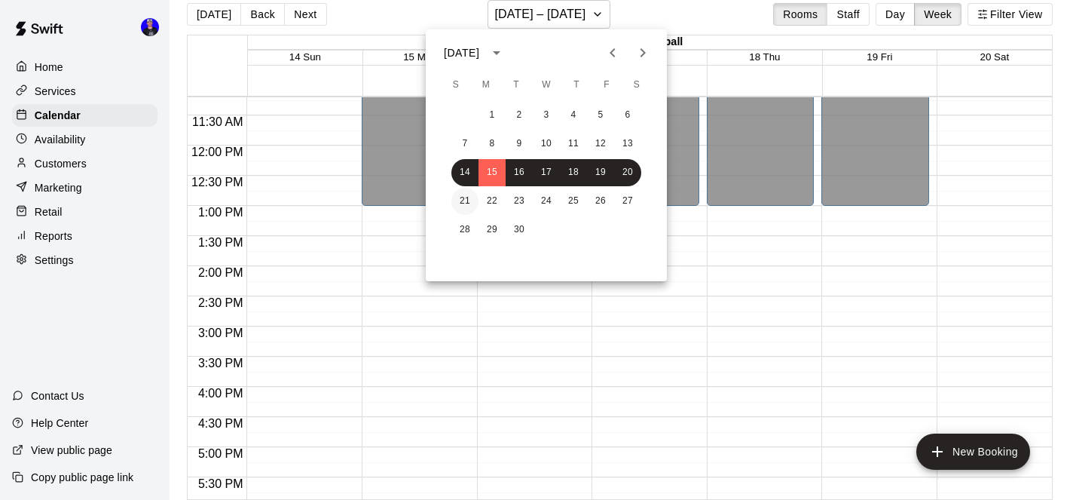
click at [462, 199] on button "21" at bounding box center [465, 201] width 27 height 27
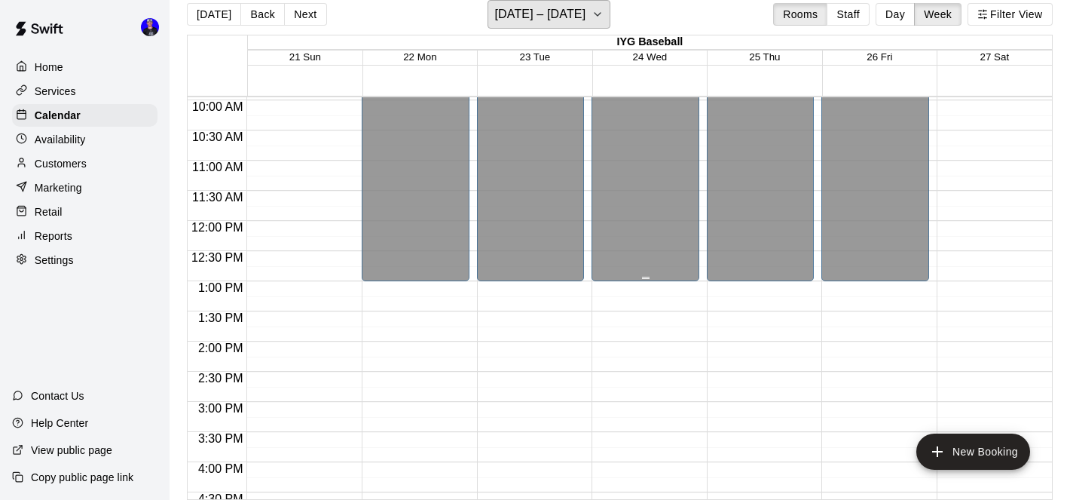
scroll to position [592, 0]
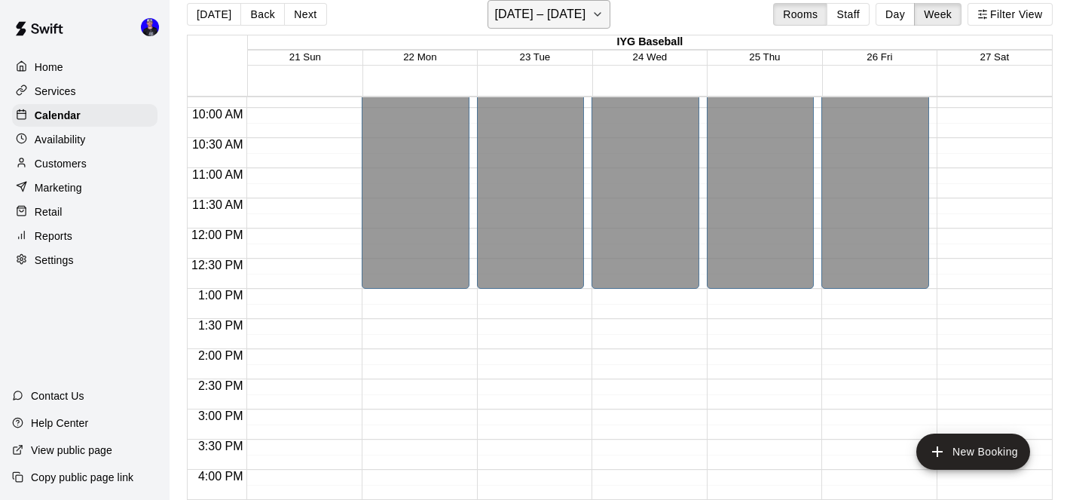
click at [573, 22] on h6 "[DATE] – [DATE]" at bounding box center [539, 14] width 91 height 21
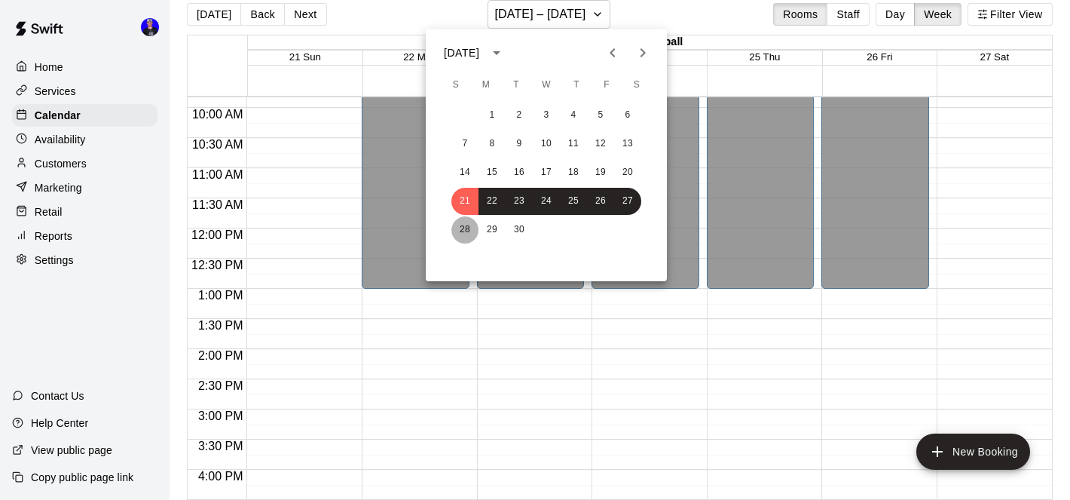
click at [463, 225] on button "28" at bounding box center [465, 229] width 27 height 27
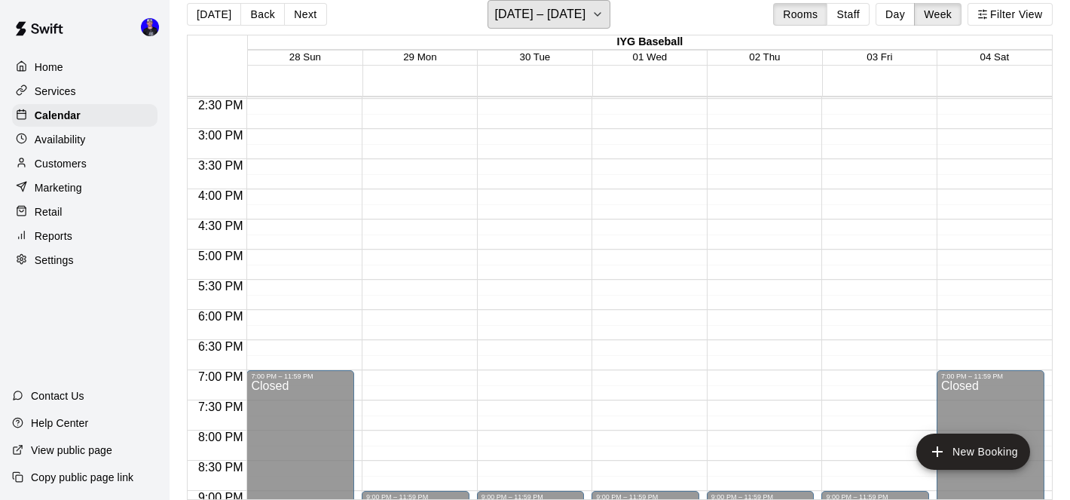
scroll to position [860, 0]
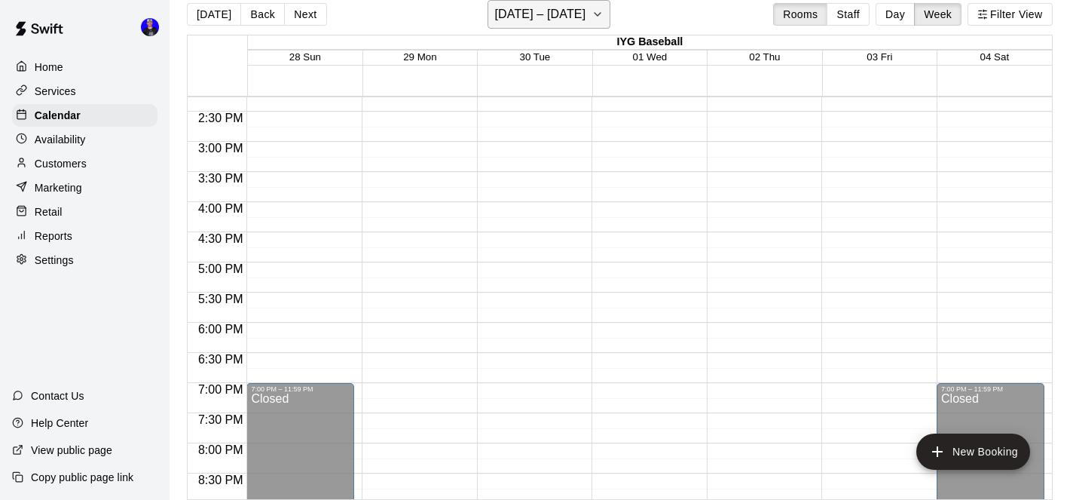
click at [580, 17] on h6 "[DATE] – [DATE]" at bounding box center [539, 14] width 91 height 21
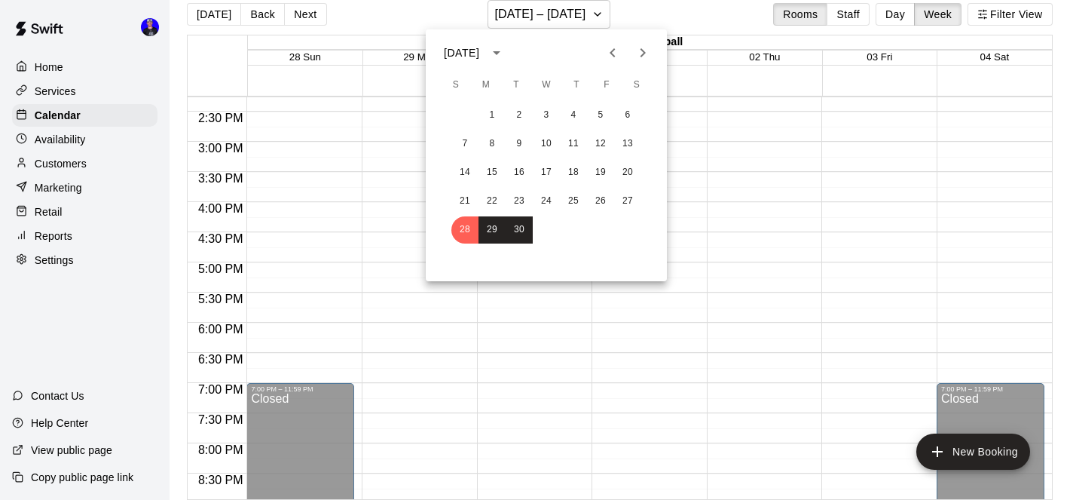
click at [643, 48] on icon "Next month" at bounding box center [643, 53] width 18 height 18
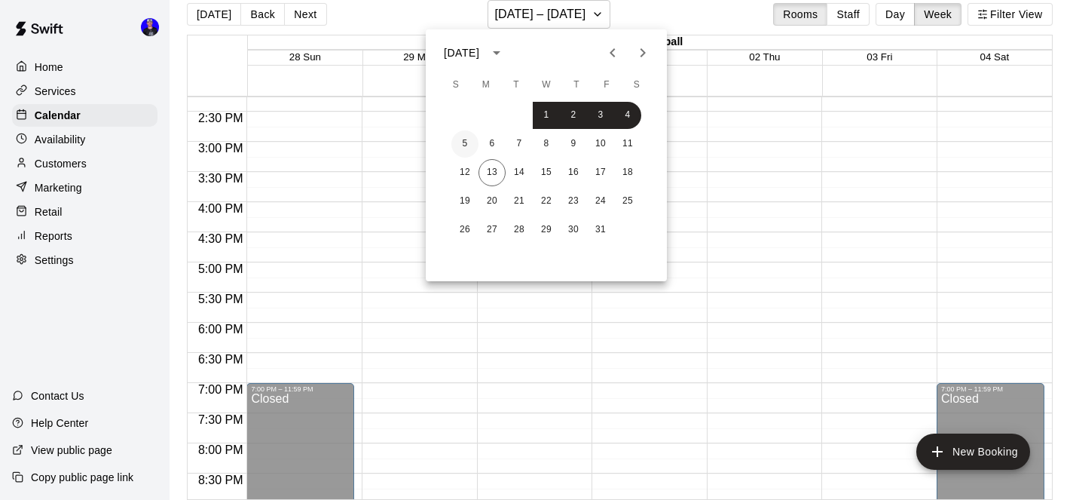
click at [468, 142] on button "5" at bounding box center [465, 143] width 27 height 27
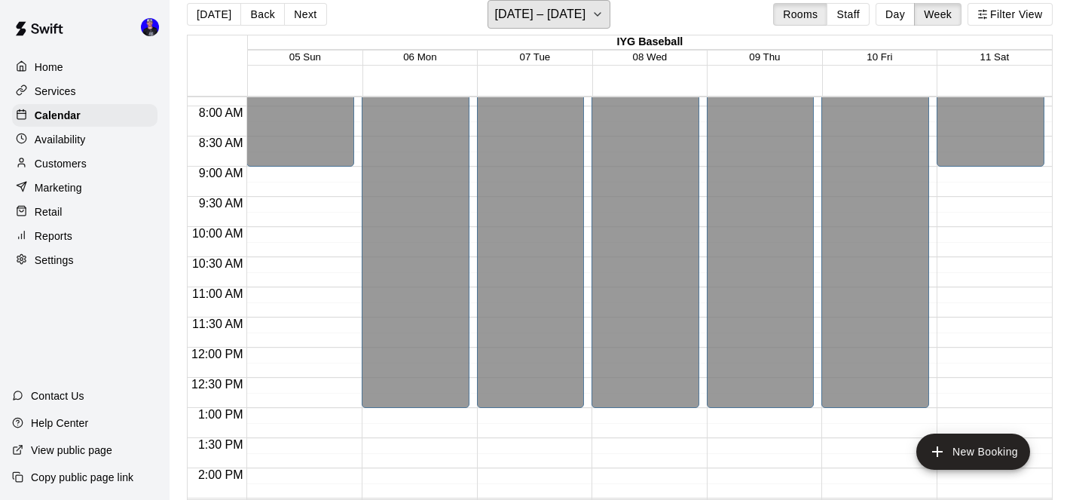
scroll to position [738, 0]
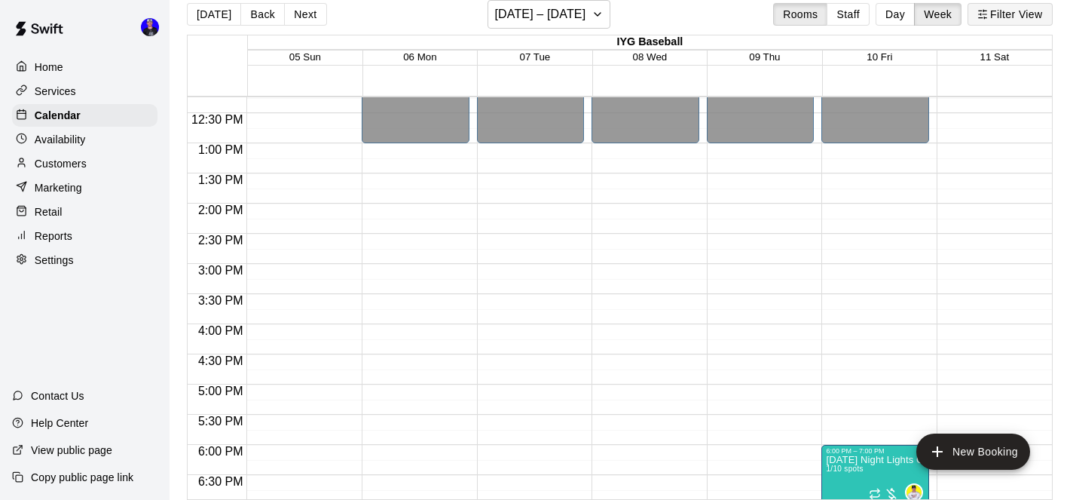
click at [1017, 24] on button "Filter View" at bounding box center [1010, 14] width 84 height 23
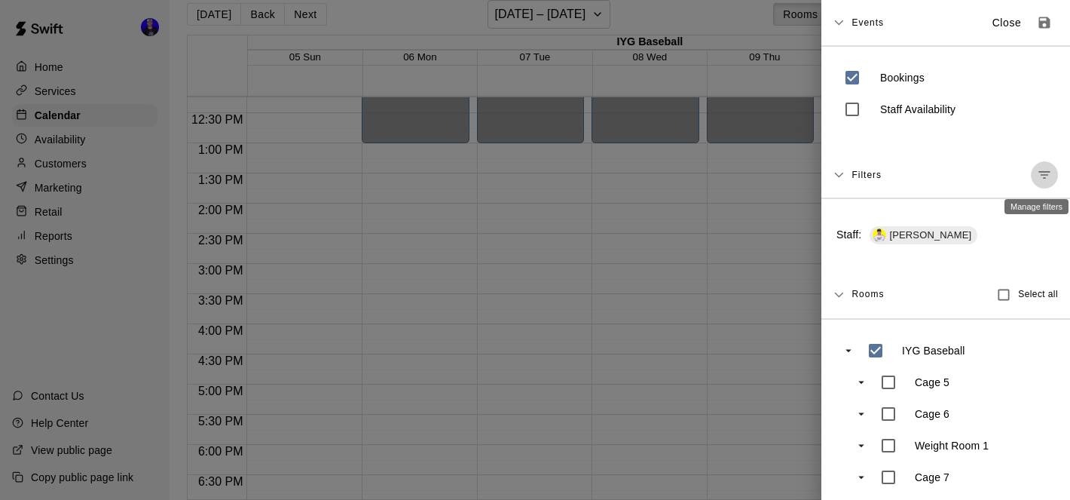
click at [1043, 177] on icon "Manage filters" at bounding box center [1044, 174] width 15 height 15
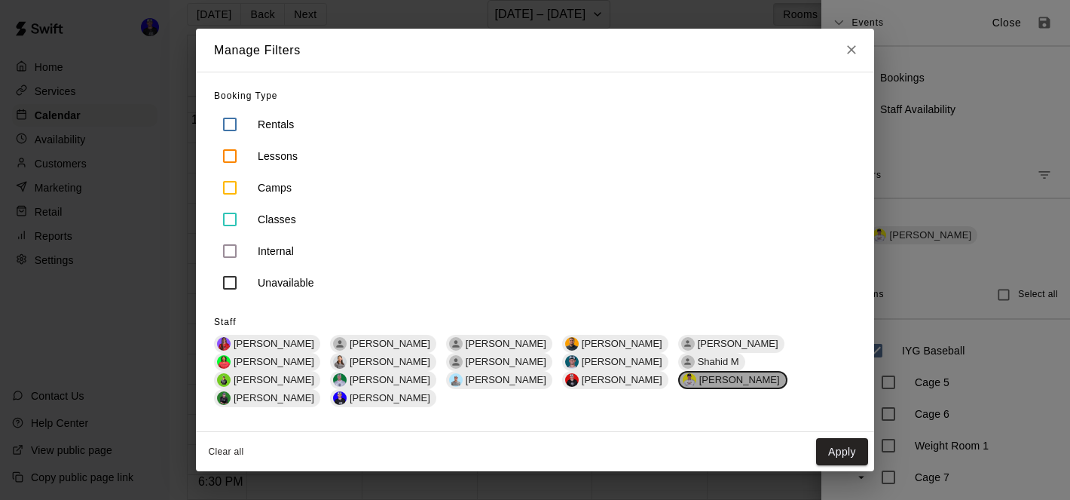
click at [693, 385] on span "[PERSON_NAME]" at bounding box center [739, 379] width 93 height 11
click at [436, 392] on span "[PERSON_NAME]" at bounding box center [390, 397] width 93 height 11
click at [832, 438] on button "Apply" at bounding box center [842, 452] width 52 height 28
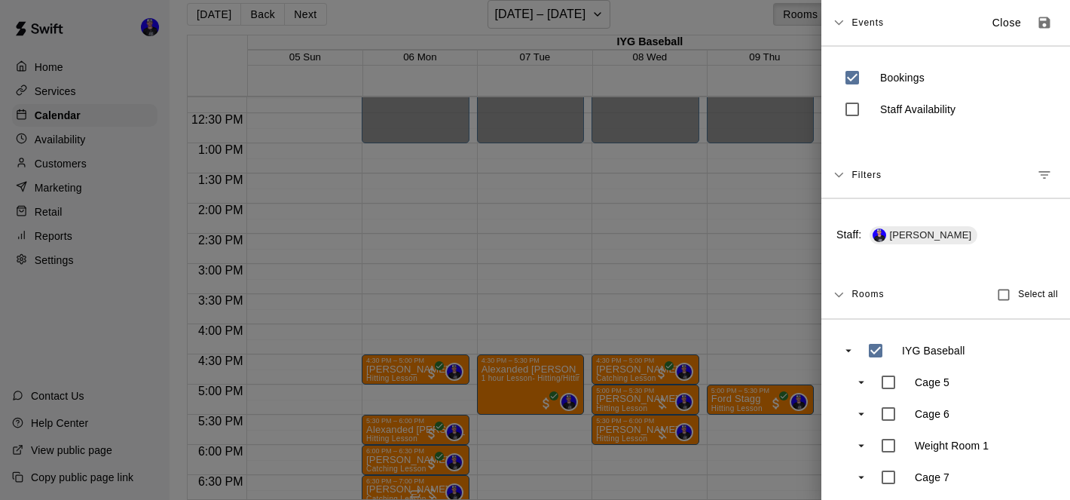
click at [561, 10] on div at bounding box center [535, 250] width 1070 height 500
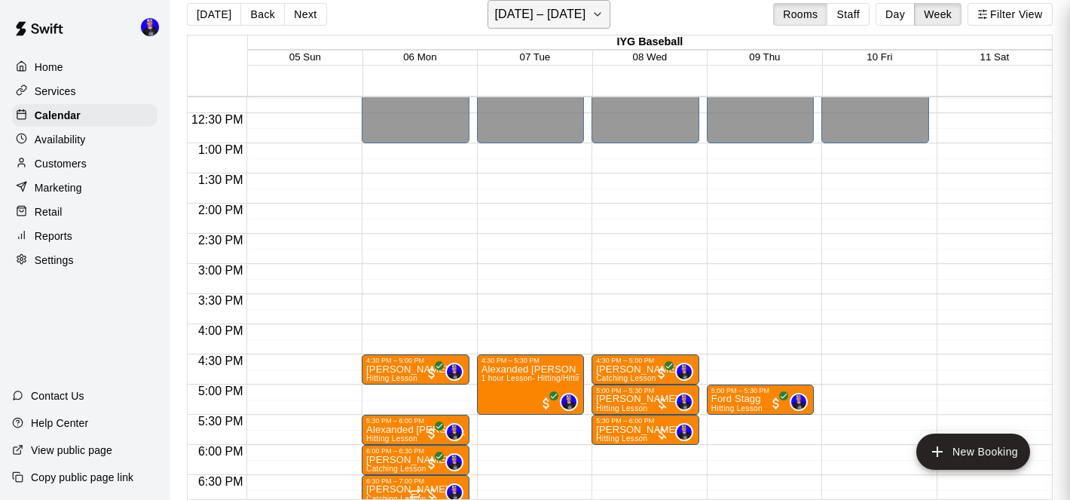
click at [561, 11] on h6 "[DATE] – [DATE]" at bounding box center [539, 14] width 91 height 21
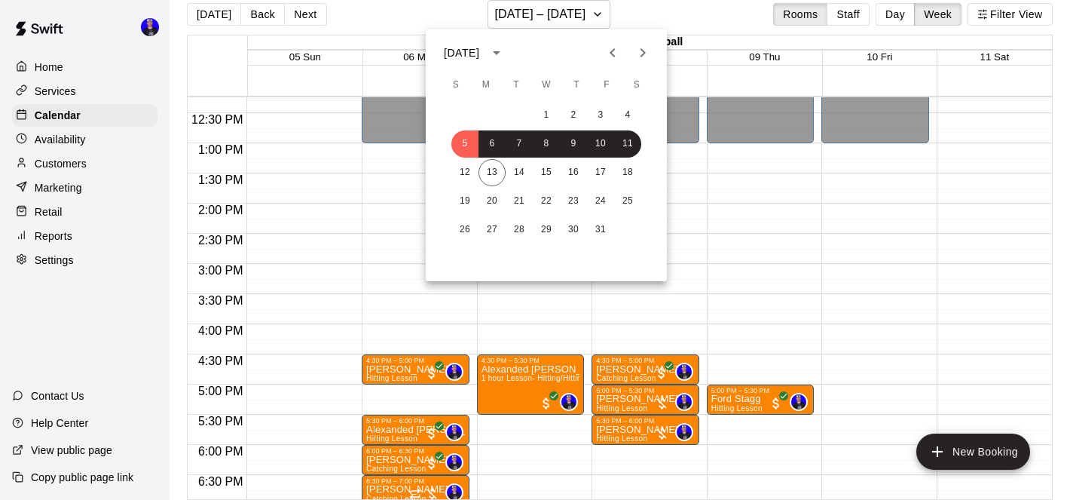
click at [611, 57] on icon "Previous month" at bounding box center [613, 53] width 18 height 18
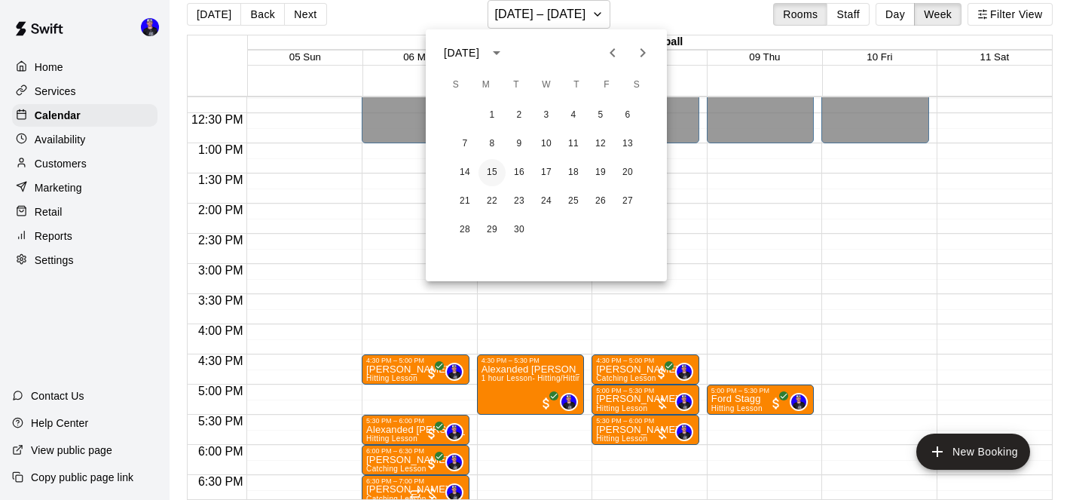
click at [488, 168] on button "15" at bounding box center [492, 172] width 27 height 27
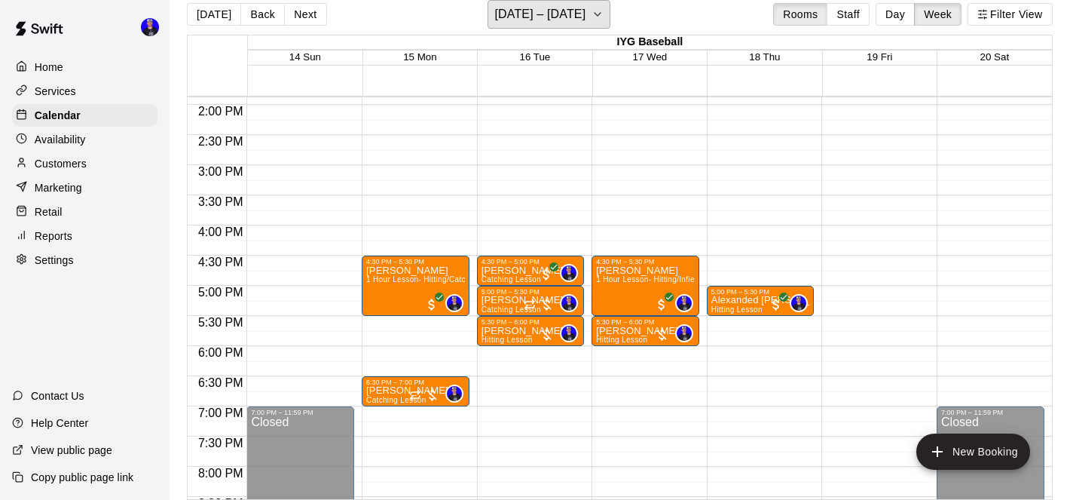
scroll to position [837, 0]
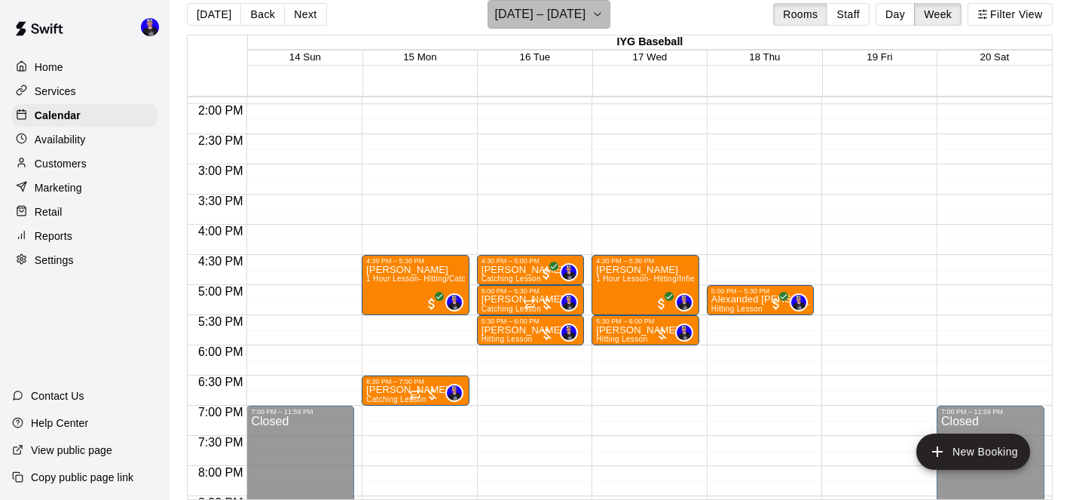
click at [551, 20] on h6 "[DATE] – [DATE]" at bounding box center [539, 14] width 91 height 21
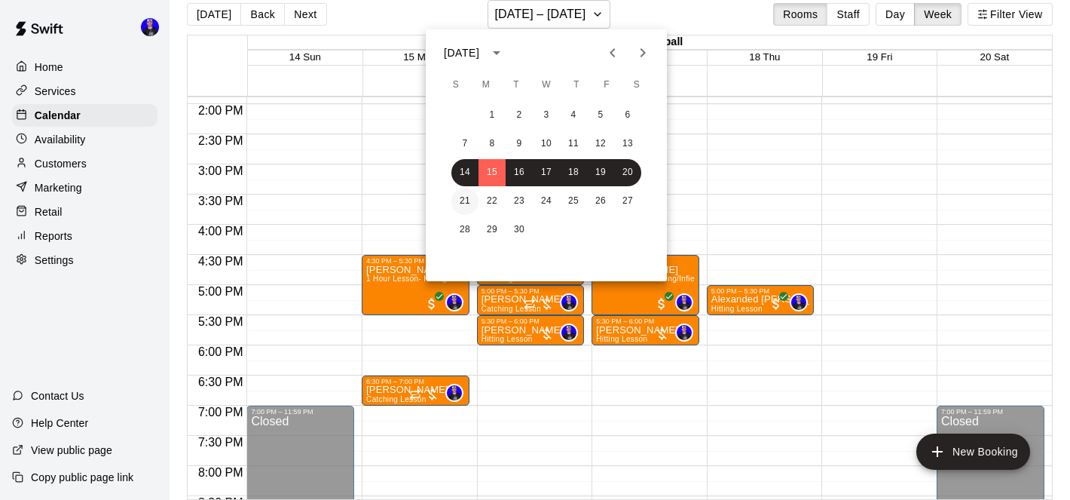
click at [464, 201] on button "21" at bounding box center [465, 201] width 27 height 27
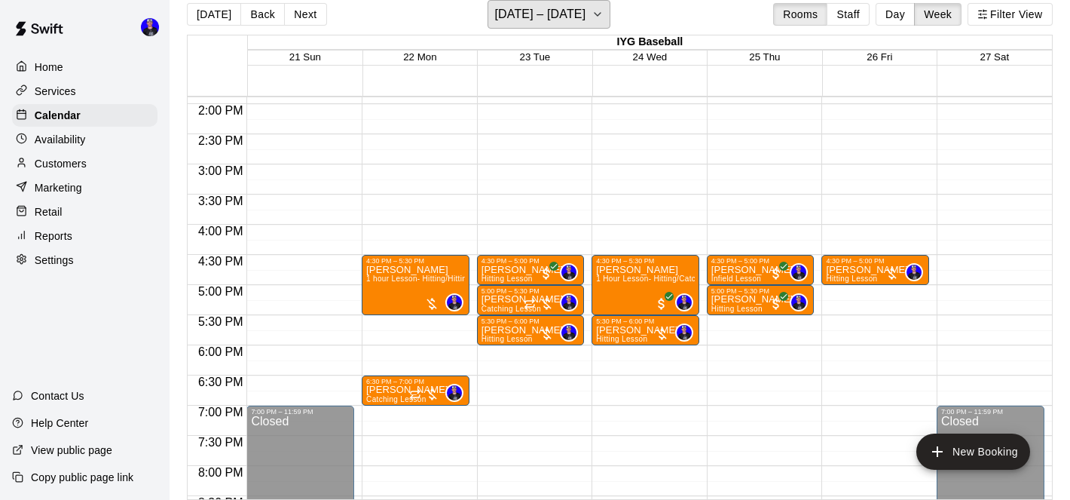
scroll to position [866, 0]
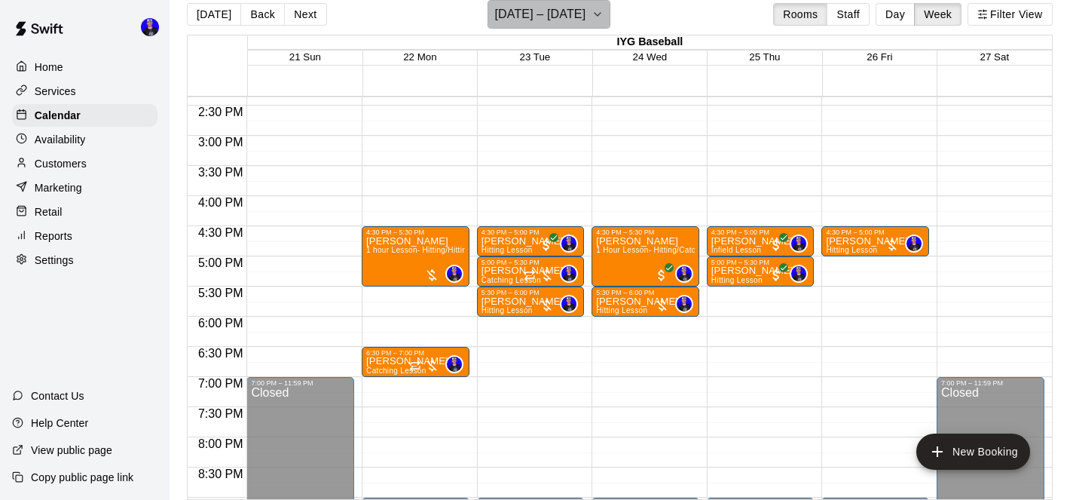
click at [593, 9] on button "[DATE] – [DATE]" at bounding box center [549, 14] width 123 height 29
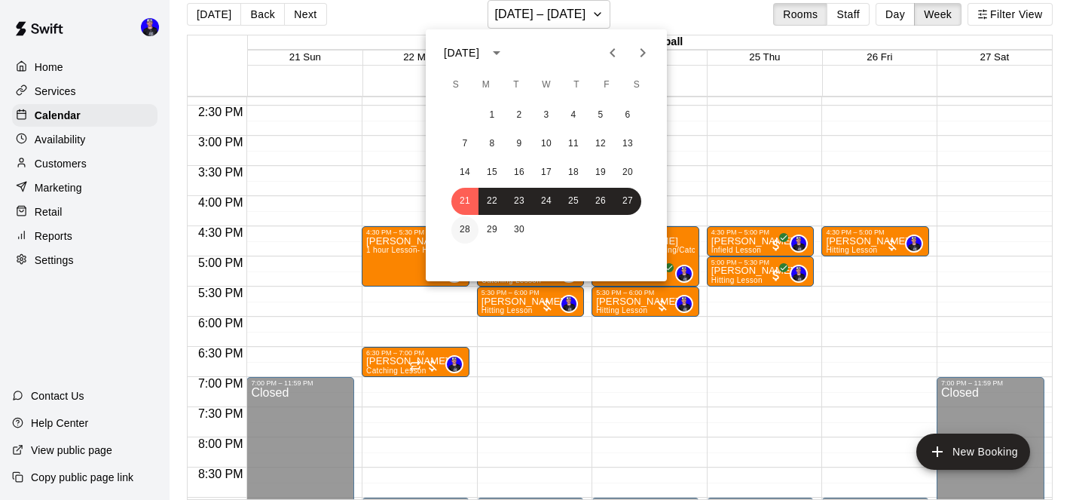
click at [467, 225] on button "28" at bounding box center [465, 229] width 27 height 27
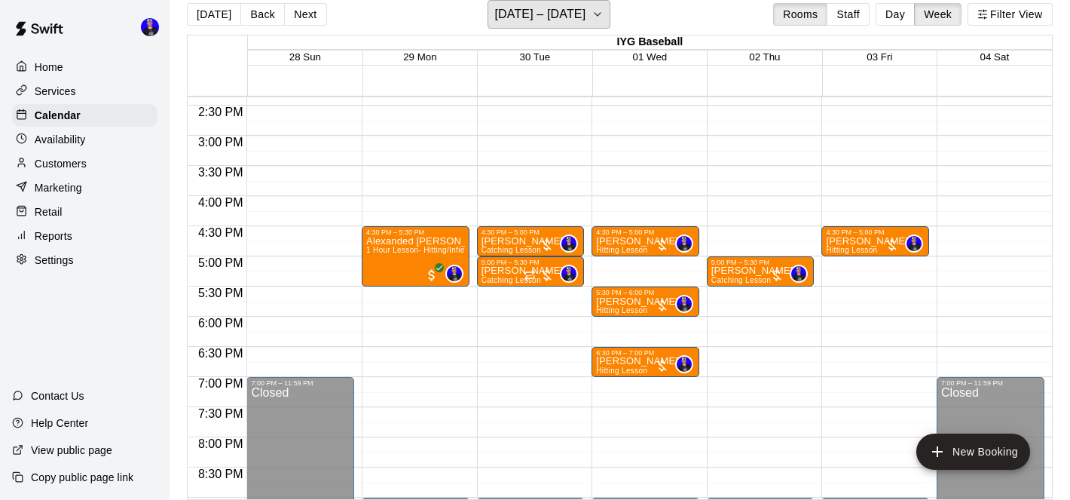
scroll to position [887, 0]
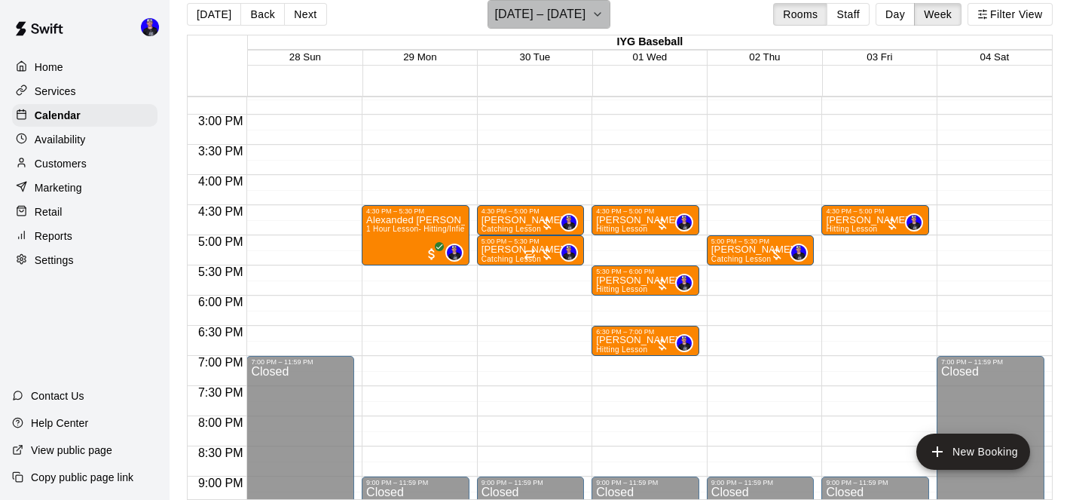
click at [586, 18] on h6 "[DATE] – [DATE]" at bounding box center [539, 14] width 91 height 21
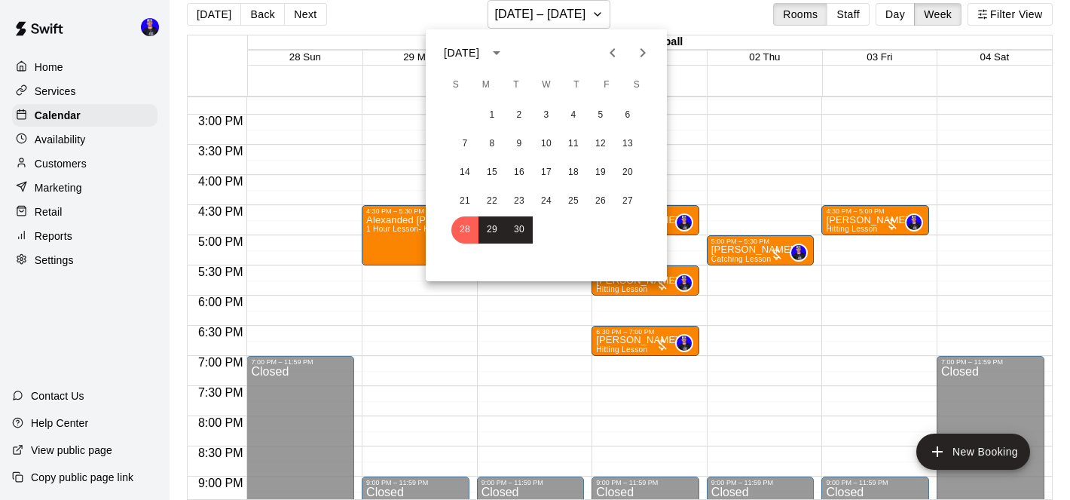
click at [645, 38] on button "Next month" at bounding box center [643, 53] width 30 height 30
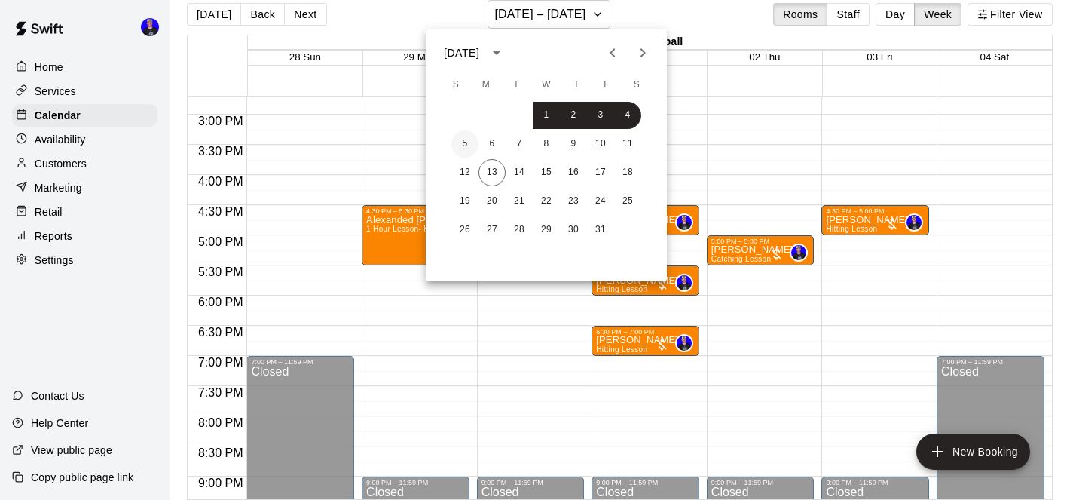
click at [469, 145] on button "5" at bounding box center [465, 143] width 27 height 27
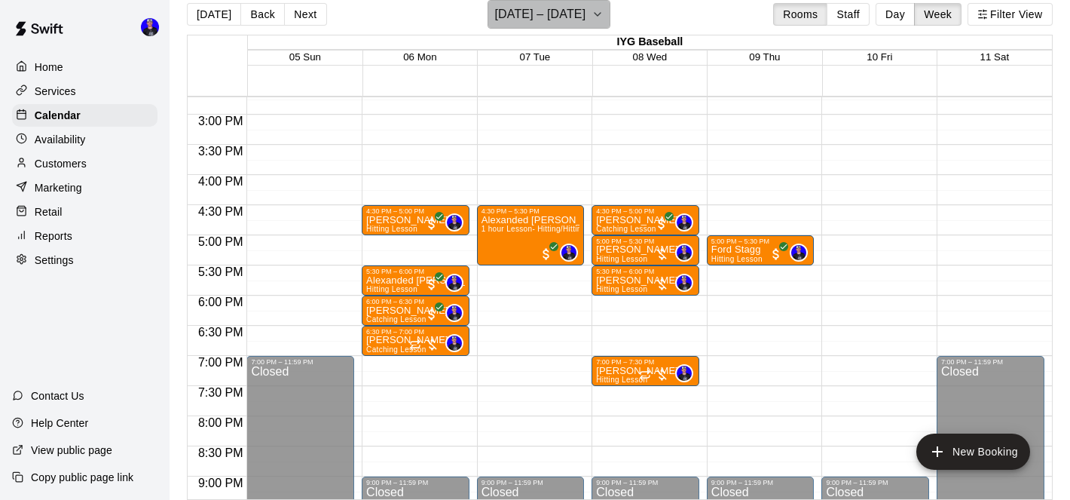
click at [579, 23] on h6 "[DATE] – [DATE]" at bounding box center [539, 14] width 91 height 21
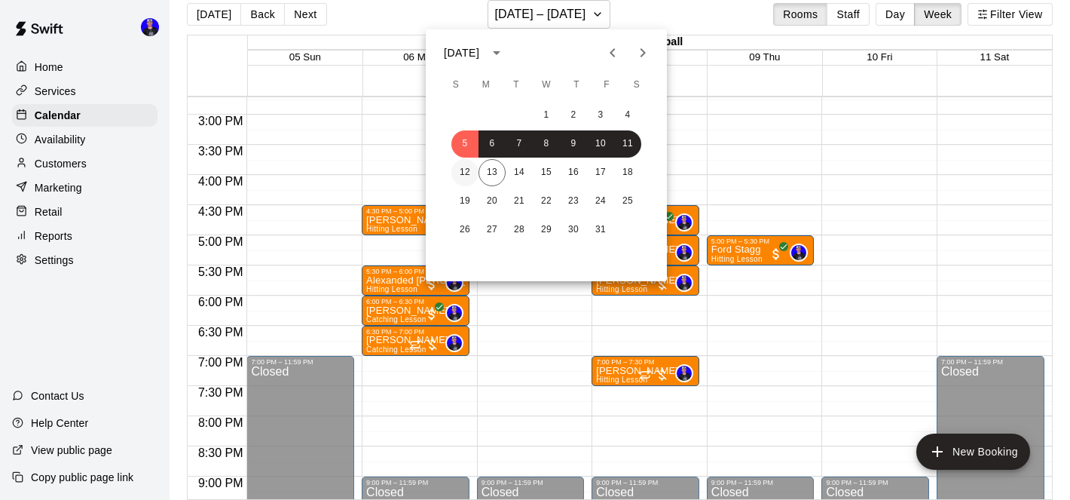
click at [467, 173] on button "12" at bounding box center [465, 172] width 27 height 27
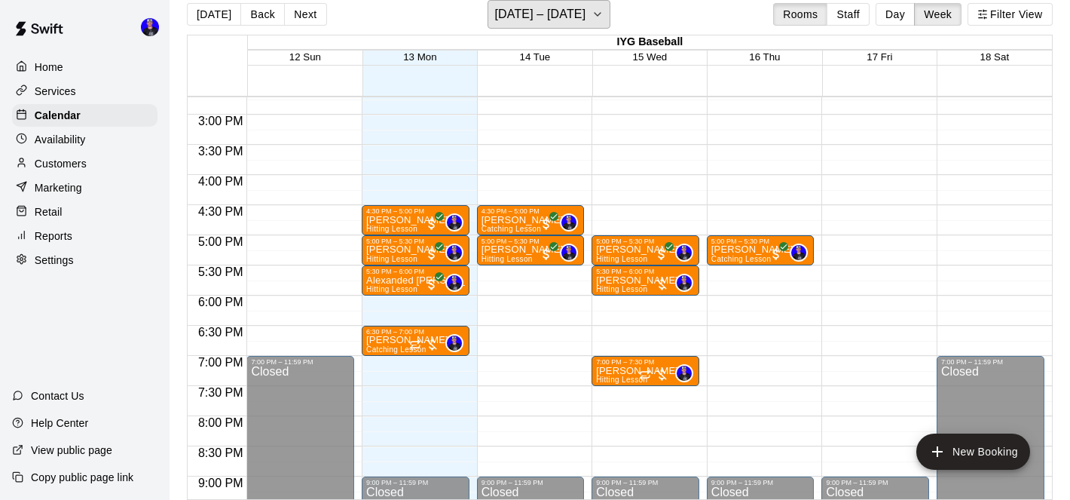
scroll to position [882, 0]
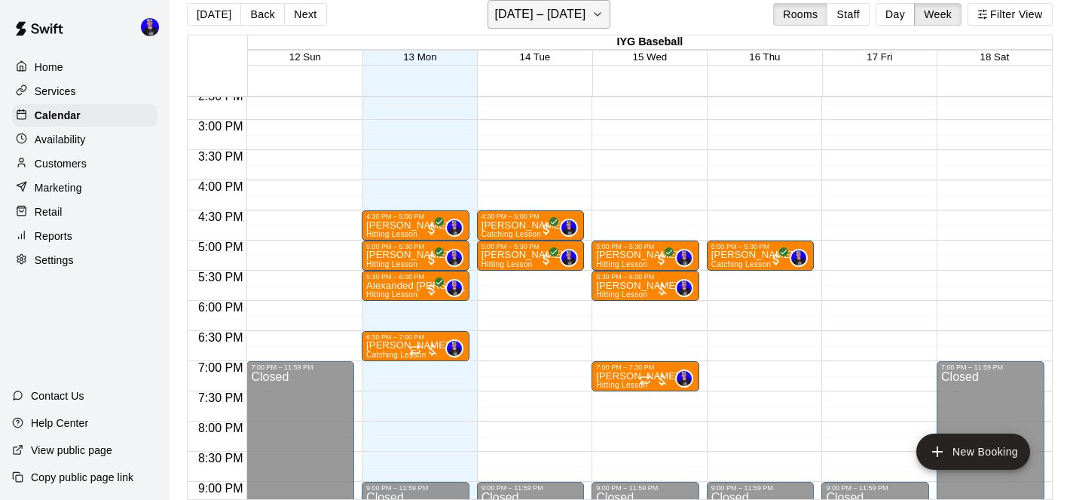
click at [543, 13] on h6 "[DATE] – [DATE]" at bounding box center [539, 14] width 91 height 21
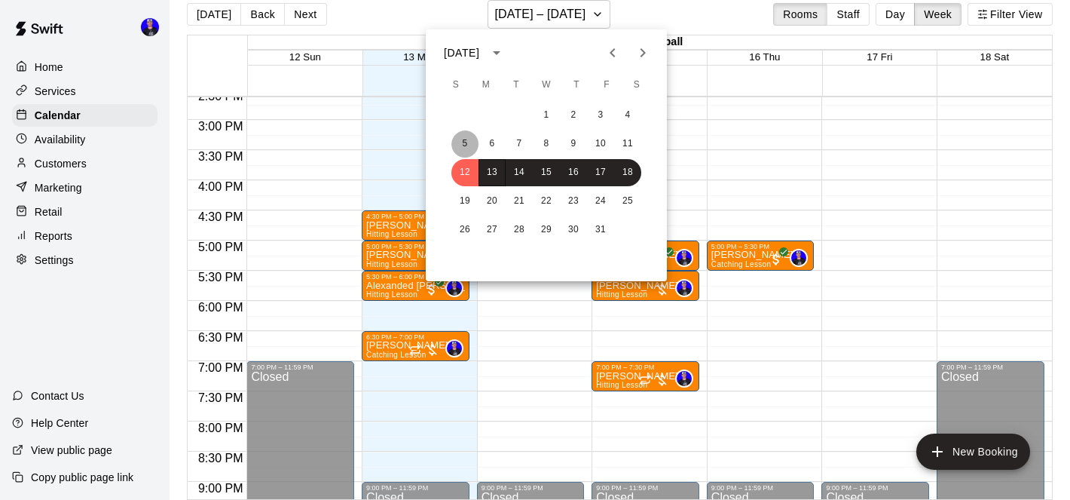
click at [469, 141] on button "5" at bounding box center [465, 143] width 27 height 27
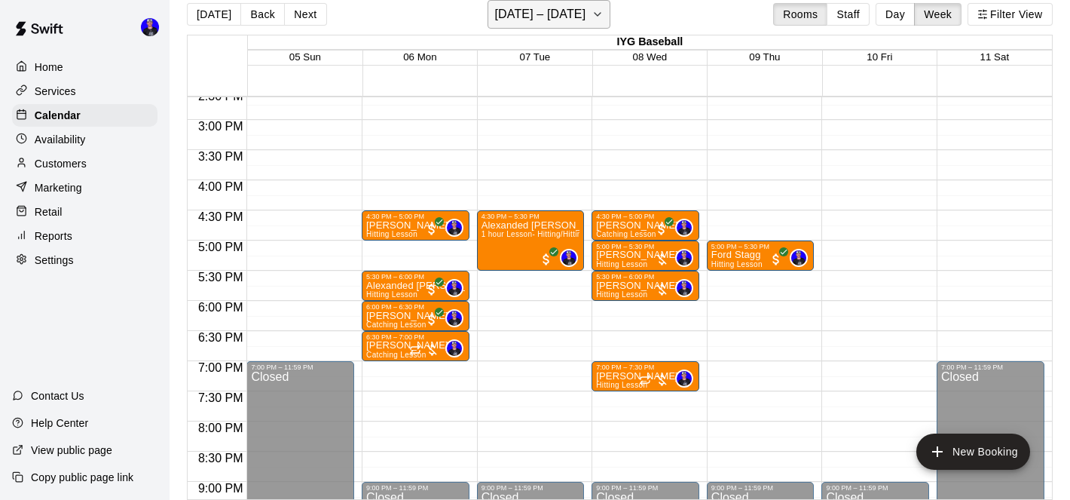
click at [560, 9] on h6 "[DATE] – [DATE]" at bounding box center [539, 14] width 91 height 21
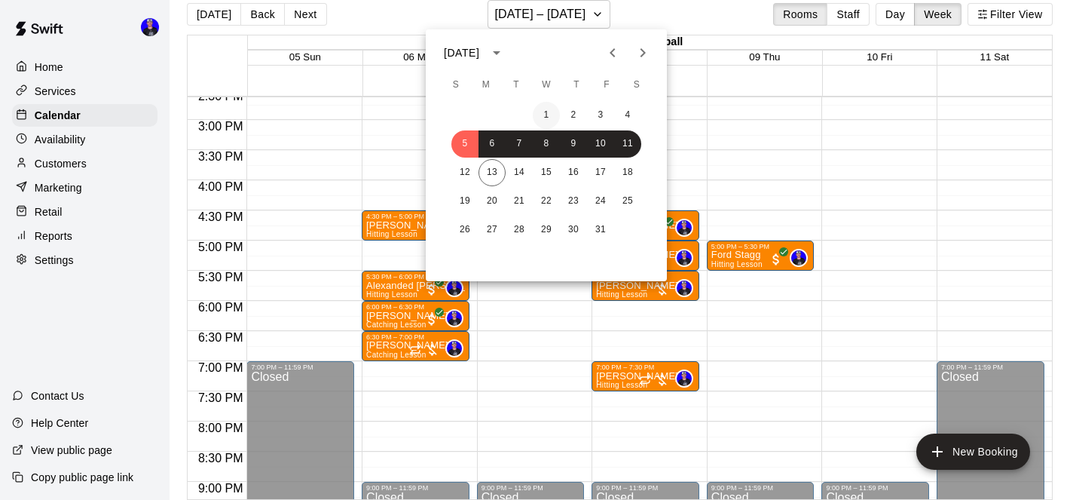
click at [550, 112] on button "1" at bounding box center [546, 115] width 27 height 27
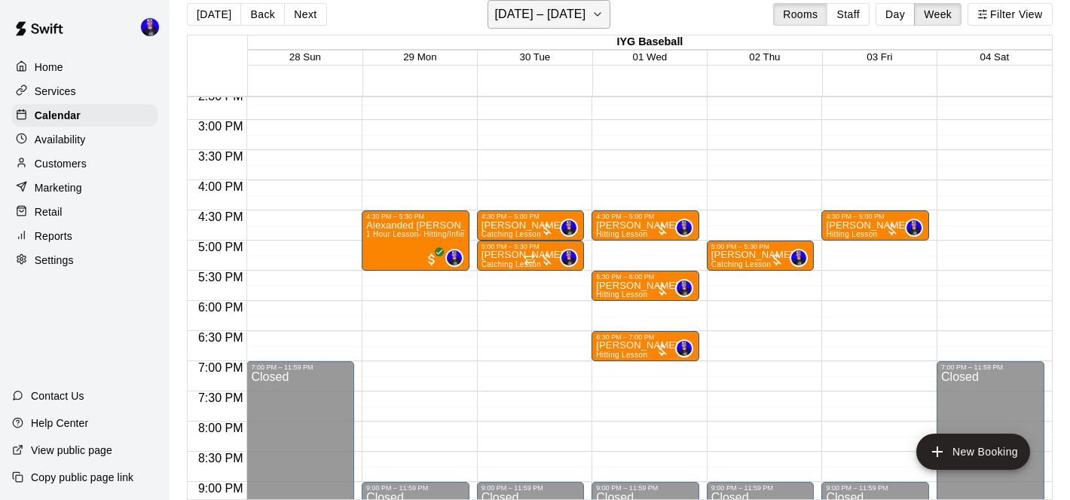
click at [586, 20] on h6 "[DATE] – [DATE]" at bounding box center [539, 14] width 91 height 21
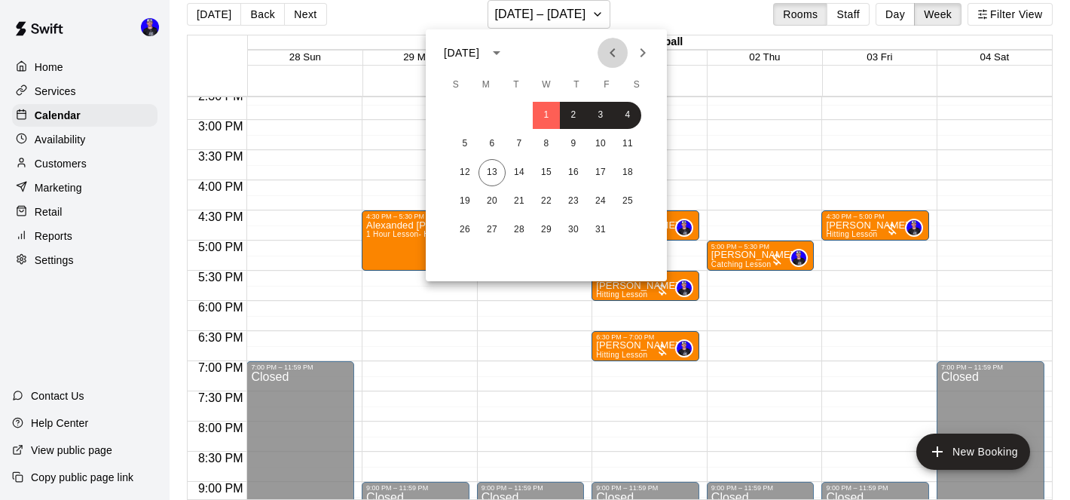
click at [614, 56] on icon "Previous month" at bounding box center [612, 52] width 5 height 9
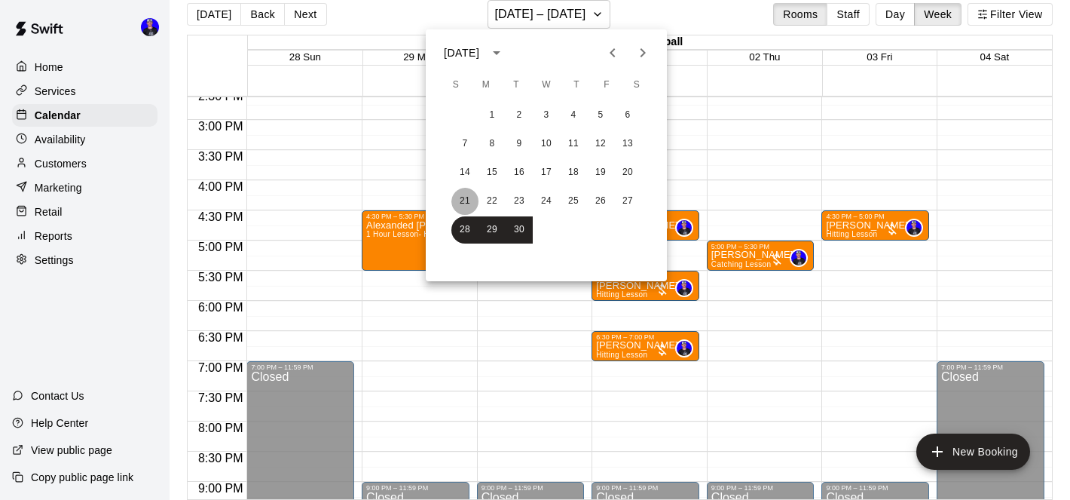
click at [465, 203] on button "21" at bounding box center [465, 201] width 27 height 27
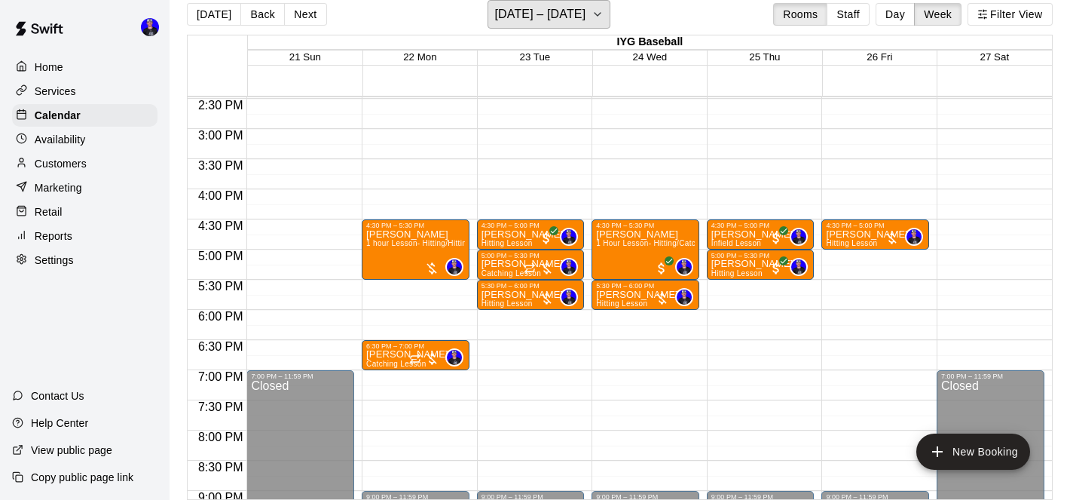
scroll to position [868, 0]
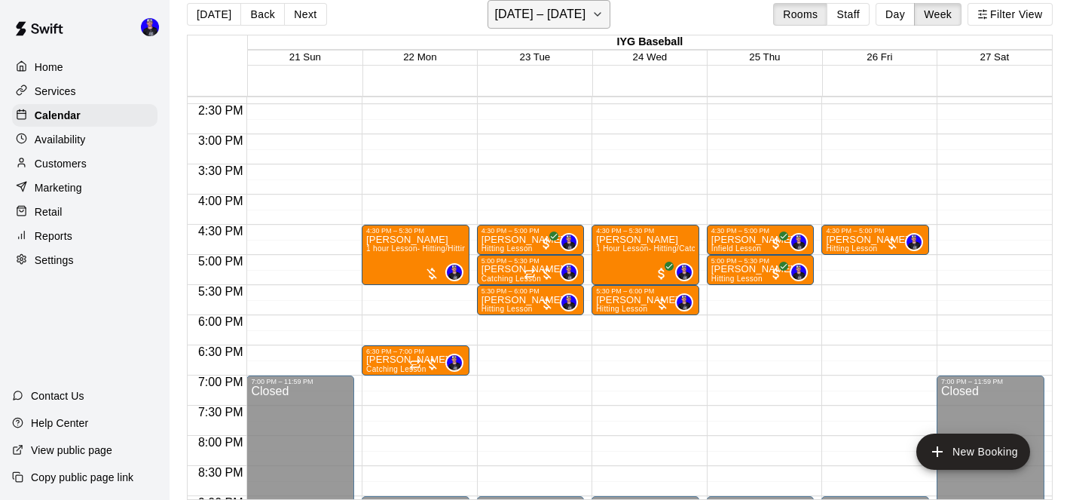
click at [593, 14] on button "[DATE] – [DATE]" at bounding box center [549, 14] width 123 height 29
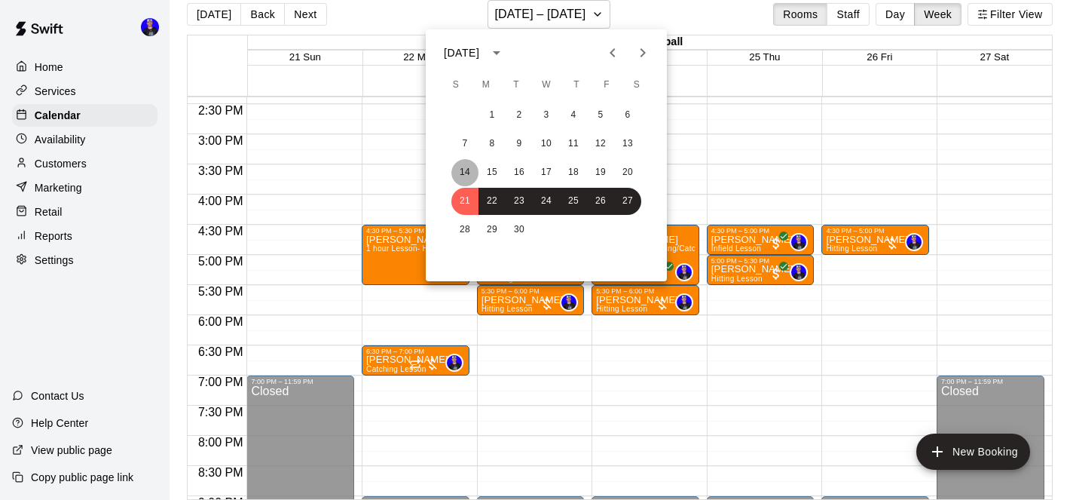
click at [465, 171] on button "14" at bounding box center [465, 172] width 27 height 27
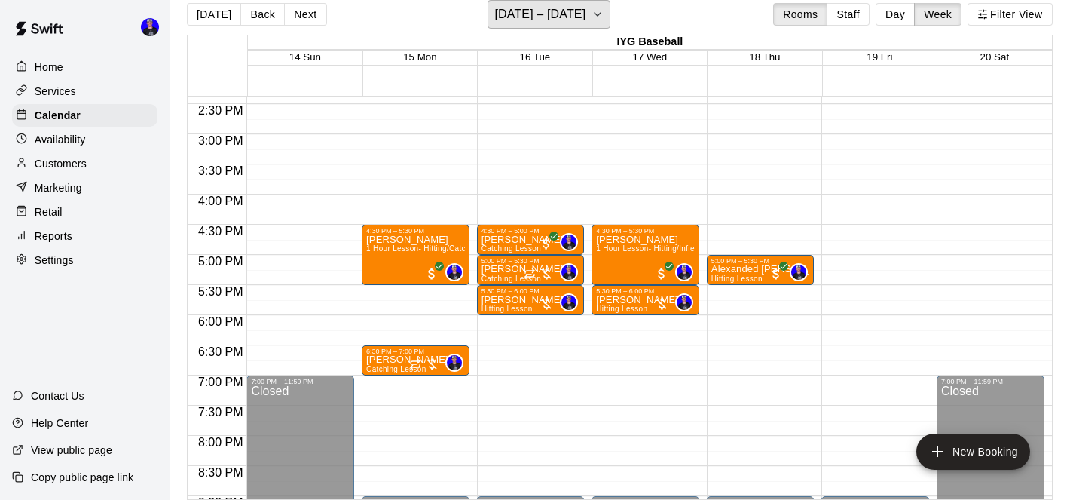
scroll to position [869, 0]
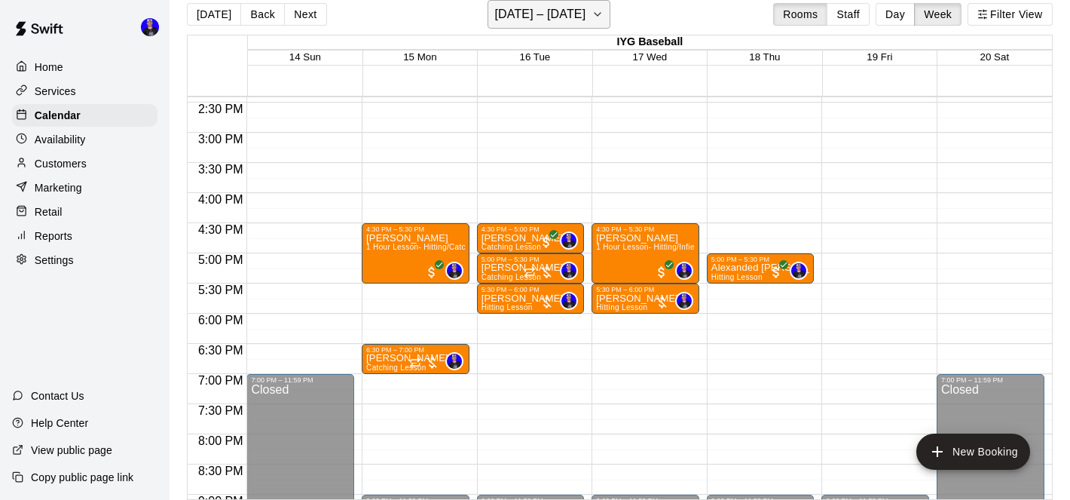
click at [570, 21] on h6 "[DATE] – [DATE]" at bounding box center [539, 14] width 91 height 21
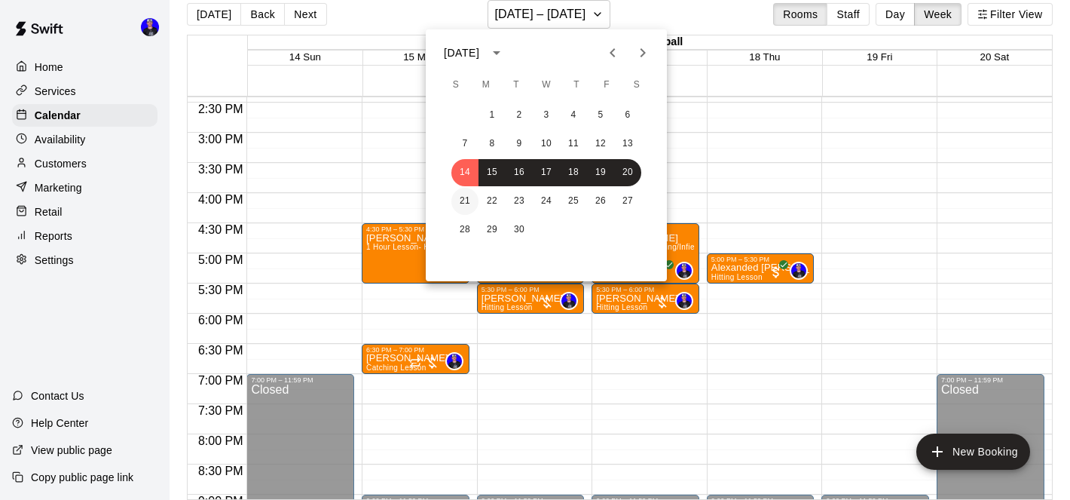
click at [464, 197] on button "21" at bounding box center [465, 201] width 27 height 27
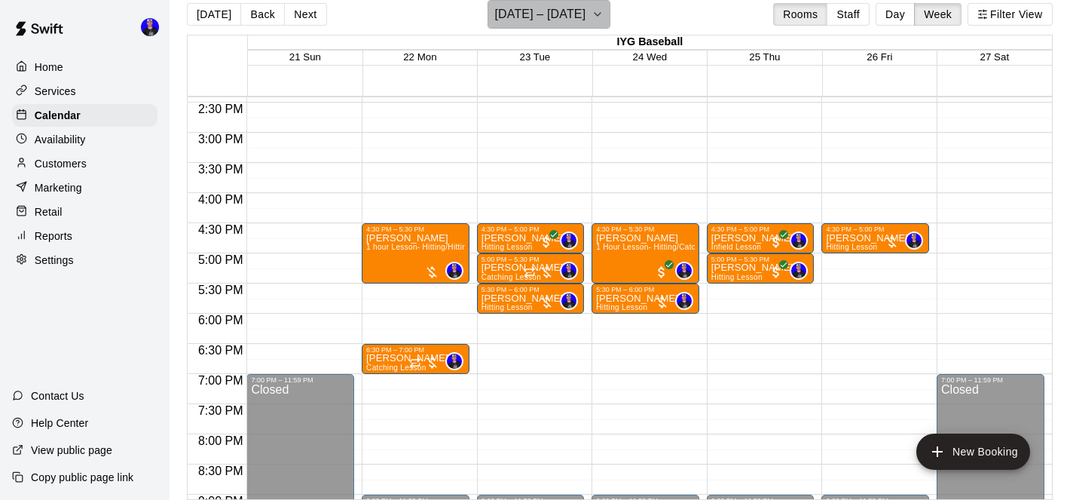
click at [580, 13] on h6 "[DATE] – [DATE]" at bounding box center [539, 14] width 91 height 21
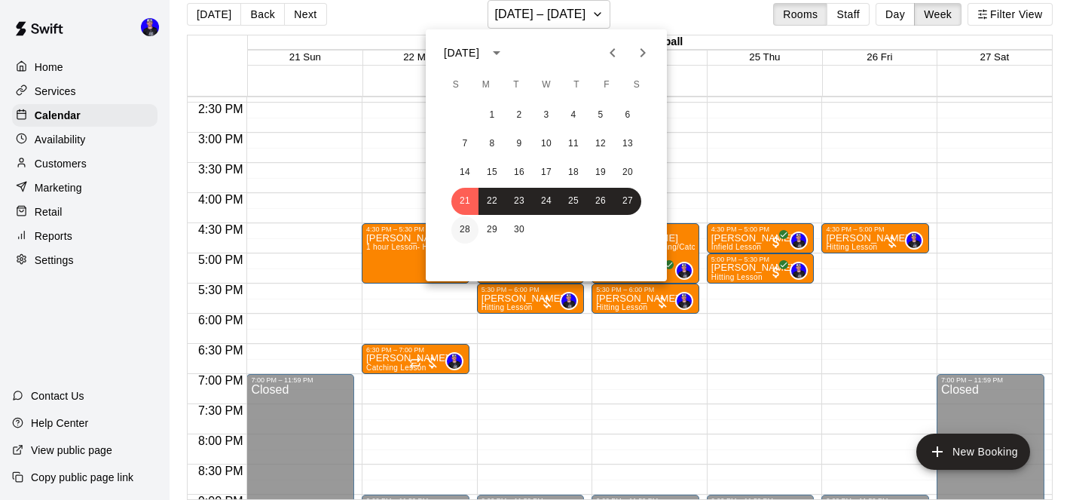
click at [461, 227] on button "28" at bounding box center [465, 229] width 27 height 27
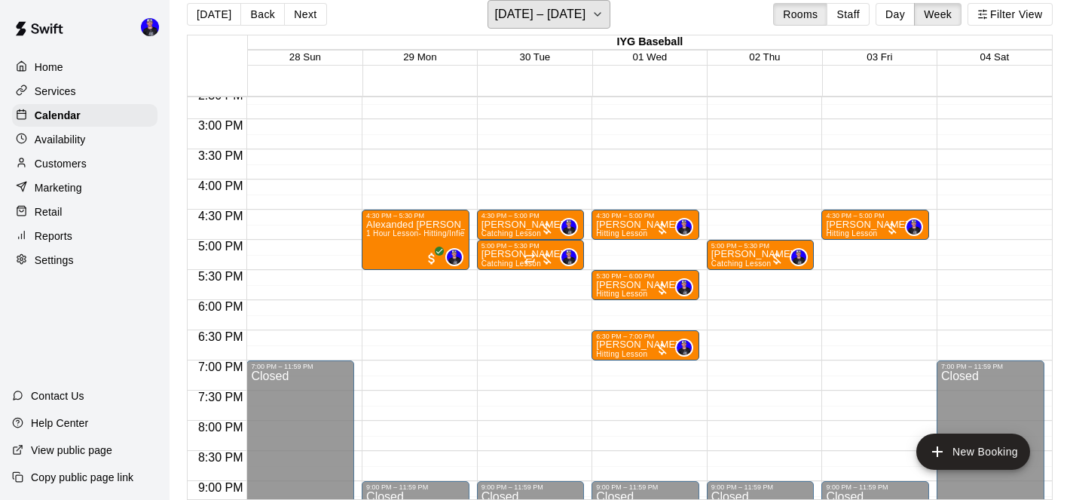
scroll to position [884, 0]
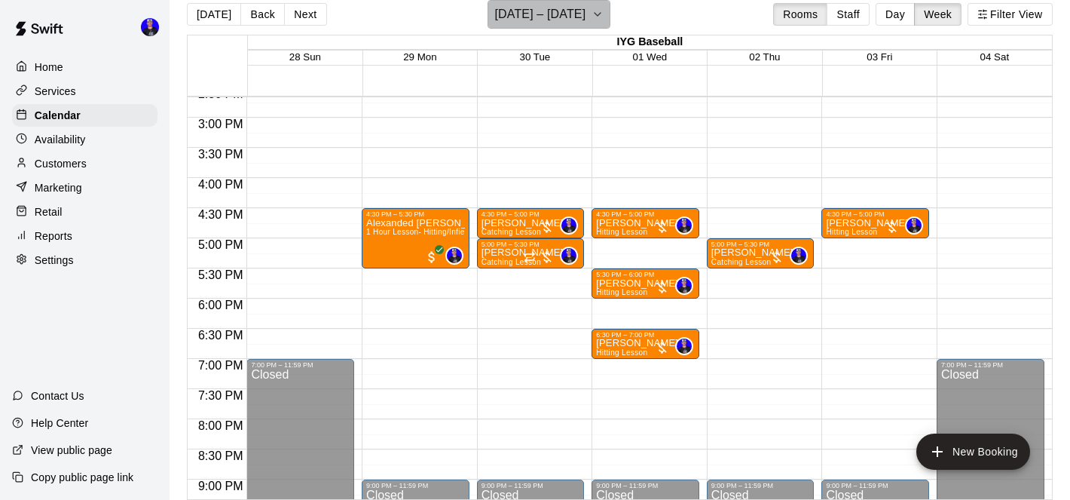
click at [586, 20] on h6 "[DATE] – [DATE]" at bounding box center [539, 14] width 91 height 21
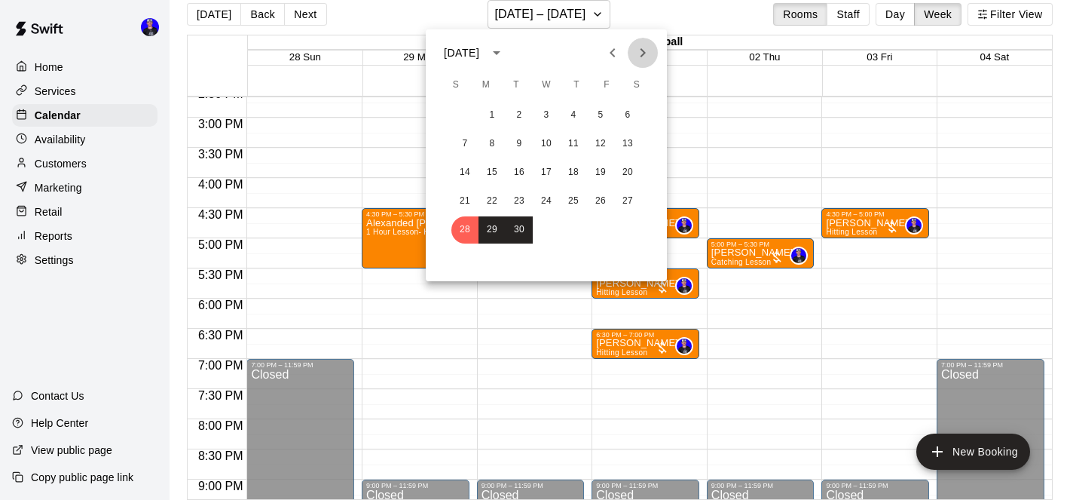
click at [643, 50] on icon "Next month" at bounding box center [643, 52] width 5 height 9
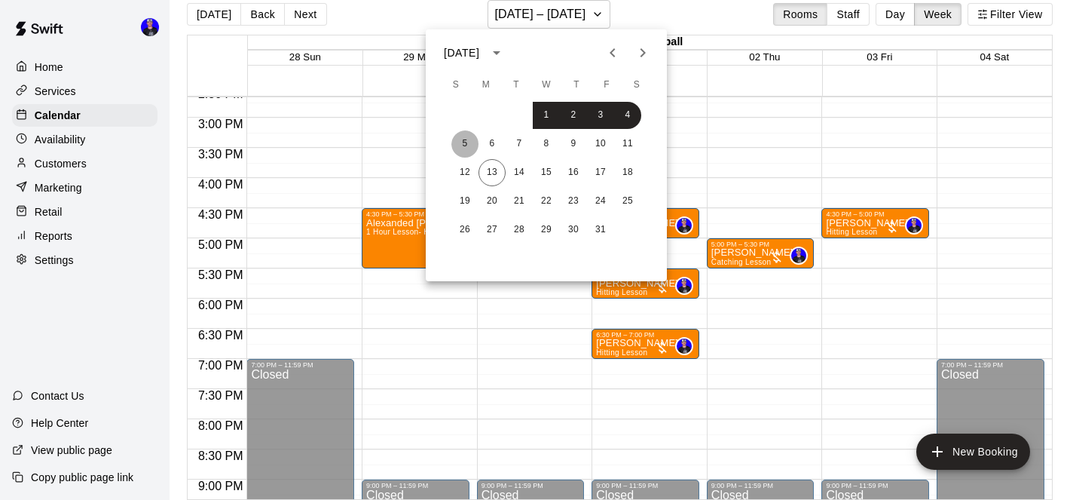
click at [463, 144] on button "5" at bounding box center [465, 143] width 27 height 27
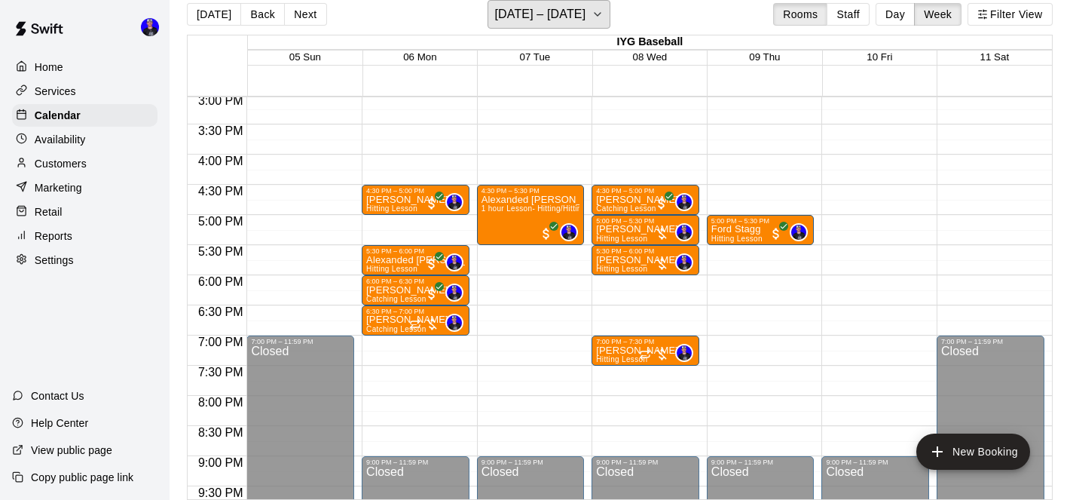
scroll to position [905, 0]
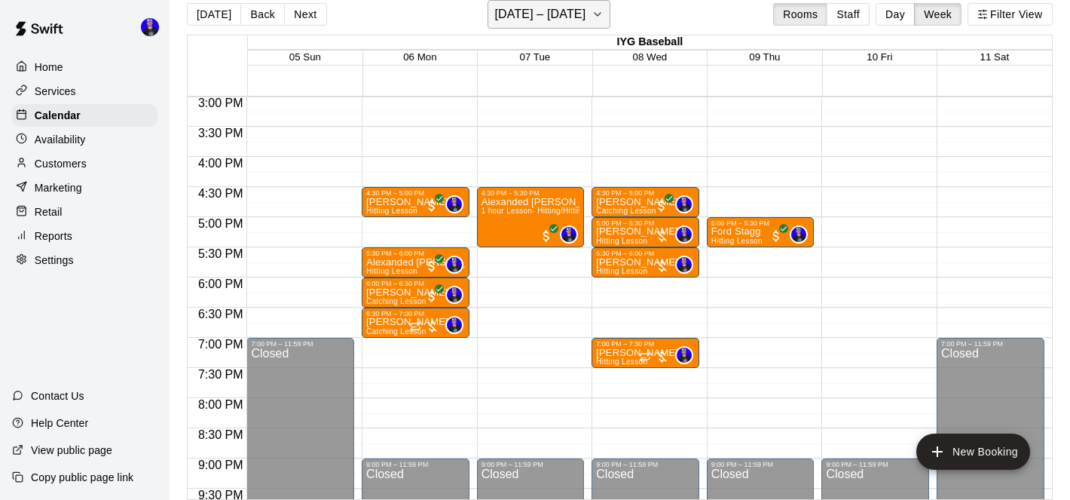
click at [552, 16] on h6 "[DATE] – [DATE]" at bounding box center [539, 14] width 91 height 21
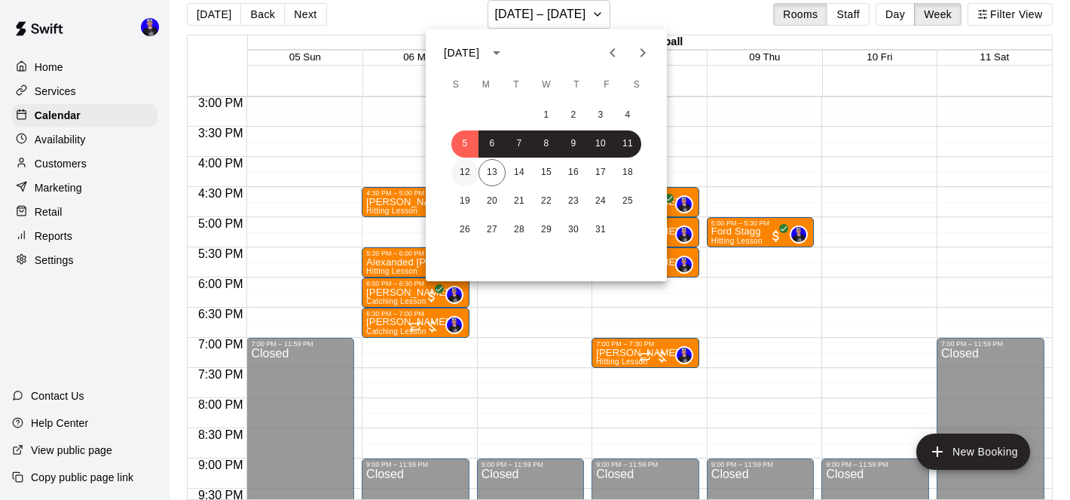
click at [469, 167] on button "12" at bounding box center [465, 172] width 27 height 27
